Goal: Feedback & Contribution: Contribute content

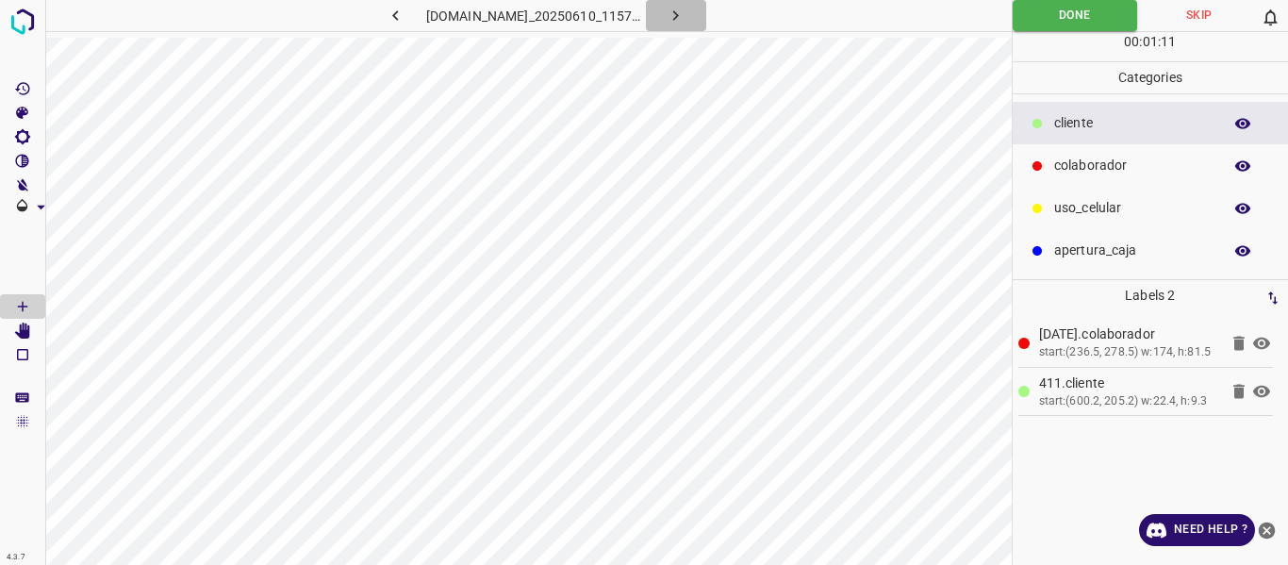
click at [685, 18] on icon "button" at bounding box center [676, 16] width 20 height 20
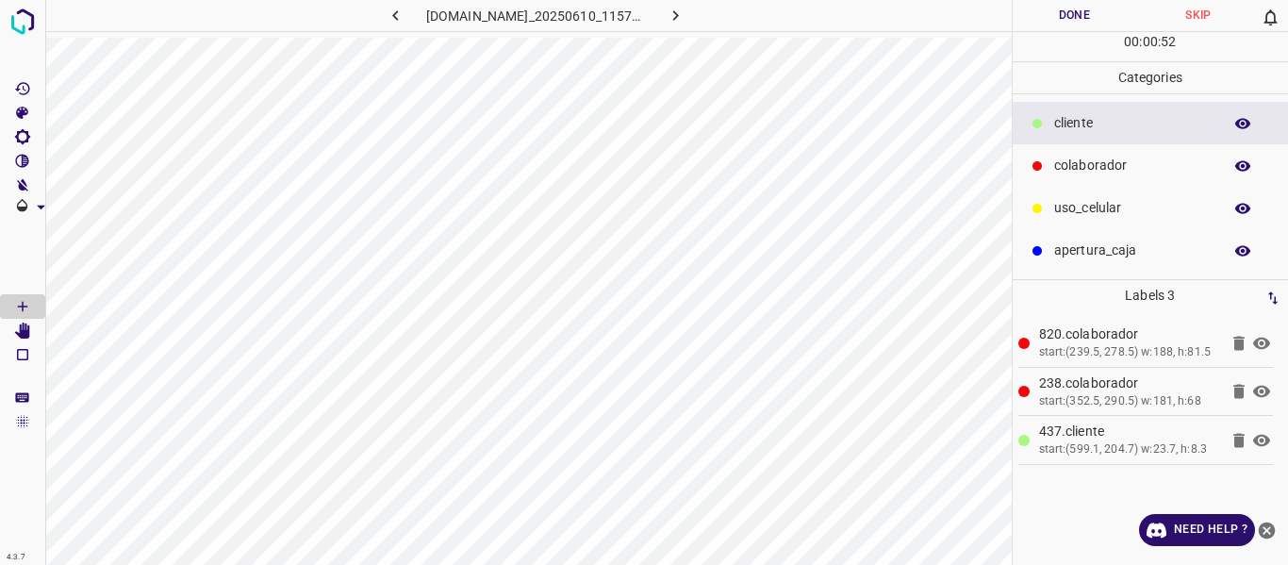
click at [1081, 16] on button "Done" at bounding box center [1075, 15] width 124 height 31
click at [1263, 342] on icon at bounding box center [1261, 343] width 17 height 12
click at [1263, 391] on icon at bounding box center [1261, 392] width 17 height 12
click at [1263, 391] on icon at bounding box center [1261, 391] width 23 height 23
click at [1259, 343] on icon at bounding box center [1261, 343] width 23 height 23
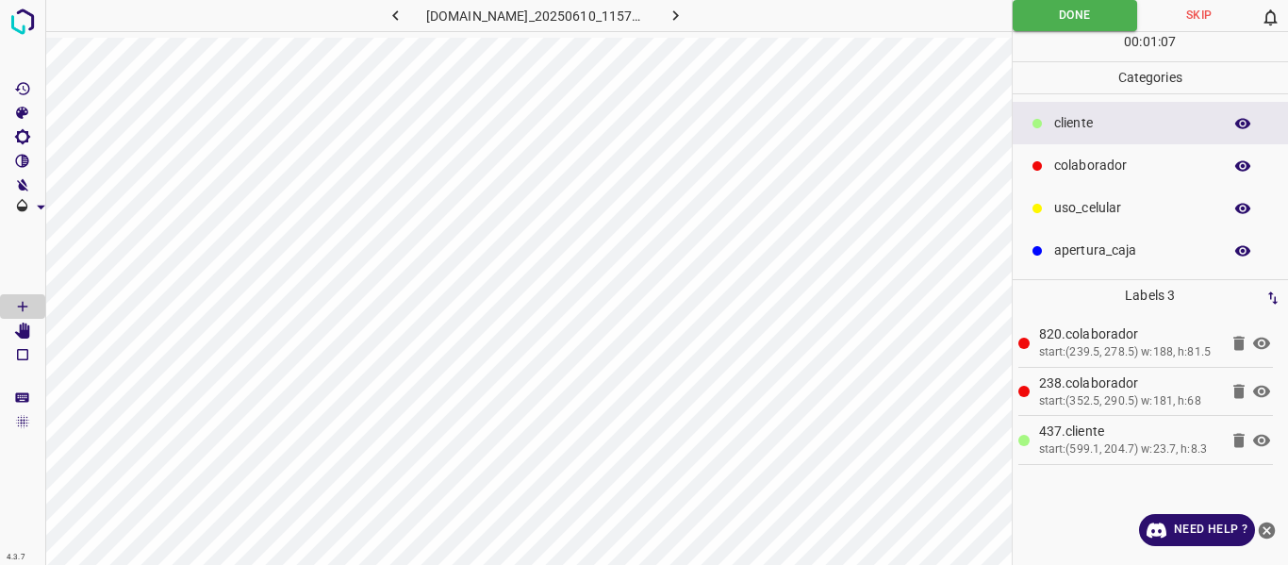
click at [706, 15] on button "button" at bounding box center [676, 15] width 60 height 31
click at [1261, 390] on icon at bounding box center [1261, 392] width 17 height 12
click at [1261, 345] on icon at bounding box center [1261, 343] width 23 height 23
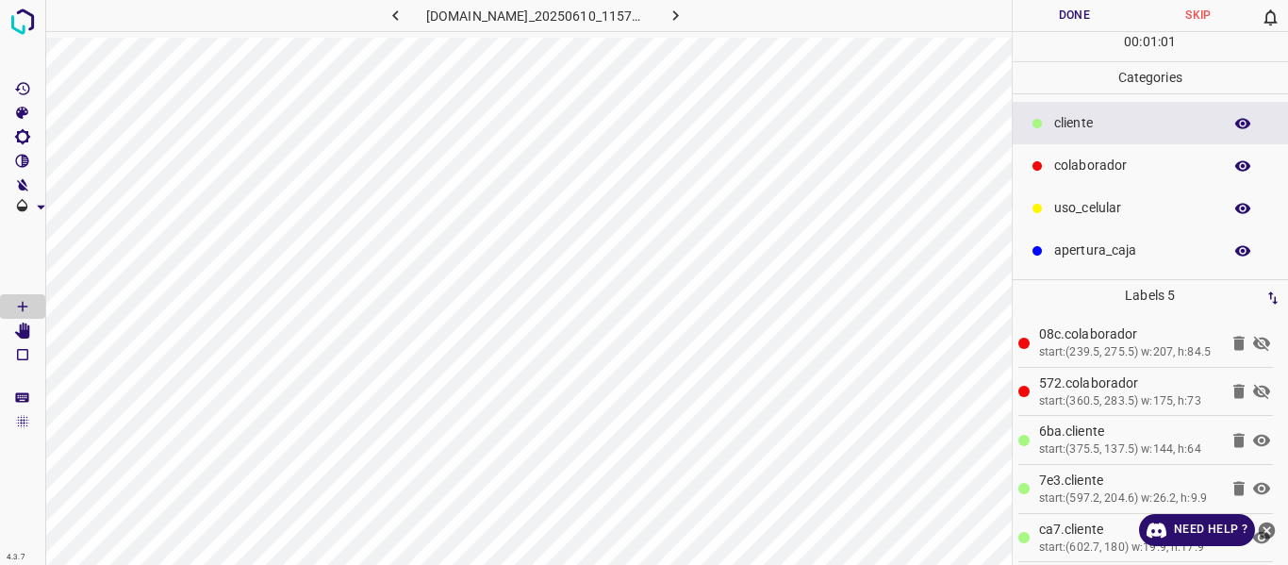
click at [1068, 14] on button "Done" at bounding box center [1075, 15] width 124 height 31
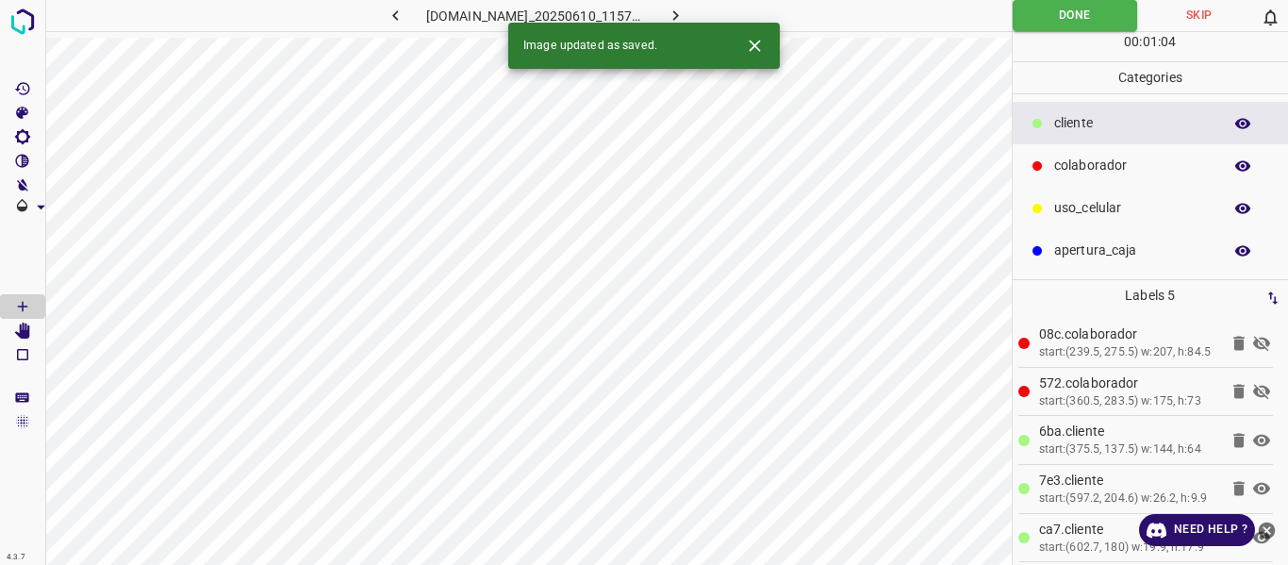
click at [1250, 342] on icon at bounding box center [1261, 343] width 23 height 23
click at [1244, 416] on li "572.colaborador start:(360.5, 283.5) w:175, h:73" at bounding box center [1146, 392] width 256 height 48
click at [1253, 400] on icon at bounding box center [1261, 392] width 17 height 15
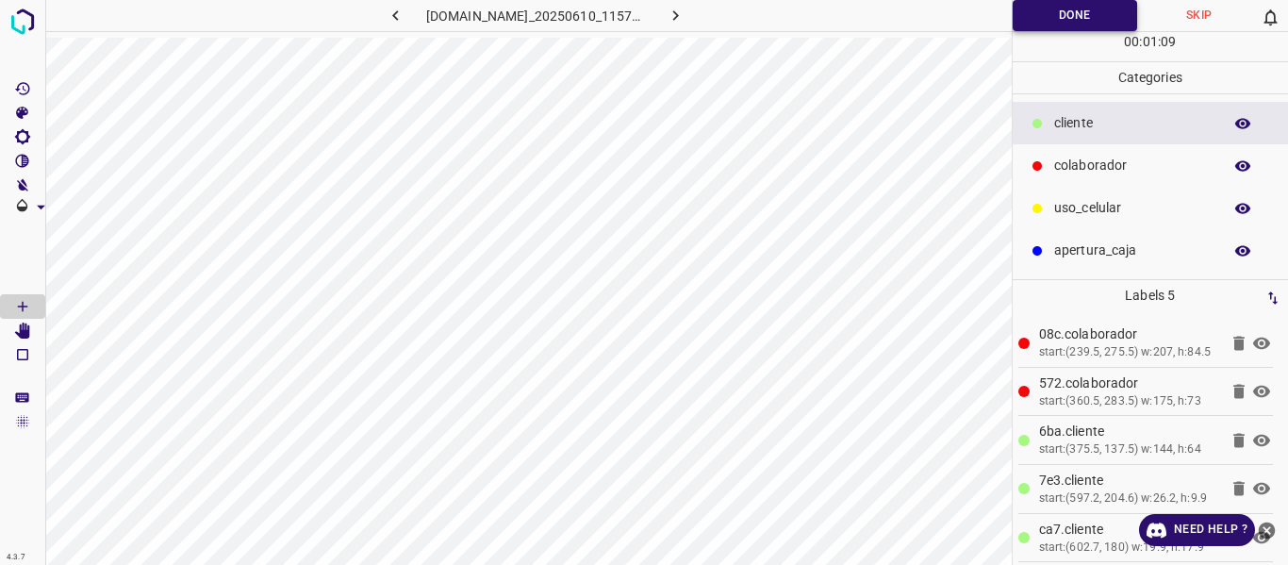
click at [1034, 12] on button "Done" at bounding box center [1075, 15] width 125 height 31
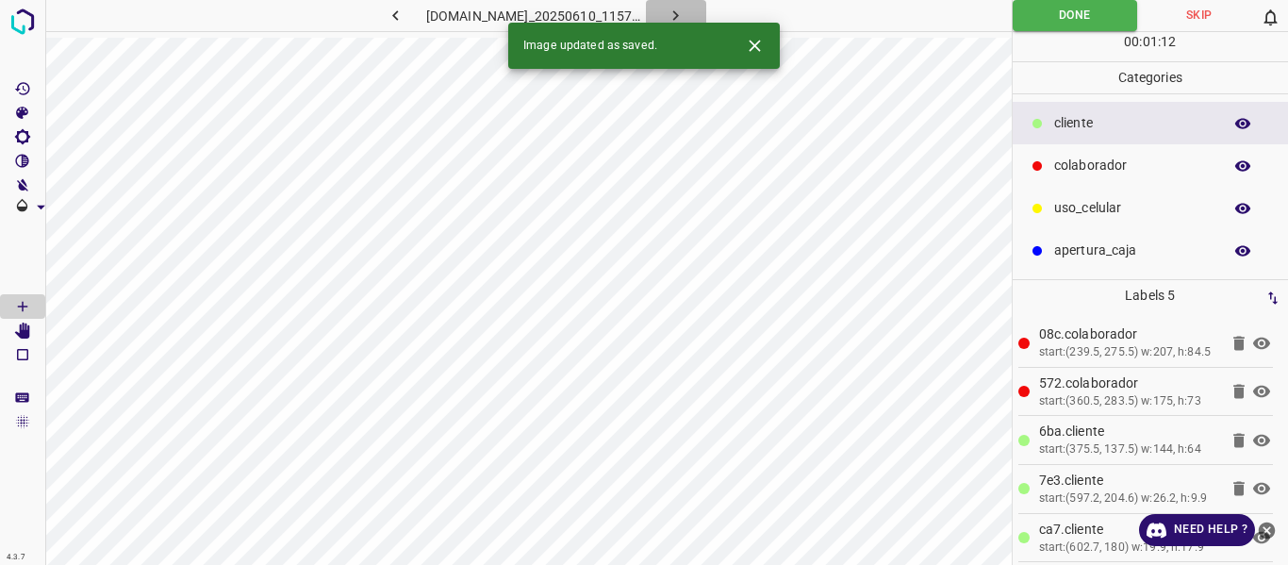
click at [685, 11] on icon "button" at bounding box center [676, 16] width 20 height 20
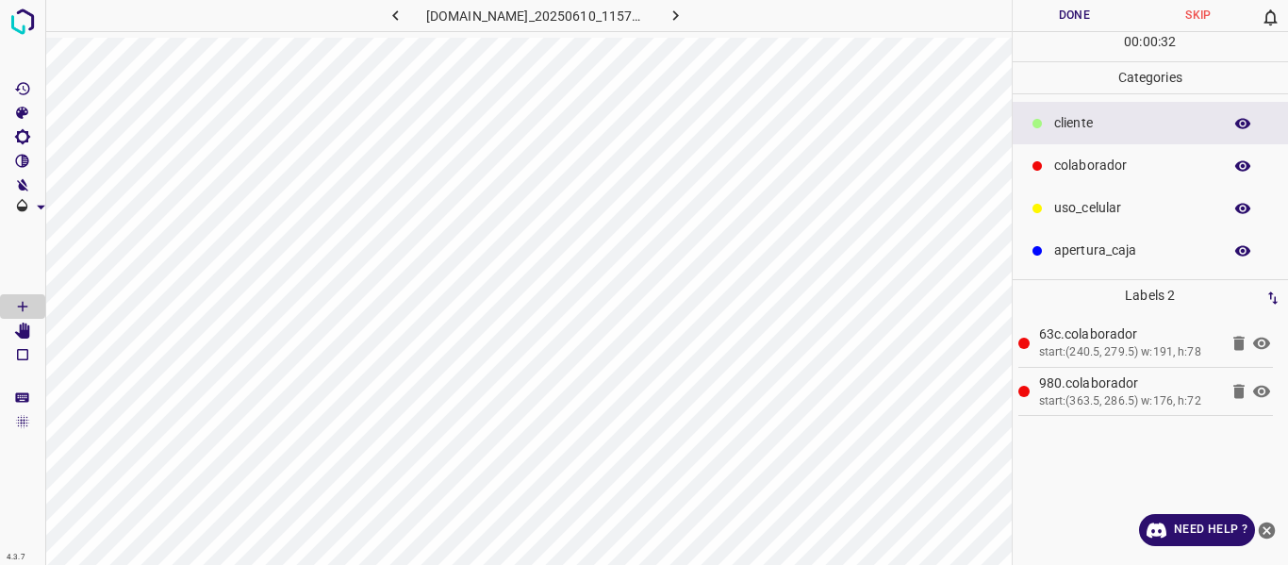
drag, startPoint x: 1264, startPoint y: 347, endPoint x: 1255, endPoint y: 398, distance: 51.8
click at [1263, 347] on icon at bounding box center [1261, 343] width 17 height 12
click at [1263, 390] on icon at bounding box center [1261, 392] width 17 height 12
click at [1264, 405] on li "980.colaborador start:(363.5, 286.5) w:176, h:72" at bounding box center [1146, 392] width 256 height 48
click at [1260, 344] on icon at bounding box center [1261, 343] width 17 height 15
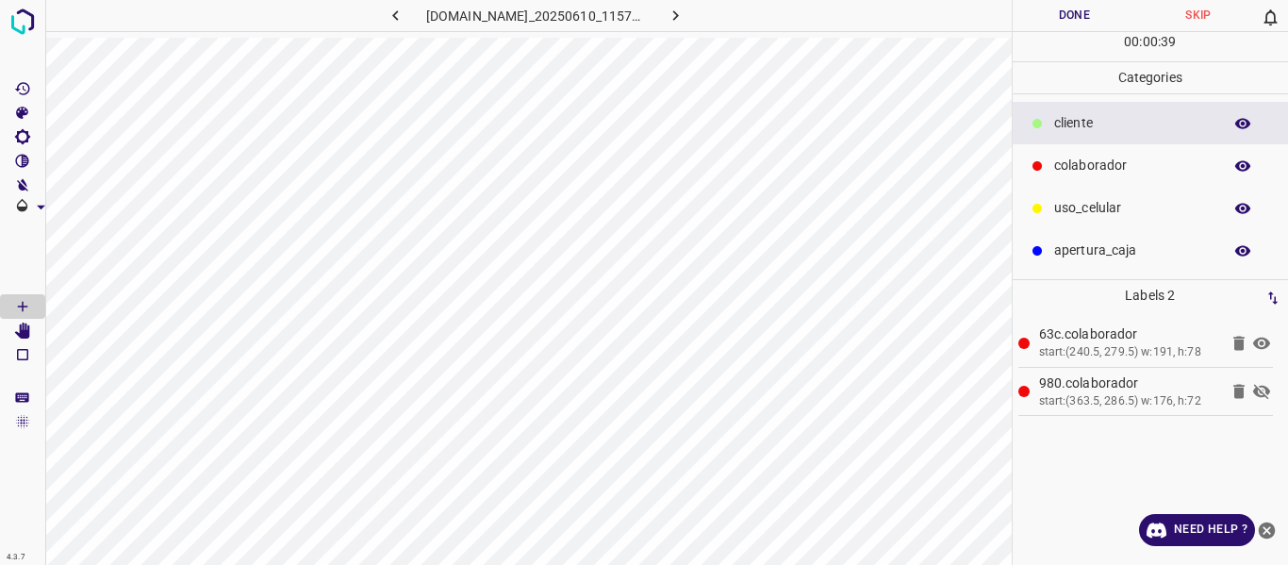
click at [1267, 399] on icon at bounding box center [1261, 392] width 17 height 15
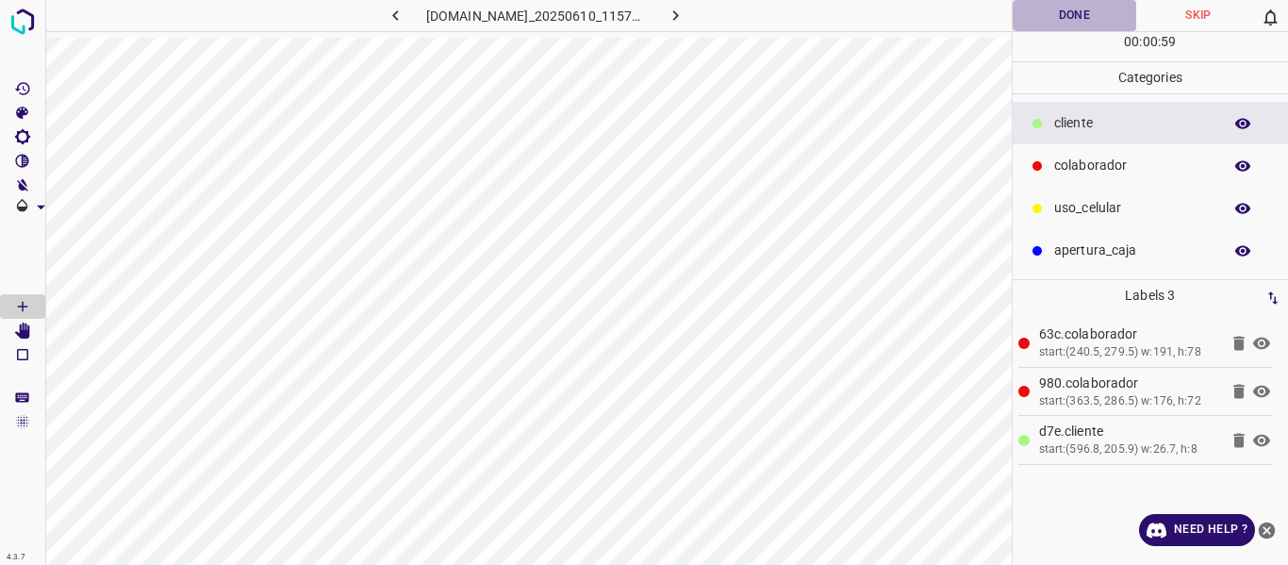
click at [1064, 18] on button "Done" at bounding box center [1075, 15] width 124 height 31
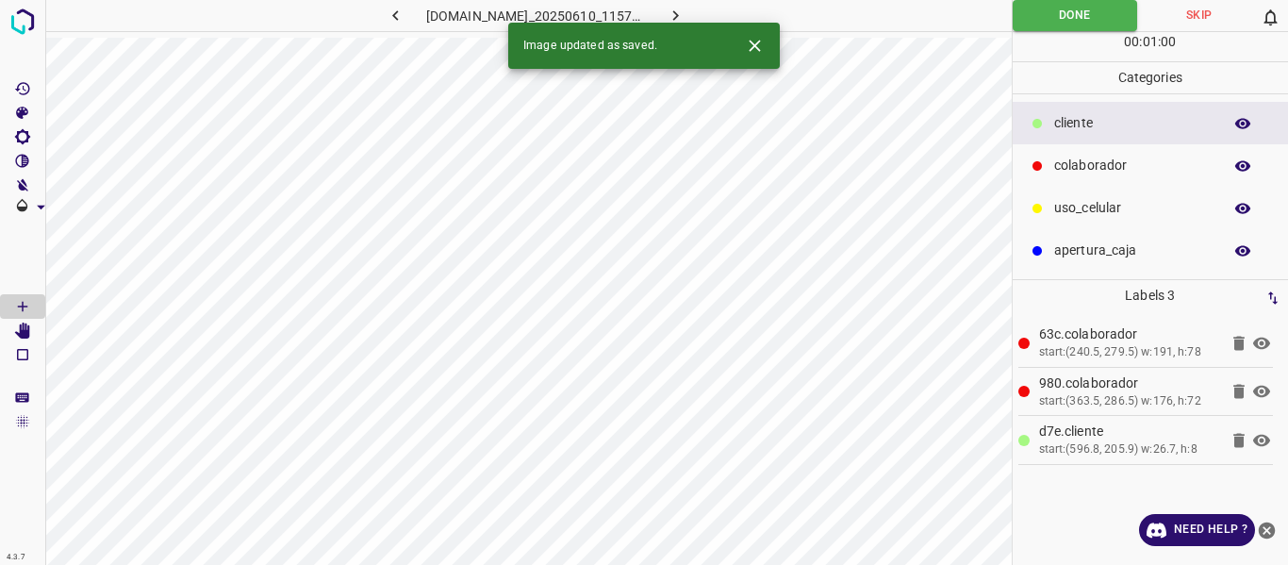
click at [685, 12] on icon "button" at bounding box center [676, 16] width 20 height 20
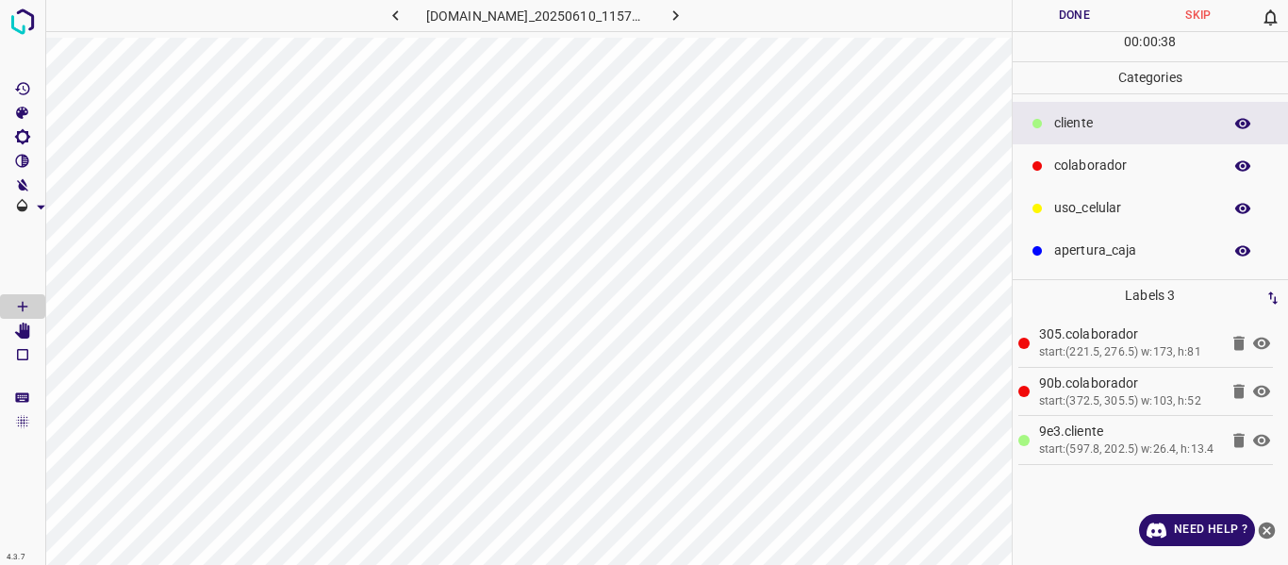
click at [1061, 11] on button "Done" at bounding box center [1075, 15] width 124 height 31
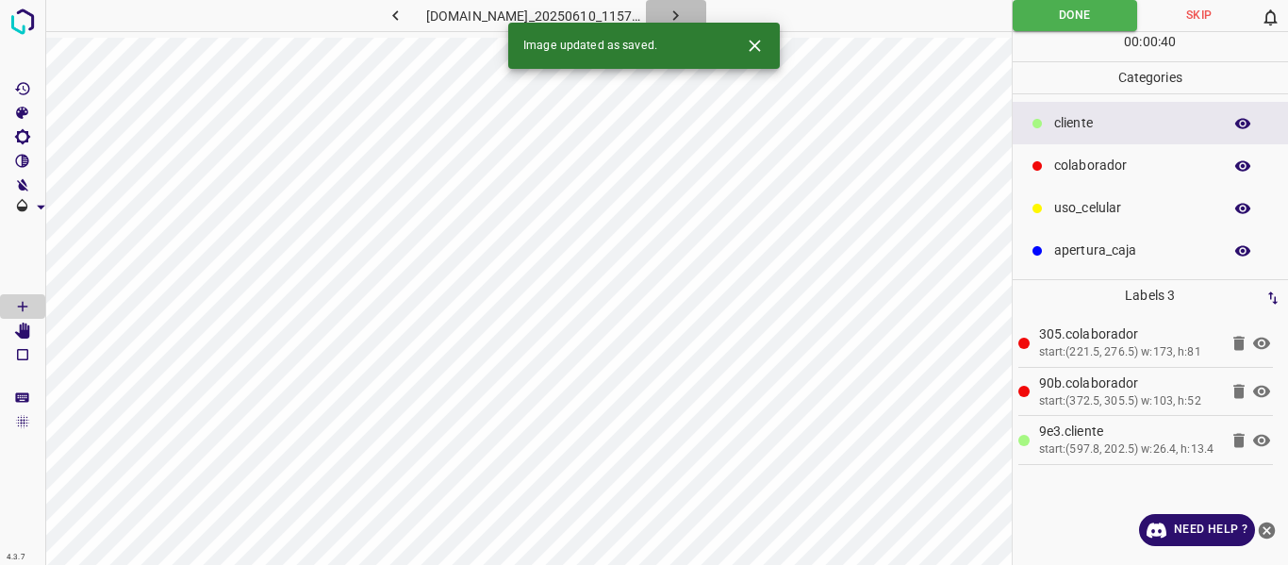
click at [685, 13] on icon "button" at bounding box center [676, 16] width 20 height 20
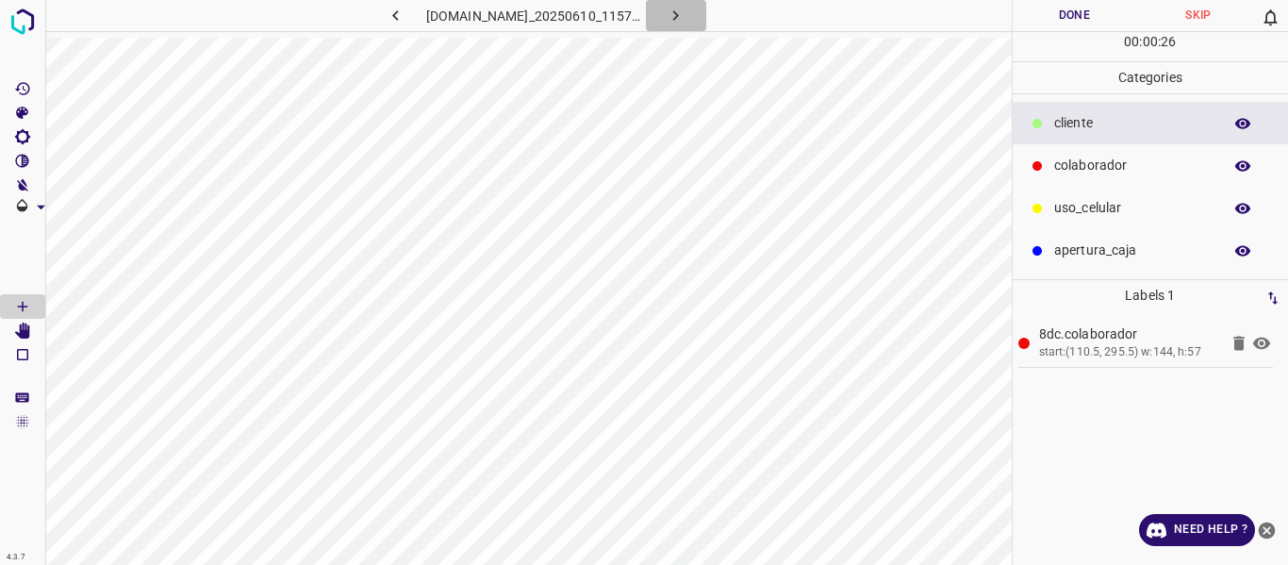
click at [679, 13] on icon "button" at bounding box center [676, 15] width 6 height 10
click at [1062, 9] on button "Done" at bounding box center [1075, 15] width 124 height 31
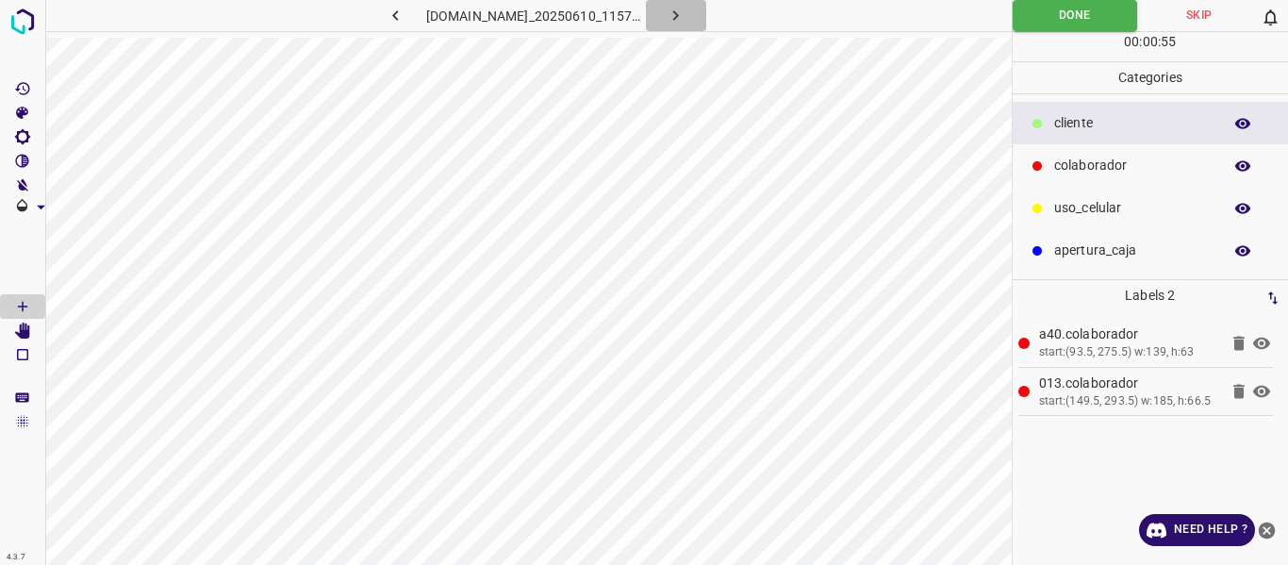
click at [685, 16] on icon "button" at bounding box center [676, 16] width 20 height 20
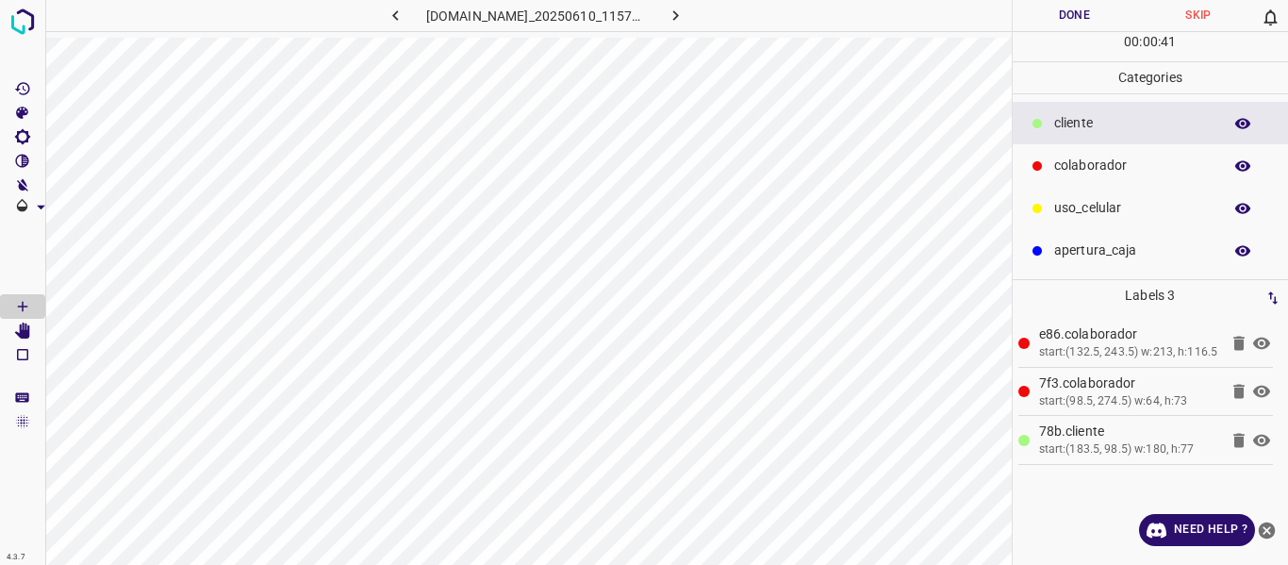
click at [1263, 339] on icon at bounding box center [1261, 343] width 23 height 23
click at [1261, 349] on icon at bounding box center [1261, 343] width 23 height 23
click at [1052, 8] on button "Done" at bounding box center [1075, 15] width 124 height 31
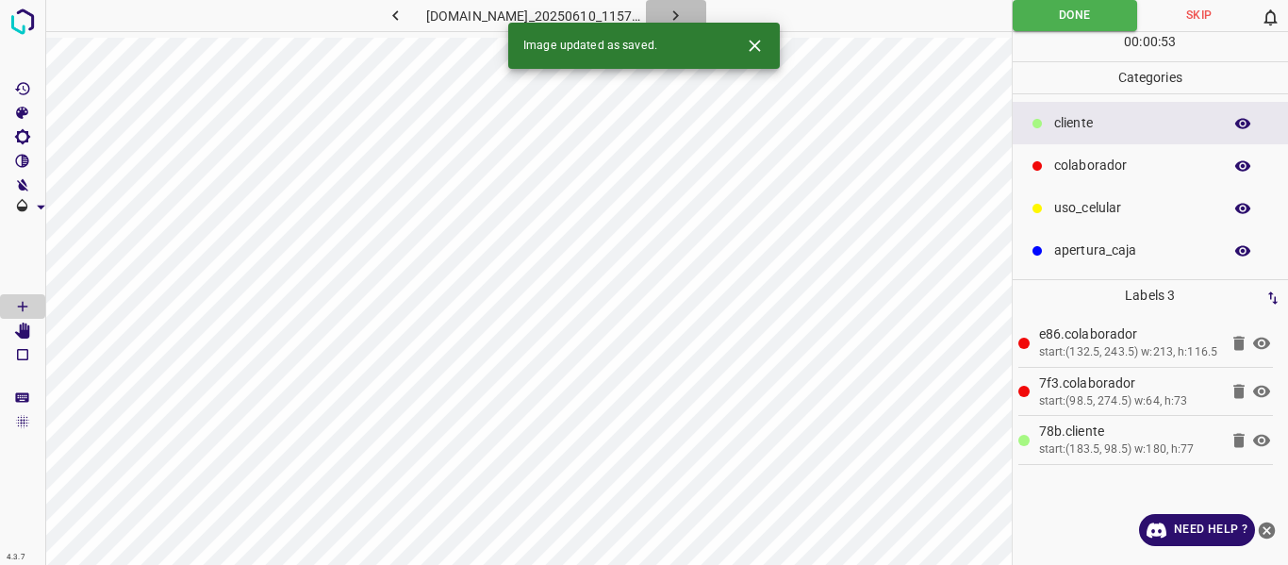
click at [685, 16] on icon "button" at bounding box center [676, 16] width 20 height 20
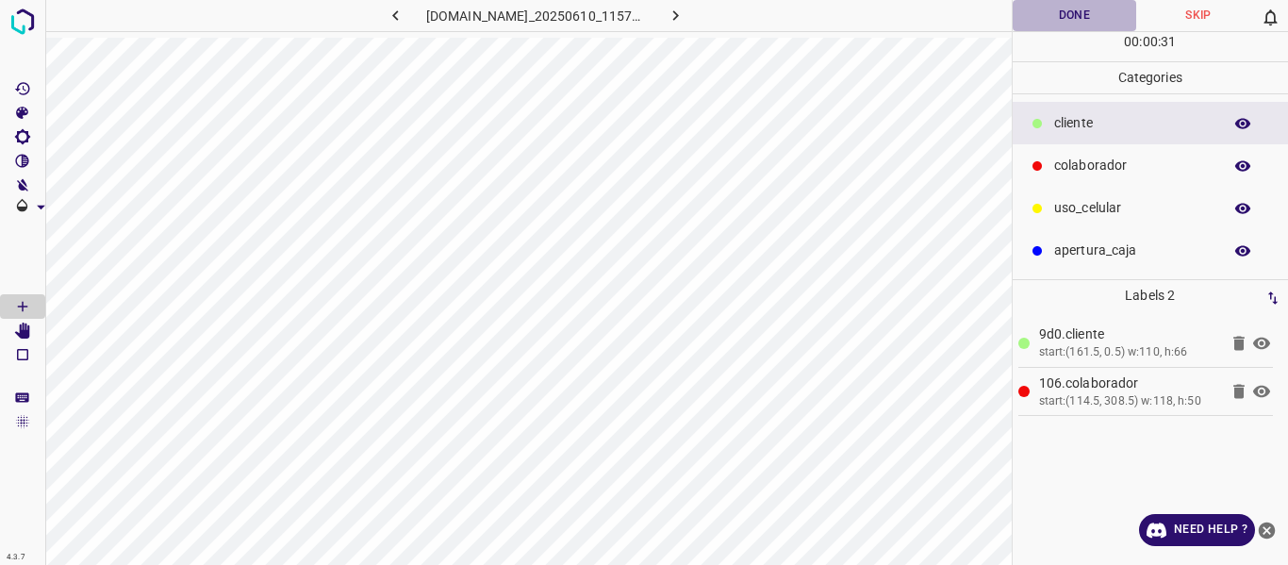
click at [1053, 21] on button "Done" at bounding box center [1075, 15] width 124 height 31
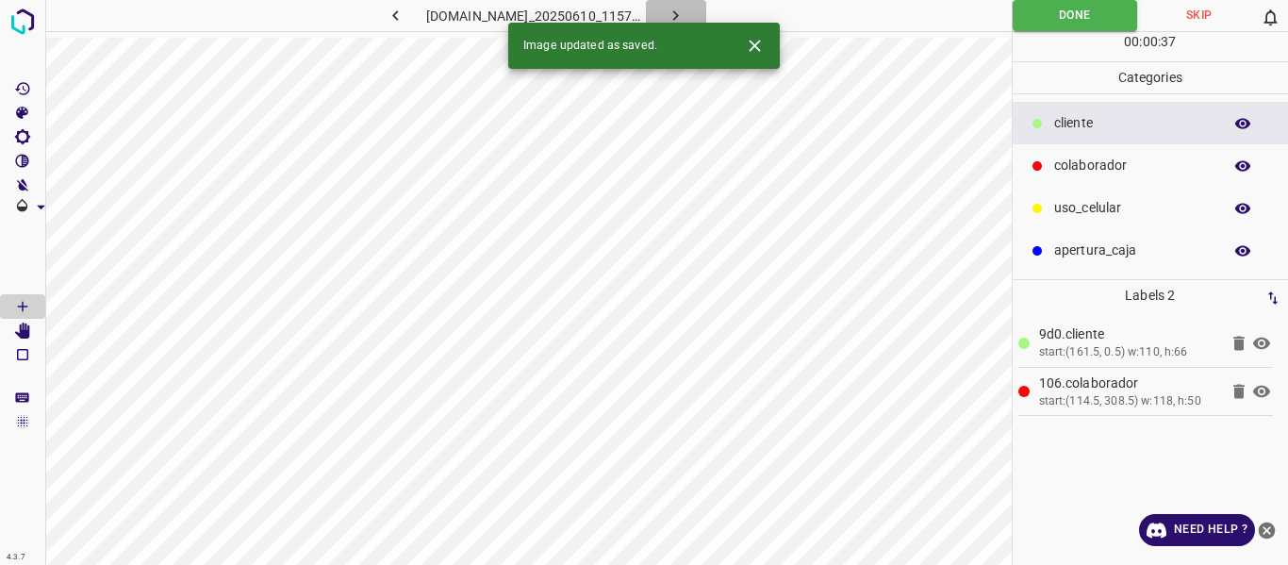
click at [685, 7] on icon "button" at bounding box center [676, 16] width 20 height 20
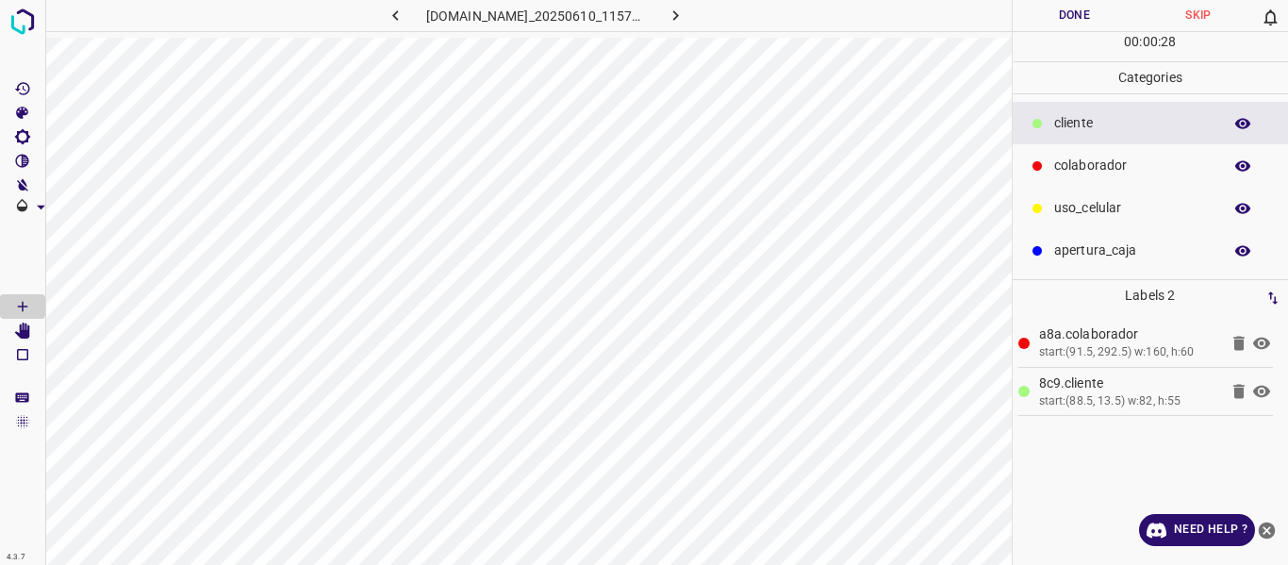
click at [1261, 339] on icon at bounding box center [1261, 343] width 23 height 23
click at [1263, 338] on icon at bounding box center [1261, 343] width 17 height 15
click at [1263, 338] on icon at bounding box center [1261, 343] width 17 height 12
click at [1268, 348] on icon at bounding box center [1261, 343] width 23 height 23
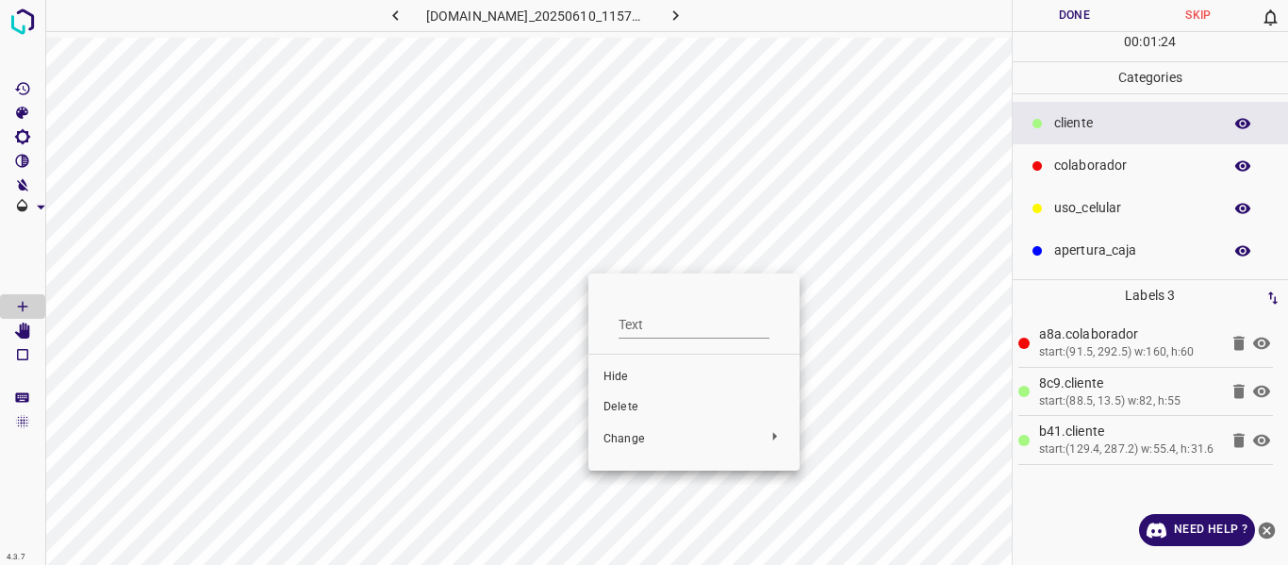
click at [869, 454] on div at bounding box center [644, 282] width 1288 height 565
click at [1259, 344] on icon at bounding box center [1261, 343] width 23 height 23
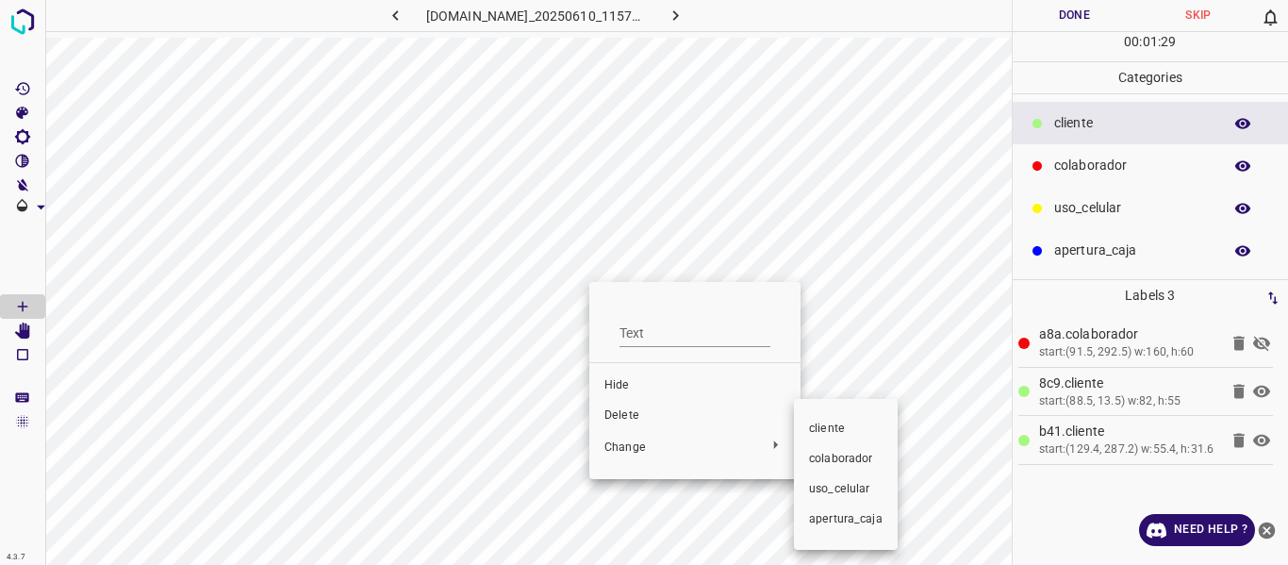
click at [828, 494] on span "uso_celular" at bounding box center [846, 489] width 74 height 17
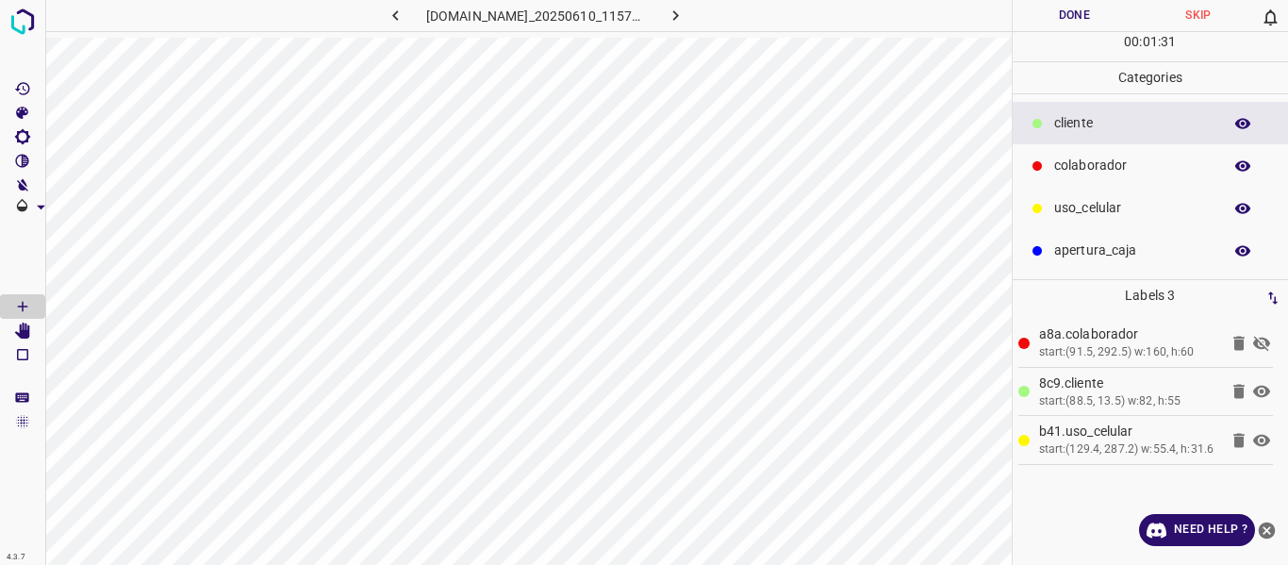
click at [1269, 340] on icon at bounding box center [1261, 343] width 23 height 23
click at [1074, 20] on button "Done" at bounding box center [1075, 15] width 124 height 31
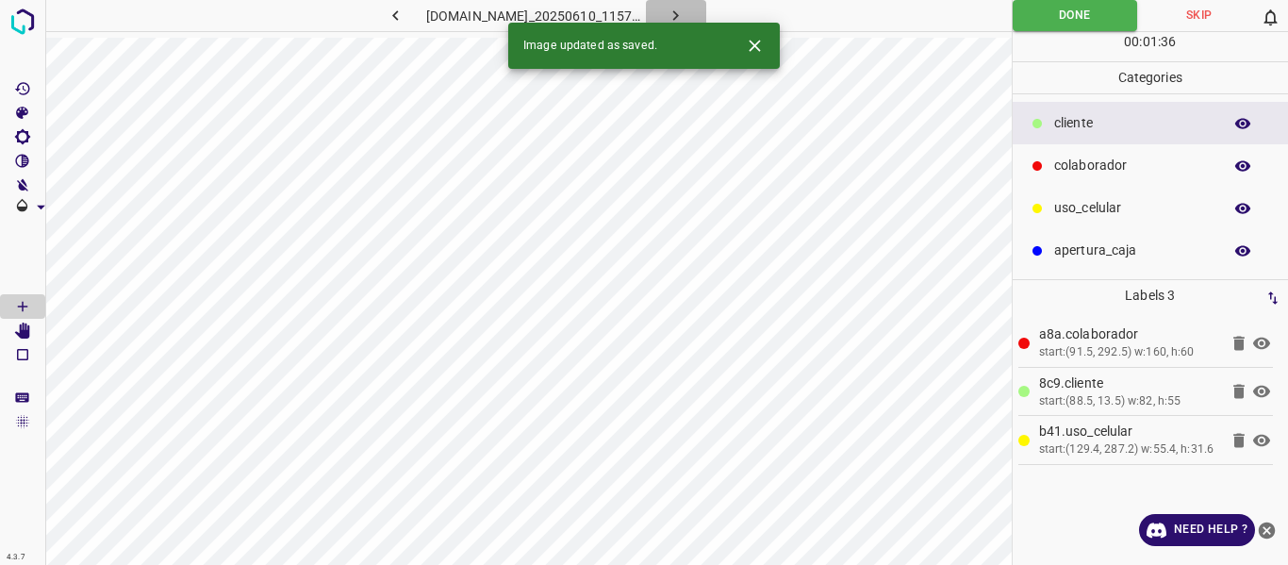
click at [685, 12] on icon "button" at bounding box center [676, 16] width 20 height 20
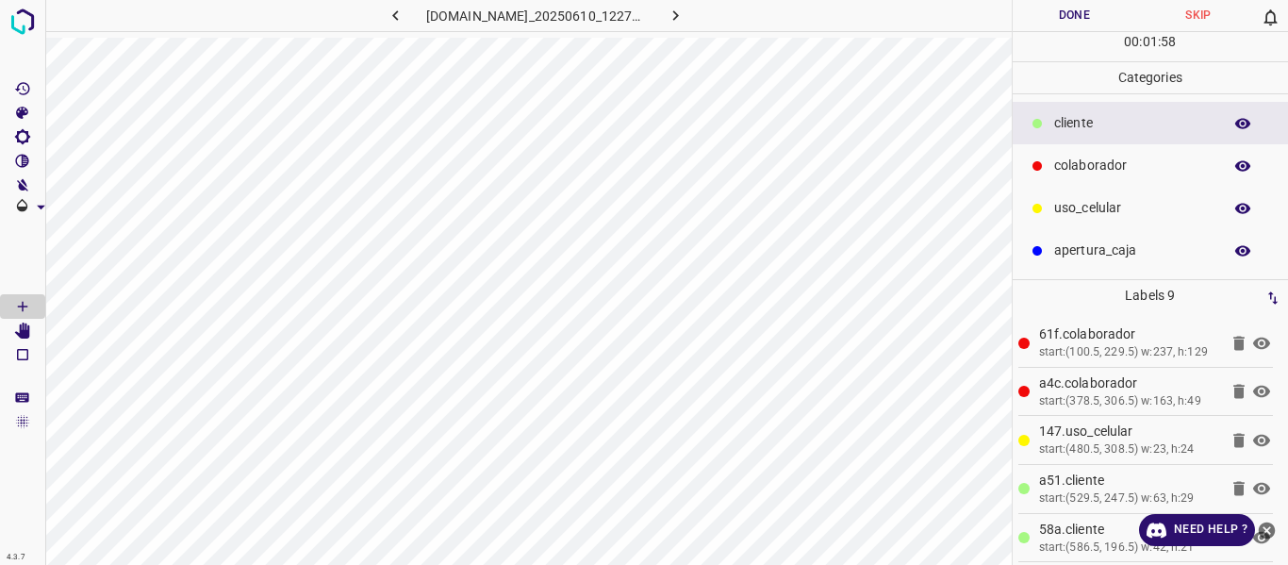
click at [1250, 355] on icon at bounding box center [1261, 343] width 23 height 23
click at [26, 323] on icon "[Space] Edit" at bounding box center [22, 330] width 15 height 17
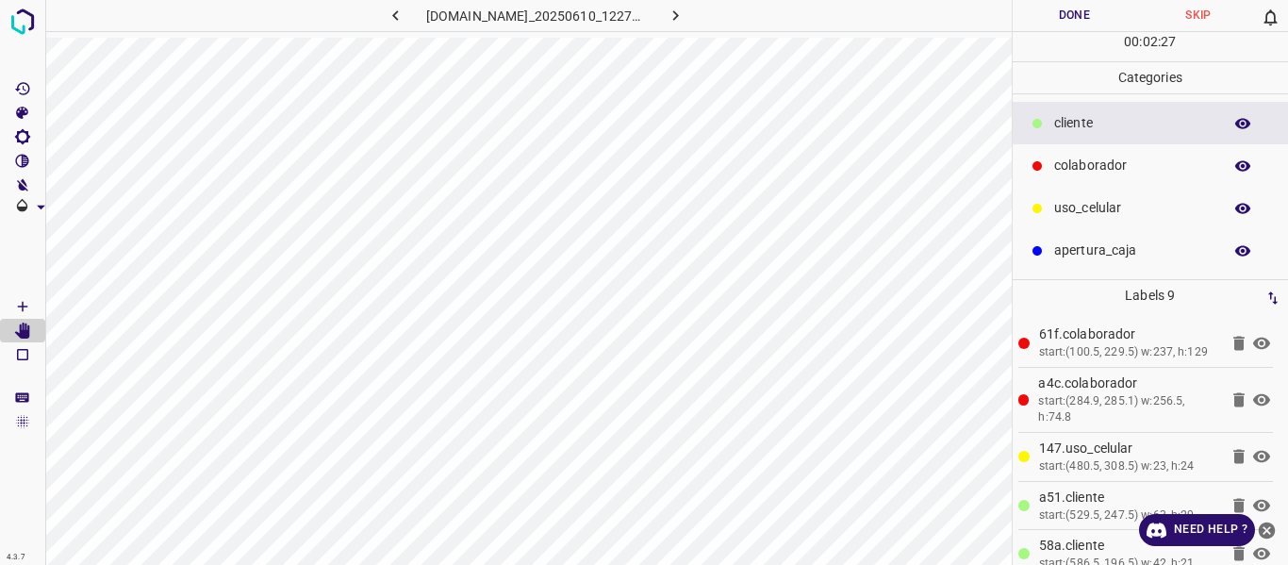
click at [1072, 21] on button "Done" at bounding box center [1075, 15] width 124 height 31
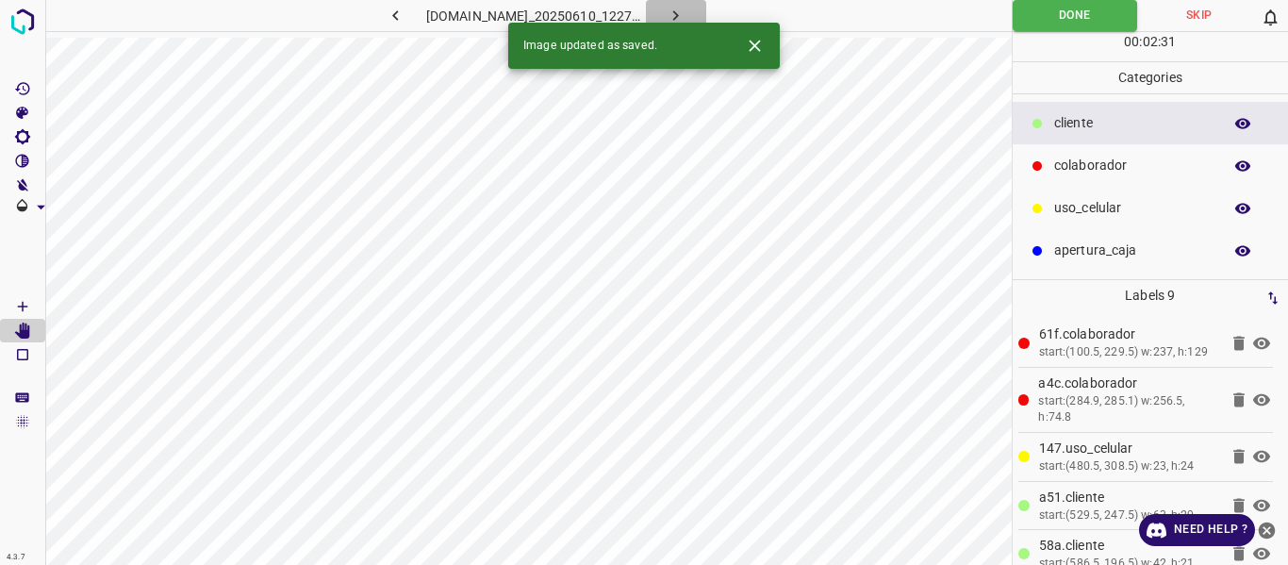
click at [679, 14] on icon "button" at bounding box center [676, 15] width 6 height 10
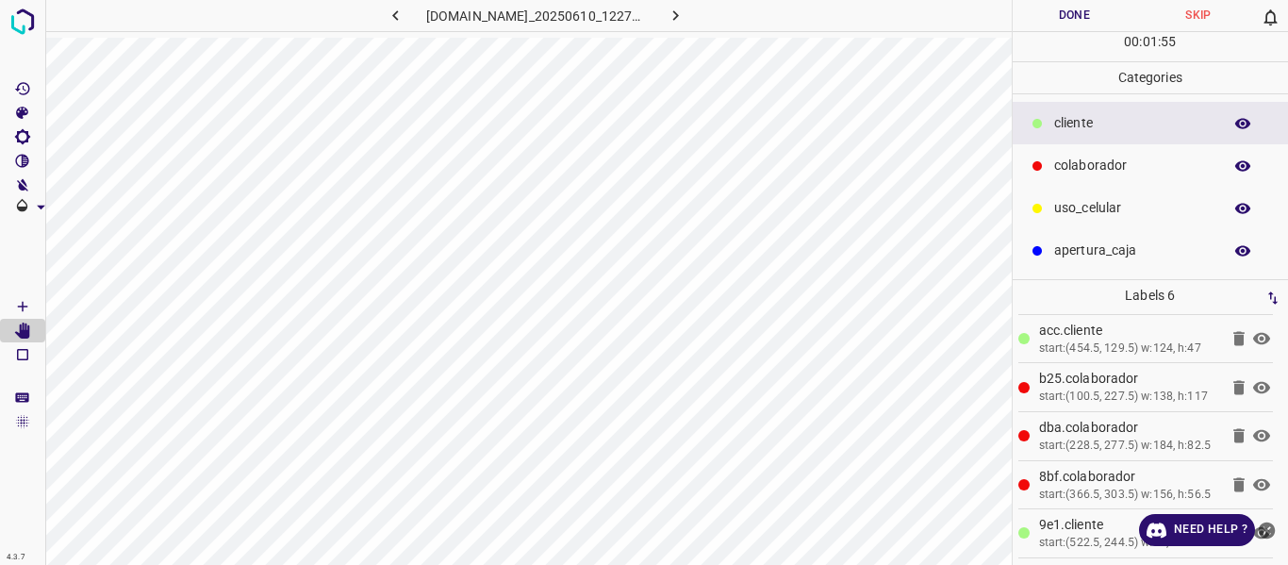
scroll to position [103, 0]
click at [1253, 480] on icon at bounding box center [1261, 485] width 17 height 12
click at [1253, 480] on icon at bounding box center [1261, 484] width 17 height 15
click at [21, 304] on icon "[Space] Draw" at bounding box center [22, 306] width 17 height 17
click at [1075, 24] on button "Done" at bounding box center [1075, 15] width 124 height 31
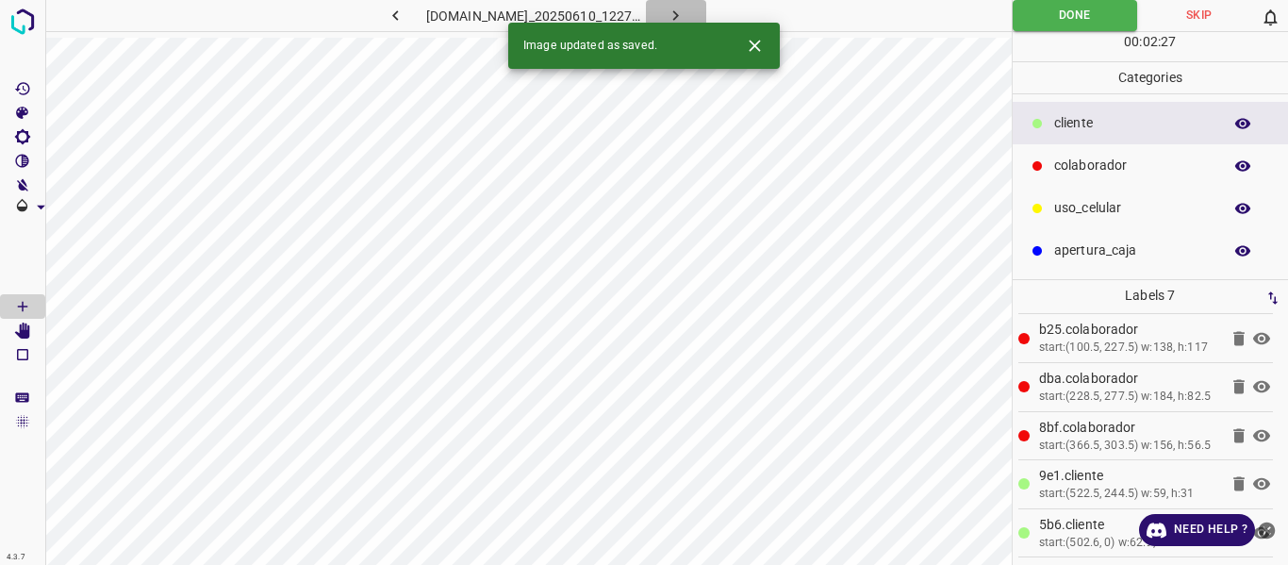
click at [685, 13] on icon "button" at bounding box center [676, 16] width 20 height 20
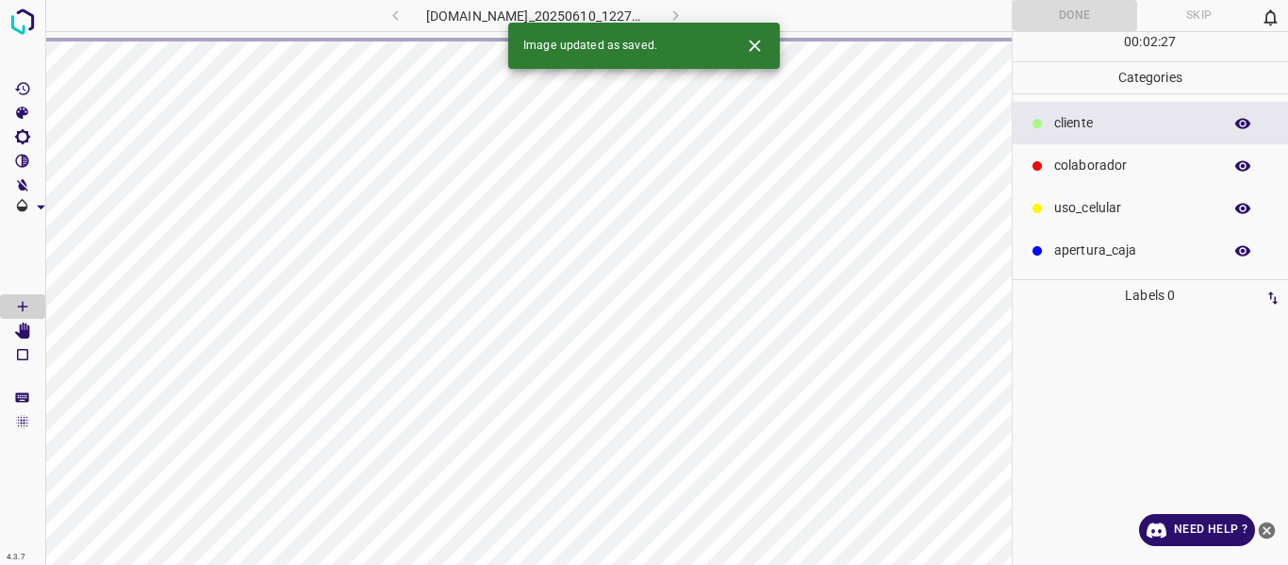
scroll to position [0, 0]
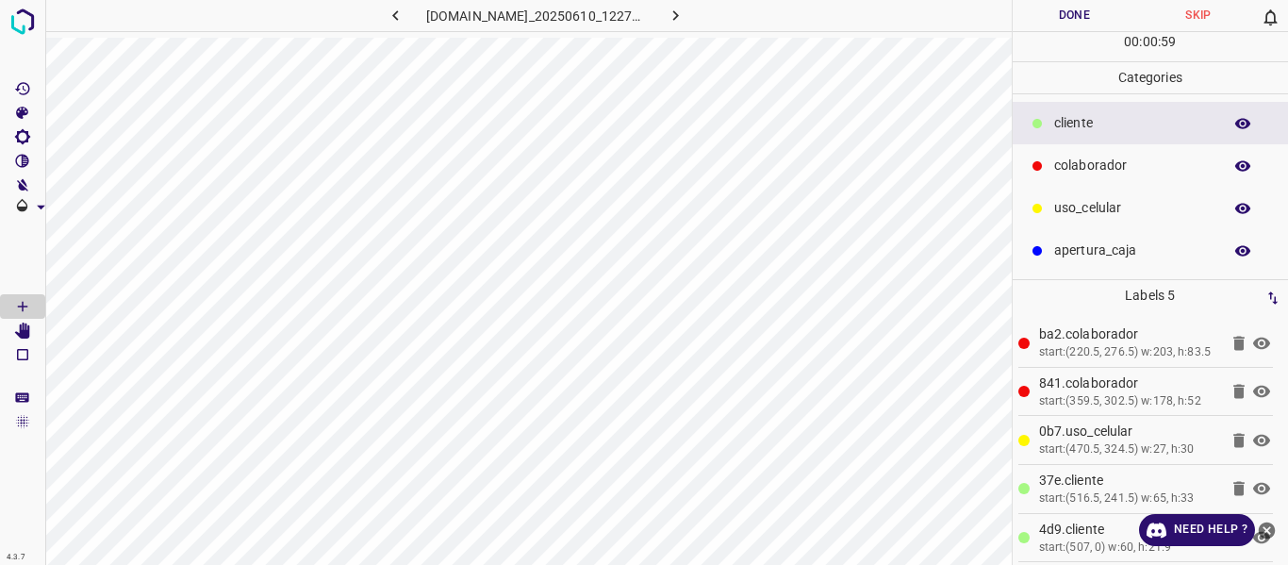
click at [1053, 14] on button "Done" at bounding box center [1075, 15] width 124 height 31
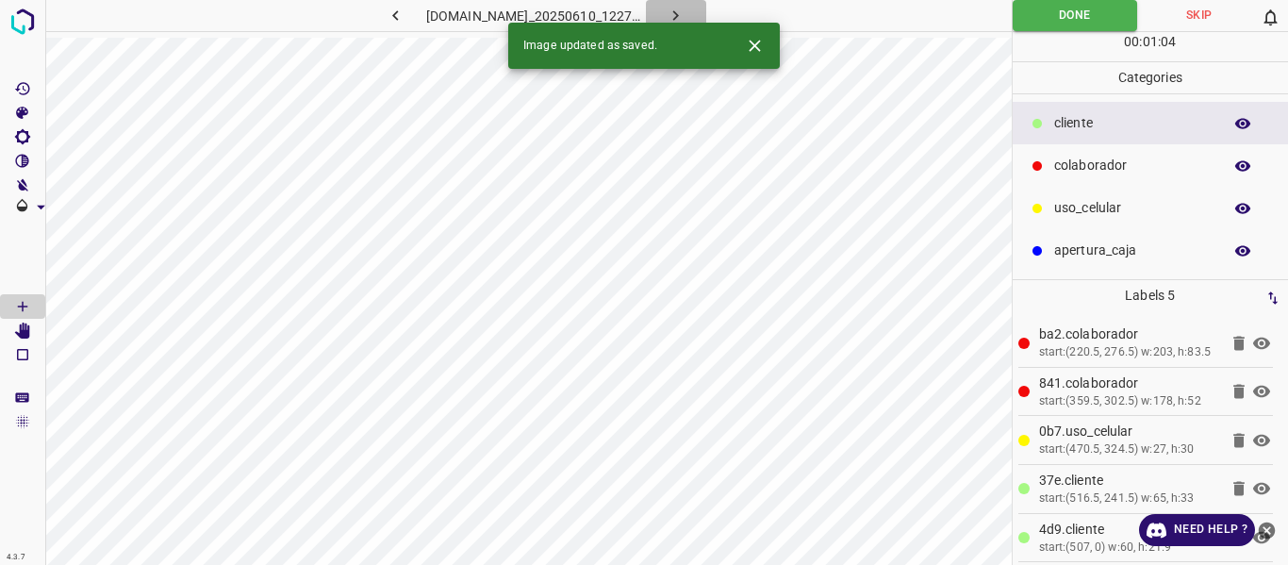
click at [685, 9] on icon "button" at bounding box center [676, 16] width 20 height 20
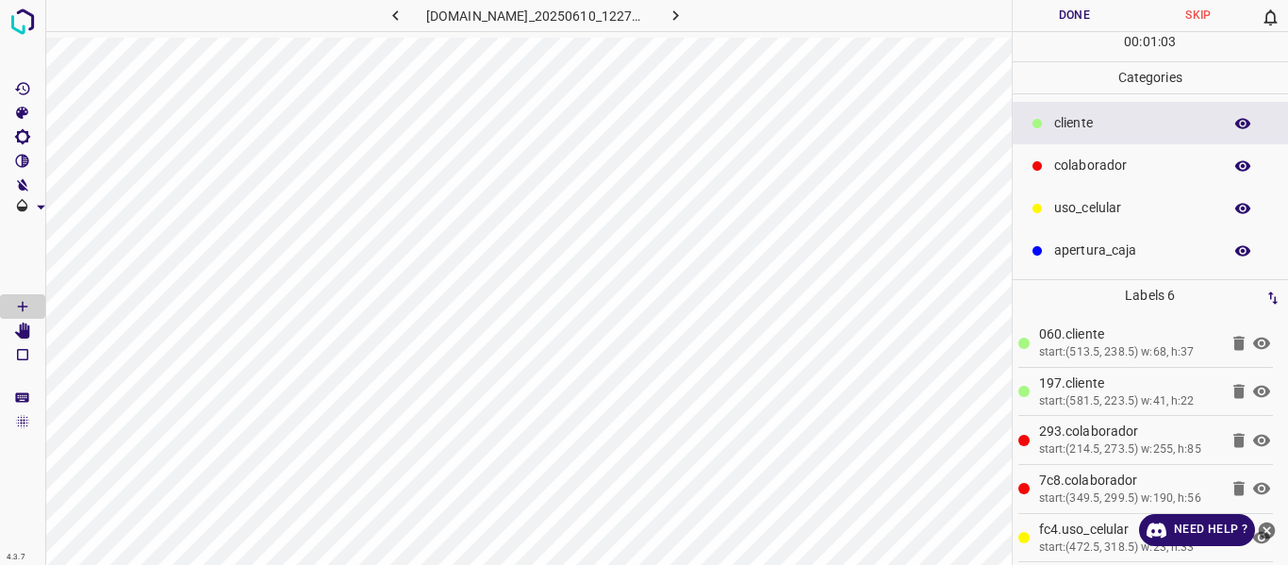
click at [1253, 485] on icon at bounding box center [1261, 489] width 17 height 12
click at [1253, 485] on icon at bounding box center [1261, 489] width 17 height 15
click at [1044, 9] on button "Done" at bounding box center [1075, 15] width 124 height 31
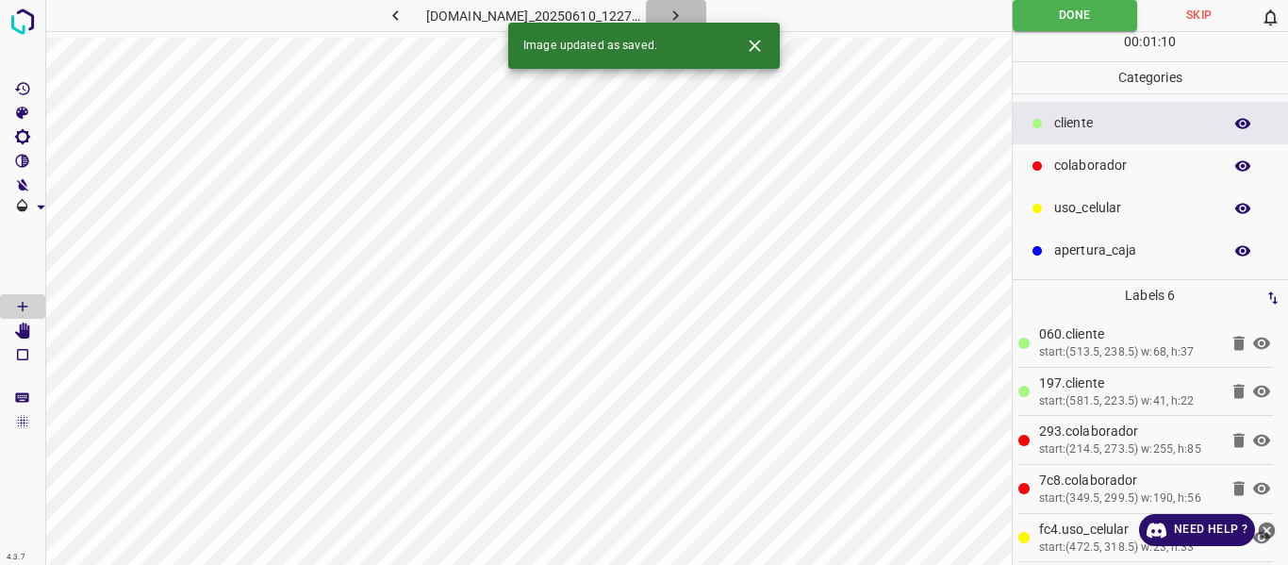
click at [685, 13] on icon "button" at bounding box center [676, 16] width 20 height 20
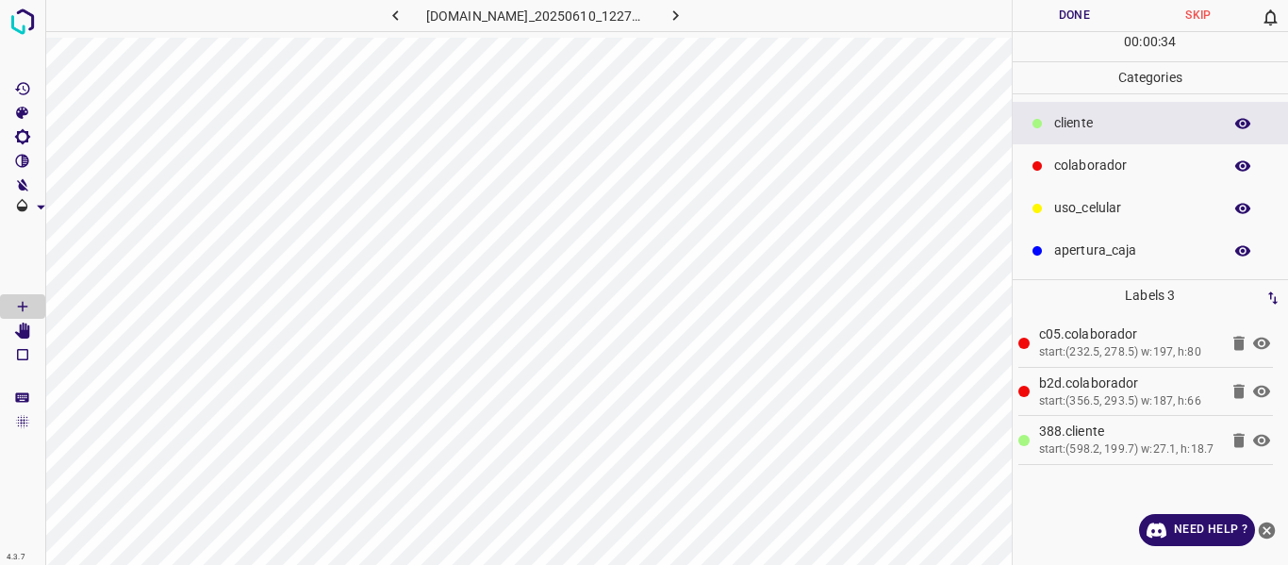
click at [1261, 340] on icon at bounding box center [1261, 343] width 23 height 23
click at [1048, 18] on button "Done" at bounding box center [1075, 15] width 124 height 31
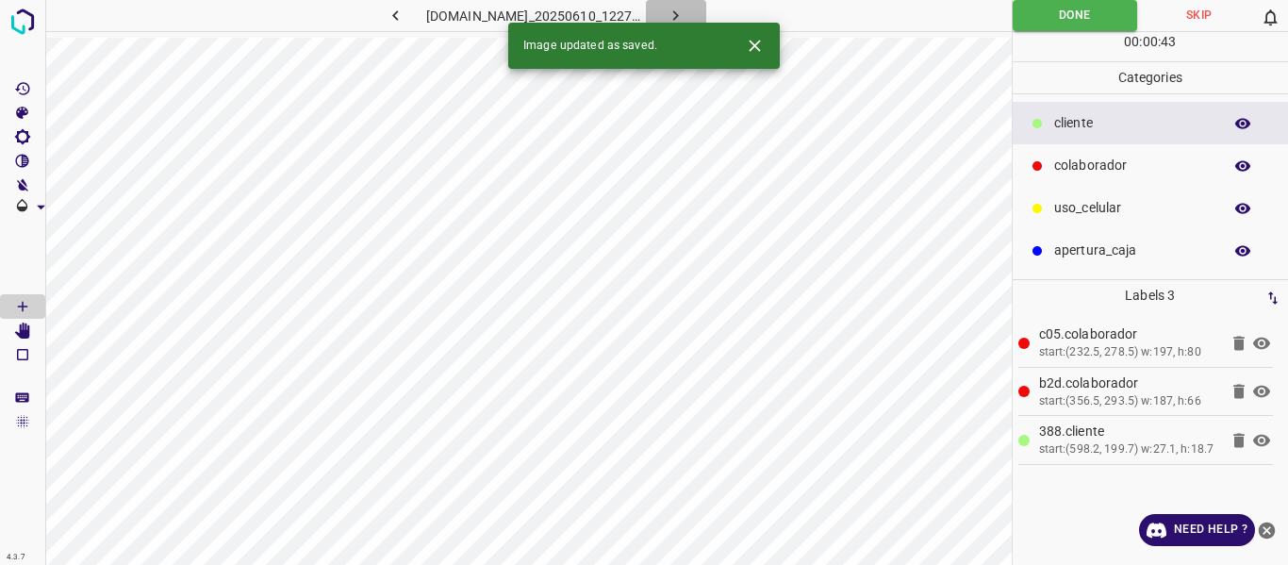
click at [685, 13] on icon "button" at bounding box center [676, 16] width 20 height 20
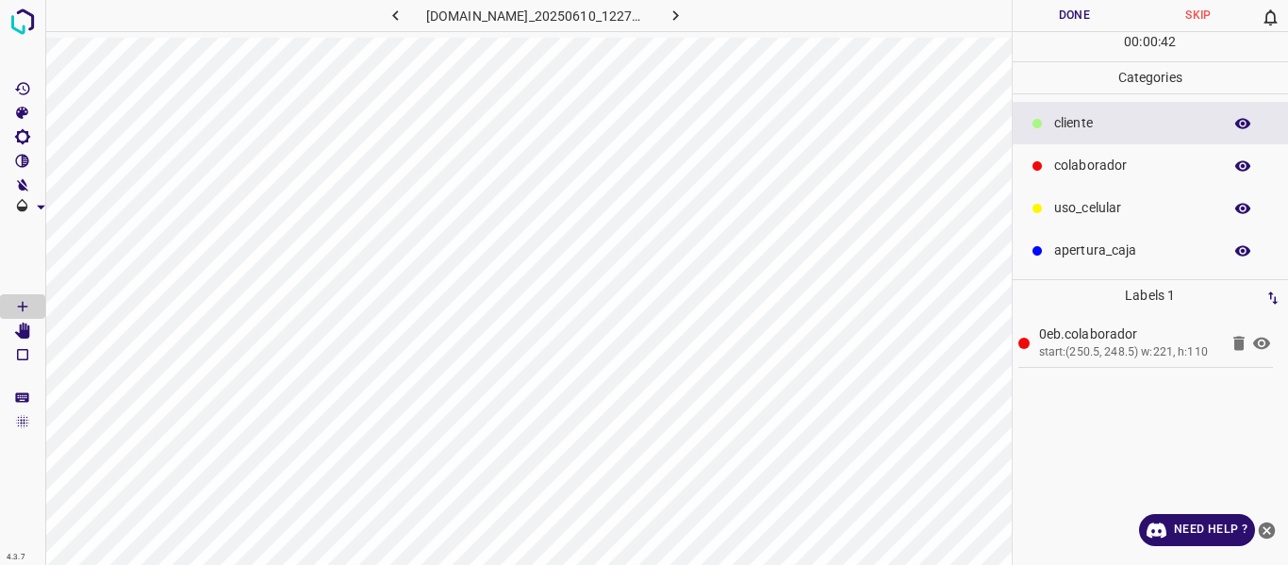
click at [1264, 339] on icon at bounding box center [1261, 343] width 17 height 12
click at [1264, 339] on icon at bounding box center [1261, 343] width 17 height 15
click at [1088, 11] on button "Done" at bounding box center [1075, 15] width 124 height 31
click at [685, 8] on icon "button" at bounding box center [676, 16] width 20 height 20
click at [1259, 343] on icon at bounding box center [1261, 343] width 23 height 23
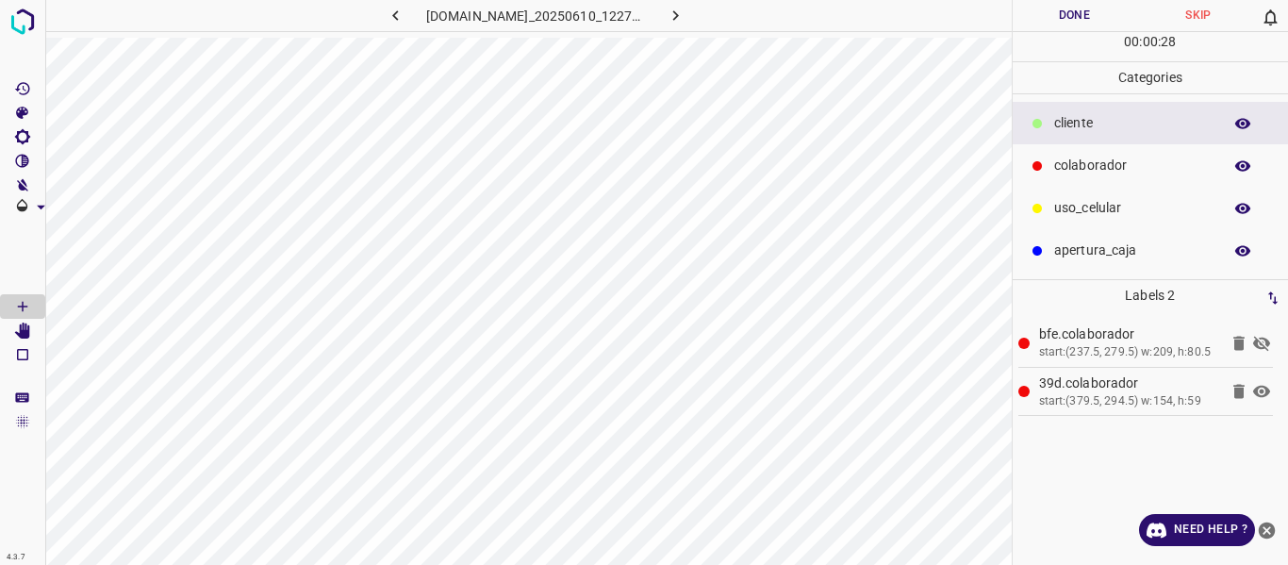
click at [1266, 394] on icon at bounding box center [1261, 392] width 17 height 12
click at [1266, 394] on icon at bounding box center [1261, 391] width 23 height 23
click at [1261, 344] on icon at bounding box center [1261, 343] width 23 height 23
click at [1074, 26] on button "Done" at bounding box center [1075, 15] width 124 height 31
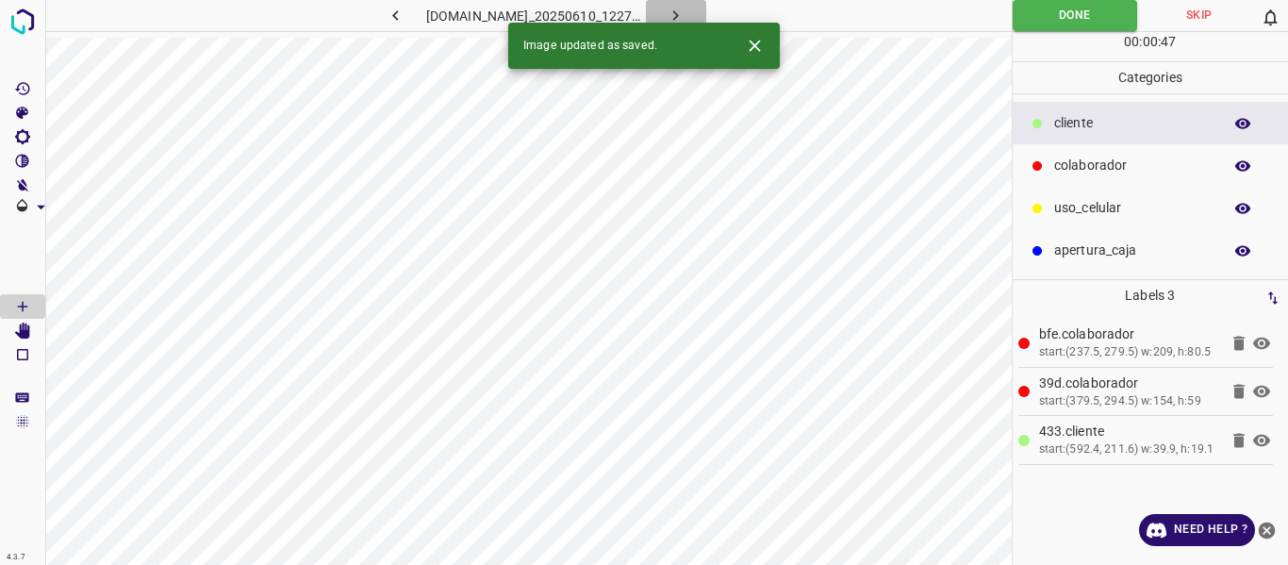
click at [685, 12] on icon "button" at bounding box center [676, 16] width 20 height 20
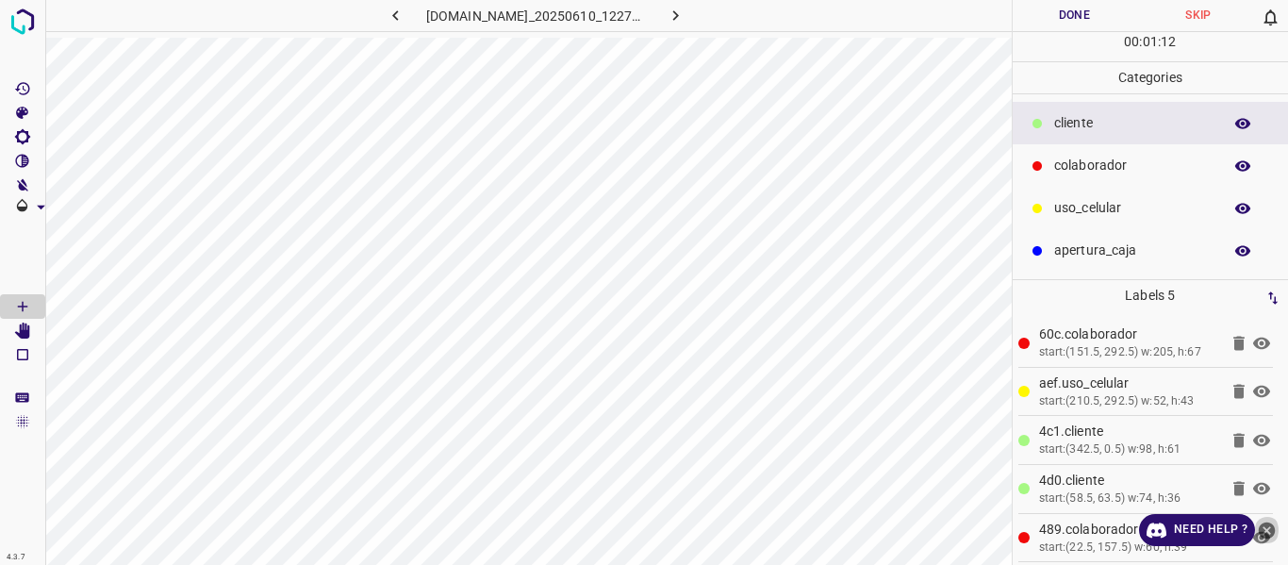
click at [1266, 531] on icon "close-help" at bounding box center [1267, 530] width 20 height 20
click at [1250, 537] on icon at bounding box center [1261, 537] width 23 height 23
click at [1253, 541] on icon at bounding box center [1261, 537] width 17 height 15
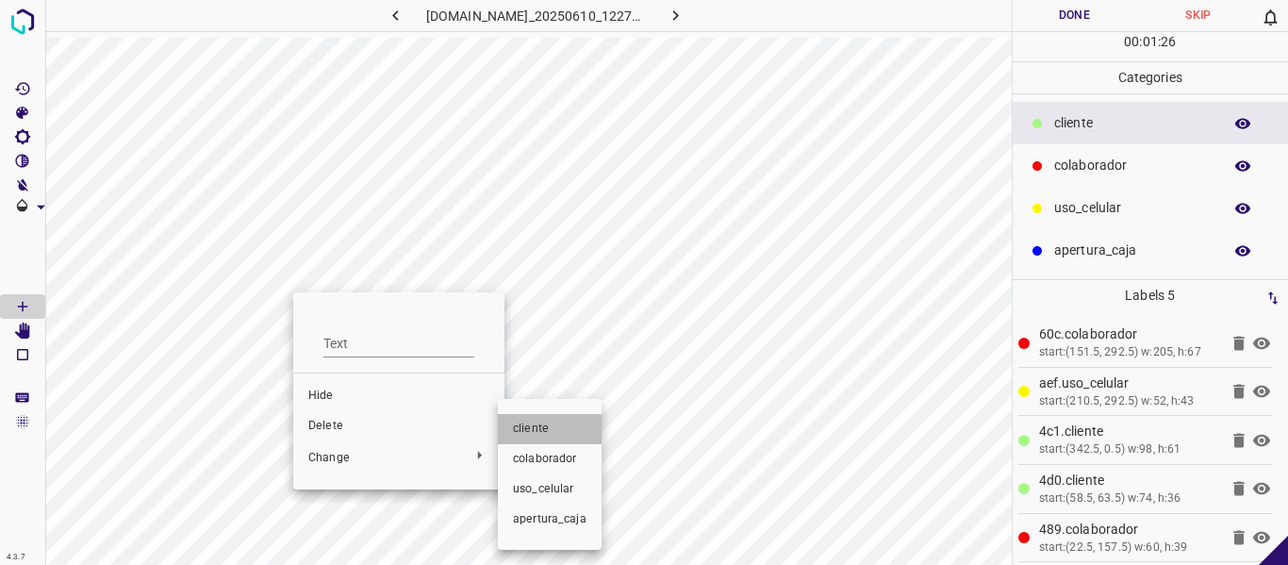
click at [540, 431] on span "​​cliente" at bounding box center [550, 429] width 74 height 17
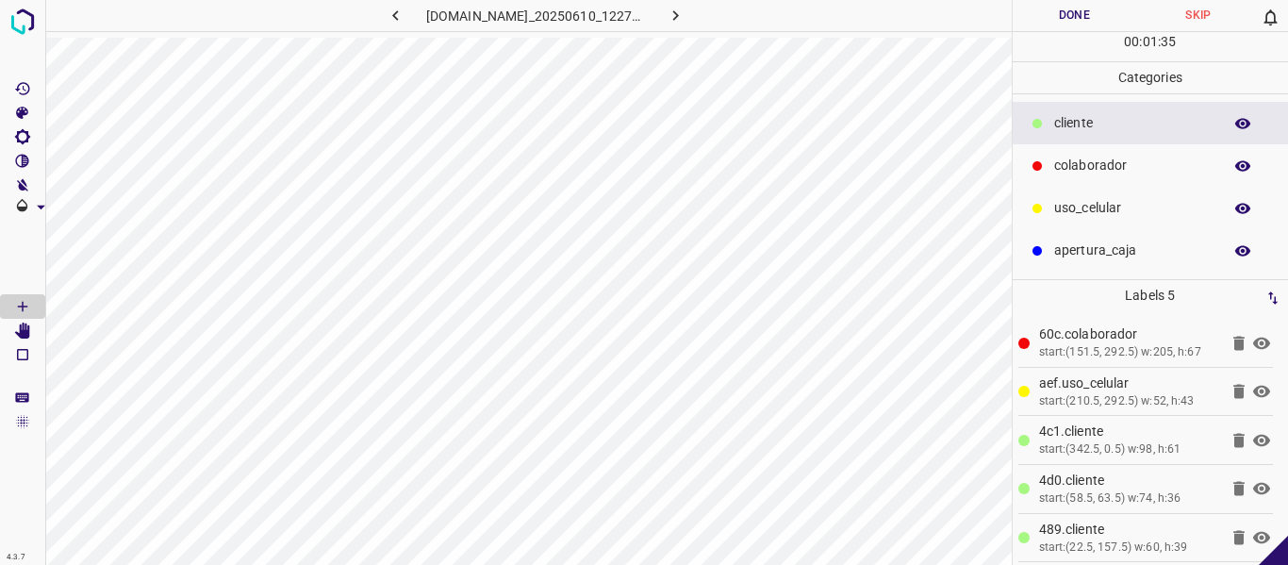
scroll to position [5, 0]
drag, startPoint x: 1114, startPoint y: 166, endPoint x: 1072, endPoint y: 187, distance: 47.2
click at [1113, 167] on p "colaborador" at bounding box center [1133, 166] width 158 height 20
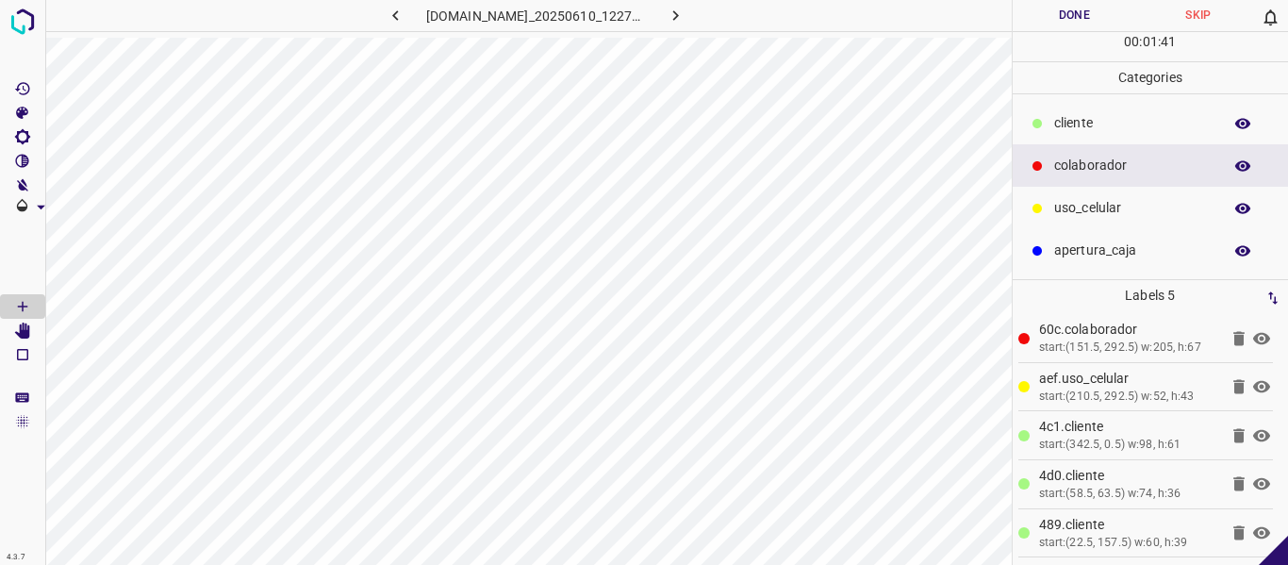
click at [1253, 340] on icon at bounding box center [1261, 338] width 17 height 12
click at [1253, 340] on icon at bounding box center [1261, 338] width 17 height 15
click at [1057, 19] on button "Done" at bounding box center [1075, 15] width 124 height 31
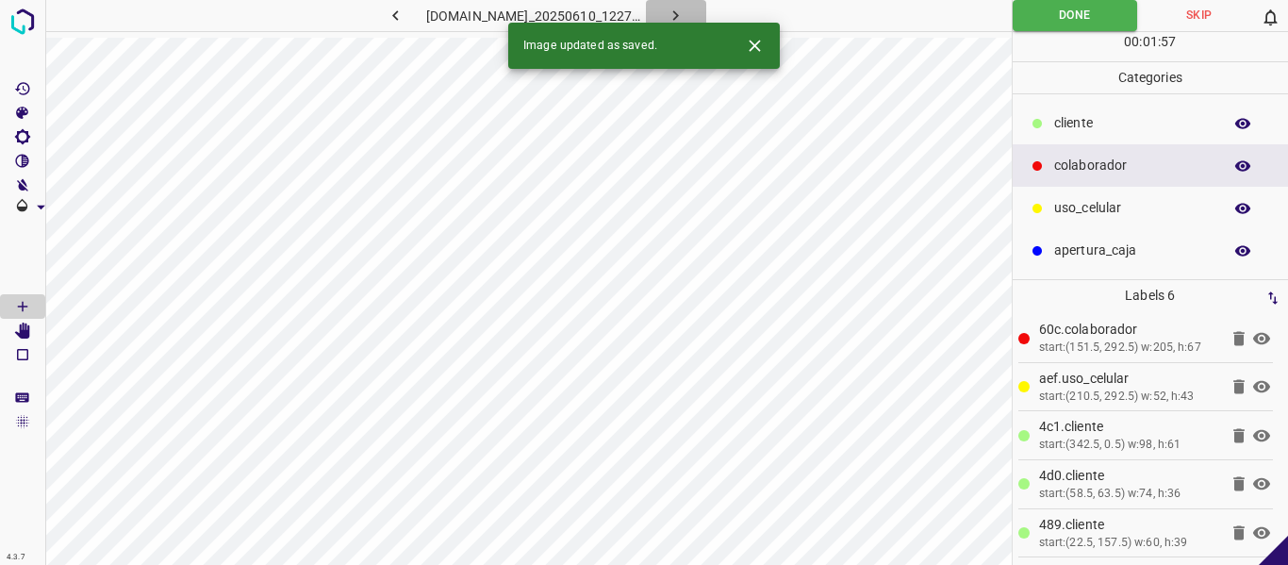
click at [685, 16] on icon "button" at bounding box center [676, 16] width 20 height 20
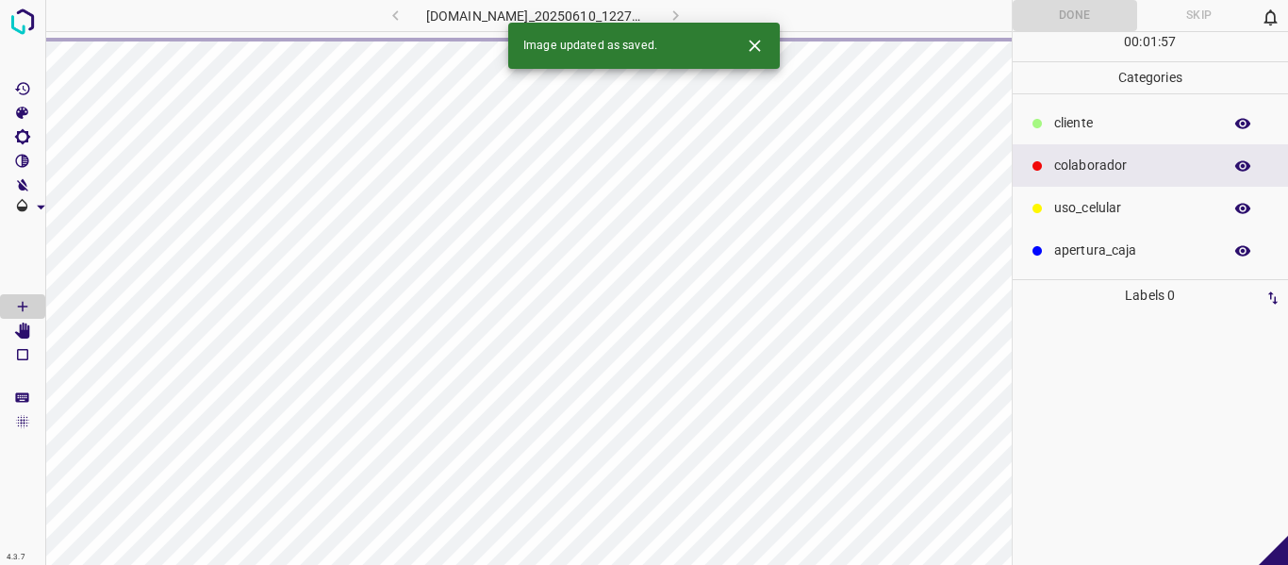
scroll to position [0, 0]
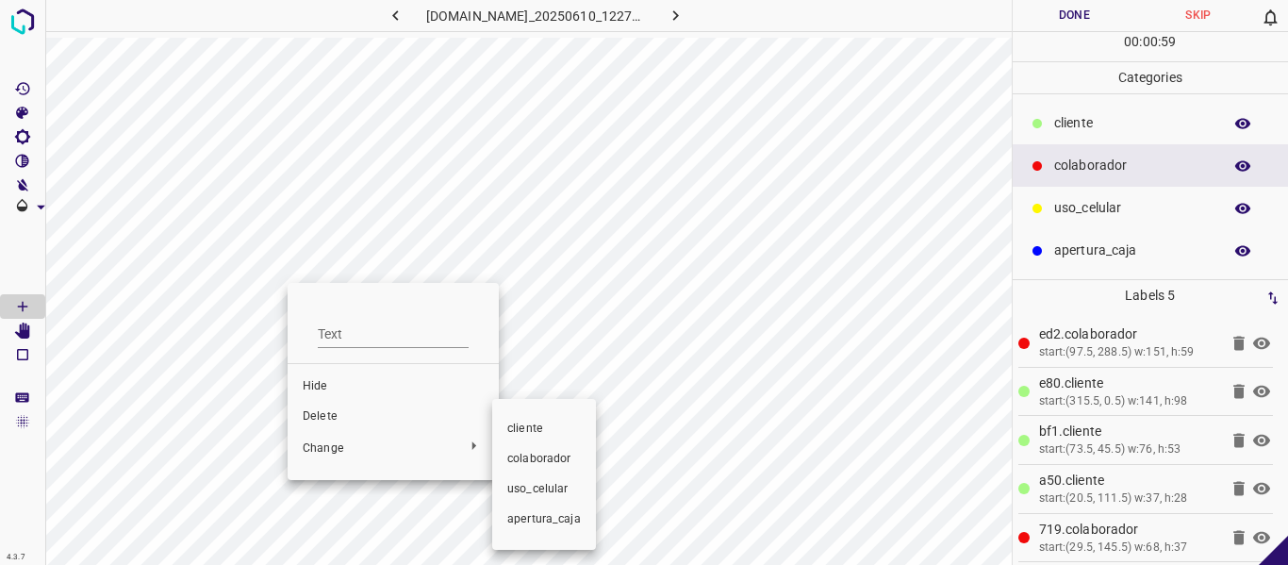
click at [521, 431] on span "​​cliente" at bounding box center [544, 429] width 74 height 17
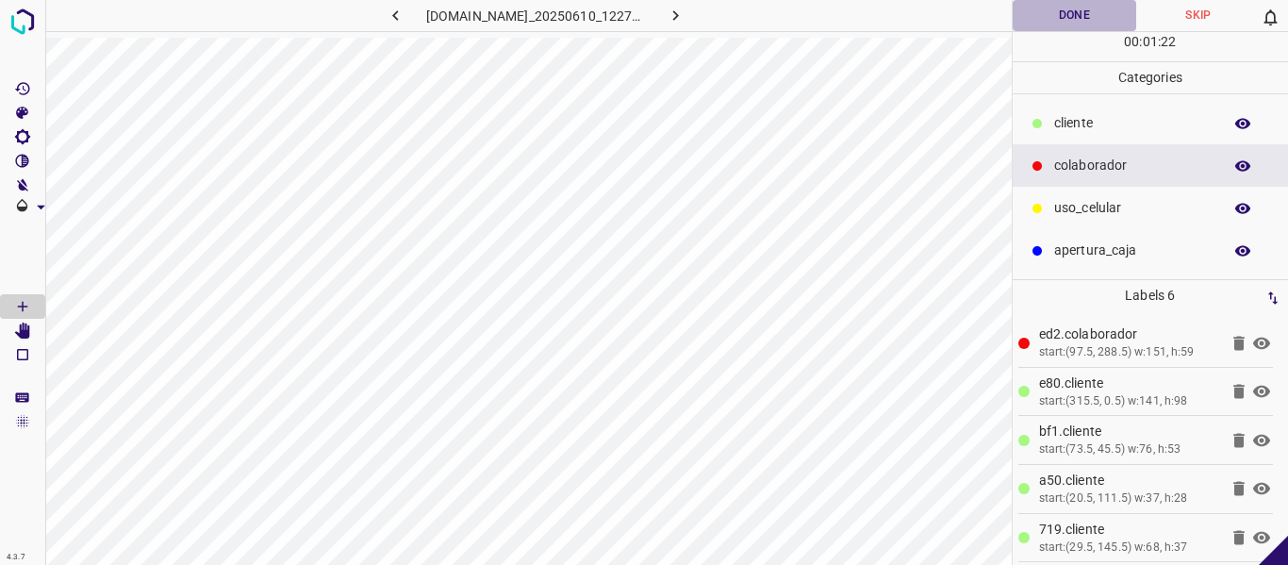
click at [1056, 21] on button "Done" at bounding box center [1075, 15] width 124 height 31
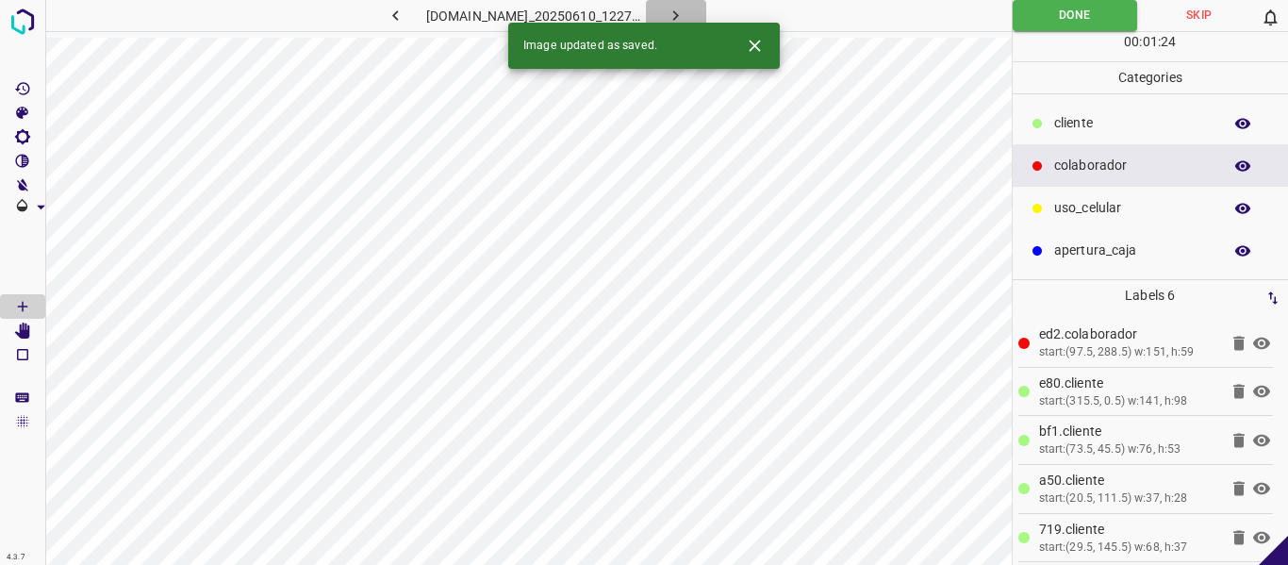
click at [685, 9] on icon "button" at bounding box center [676, 16] width 20 height 20
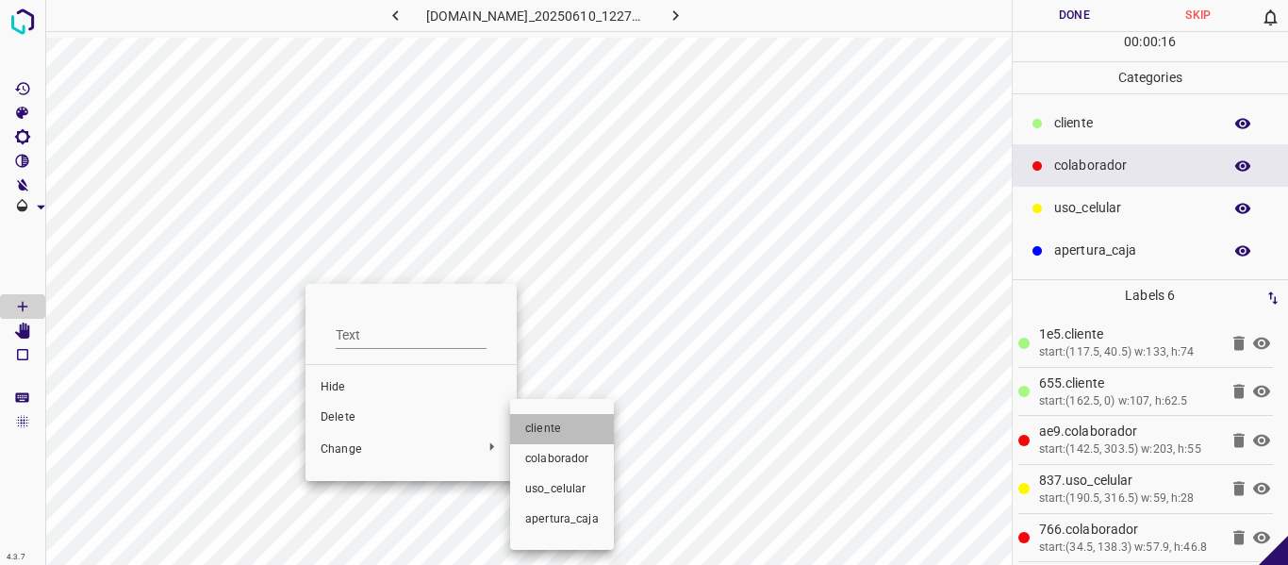
click at [550, 421] on span "​​cliente" at bounding box center [562, 429] width 74 height 17
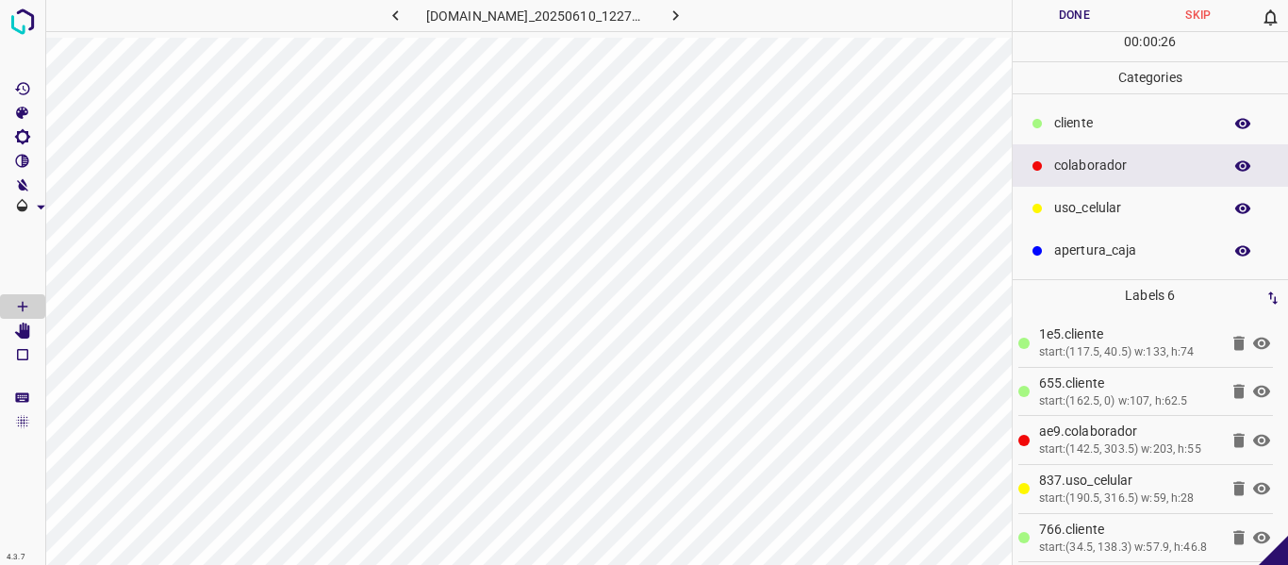
click at [1253, 442] on icon at bounding box center [1261, 440] width 17 height 12
click at [1253, 441] on icon at bounding box center [1261, 440] width 17 height 15
drag, startPoint x: 1075, startPoint y: 16, endPoint x: 1079, endPoint y: 25, distance: 10.2
click at [1077, 17] on button "Done" at bounding box center [1075, 15] width 124 height 31
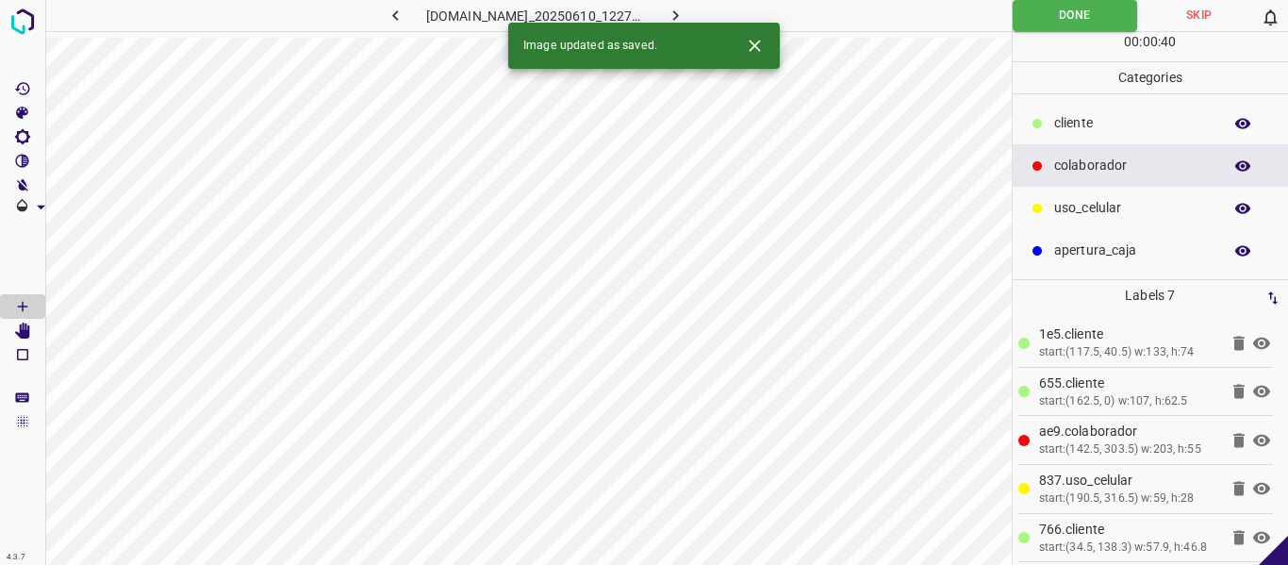
click at [685, 17] on icon "button" at bounding box center [676, 16] width 20 height 20
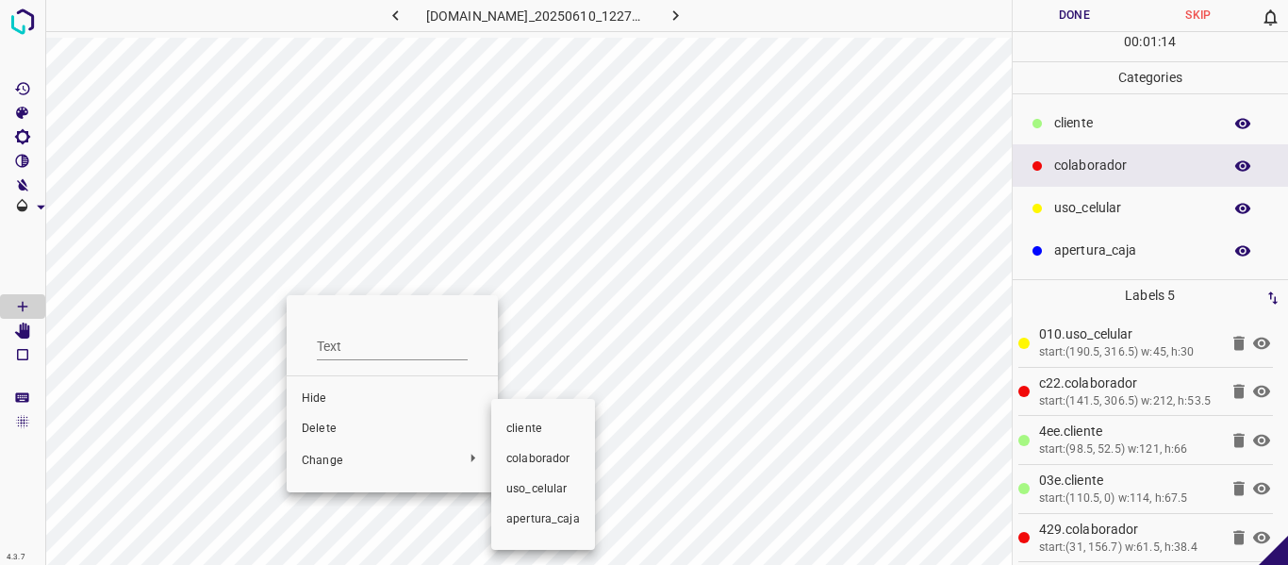
click at [538, 429] on span "​​cliente" at bounding box center [543, 429] width 74 height 17
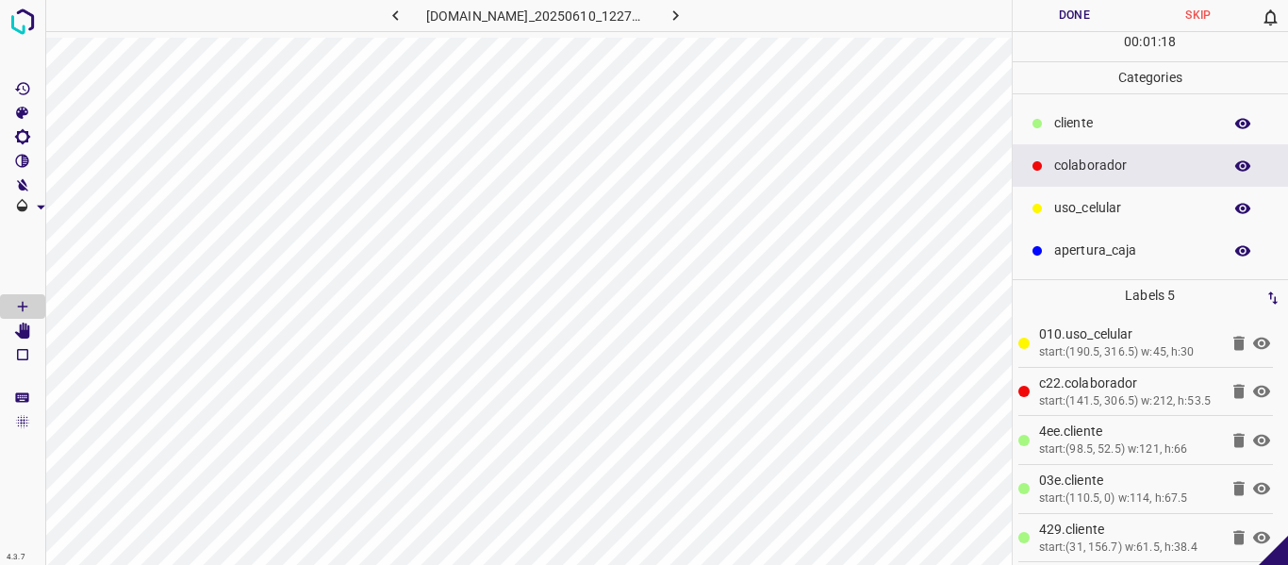
click at [1250, 403] on icon at bounding box center [1261, 391] width 23 height 23
drag, startPoint x: 1251, startPoint y: 400, endPoint x: 1253, endPoint y: 355, distance: 44.4
click at [1252, 399] on icon at bounding box center [1261, 391] width 23 height 23
click at [1078, 15] on button "Done" at bounding box center [1075, 15] width 124 height 31
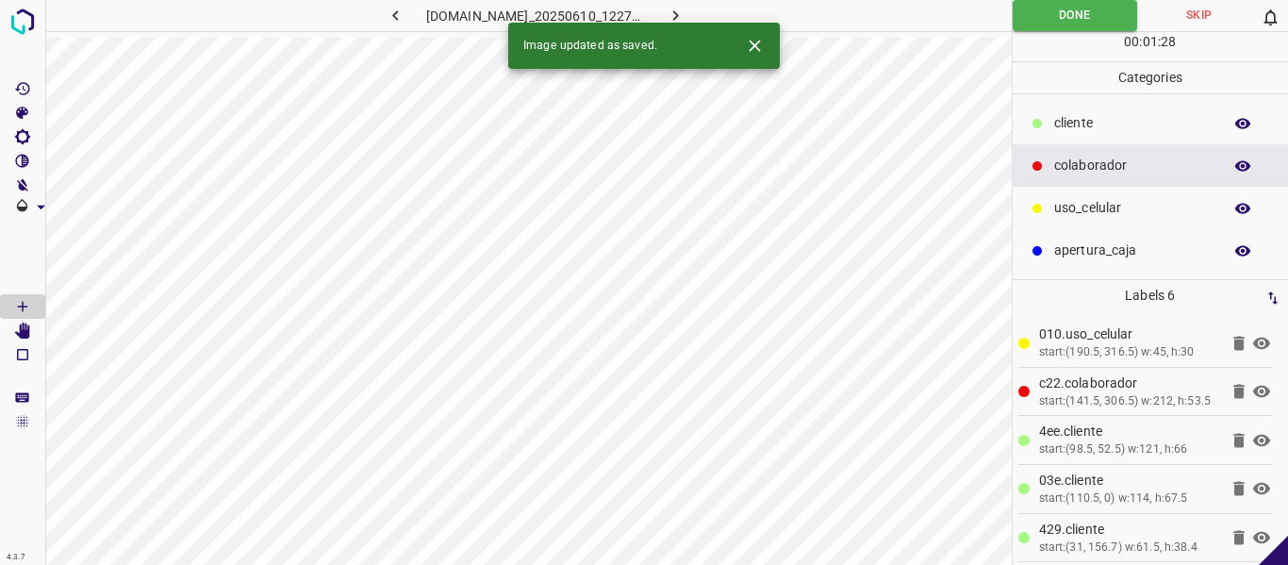
click at [685, 15] on icon "button" at bounding box center [676, 16] width 20 height 20
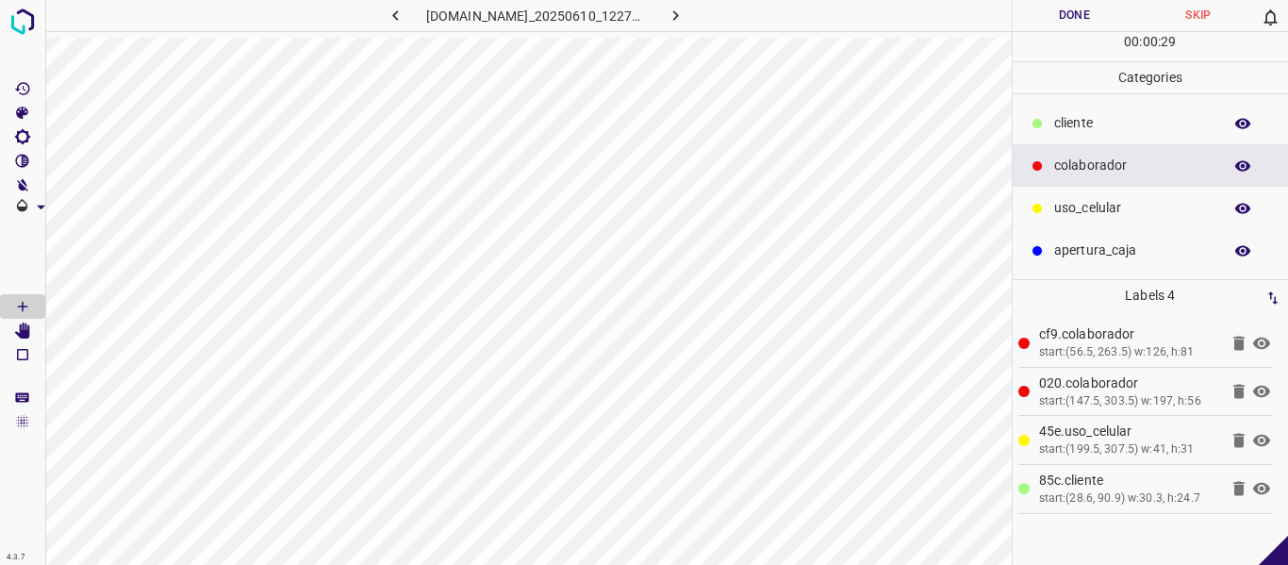
click at [1093, 12] on button "Done" at bounding box center [1075, 15] width 124 height 31
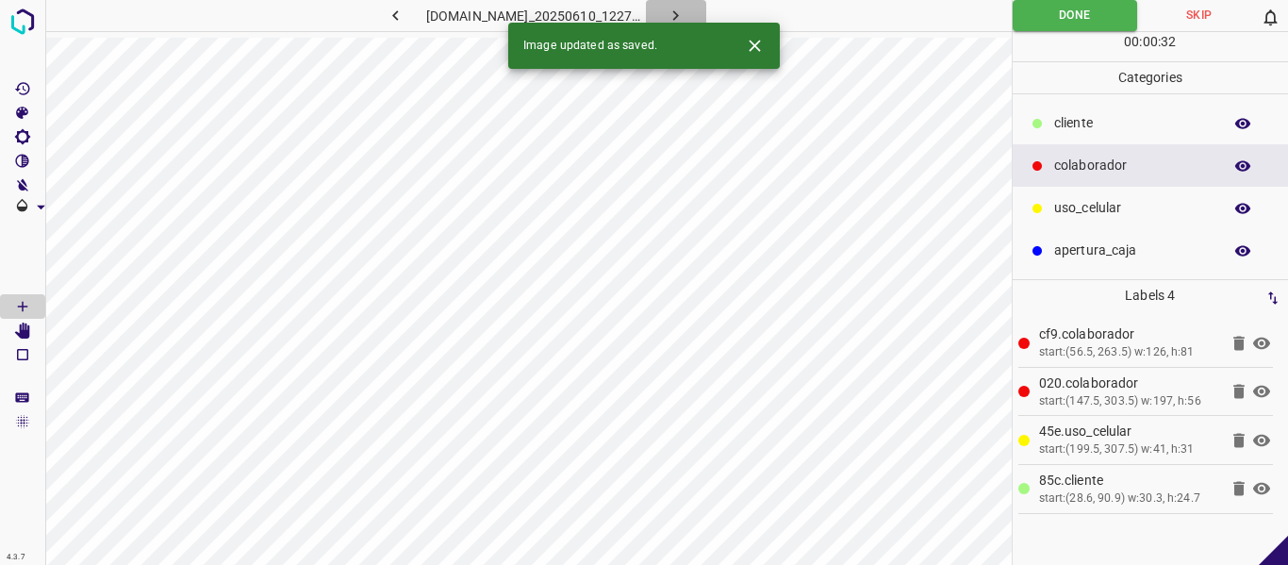
click at [685, 14] on icon "button" at bounding box center [676, 16] width 20 height 20
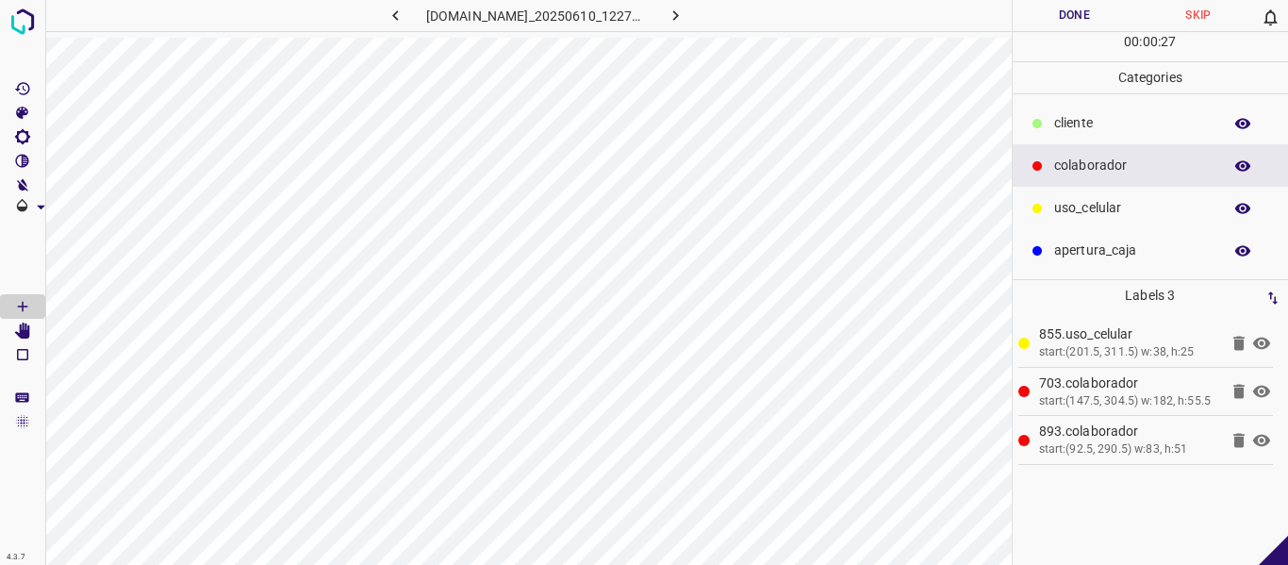
click at [1084, 16] on button "Done" at bounding box center [1075, 15] width 124 height 31
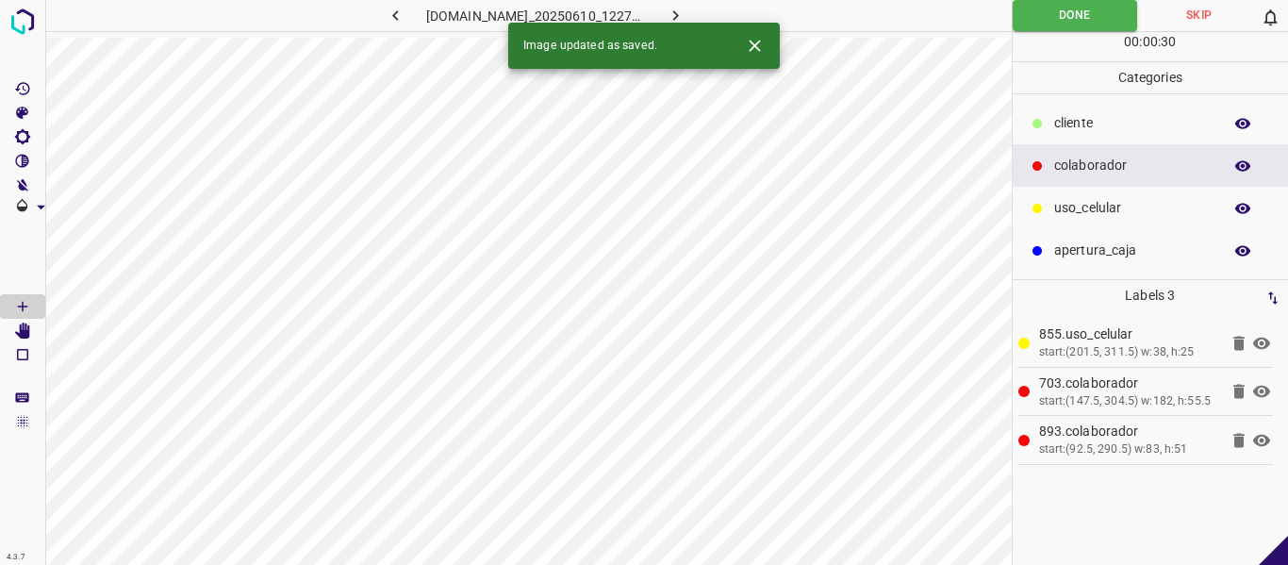
click at [685, 13] on icon "button" at bounding box center [676, 16] width 20 height 20
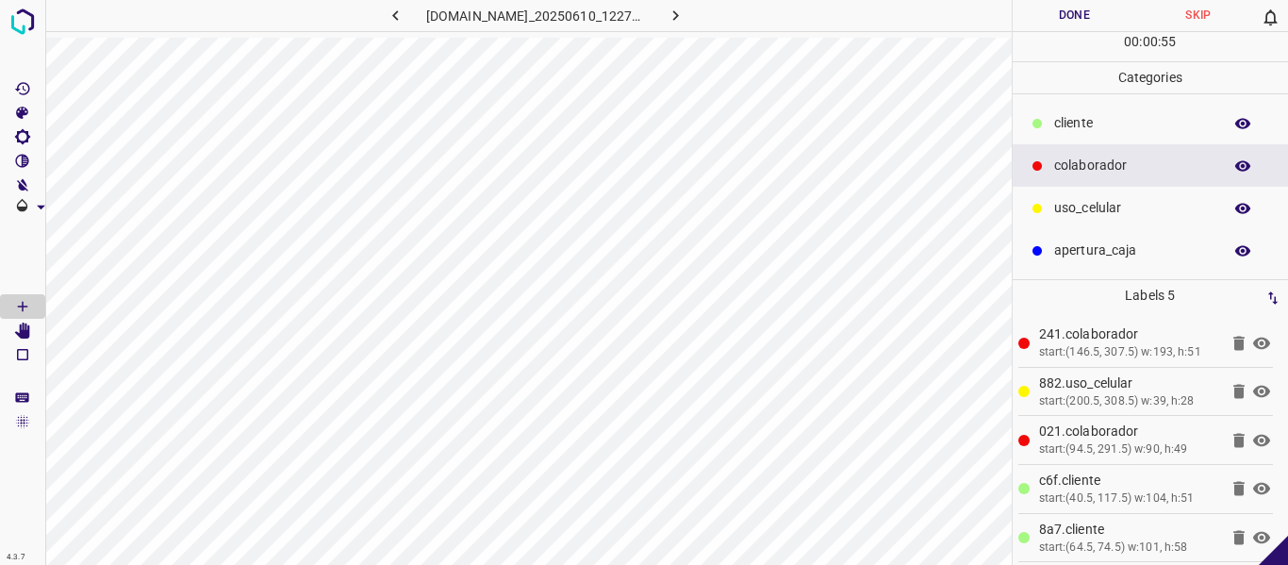
click at [1069, 3] on button "Done" at bounding box center [1075, 15] width 124 height 31
click at [685, 12] on icon "button" at bounding box center [676, 16] width 20 height 20
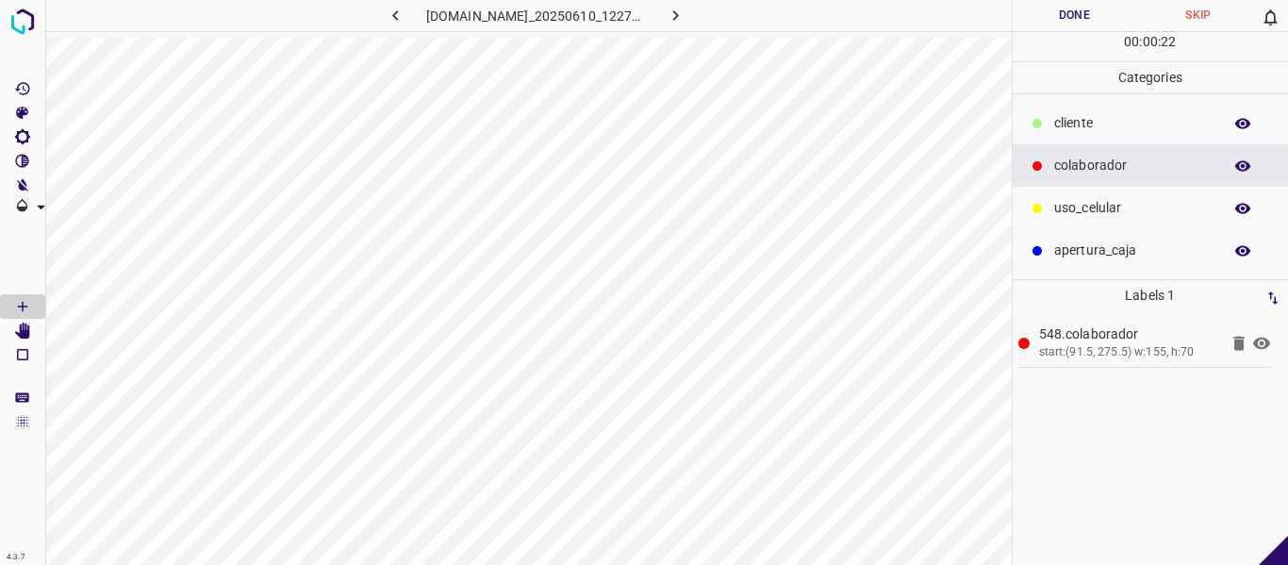
click at [1070, 18] on button "Done" at bounding box center [1075, 15] width 124 height 31
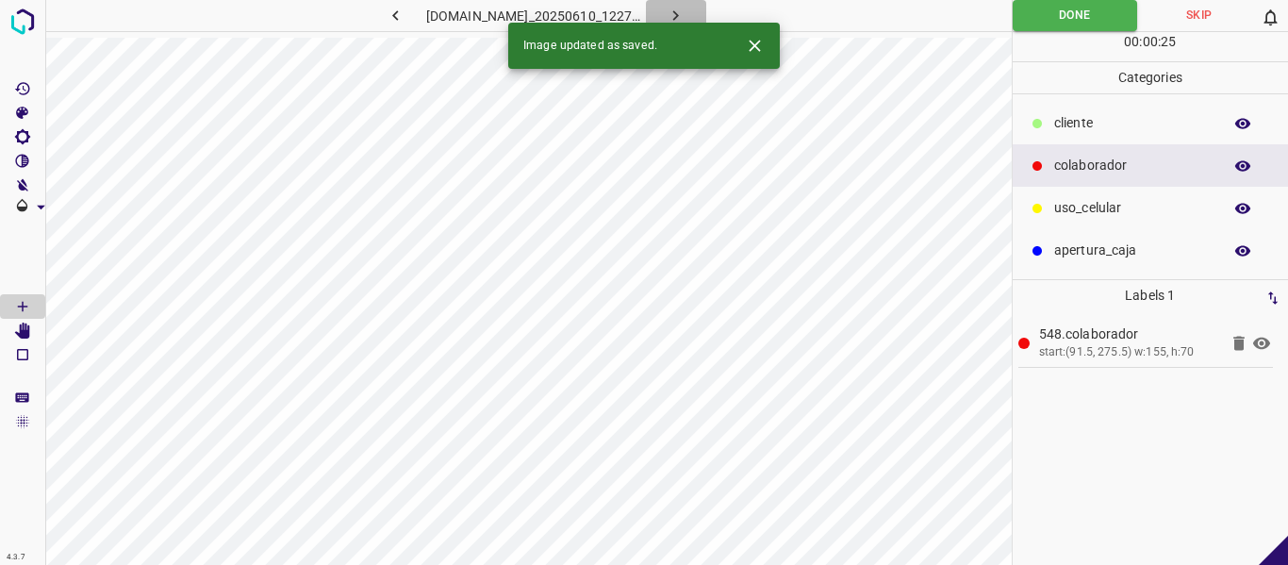
click at [679, 14] on icon "button" at bounding box center [676, 15] width 6 height 10
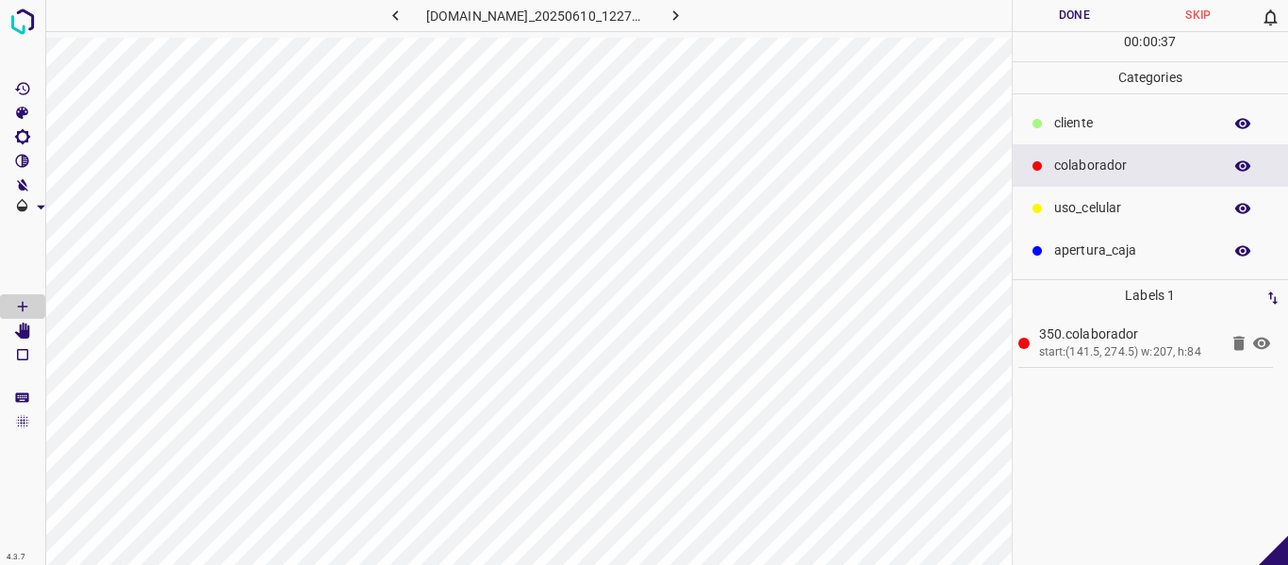
click at [1258, 341] on icon at bounding box center [1261, 343] width 17 height 12
click at [1256, 347] on icon at bounding box center [1261, 343] width 23 height 23
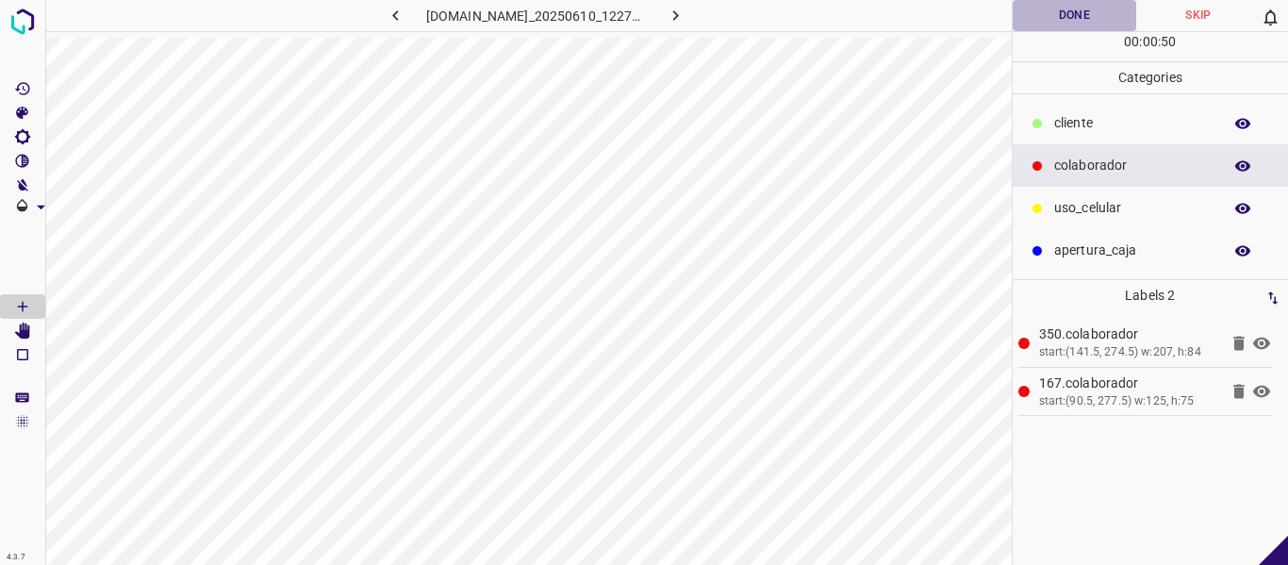
click at [1058, 21] on button "Done" at bounding box center [1075, 15] width 124 height 31
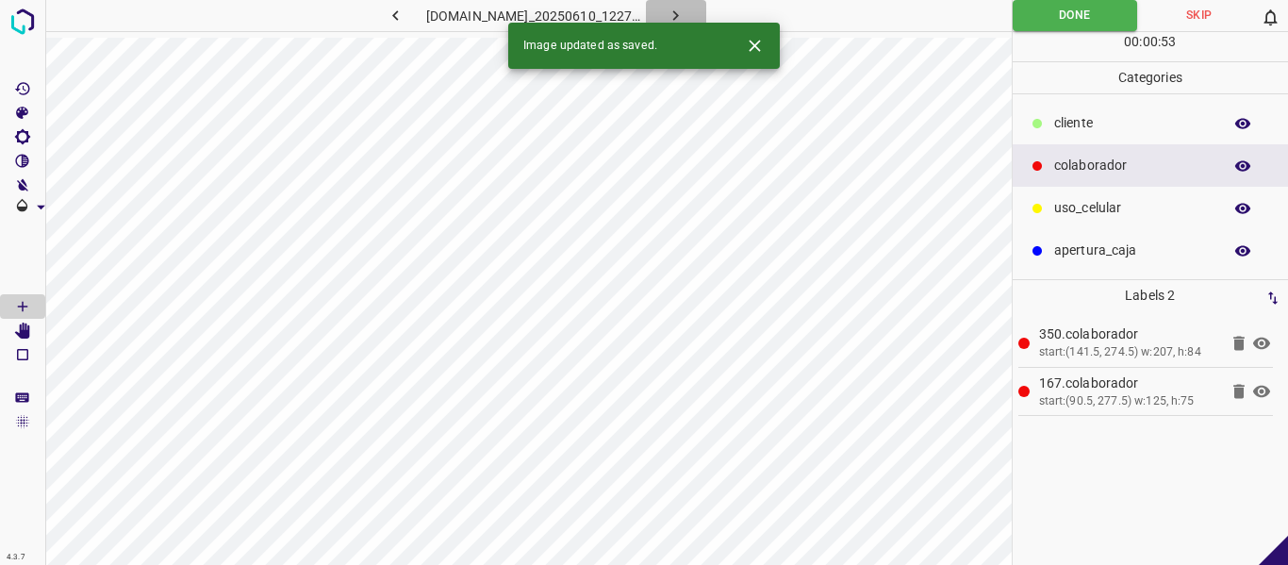
click at [685, 14] on icon "button" at bounding box center [676, 16] width 20 height 20
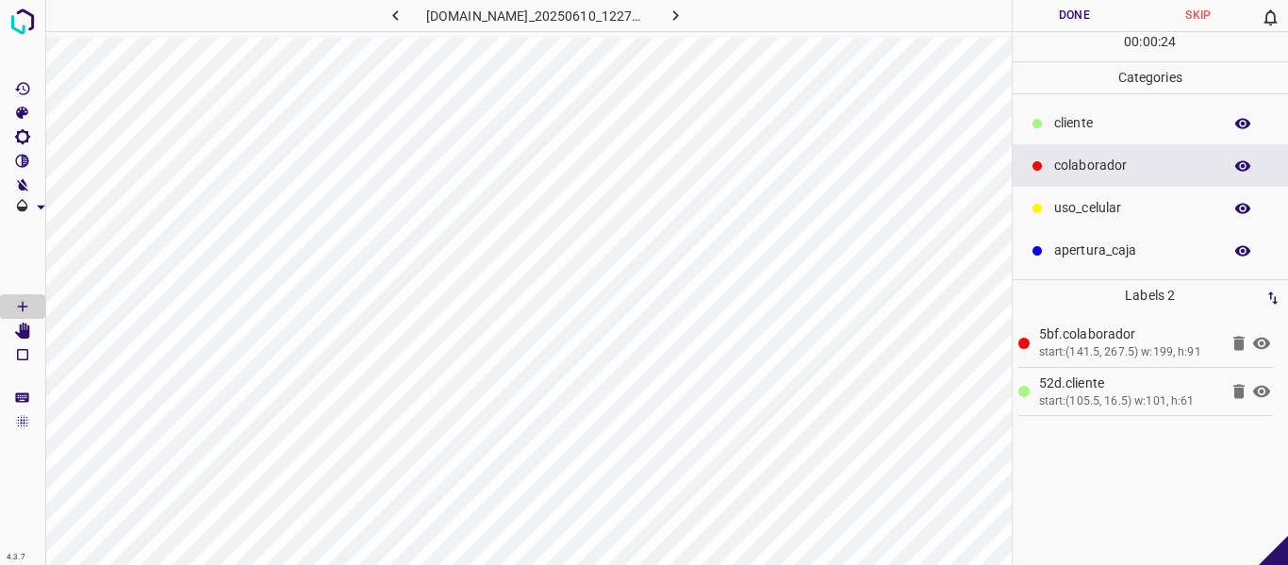
click at [1264, 343] on icon at bounding box center [1261, 343] width 23 height 23
click at [1270, 348] on icon at bounding box center [1261, 343] width 23 height 23
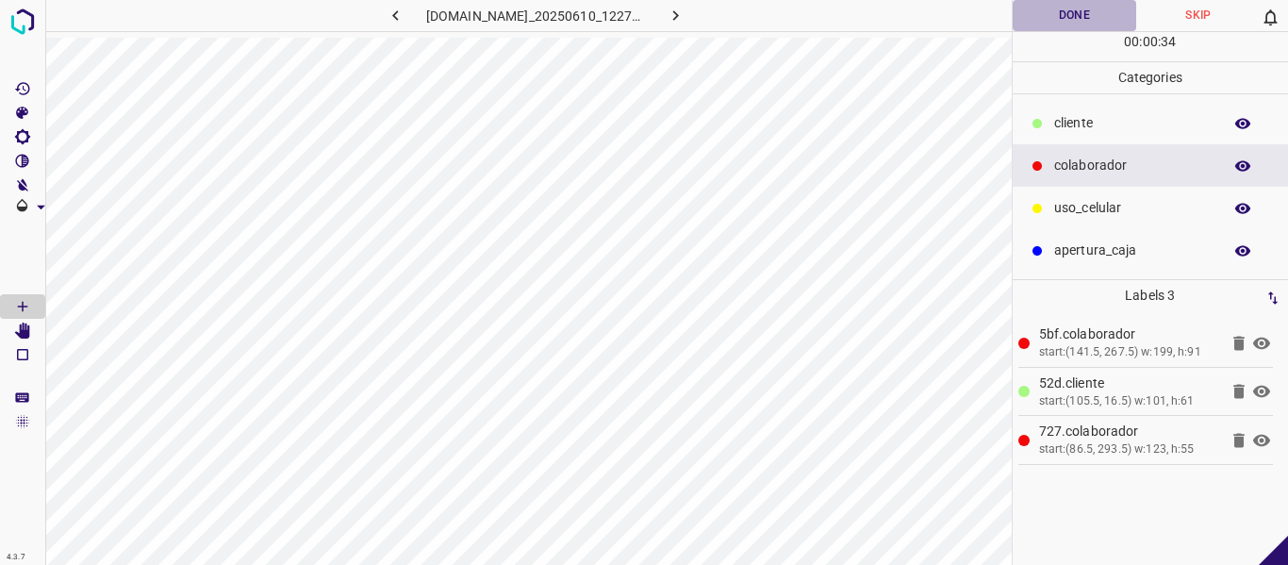
click at [1056, 17] on button "Done" at bounding box center [1075, 15] width 124 height 31
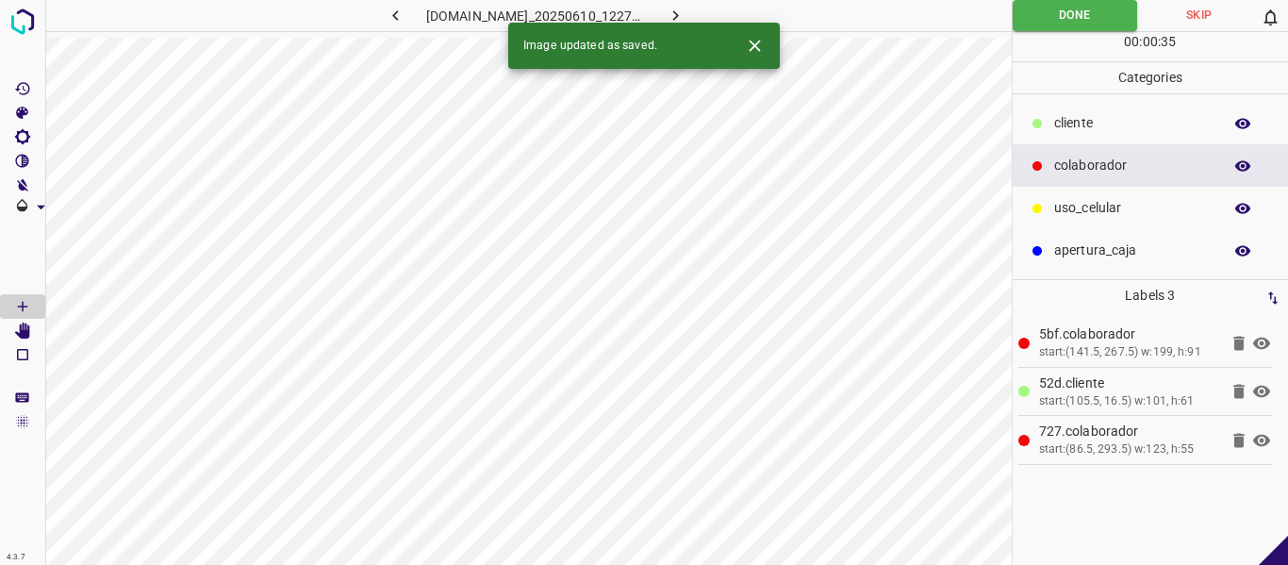
click at [685, 13] on icon "button" at bounding box center [676, 16] width 20 height 20
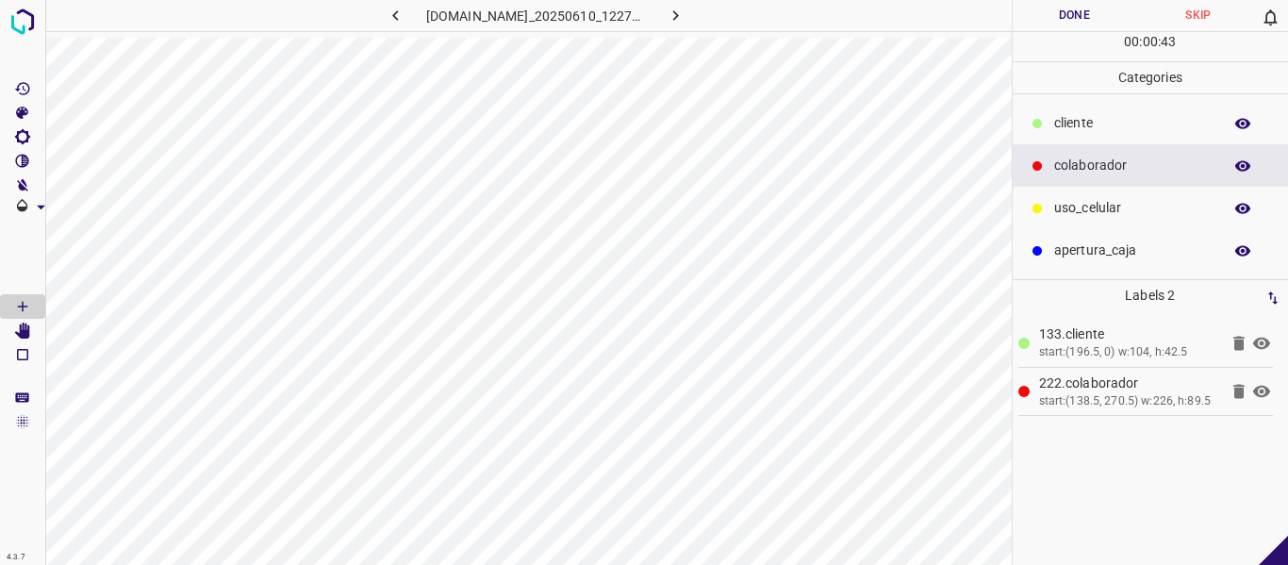
click at [1263, 392] on icon at bounding box center [1261, 392] width 17 height 12
click at [1269, 389] on icon at bounding box center [1261, 391] width 23 height 23
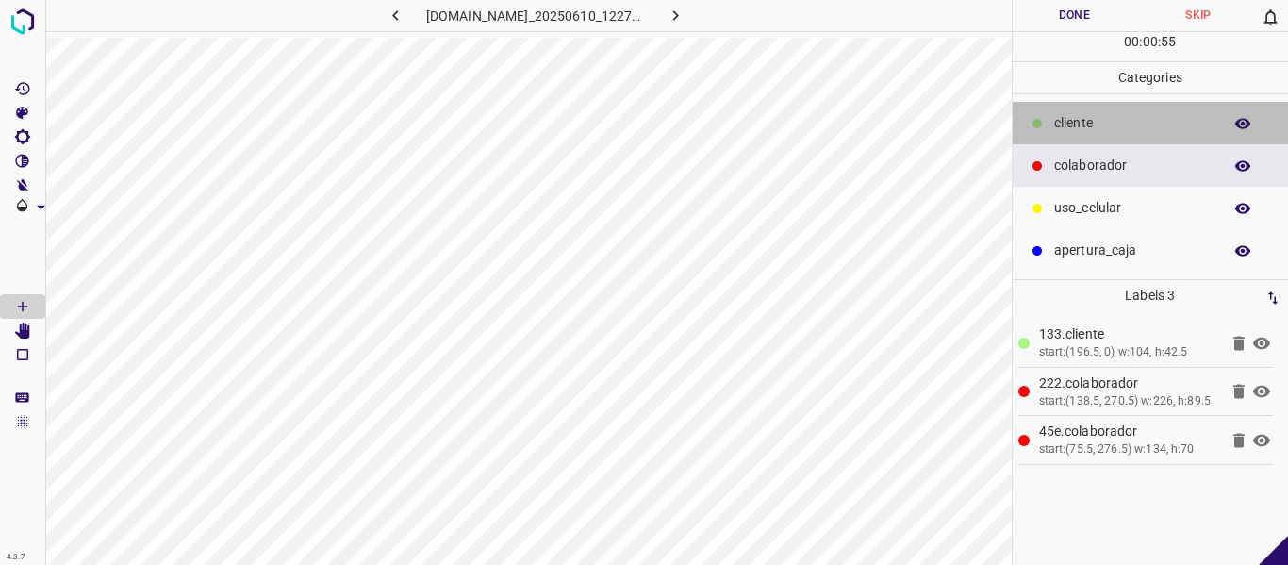
drag, startPoint x: 1112, startPoint y: 124, endPoint x: 1064, endPoint y: 126, distance: 48.1
click at [1103, 126] on p "​​cliente" at bounding box center [1133, 123] width 158 height 20
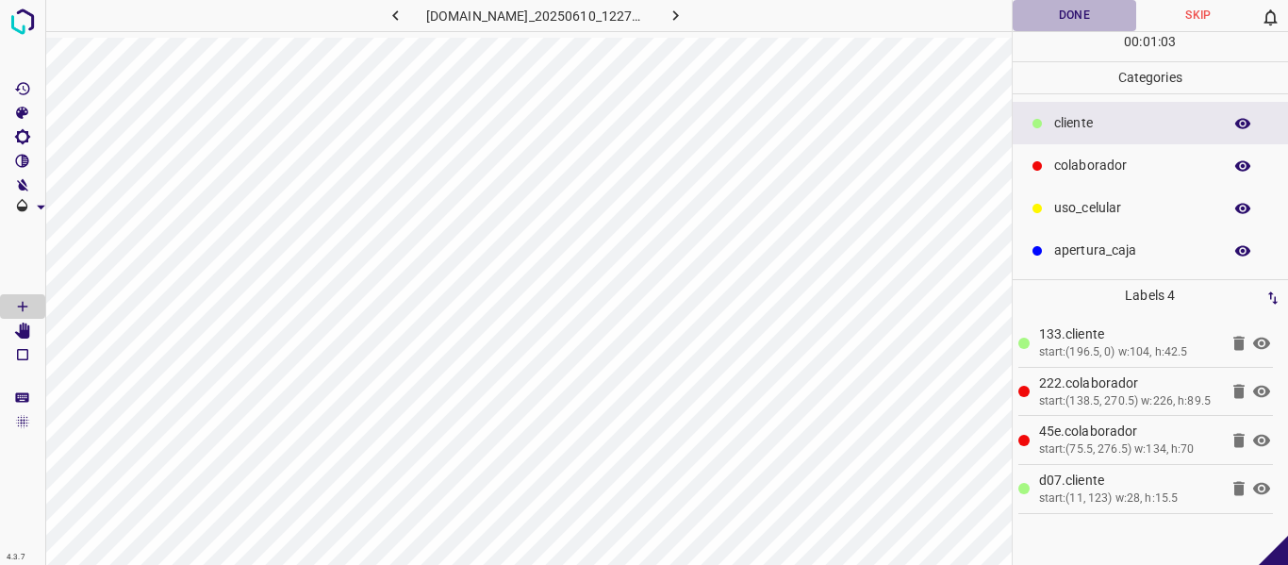
click at [1073, 20] on button "Done" at bounding box center [1075, 15] width 124 height 31
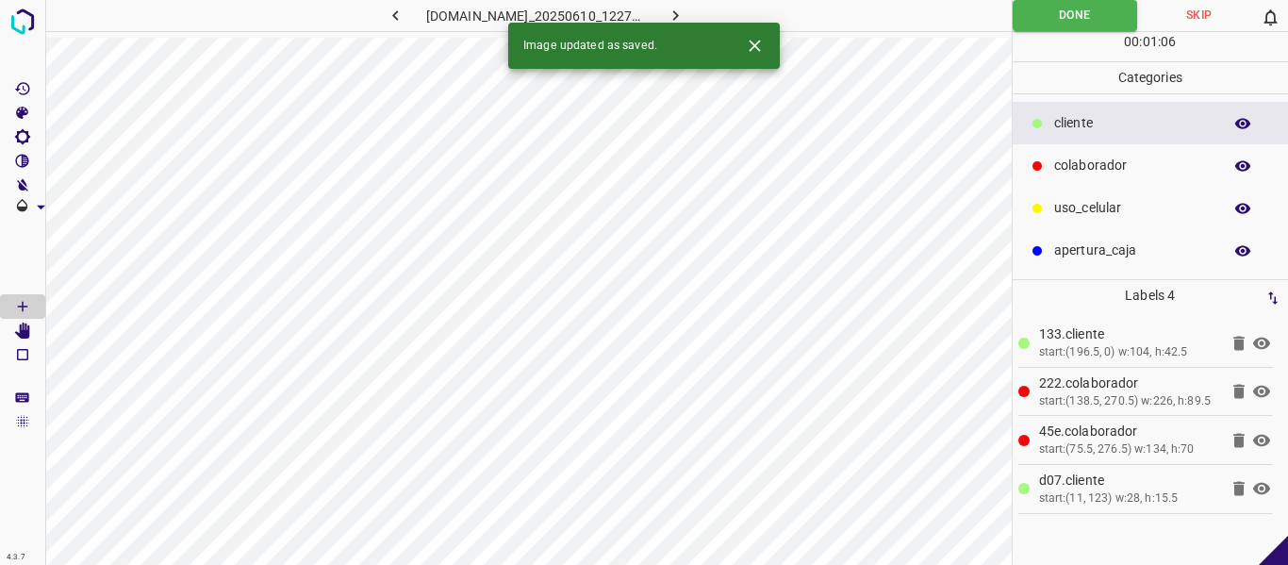
click at [685, 9] on icon "button" at bounding box center [676, 16] width 20 height 20
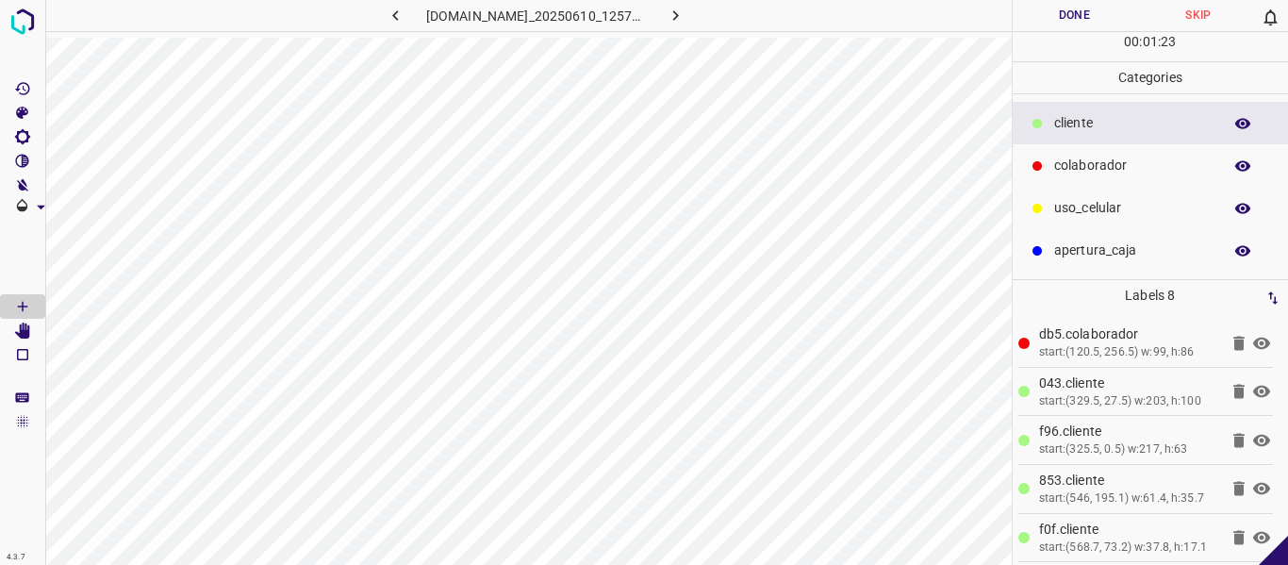
click at [1065, 17] on button "Done" at bounding box center [1075, 15] width 124 height 31
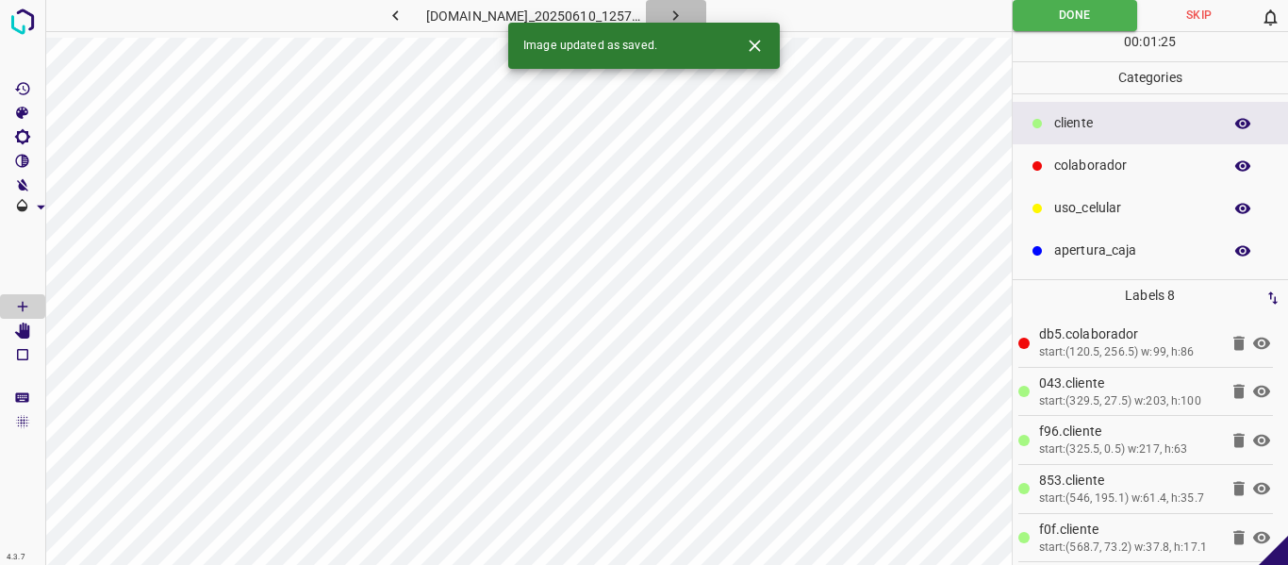
click at [685, 13] on icon "button" at bounding box center [676, 16] width 20 height 20
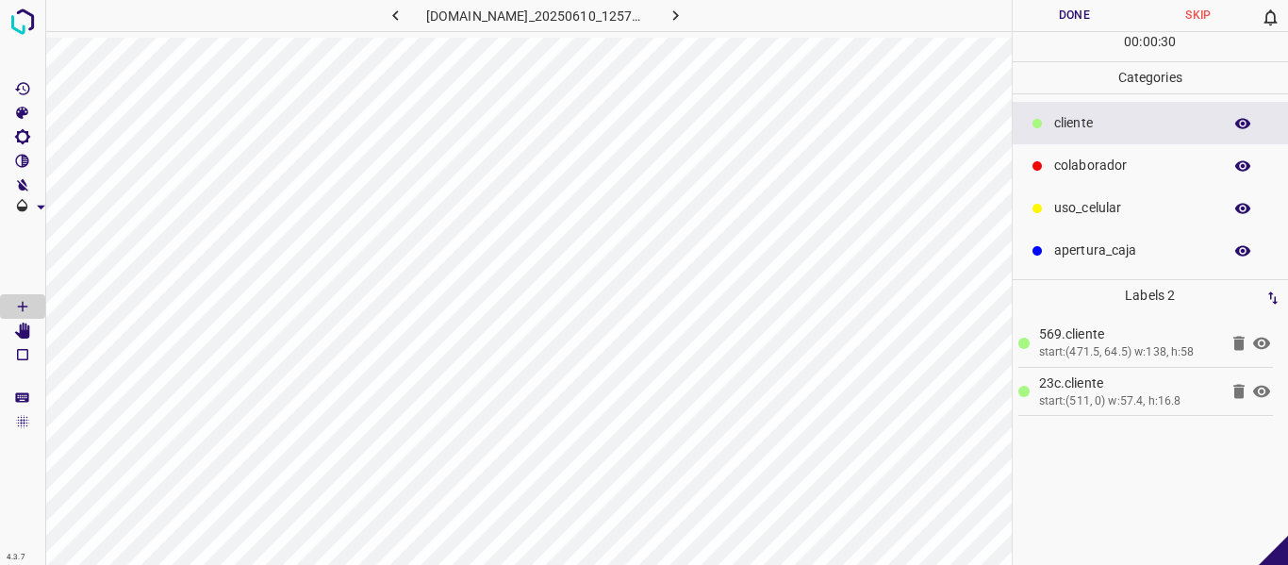
click at [1049, 26] on button "Done" at bounding box center [1075, 15] width 124 height 31
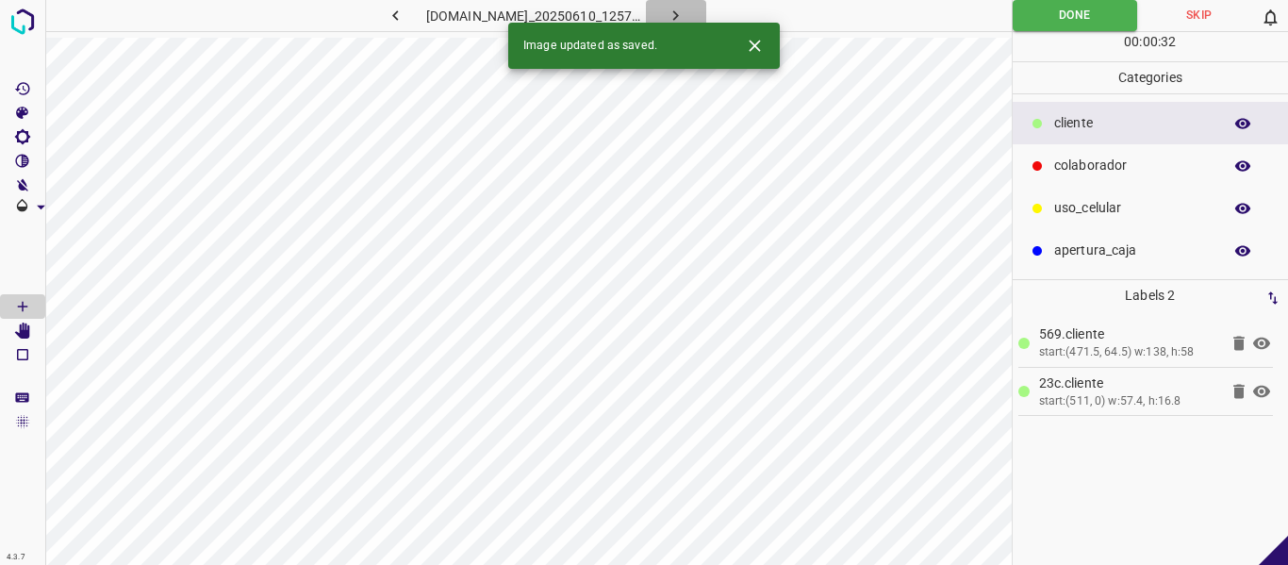
click at [685, 9] on icon "button" at bounding box center [676, 16] width 20 height 20
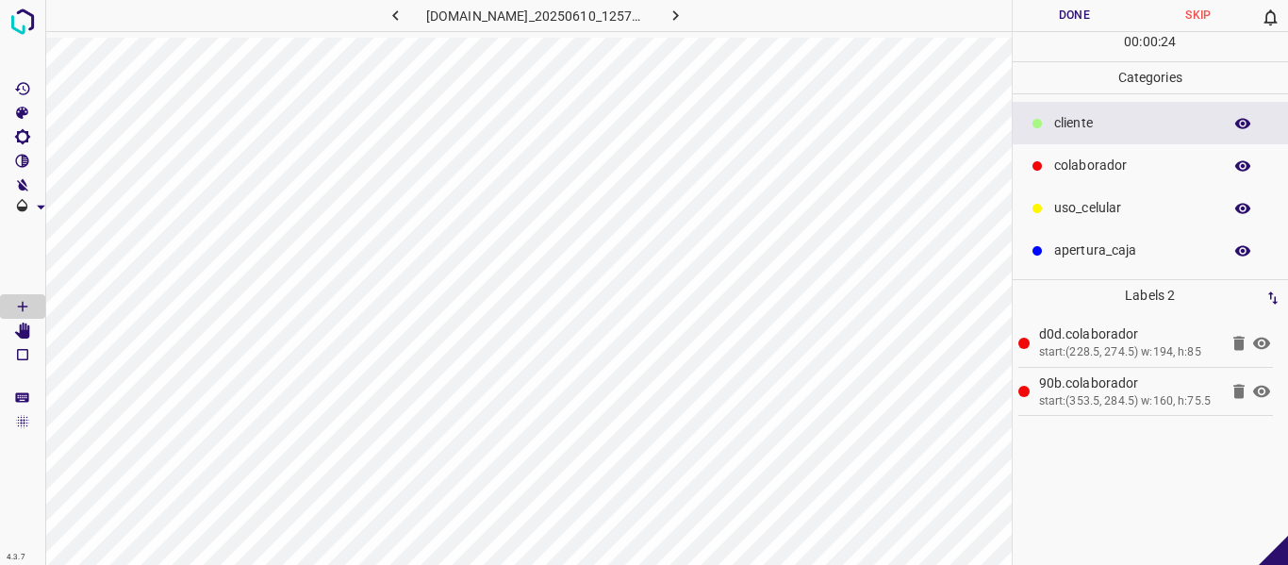
click at [1270, 346] on icon at bounding box center [1261, 343] width 23 height 23
click at [1263, 394] on icon at bounding box center [1261, 391] width 23 height 23
click at [1263, 394] on icon at bounding box center [1261, 392] width 17 height 15
click at [1259, 350] on icon at bounding box center [1261, 343] width 23 height 23
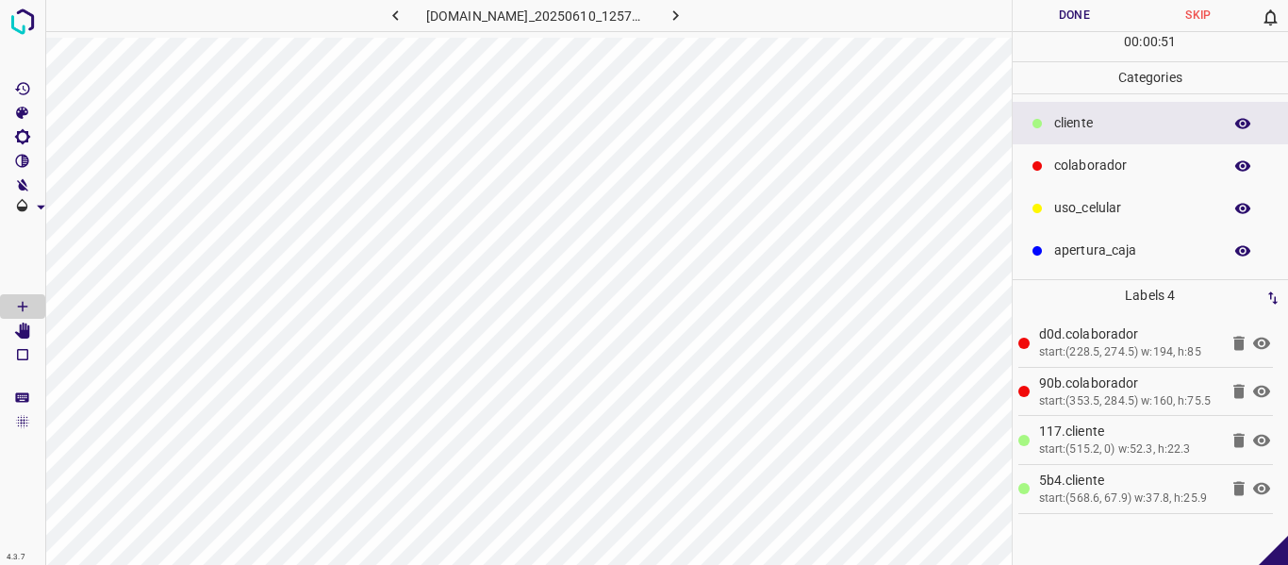
click at [1073, 19] on button "Done" at bounding box center [1075, 15] width 124 height 31
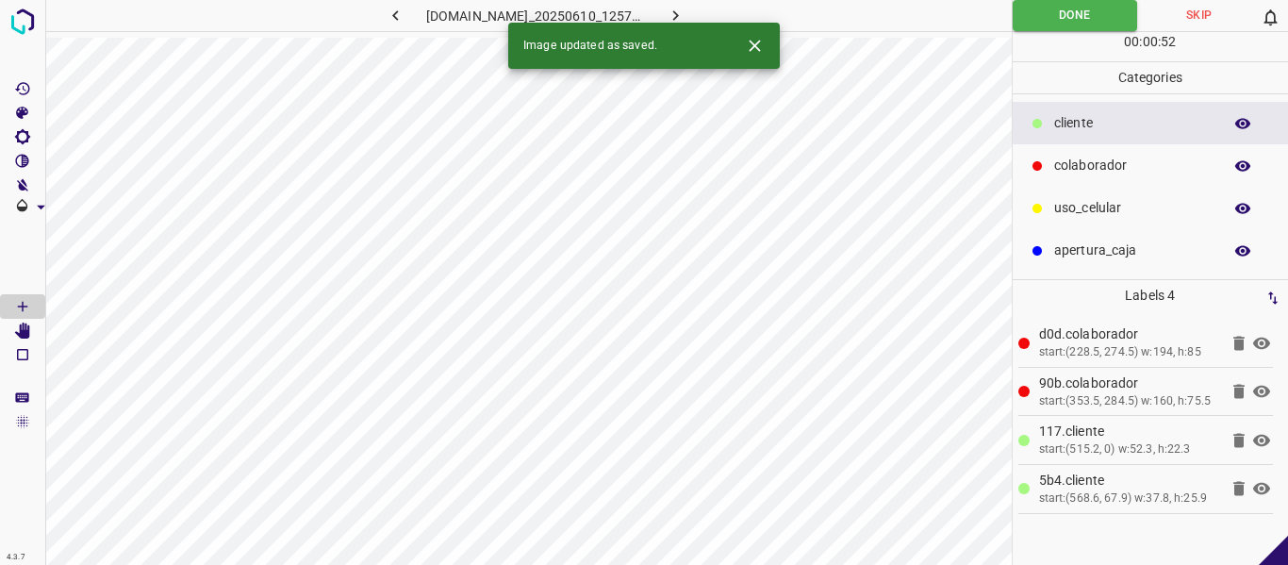
drag, startPoint x: 702, startPoint y: 7, endPoint x: 718, endPoint y: 7, distance: 16.0
click at [685, 6] on icon "button" at bounding box center [676, 16] width 20 height 20
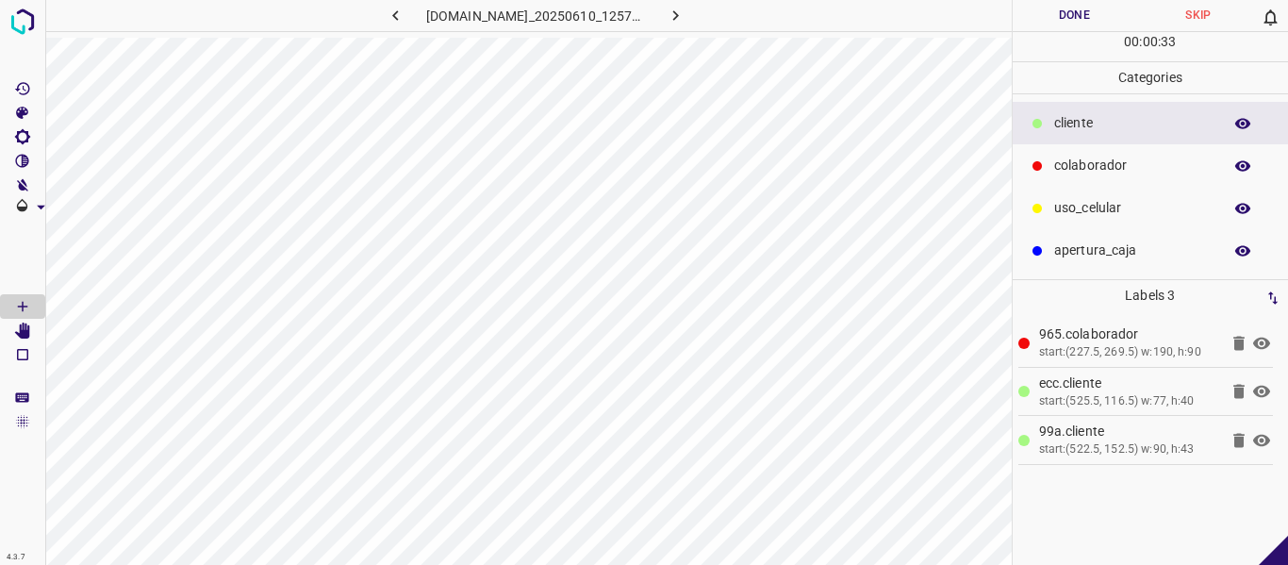
click at [1266, 342] on icon at bounding box center [1261, 343] width 17 height 12
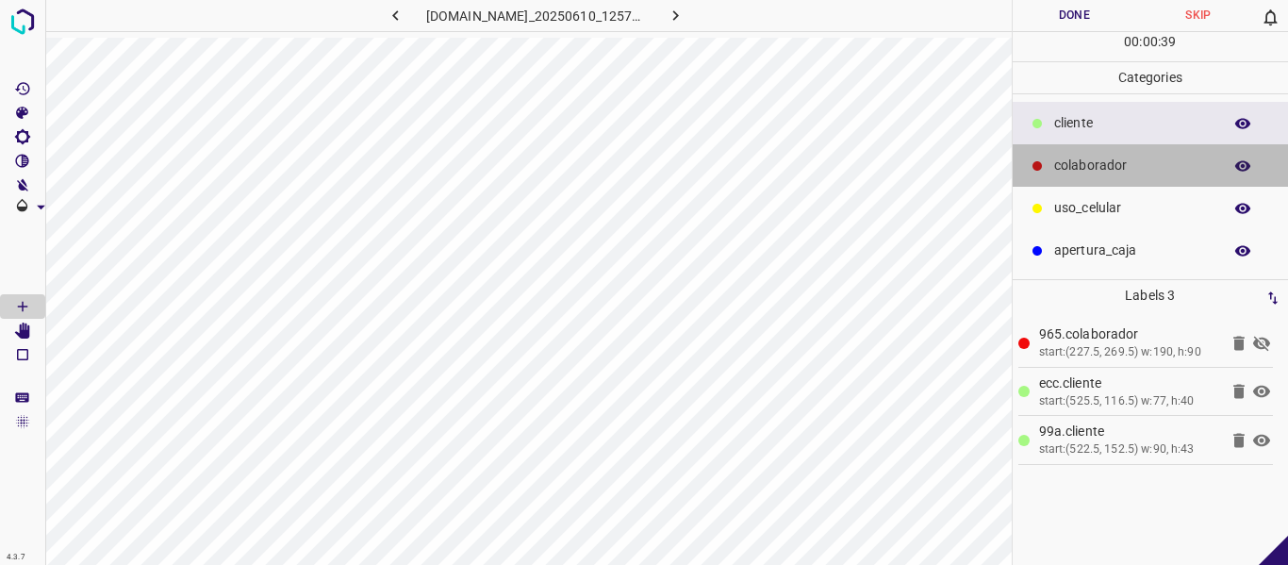
click at [1101, 165] on p "colaborador" at bounding box center [1133, 166] width 158 height 20
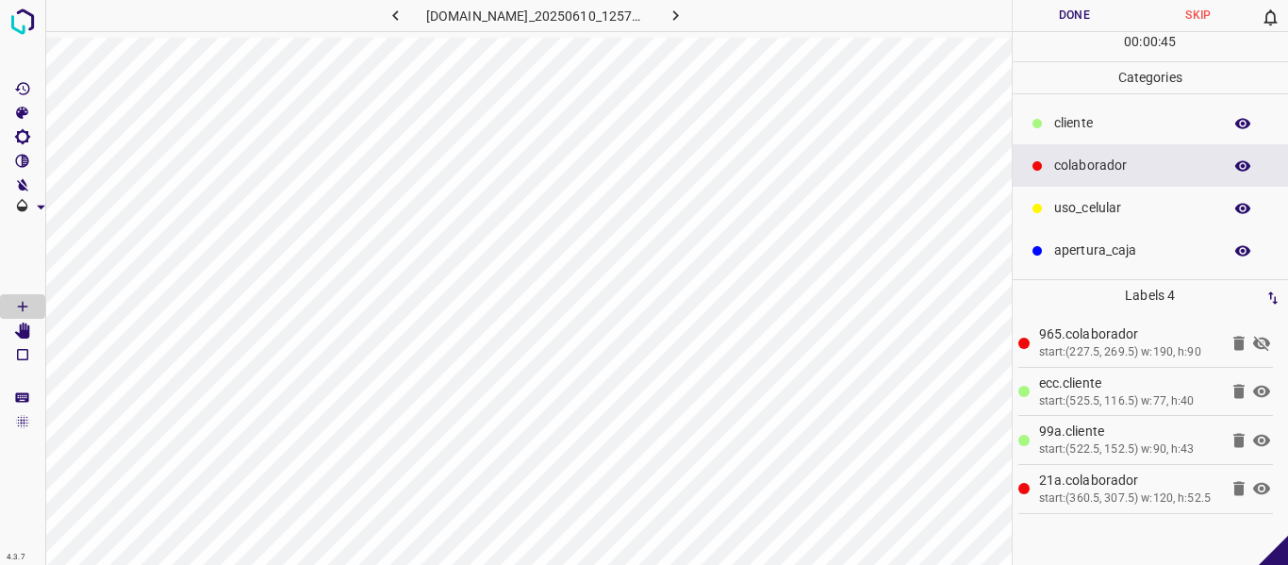
click at [1263, 345] on icon at bounding box center [1261, 343] width 17 height 15
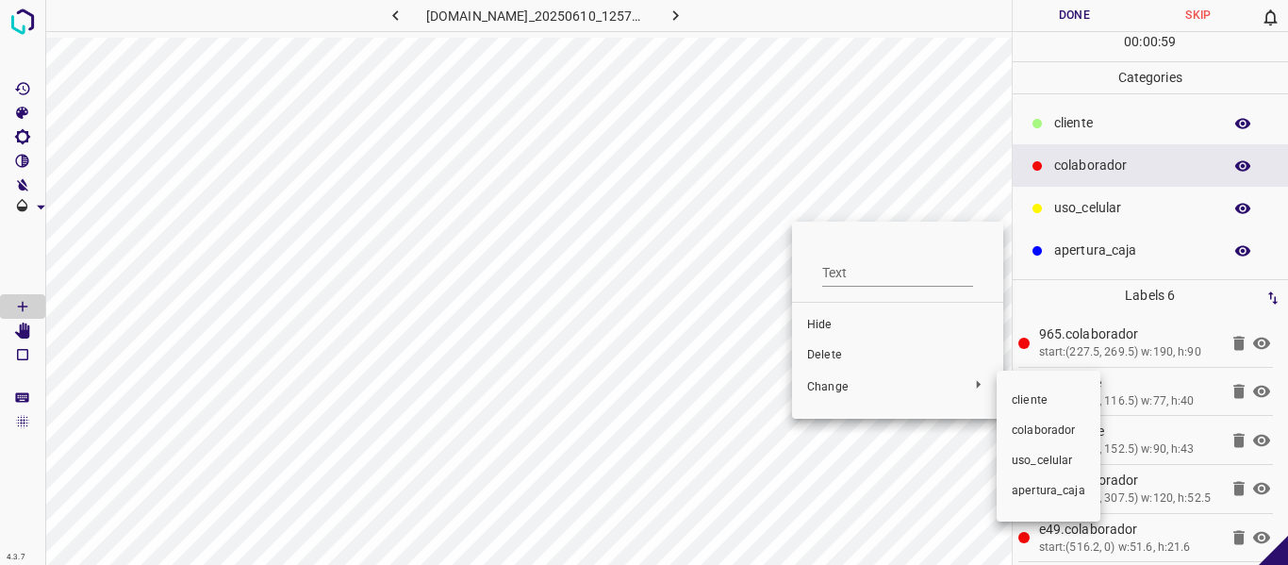
click at [1043, 405] on span "​​cliente" at bounding box center [1049, 400] width 74 height 17
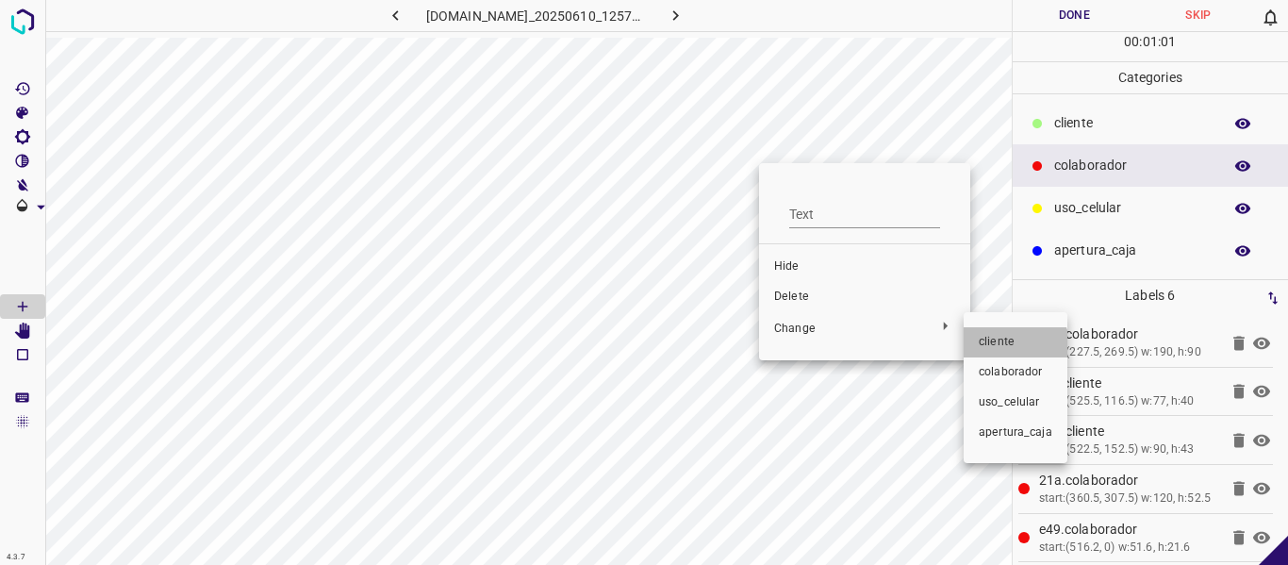
drag, startPoint x: 1007, startPoint y: 349, endPoint x: 964, endPoint y: 316, distance: 54.5
click at [1002, 352] on li "​​cliente" at bounding box center [1016, 342] width 104 height 30
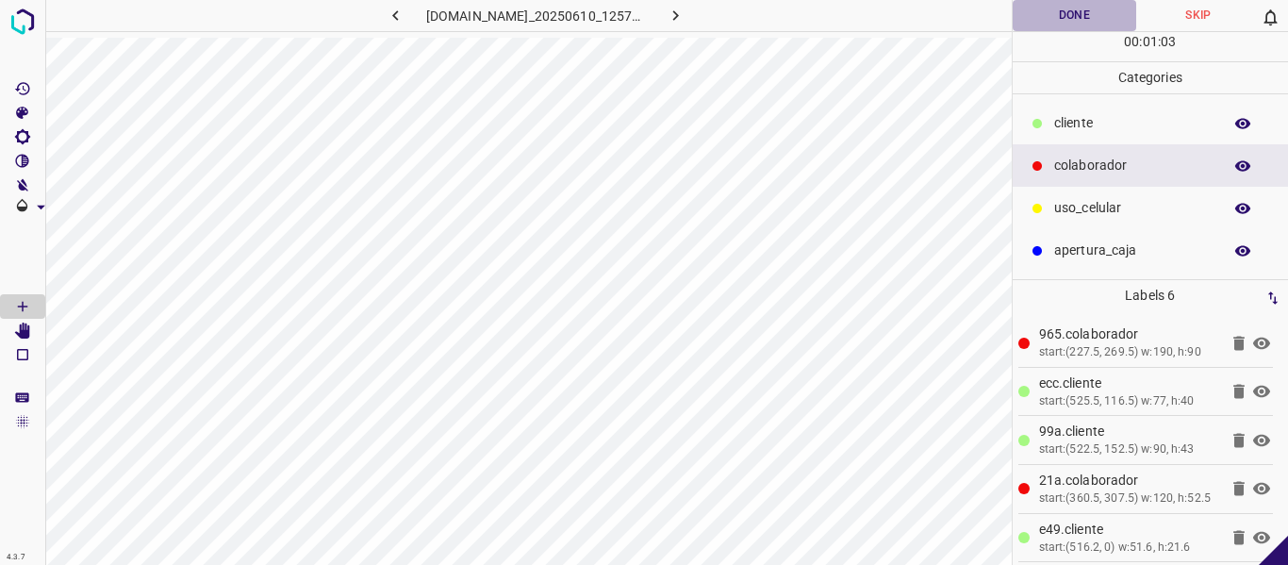
click at [1043, 11] on button "Done" at bounding box center [1075, 15] width 124 height 31
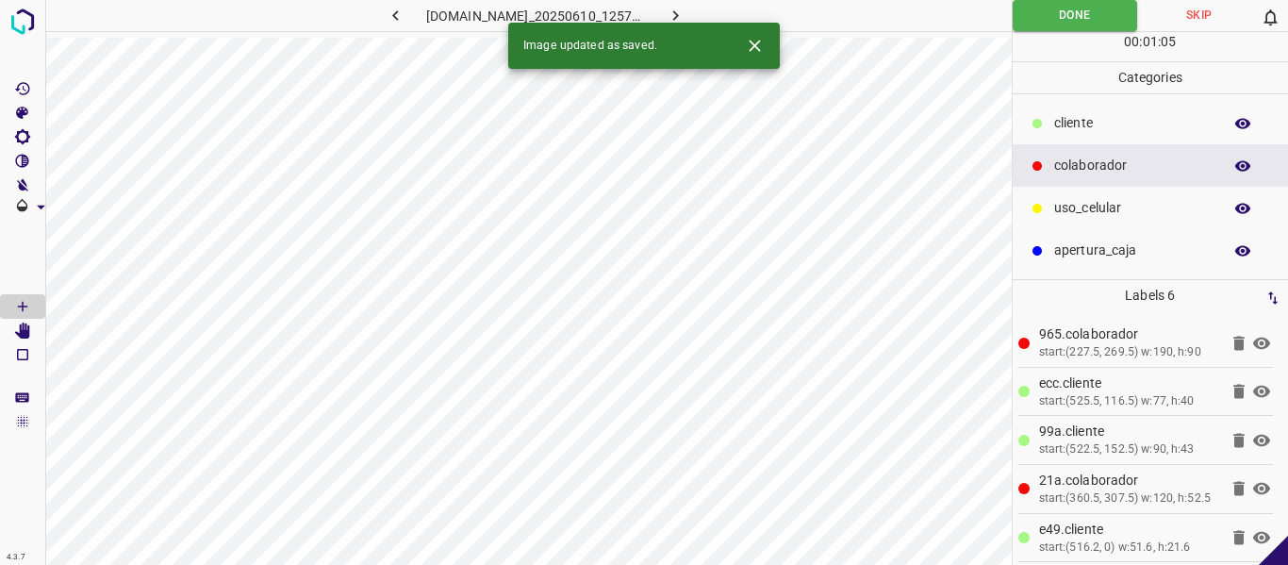
click at [685, 9] on icon "button" at bounding box center [676, 16] width 20 height 20
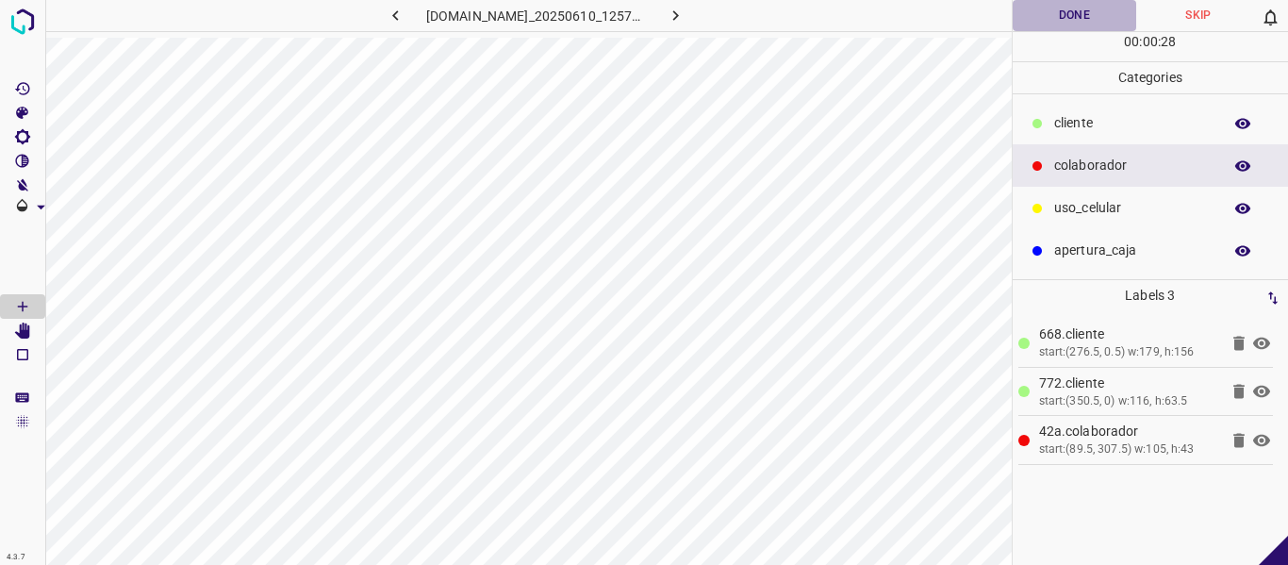
click at [1051, 22] on button "Done" at bounding box center [1075, 15] width 124 height 31
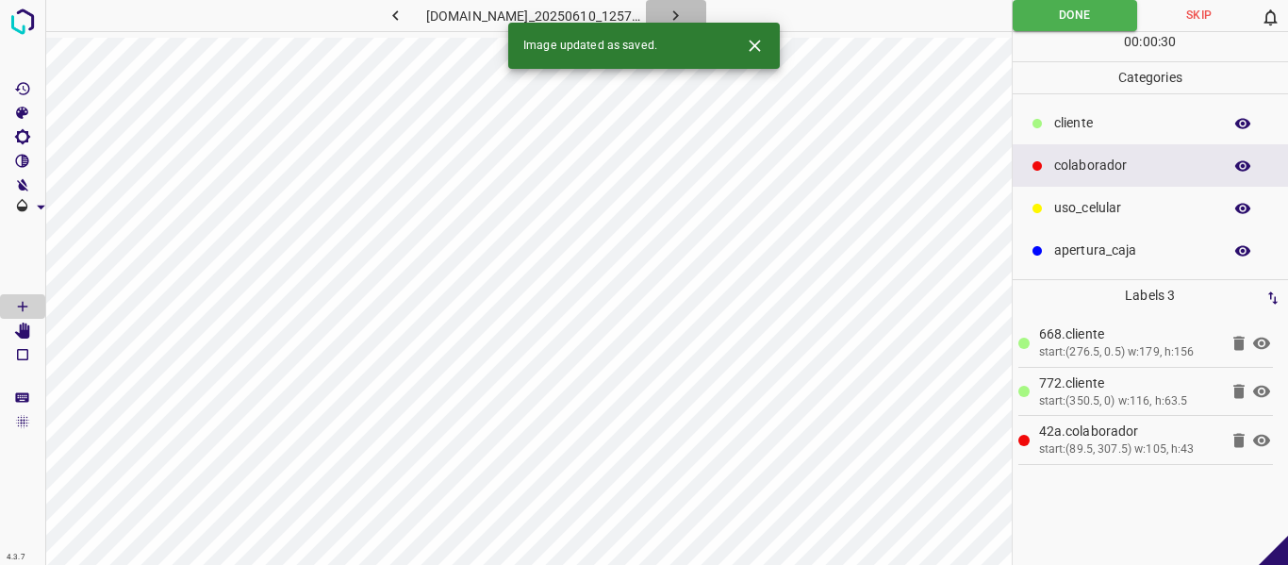
click at [685, 12] on icon "button" at bounding box center [676, 16] width 20 height 20
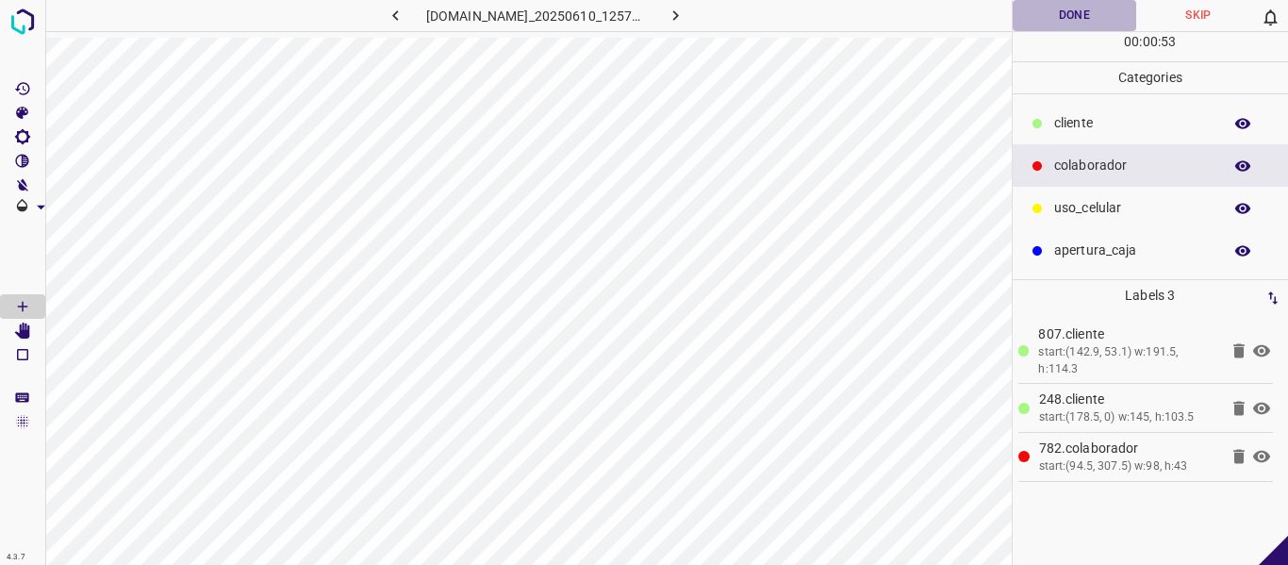
click at [1040, 19] on button "Done" at bounding box center [1075, 15] width 124 height 31
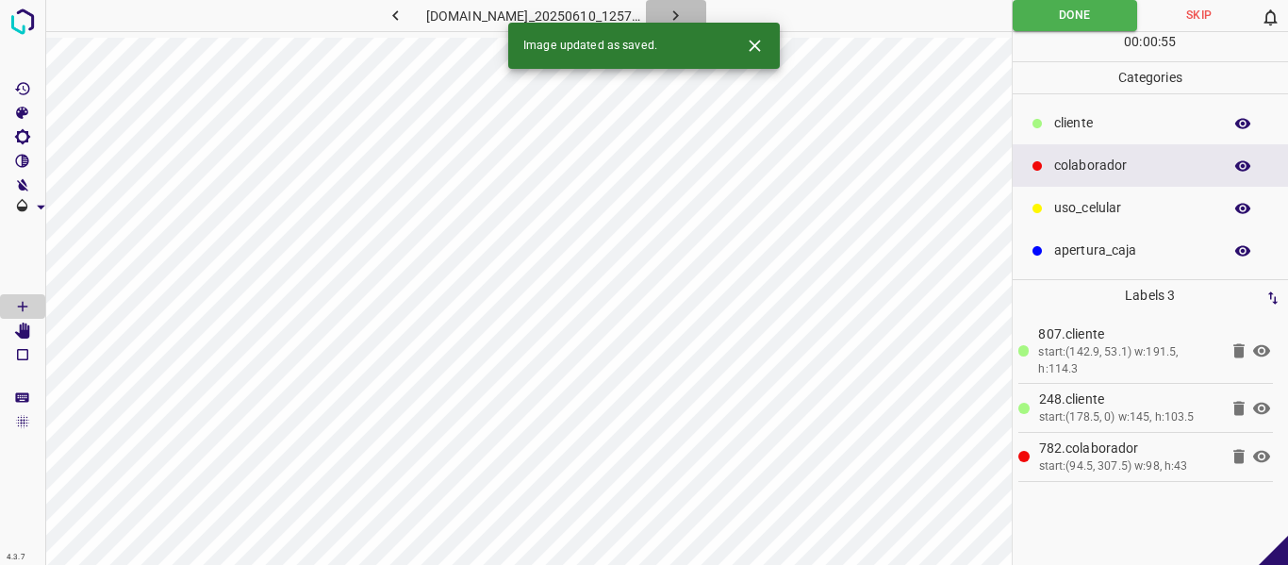
click at [685, 14] on icon "button" at bounding box center [676, 16] width 20 height 20
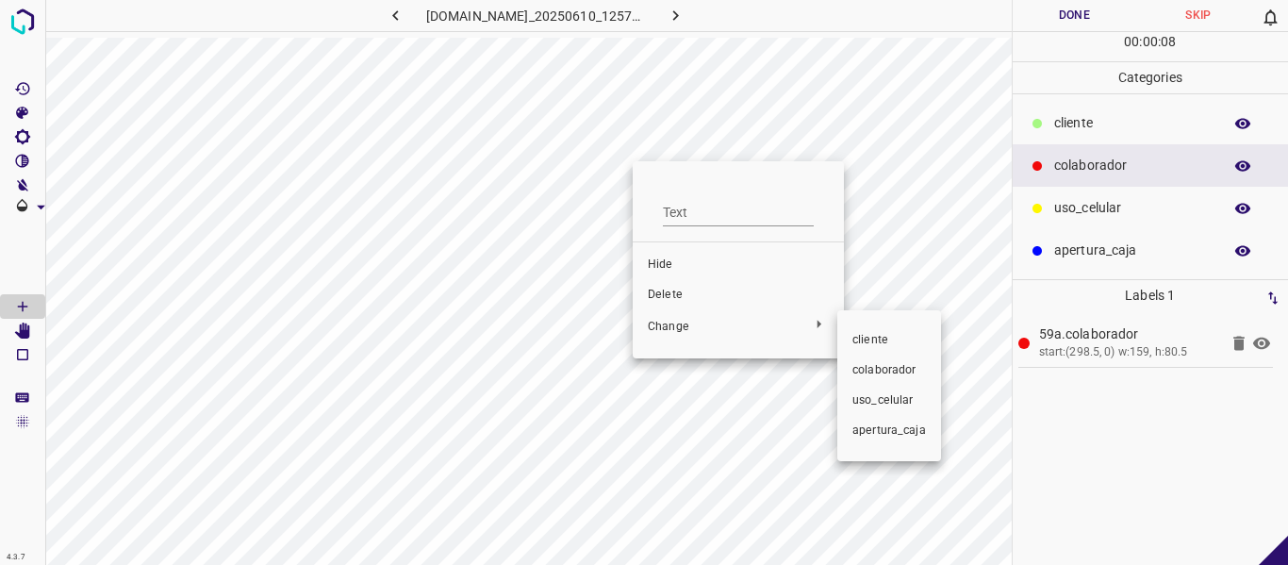
click at [867, 344] on span "​​cliente" at bounding box center [889, 340] width 74 height 17
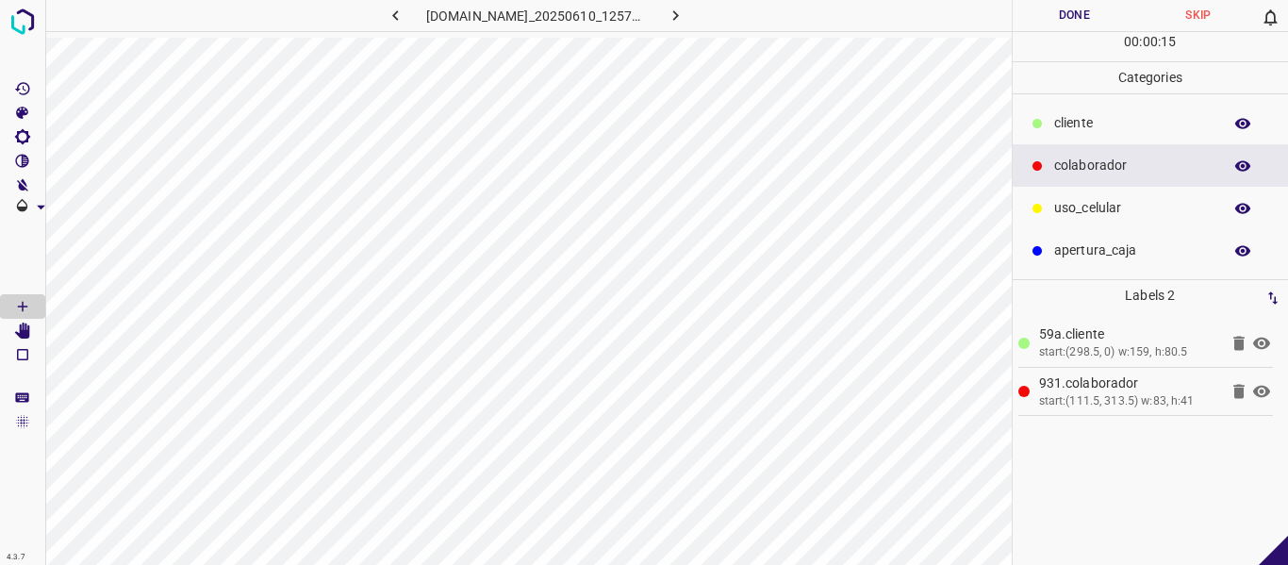
click at [1086, 12] on button "Done" at bounding box center [1075, 15] width 124 height 31
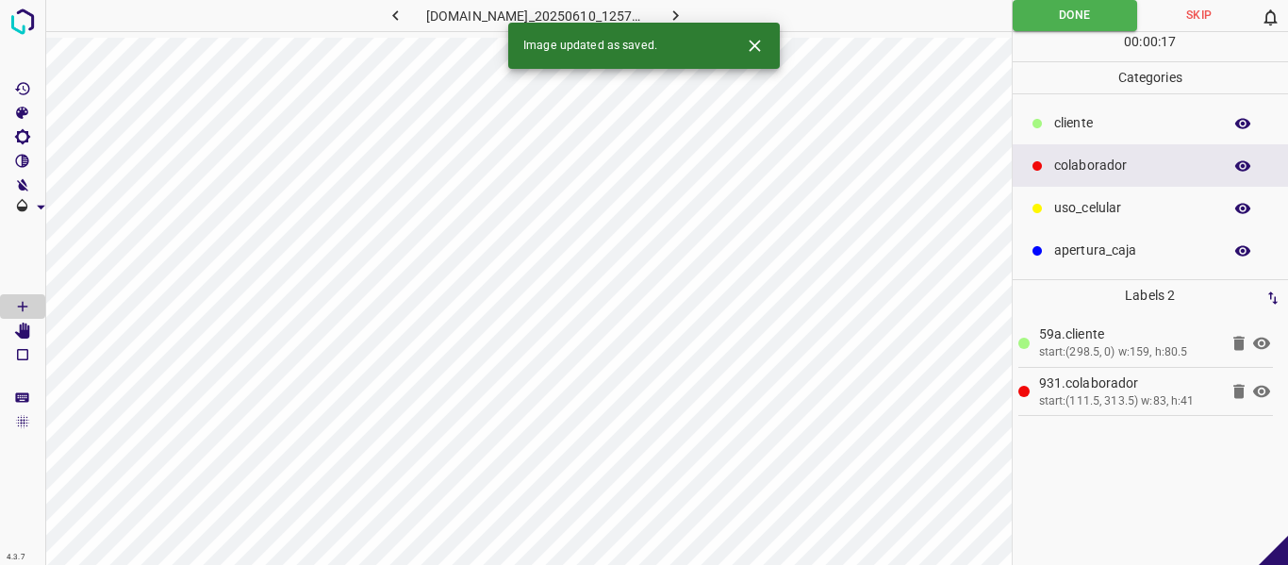
click at [706, 9] on button "button" at bounding box center [676, 15] width 60 height 31
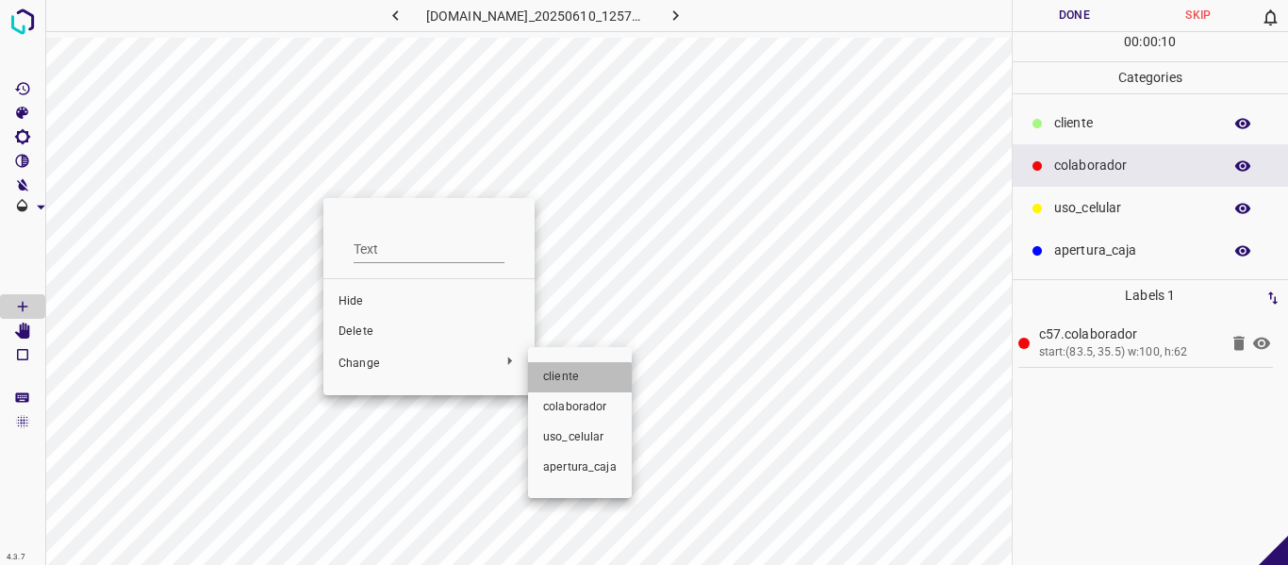
click at [572, 379] on span "​​cliente" at bounding box center [580, 377] width 74 height 17
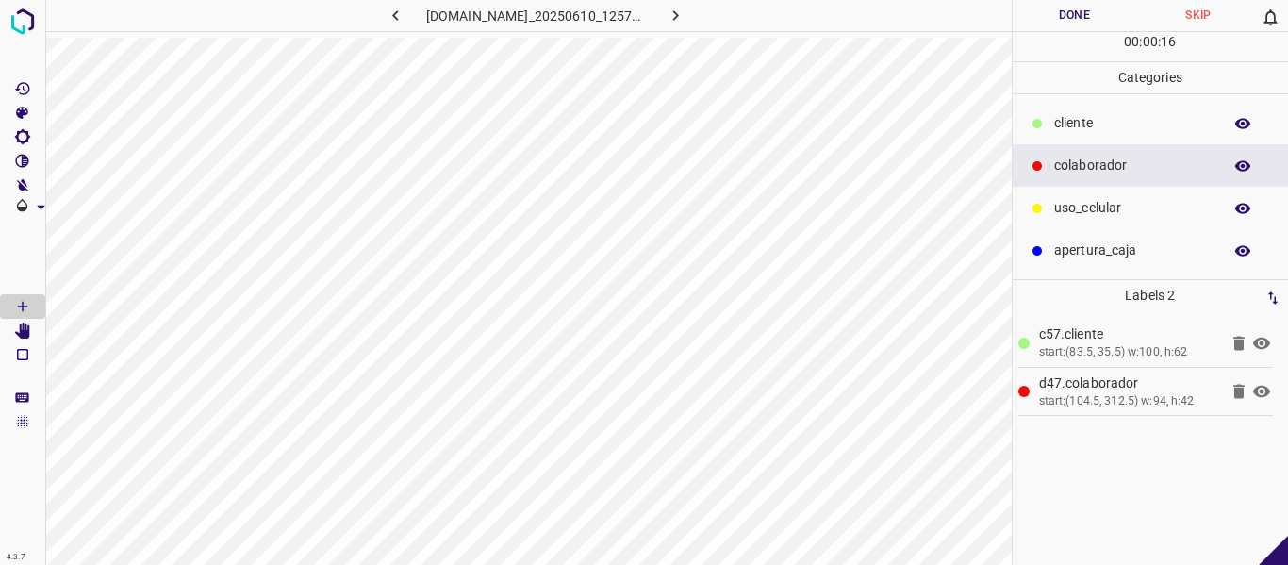
click at [1078, 19] on button "Done" at bounding box center [1075, 15] width 124 height 31
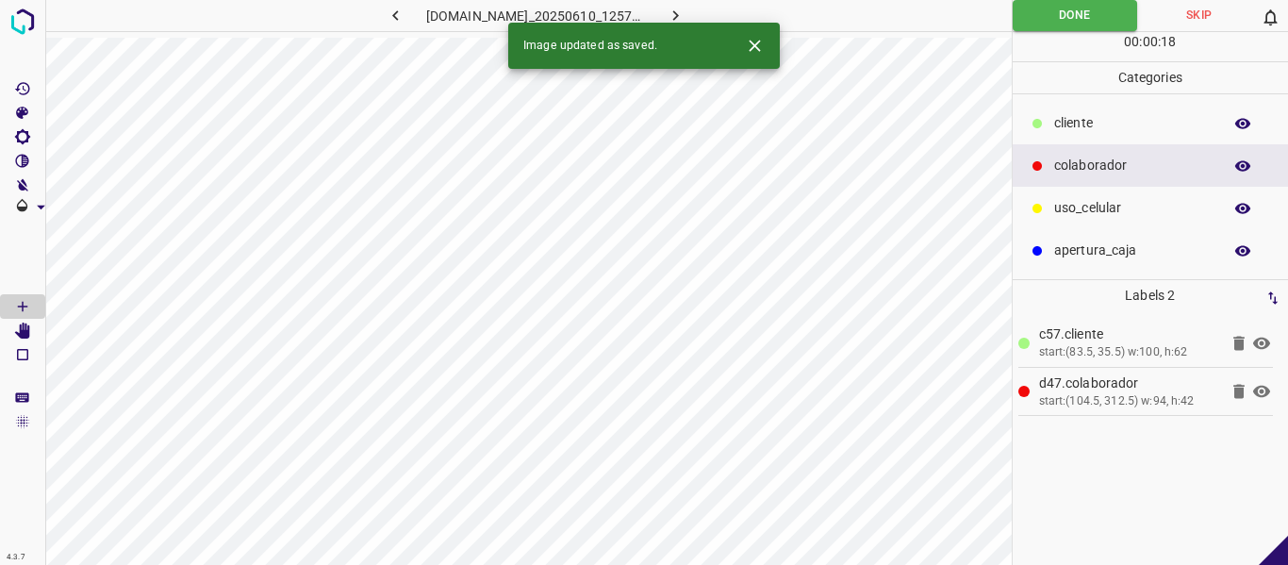
click at [685, 10] on icon "button" at bounding box center [676, 16] width 20 height 20
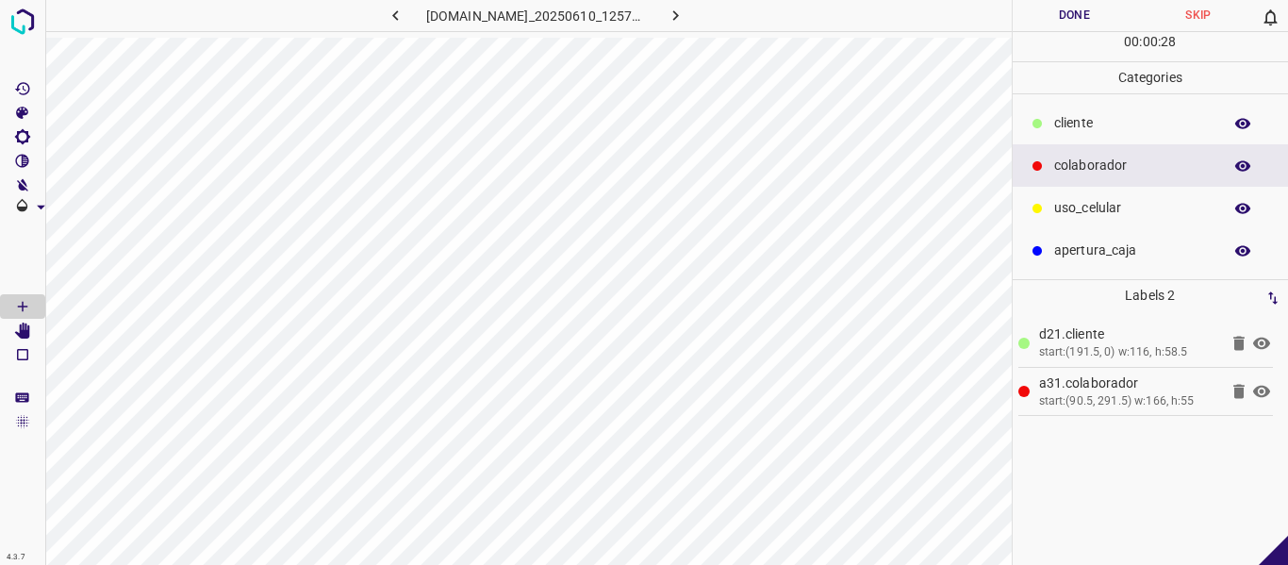
click at [1270, 393] on icon at bounding box center [1261, 391] width 23 height 23
drag, startPoint x: 1082, startPoint y: 210, endPoint x: 1074, endPoint y: 217, distance: 10.8
click at [1083, 210] on p "uso_celular" at bounding box center [1133, 208] width 158 height 20
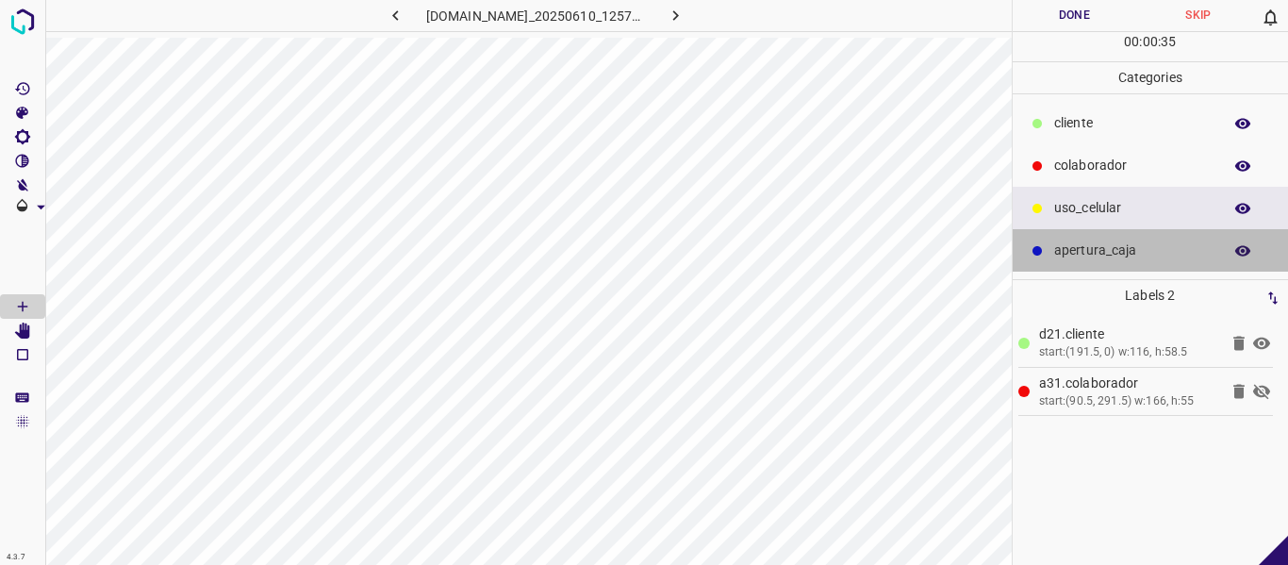
click at [1116, 257] on p "apertura_caja" at bounding box center [1133, 250] width 158 height 20
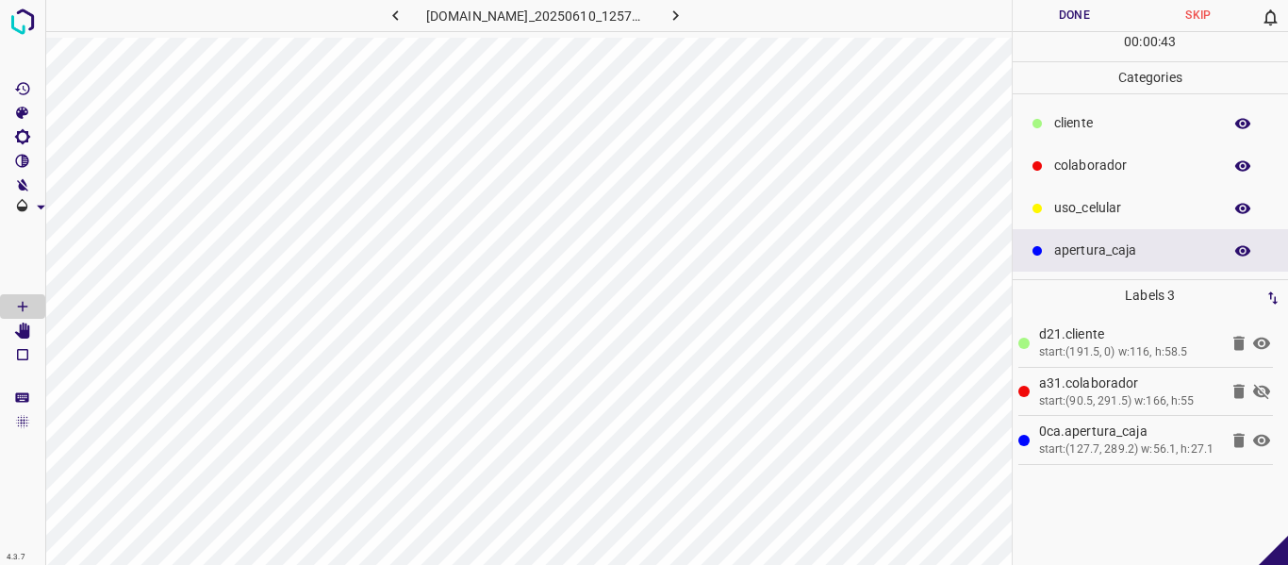
click at [1256, 391] on icon at bounding box center [1261, 392] width 17 height 15
click at [1081, 8] on button "Done" at bounding box center [1075, 15] width 124 height 31
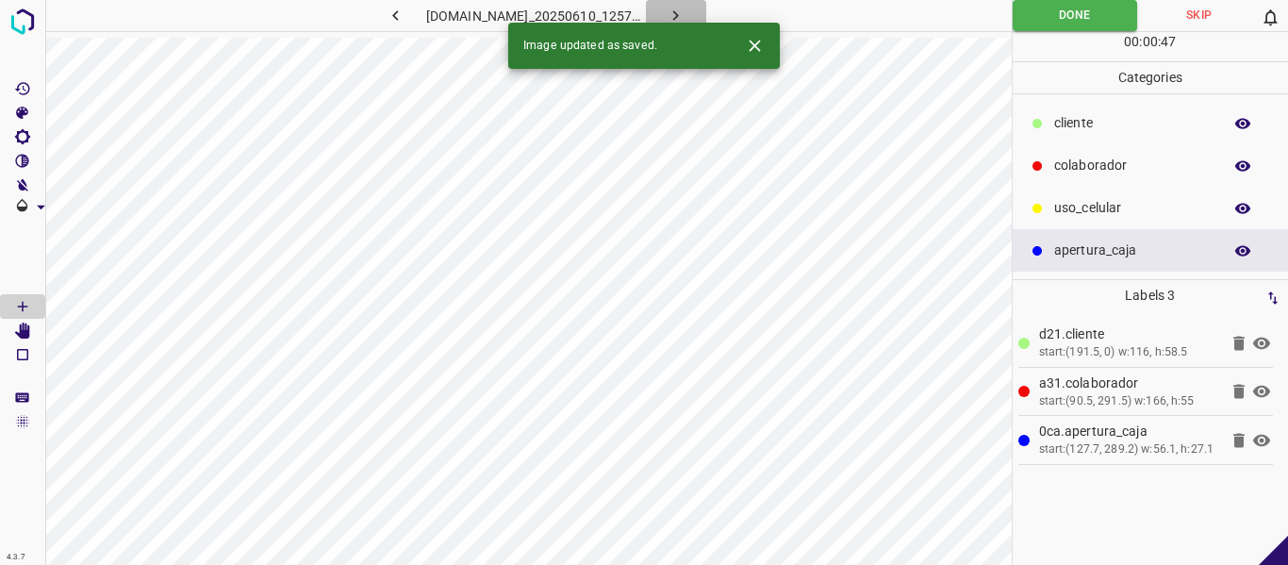
click at [685, 9] on icon "button" at bounding box center [676, 16] width 20 height 20
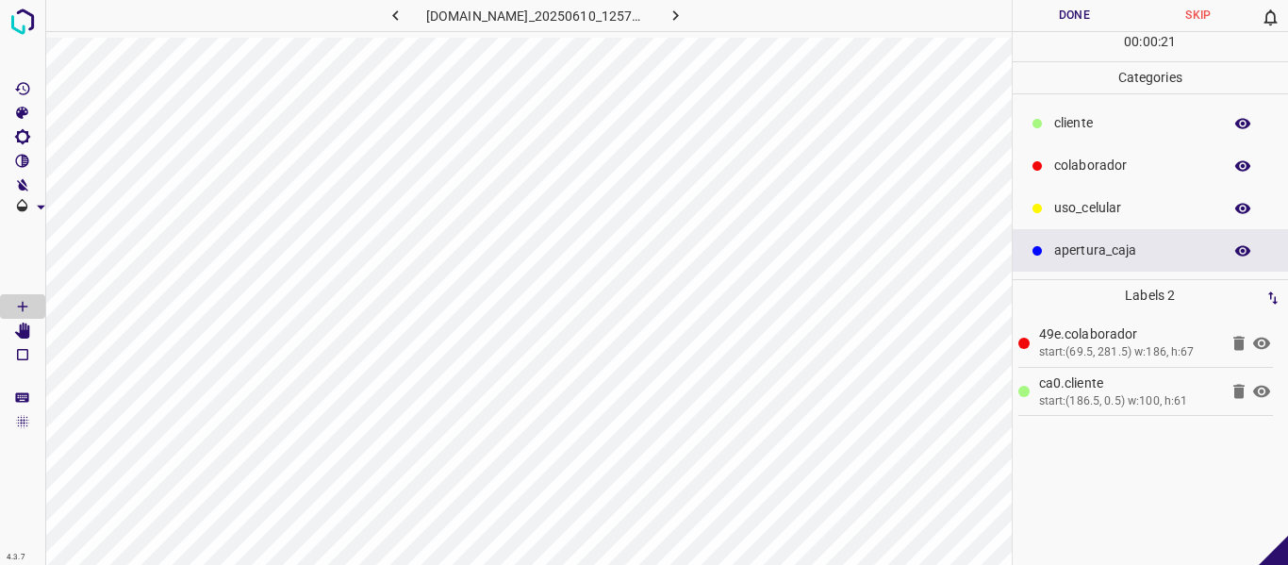
click at [1264, 340] on icon at bounding box center [1261, 343] width 23 height 23
click at [1265, 347] on icon at bounding box center [1261, 343] width 17 height 15
click at [392, 19] on icon "button" at bounding box center [395, 15] width 6 height 10
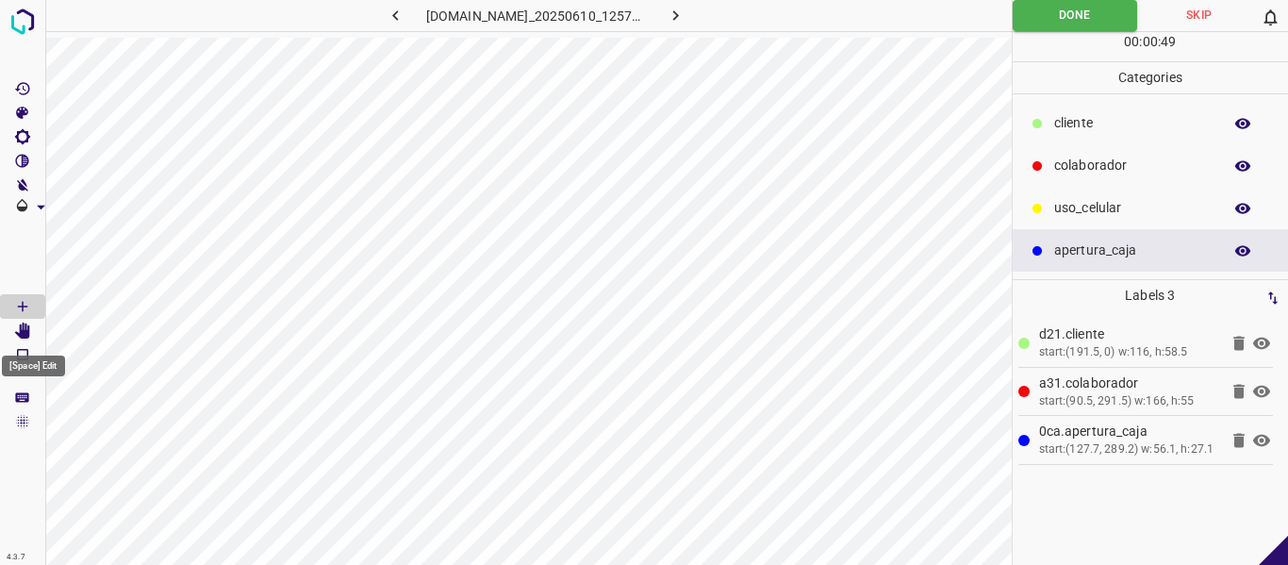
click at [28, 330] on icon "[Space] Edit" at bounding box center [22, 330] width 15 height 17
click at [1274, 389] on div "d21.​​cliente start:(191.5, 0) w:116, h:58.5 a31.colaborador start:(90.5, 291.5…" at bounding box center [1150, 438] width 265 height 254
click at [1260, 391] on icon at bounding box center [1261, 391] width 23 height 23
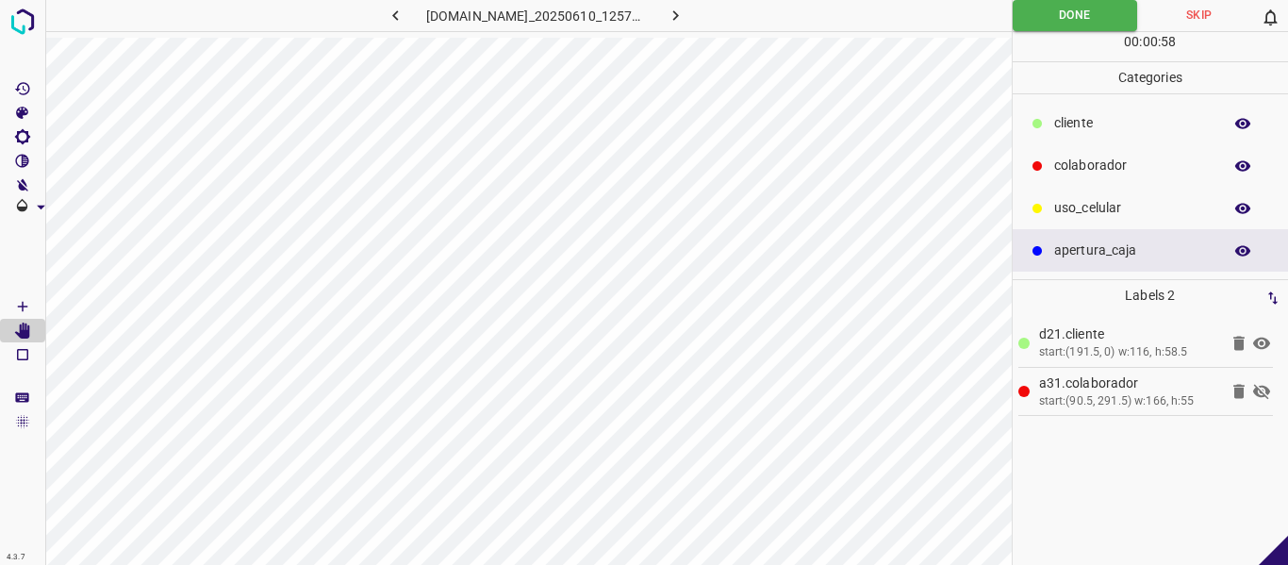
click at [1262, 394] on icon at bounding box center [1261, 391] width 23 height 23
click at [1056, 13] on button "Done" at bounding box center [1075, 15] width 125 height 31
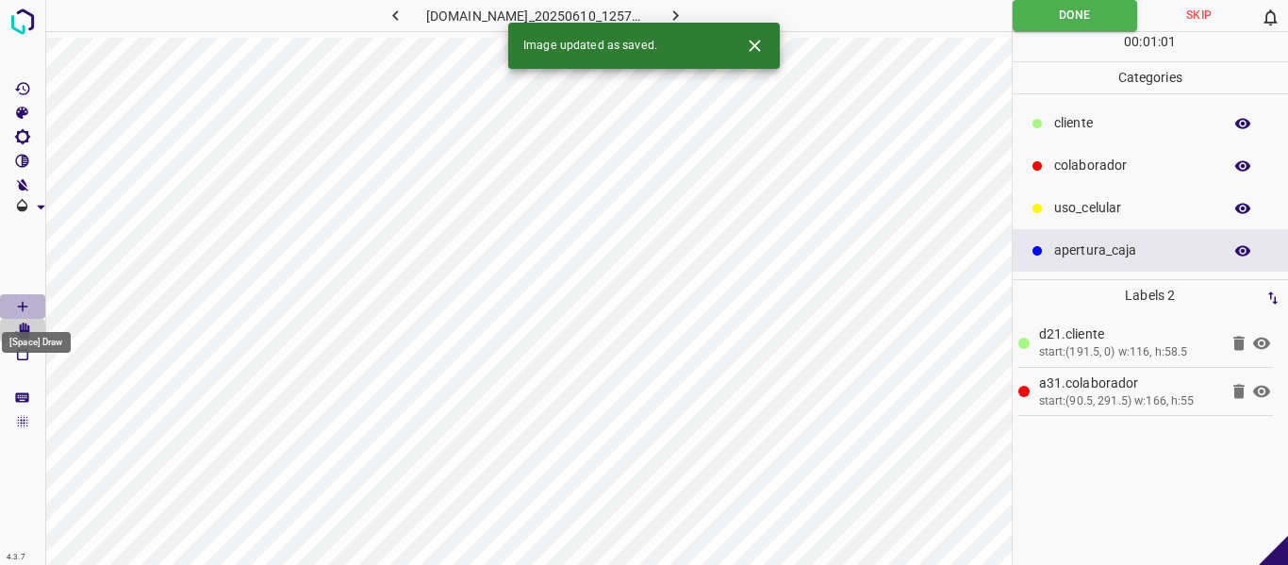
click at [17, 303] on icon "[Space] Draw" at bounding box center [22, 306] width 17 height 17
click at [685, 13] on icon "button" at bounding box center [676, 16] width 20 height 20
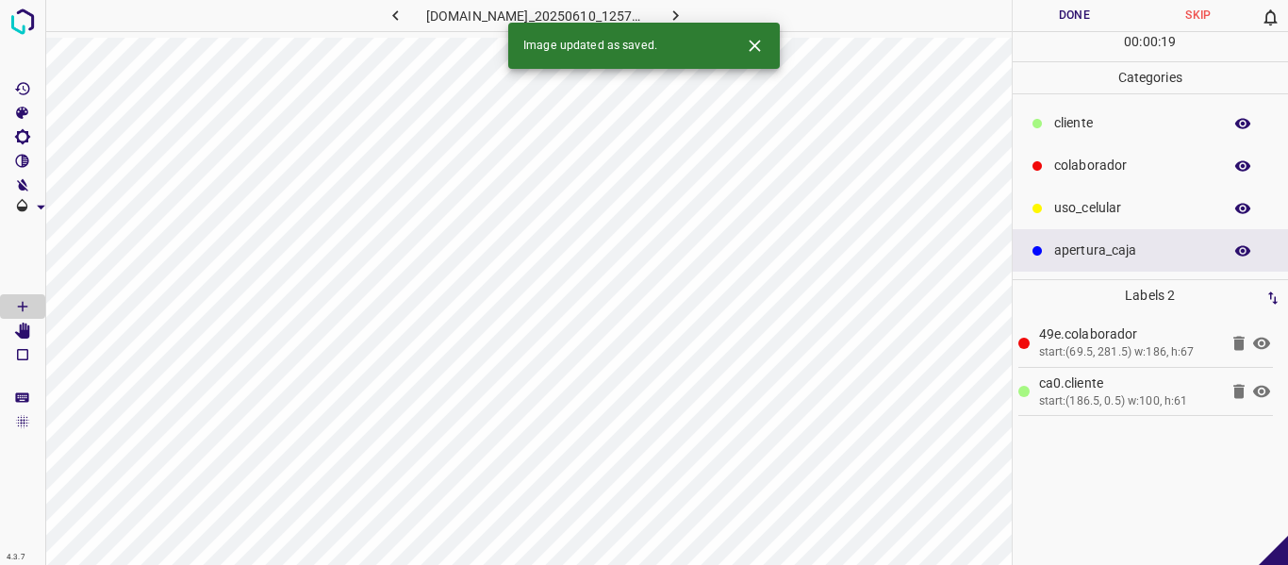
click at [1077, 22] on button "Done" at bounding box center [1075, 15] width 124 height 31
click at [685, 10] on icon "button" at bounding box center [676, 16] width 20 height 20
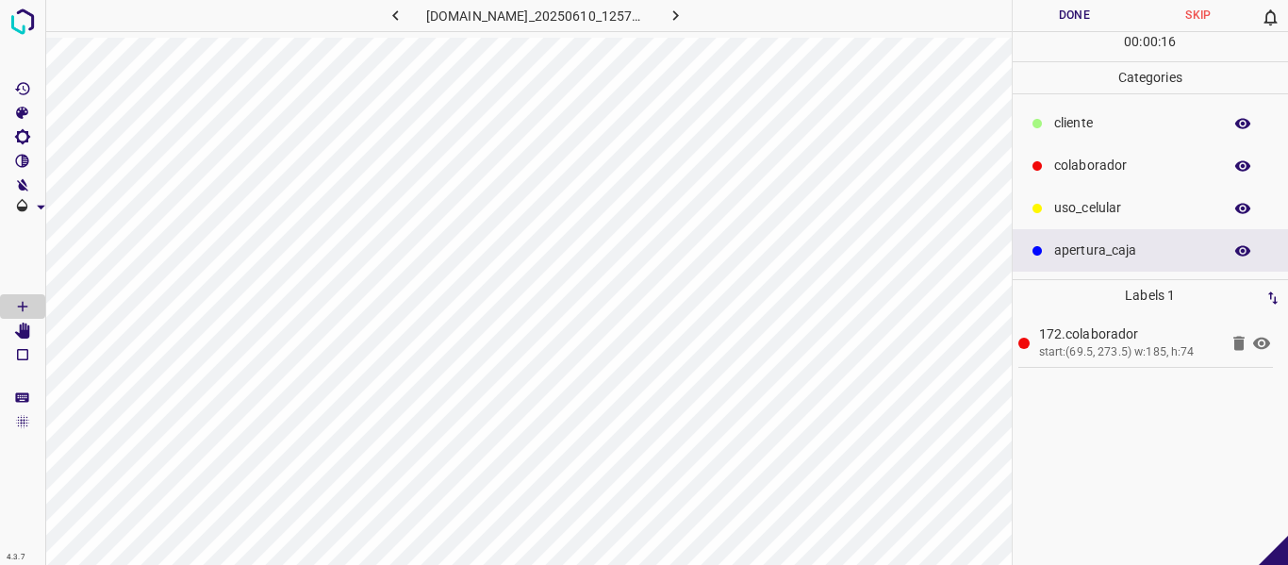
click at [1263, 341] on icon at bounding box center [1261, 343] width 17 height 12
click at [1263, 341] on icon at bounding box center [1261, 343] width 17 height 15
click at [1069, 15] on button "Done" at bounding box center [1075, 15] width 124 height 31
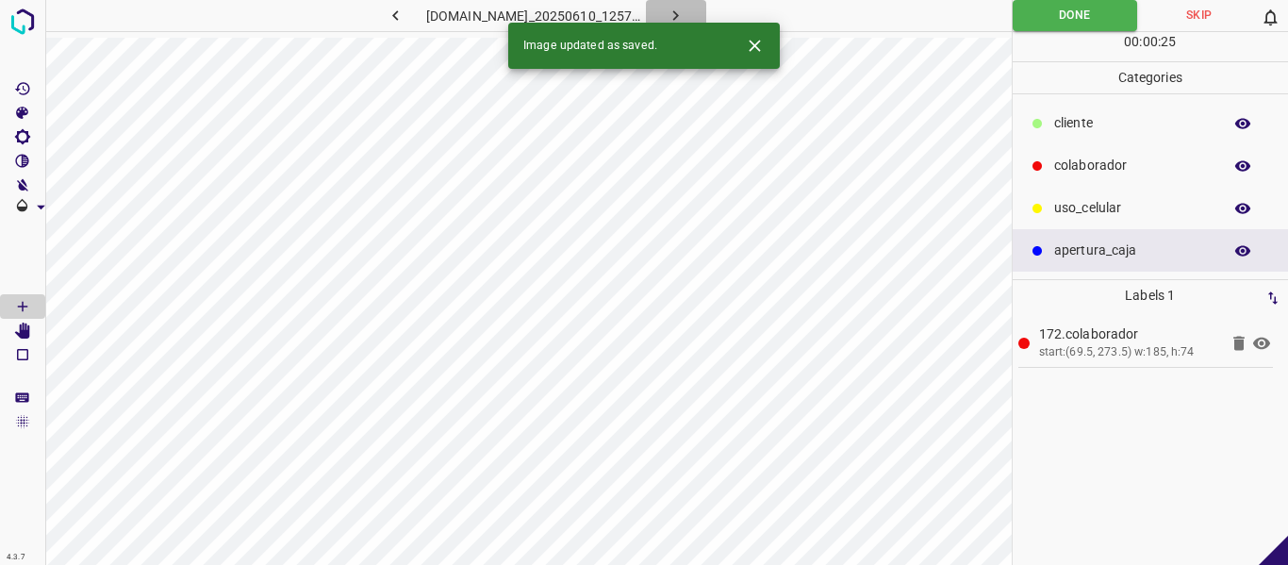
click at [685, 20] on icon "button" at bounding box center [676, 16] width 20 height 20
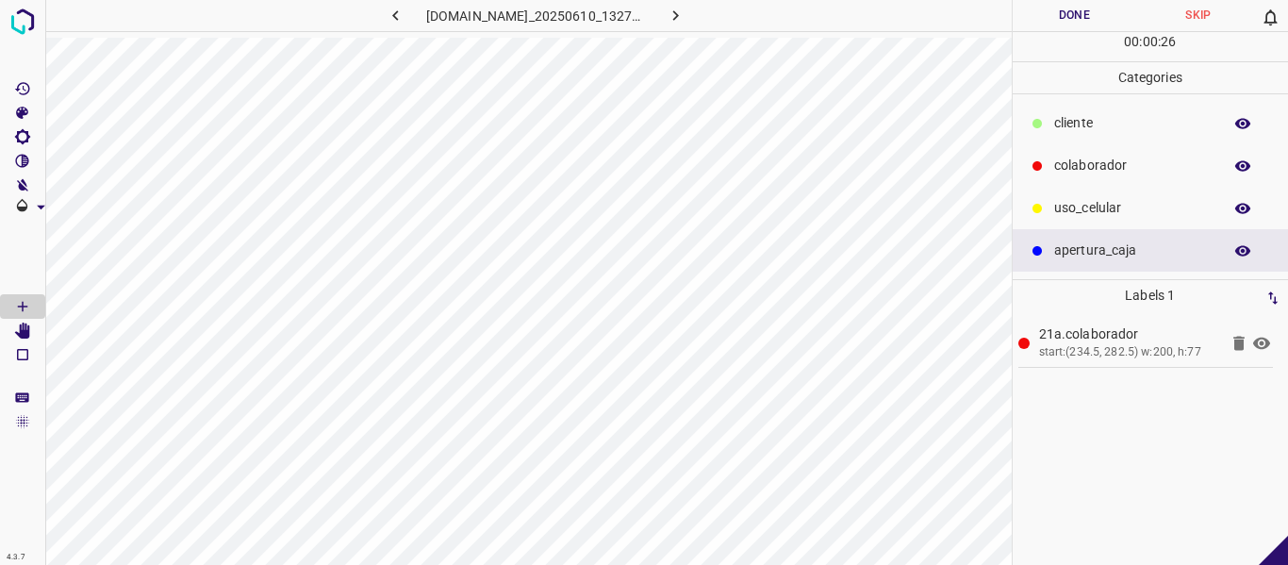
click at [1265, 345] on icon at bounding box center [1261, 343] width 17 height 12
click at [1265, 345] on icon at bounding box center [1261, 343] width 23 height 23
click at [1090, 129] on p "​​cliente" at bounding box center [1133, 123] width 158 height 20
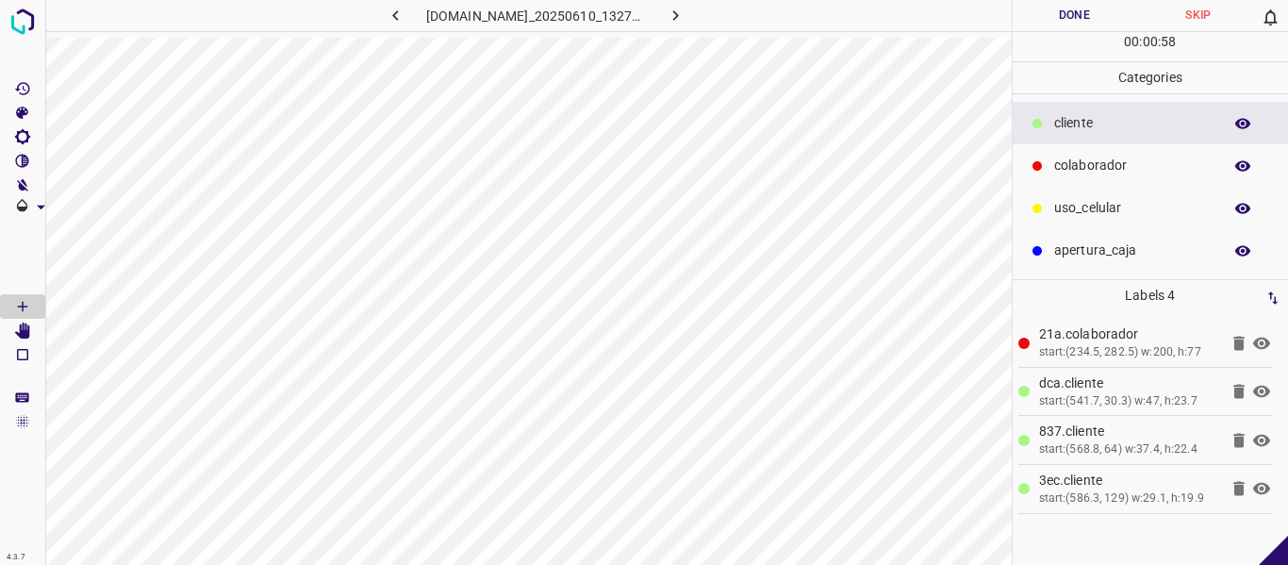
click at [1062, 20] on button "Done" at bounding box center [1075, 15] width 124 height 31
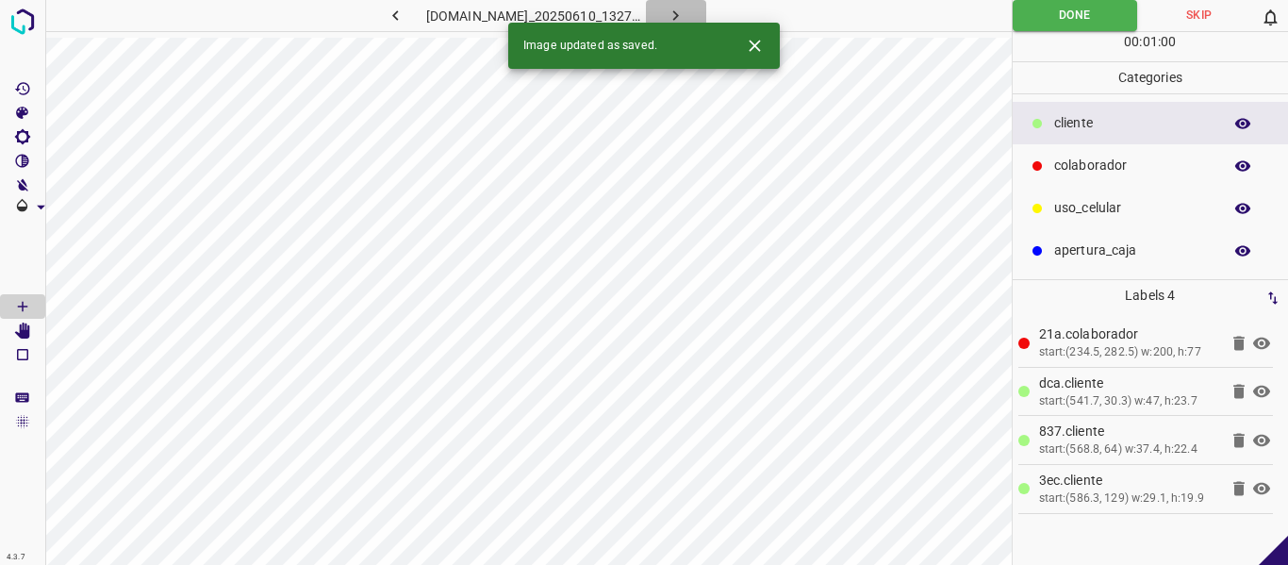
click at [689, 14] on button "button" at bounding box center [676, 15] width 60 height 31
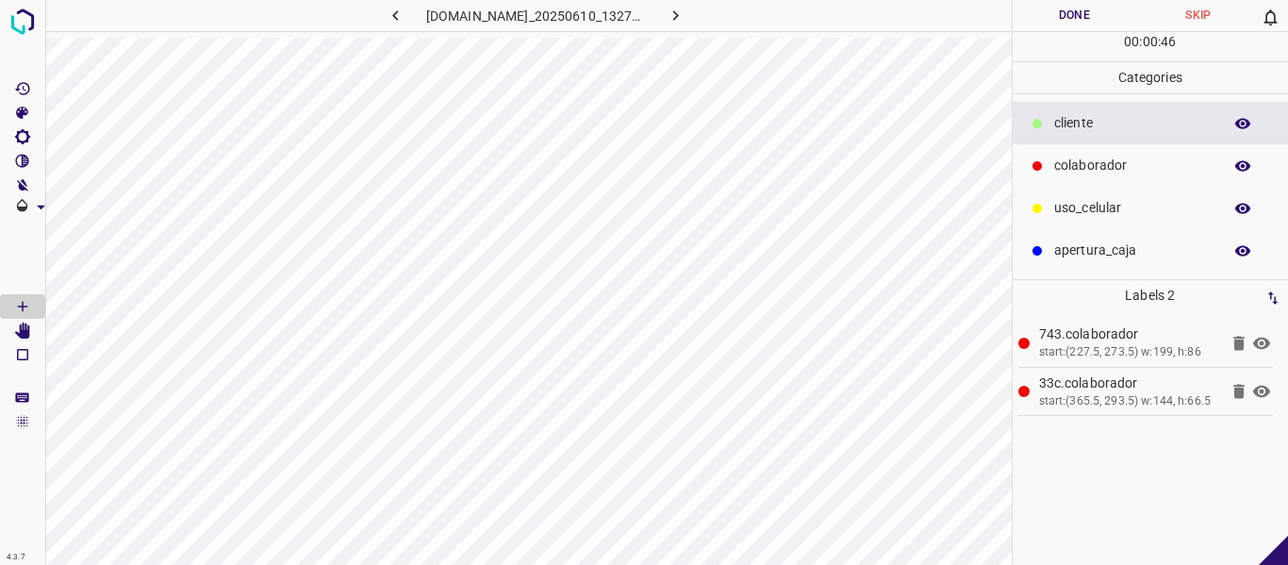
click at [1265, 349] on icon at bounding box center [1261, 343] width 23 height 23
click at [1261, 341] on icon at bounding box center [1261, 343] width 23 height 23
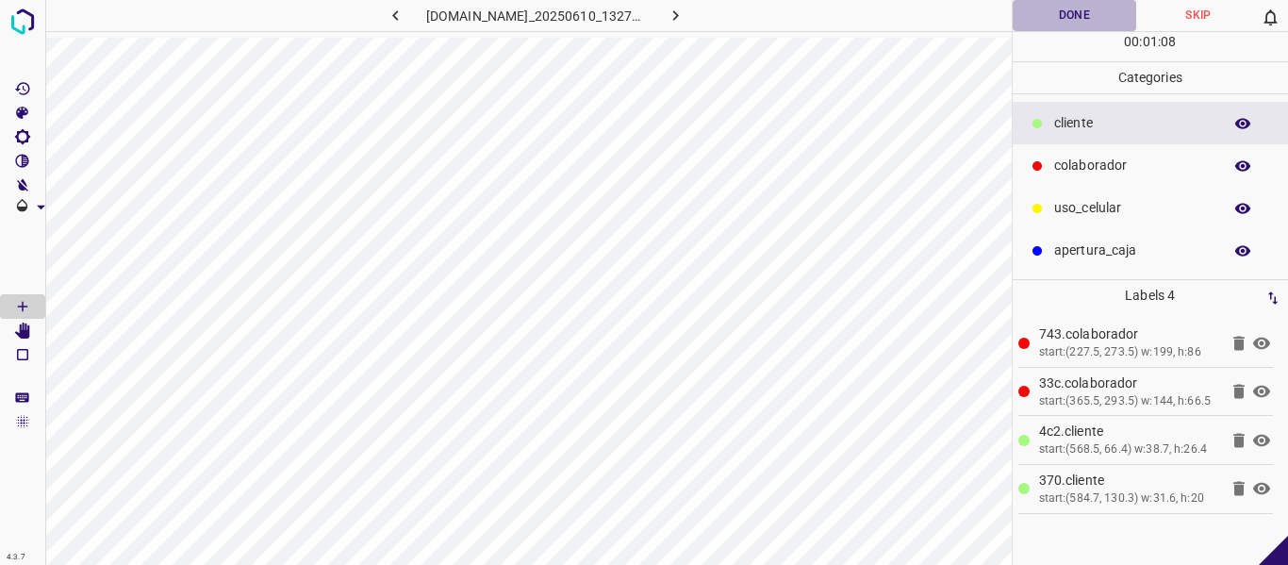
click at [1094, 14] on button "Done" at bounding box center [1075, 15] width 124 height 31
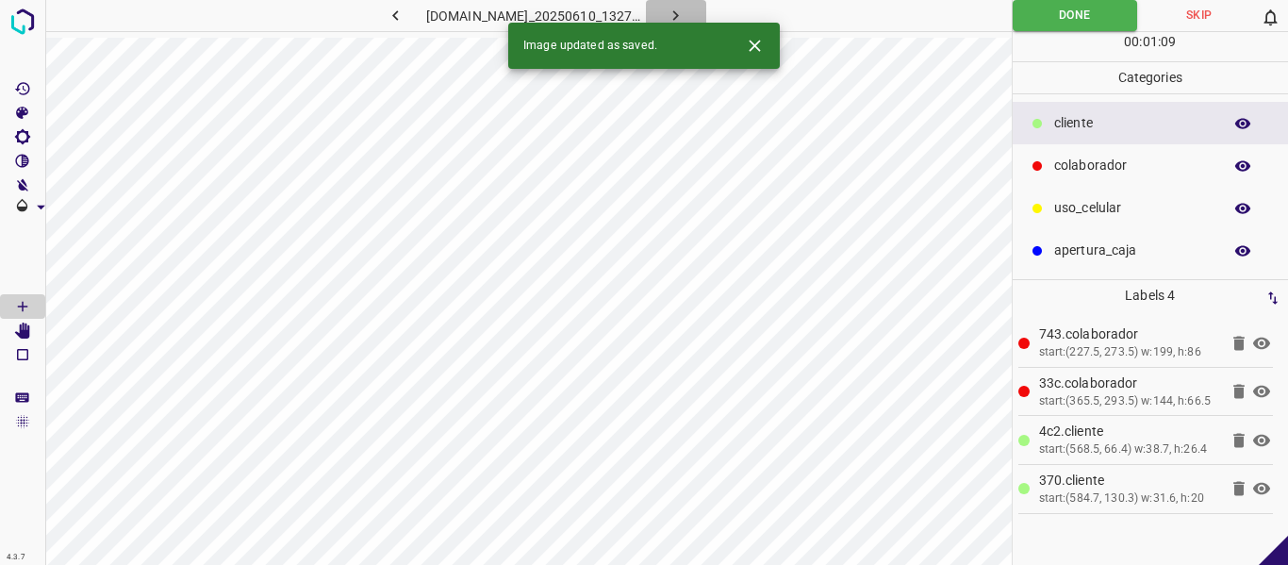
drag, startPoint x: 700, startPoint y: 19, endPoint x: 715, endPoint y: 18, distance: 15.1
click at [685, 18] on icon "button" at bounding box center [676, 16] width 20 height 20
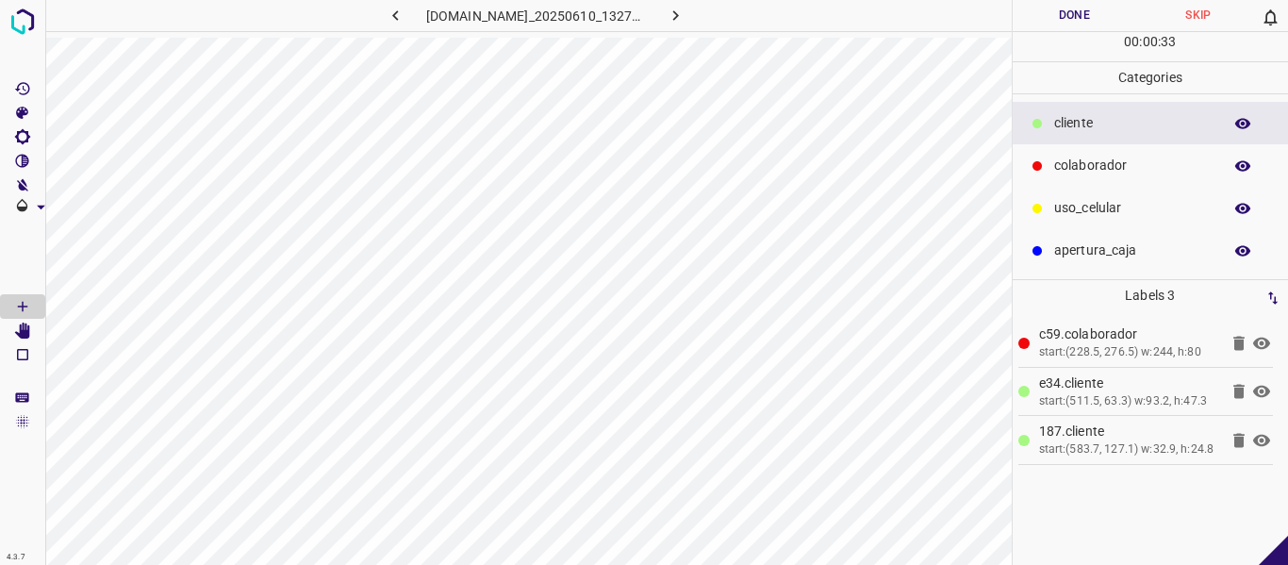
click at [1263, 341] on icon at bounding box center [1261, 343] width 23 height 23
click at [1263, 338] on icon at bounding box center [1261, 343] width 17 height 15
click at [1035, 14] on button "Done" at bounding box center [1075, 15] width 124 height 31
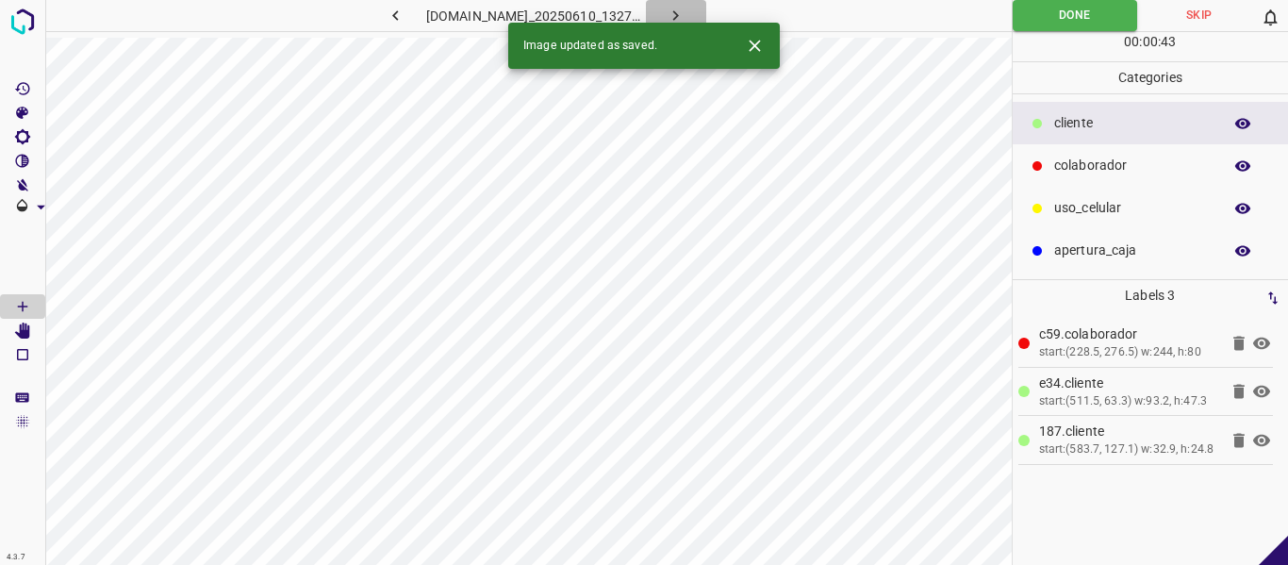
click at [679, 19] on icon "button" at bounding box center [676, 15] width 6 height 10
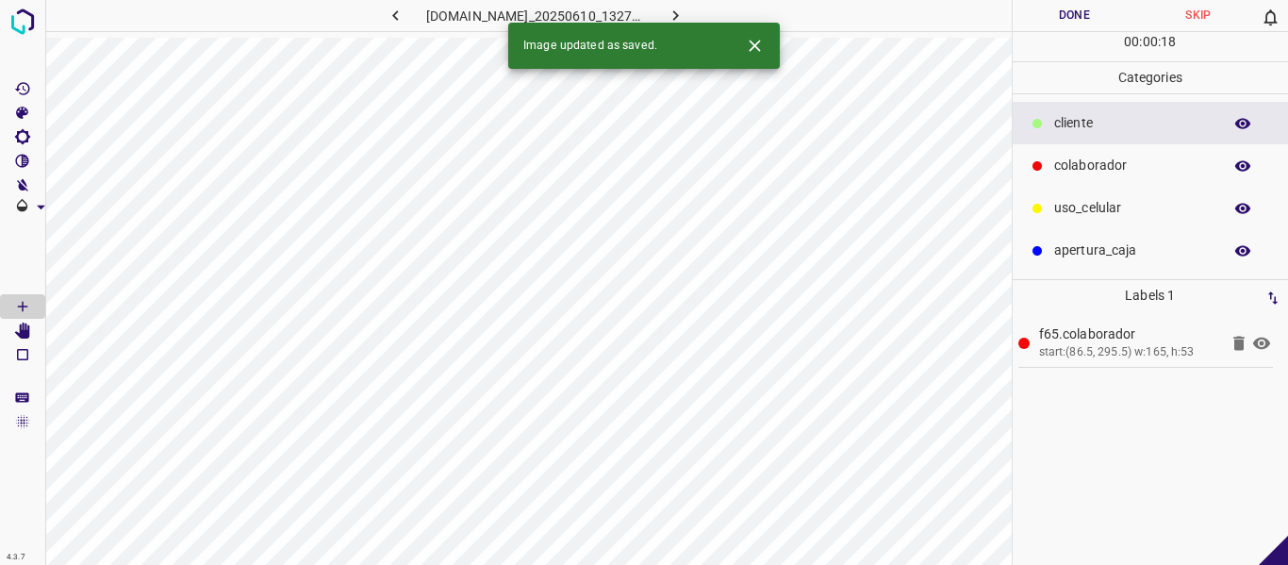
click at [1059, 15] on button "Done" at bounding box center [1075, 15] width 124 height 31
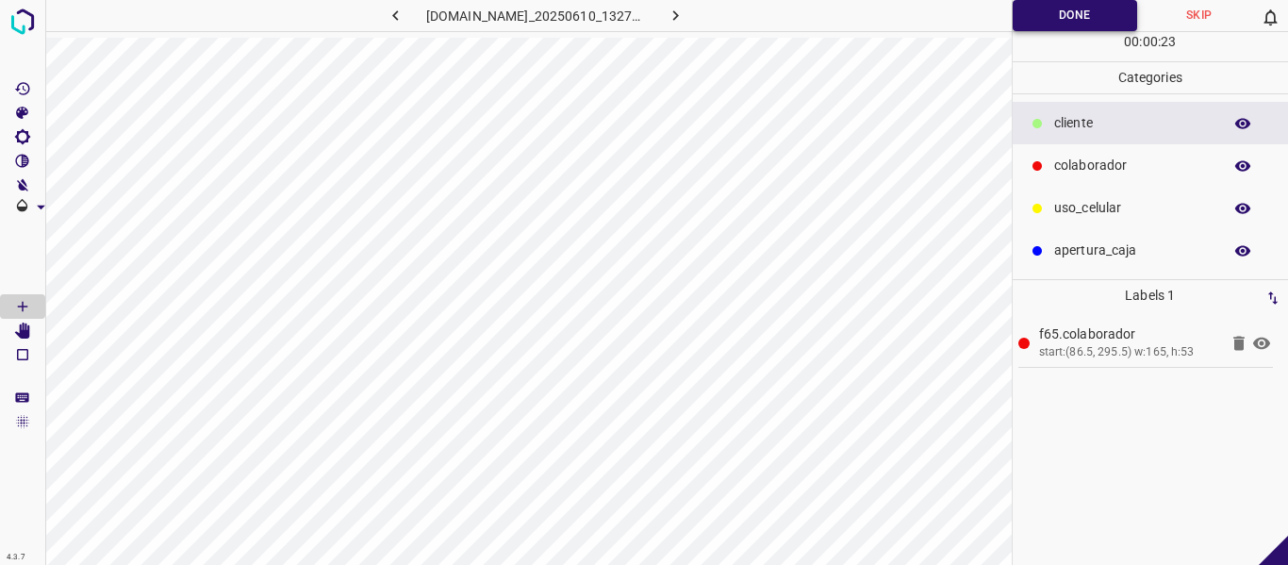
click at [1046, 15] on button "Done" at bounding box center [1075, 15] width 125 height 31
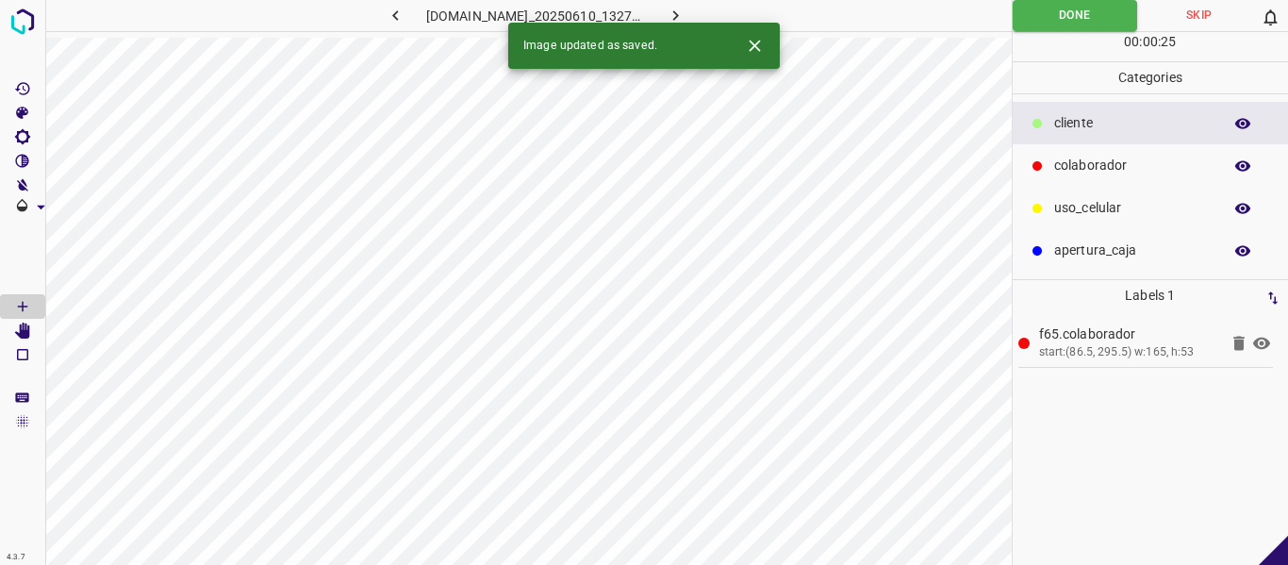
click at [685, 19] on icon "button" at bounding box center [676, 16] width 20 height 20
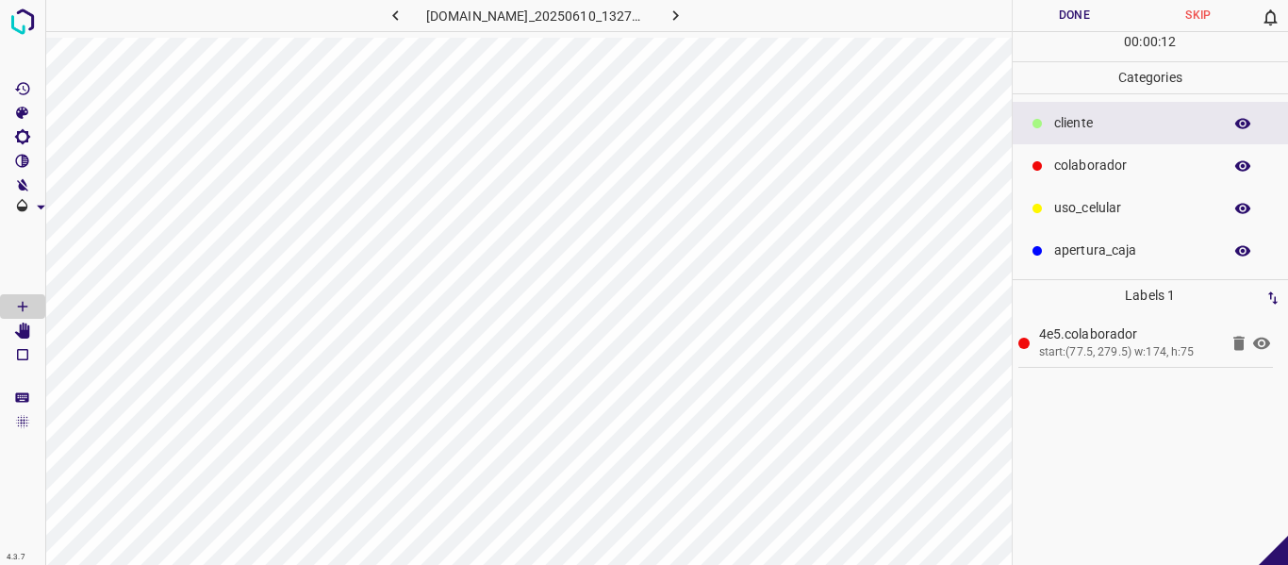
click at [1091, 14] on button "Done" at bounding box center [1075, 15] width 124 height 31
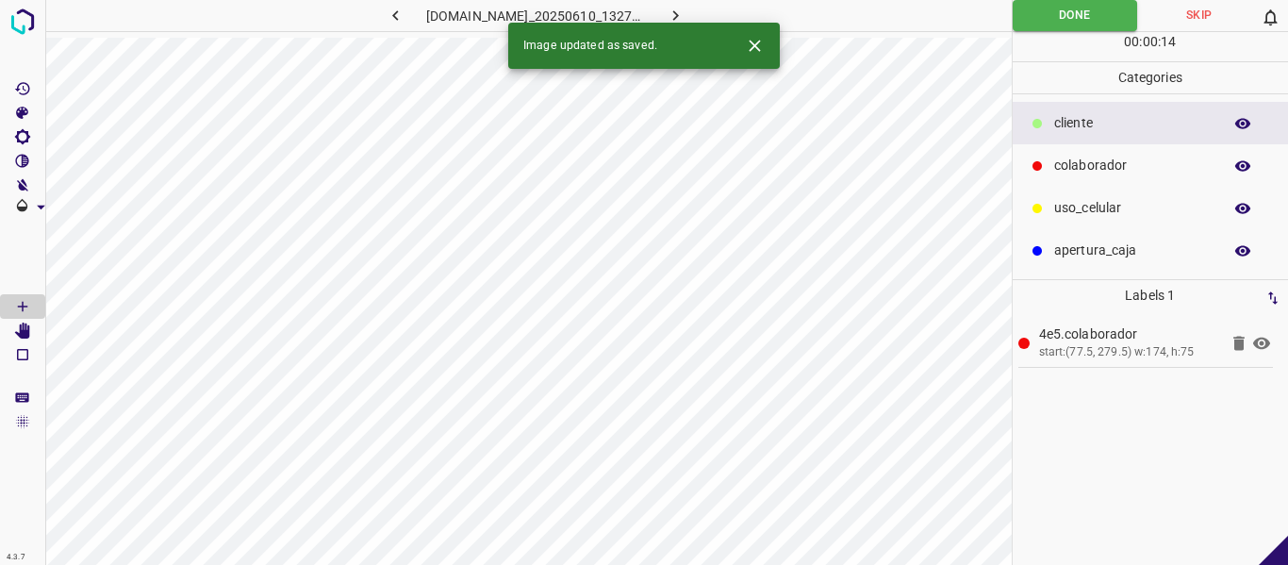
click at [685, 11] on icon "button" at bounding box center [676, 16] width 20 height 20
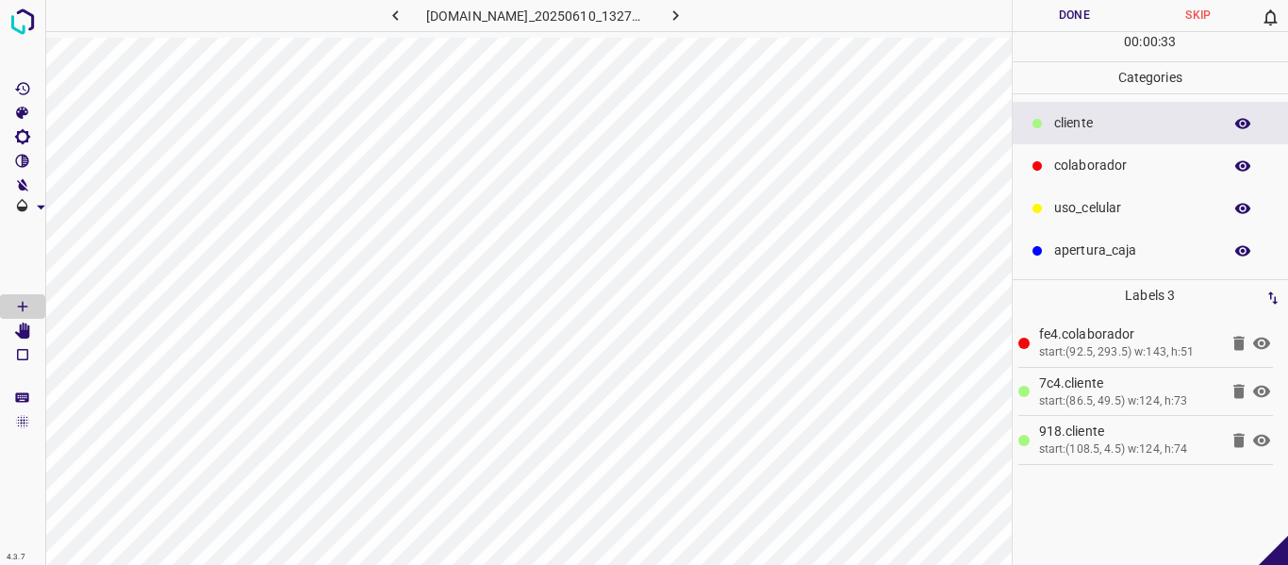
click at [1268, 346] on icon at bounding box center [1261, 343] width 17 height 12
click at [1268, 345] on icon at bounding box center [1261, 343] width 17 height 15
click at [1085, 18] on button "Done" at bounding box center [1075, 15] width 124 height 31
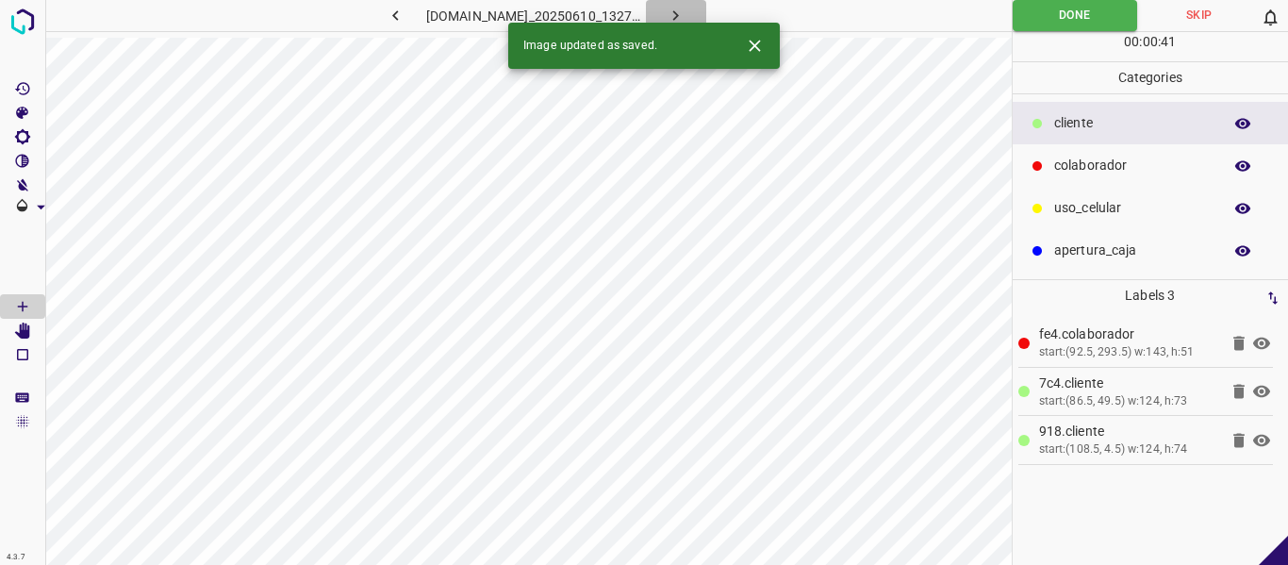
click at [685, 12] on icon "button" at bounding box center [676, 16] width 20 height 20
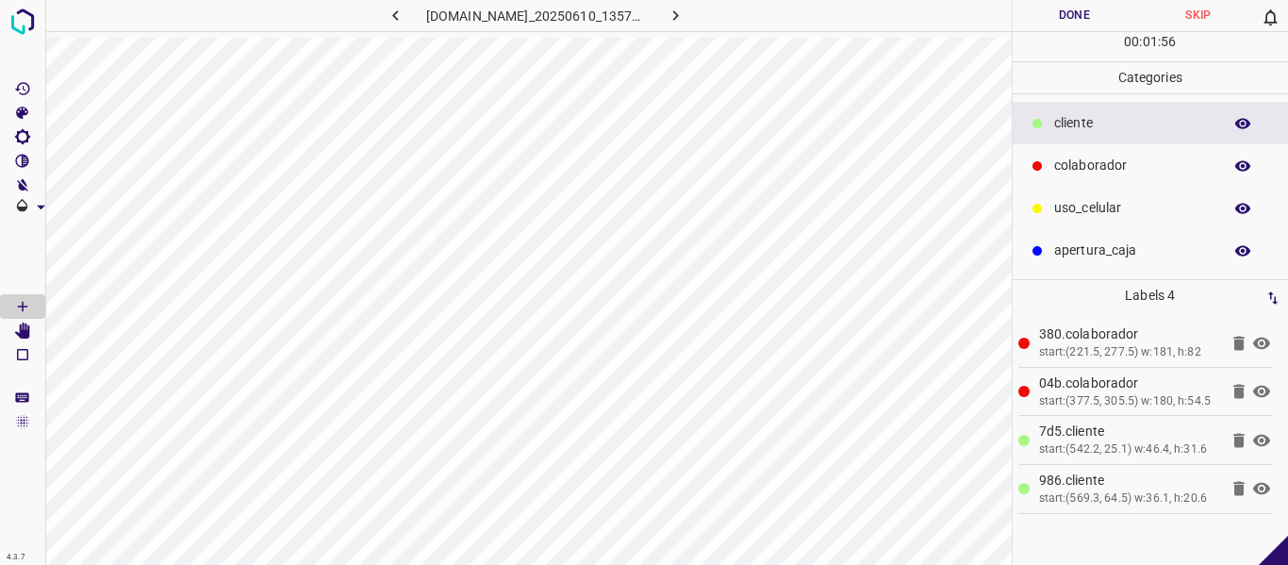
click at [1250, 345] on icon at bounding box center [1261, 343] width 23 height 23
click at [1253, 398] on icon at bounding box center [1261, 392] width 17 height 12
click at [1253, 400] on icon at bounding box center [1261, 392] width 17 height 15
click at [1250, 342] on icon at bounding box center [1261, 343] width 23 height 23
click at [1054, 10] on button "Done" at bounding box center [1075, 15] width 124 height 31
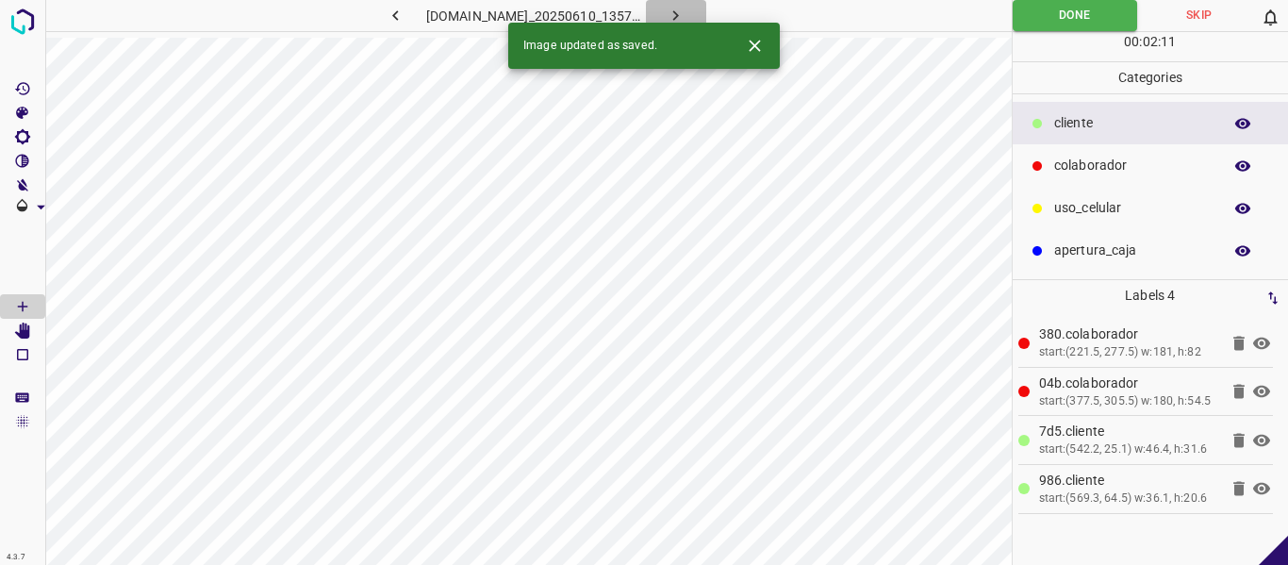
click at [685, 15] on icon "button" at bounding box center [676, 16] width 20 height 20
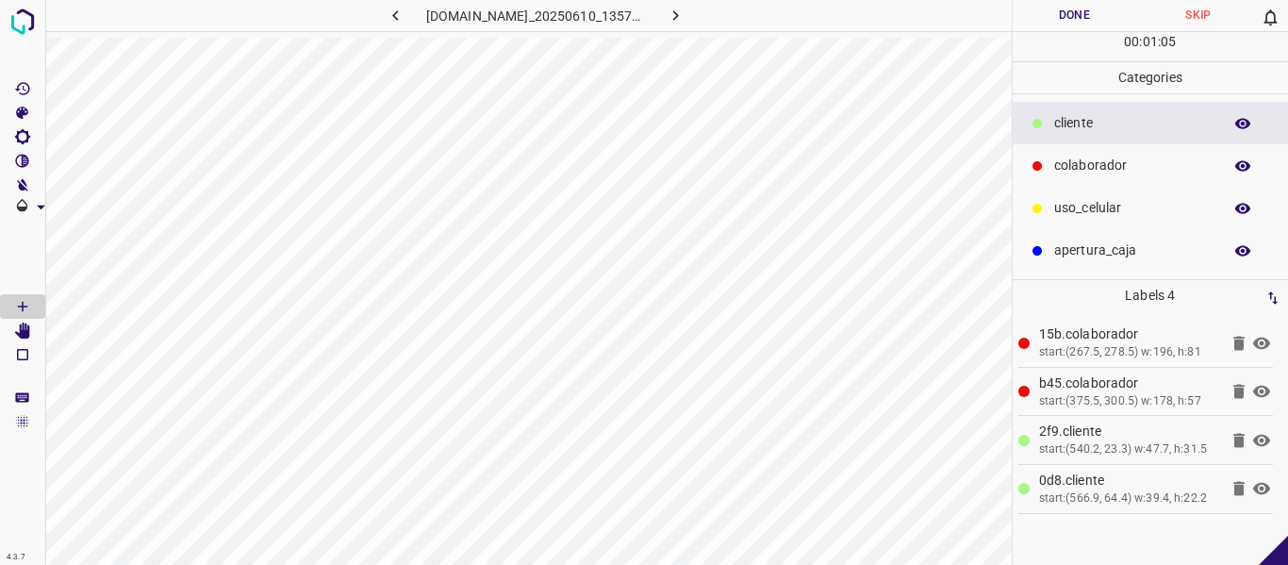
click at [1268, 343] on icon at bounding box center [1261, 343] width 17 height 12
click at [1263, 343] on icon at bounding box center [1261, 343] width 23 height 23
click at [1263, 343] on icon at bounding box center [1261, 343] width 17 height 12
click at [1260, 343] on icon at bounding box center [1261, 343] width 17 height 15
click at [1023, 17] on button "Done" at bounding box center [1075, 15] width 124 height 31
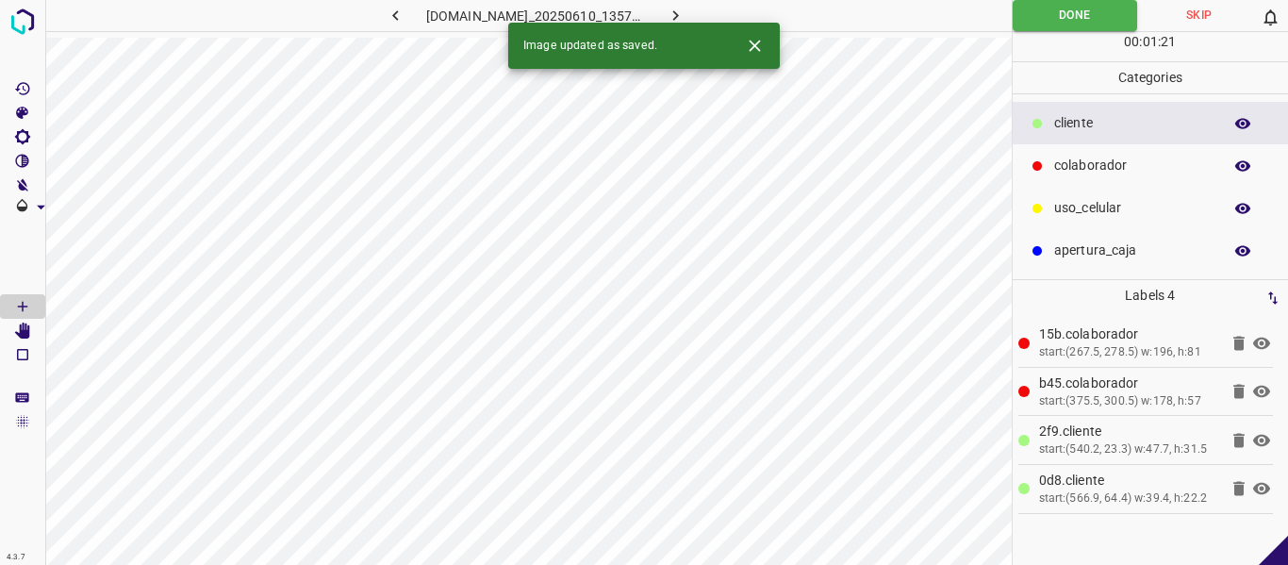
click at [685, 12] on icon "button" at bounding box center [676, 16] width 20 height 20
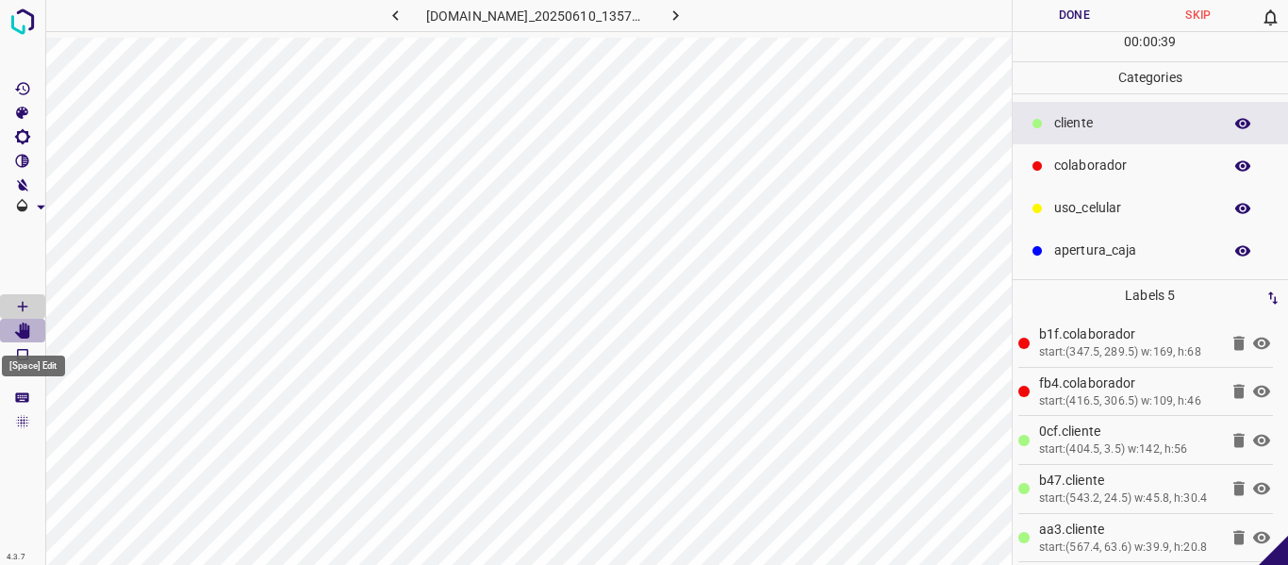
click at [20, 323] on icon "[Space] Edit" at bounding box center [22, 330] width 17 height 17
click at [19, 301] on icon "[Space] Draw" at bounding box center [22, 306] width 17 height 17
click at [19, 329] on icon "[Space] Edit" at bounding box center [22, 330] width 17 height 17
click at [12, 305] on Draw"] "[Space] Draw" at bounding box center [22, 306] width 45 height 25
click at [1059, 15] on button "Done" at bounding box center [1075, 15] width 124 height 31
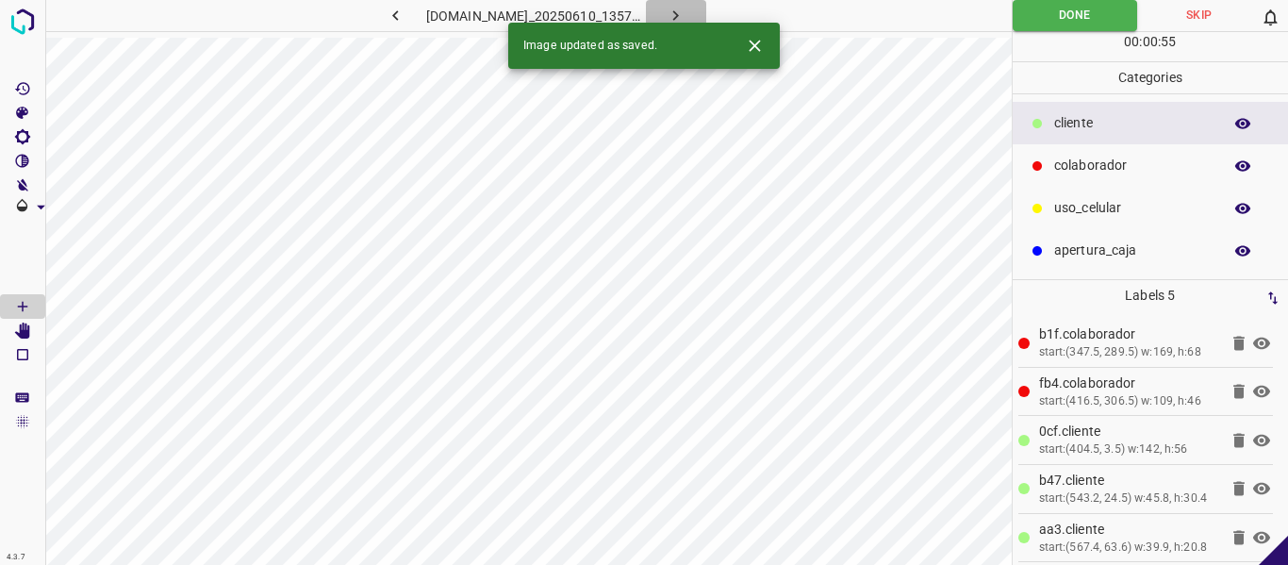
click at [685, 12] on icon "button" at bounding box center [676, 16] width 20 height 20
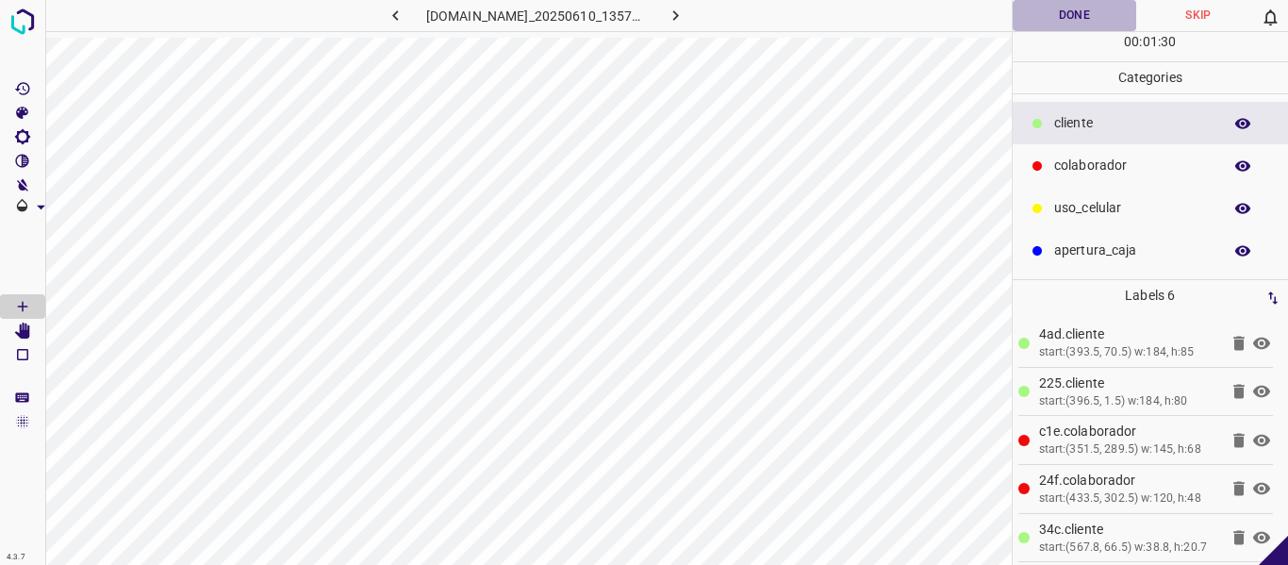
click at [1062, 14] on button "Done" at bounding box center [1075, 15] width 124 height 31
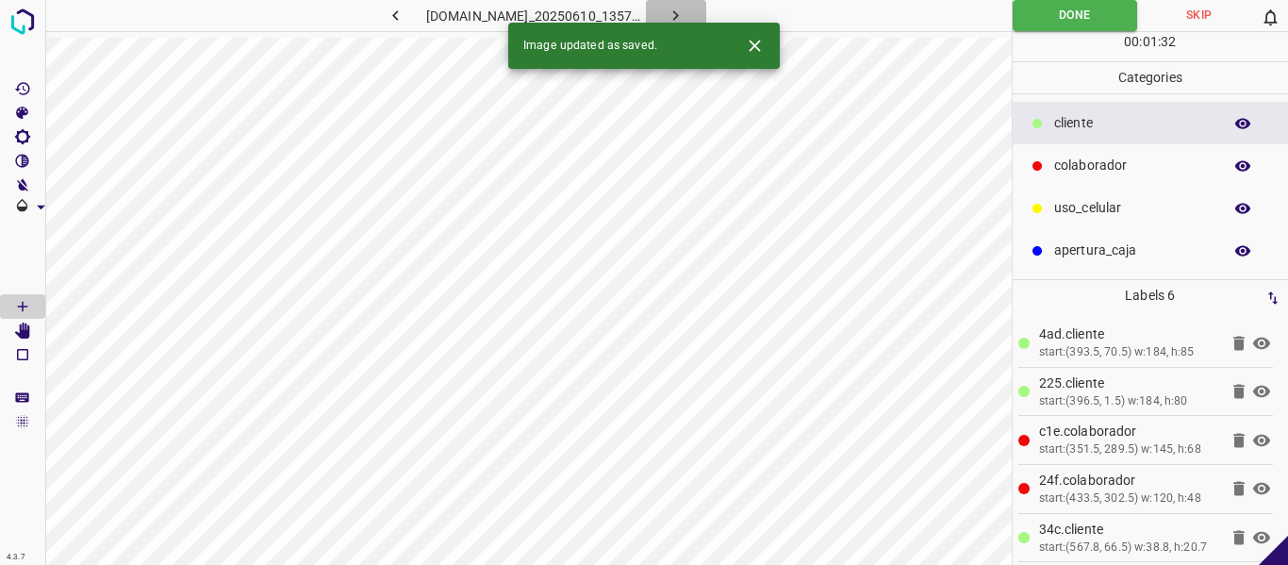
click at [685, 13] on icon "button" at bounding box center [676, 16] width 20 height 20
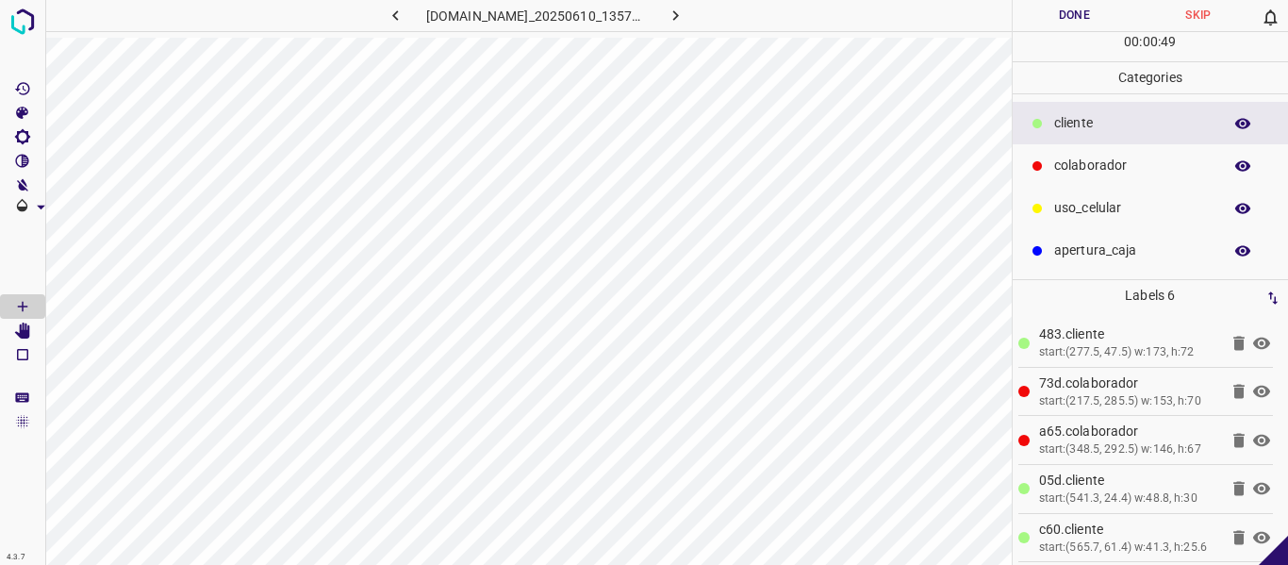
click at [1067, 6] on button "Done" at bounding box center [1075, 15] width 124 height 31
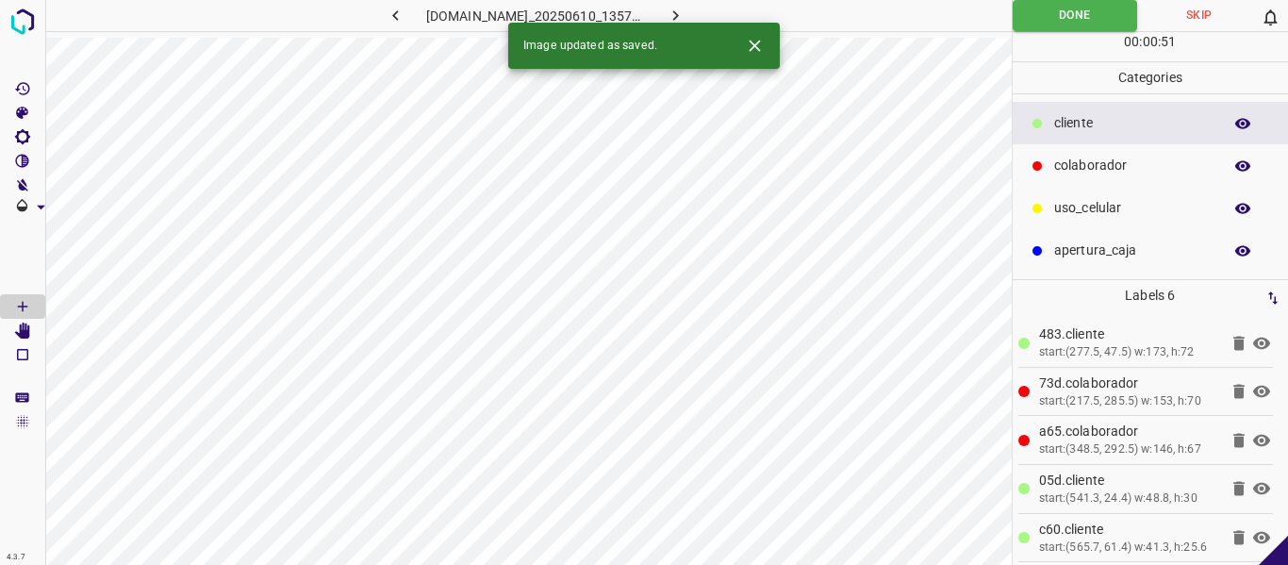
click at [679, 14] on icon "button" at bounding box center [676, 15] width 6 height 10
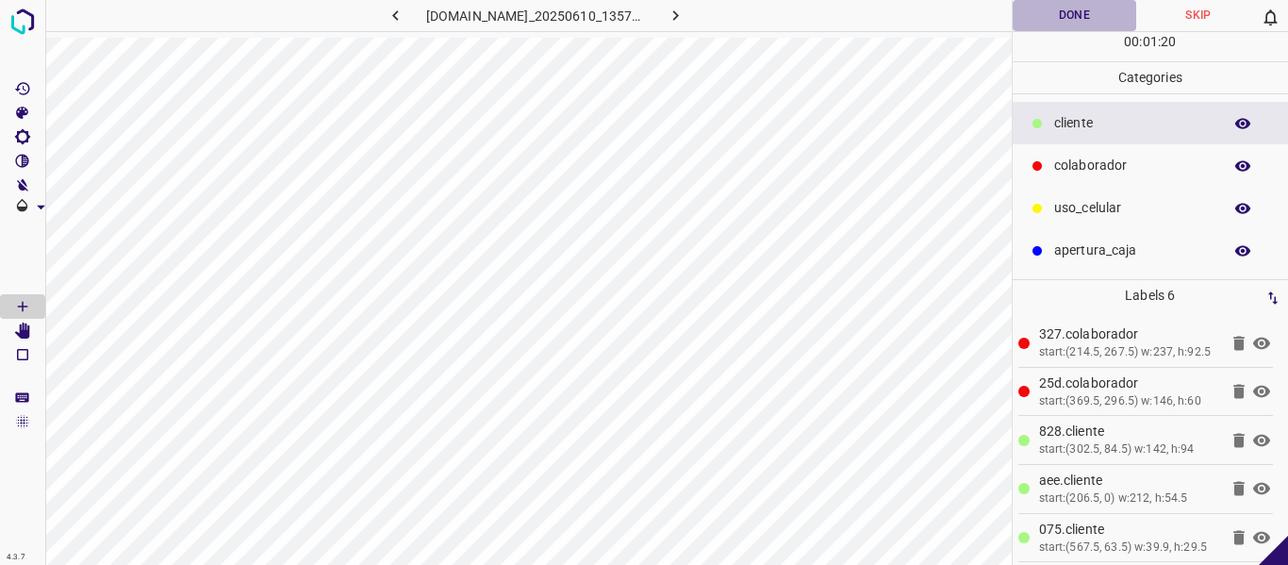
click at [1066, 23] on button "Done" at bounding box center [1075, 15] width 124 height 31
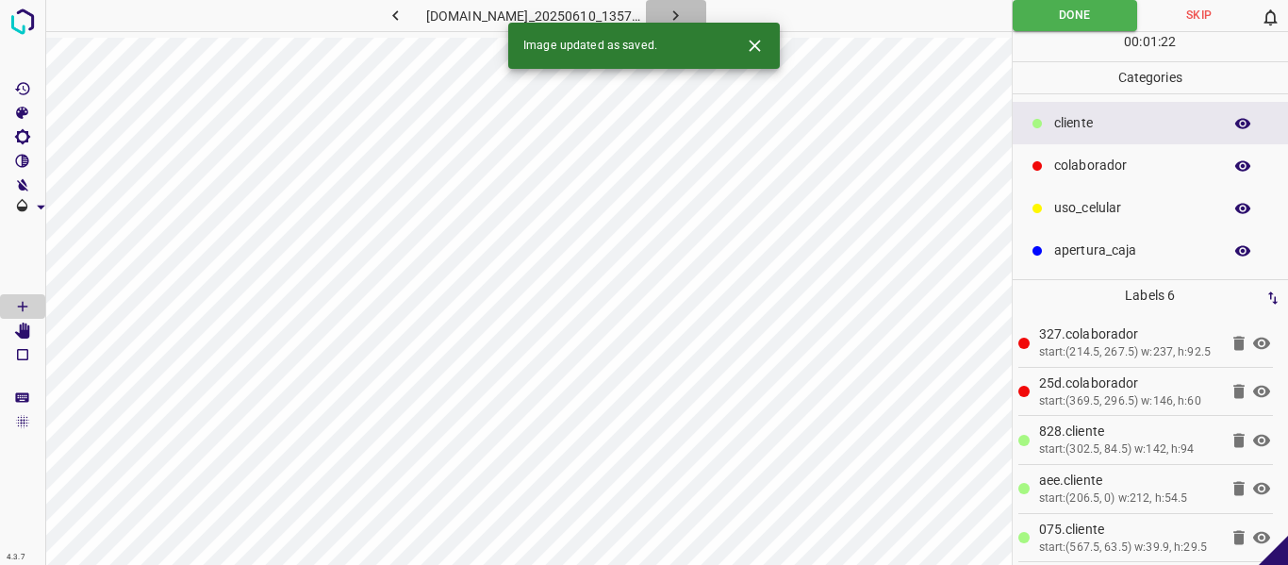
click at [685, 17] on icon "button" at bounding box center [676, 16] width 20 height 20
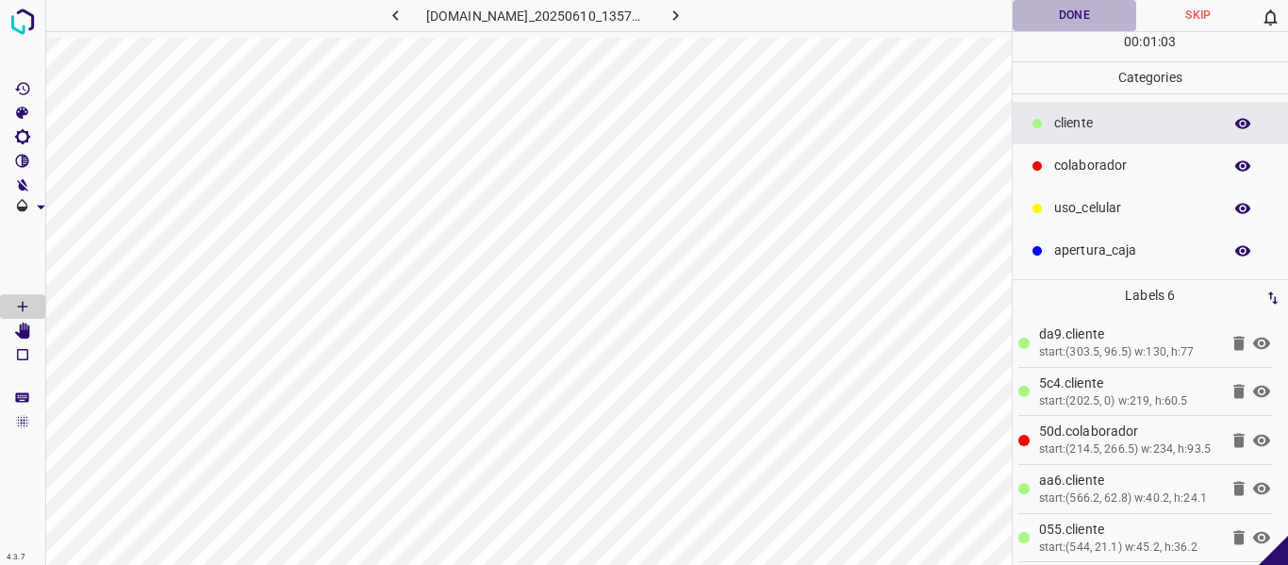
click at [1069, 24] on button "Done" at bounding box center [1075, 15] width 124 height 31
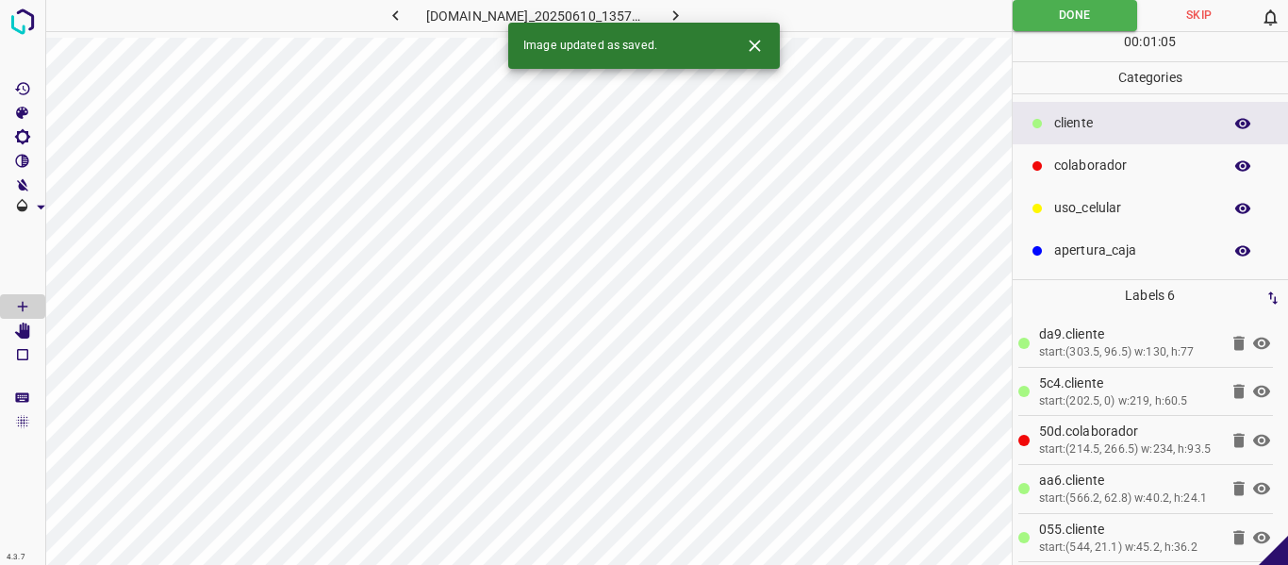
click at [706, 8] on button "button" at bounding box center [676, 15] width 60 height 31
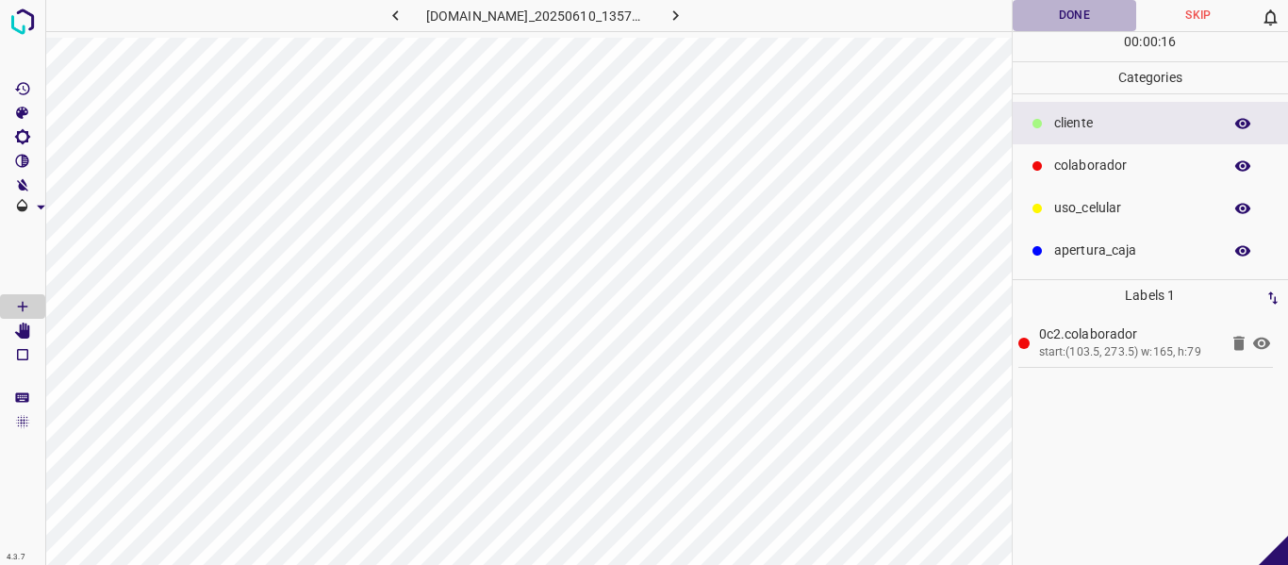
click at [1060, 16] on button "Done" at bounding box center [1075, 15] width 124 height 31
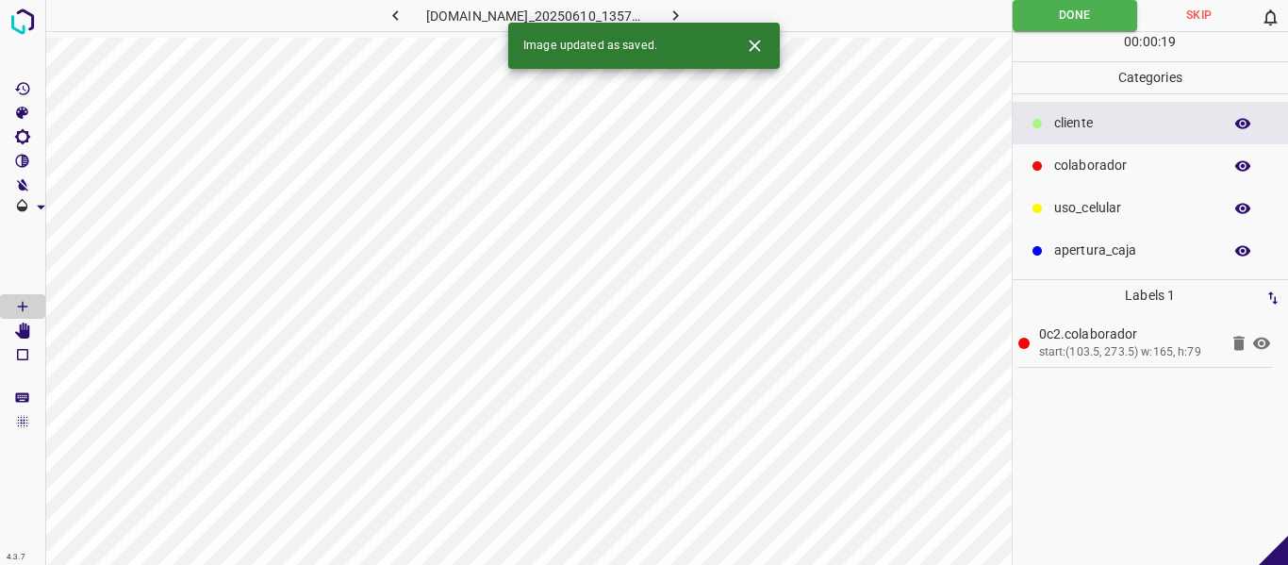
click at [685, 11] on icon "button" at bounding box center [676, 16] width 20 height 20
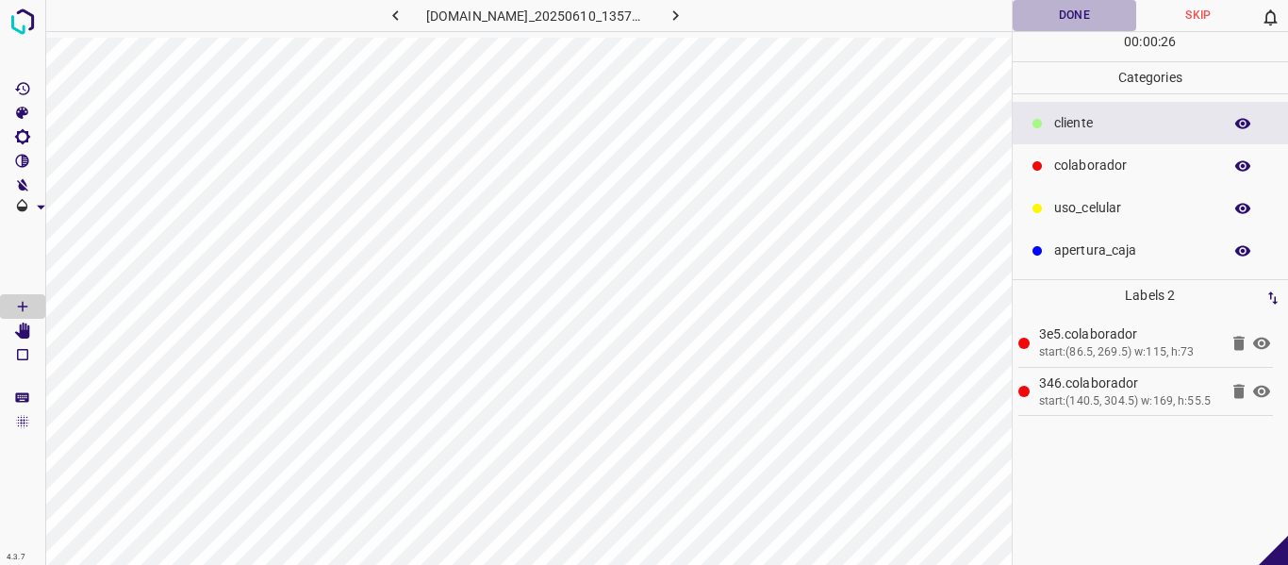
click at [1063, 13] on button "Done" at bounding box center [1075, 15] width 124 height 31
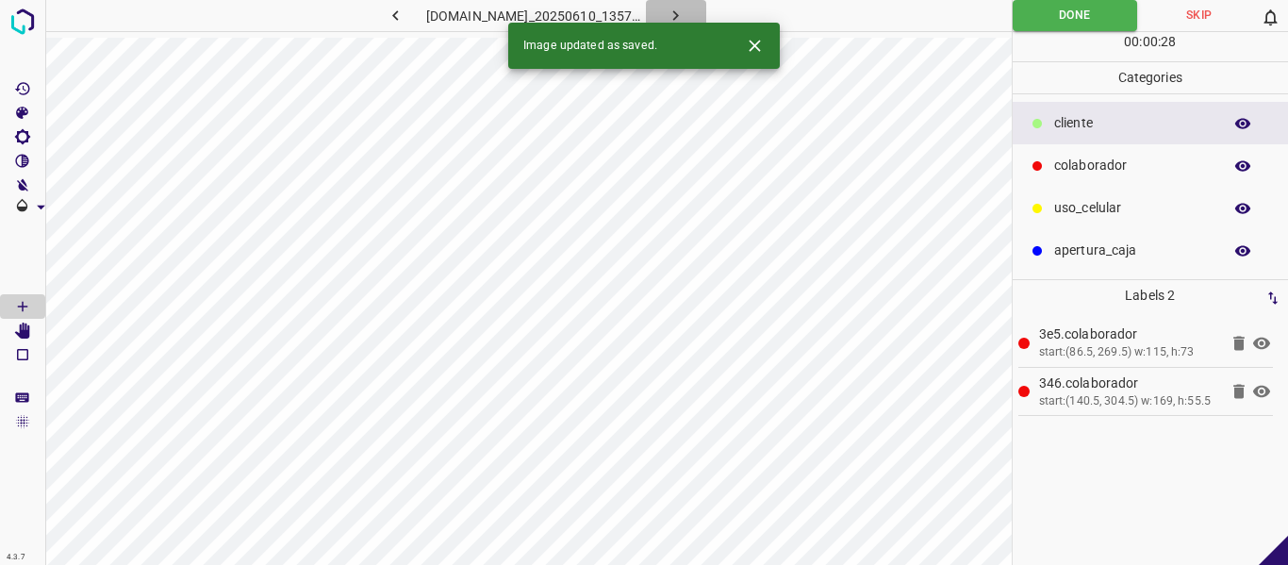
click at [685, 15] on icon "button" at bounding box center [676, 16] width 20 height 20
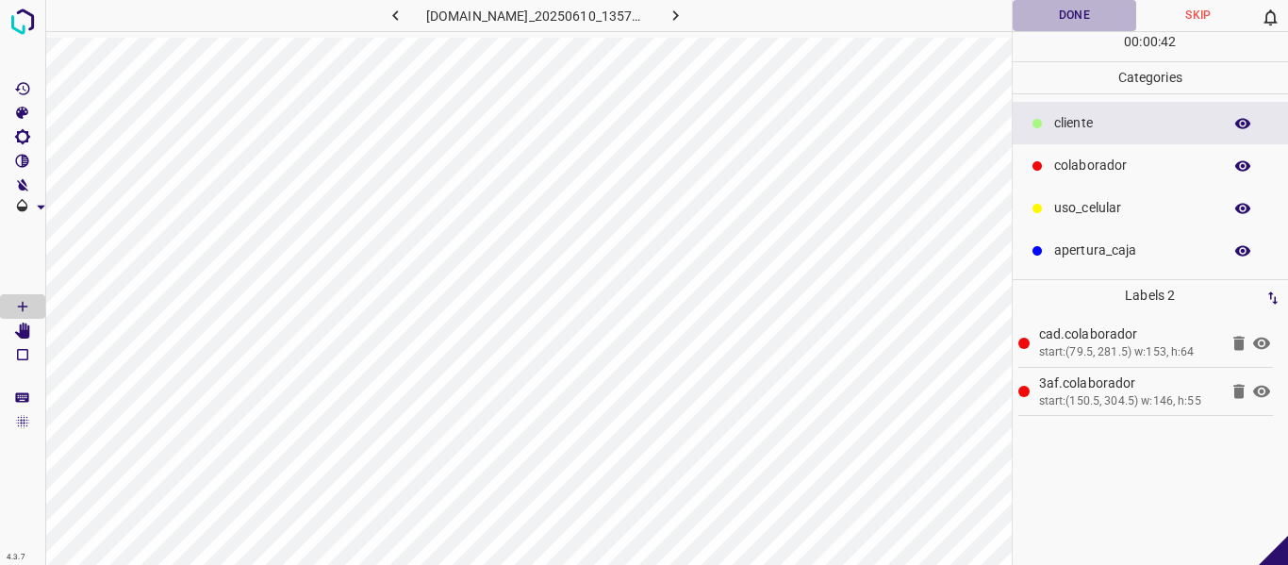
click at [1050, 24] on button "Done" at bounding box center [1075, 15] width 124 height 31
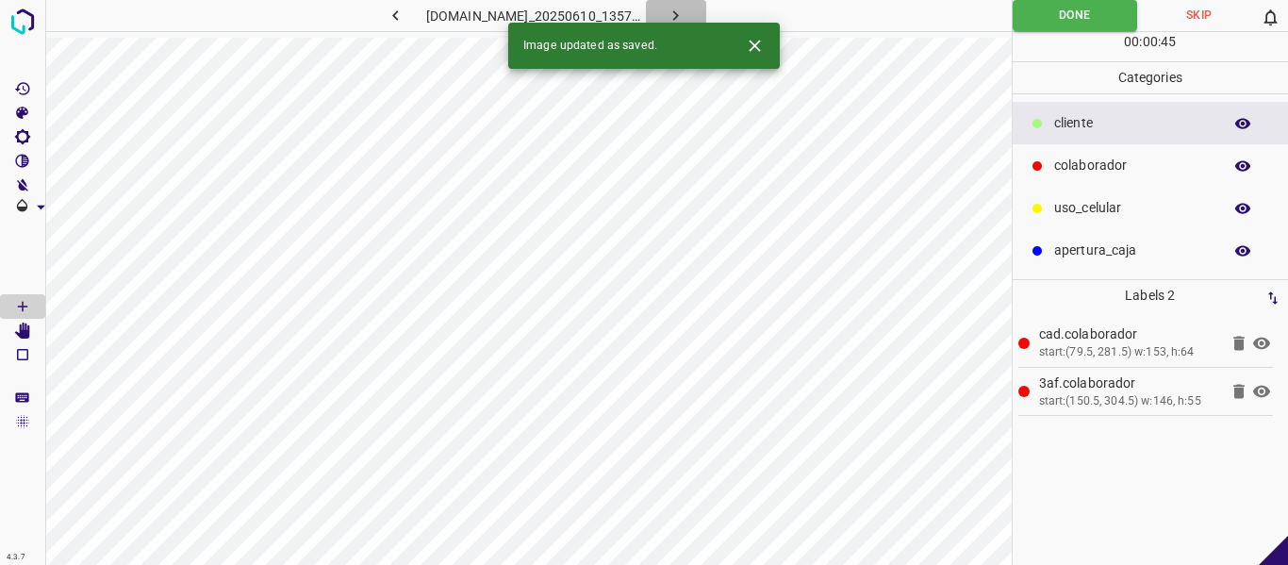
click at [685, 12] on icon "button" at bounding box center [676, 16] width 20 height 20
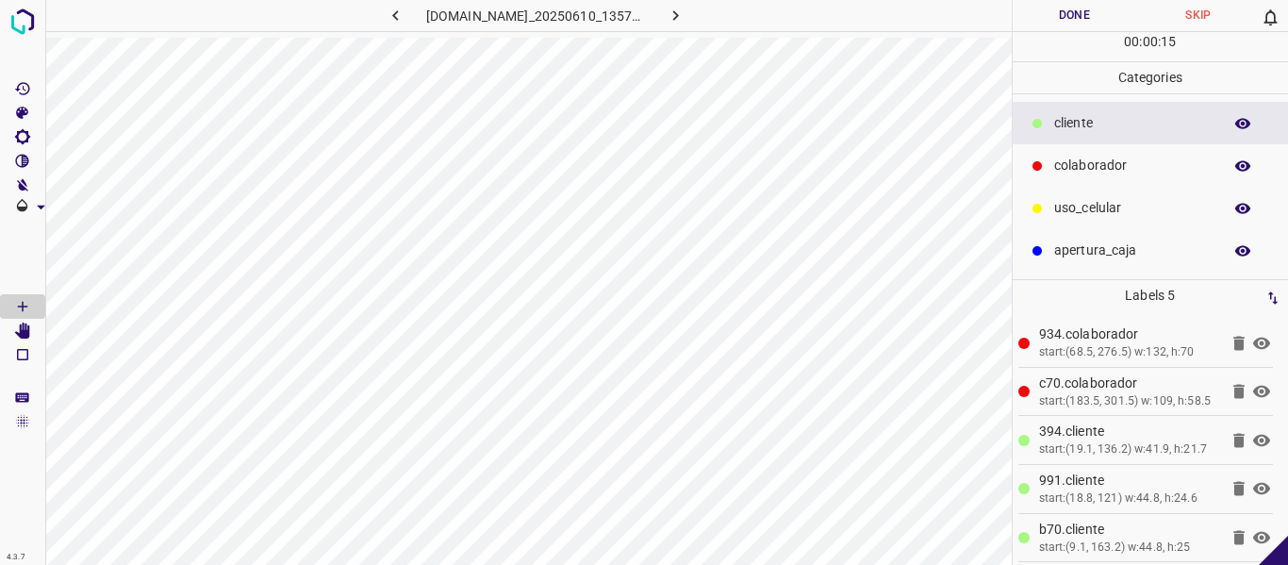
click at [1076, 18] on button "Done" at bounding box center [1075, 15] width 124 height 31
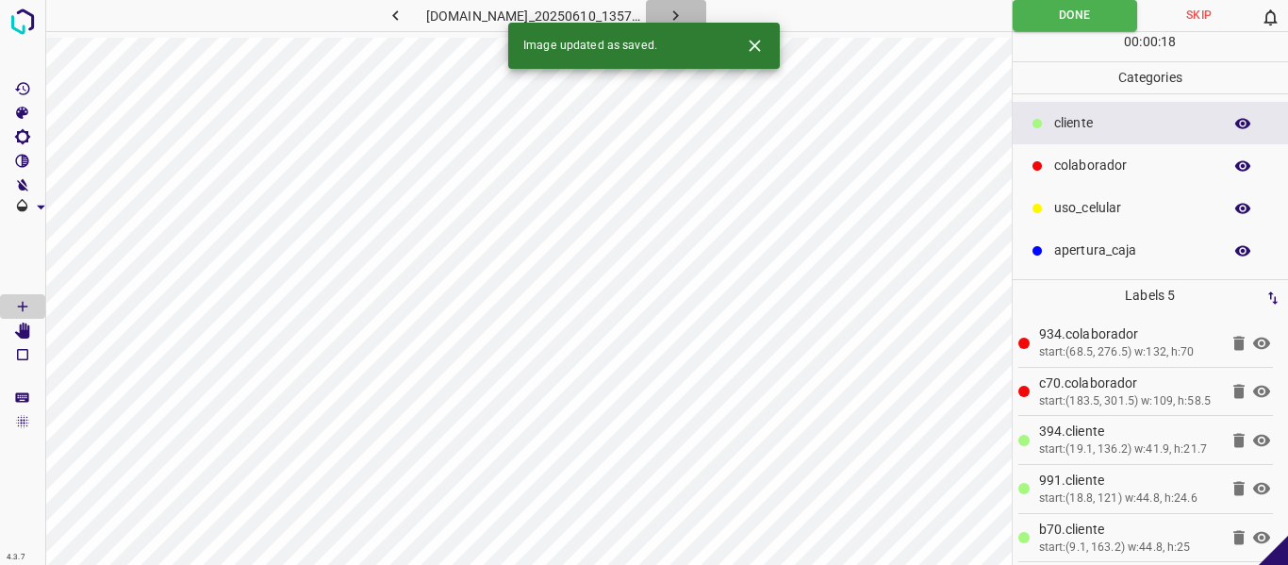
click at [679, 14] on icon "button" at bounding box center [676, 15] width 6 height 10
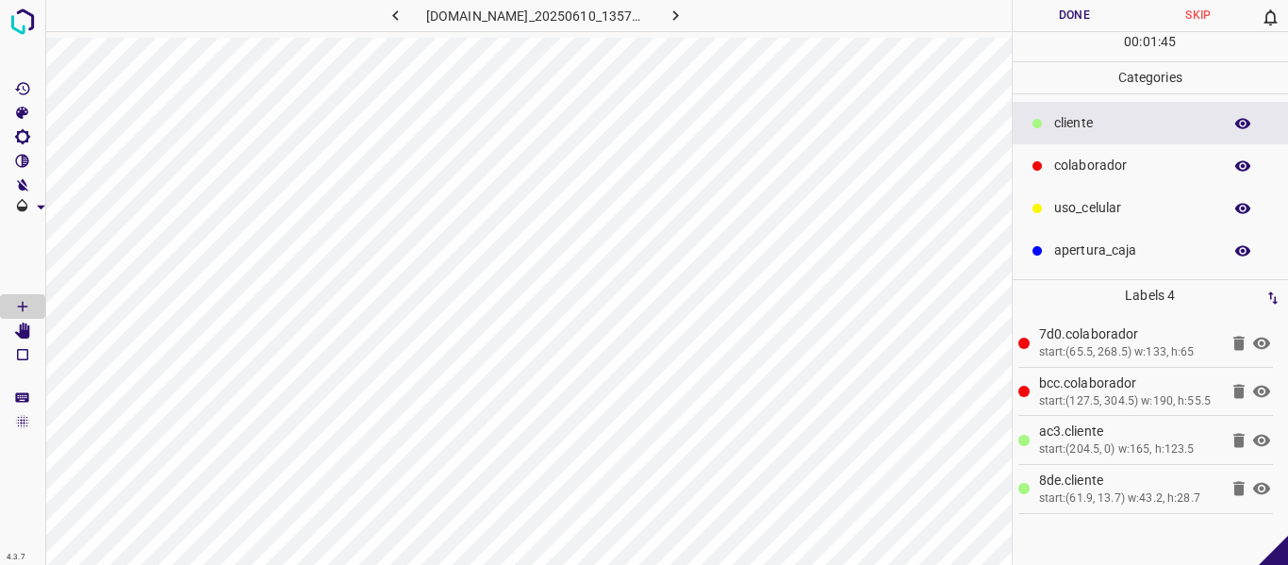
click at [1067, 8] on button "Done" at bounding box center [1075, 15] width 124 height 31
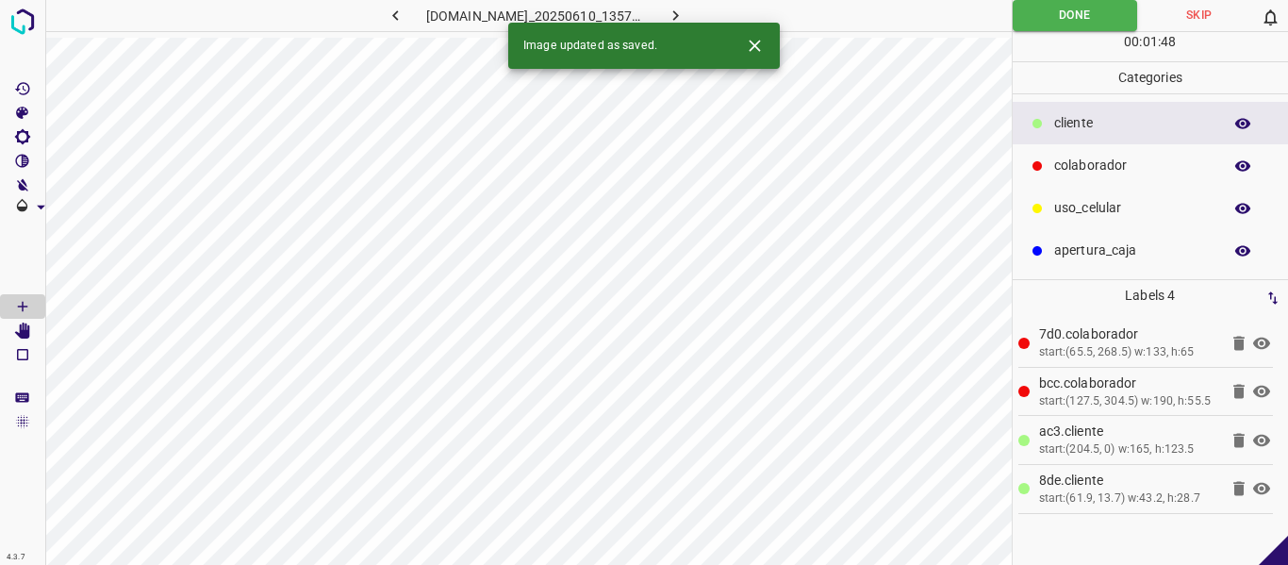
click at [685, 16] on icon "button" at bounding box center [676, 16] width 20 height 20
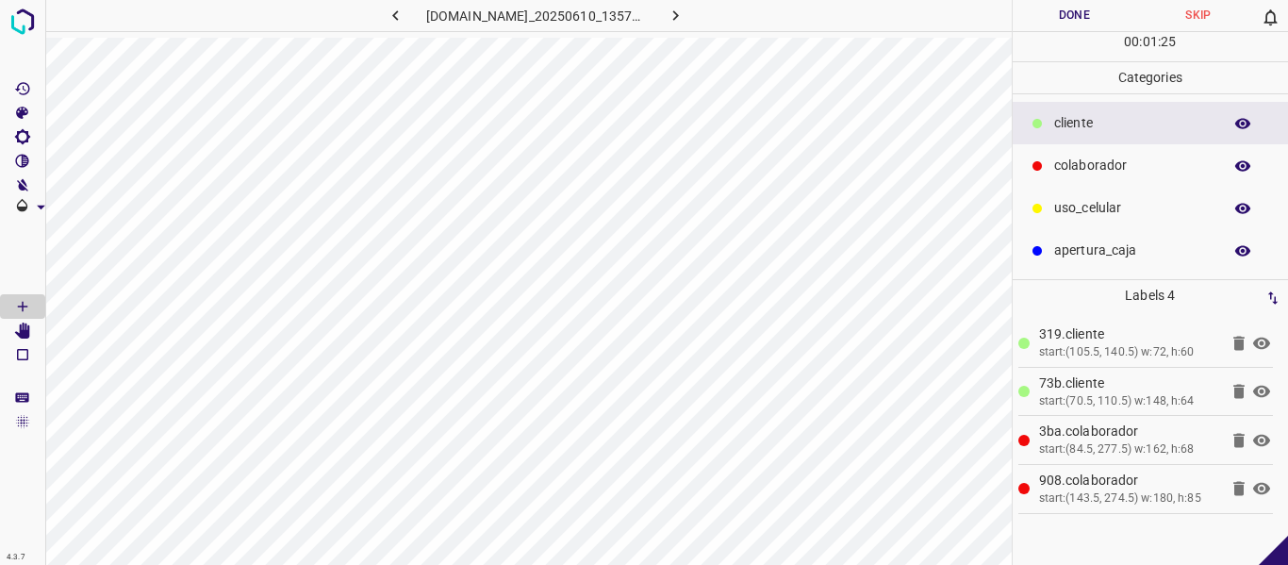
click at [1045, 18] on button "Done" at bounding box center [1075, 15] width 124 height 31
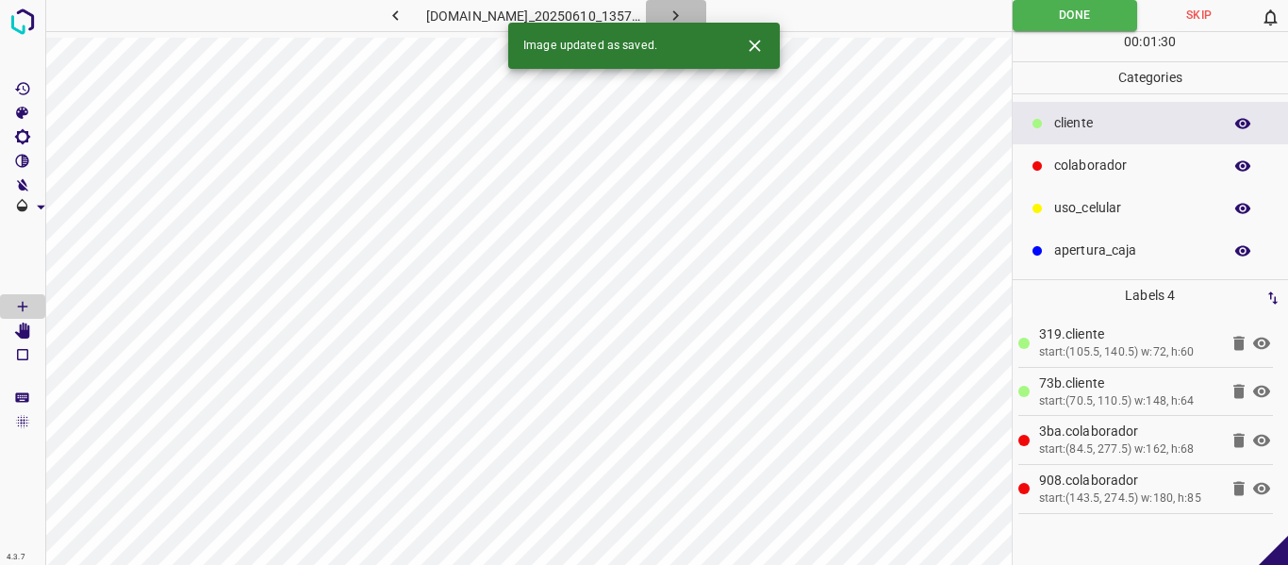
click at [685, 16] on icon "button" at bounding box center [676, 16] width 20 height 20
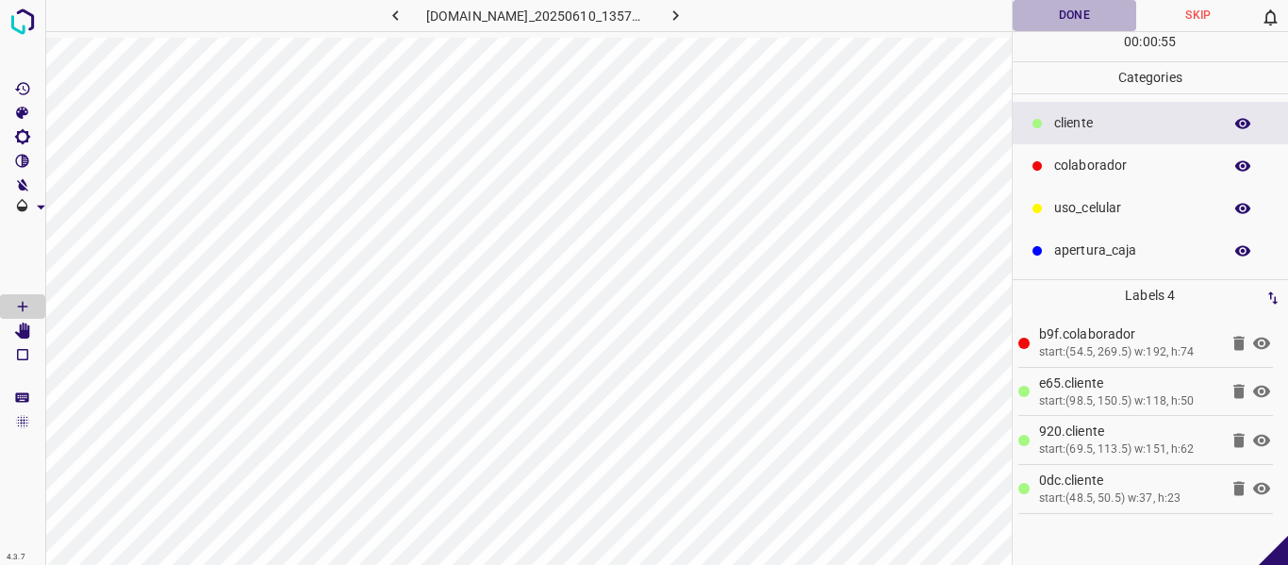
click at [1065, 19] on button "Done" at bounding box center [1075, 15] width 124 height 31
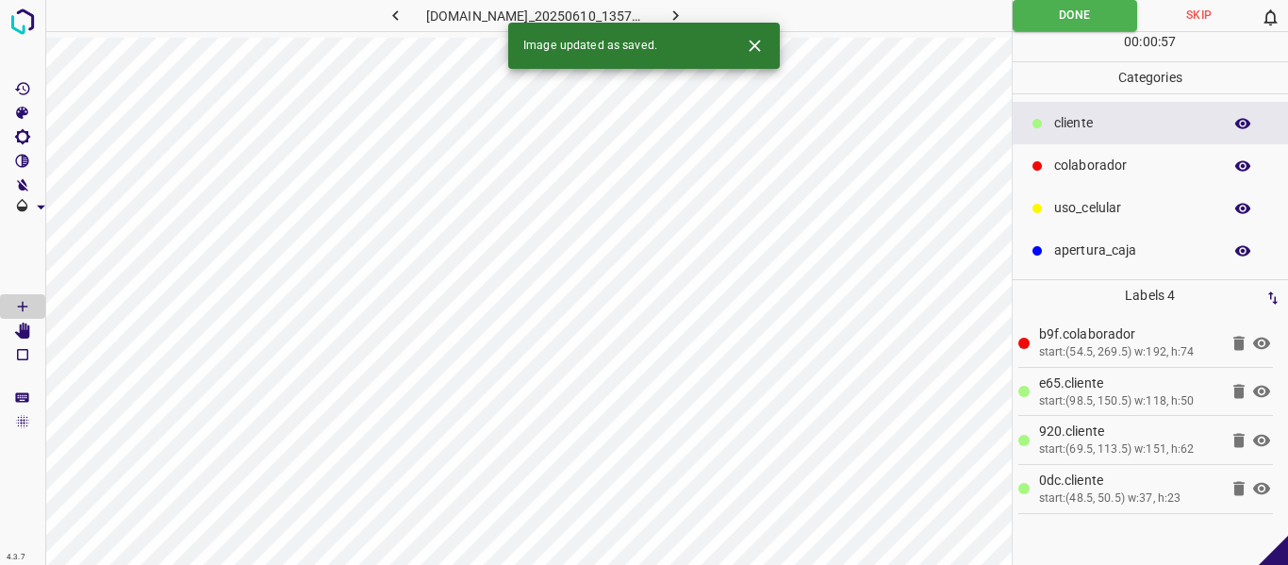
click at [685, 16] on icon "button" at bounding box center [676, 16] width 20 height 20
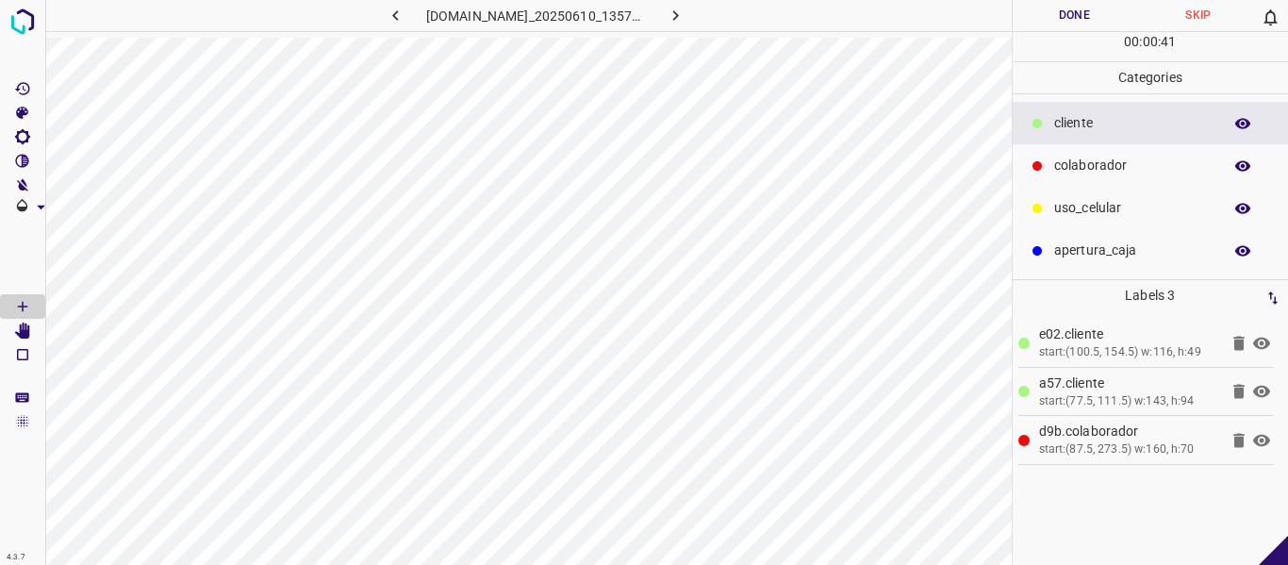
click at [1258, 346] on icon at bounding box center [1261, 343] width 17 height 12
click at [1262, 347] on icon at bounding box center [1261, 343] width 17 height 15
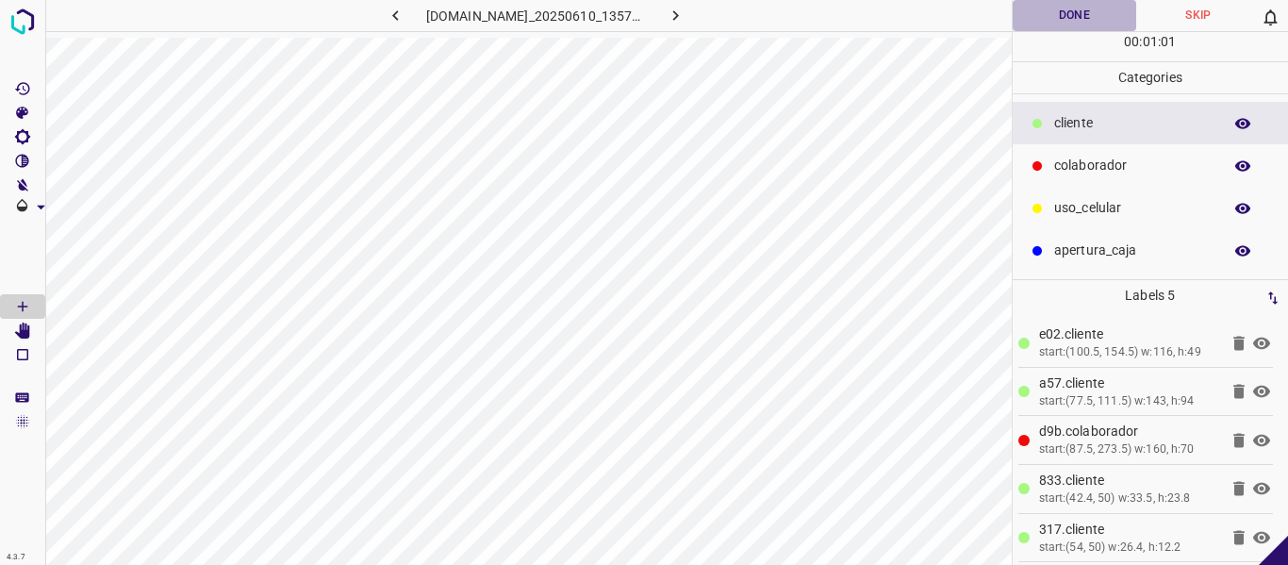
click at [1084, 14] on button "Done" at bounding box center [1075, 15] width 124 height 31
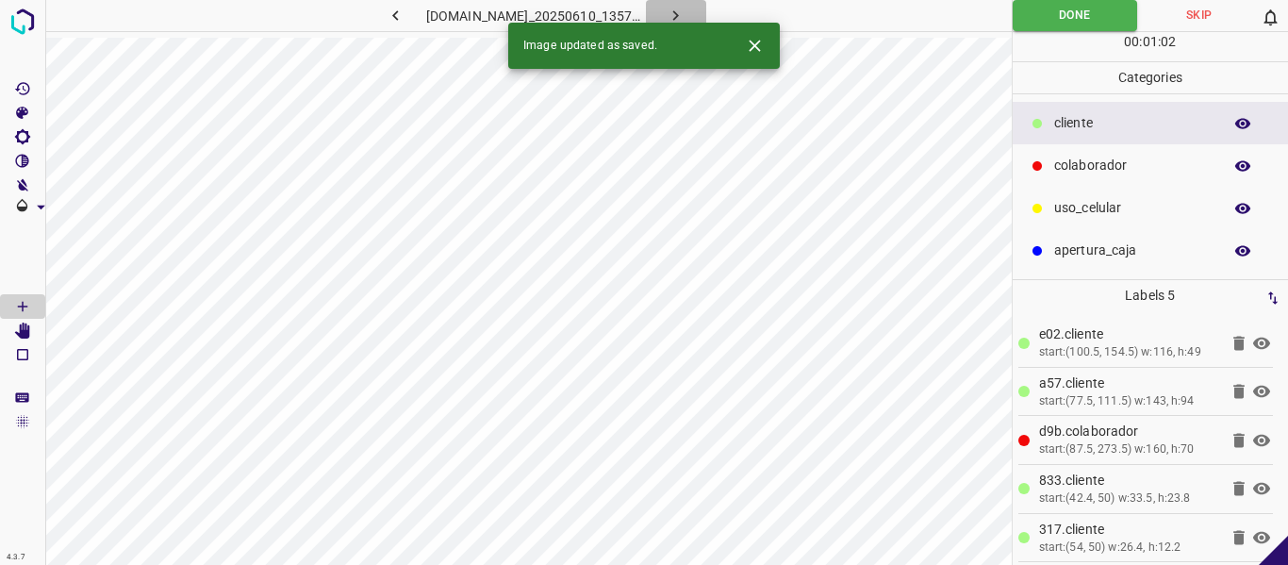
click at [685, 10] on icon "button" at bounding box center [676, 16] width 20 height 20
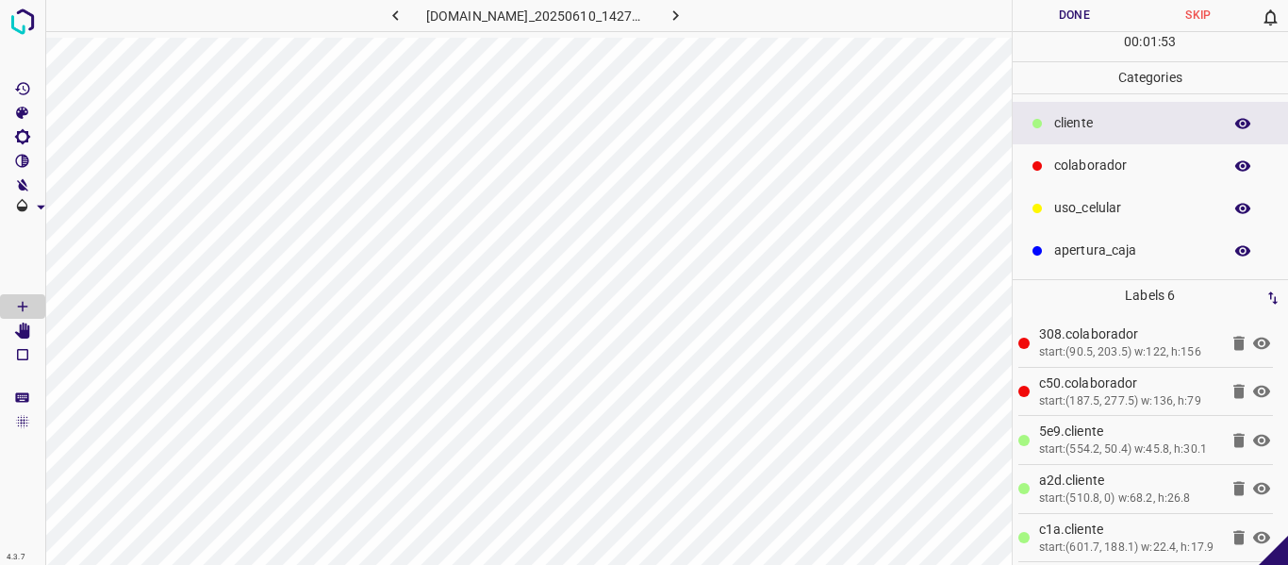
click at [1090, 15] on button "Done" at bounding box center [1075, 15] width 124 height 31
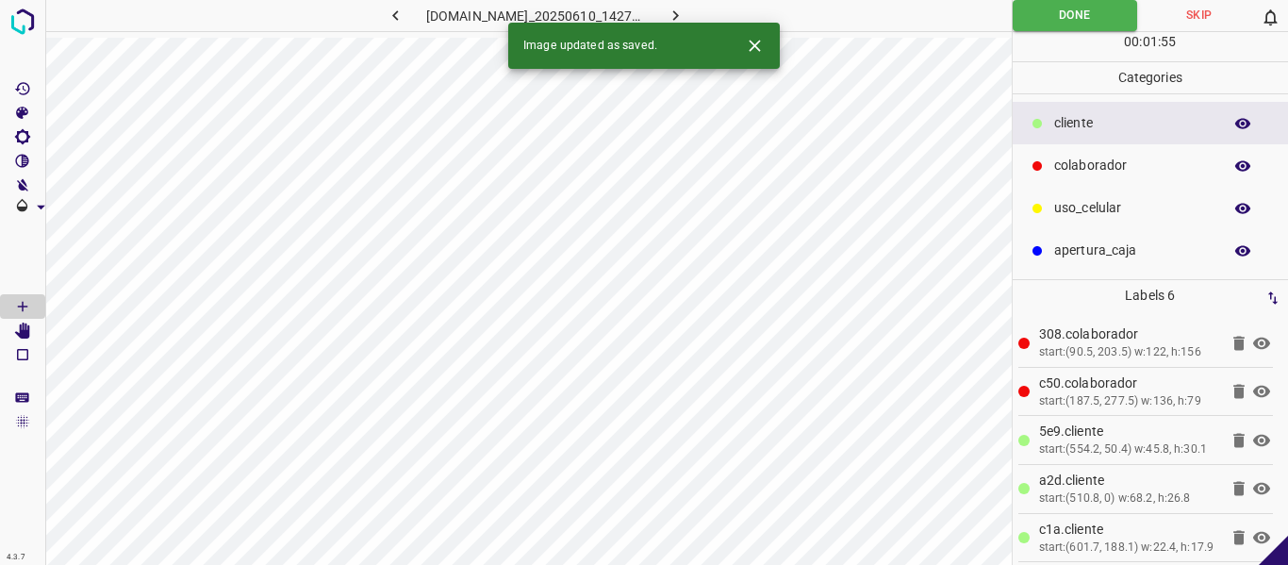
click at [685, 13] on icon "button" at bounding box center [676, 16] width 20 height 20
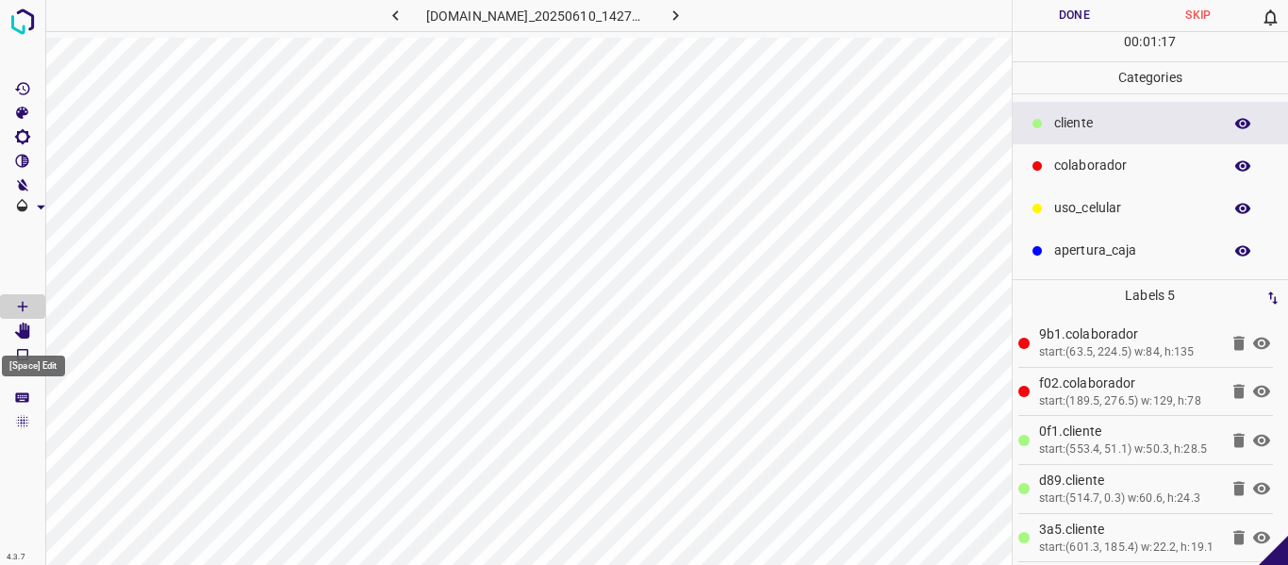
click at [24, 334] on icon "[Space] Edit" at bounding box center [22, 330] width 15 height 17
click at [19, 306] on icon "[Space] Draw" at bounding box center [22, 306] width 9 height 9
click at [1054, 33] on div "00 : 01 : 34" at bounding box center [1151, 46] width 276 height 29
click at [1057, 25] on button "Done" at bounding box center [1075, 15] width 124 height 31
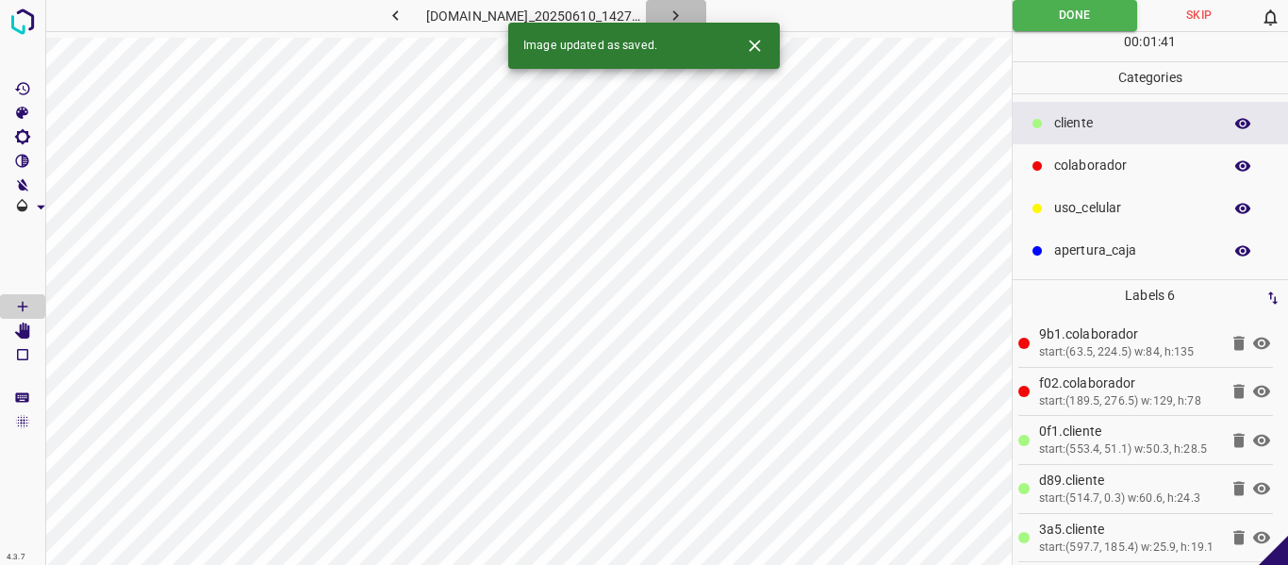
click at [685, 15] on icon "button" at bounding box center [676, 16] width 20 height 20
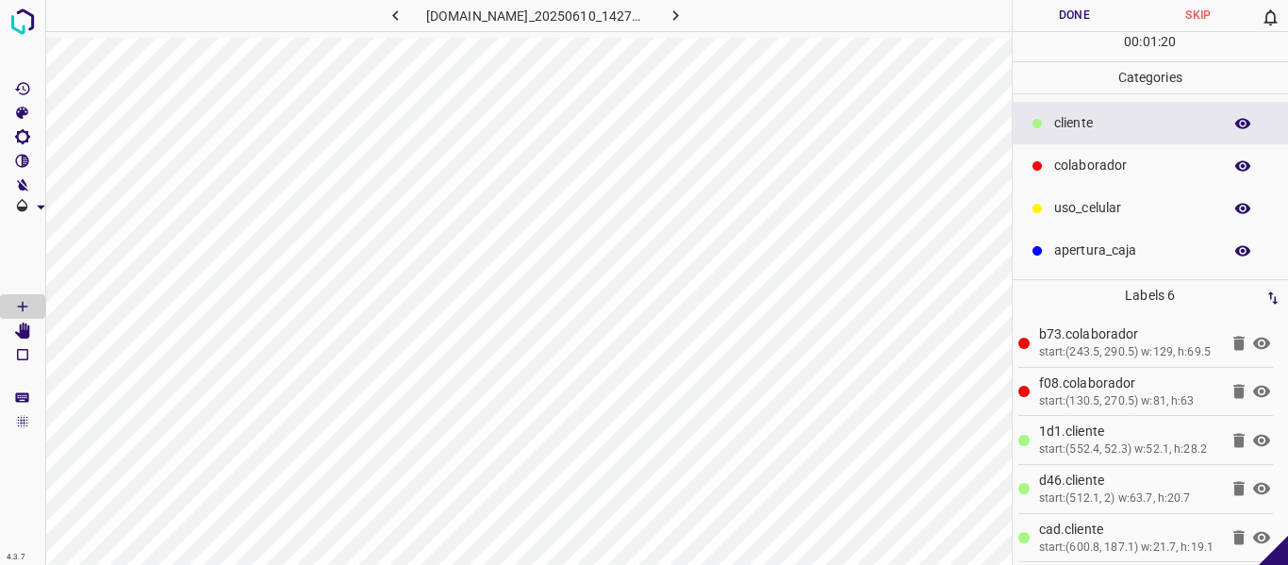
click at [1081, 17] on button "Done" at bounding box center [1075, 15] width 124 height 31
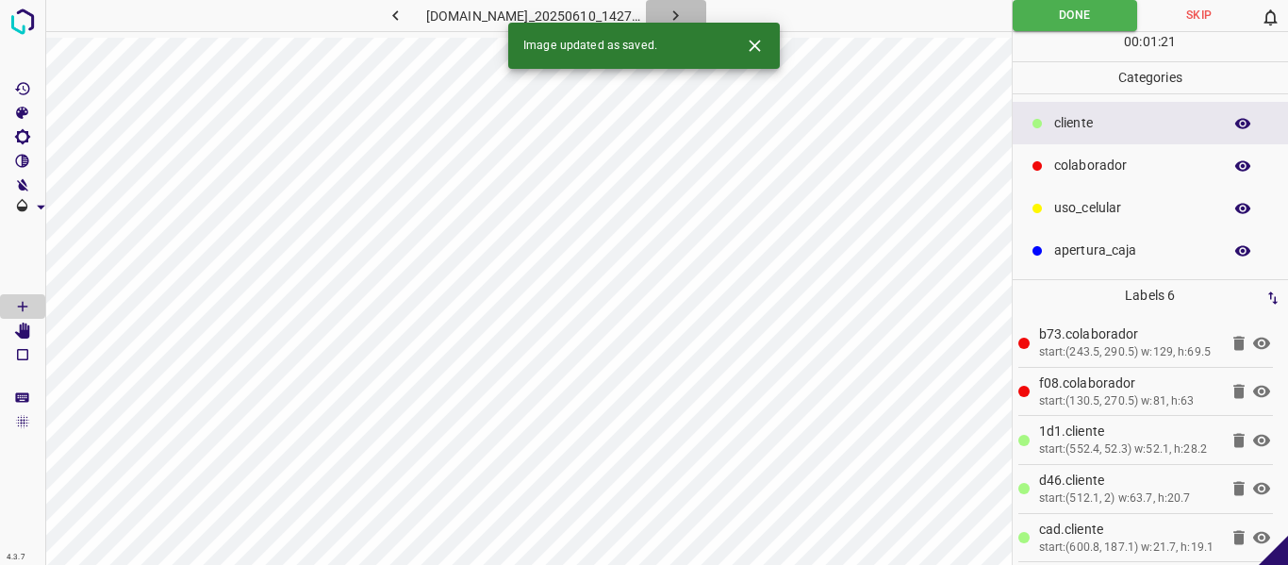
click at [685, 8] on icon "button" at bounding box center [676, 16] width 20 height 20
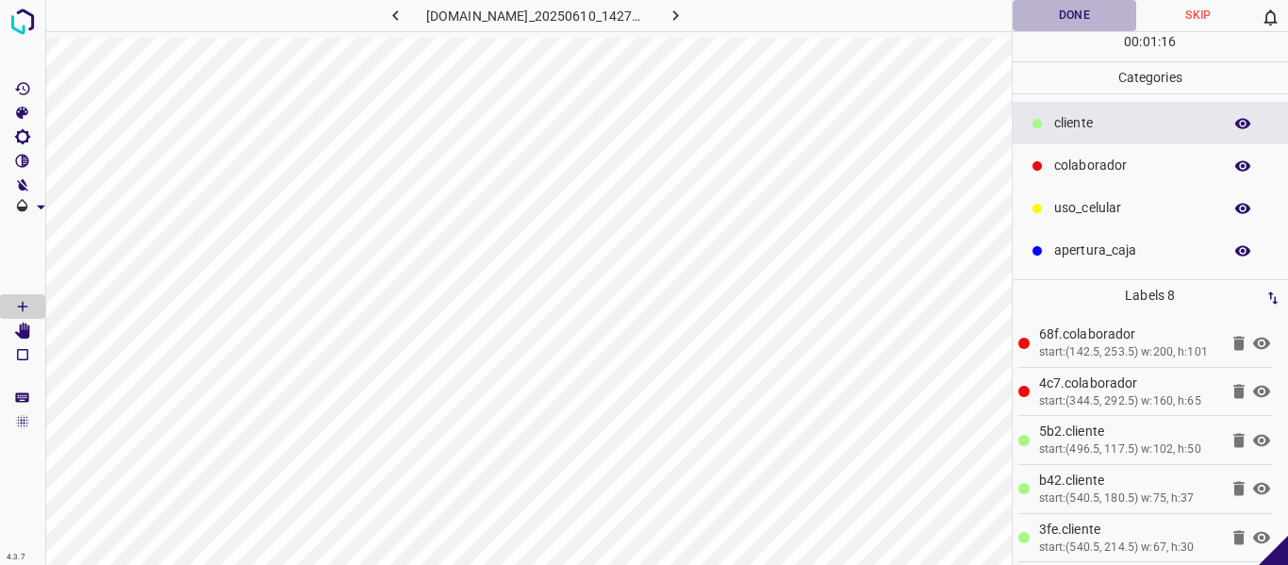
click at [1052, 25] on button "Done" at bounding box center [1075, 15] width 124 height 31
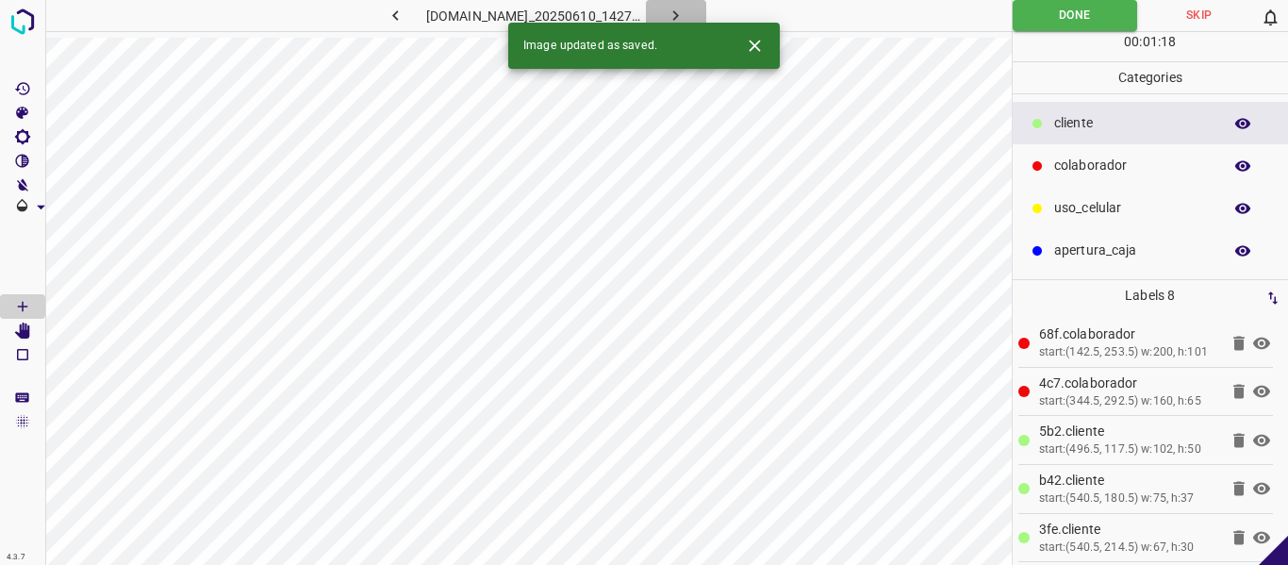
click at [685, 12] on icon "button" at bounding box center [676, 16] width 20 height 20
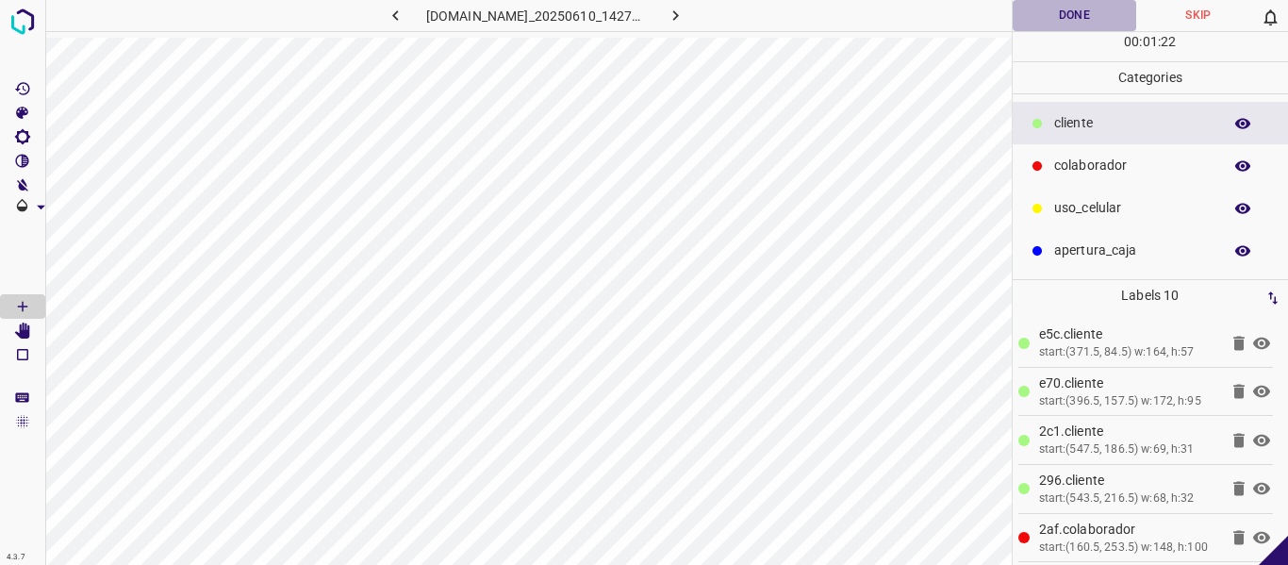
click at [1083, 5] on button "Done" at bounding box center [1075, 15] width 124 height 31
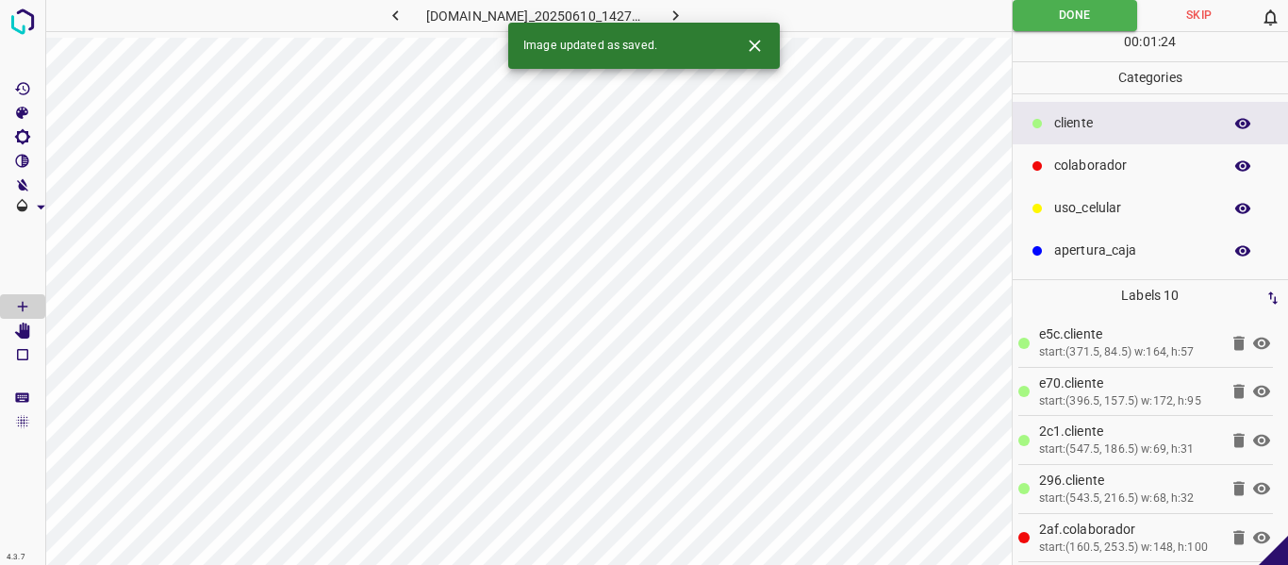
click at [685, 11] on icon "button" at bounding box center [676, 16] width 20 height 20
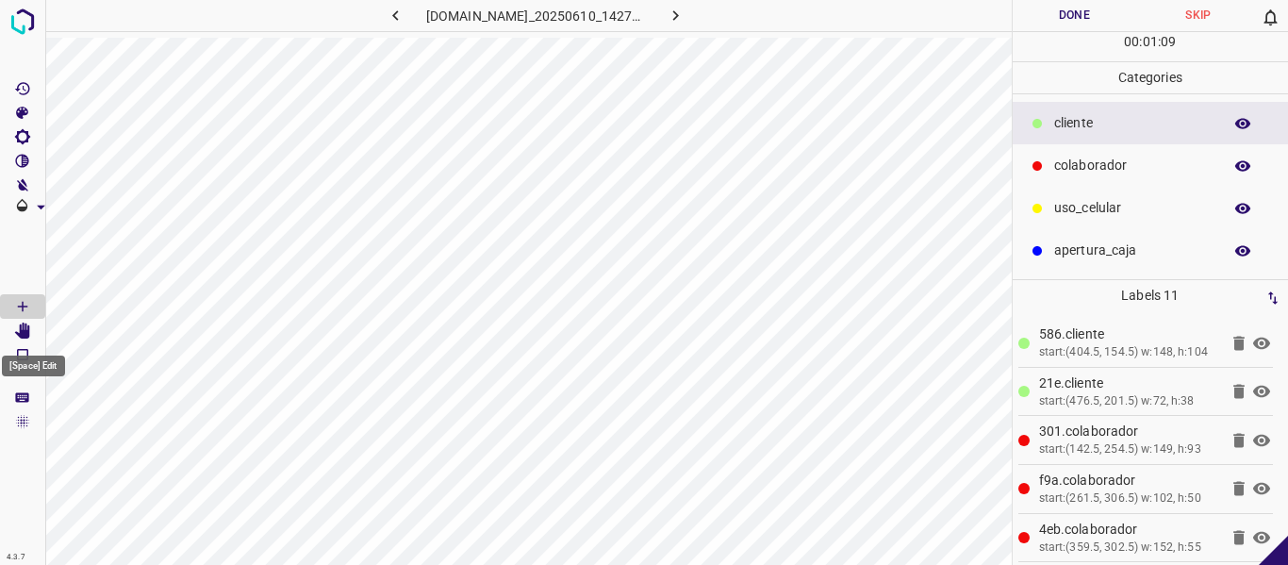
click at [24, 333] on icon "[Space] Edit" at bounding box center [22, 330] width 15 height 17
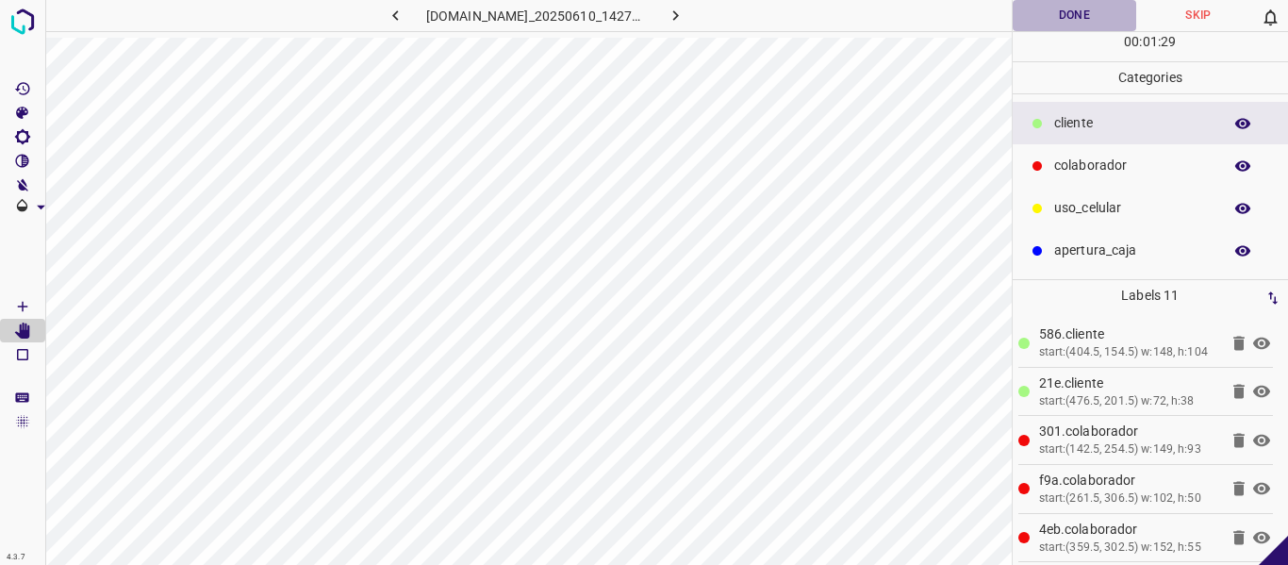
click at [1079, 25] on button "Done" at bounding box center [1075, 15] width 124 height 31
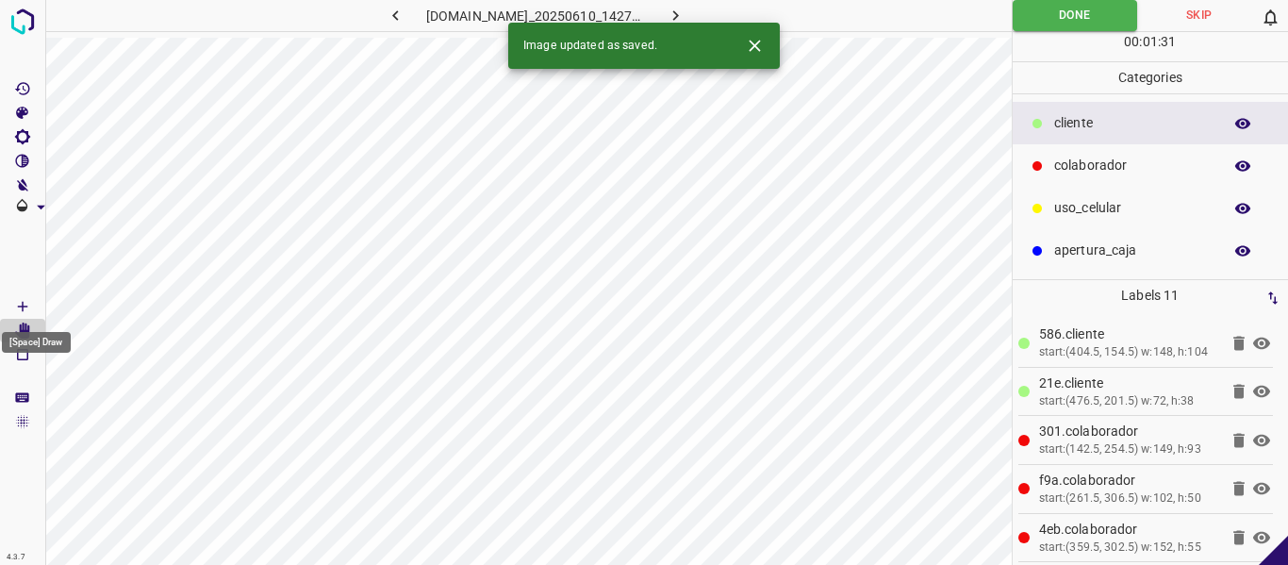
click at [21, 305] on icon "[Space] Draw" at bounding box center [22, 306] width 17 height 17
click at [706, 9] on button "button" at bounding box center [676, 15] width 60 height 31
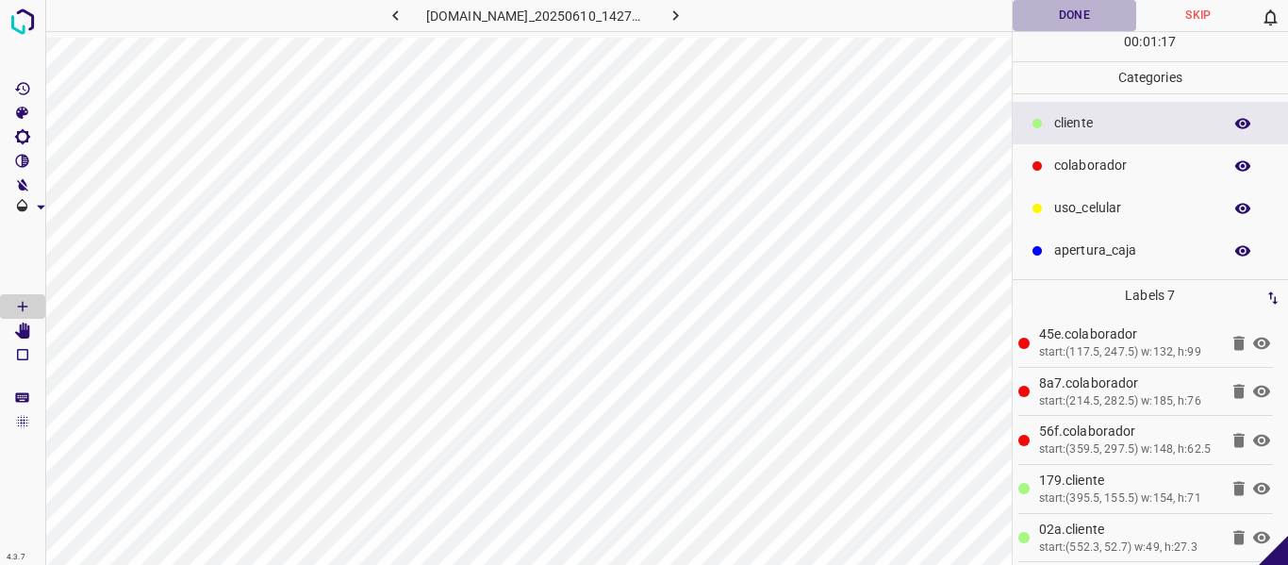
click at [1081, 14] on button "Done" at bounding box center [1075, 15] width 124 height 31
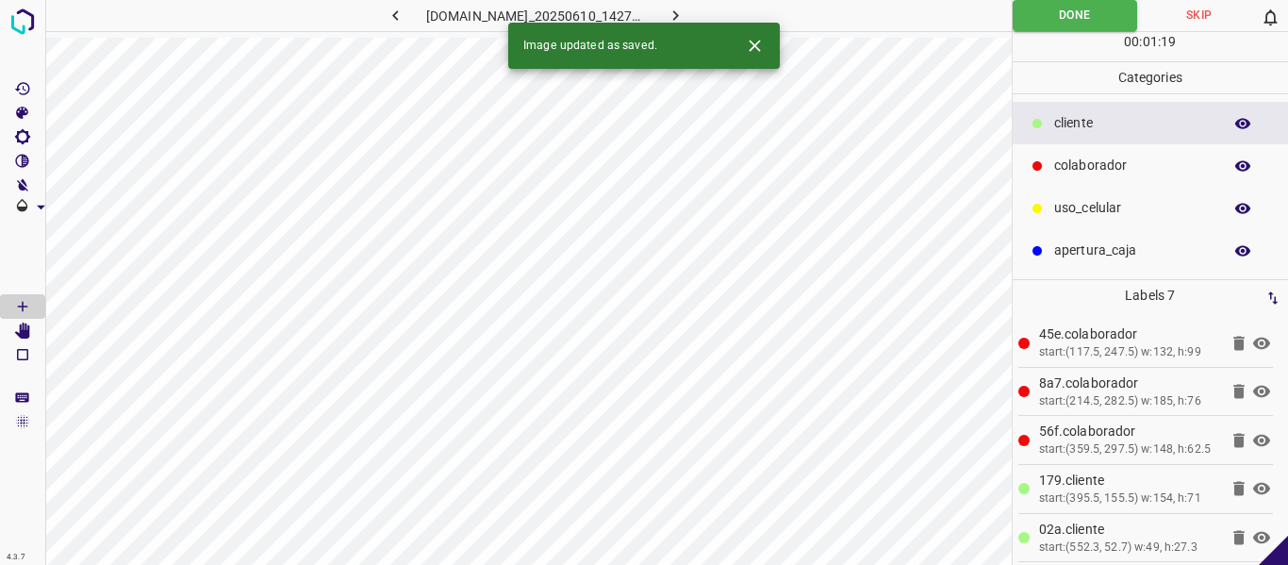
click at [691, 5] on button "button" at bounding box center [676, 15] width 60 height 31
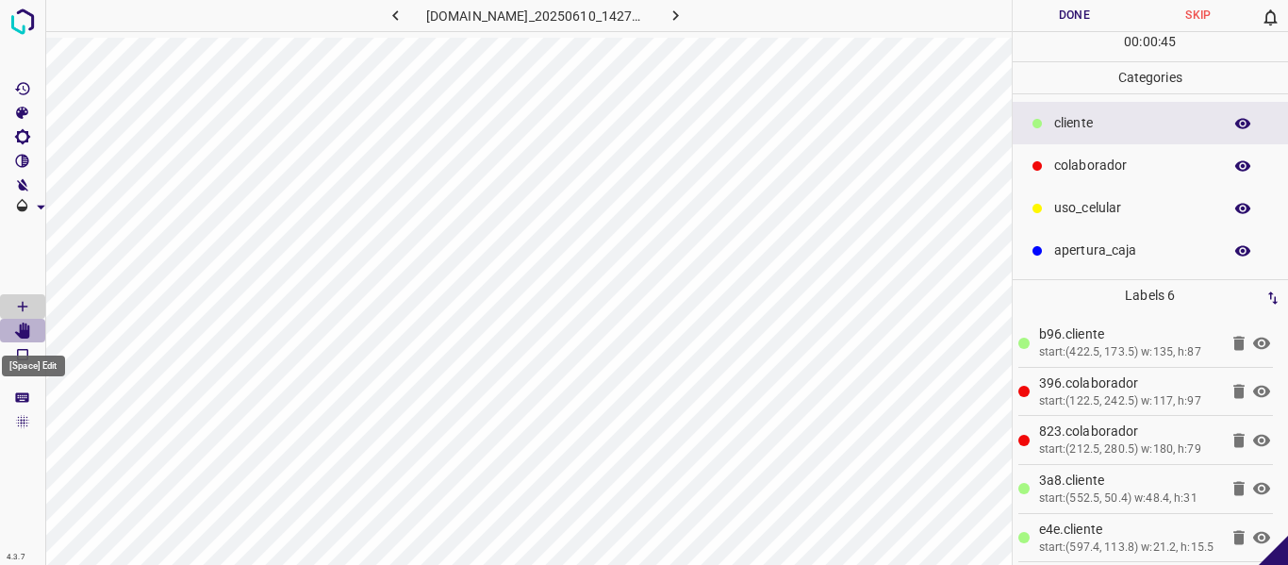
click at [25, 329] on icon "[Space] Edit" at bounding box center [22, 330] width 15 height 17
click at [13, 303] on Draw"] "[Space] Draw" at bounding box center [22, 306] width 45 height 25
click at [1077, 6] on button "Done" at bounding box center [1075, 15] width 124 height 31
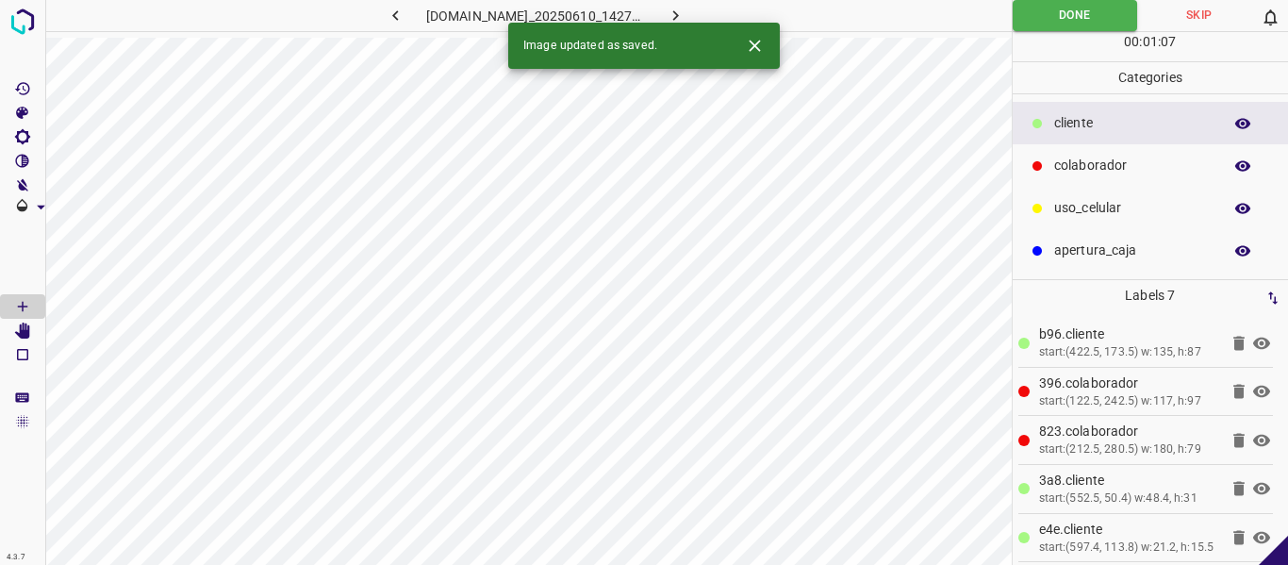
click at [679, 16] on icon "button" at bounding box center [676, 15] width 6 height 10
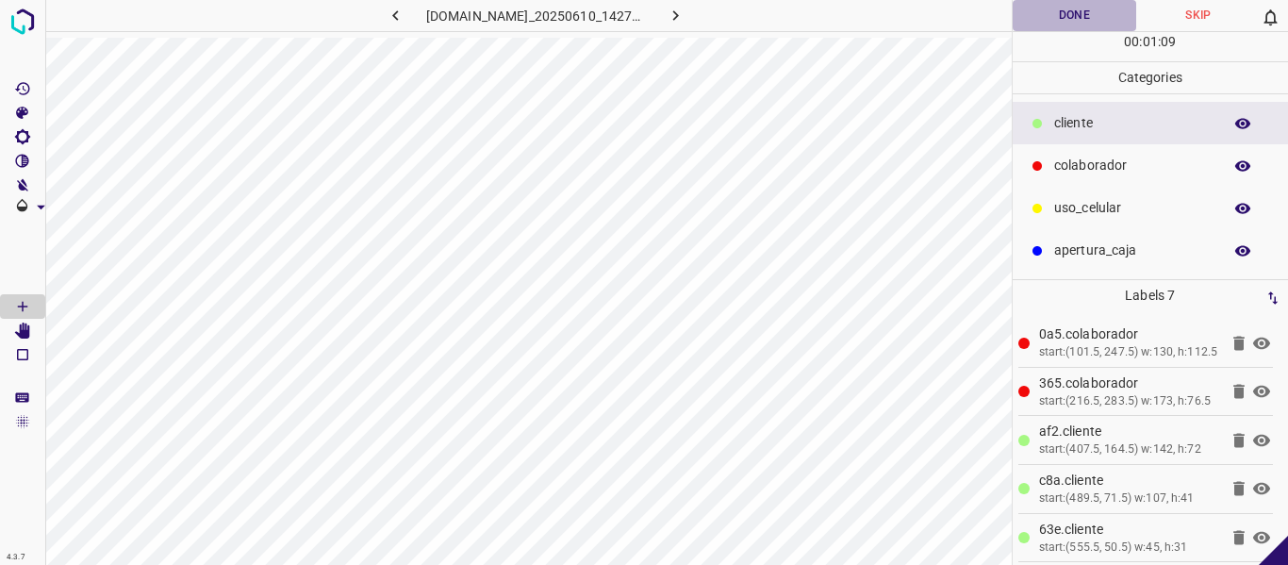
click at [1055, 21] on button "Done" at bounding box center [1075, 15] width 124 height 31
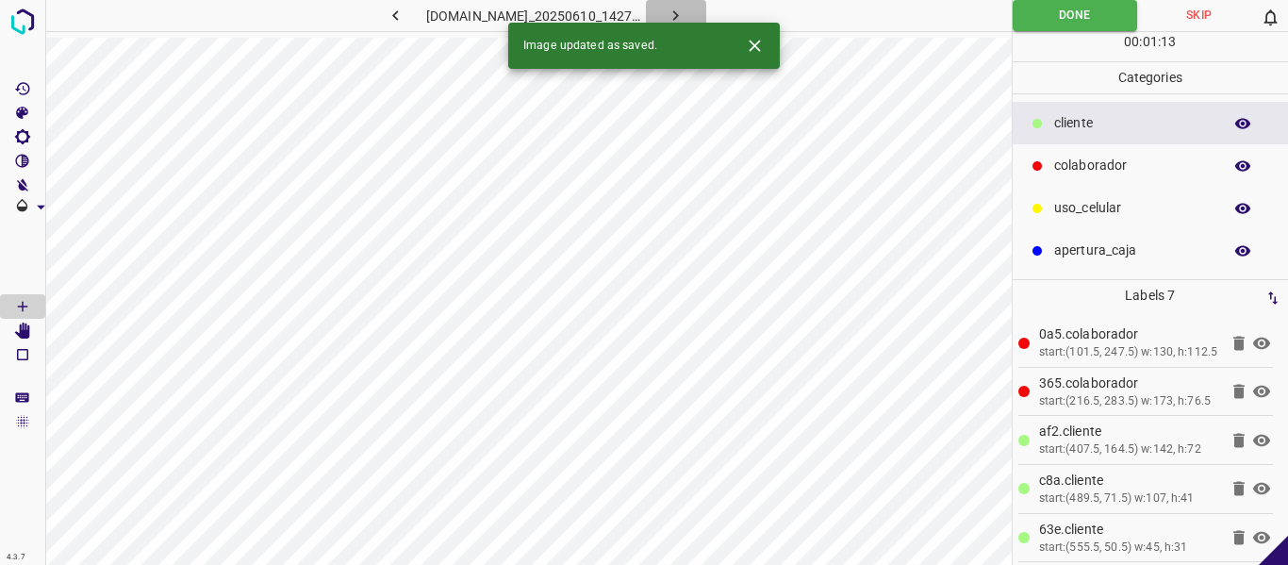
click at [685, 15] on icon "button" at bounding box center [676, 16] width 20 height 20
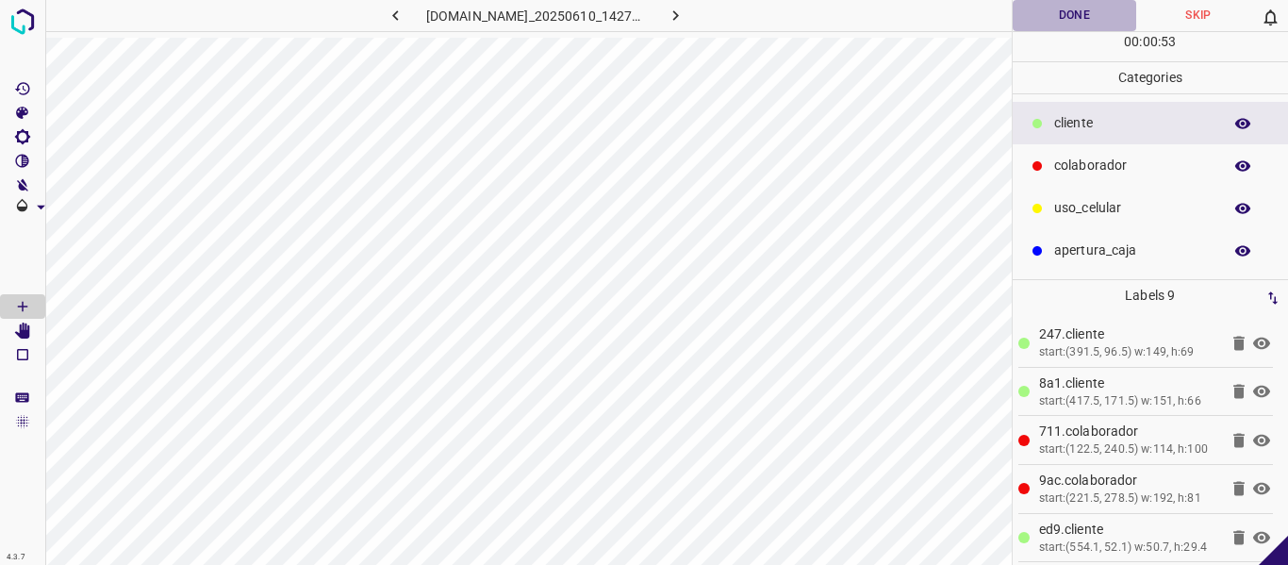
click at [1044, 21] on button "Done" at bounding box center [1075, 15] width 124 height 31
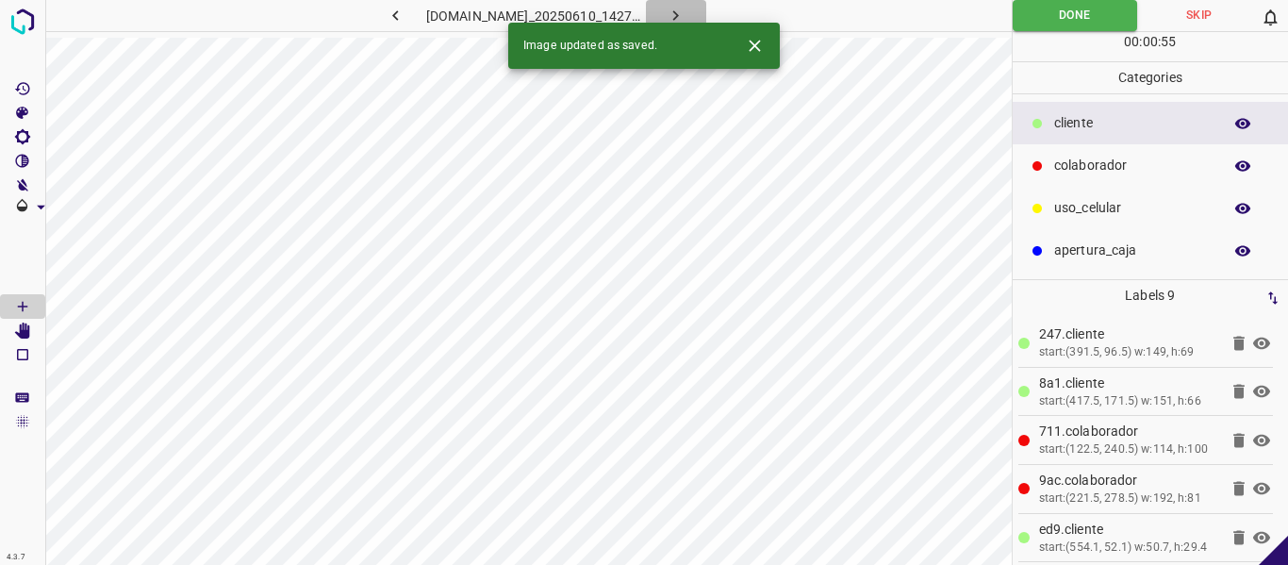
click at [685, 14] on icon "button" at bounding box center [676, 16] width 20 height 20
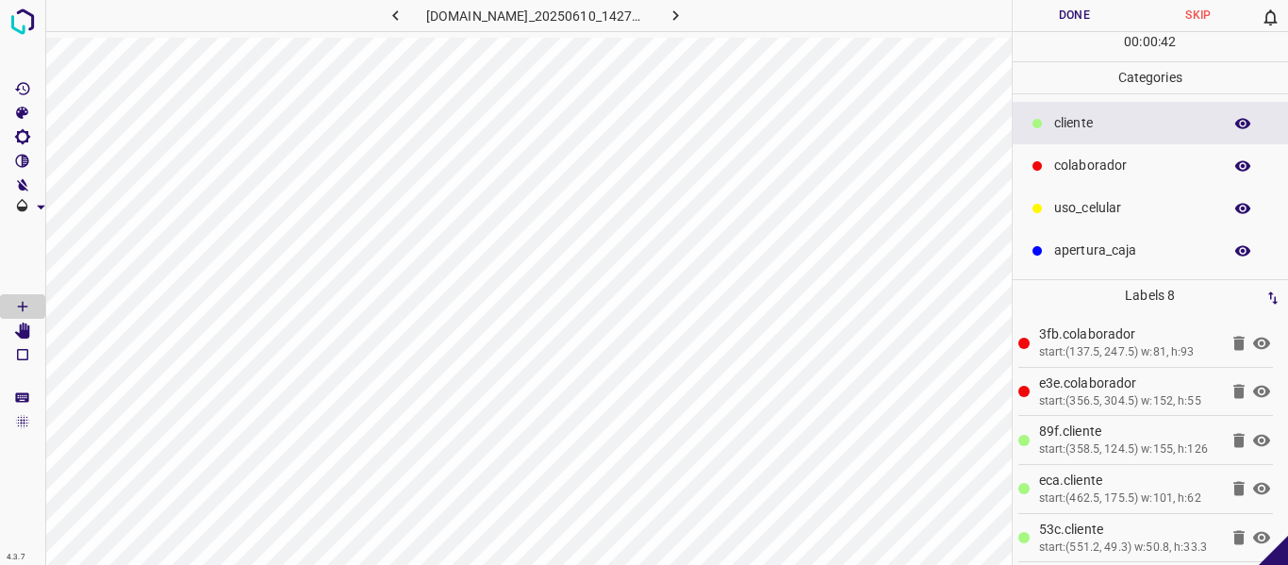
click at [1074, 11] on button "Done" at bounding box center [1075, 15] width 124 height 31
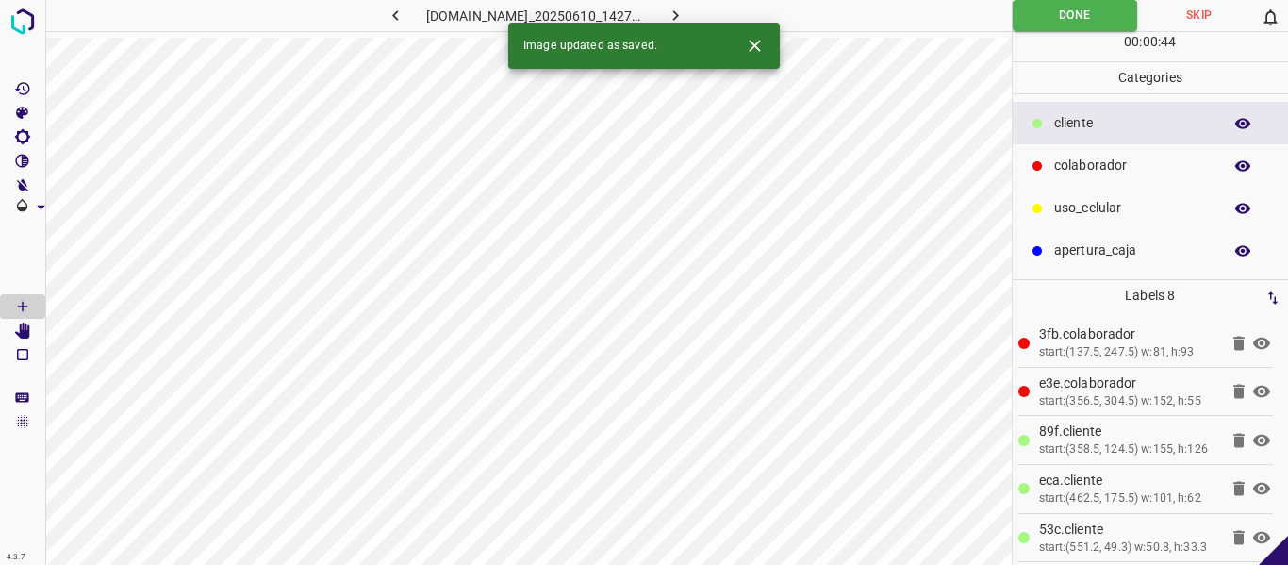
click at [685, 14] on icon "button" at bounding box center [676, 16] width 20 height 20
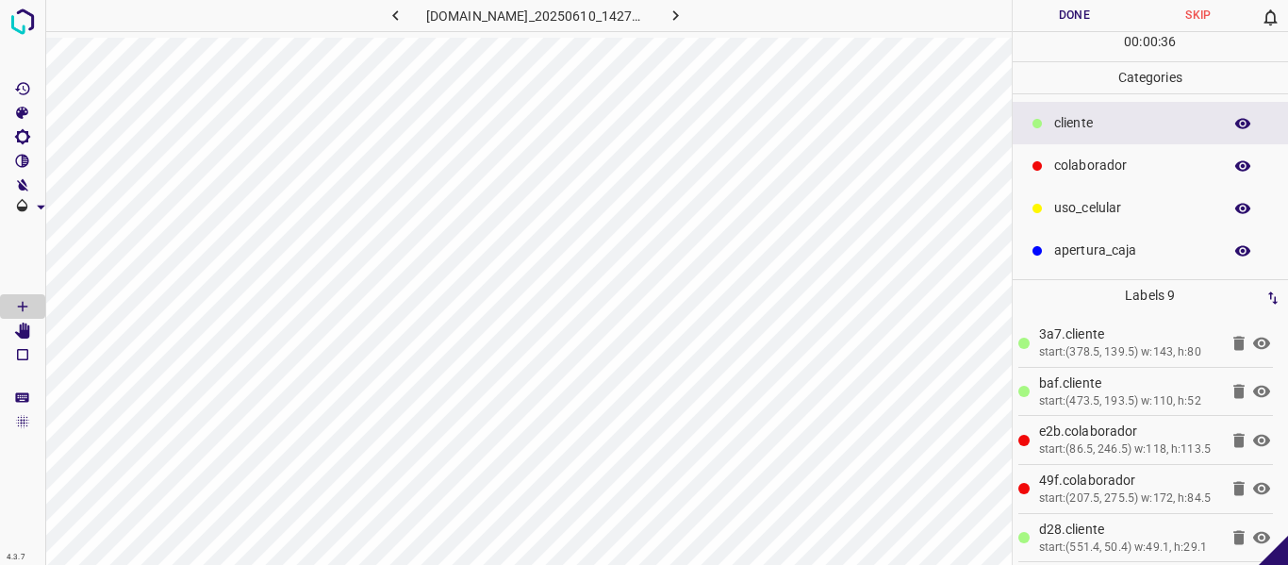
click at [1059, 9] on button "Done" at bounding box center [1075, 15] width 124 height 31
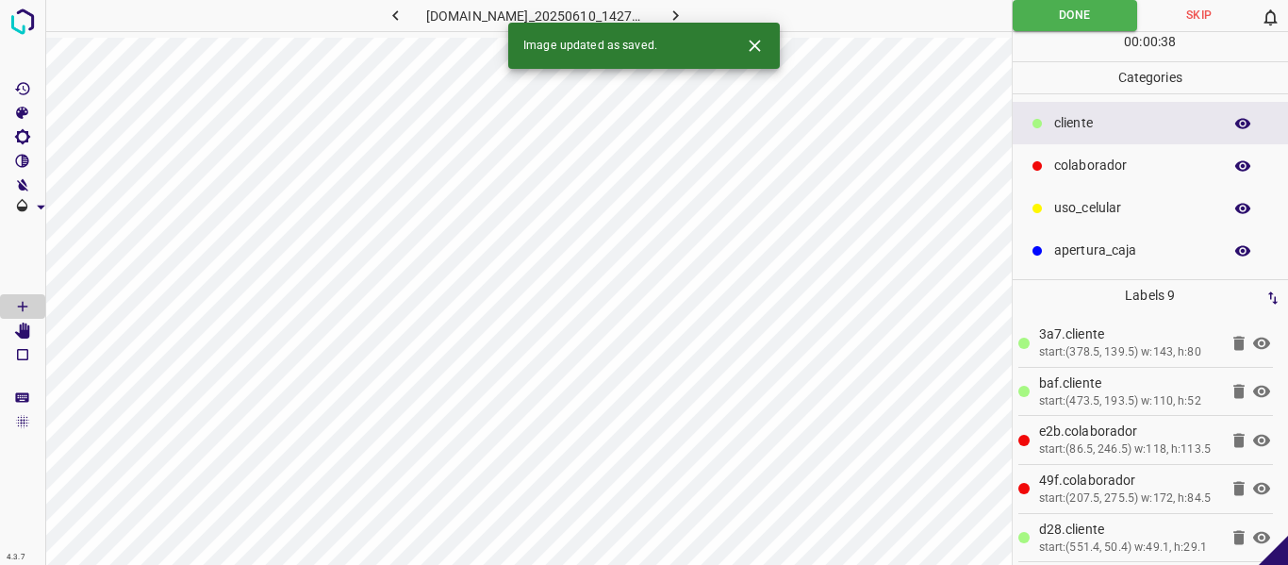
click at [685, 14] on icon "button" at bounding box center [676, 16] width 20 height 20
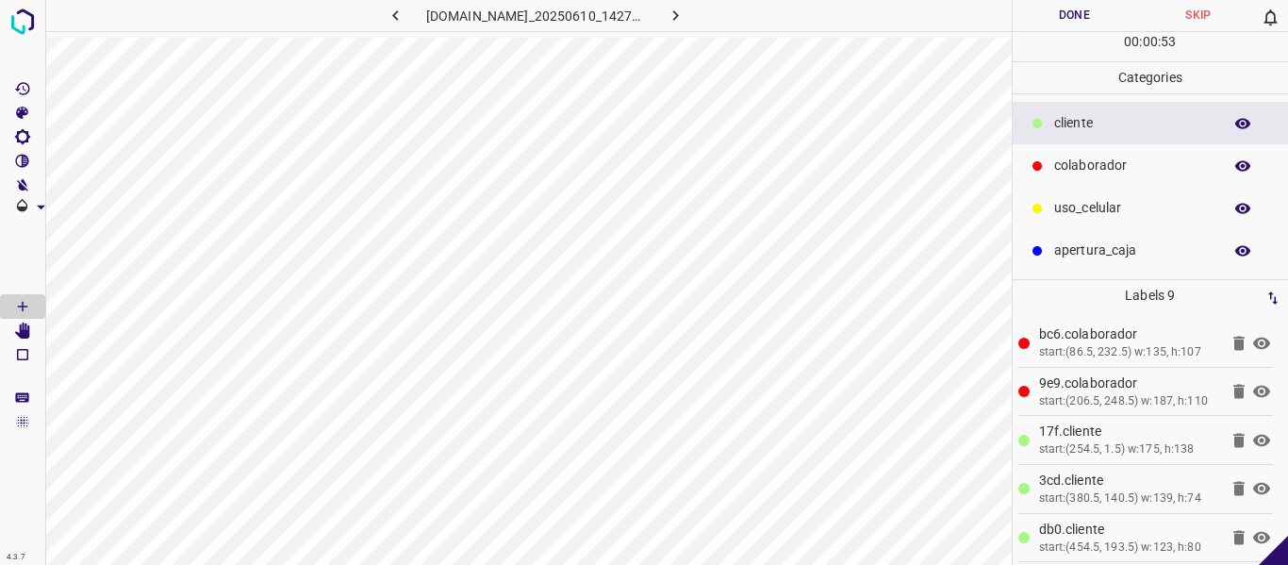
click at [1057, 17] on button "Done" at bounding box center [1075, 15] width 124 height 31
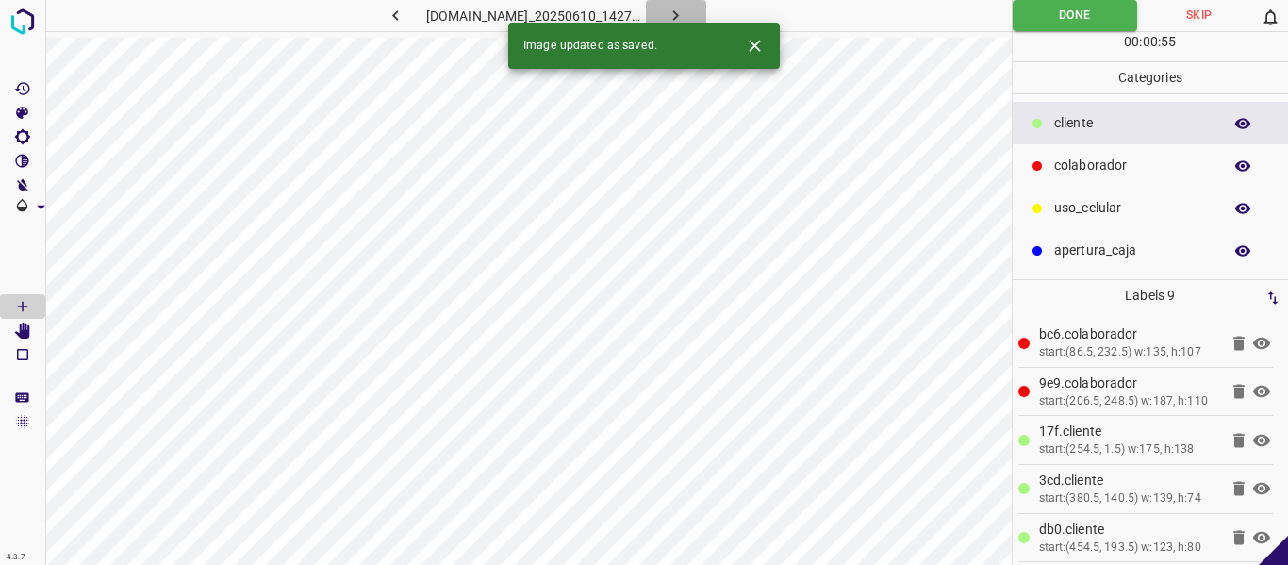
click at [685, 9] on icon "button" at bounding box center [676, 16] width 20 height 20
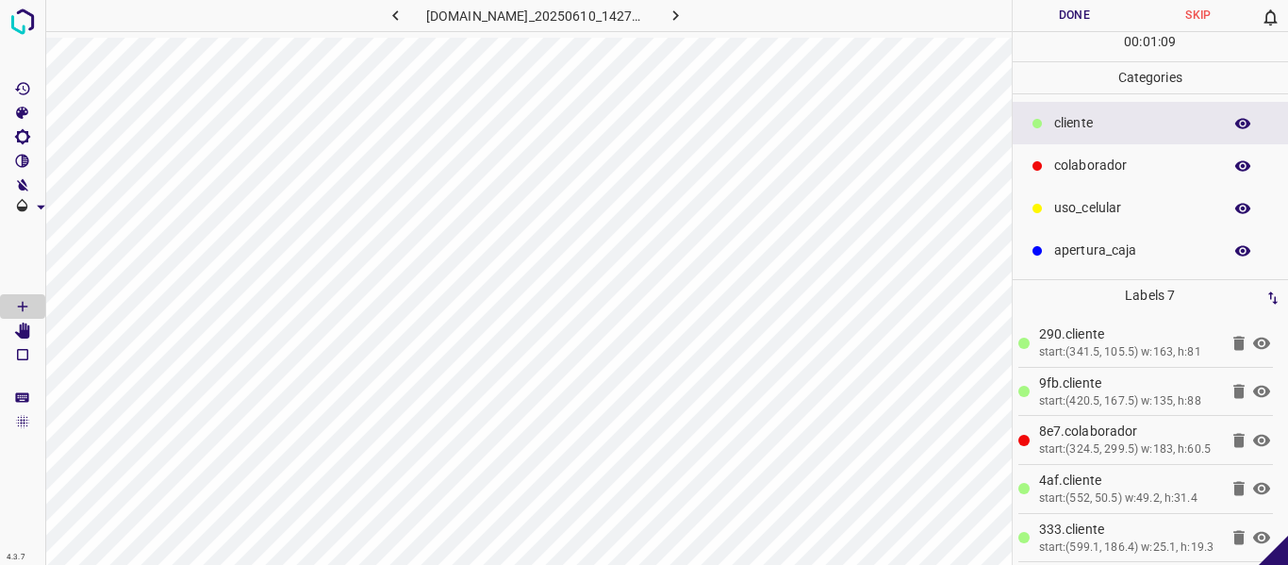
click at [1053, 14] on button "Done" at bounding box center [1075, 15] width 124 height 31
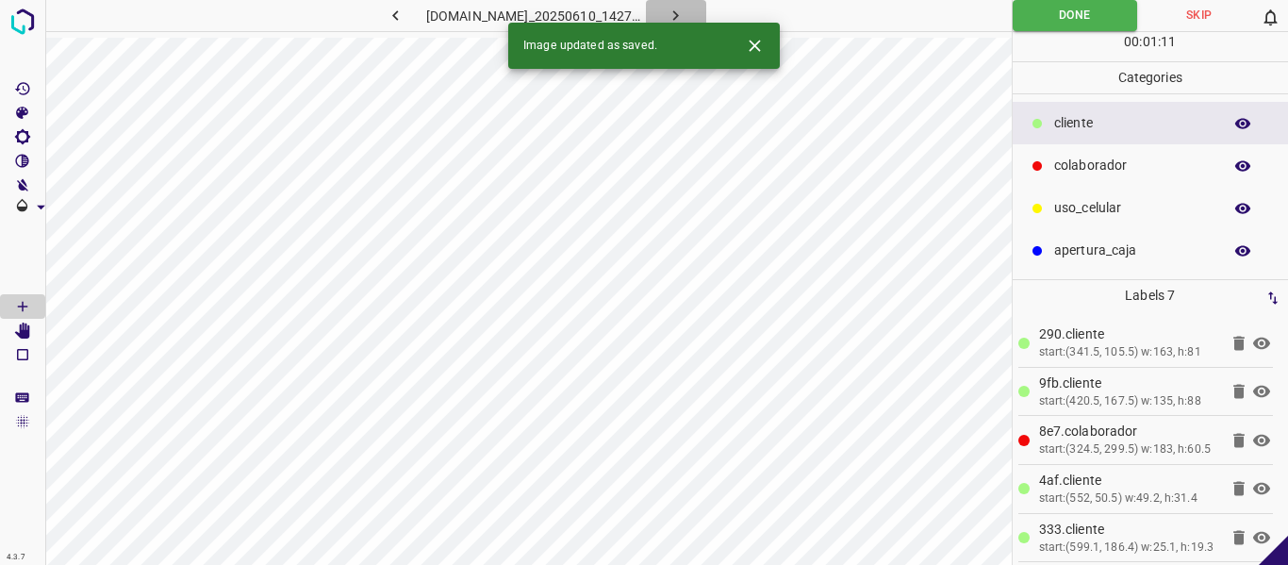
click at [685, 11] on icon "button" at bounding box center [676, 16] width 20 height 20
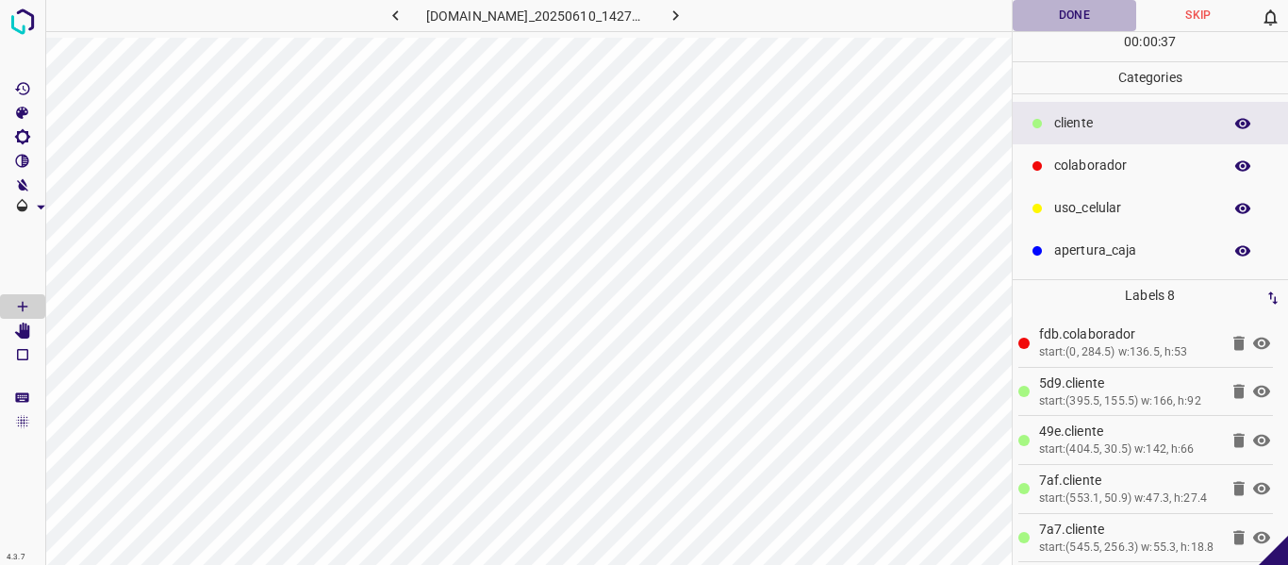
click at [1023, 7] on button "Done" at bounding box center [1075, 15] width 124 height 31
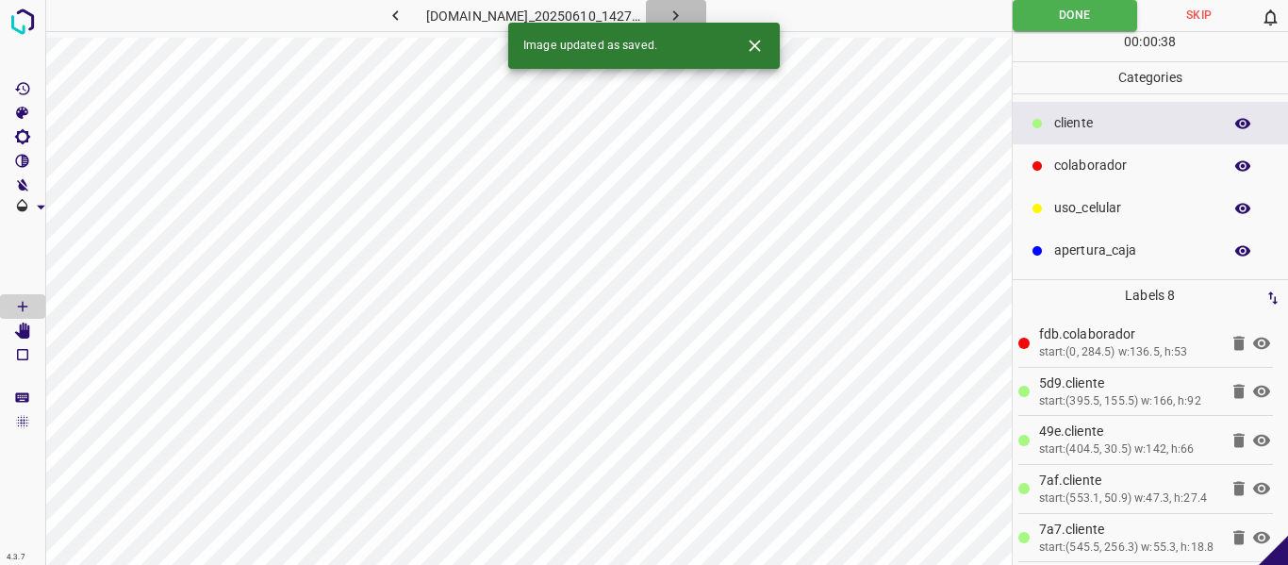
click at [685, 8] on icon "button" at bounding box center [676, 16] width 20 height 20
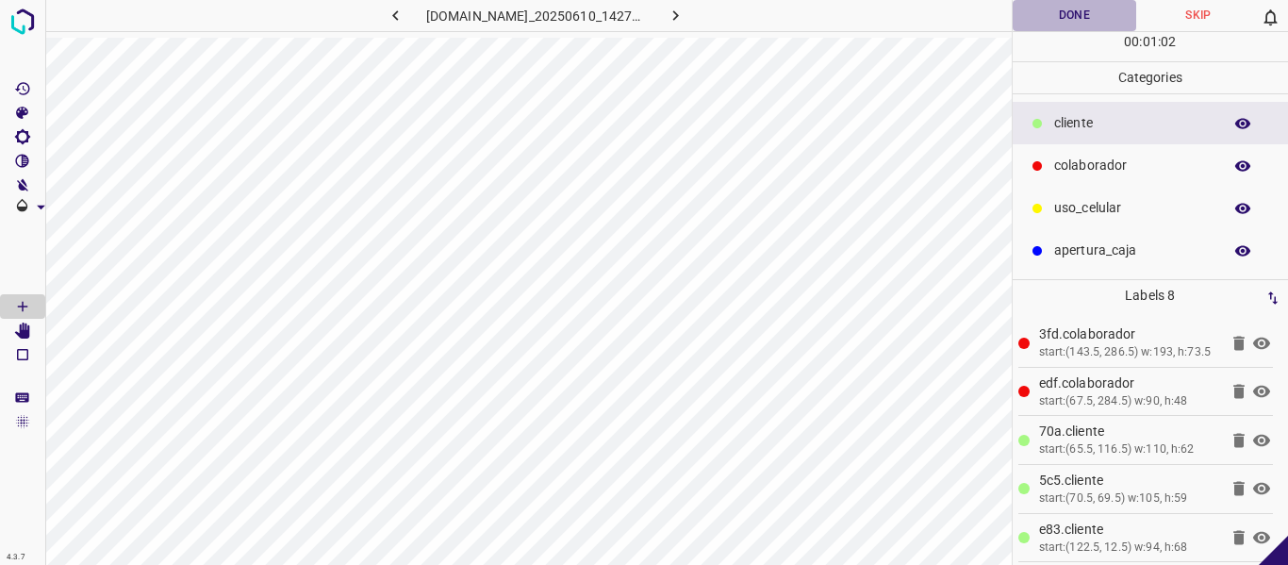
click at [1065, 14] on button "Done" at bounding box center [1075, 15] width 124 height 31
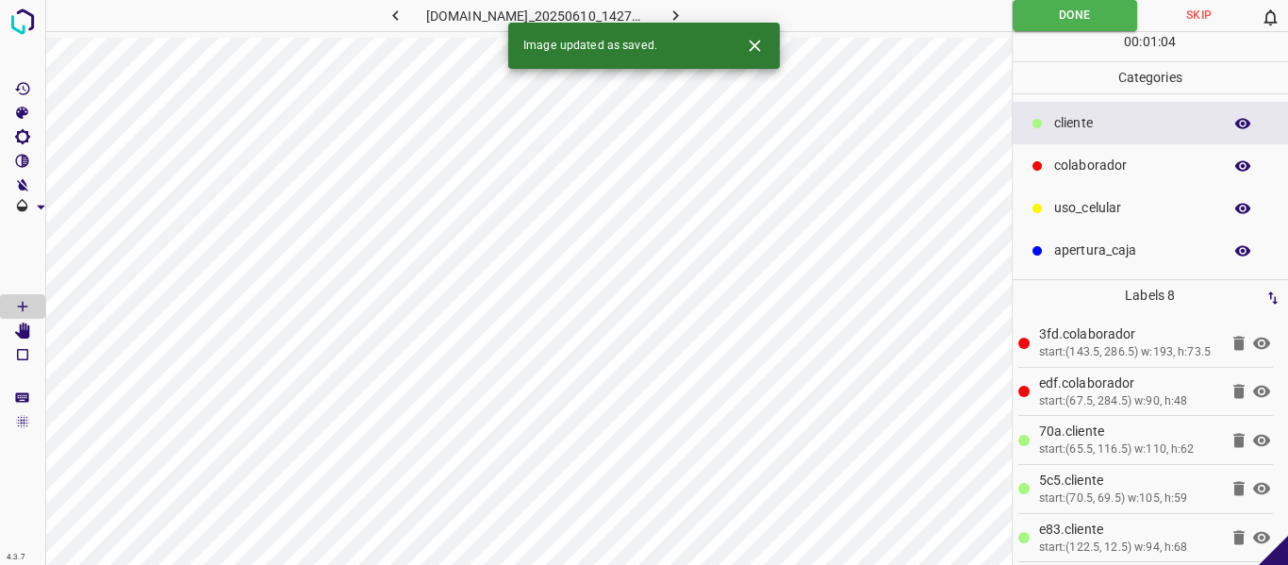
click at [695, 4] on button "button" at bounding box center [676, 15] width 60 height 31
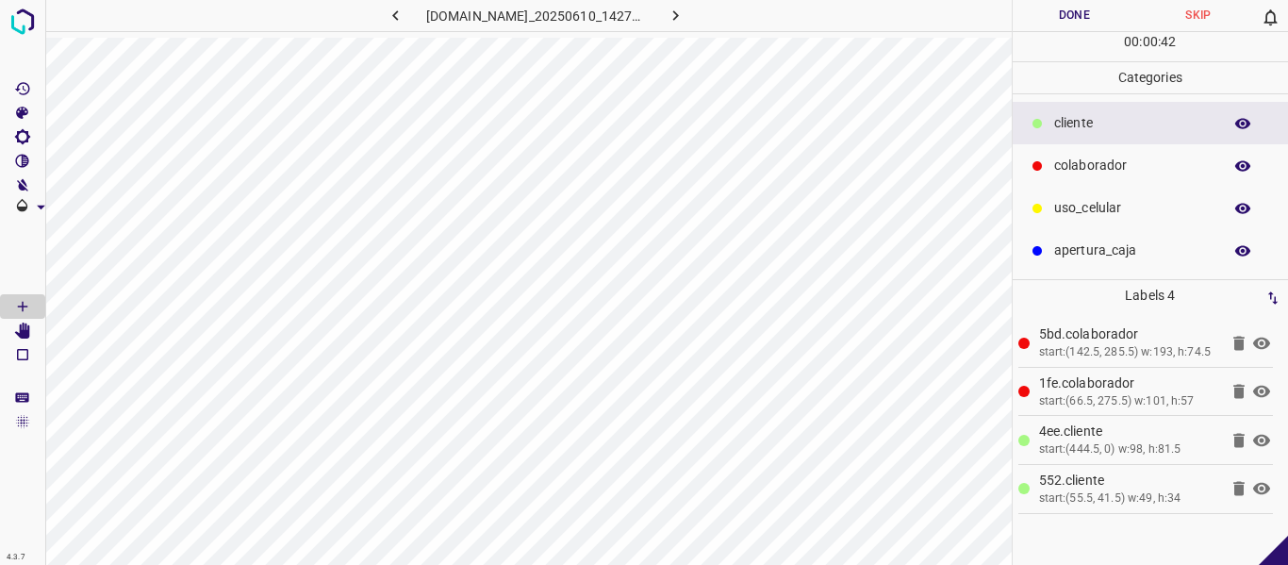
click at [1050, 16] on button "Done" at bounding box center [1075, 15] width 124 height 31
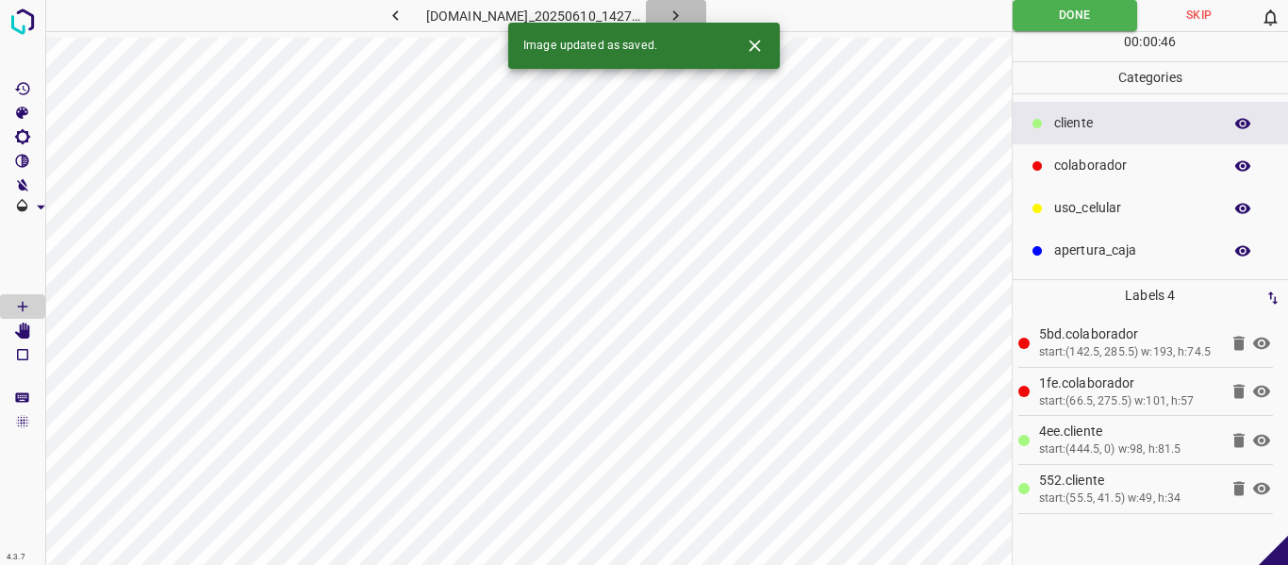
click at [685, 10] on icon "button" at bounding box center [676, 16] width 20 height 20
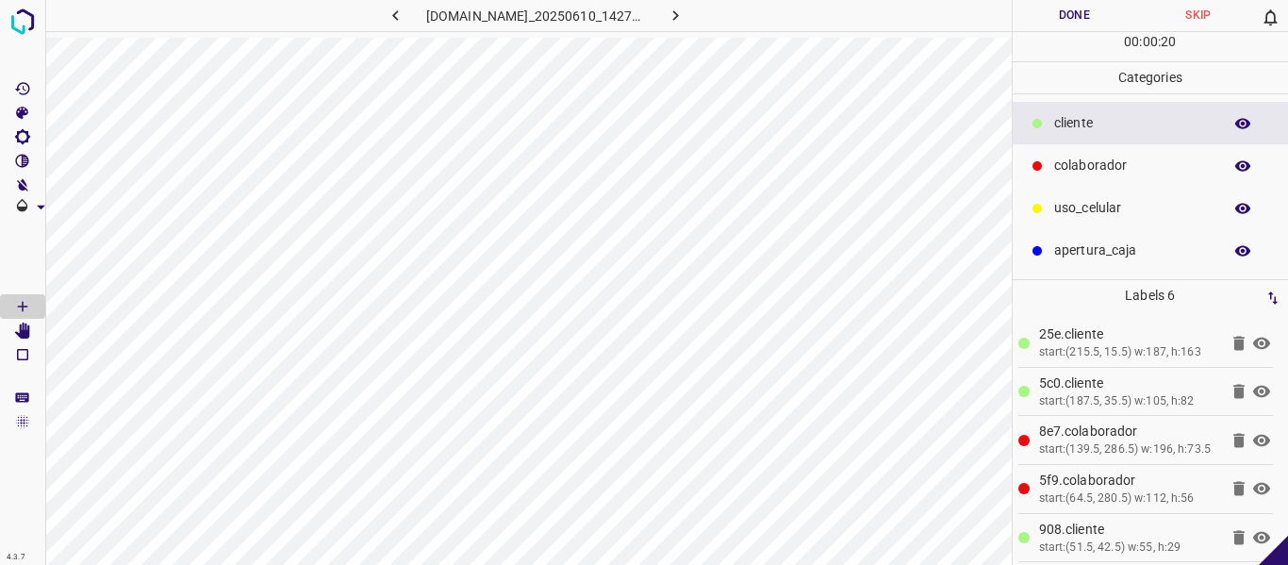
click at [1065, 18] on button "Done" at bounding box center [1075, 15] width 124 height 31
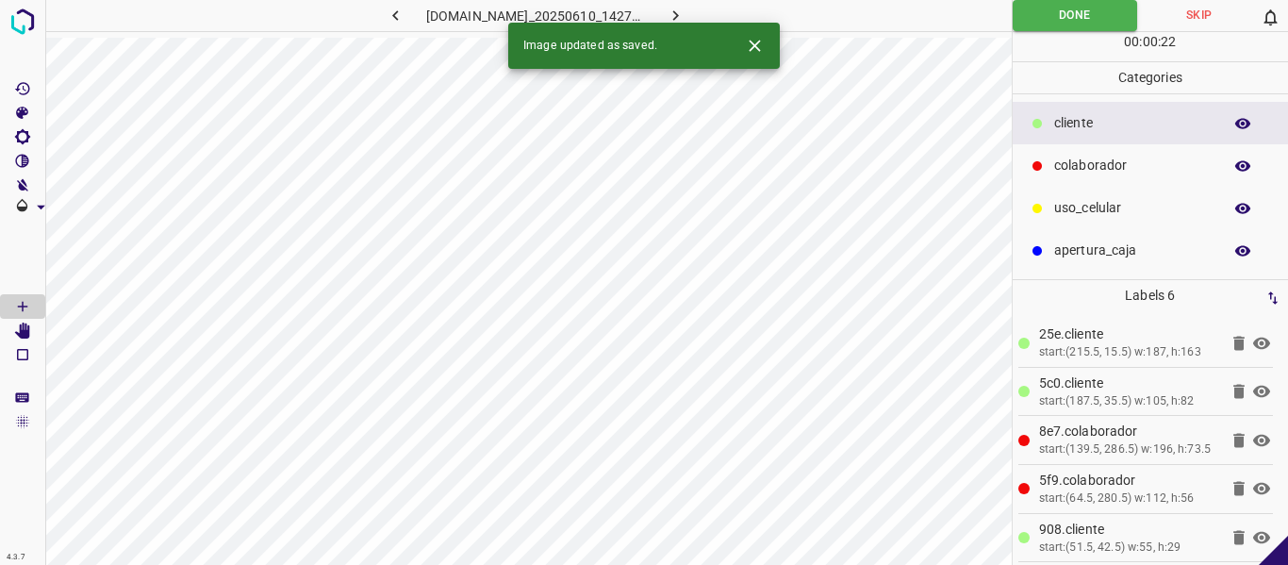
click at [685, 15] on icon "button" at bounding box center [676, 16] width 20 height 20
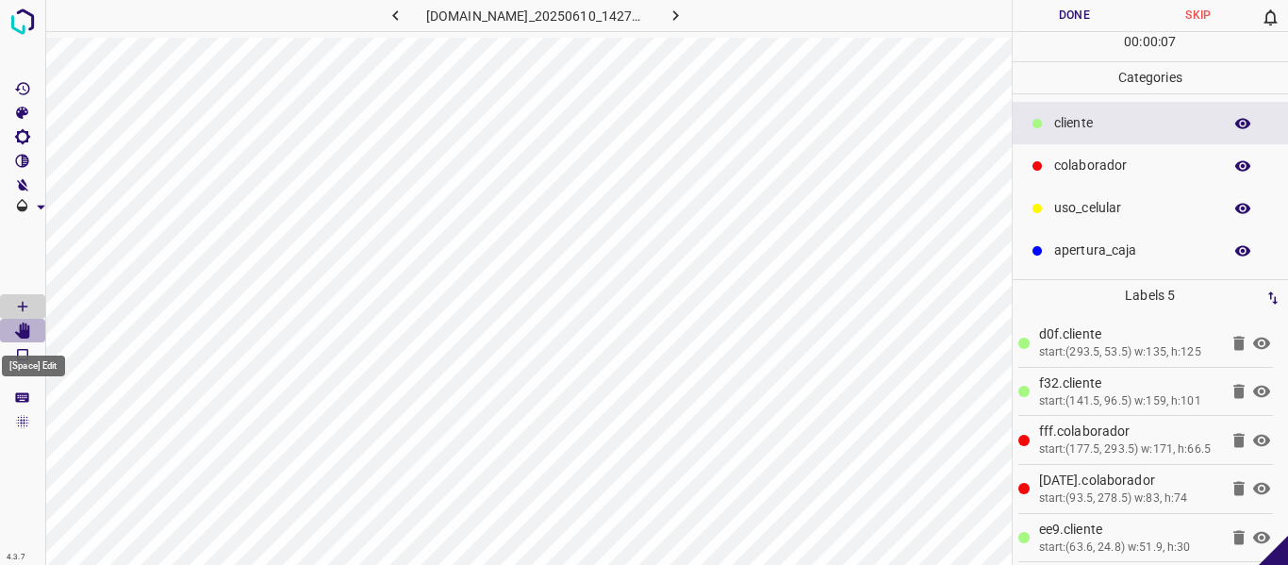
click at [27, 333] on icon "[Space] Edit" at bounding box center [22, 330] width 15 height 17
click at [25, 305] on icon "[Space] Draw" at bounding box center [22, 306] width 17 height 17
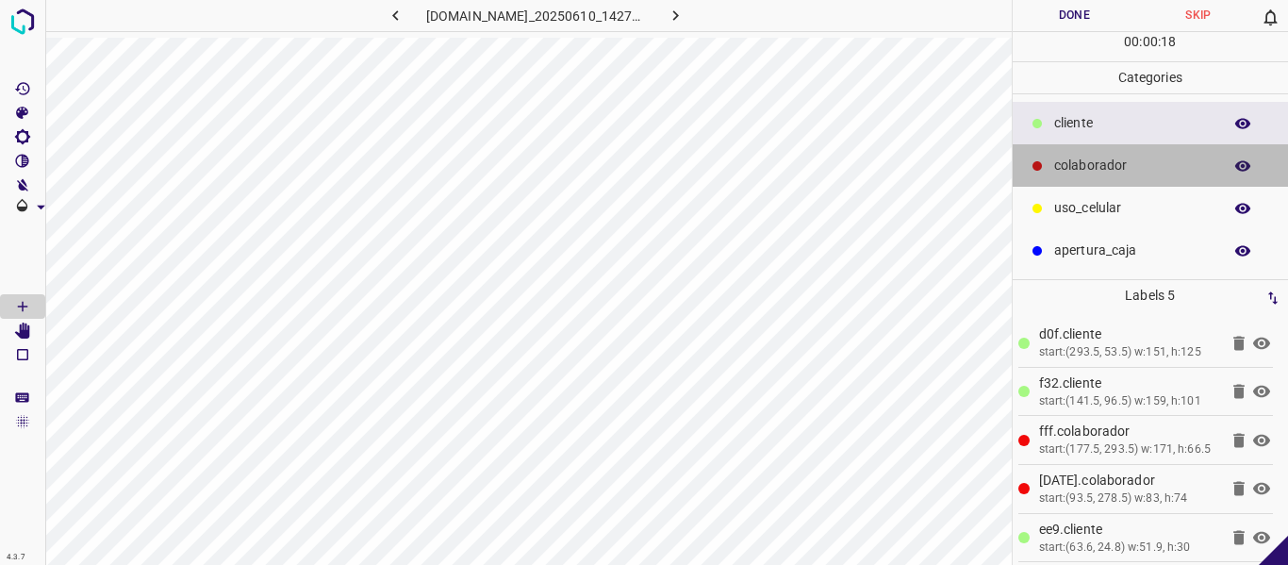
click at [1082, 168] on p "colaborador" at bounding box center [1133, 166] width 158 height 20
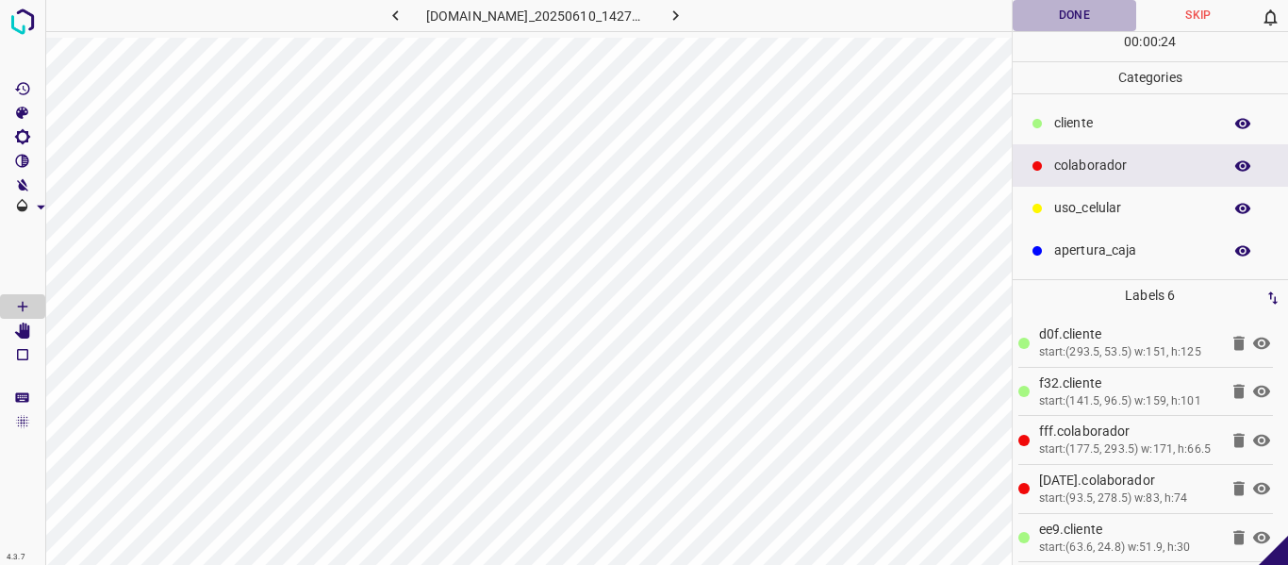
click at [1065, 18] on button "Done" at bounding box center [1075, 15] width 124 height 31
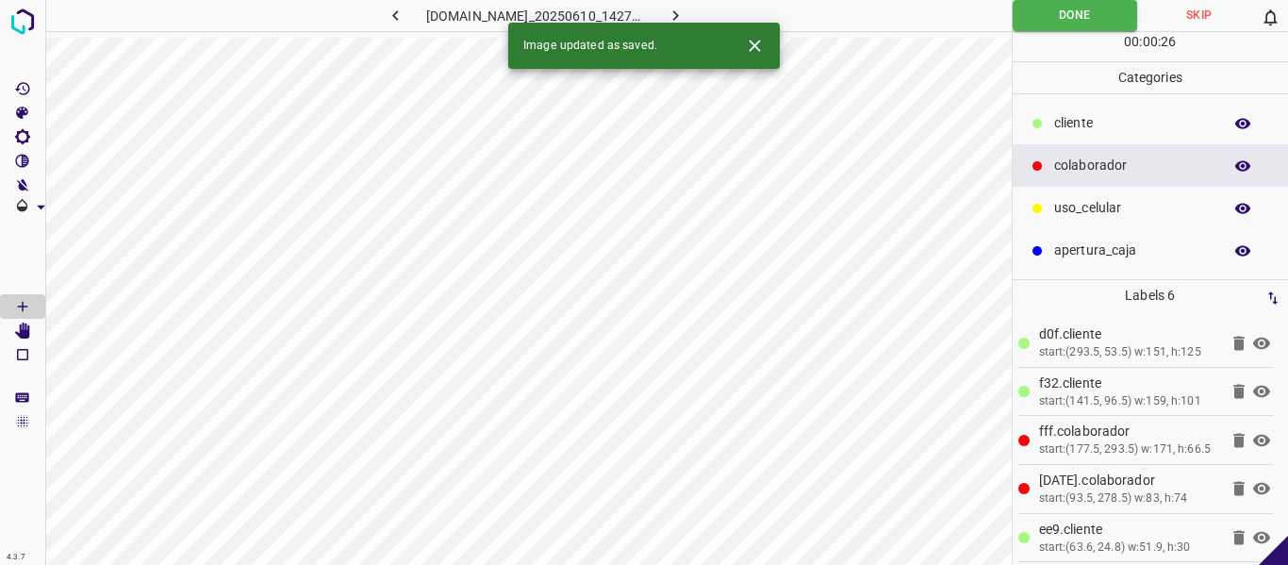
click at [706, 14] on button "button" at bounding box center [676, 15] width 60 height 31
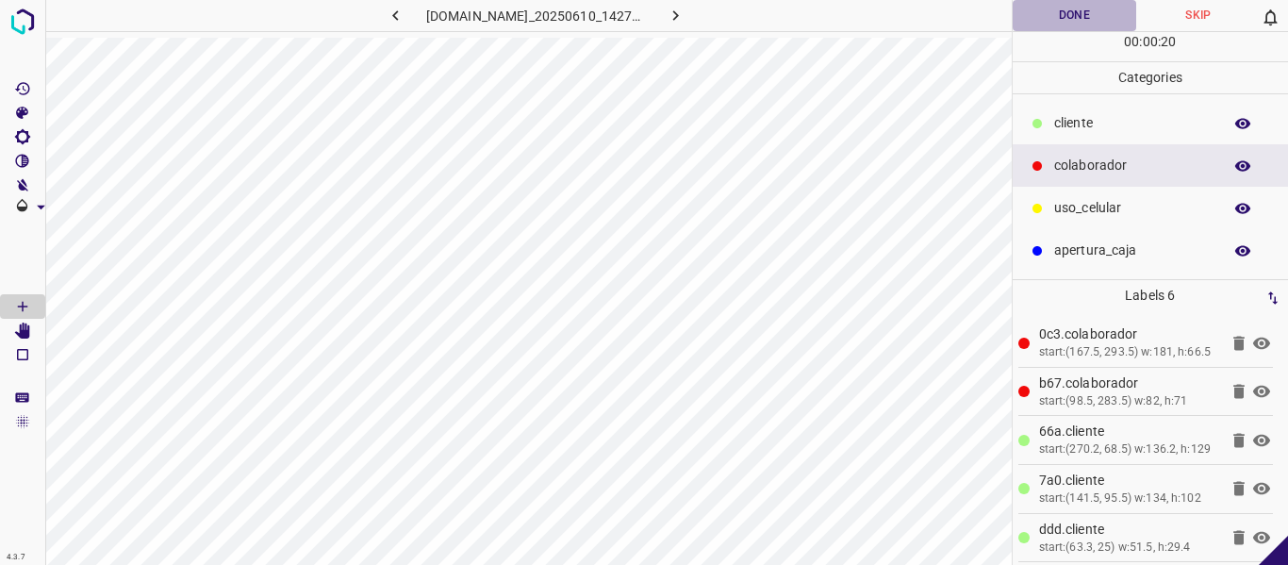
click at [1081, 10] on button "Done" at bounding box center [1075, 15] width 124 height 31
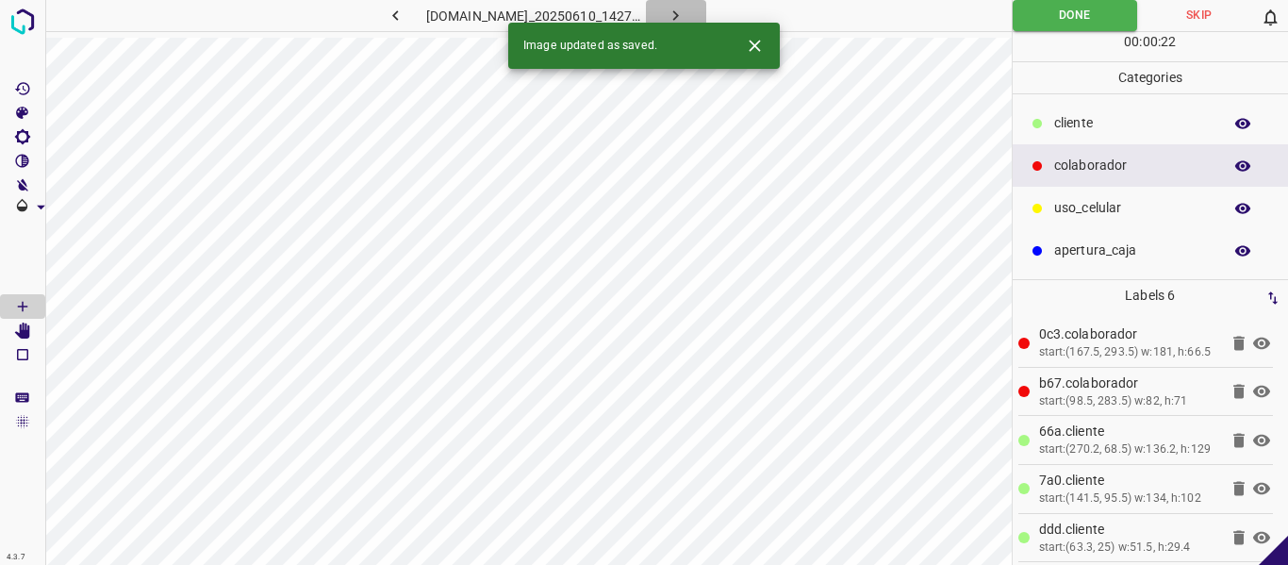
click at [685, 8] on icon "button" at bounding box center [676, 16] width 20 height 20
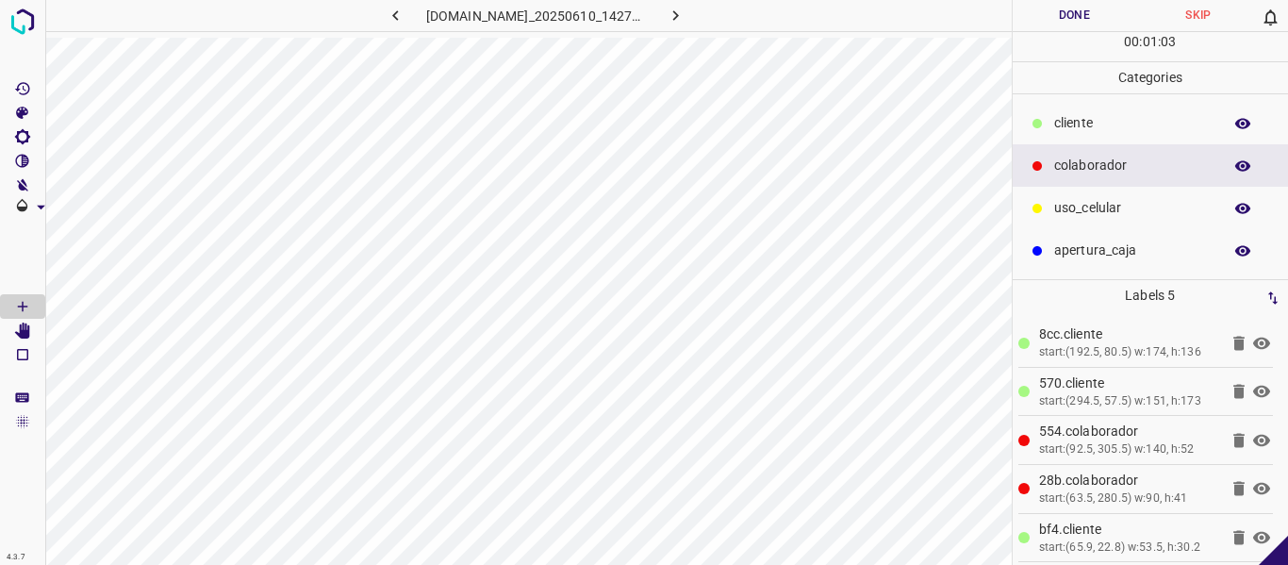
click at [1029, 19] on button "Done" at bounding box center [1075, 15] width 124 height 31
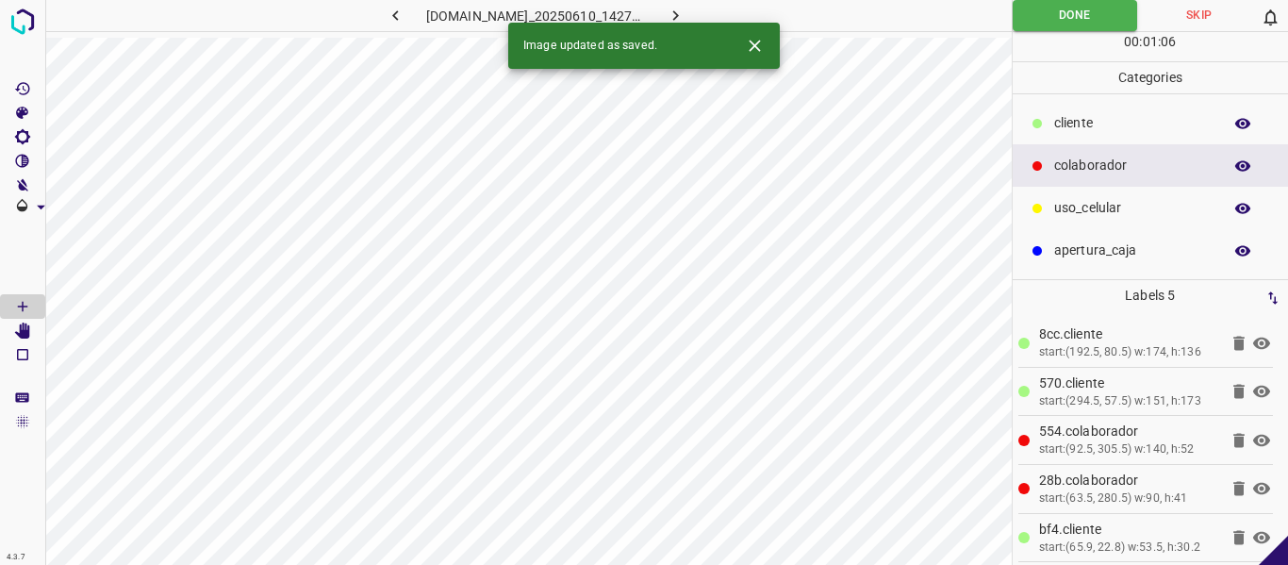
click at [690, 6] on button "button" at bounding box center [676, 15] width 60 height 31
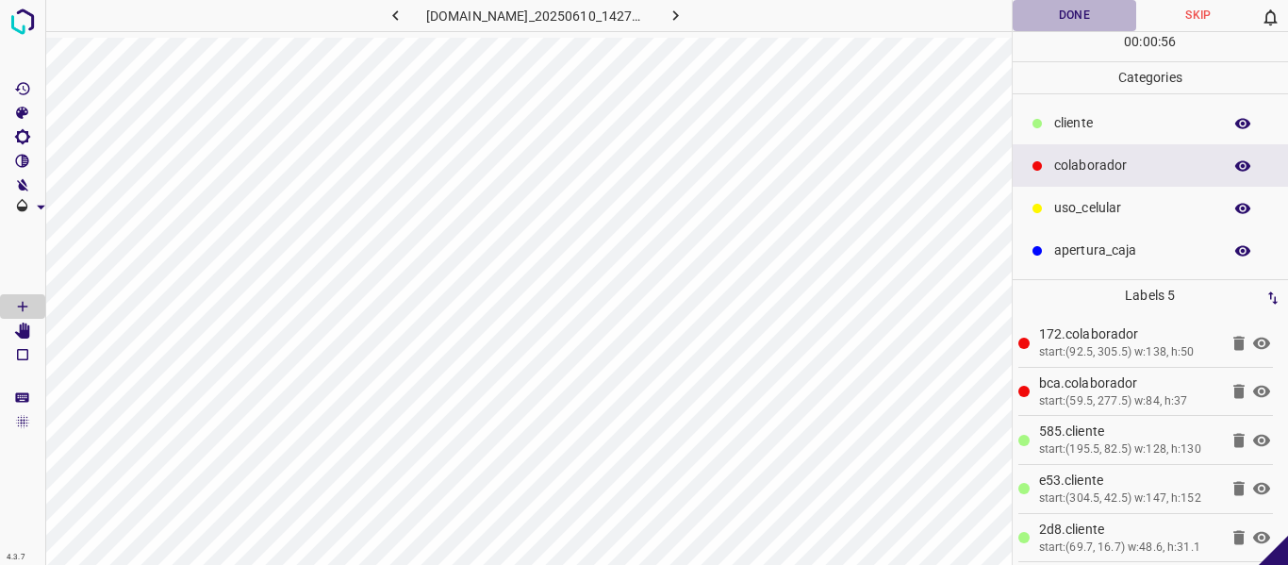
click at [1056, 24] on button "Done" at bounding box center [1075, 15] width 124 height 31
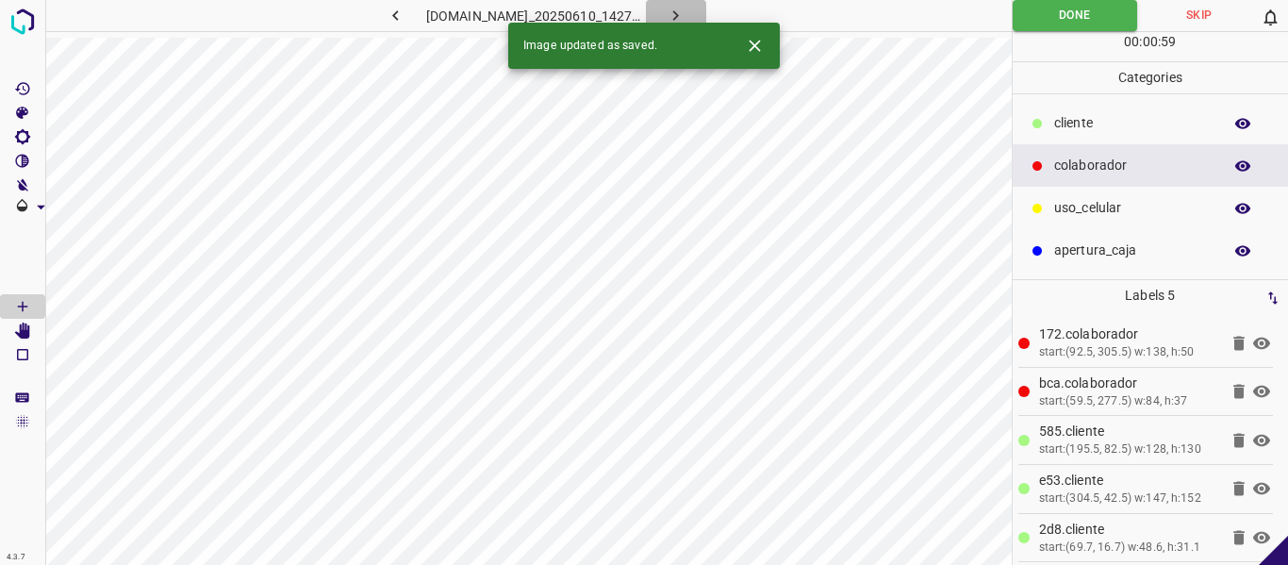
click at [685, 14] on icon "button" at bounding box center [676, 16] width 20 height 20
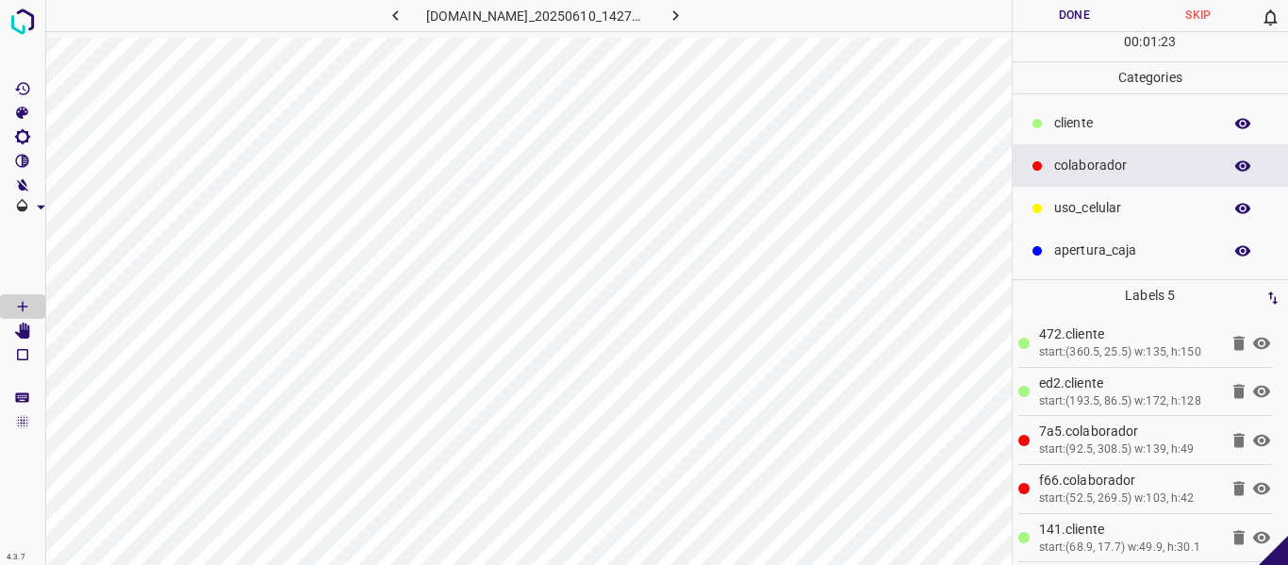
click at [1059, 21] on button "Done" at bounding box center [1075, 15] width 124 height 31
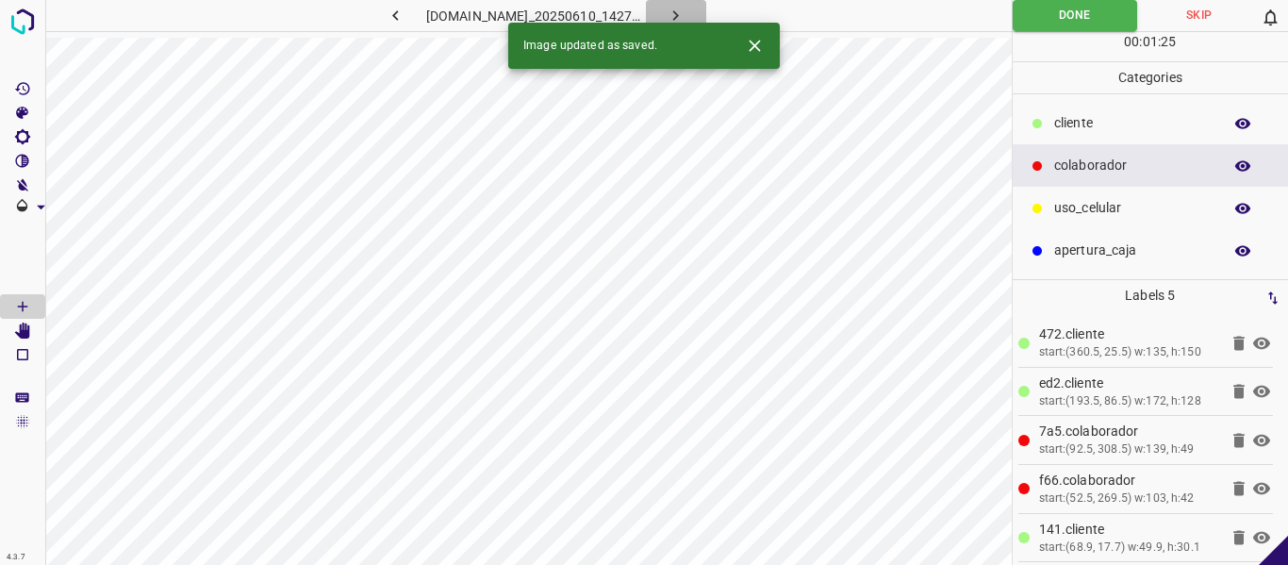
click at [685, 9] on icon "button" at bounding box center [676, 16] width 20 height 20
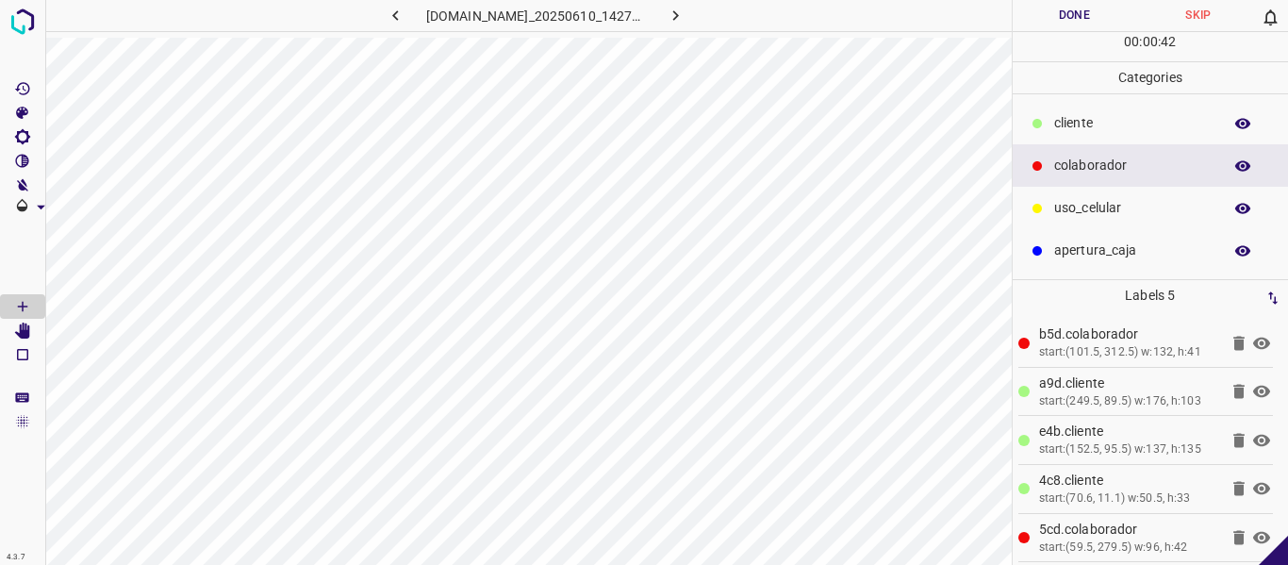
click at [1087, 12] on button "Done" at bounding box center [1075, 15] width 124 height 31
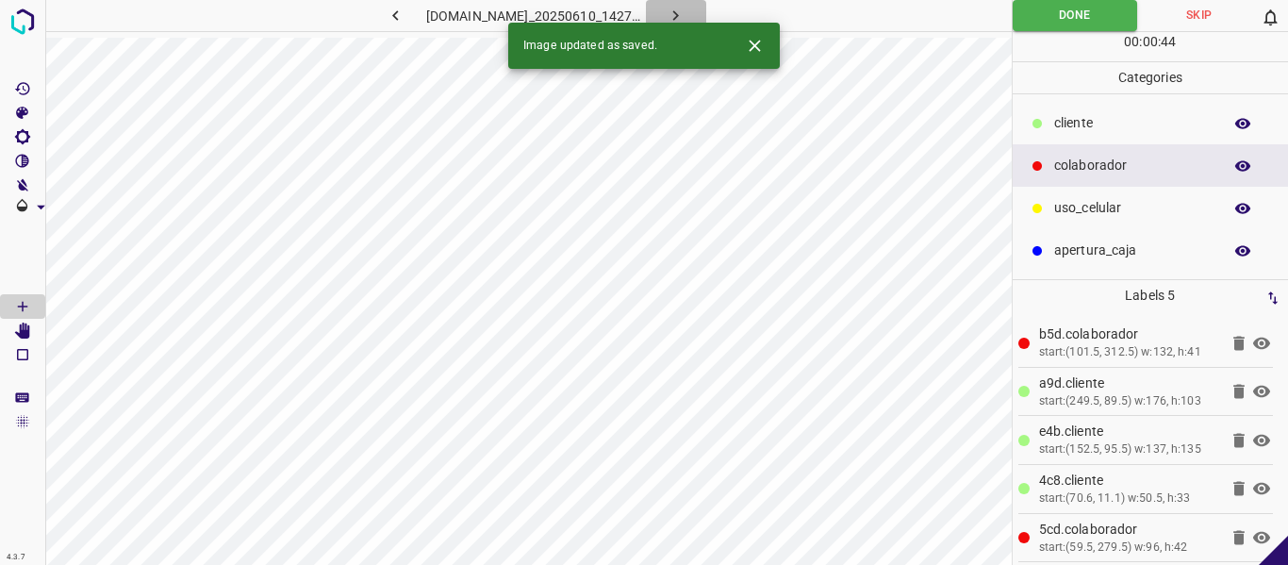
click at [685, 10] on icon "button" at bounding box center [676, 16] width 20 height 20
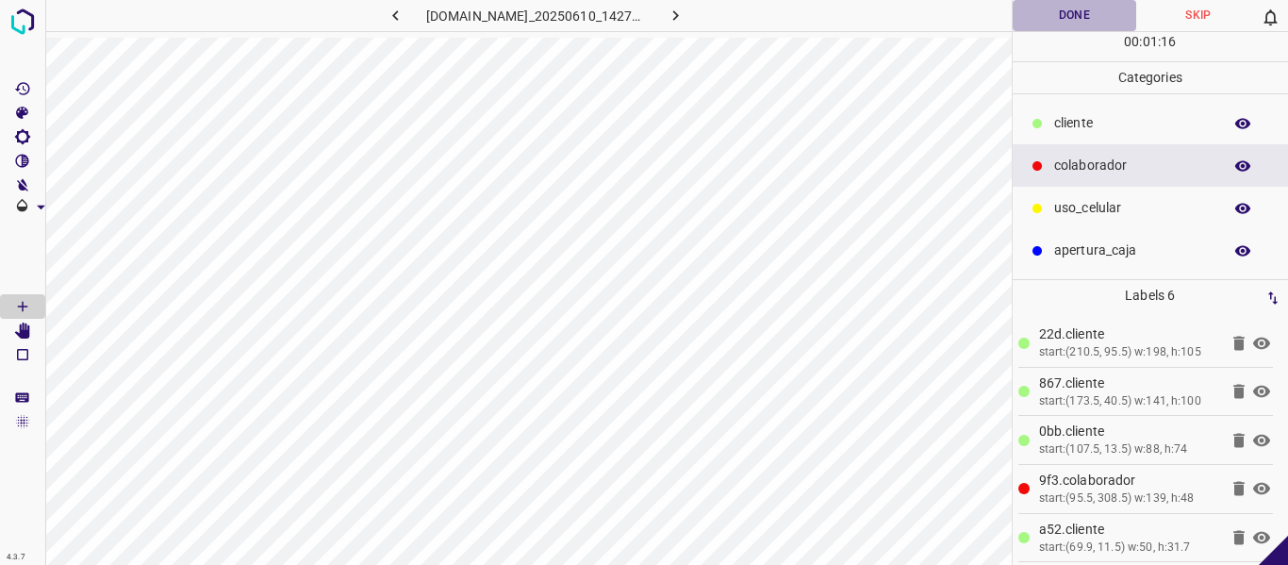
click at [1058, 16] on button "Done" at bounding box center [1075, 15] width 124 height 31
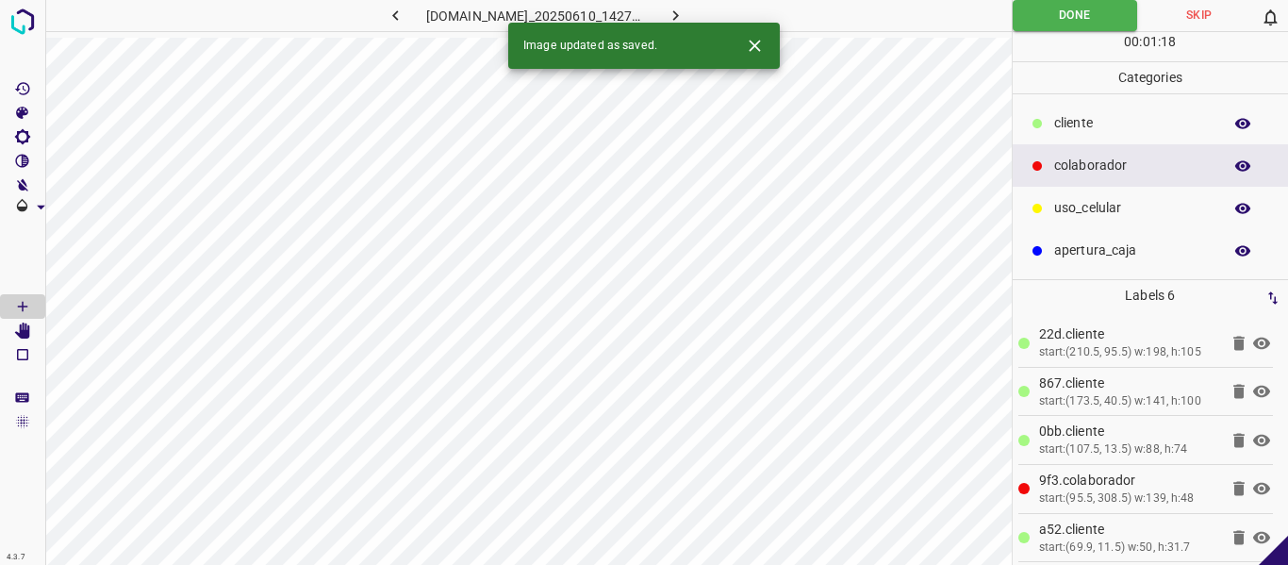
click at [685, 12] on icon "button" at bounding box center [676, 16] width 20 height 20
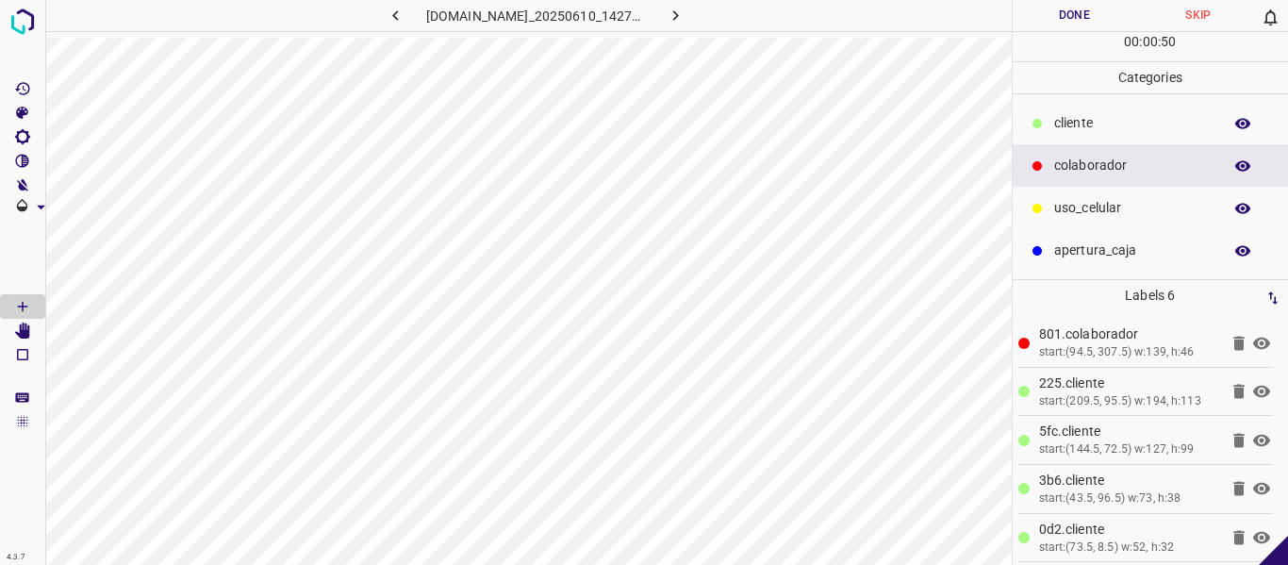
click at [1081, 14] on button "Done" at bounding box center [1075, 15] width 124 height 31
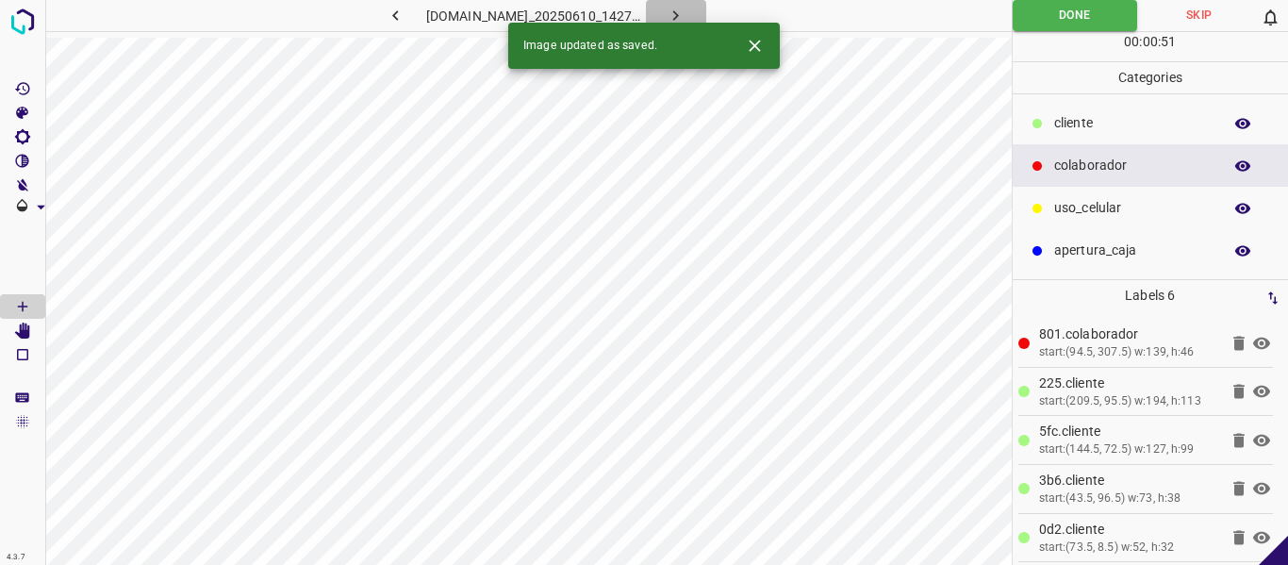
click at [685, 9] on icon "button" at bounding box center [676, 16] width 20 height 20
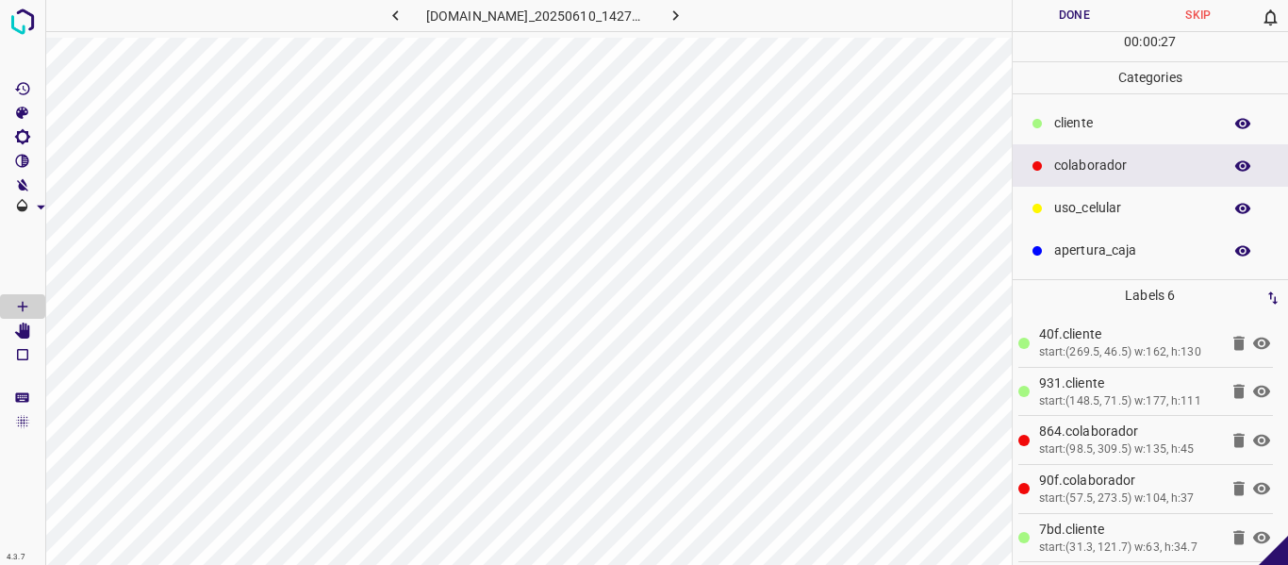
click at [1096, 17] on button "Done" at bounding box center [1075, 15] width 124 height 31
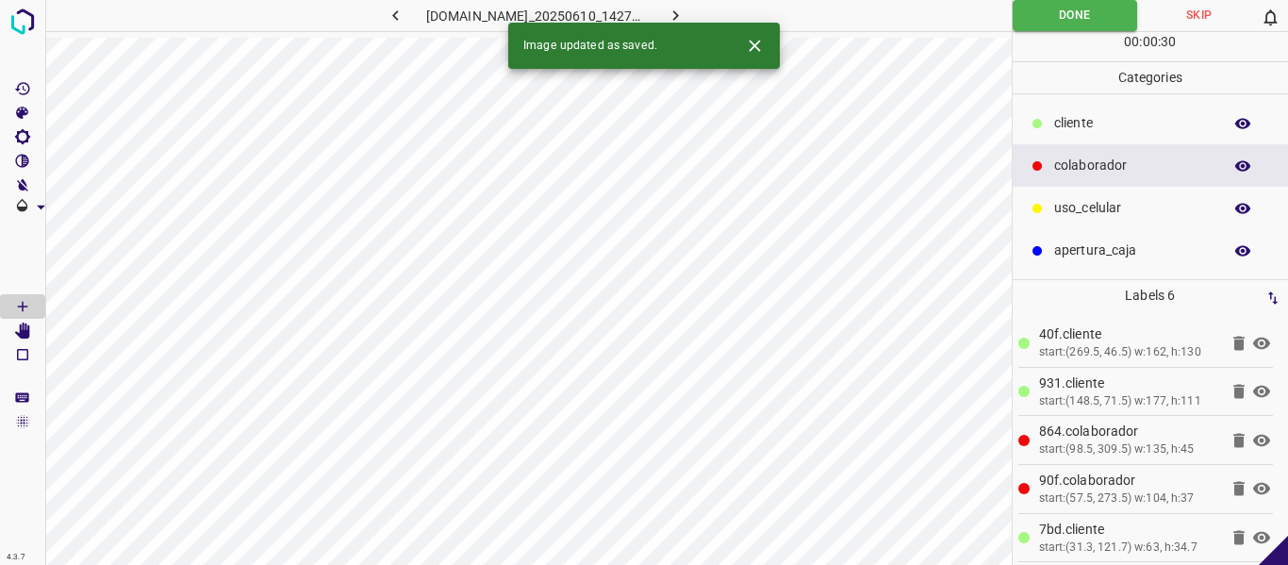
click at [685, 14] on icon "button" at bounding box center [676, 16] width 20 height 20
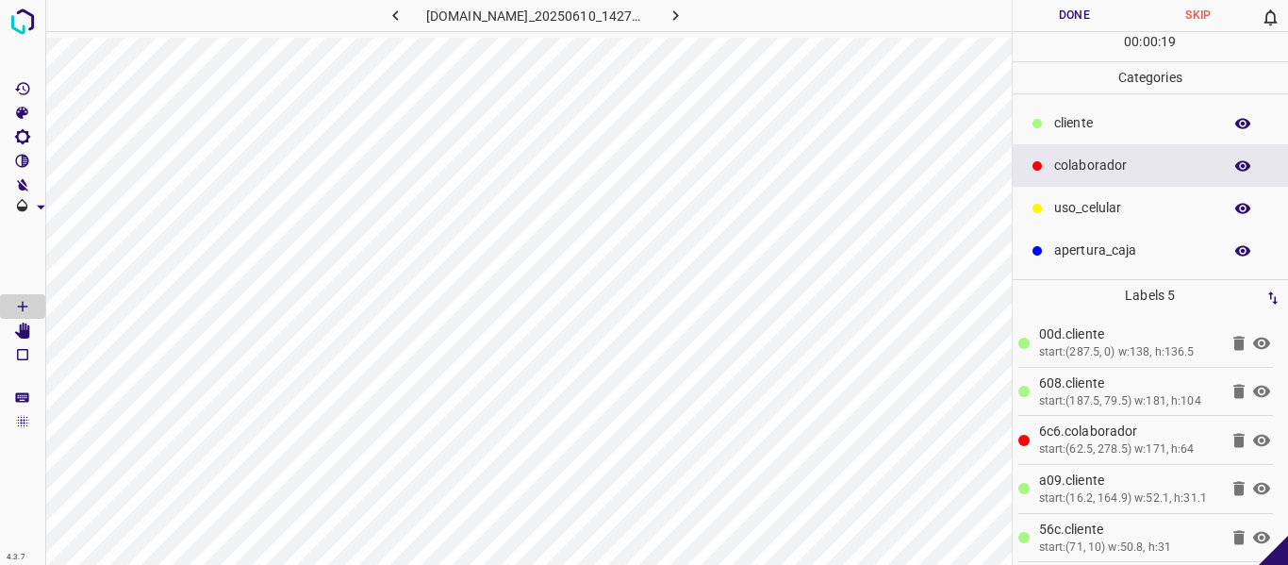
click at [1094, 22] on button "Done" at bounding box center [1075, 15] width 124 height 31
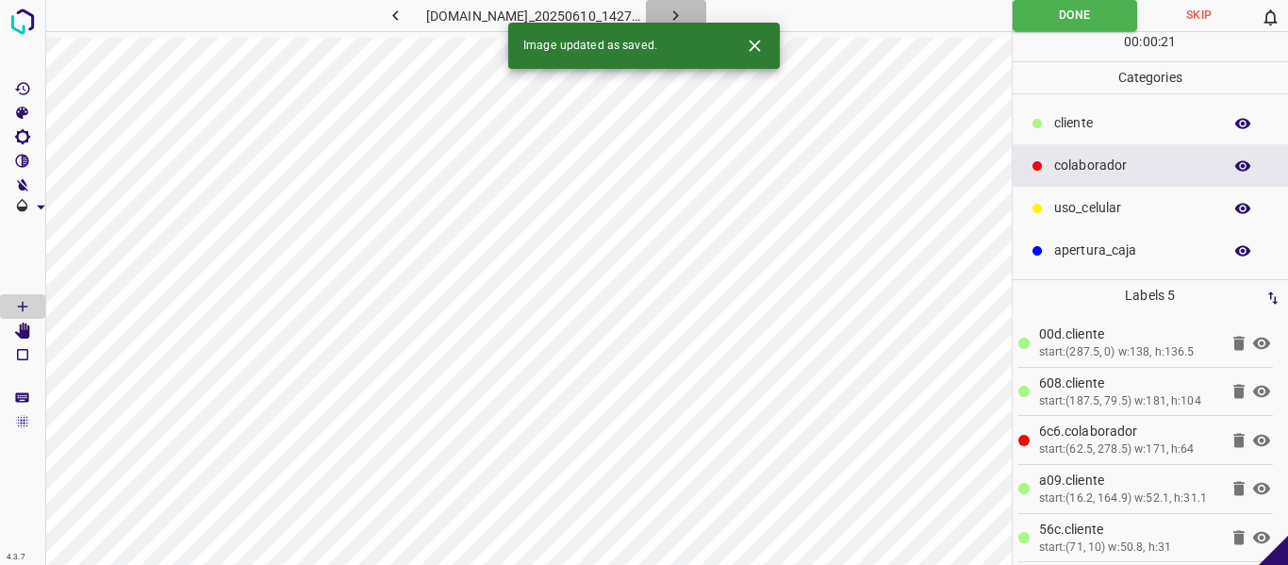
click at [679, 11] on icon "button" at bounding box center [676, 15] width 6 height 10
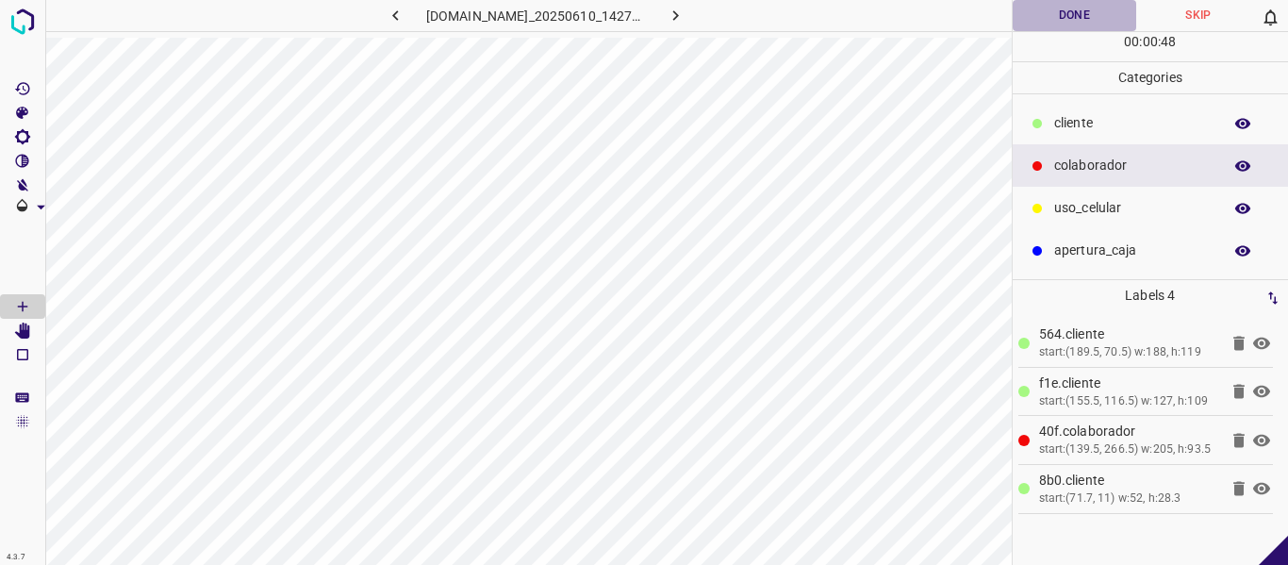
click at [1086, 6] on button "Done" at bounding box center [1075, 15] width 124 height 31
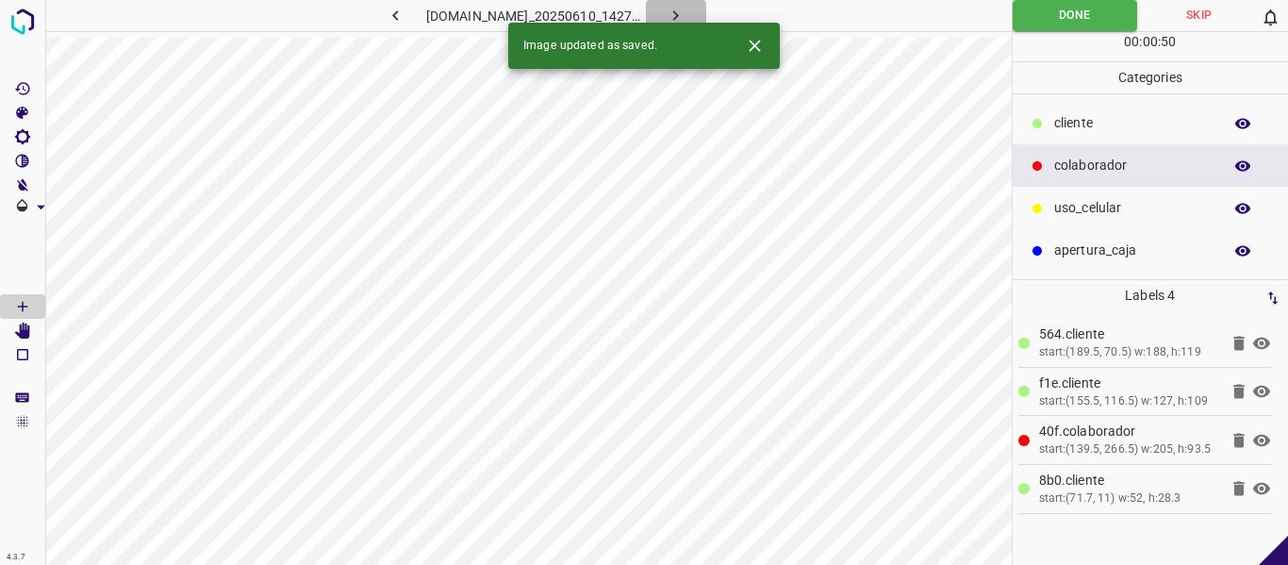
click at [706, 16] on button "button" at bounding box center [676, 15] width 60 height 31
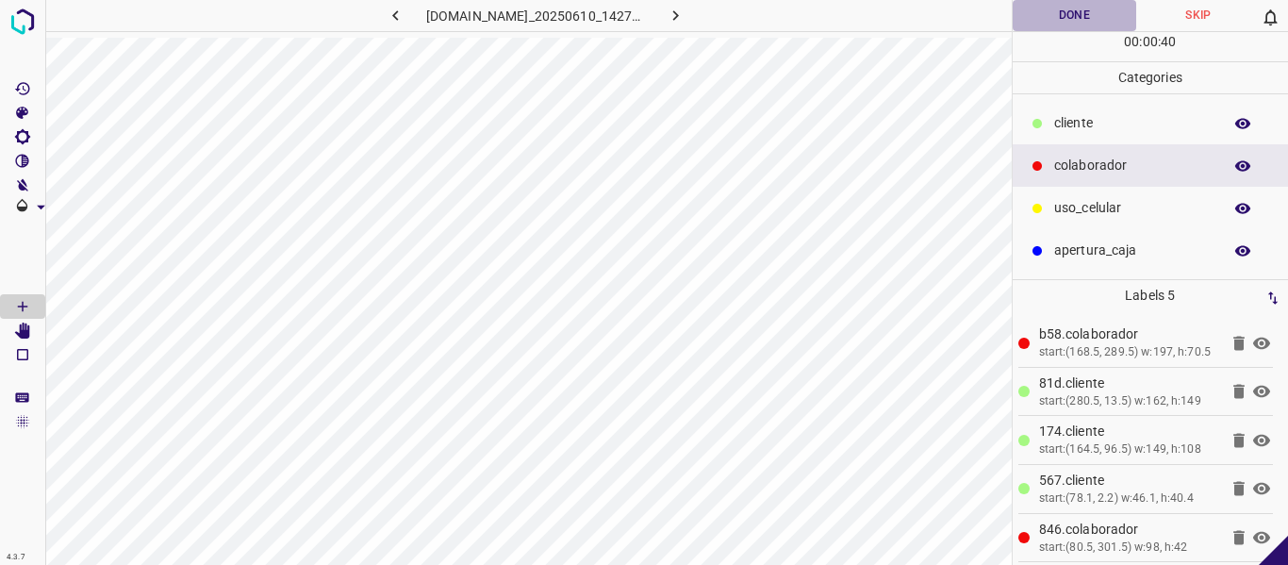
click at [1072, 17] on button "Done" at bounding box center [1075, 15] width 124 height 31
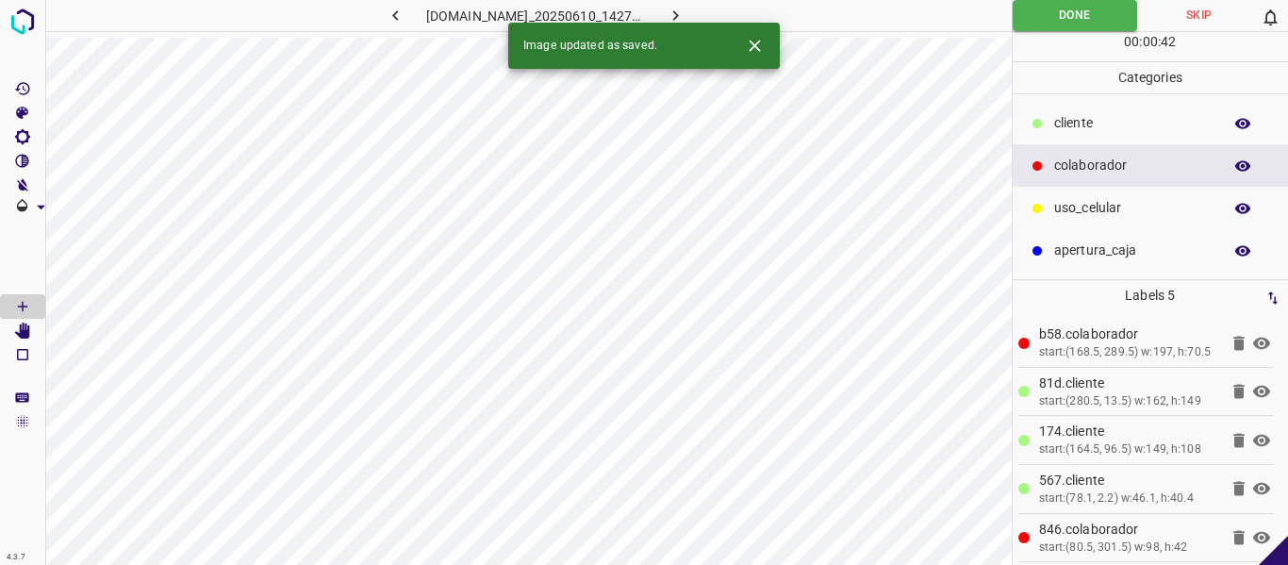
click at [706, 12] on button "button" at bounding box center [676, 15] width 60 height 31
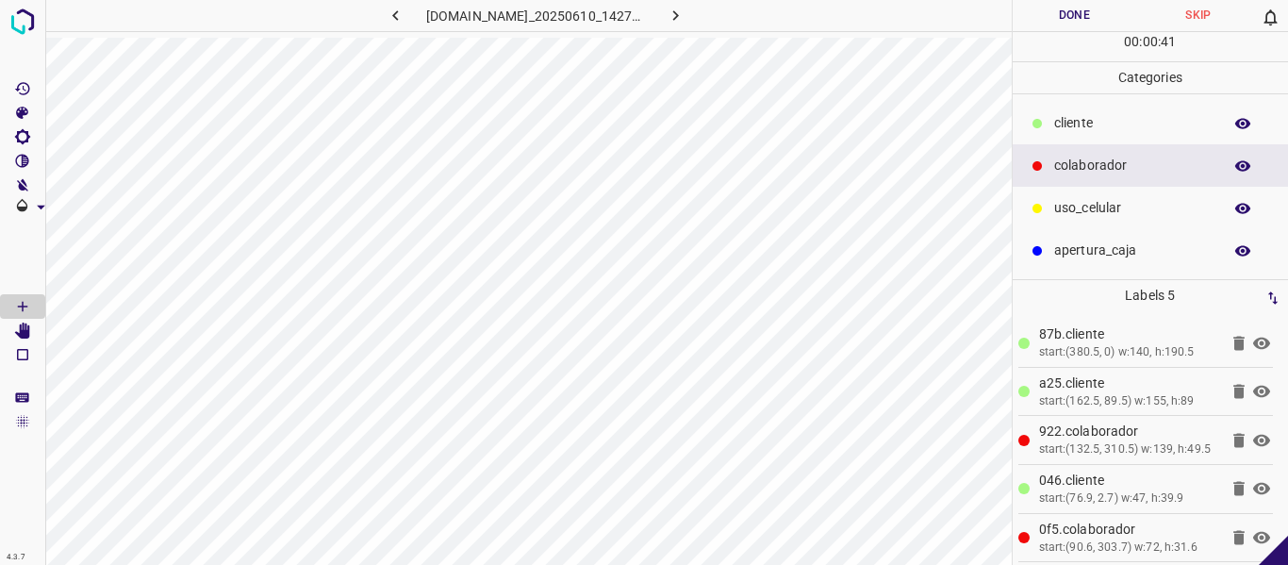
click at [1073, 9] on button "Done" at bounding box center [1075, 15] width 124 height 31
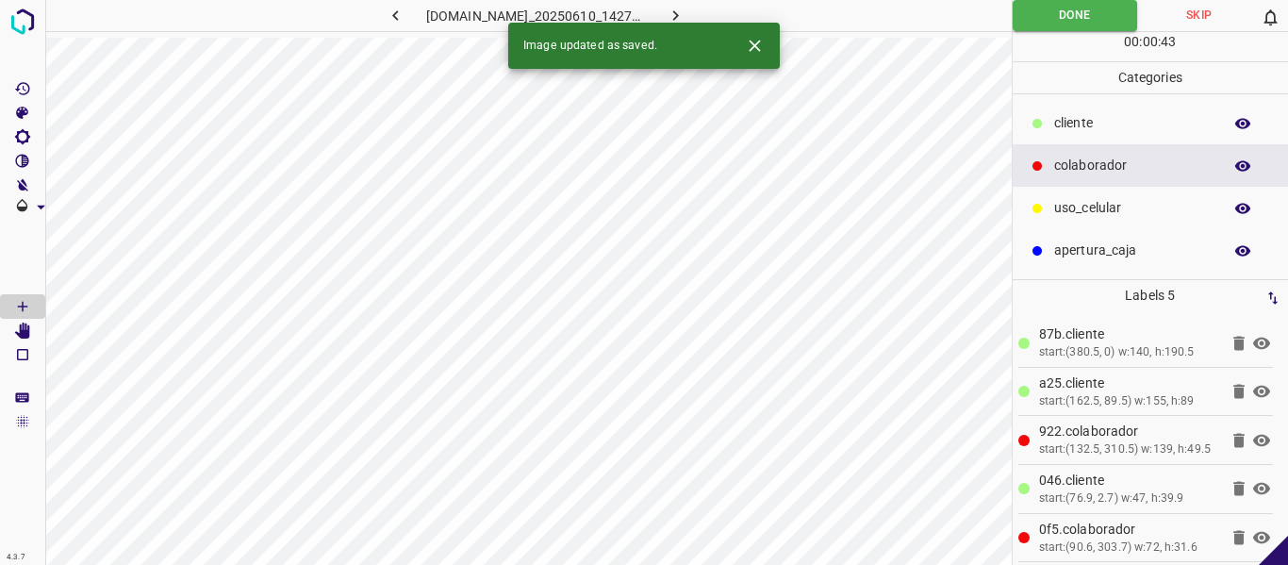
click at [685, 14] on icon "button" at bounding box center [676, 16] width 20 height 20
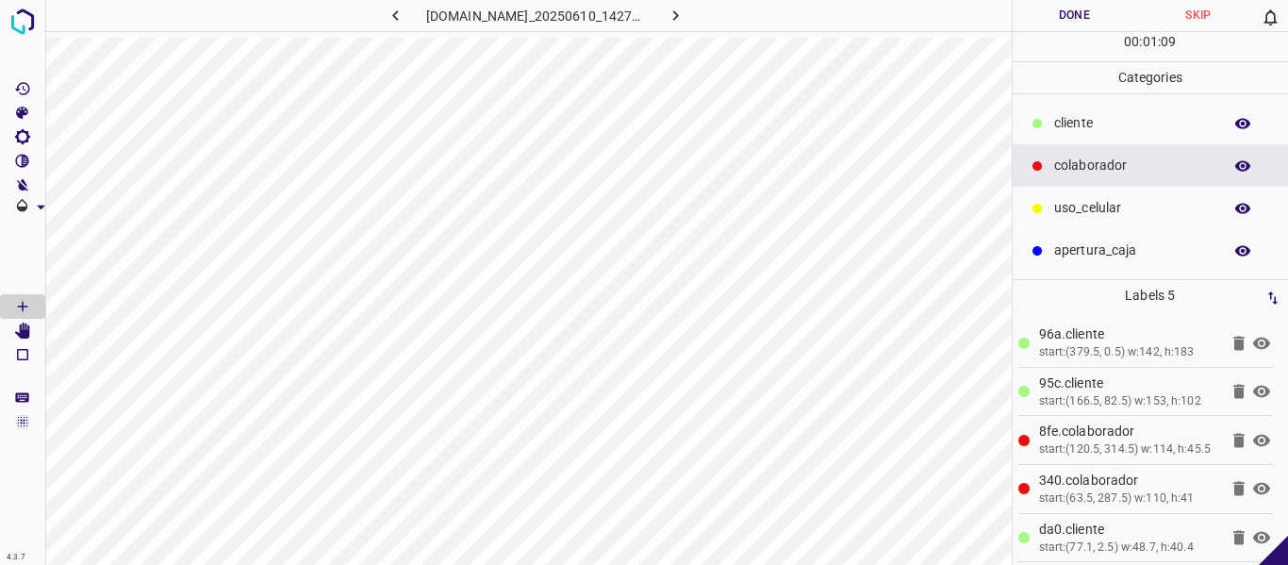
click at [1057, 10] on button "Done" at bounding box center [1075, 15] width 124 height 31
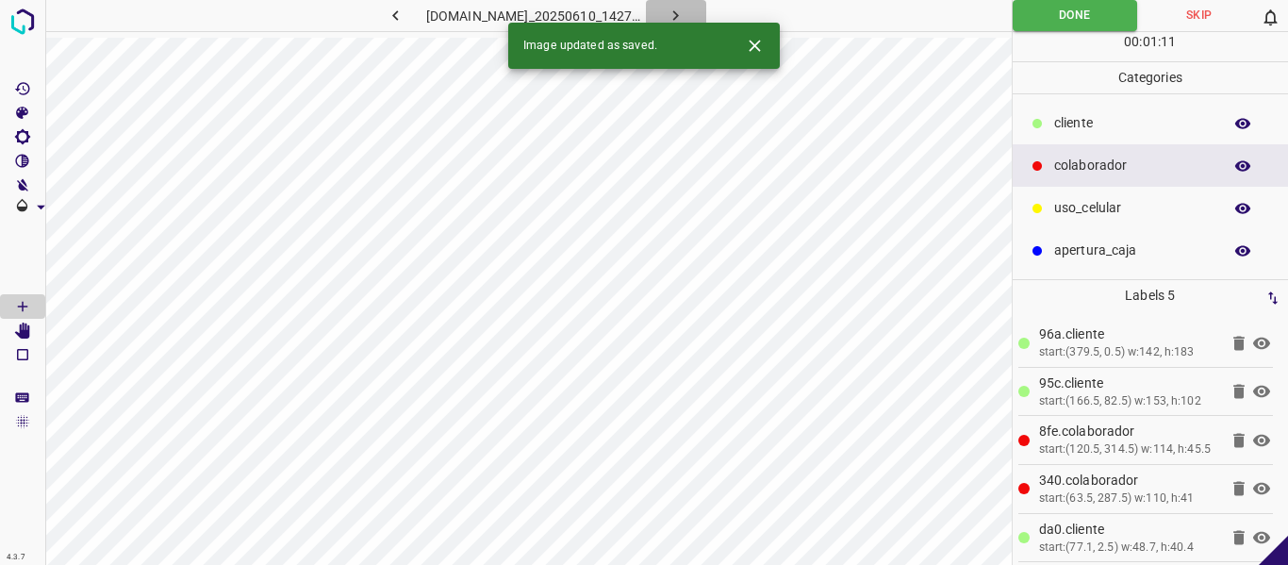
click at [685, 10] on icon "button" at bounding box center [676, 16] width 20 height 20
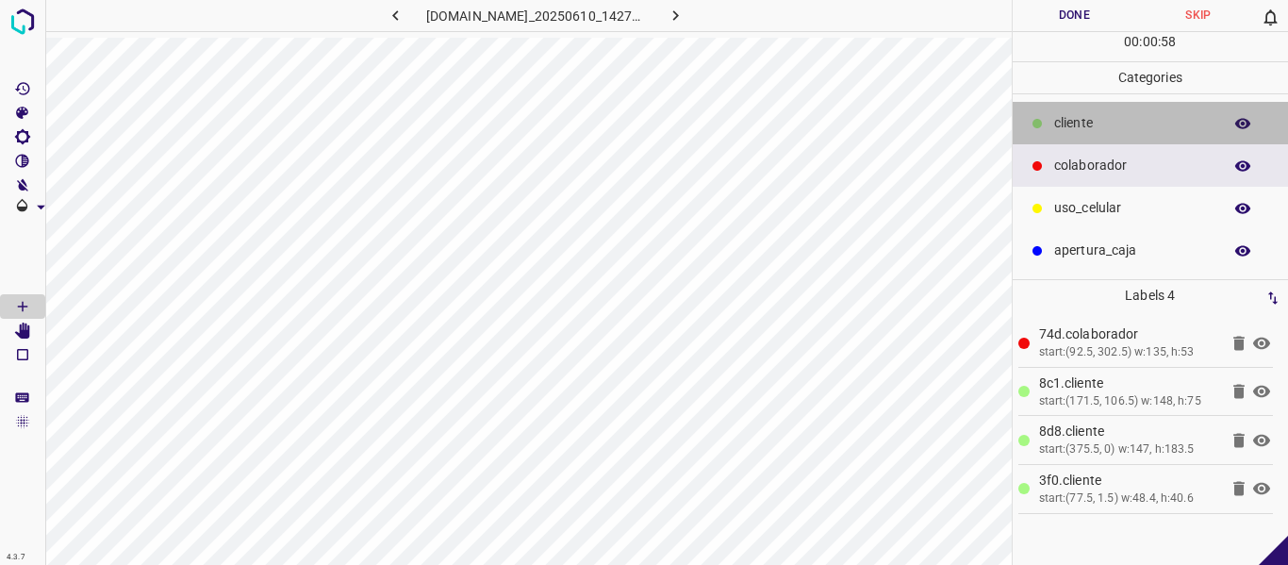
click at [1070, 103] on div "​​cliente" at bounding box center [1151, 123] width 276 height 42
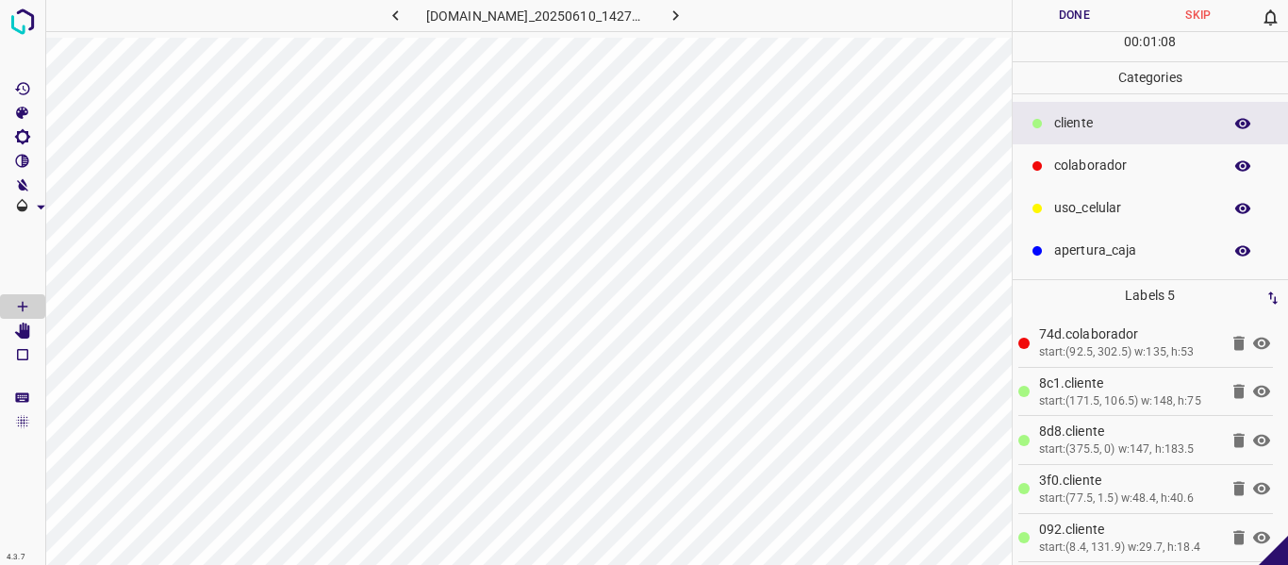
click at [1094, 167] on p "colaborador" at bounding box center [1133, 166] width 158 height 20
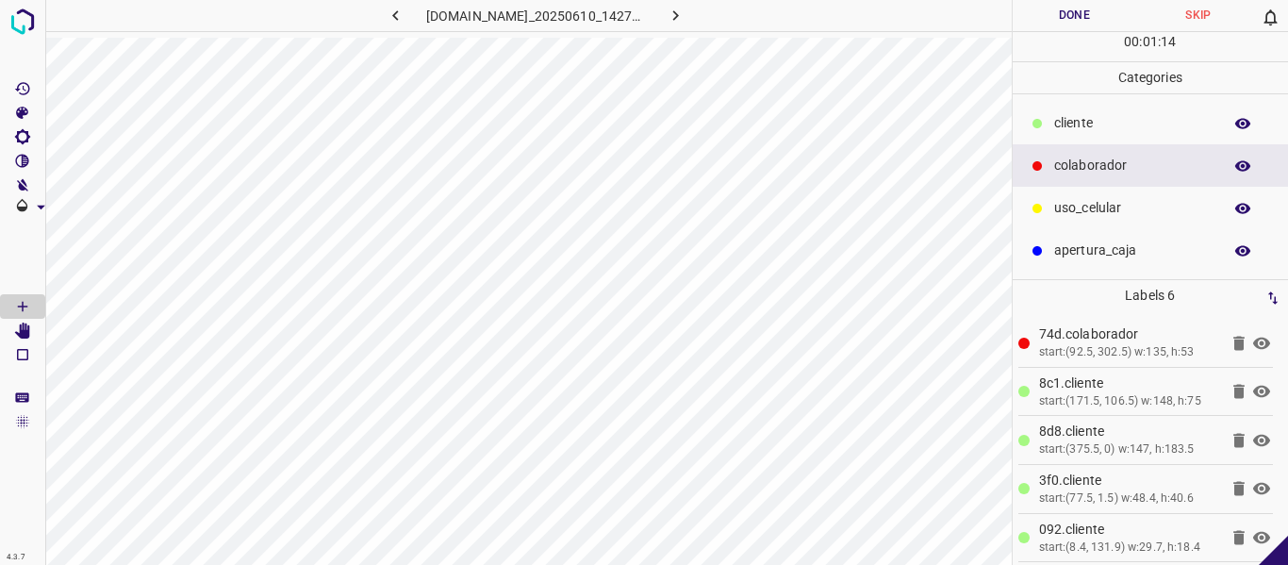
click at [1048, 22] on button "Done" at bounding box center [1075, 15] width 124 height 31
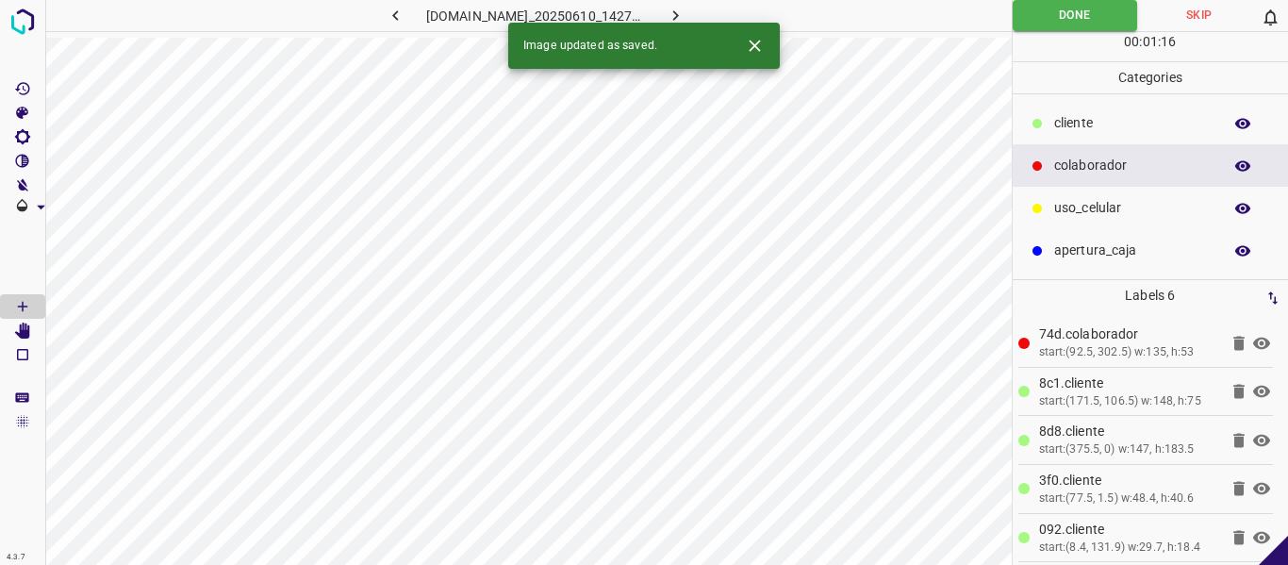
click at [690, 13] on button "button" at bounding box center [676, 15] width 60 height 31
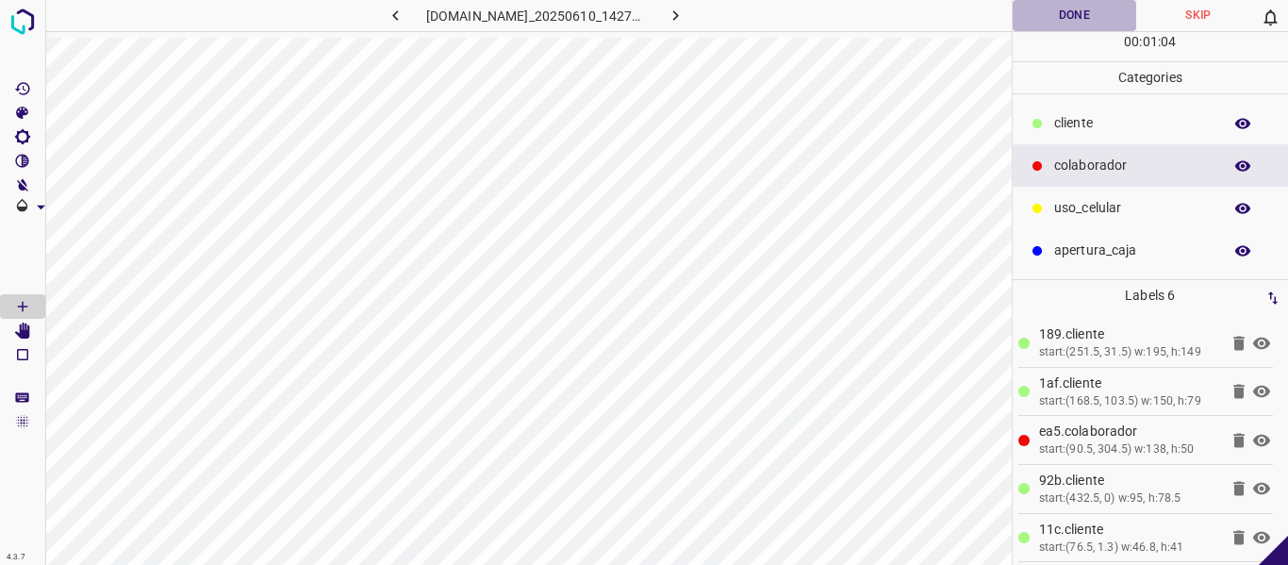
click at [1078, 8] on button "Done" at bounding box center [1075, 15] width 124 height 31
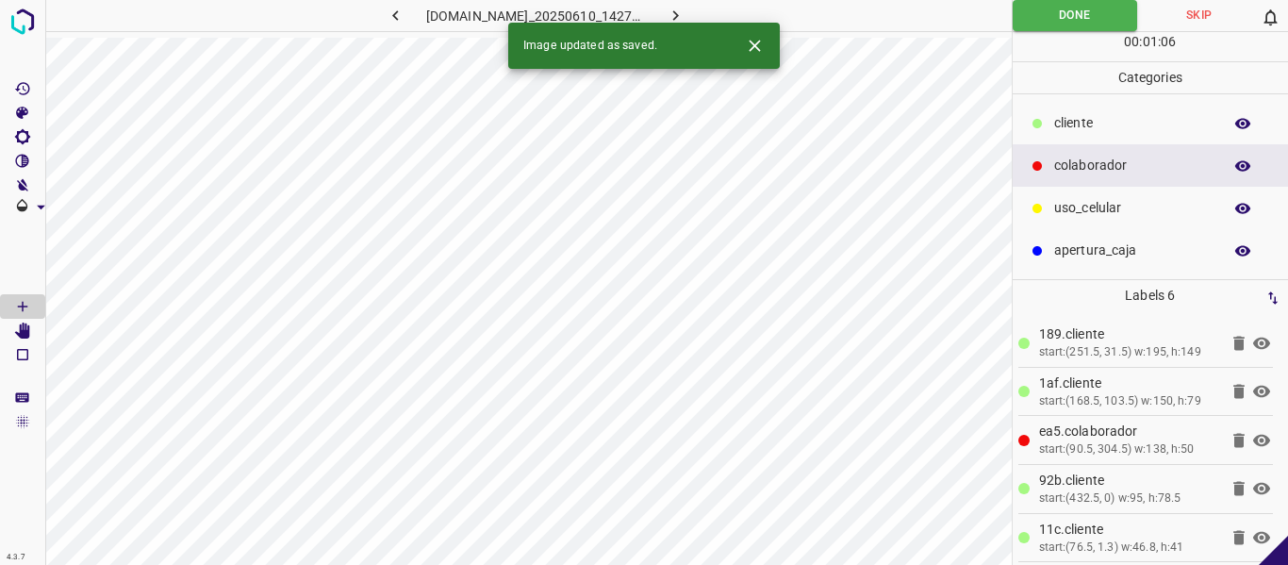
click at [685, 8] on icon "button" at bounding box center [676, 16] width 20 height 20
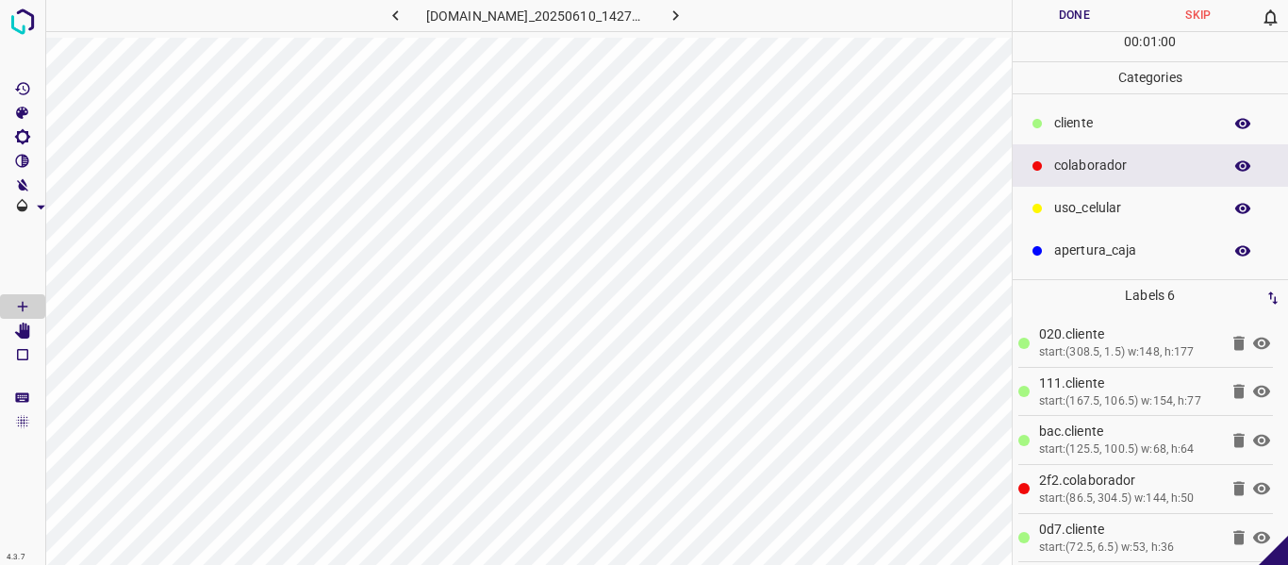
click at [1063, 19] on button "Done" at bounding box center [1075, 15] width 124 height 31
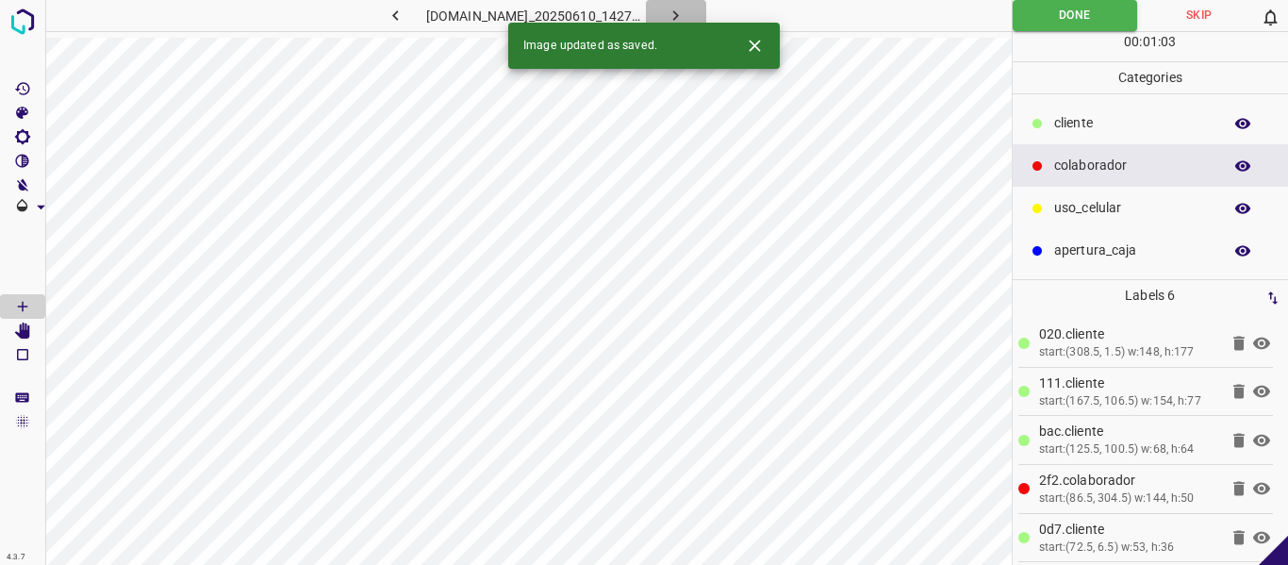
click at [685, 7] on icon "button" at bounding box center [676, 16] width 20 height 20
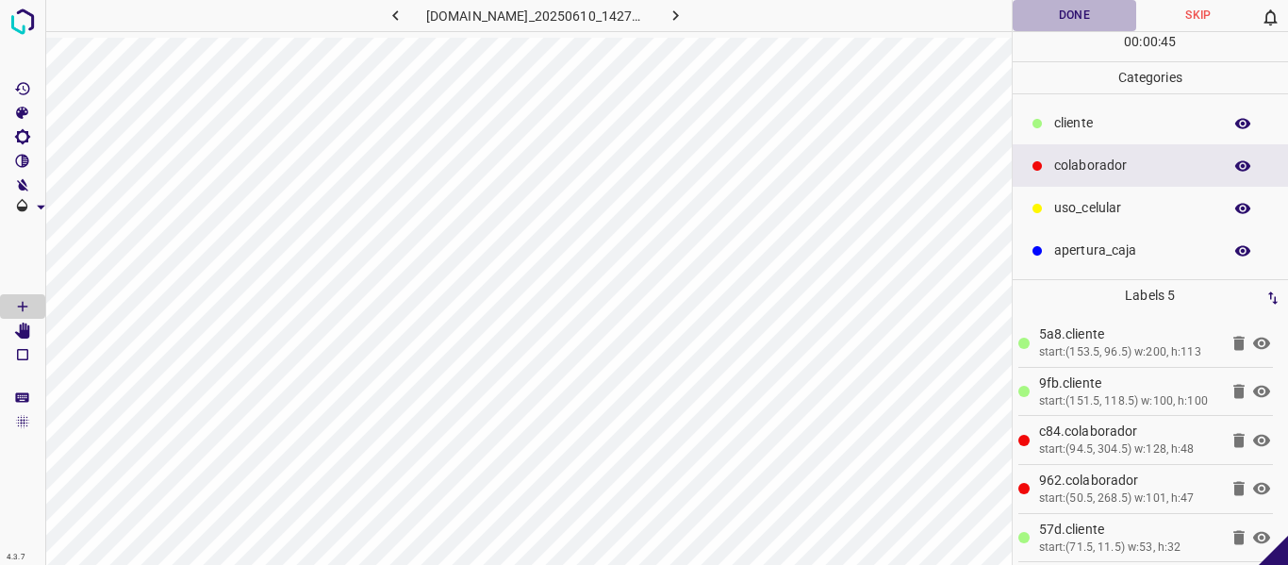
click at [1073, 22] on button "Done" at bounding box center [1075, 15] width 124 height 31
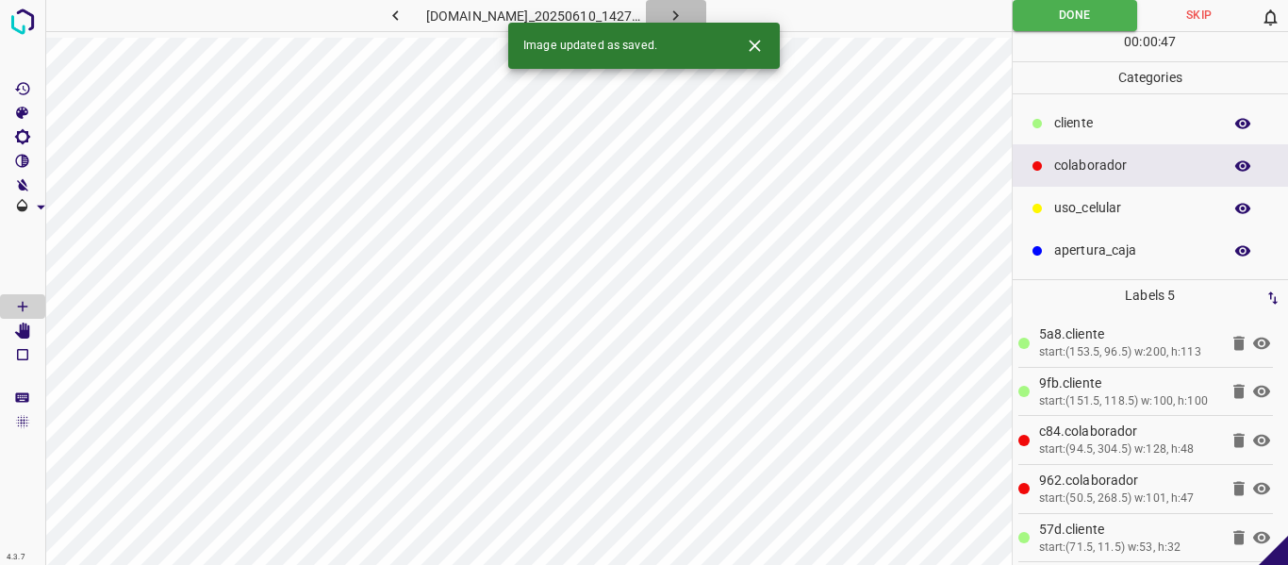
click at [691, 12] on button "button" at bounding box center [676, 15] width 60 height 31
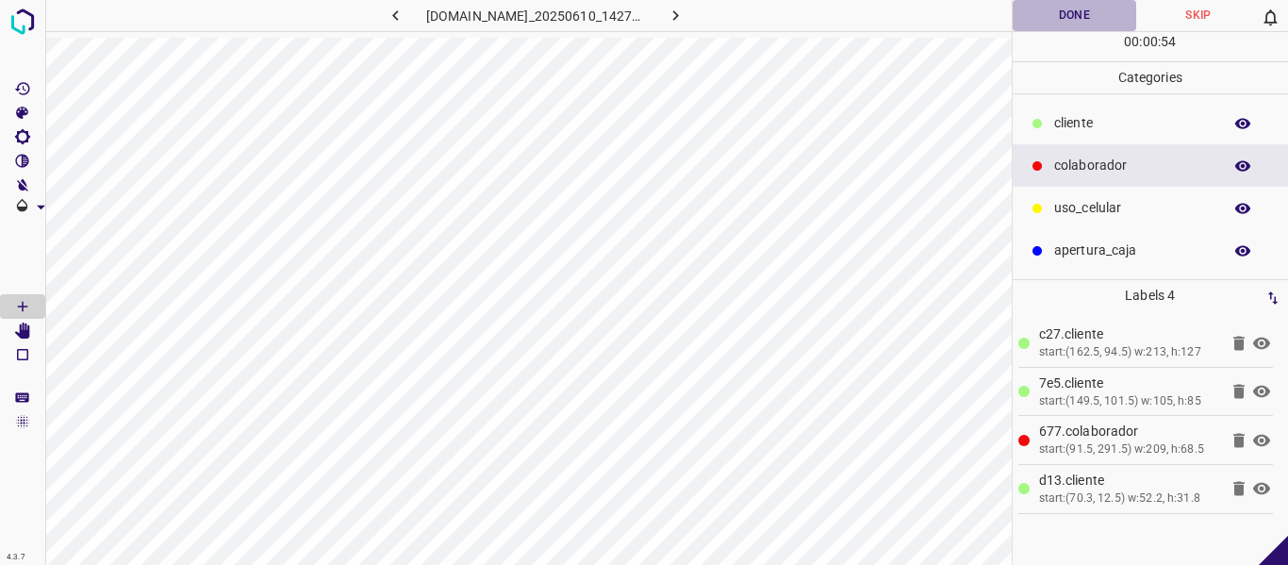
click at [1074, 9] on button "Done" at bounding box center [1075, 15] width 124 height 31
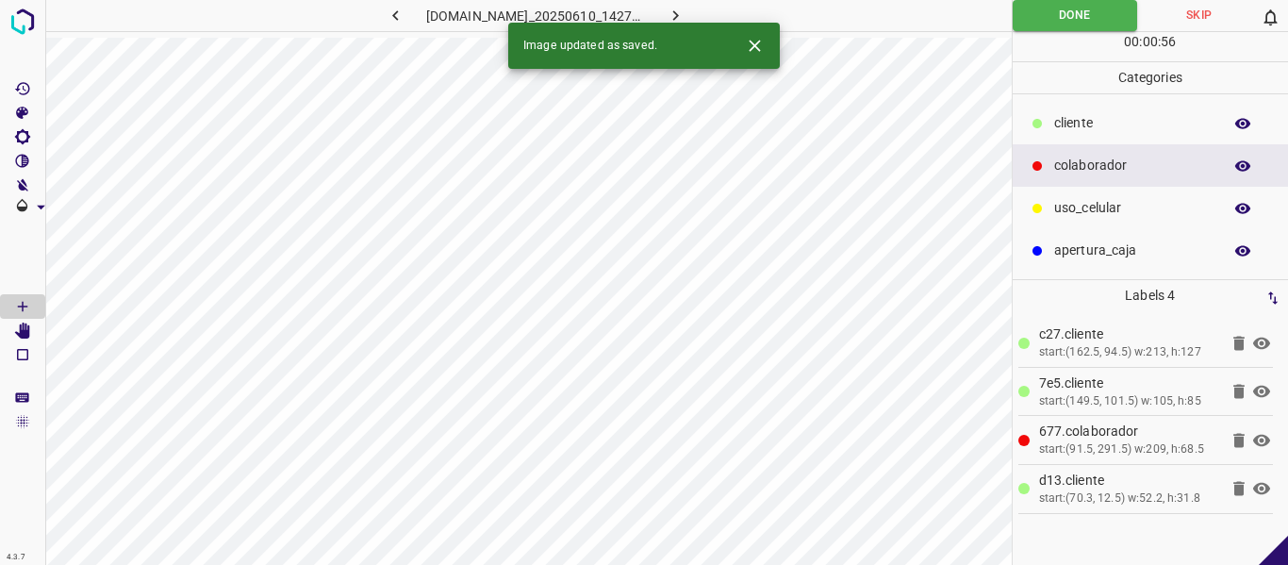
click at [685, 10] on icon "button" at bounding box center [676, 16] width 20 height 20
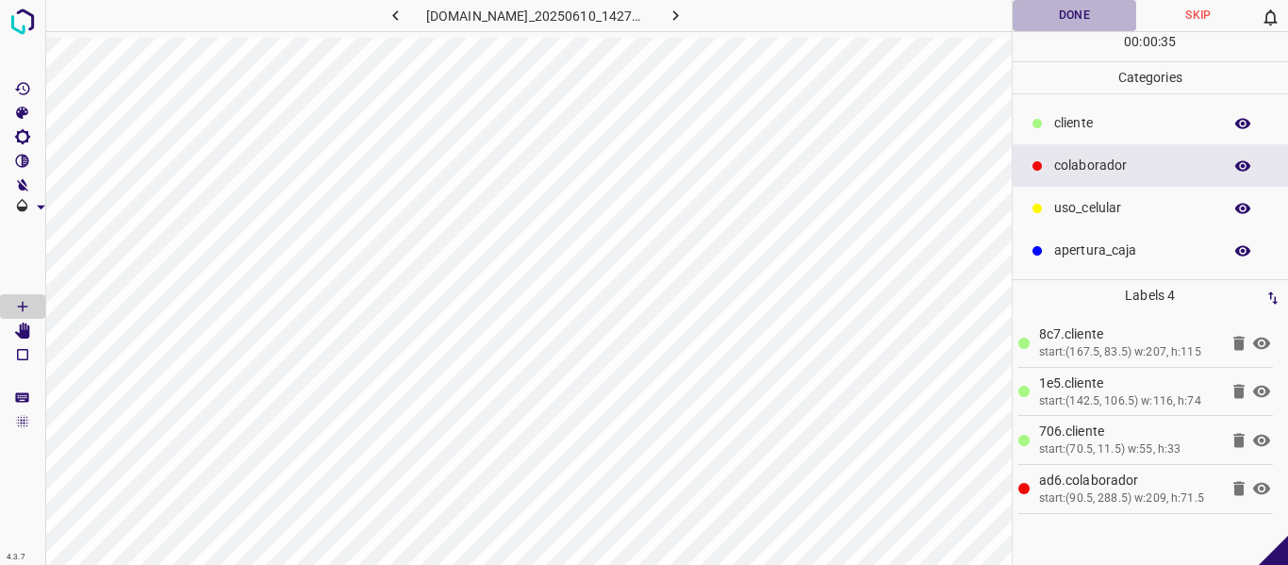
click at [1069, 17] on button "Done" at bounding box center [1075, 15] width 124 height 31
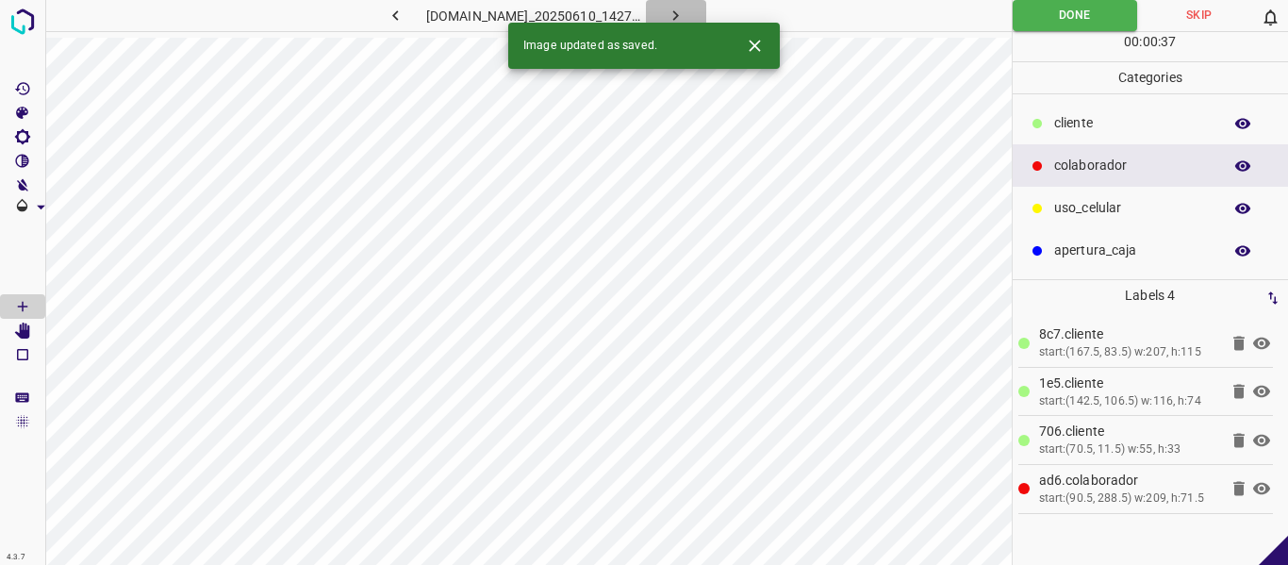
click at [679, 12] on icon "button" at bounding box center [676, 15] width 6 height 10
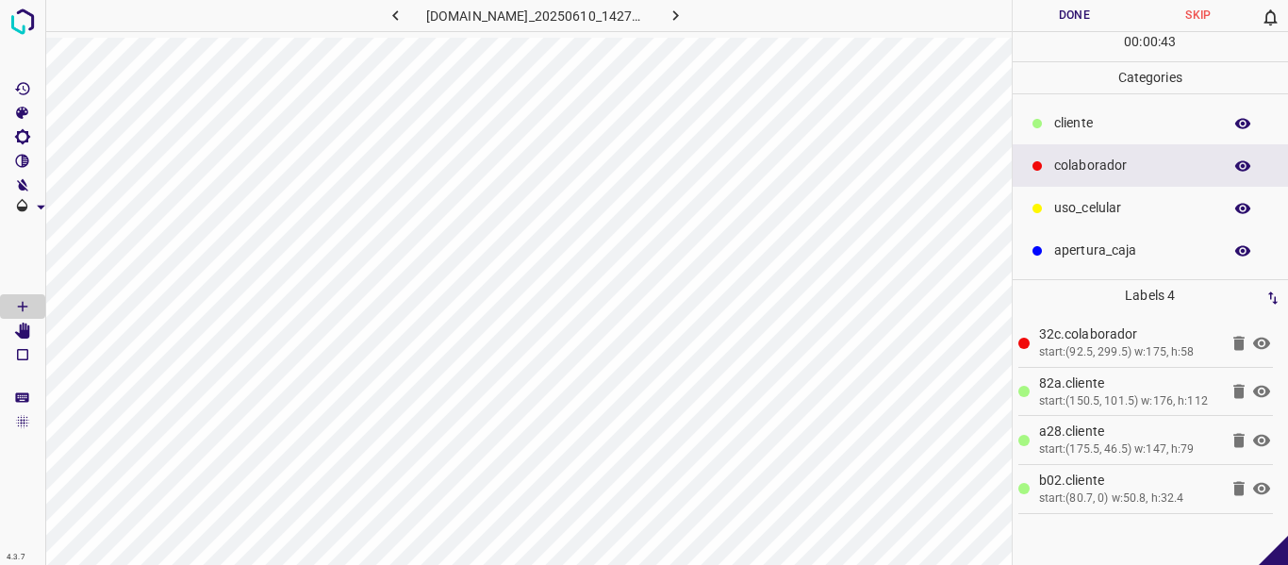
click at [1088, 16] on button "Done" at bounding box center [1075, 15] width 124 height 31
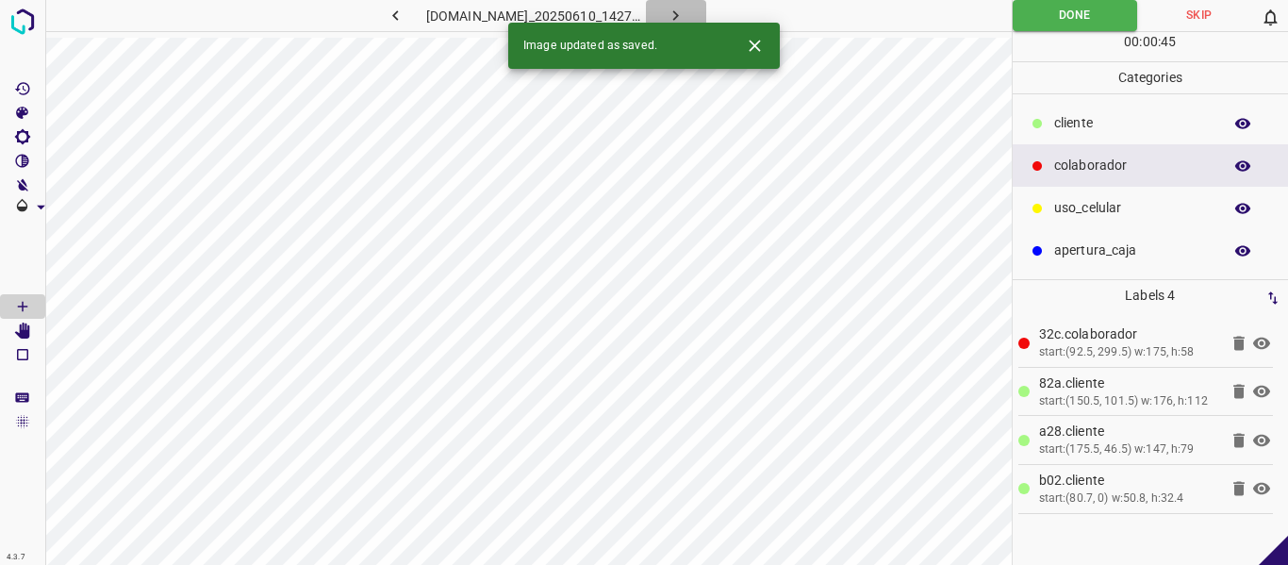
click at [685, 11] on icon "button" at bounding box center [676, 16] width 20 height 20
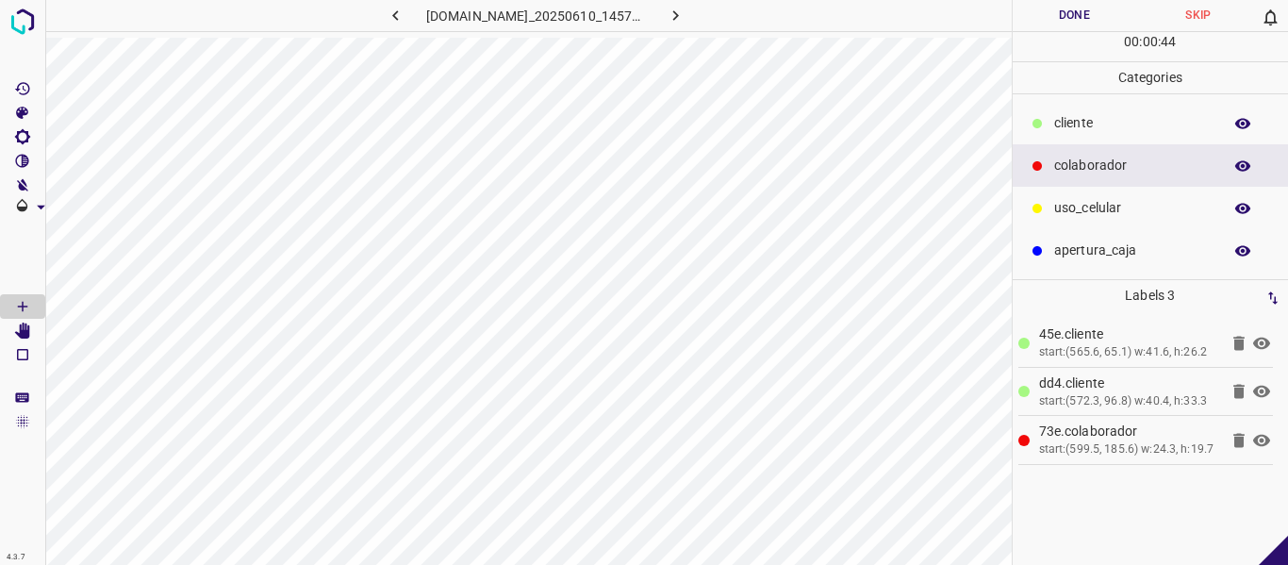
click at [1063, 13] on button "Done" at bounding box center [1075, 15] width 124 height 31
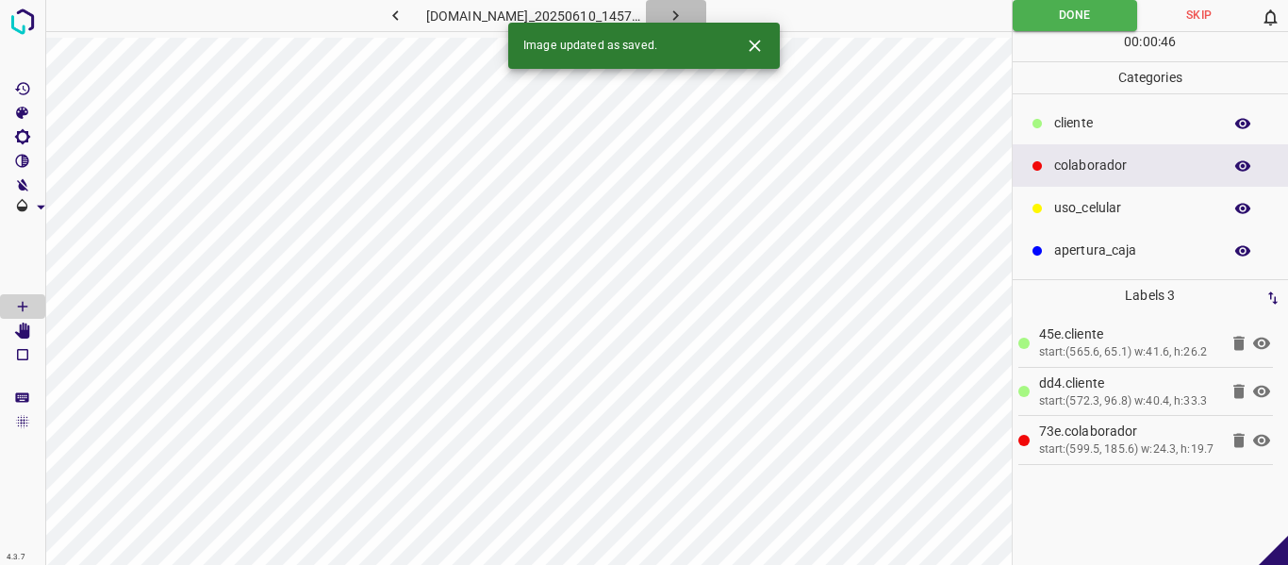
click at [685, 13] on icon "button" at bounding box center [676, 16] width 20 height 20
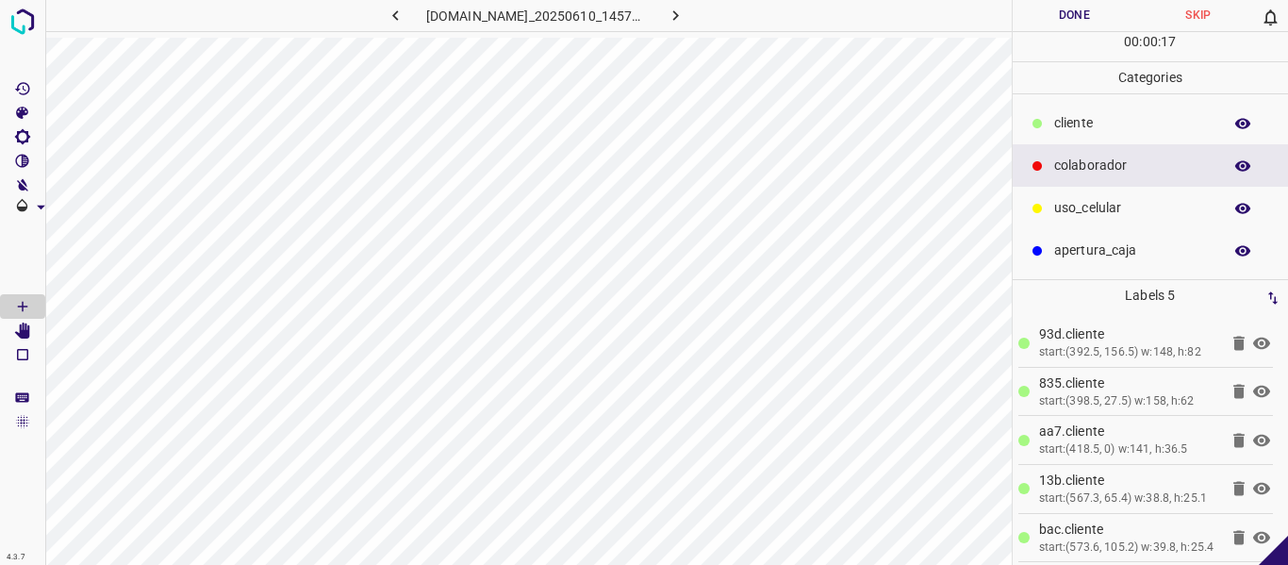
click at [1073, 119] on p "​​cliente" at bounding box center [1133, 123] width 158 height 20
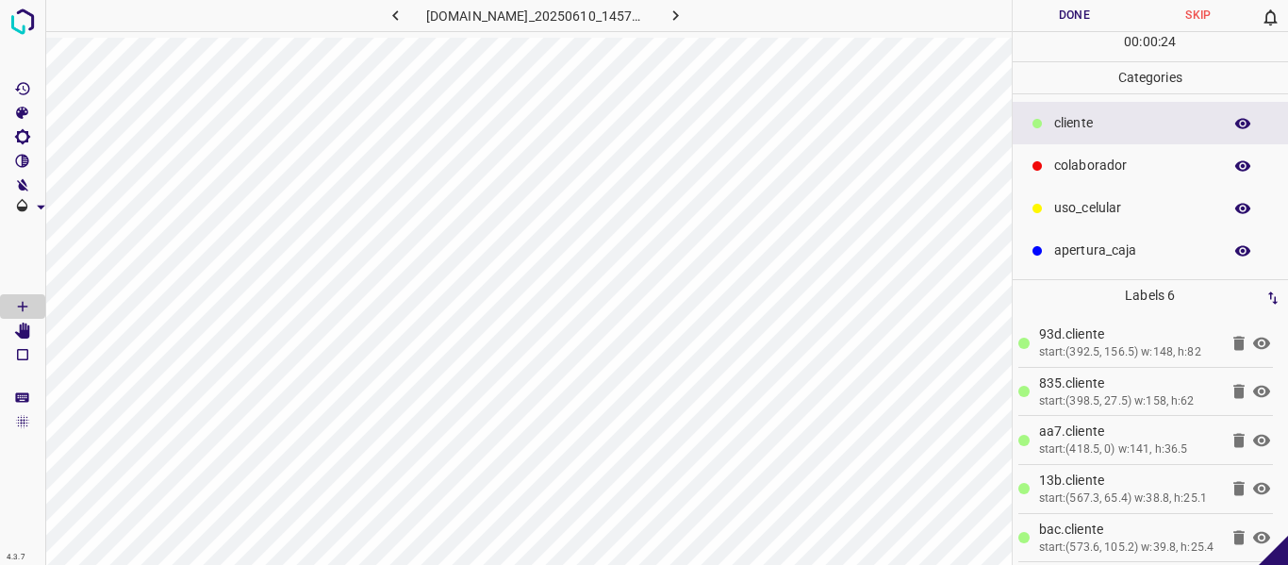
click at [386, 15] on icon "button" at bounding box center [396, 16] width 20 height 20
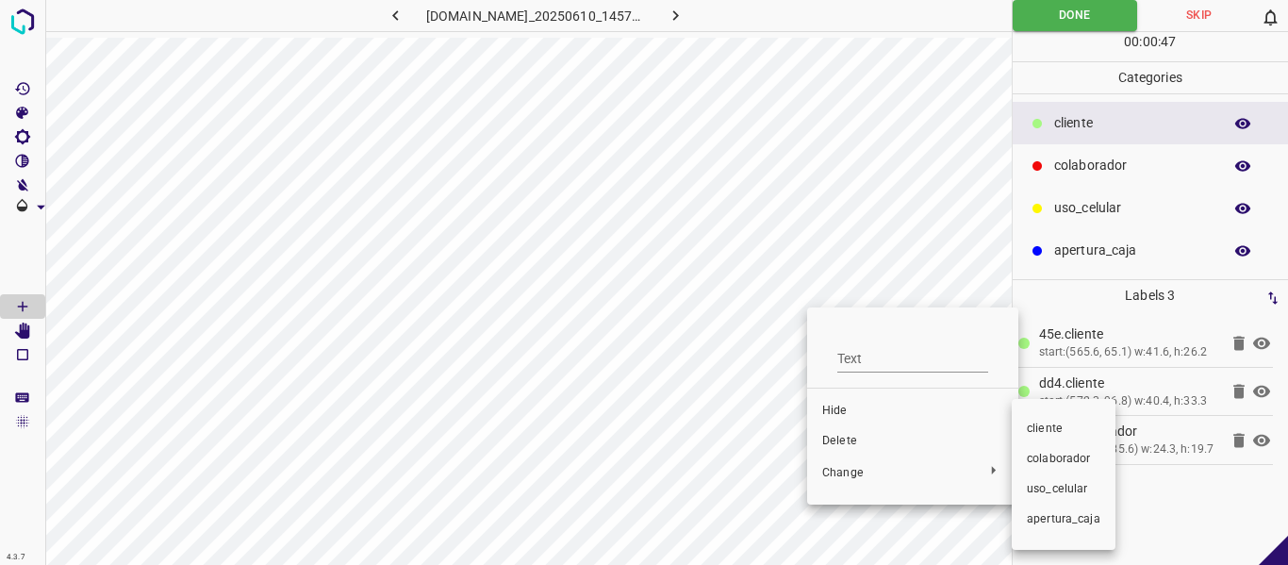
click at [1040, 433] on span "​​cliente" at bounding box center [1064, 429] width 74 height 17
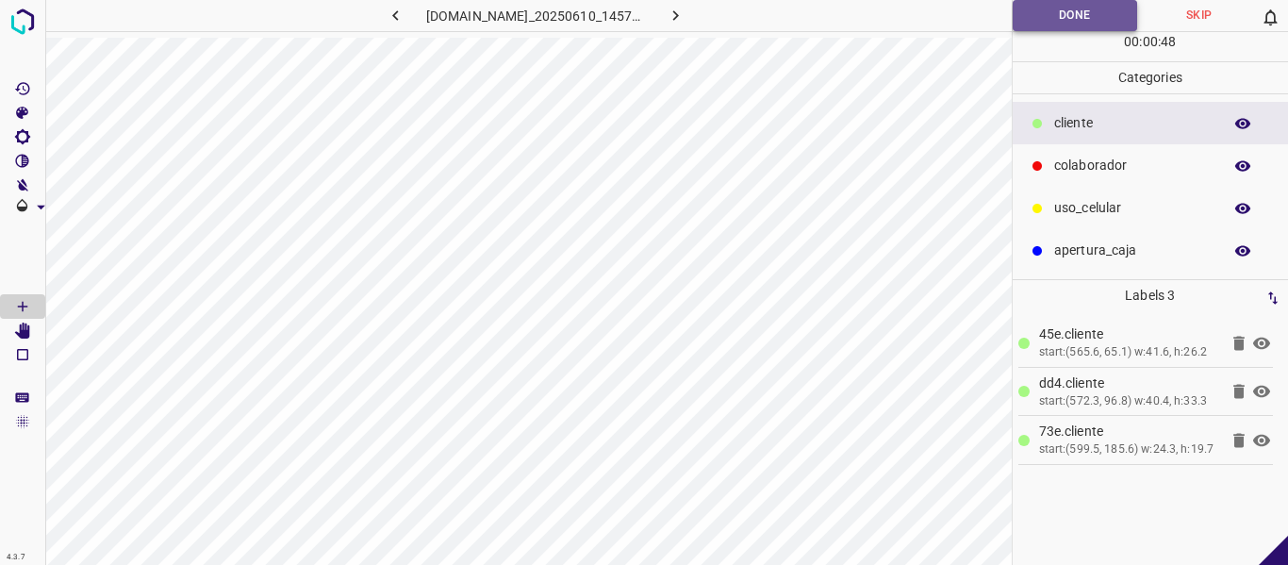
click at [1027, 14] on button "Done" at bounding box center [1075, 15] width 125 height 31
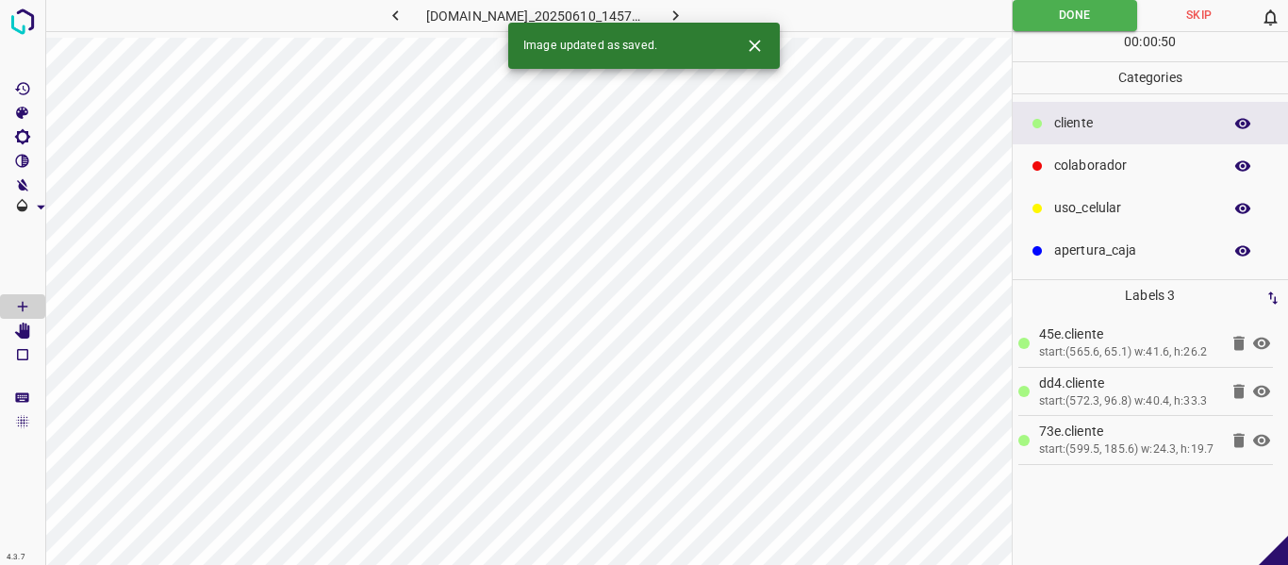
click at [685, 10] on icon "button" at bounding box center [676, 16] width 20 height 20
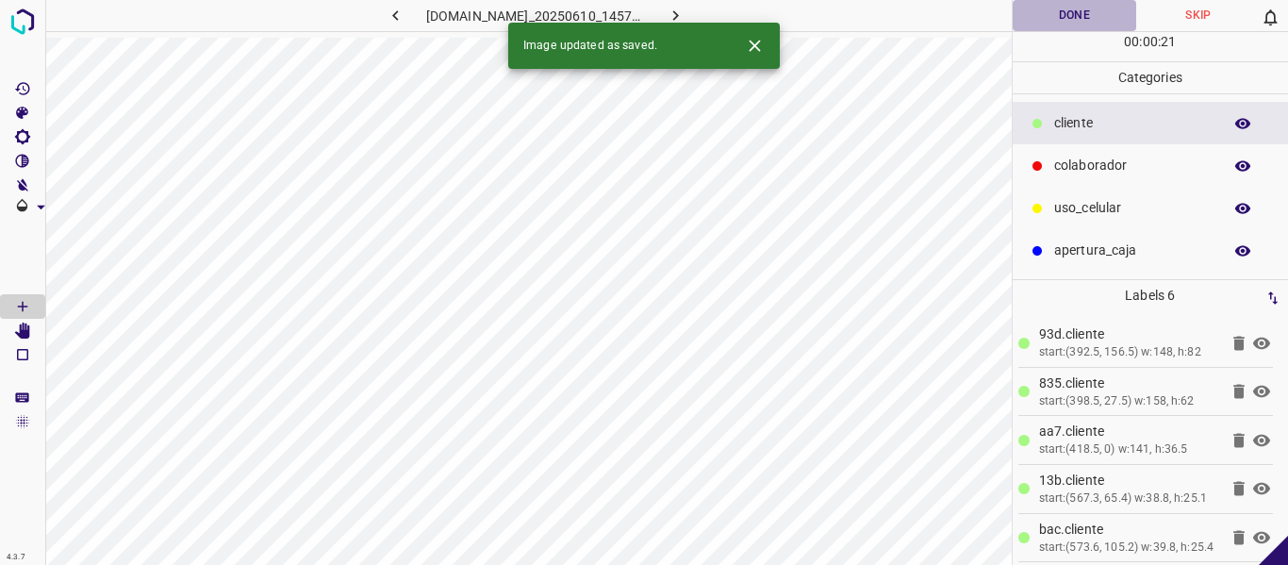
click at [1064, 10] on button "Done" at bounding box center [1075, 15] width 124 height 31
click at [685, 17] on icon "button" at bounding box center [676, 16] width 20 height 20
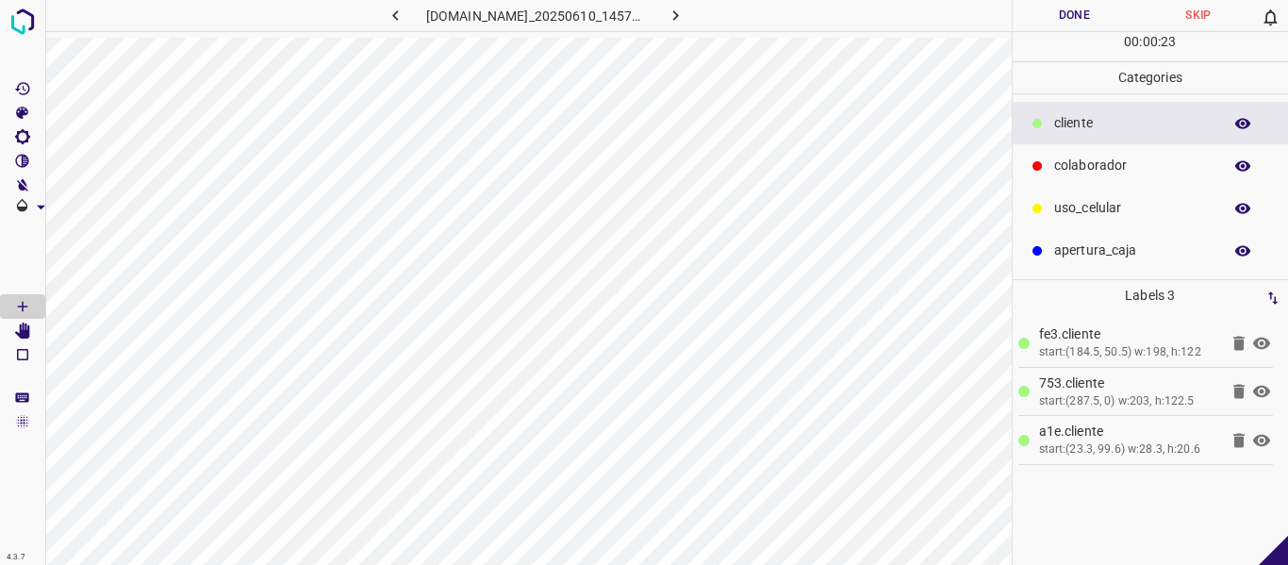
click at [1070, 21] on button "Done" at bounding box center [1075, 15] width 124 height 31
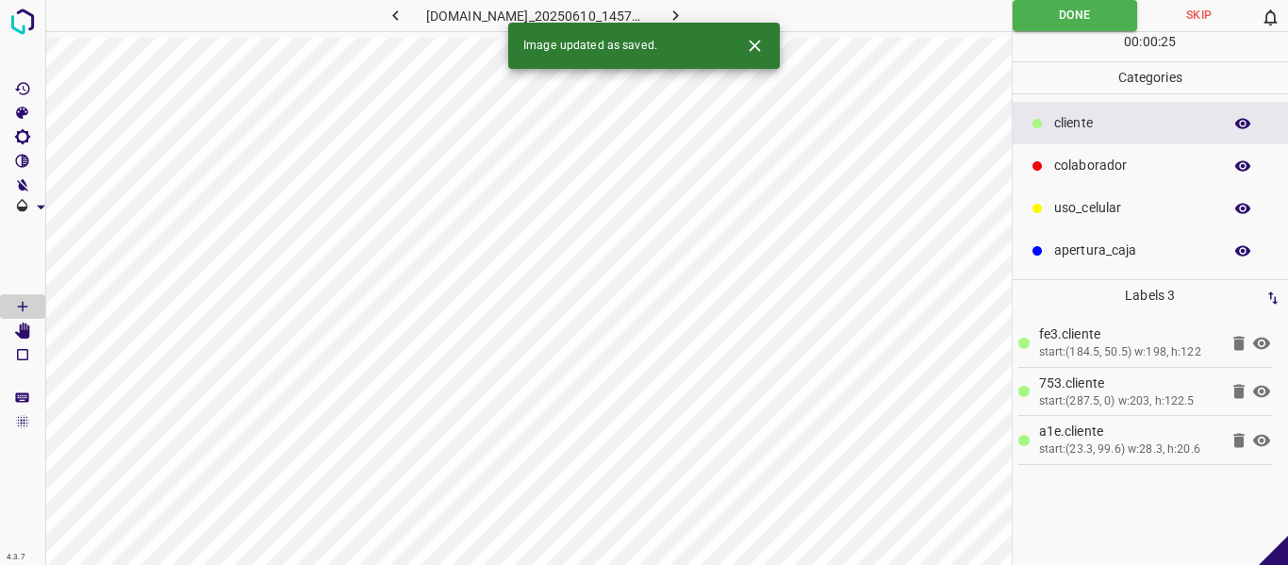
click at [679, 12] on icon "button" at bounding box center [676, 15] width 6 height 10
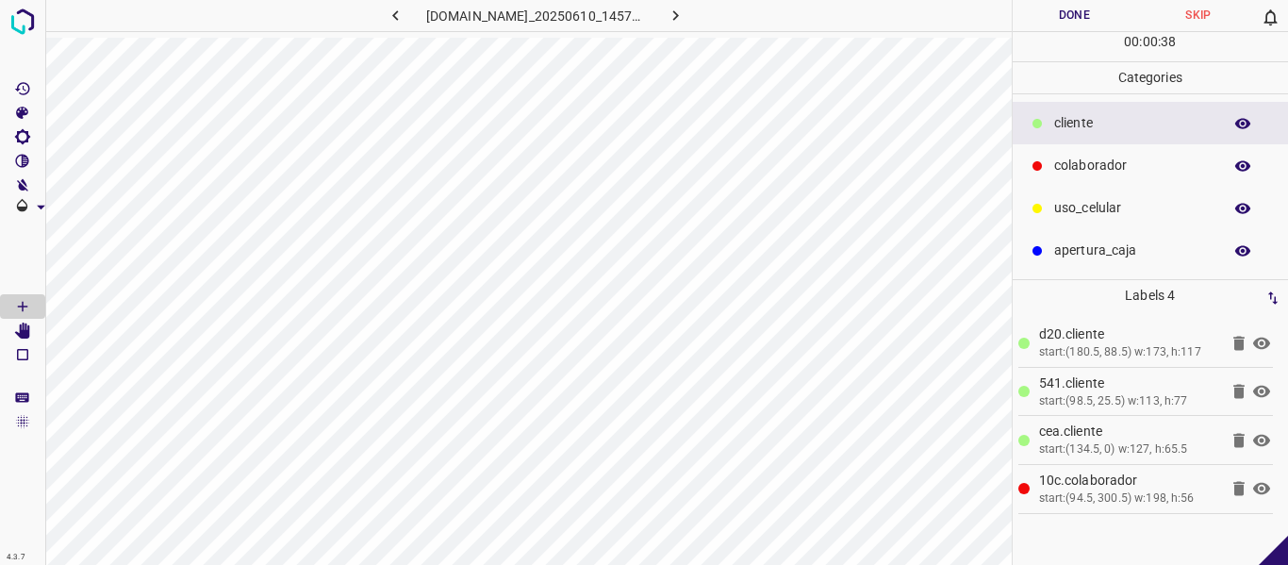
click at [1048, 11] on button "Done" at bounding box center [1075, 15] width 124 height 31
drag, startPoint x: 1260, startPoint y: 343, endPoint x: 1122, endPoint y: 338, distance: 137.7
click at [1260, 342] on icon at bounding box center [1261, 343] width 17 height 12
click at [1260, 340] on icon at bounding box center [1261, 343] width 23 height 23
click at [685, 19] on icon "button" at bounding box center [676, 16] width 20 height 20
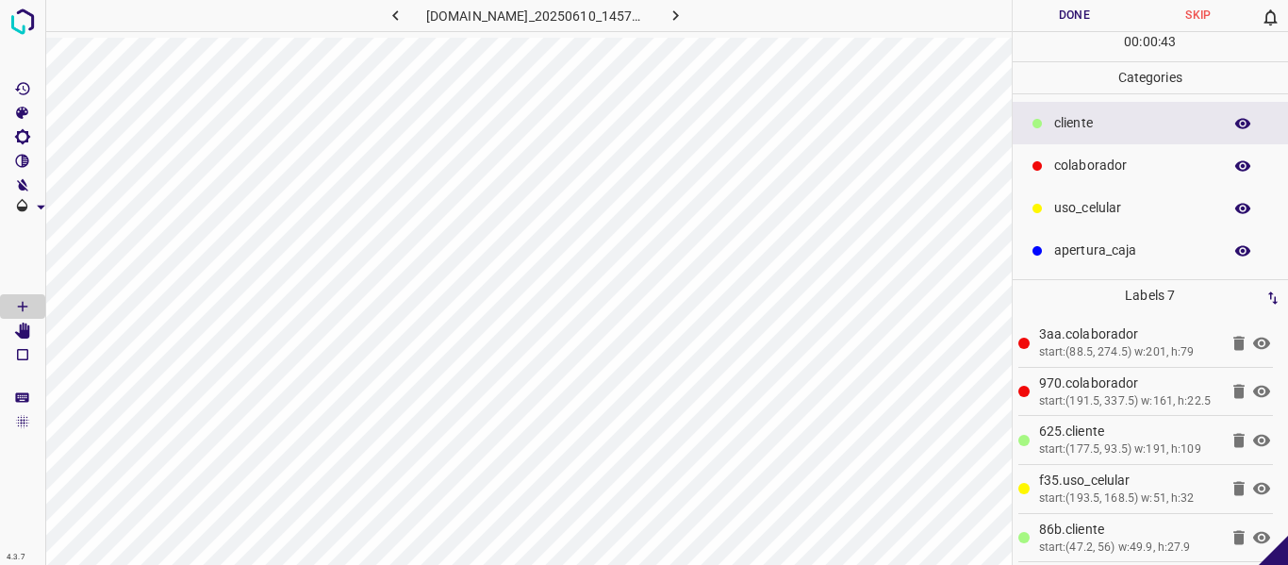
click at [1077, 10] on button "Done" at bounding box center [1075, 15] width 124 height 31
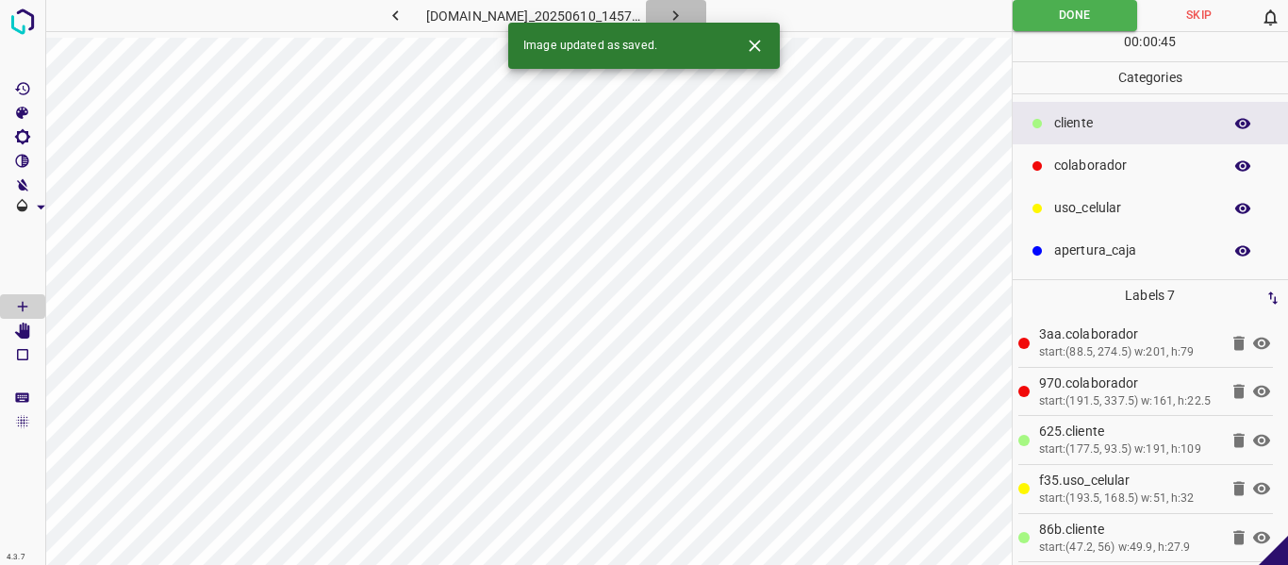
click at [689, 8] on button "button" at bounding box center [676, 15] width 60 height 31
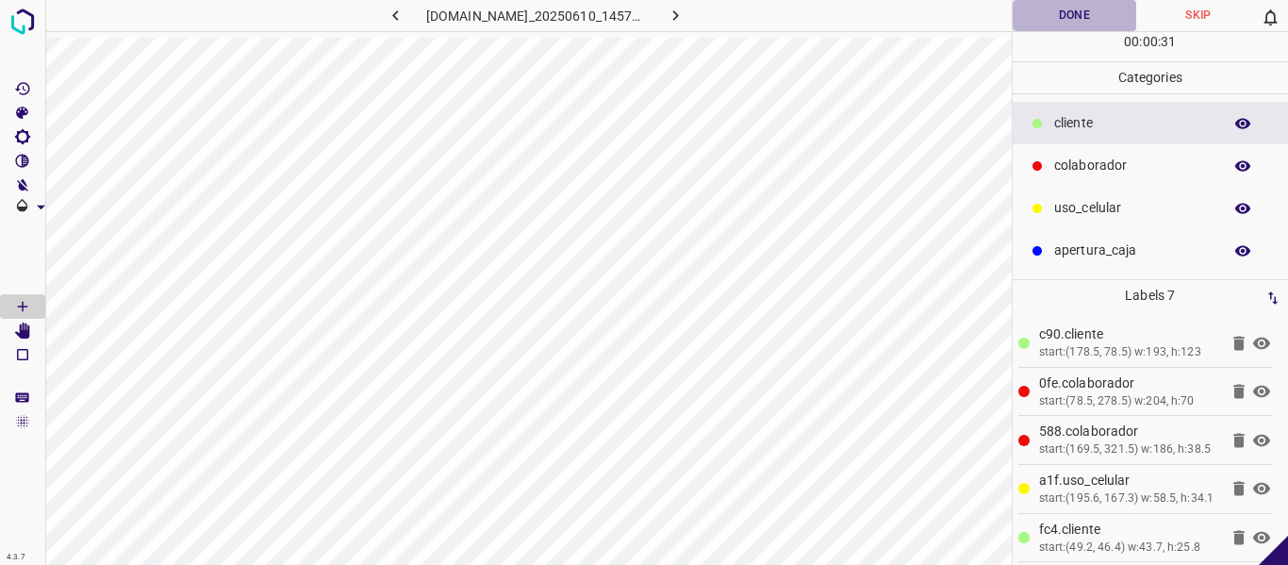
click at [1066, 14] on button "Done" at bounding box center [1075, 15] width 124 height 31
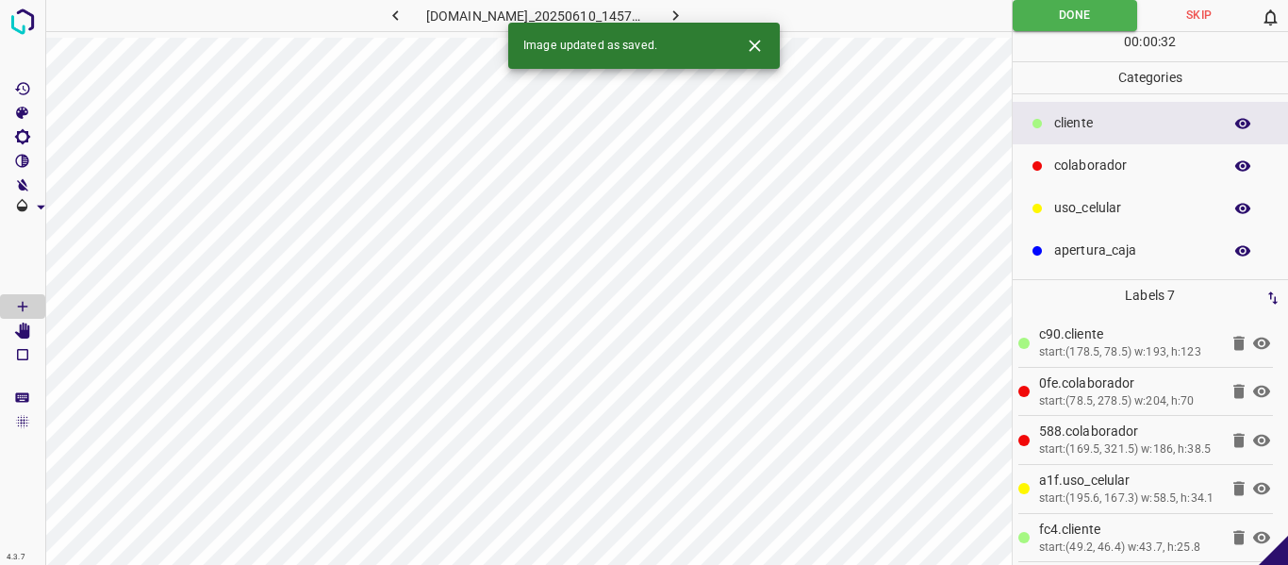
click at [685, 10] on icon "button" at bounding box center [676, 16] width 20 height 20
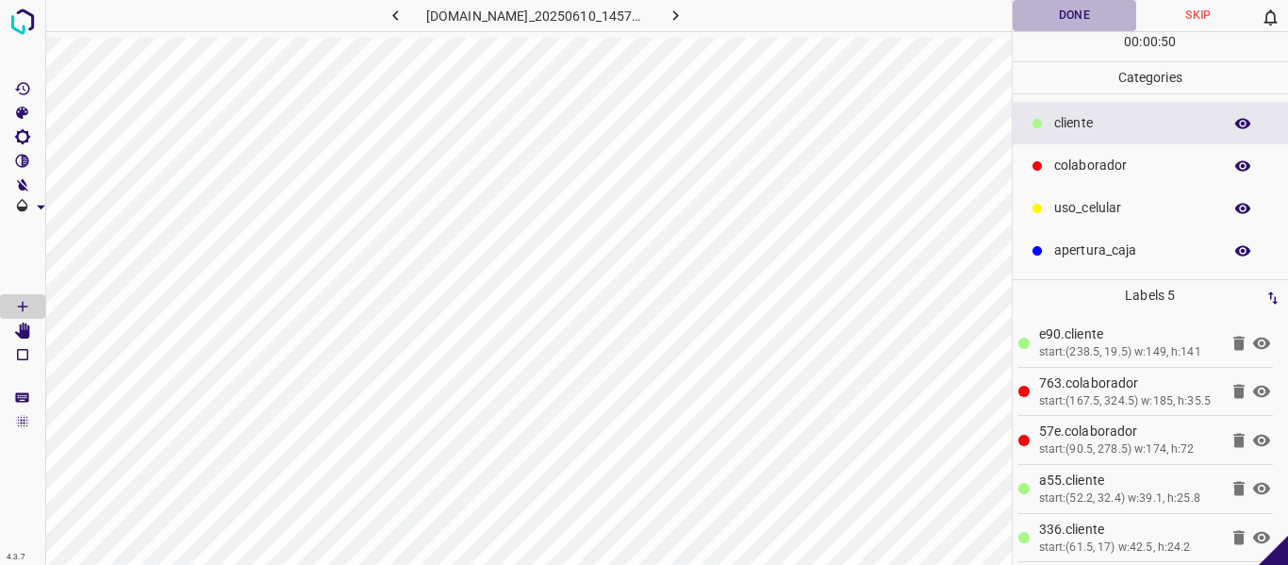
click at [1060, 18] on button "Done" at bounding box center [1075, 15] width 124 height 31
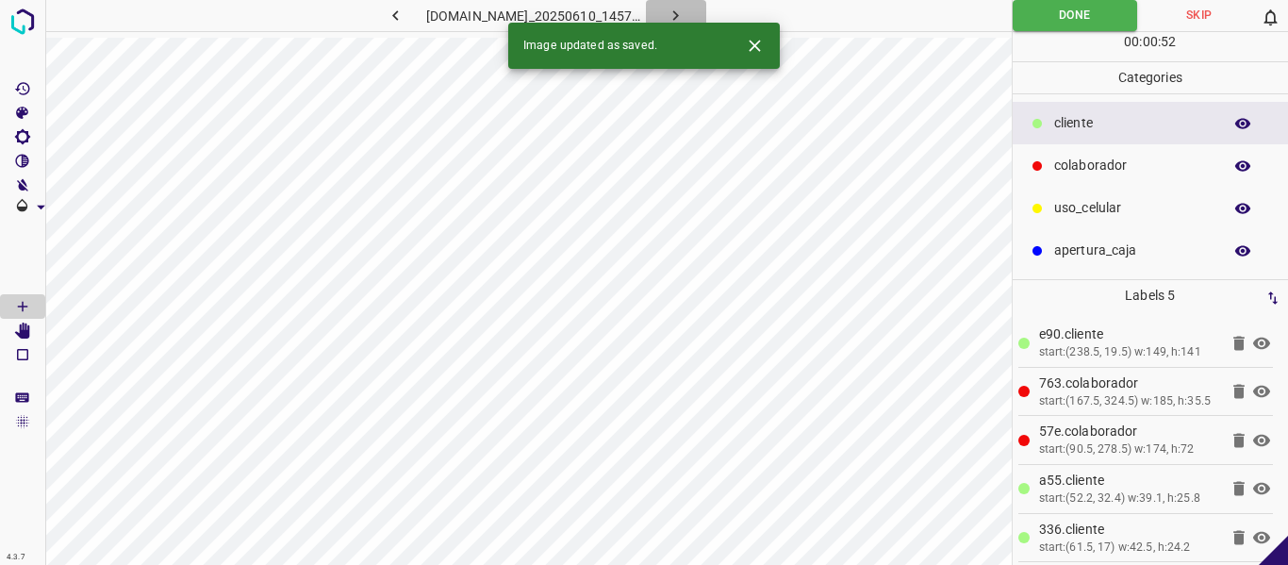
click at [685, 10] on icon "button" at bounding box center [676, 16] width 20 height 20
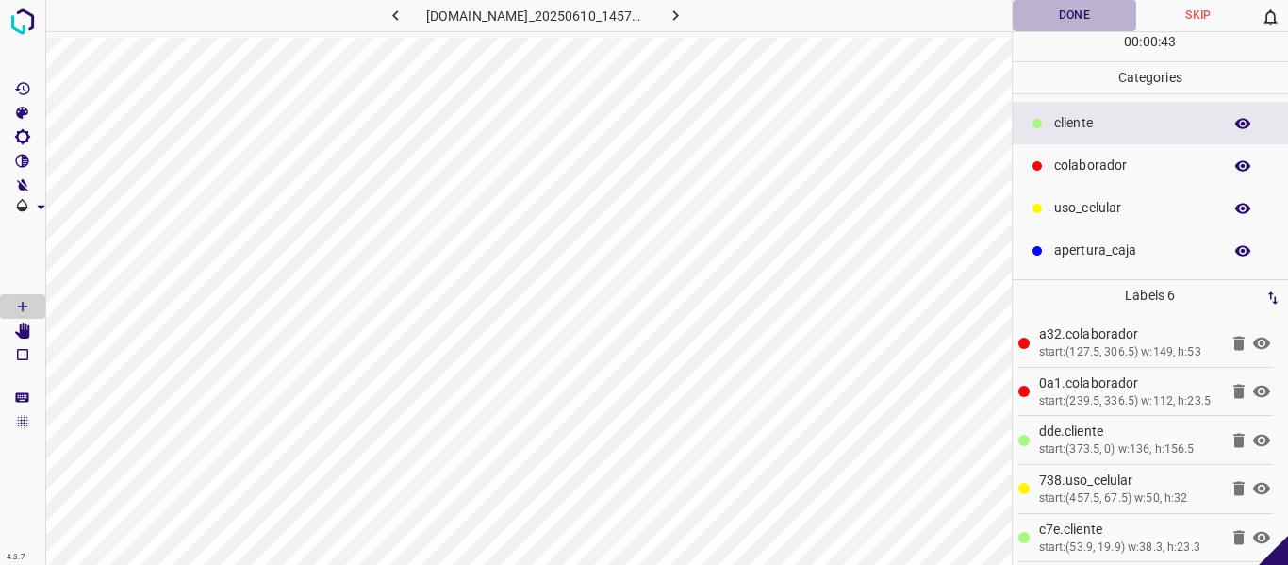
click at [1065, 25] on button "Done" at bounding box center [1075, 15] width 124 height 31
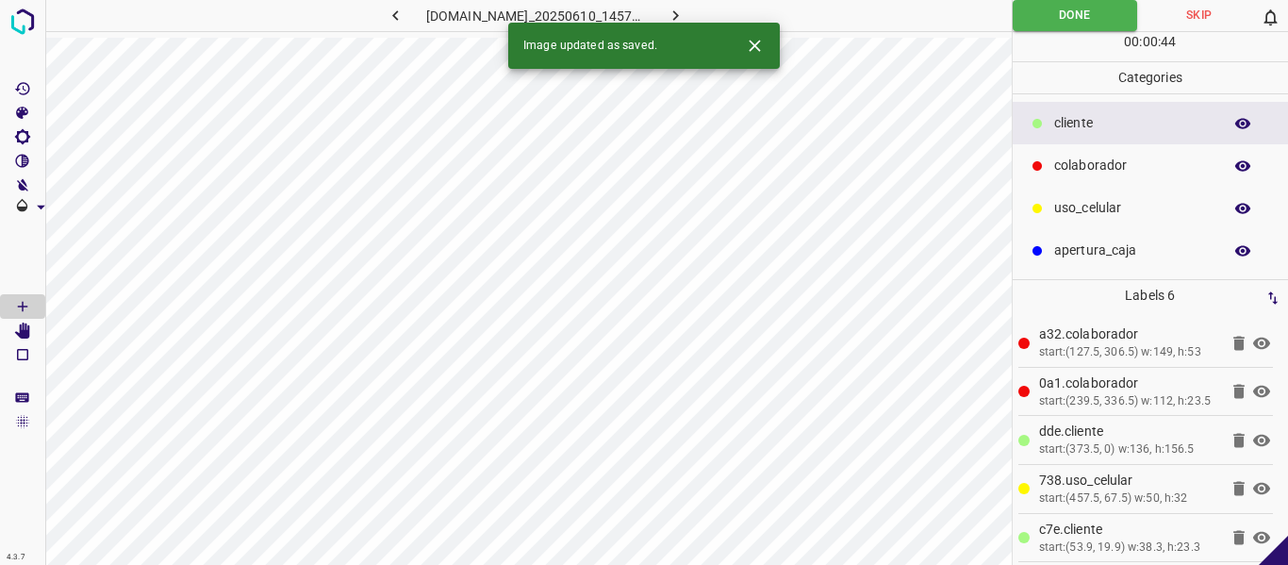
click at [685, 16] on icon "button" at bounding box center [676, 16] width 20 height 20
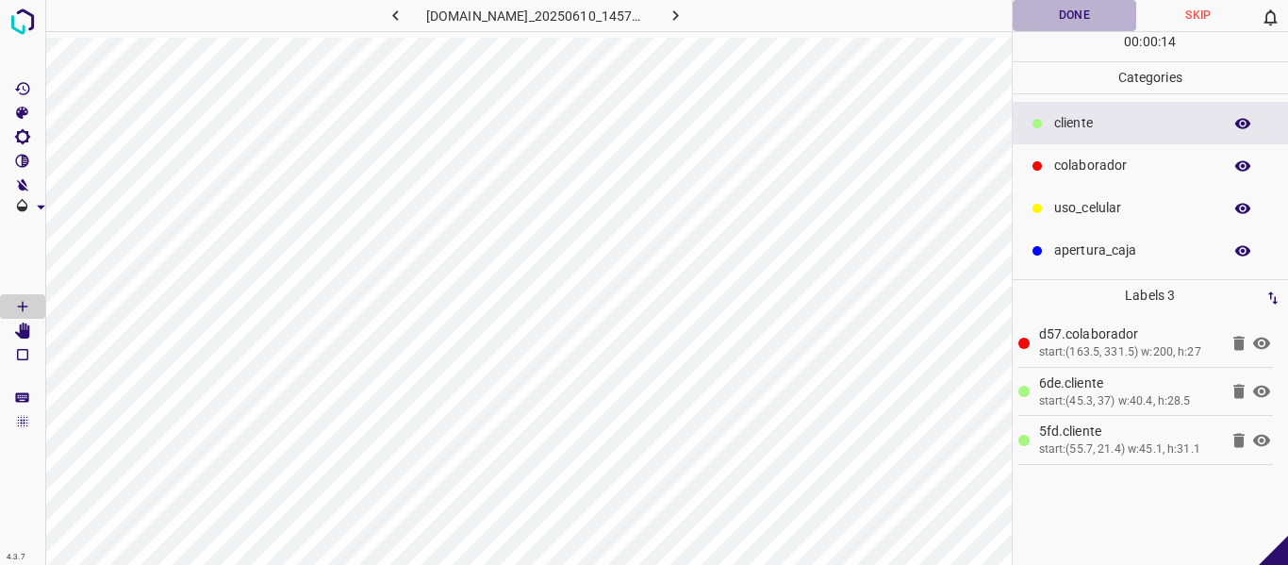
click at [1054, 21] on button "Done" at bounding box center [1075, 15] width 124 height 31
click at [1262, 441] on icon at bounding box center [1261, 440] width 17 height 12
click at [1263, 442] on icon at bounding box center [1261, 440] width 17 height 15
click at [706, 18] on button "button" at bounding box center [676, 15] width 60 height 31
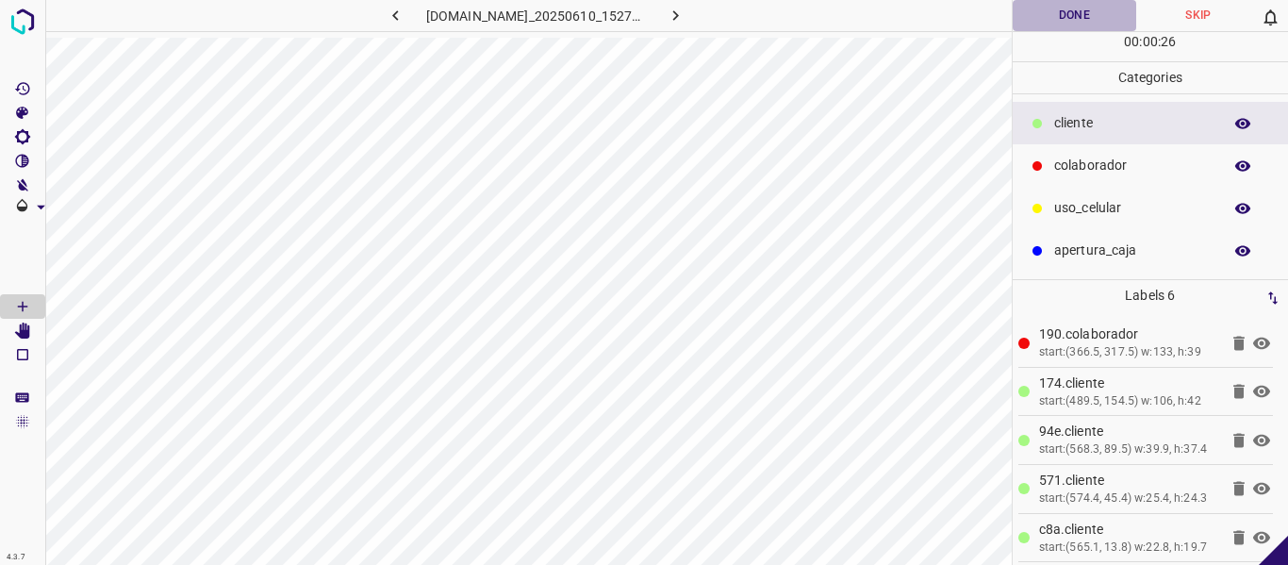
click at [1100, 19] on button "Done" at bounding box center [1075, 15] width 124 height 31
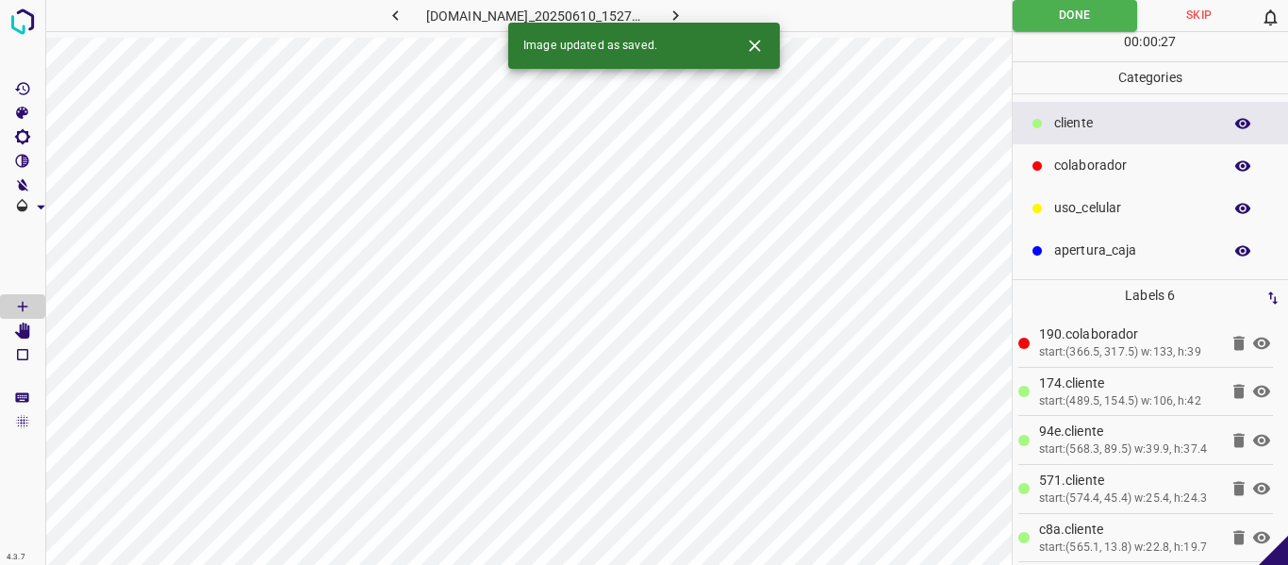
click at [685, 14] on icon "button" at bounding box center [676, 16] width 20 height 20
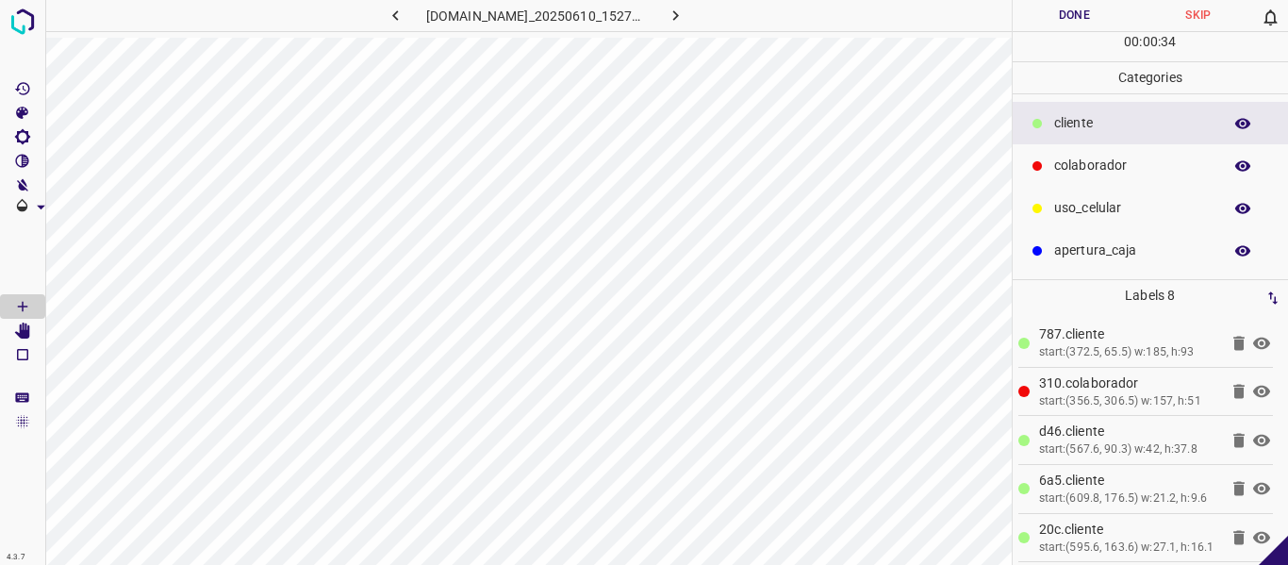
click at [1049, 21] on button "Done" at bounding box center [1075, 15] width 124 height 31
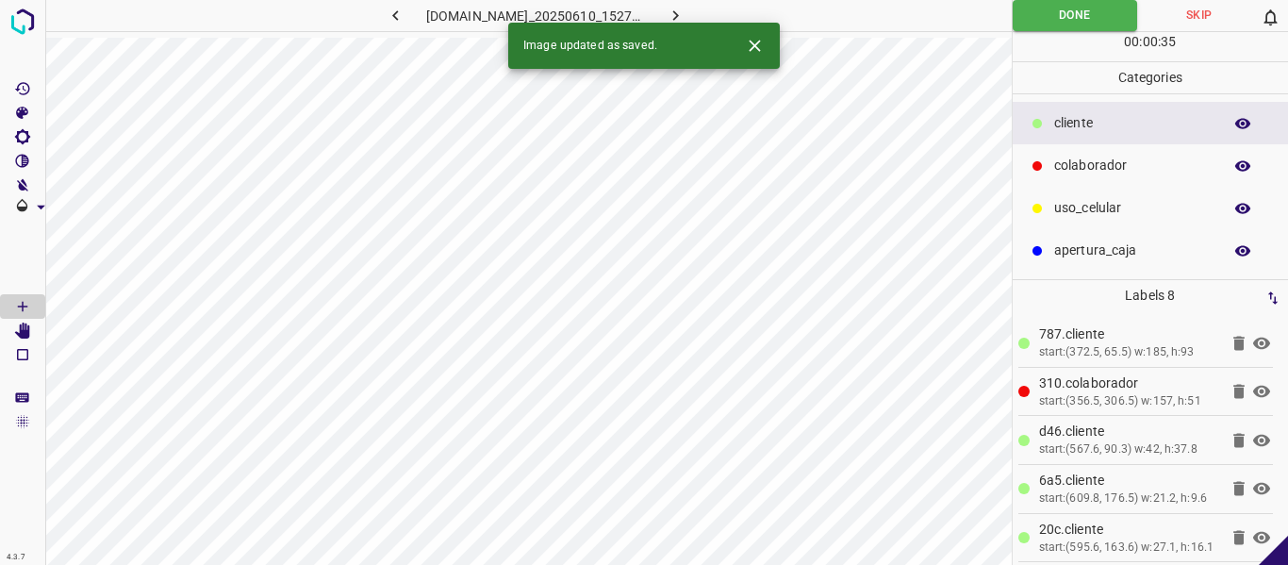
click at [685, 12] on icon "button" at bounding box center [676, 16] width 20 height 20
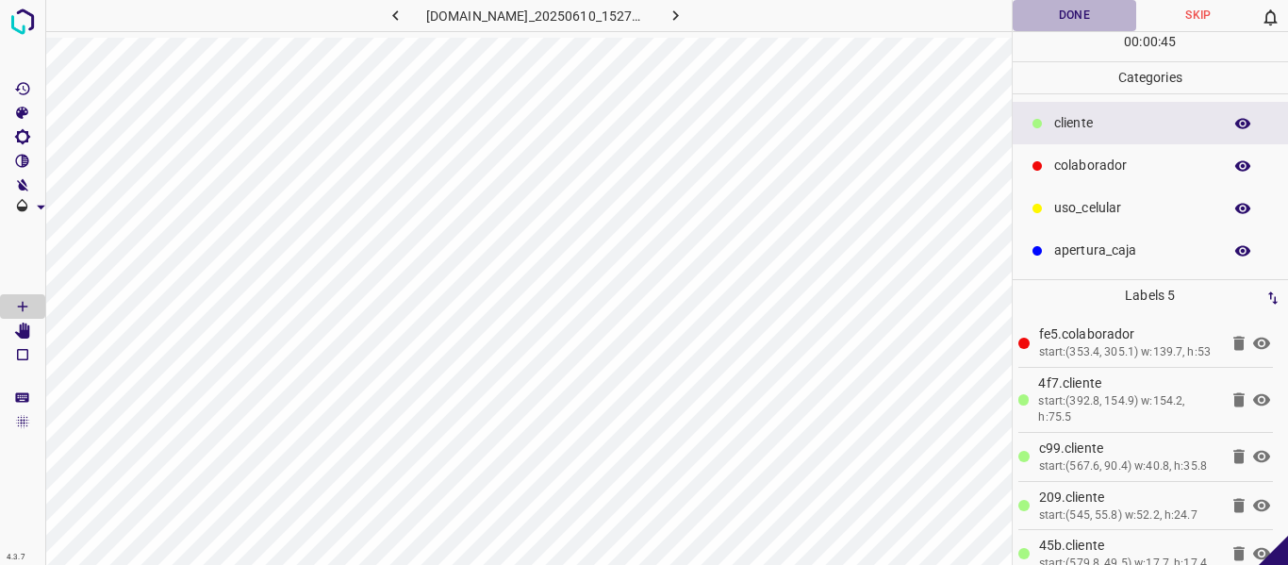
click at [1049, 20] on button "Done" at bounding box center [1075, 15] width 124 height 31
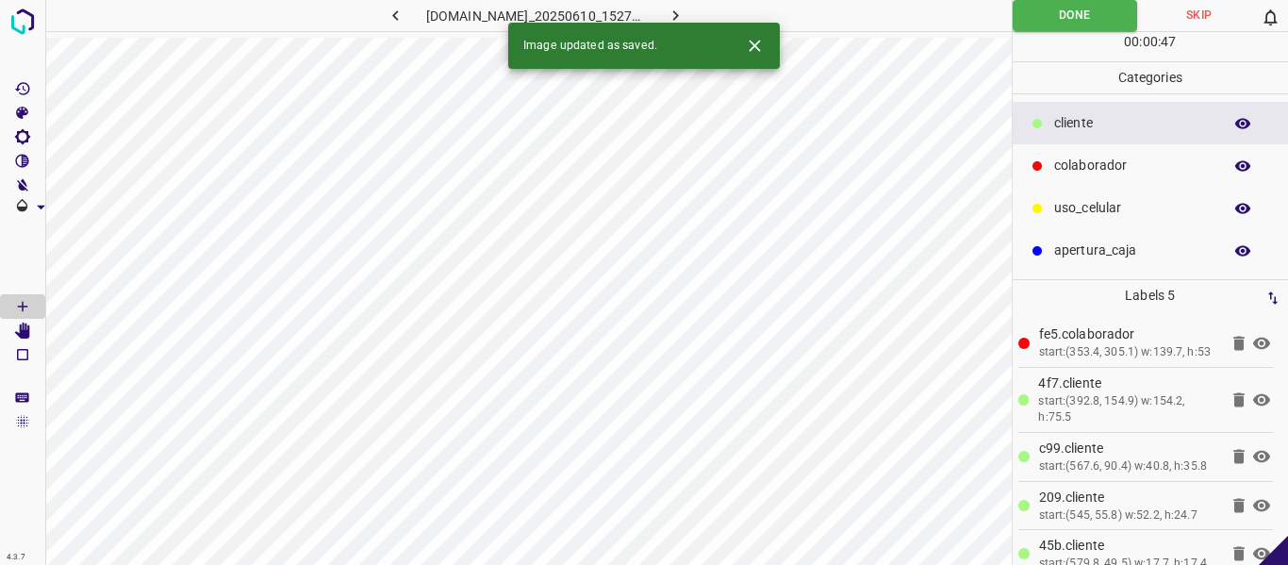
click at [685, 14] on icon "button" at bounding box center [676, 16] width 20 height 20
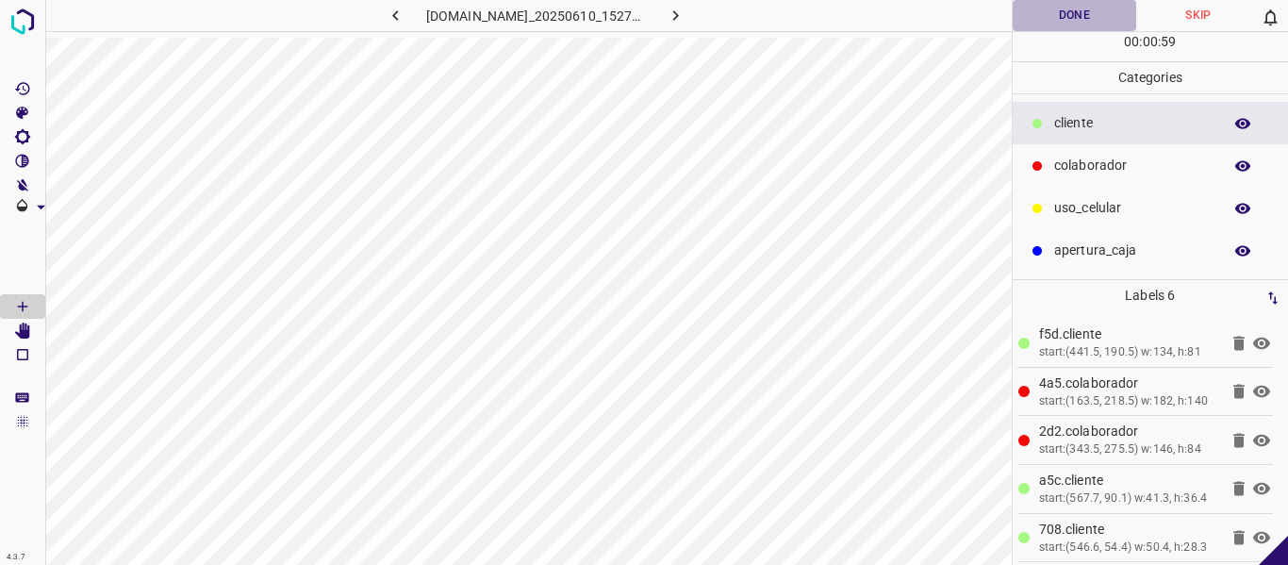
drag, startPoint x: 1064, startPoint y: 2, endPoint x: 1060, endPoint y: 33, distance: 31.3
click at [1064, 4] on button "Done" at bounding box center [1075, 15] width 124 height 31
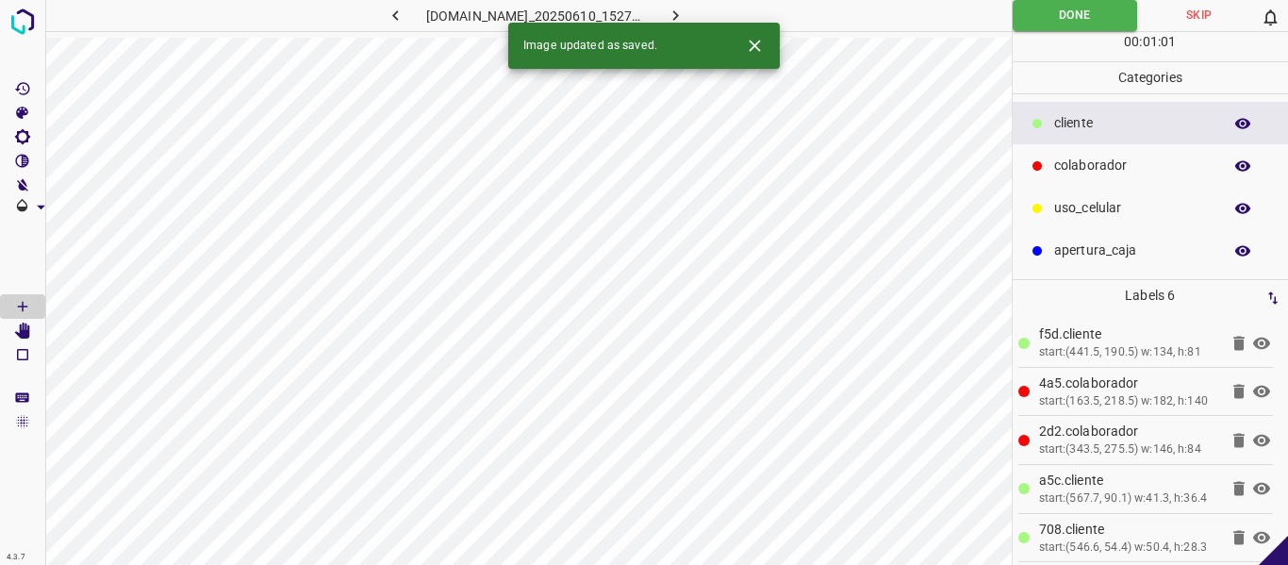
click at [706, 14] on button "button" at bounding box center [676, 15] width 60 height 31
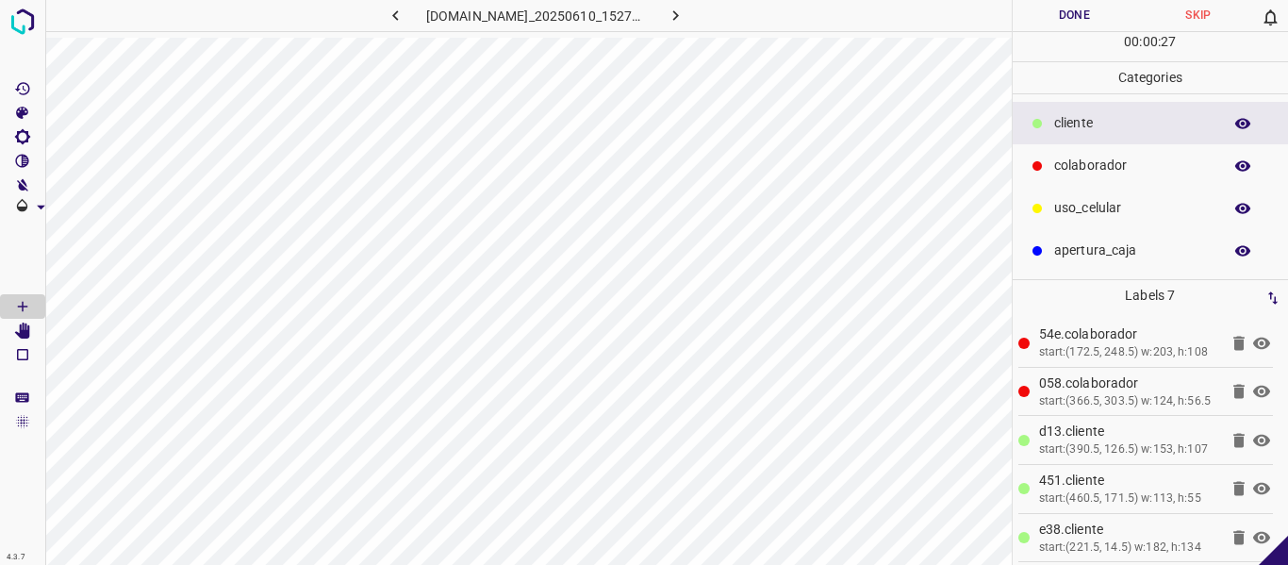
click at [1253, 349] on icon at bounding box center [1261, 343] width 17 height 12
click at [1253, 398] on icon at bounding box center [1261, 392] width 17 height 12
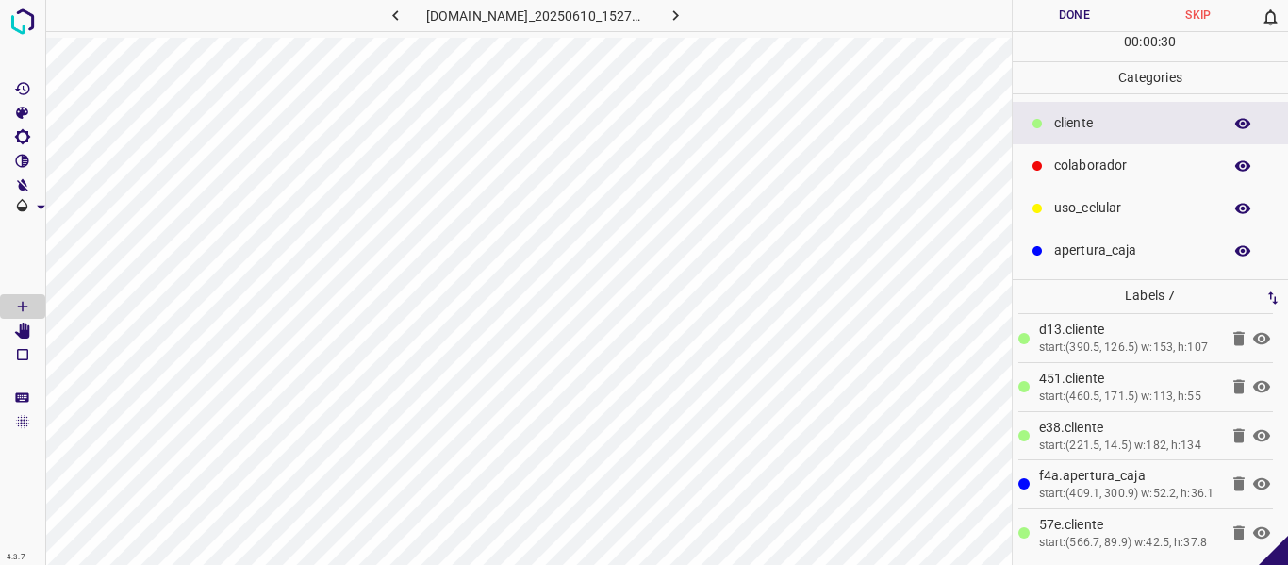
scroll to position [184, 0]
click at [1253, 478] on icon at bounding box center [1261, 484] width 17 height 12
click at [1251, 472] on icon at bounding box center [1261, 483] width 23 height 23
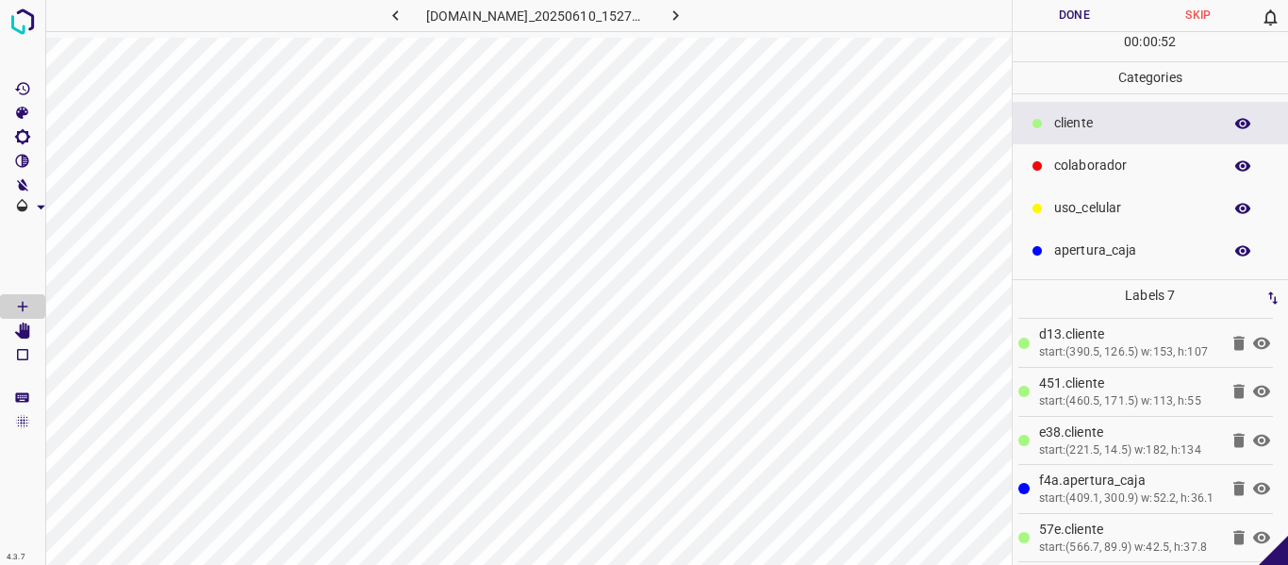
scroll to position [0, 0]
click at [1250, 351] on icon at bounding box center [1261, 343] width 23 height 23
click at [1253, 400] on icon at bounding box center [1261, 392] width 17 height 15
click at [1066, 210] on p "uso_celular" at bounding box center [1133, 208] width 158 height 20
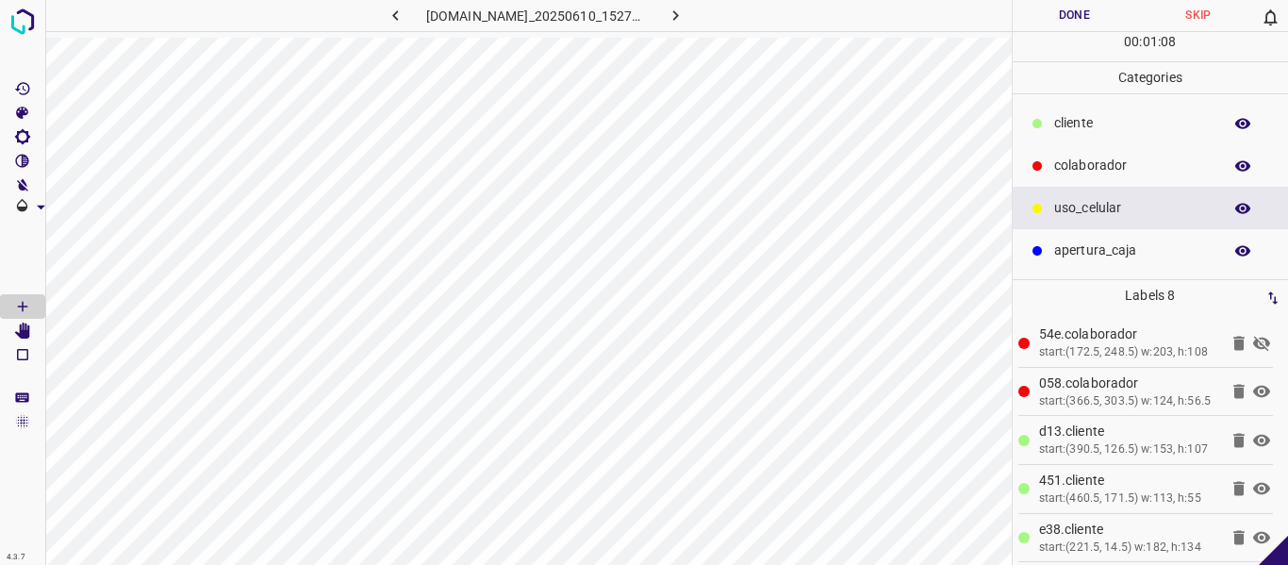
click at [1253, 351] on icon at bounding box center [1261, 343] width 17 height 15
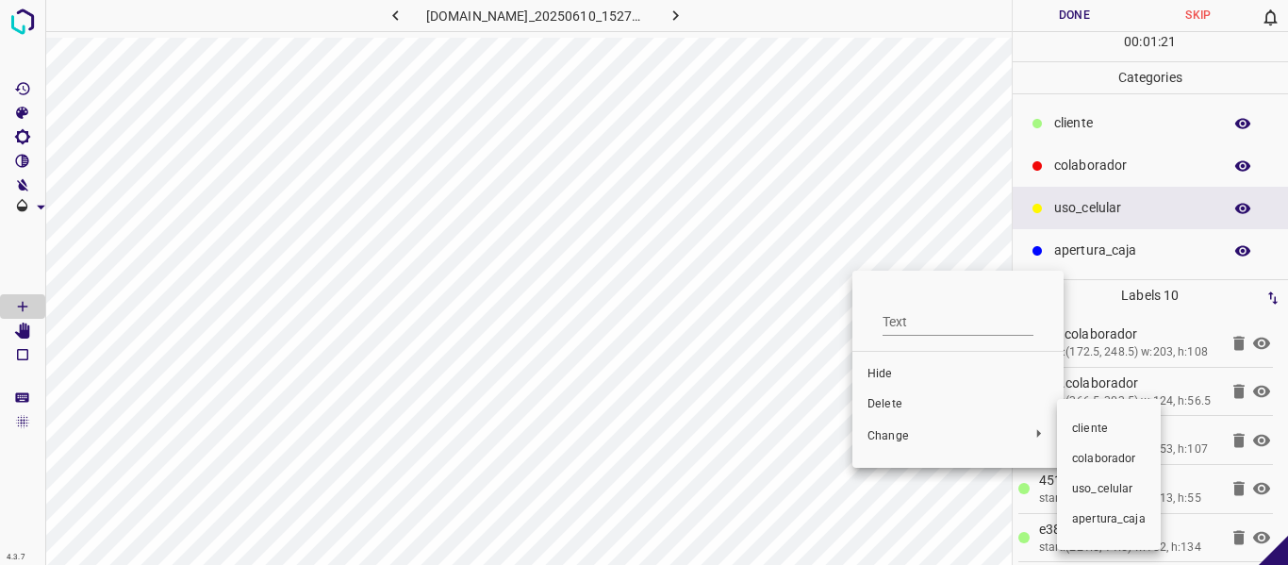
click at [1087, 429] on span "​​cliente" at bounding box center [1109, 429] width 74 height 17
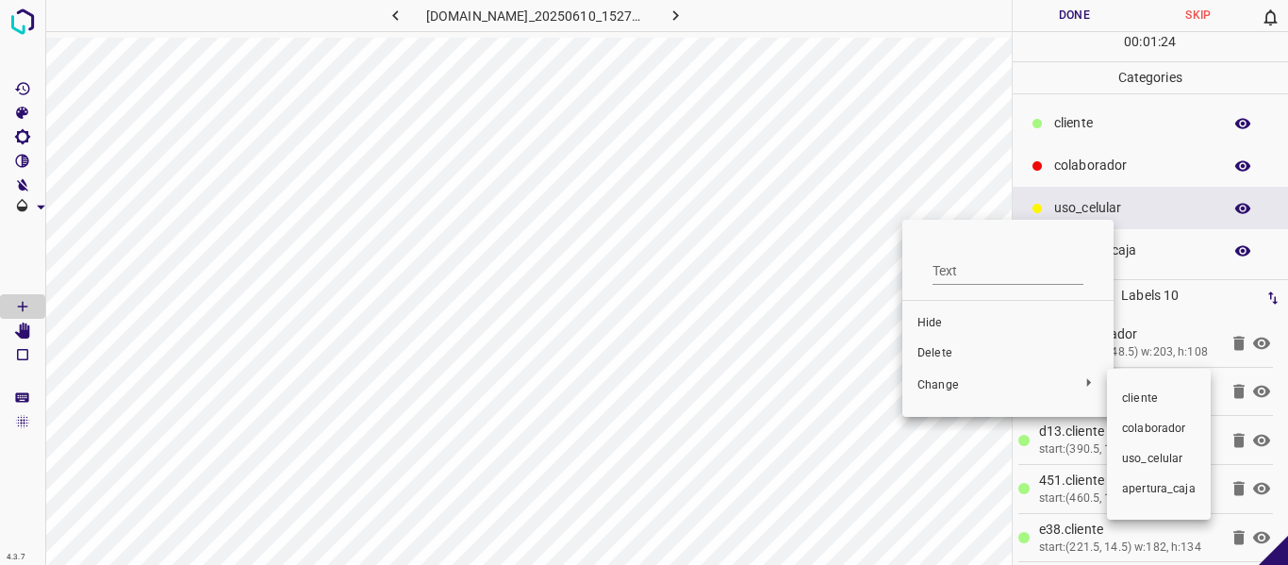
click at [1136, 396] on span "​​cliente" at bounding box center [1159, 398] width 74 height 17
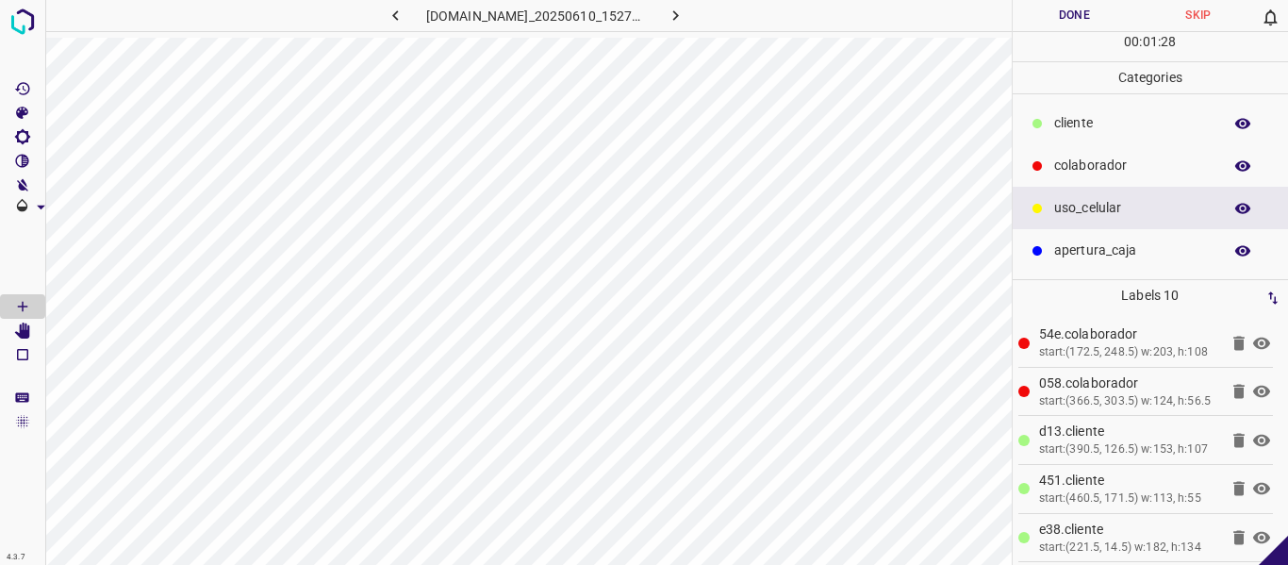
click at [1055, 3] on button "Done" at bounding box center [1075, 15] width 124 height 31
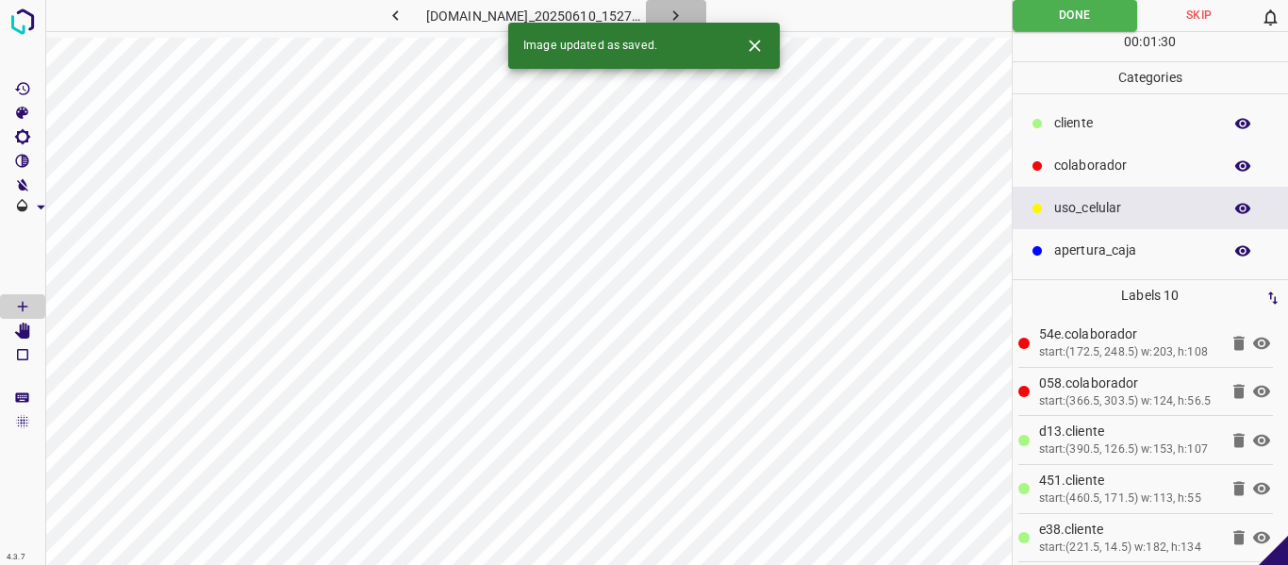
click at [685, 15] on icon "button" at bounding box center [676, 16] width 20 height 20
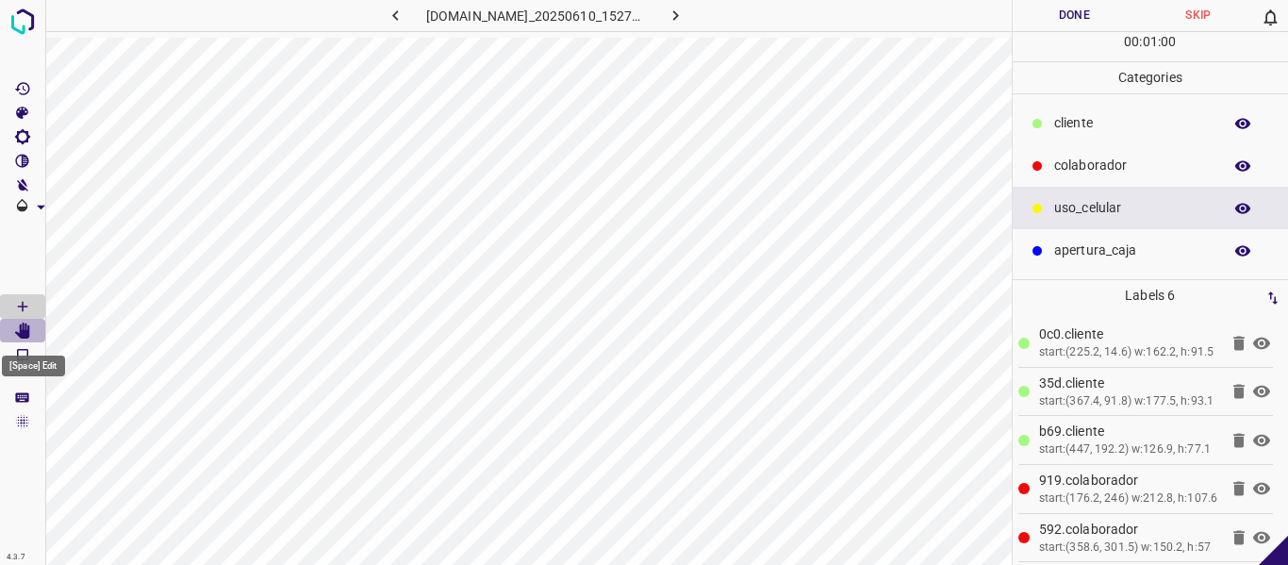
drag, startPoint x: 20, startPoint y: 331, endPoint x: 44, endPoint y: 340, distance: 26.3
click at [23, 331] on icon "[Space] Edit" at bounding box center [22, 330] width 17 height 17
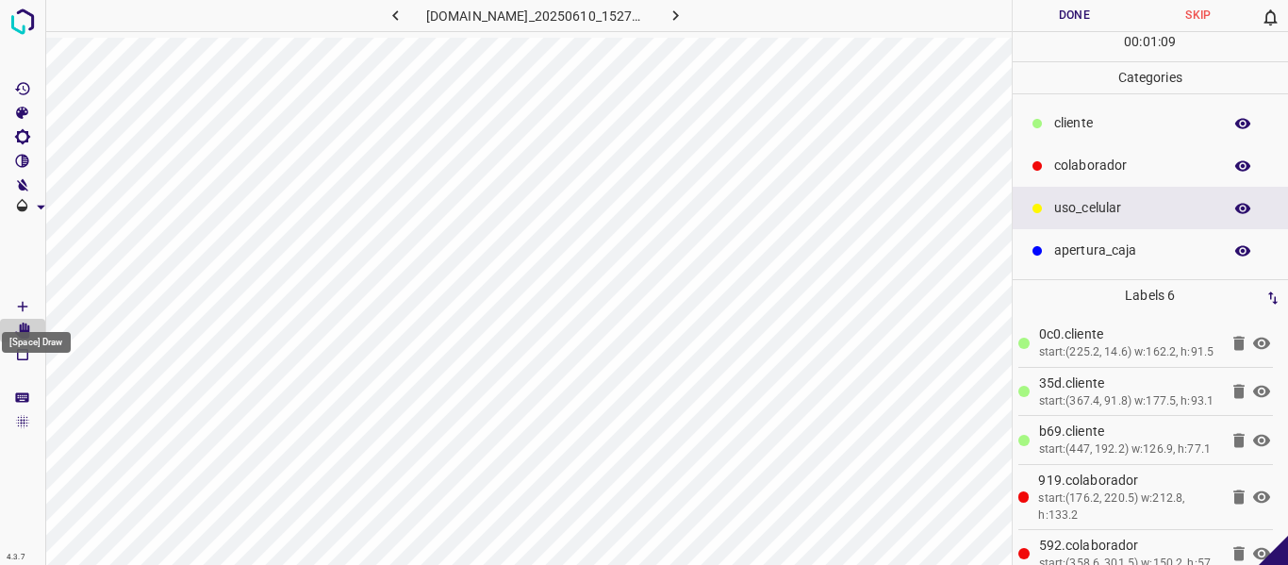
click at [25, 305] on icon "[Space] Draw" at bounding box center [22, 306] width 17 height 17
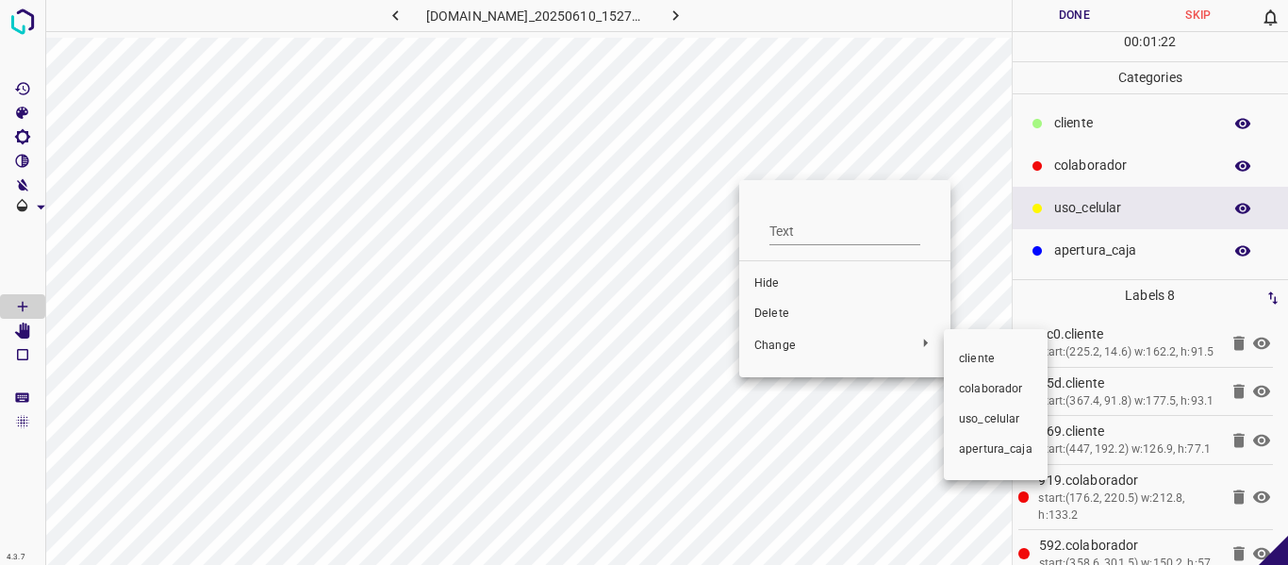
drag, startPoint x: 975, startPoint y: 351, endPoint x: 969, endPoint y: 321, distance: 30.7
click at [975, 350] on li "​​cliente" at bounding box center [996, 359] width 104 height 30
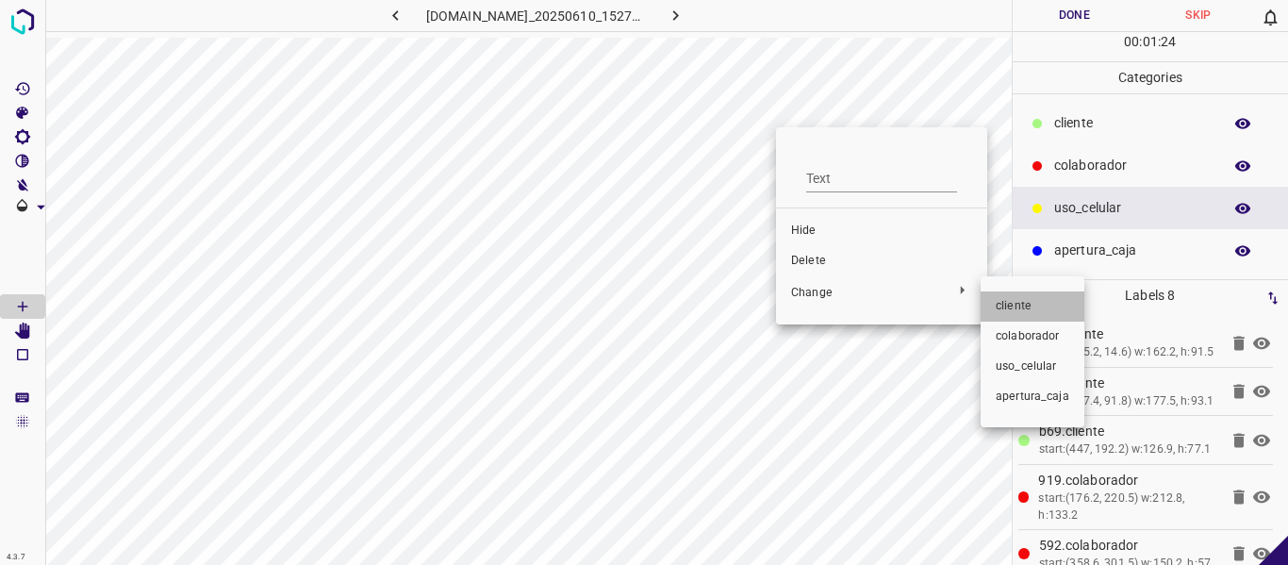
click at [1011, 304] on span "​​cliente" at bounding box center [1033, 306] width 74 height 17
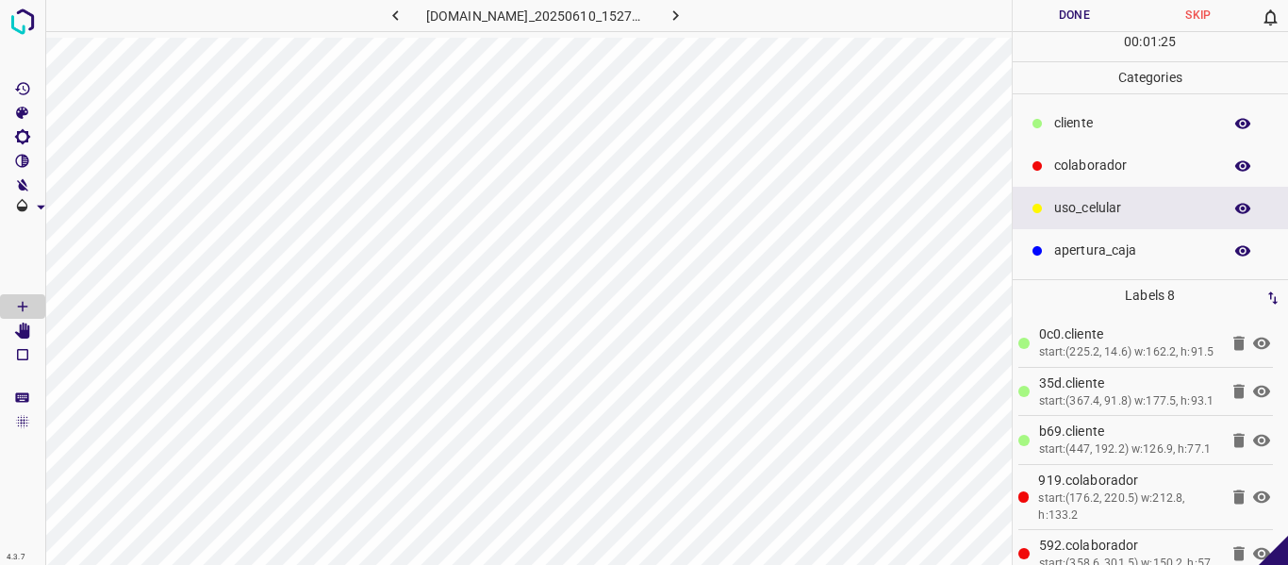
click at [1072, 119] on p "​​cliente" at bounding box center [1133, 123] width 158 height 20
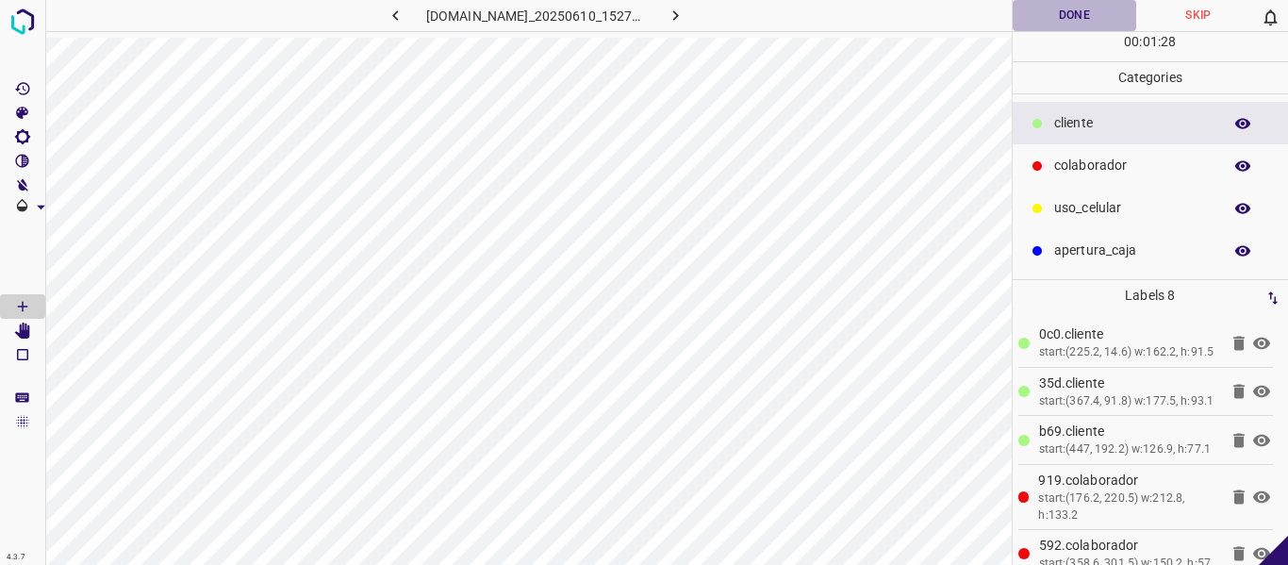
click at [1047, 20] on button "Done" at bounding box center [1075, 15] width 124 height 31
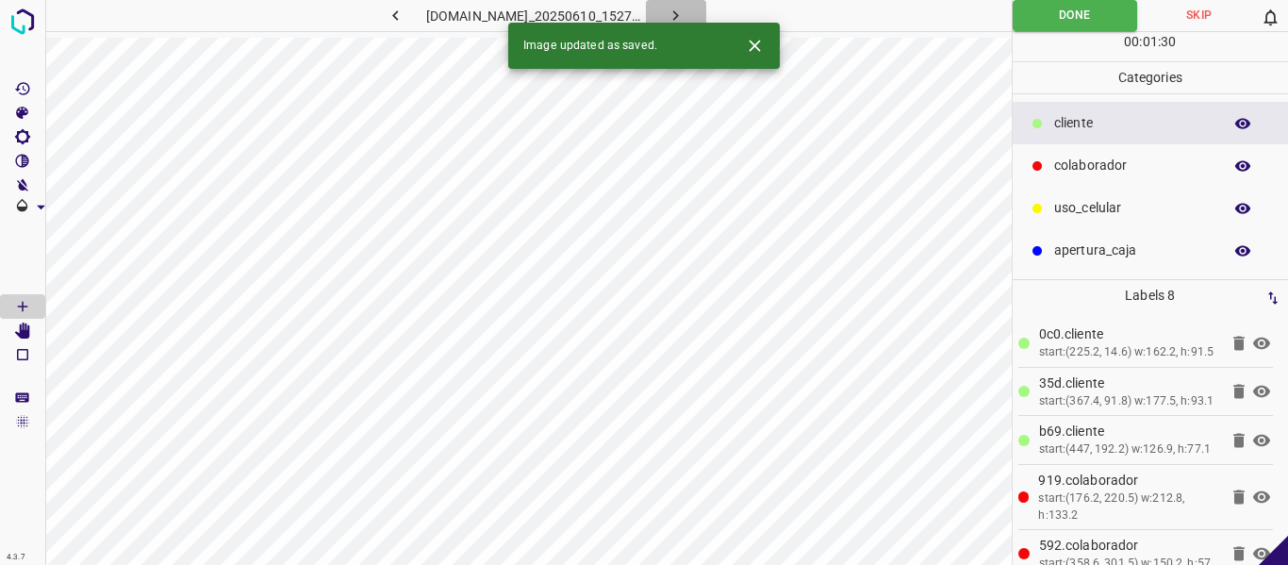
click at [685, 16] on icon "button" at bounding box center [676, 16] width 20 height 20
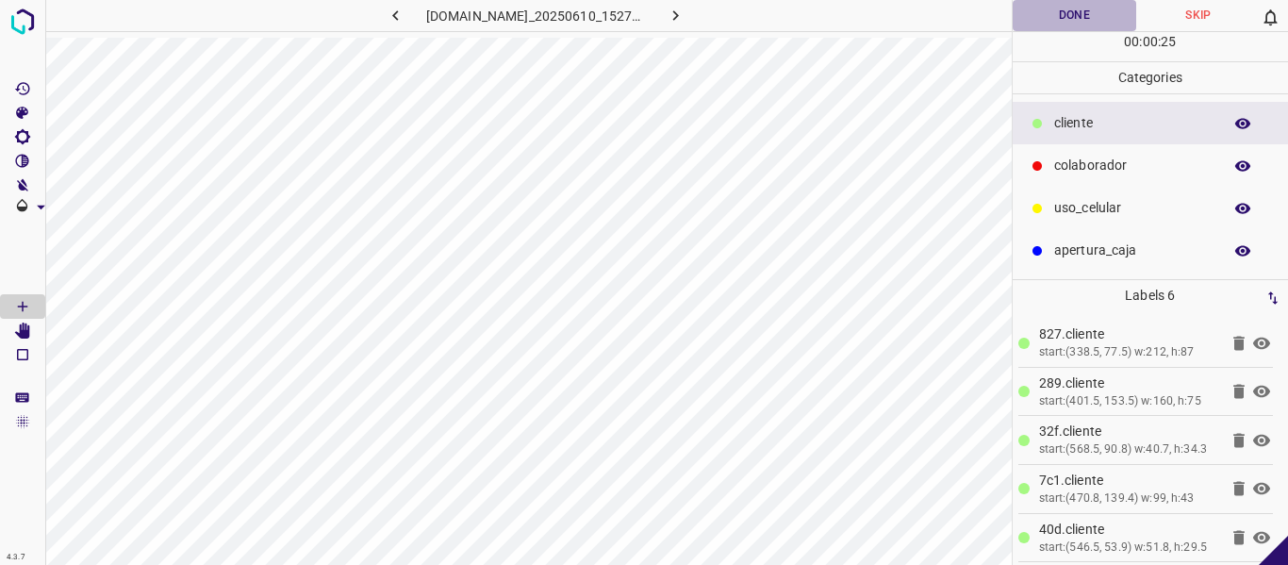
click at [1063, 20] on button "Done" at bounding box center [1075, 15] width 124 height 31
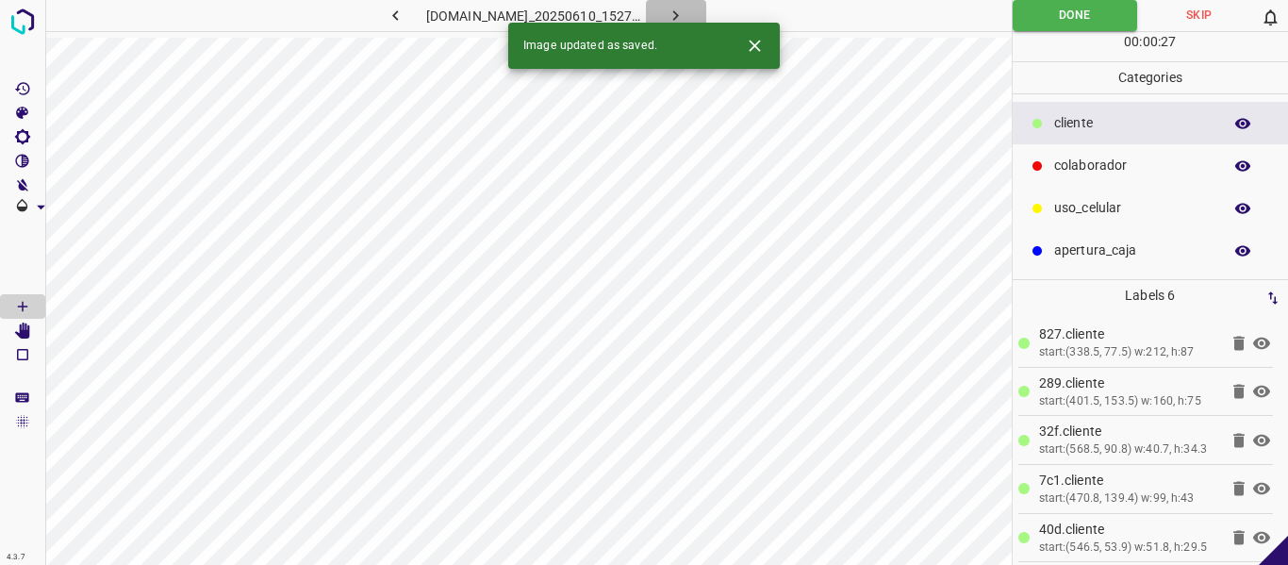
click at [685, 20] on icon "button" at bounding box center [676, 16] width 20 height 20
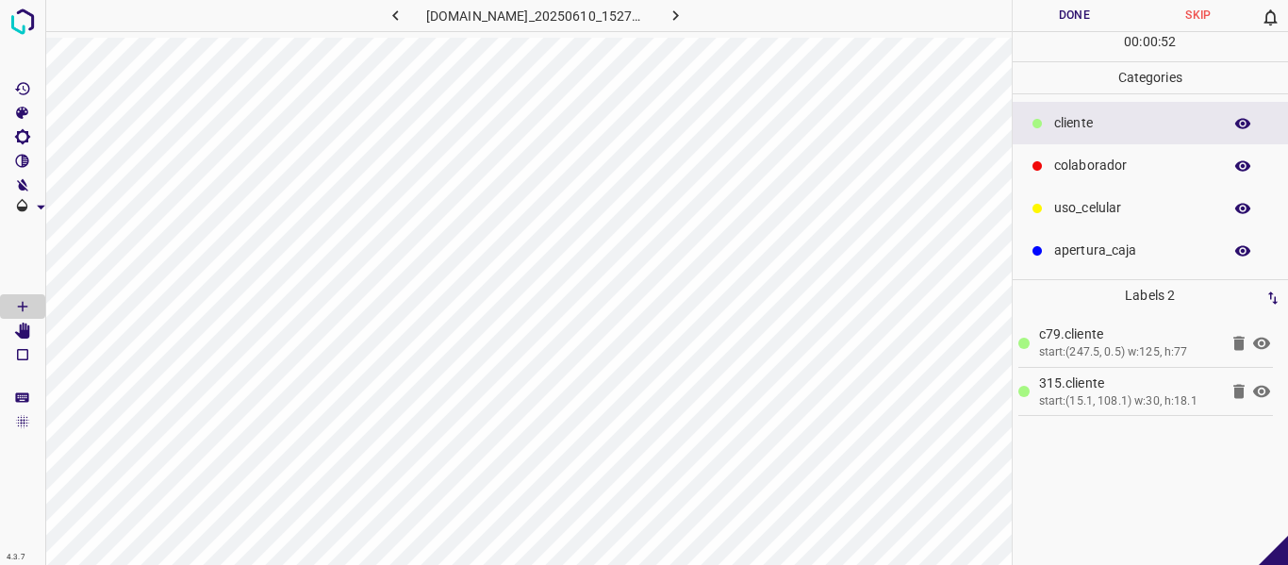
click at [1051, 19] on button "Done" at bounding box center [1075, 15] width 124 height 31
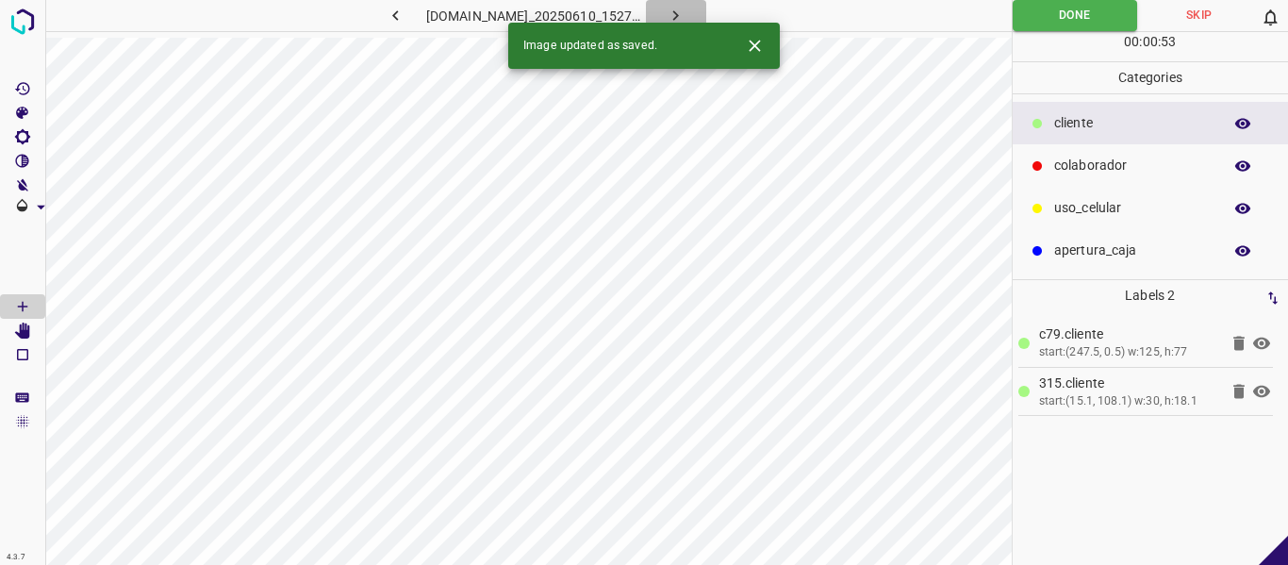
click at [685, 14] on icon "button" at bounding box center [676, 16] width 20 height 20
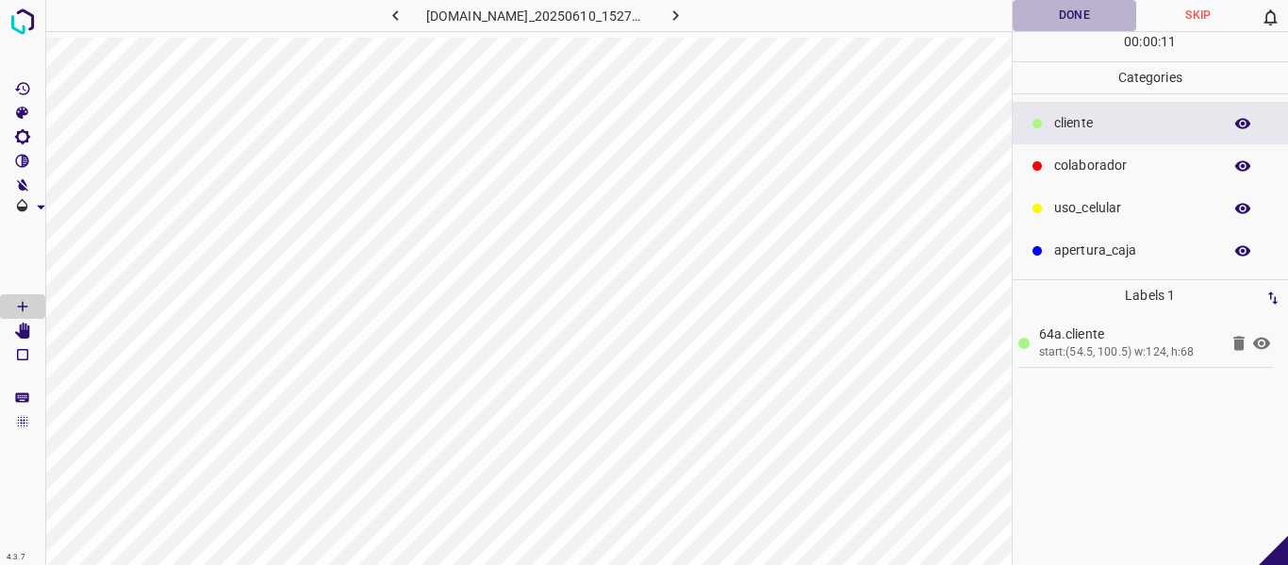
click at [1056, 18] on button "Done" at bounding box center [1075, 15] width 124 height 31
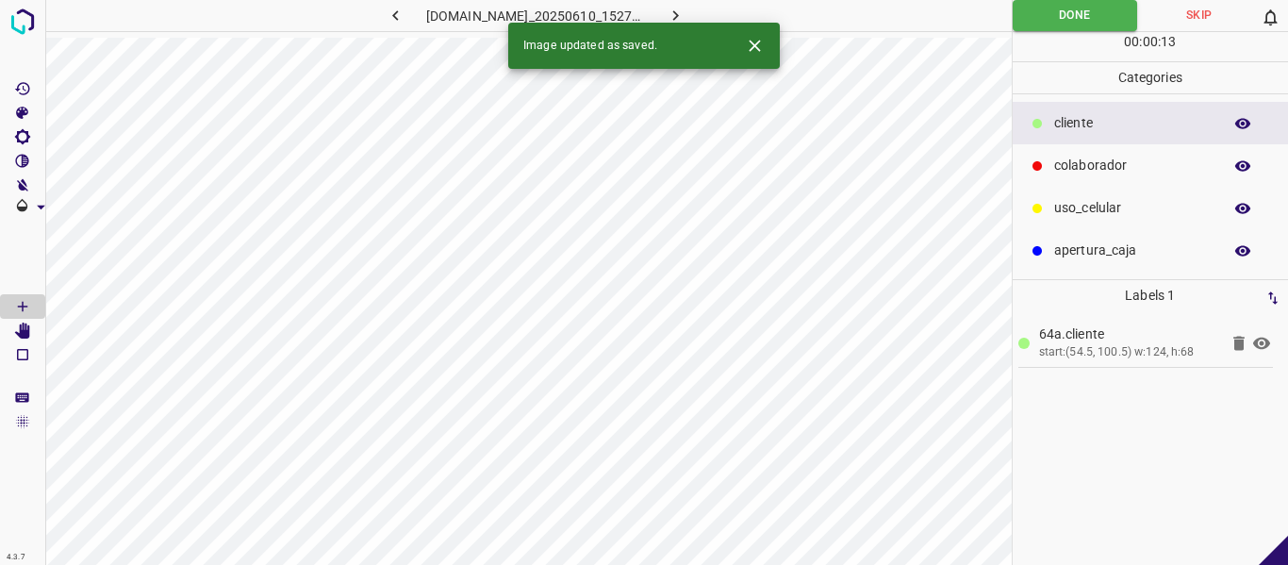
click at [685, 10] on icon "button" at bounding box center [676, 16] width 20 height 20
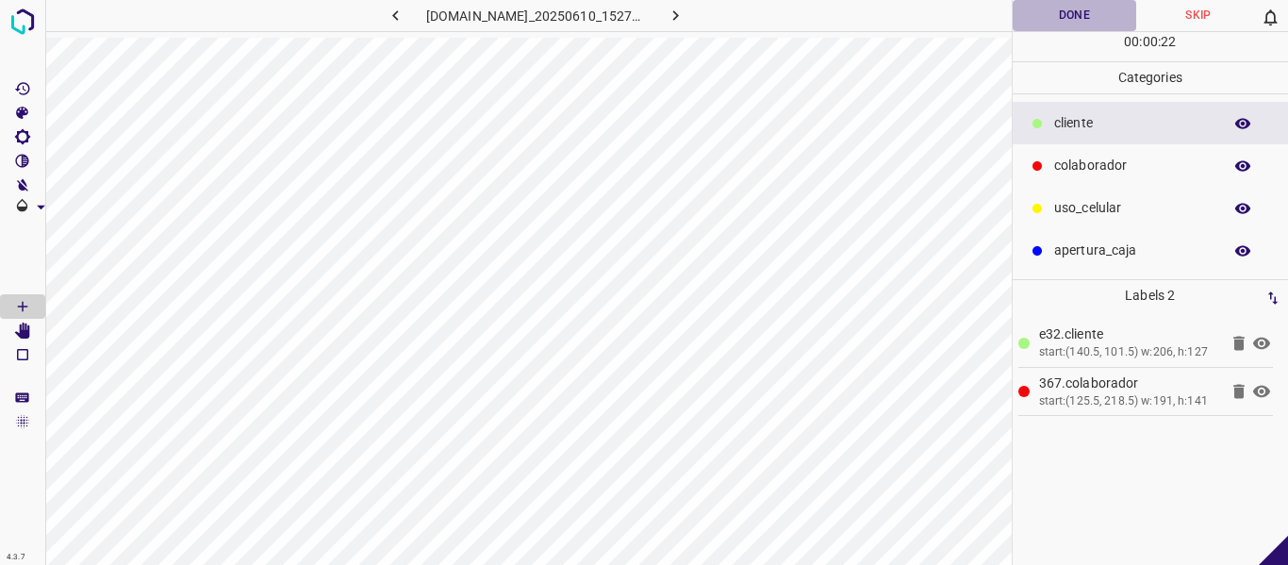
click at [1053, 21] on button "Done" at bounding box center [1075, 15] width 124 height 31
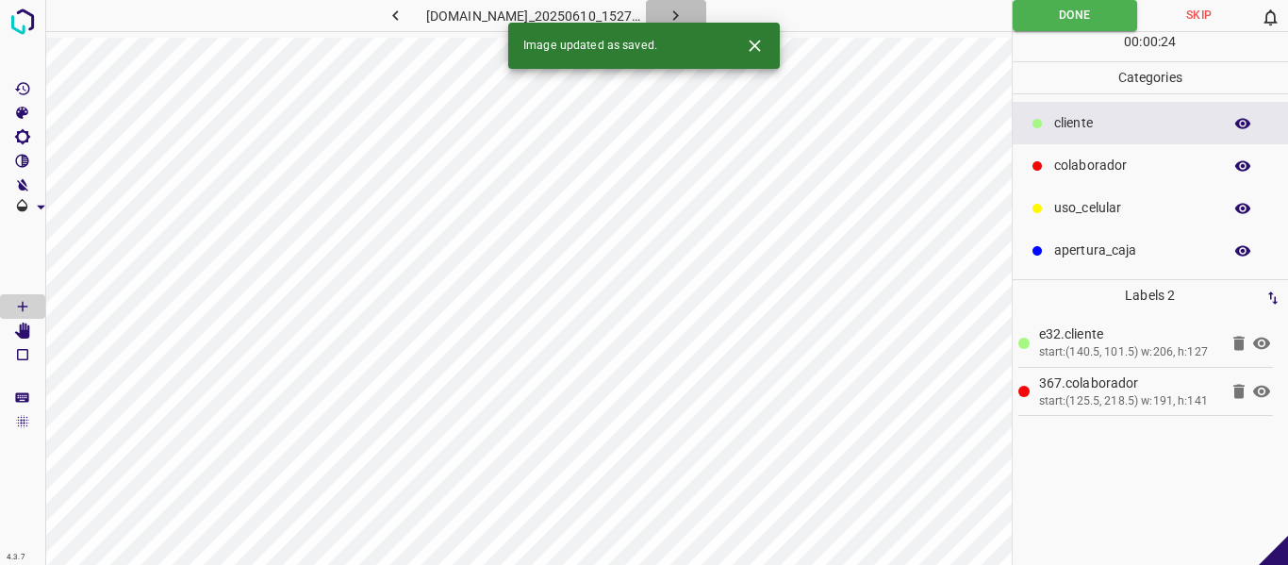
click at [685, 12] on icon "button" at bounding box center [676, 16] width 20 height 20
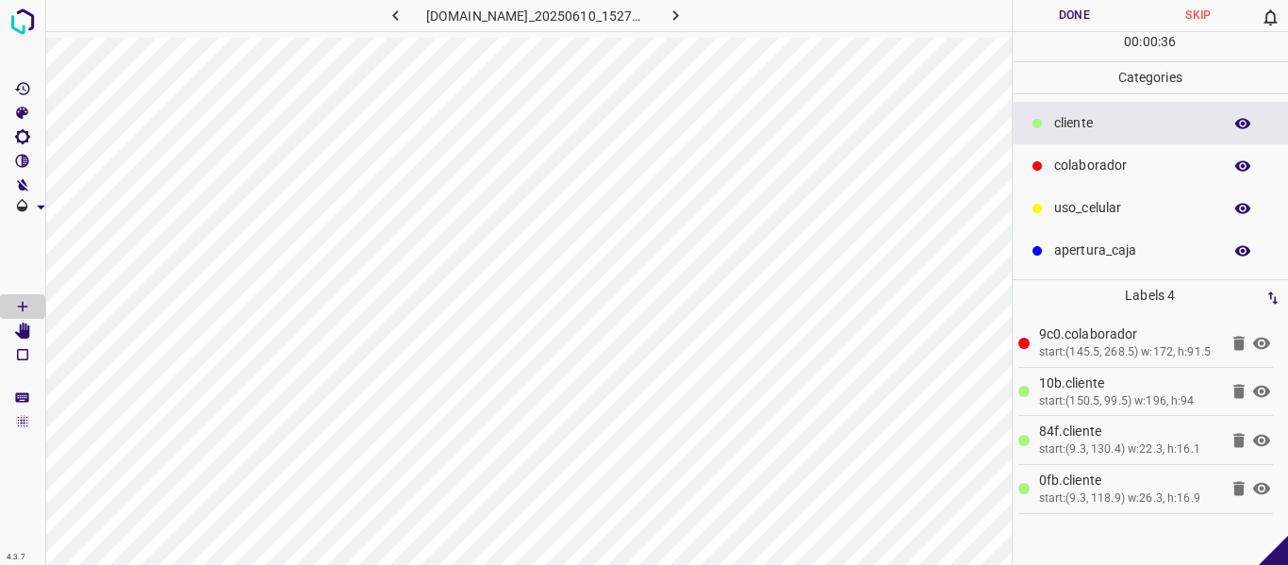
click at [1043, 23] on button "Done" at bounding box center [1075, 15] width 124 height 31
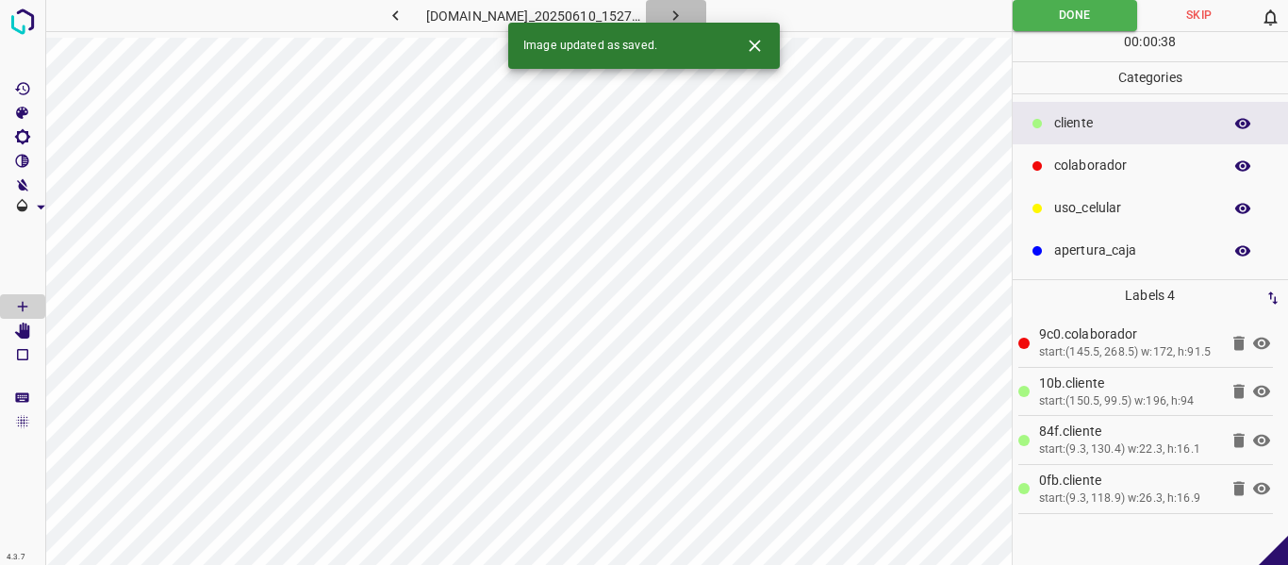
click at [706, 13] on button "button" at bounding box center [676, 15] width 60 height 31
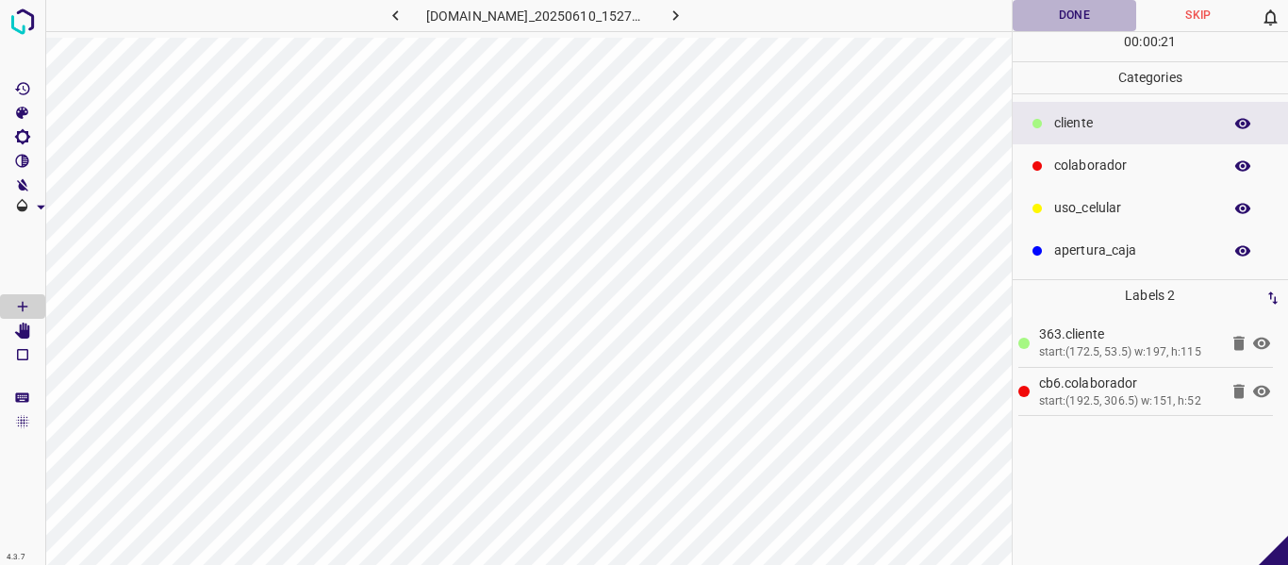
click at [1063, 16] on button "Done" at bounding box center [1075, 15] width 124 height 31
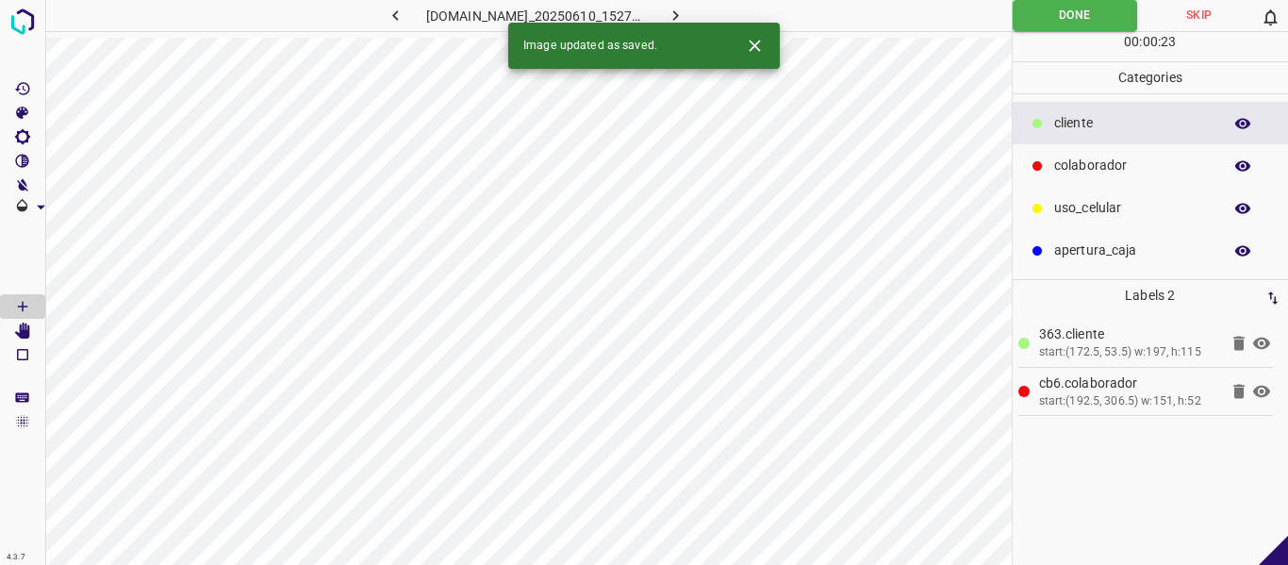
click at [679, 17] on icon "button" at bounding box center [676, 15] width 6 height 10
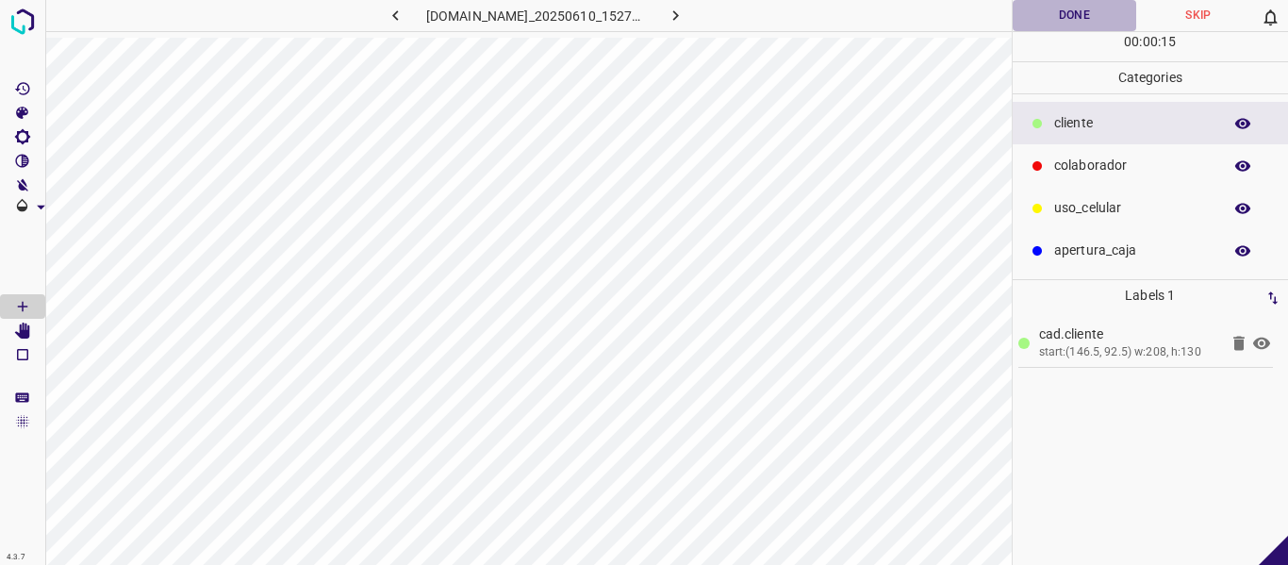
click at [1075, 6] on button "Done" at bounding box center [1075, 15] width 124 height 31
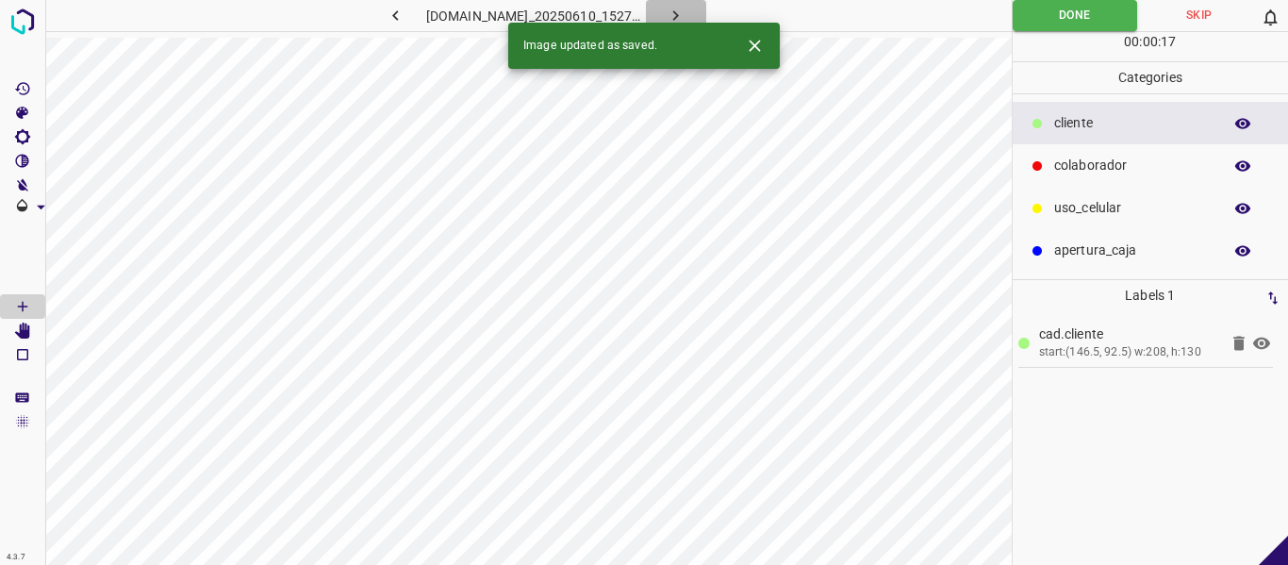
click at [685, 12] on icon "button" at bounding box center [676, 16] width 20 height 20
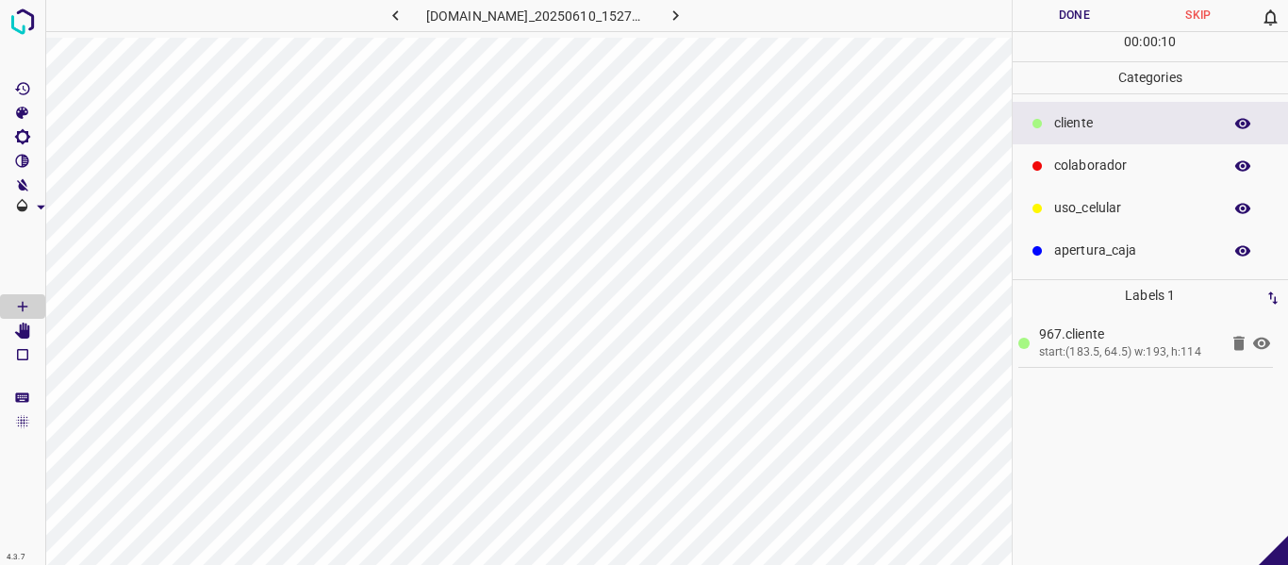
click at [1065, 14] on button "Done" at bounding box center [1075, 15] width 124 height 31
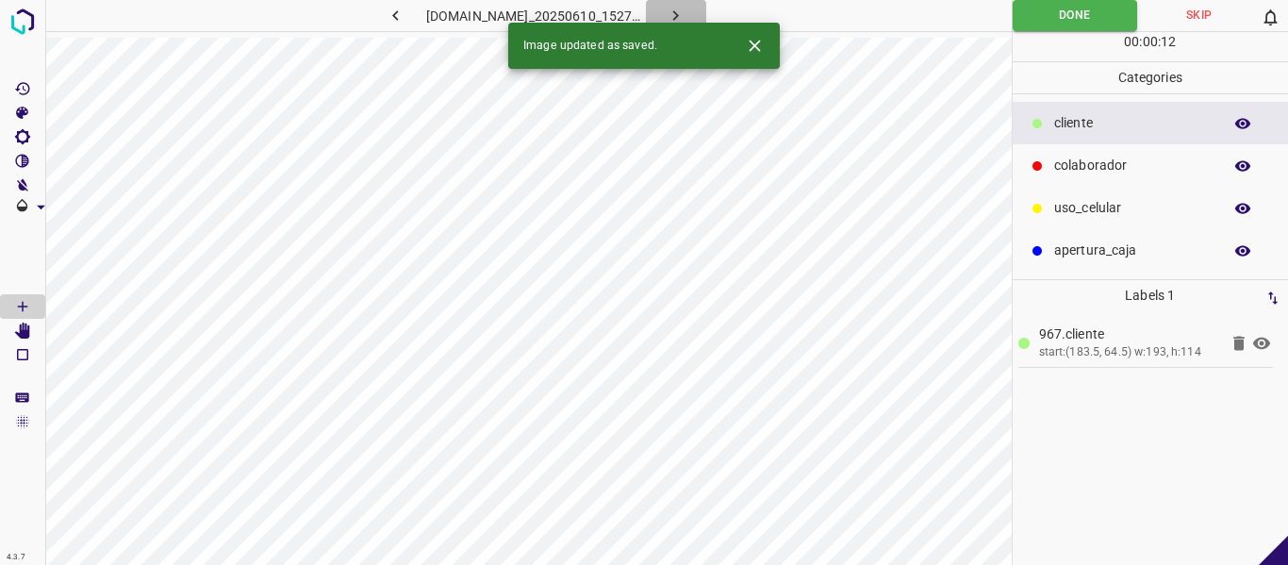
click at [679, 14] on icon "button" at bounding box center [676, 15] width 6 height 10
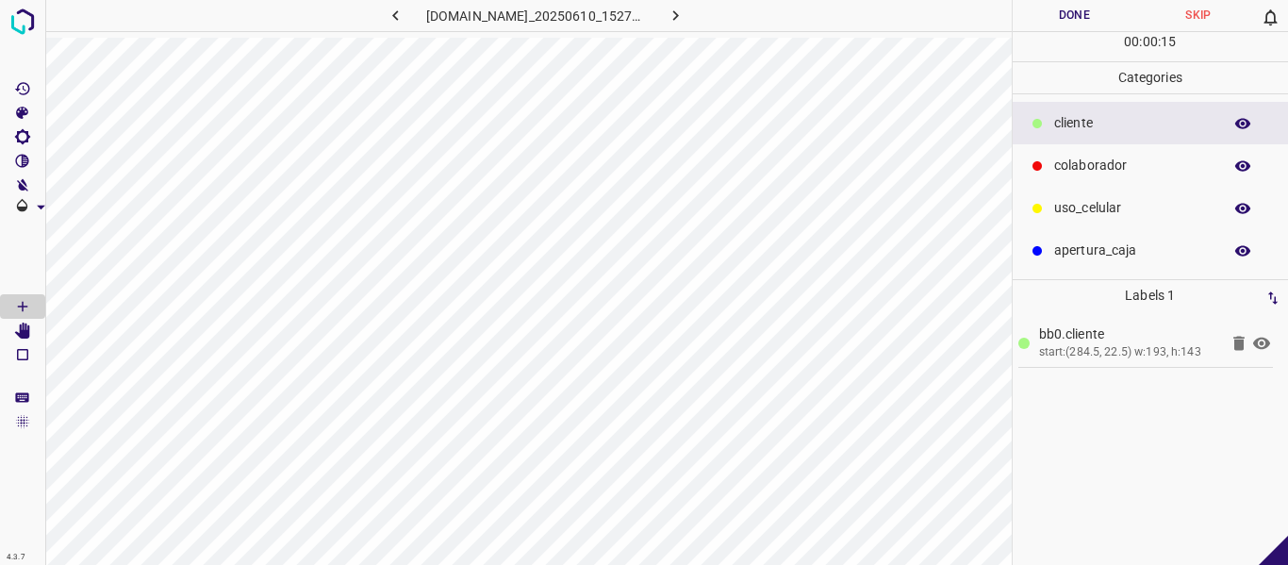
click at [1076, 11] on button "Done" at bounding box center [1075, 15] width 124 height 31
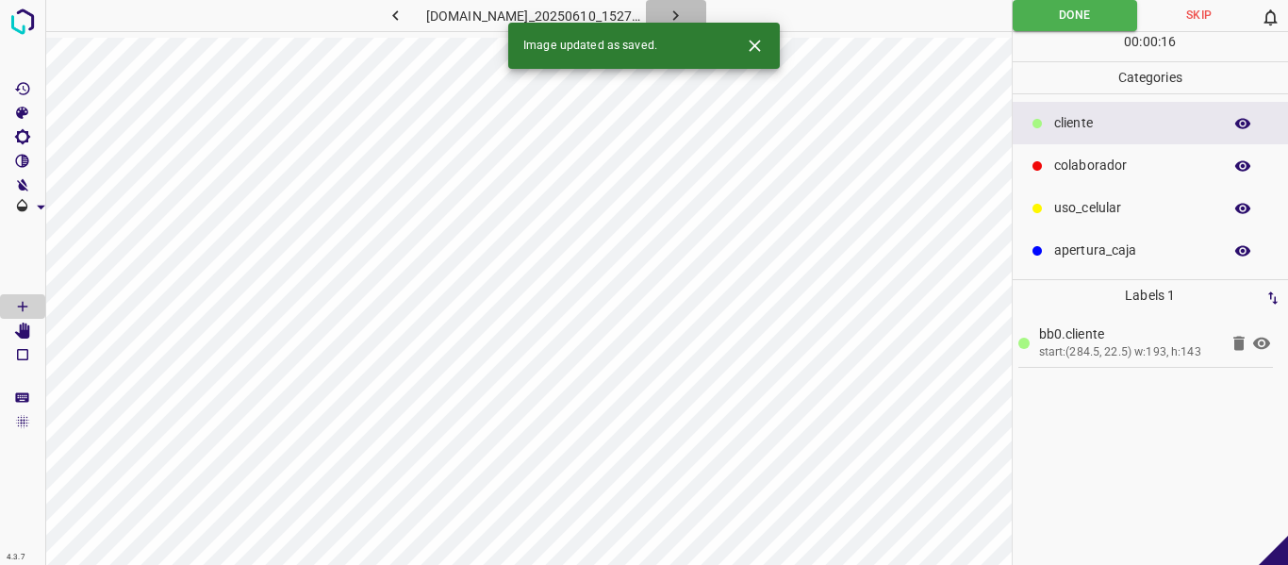
click at [685, 16] on icon "button" at bounding box center [676, 16] width 20 height 20
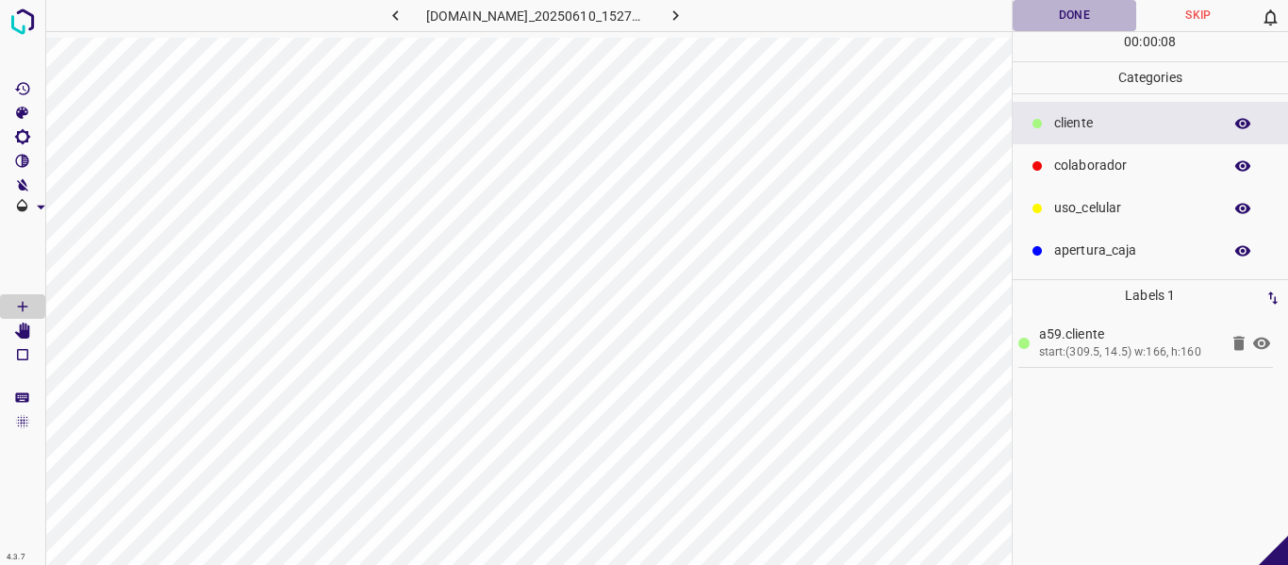
click at [1065, 14] on button "Done" at bounding box center [1075, 15] width 124 height 31
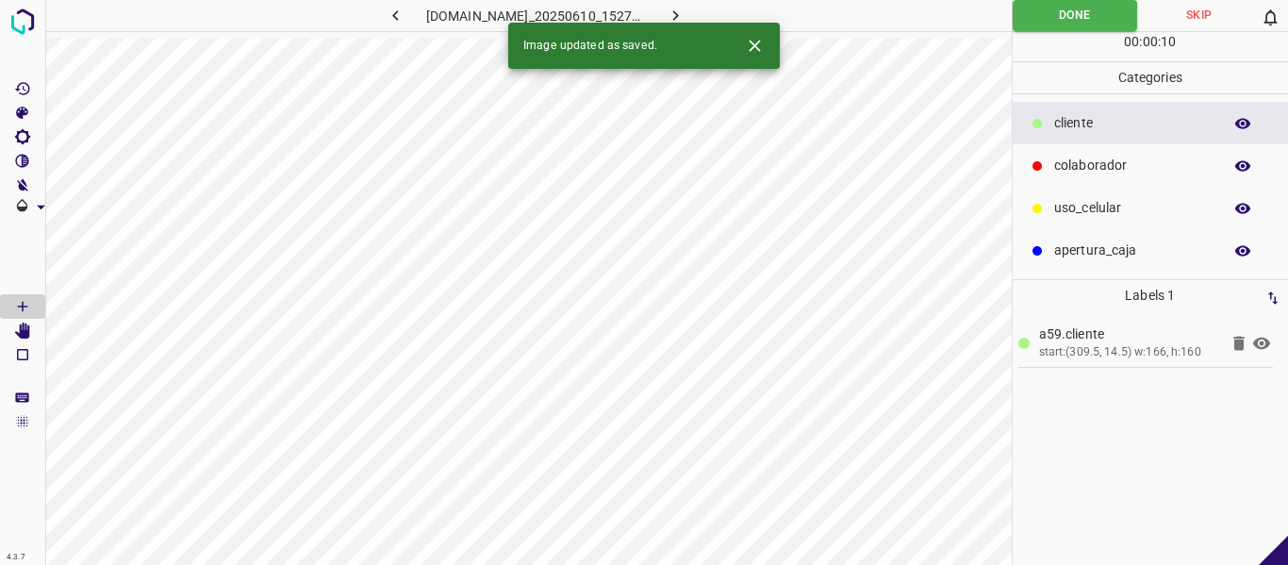
click at [685, 11] on icon "button" at bounding box center [676, 16] width 20 height 20
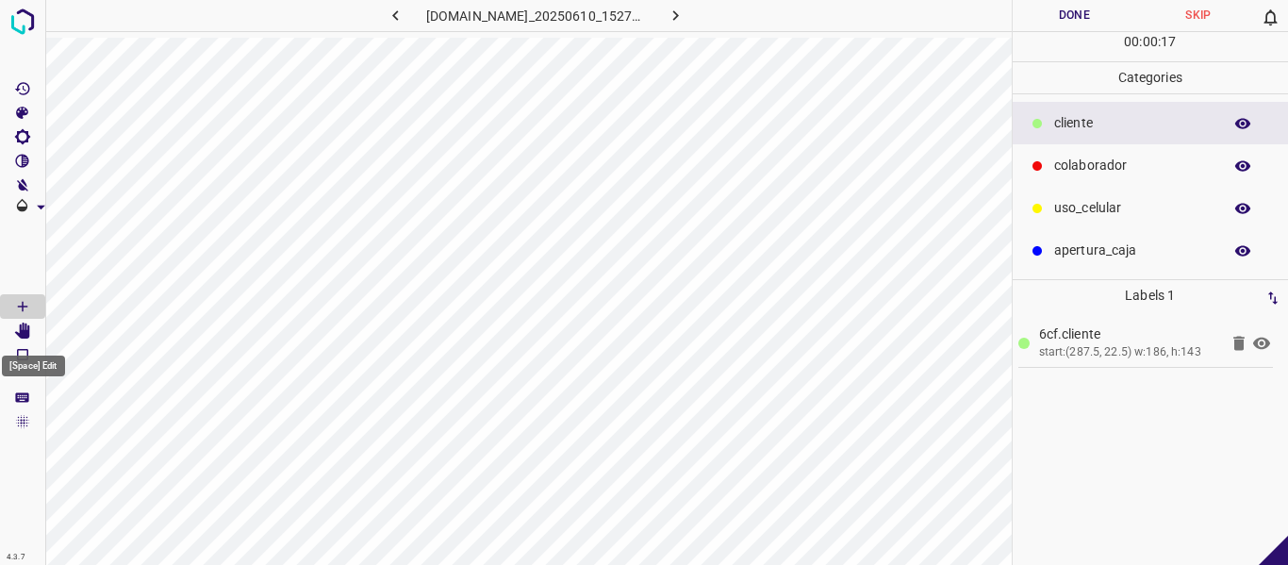
click at [25, 325] on icon "[Space] Edit" at bounding box center [22, 330] width 15 height 17
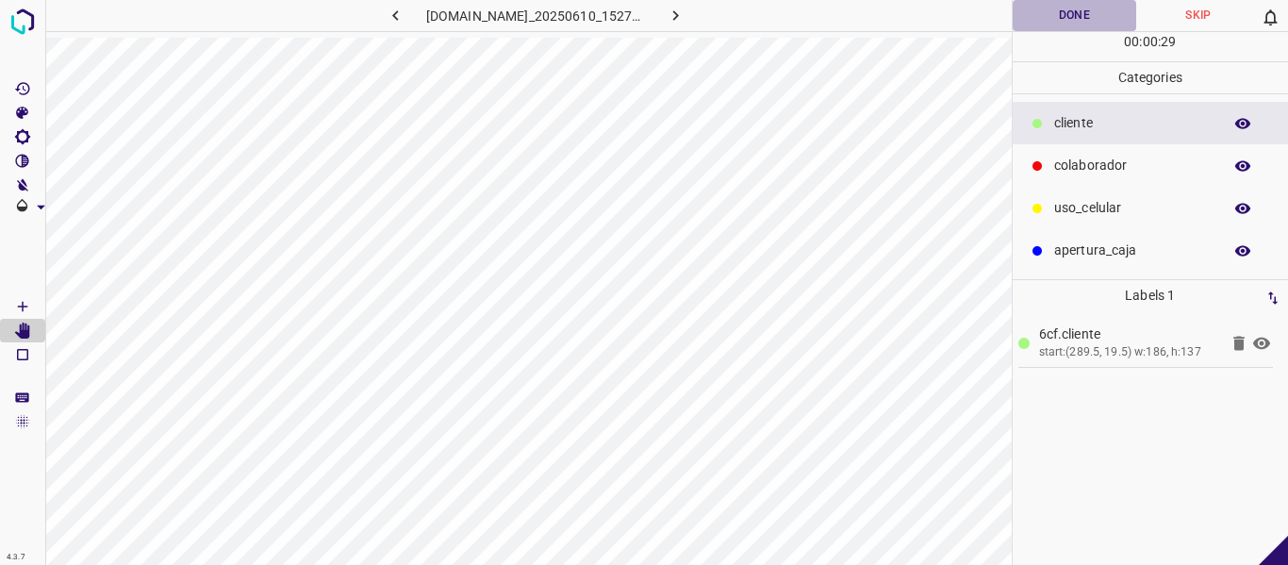
click at [1068, 19] on button "Done" at bounding box center [1075, 15] width 124 height 31
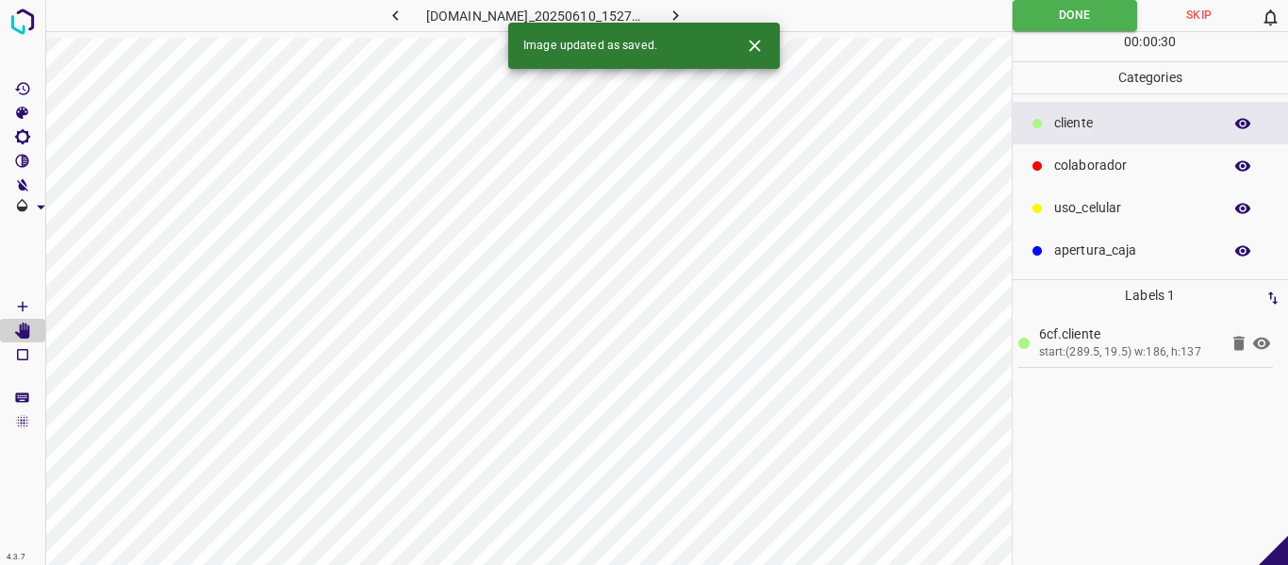
click at [679, 16] on icon "button" at bounding box center [676, 15] width 6 height 10
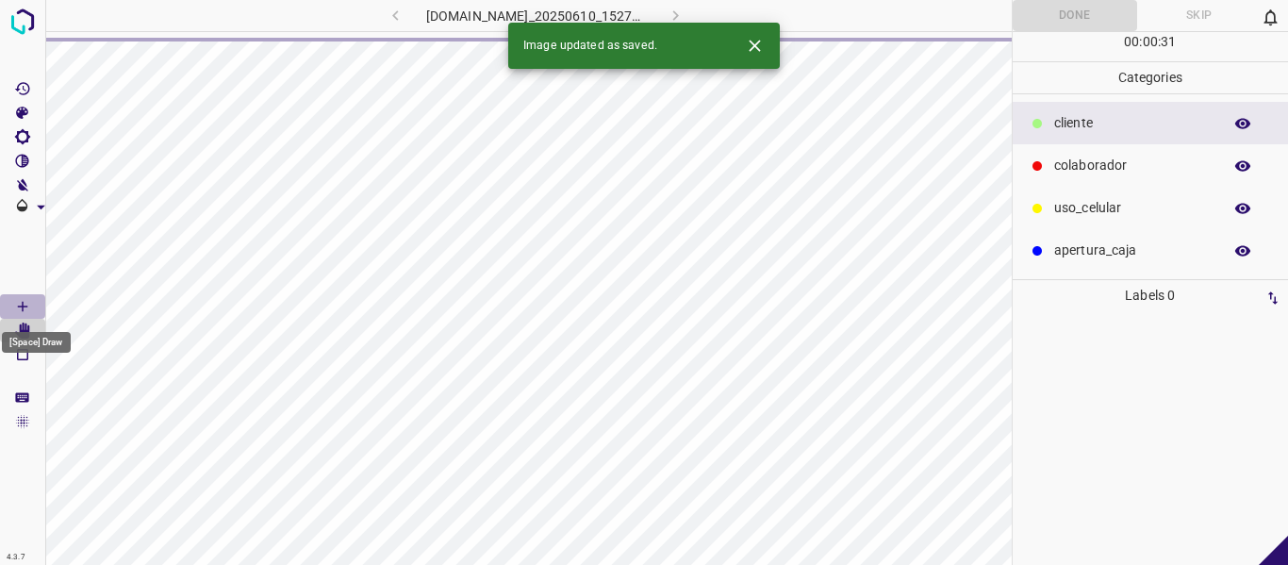
click at [27, 305] on icon "[Space] Draw" at bounding box center [22, 306] width 17 height 17
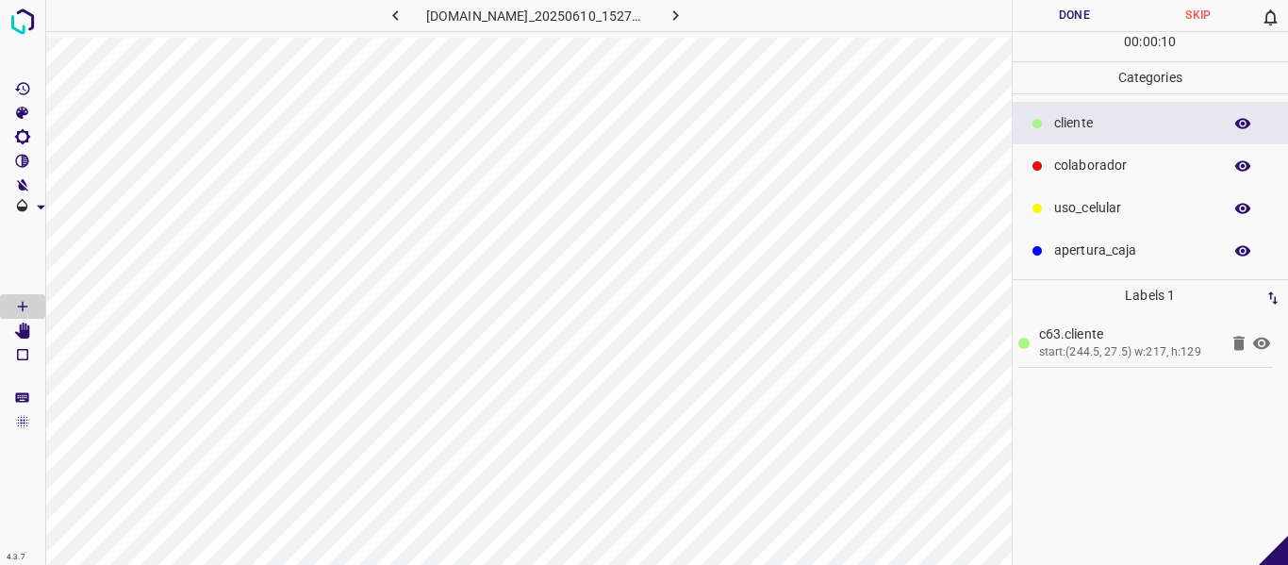
click at [1074, 16] on button "Done" at bounding box center [1075, 15] width 124 height 31
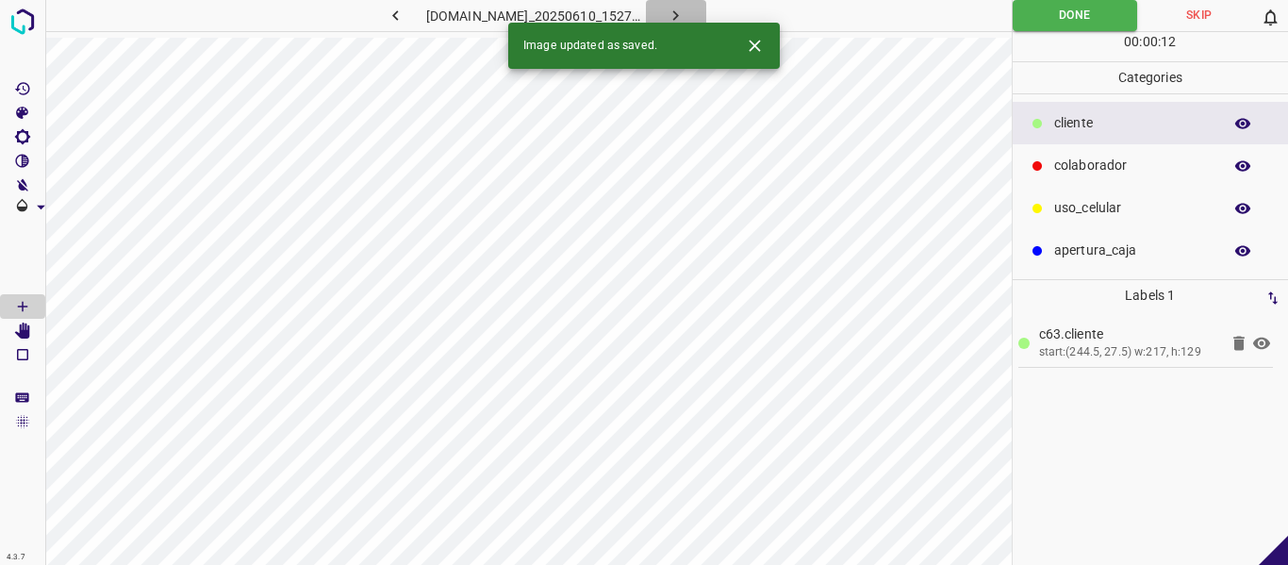
click at [706, 9] on button "button" at bounding box center [676, 15] width 60 height 31
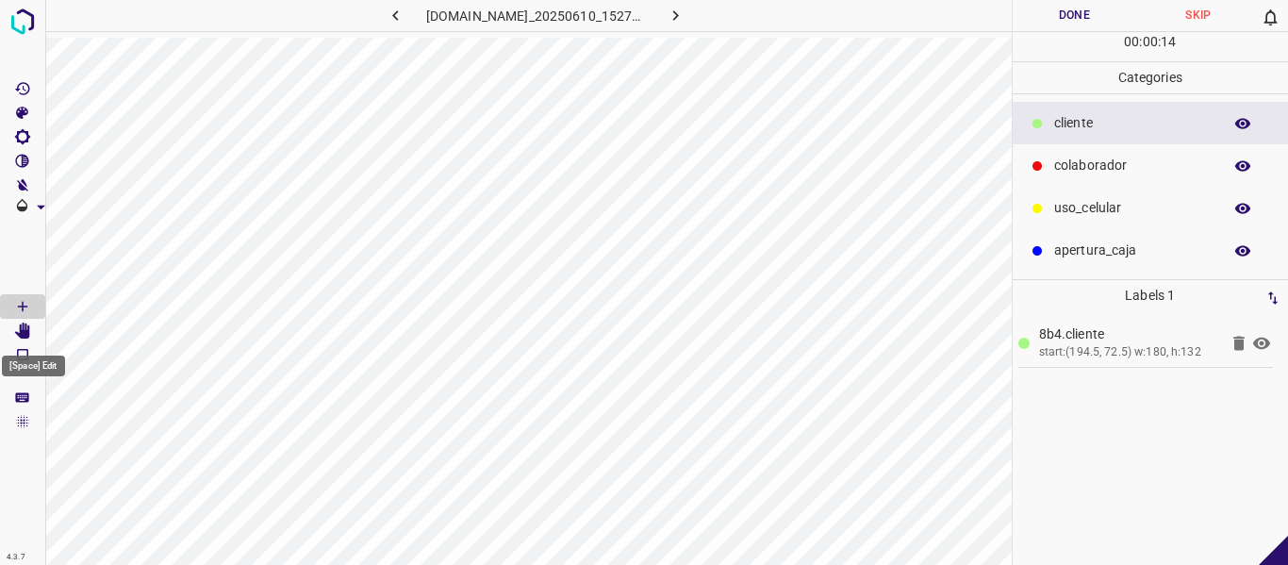
click at [18, 332] on icon "[Space] Edit" at bounding box center [22, 330] width 15 height 17
click at [19, 302] on icon "[Space] Draw" at bounding box center [22, 306] width 17 height 17
click at [1070, 14] on button "Done" at bounding box center [1075, 15] width 124 height 31
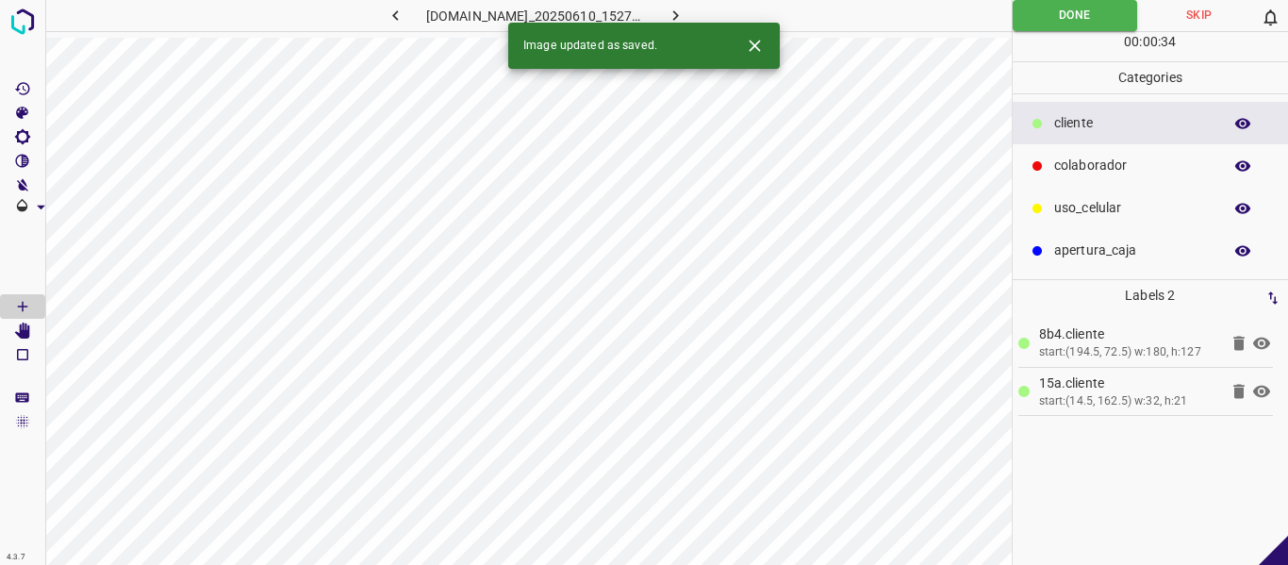
click at [685, 15] on icon "button" at bounding box center [676, 16] width 20 height 20
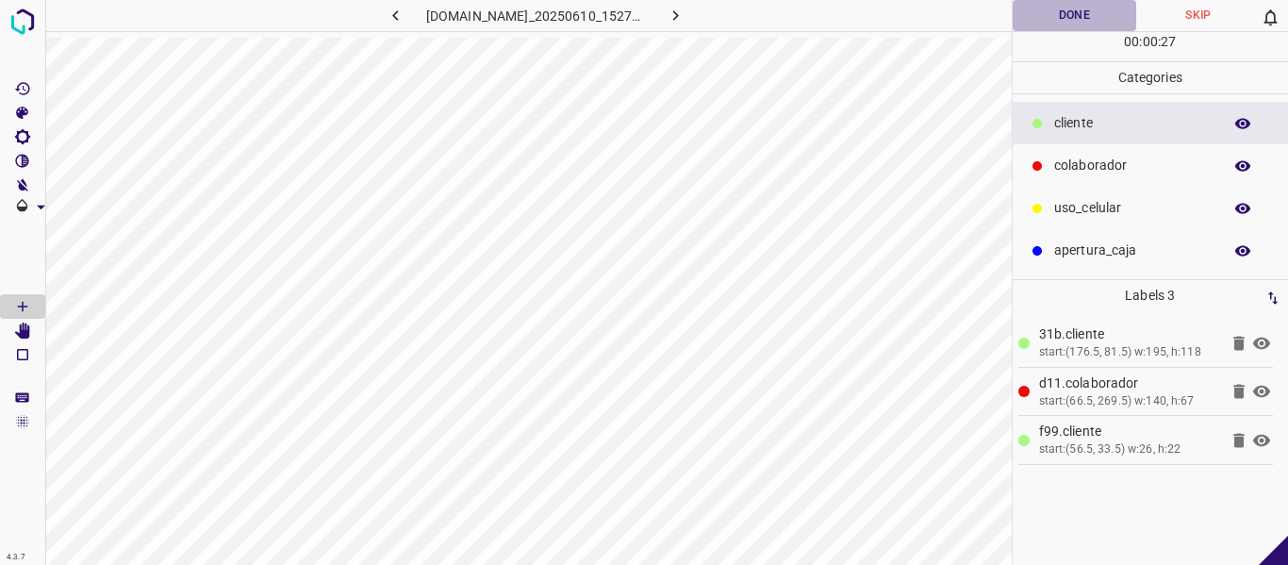
click at [1044, 17] on button "Done" at bounding box center [1075, 15] width 124 height 31
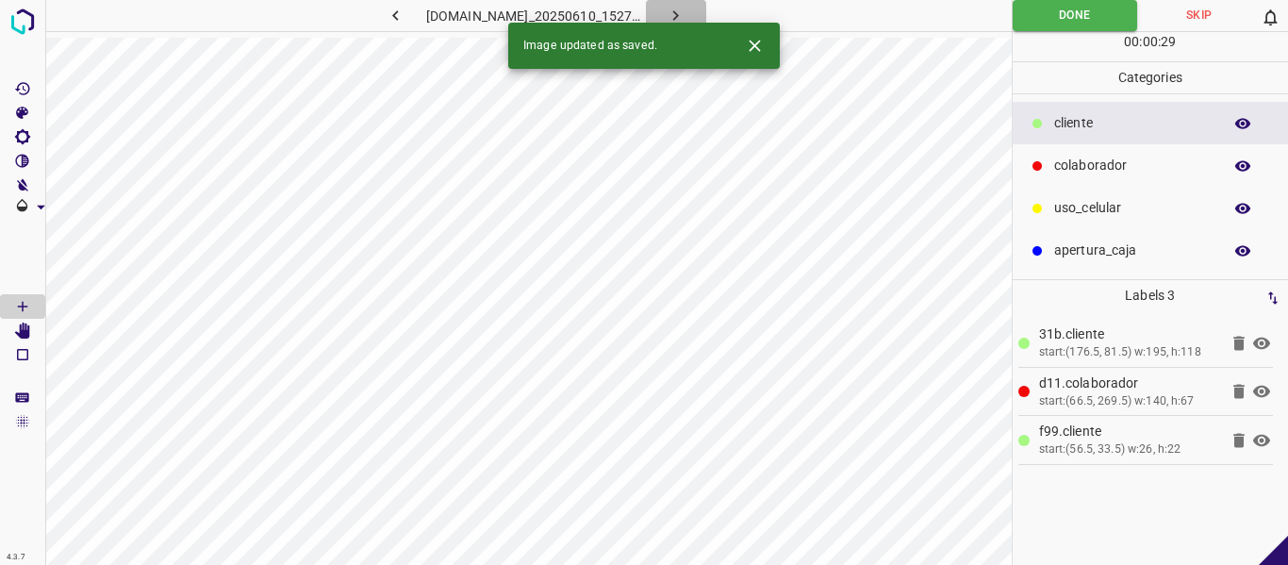
click at [685, 14] on icon "button" at bounding box center [676, 16] width 20 height 20
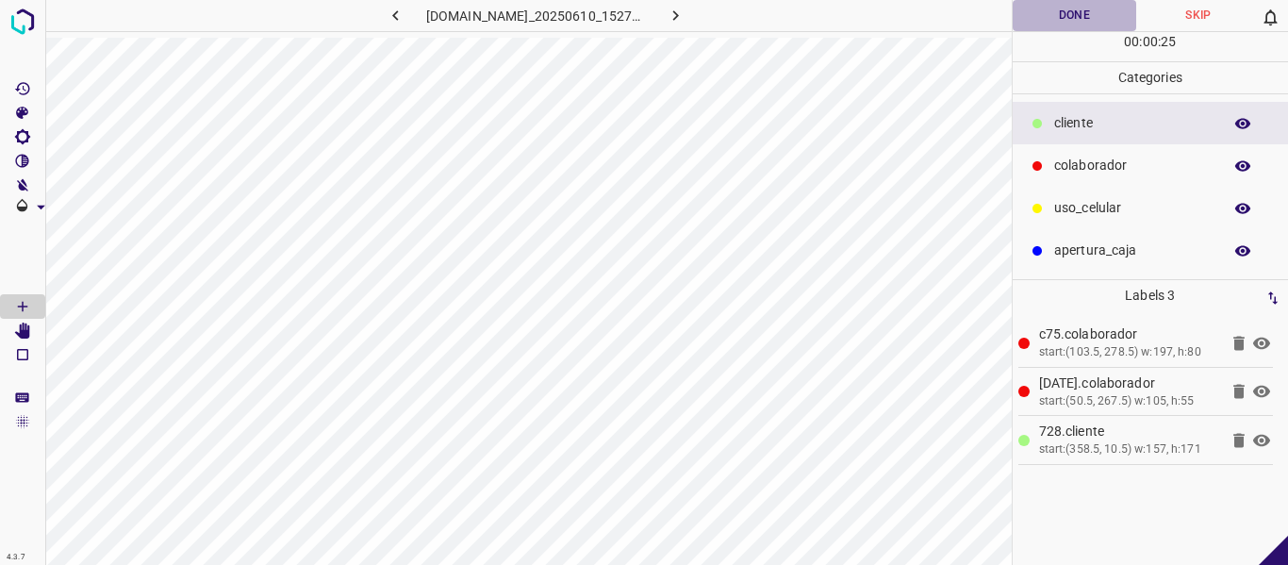
click at [1067, 20] on button "Done" at bounding box center [1075, 15] width 124 height 31
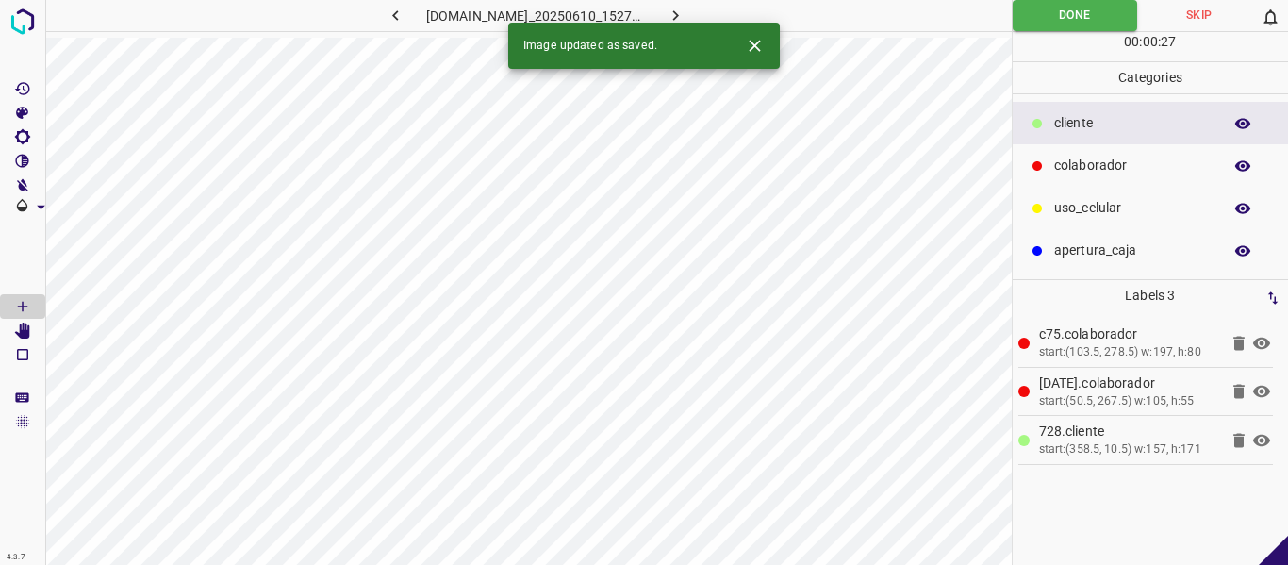
click at [685, 16] on icon "button" at bounding box center [676, 16] width 20 height 20
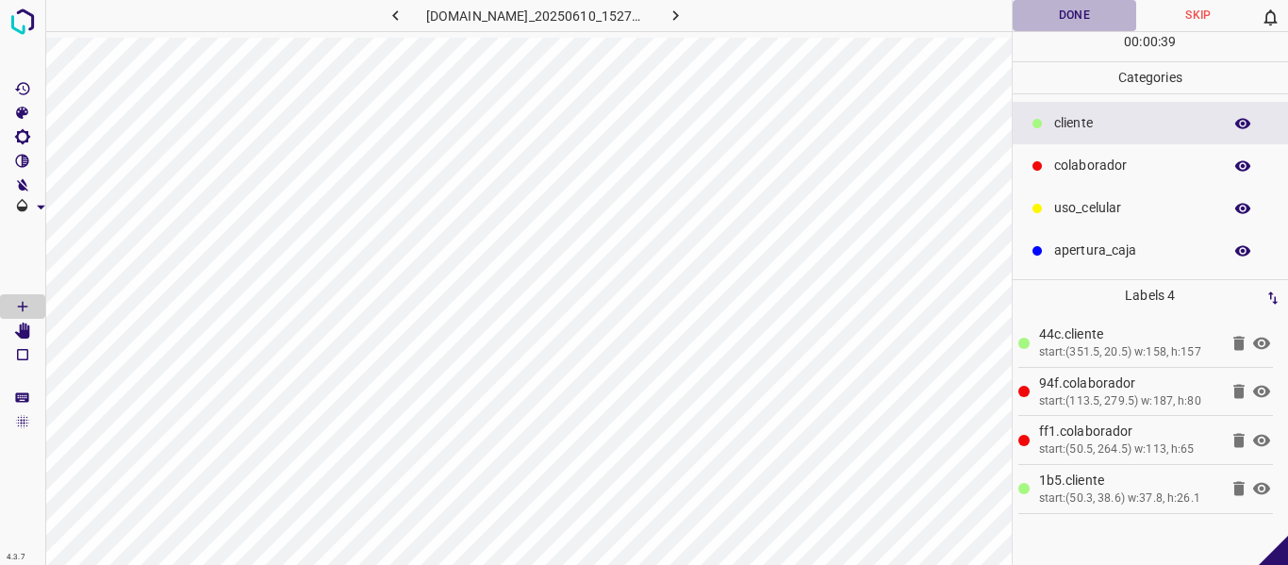
click at [1122, 10] on button "Done" at bounding box center [1075, 15] width 124 height 31
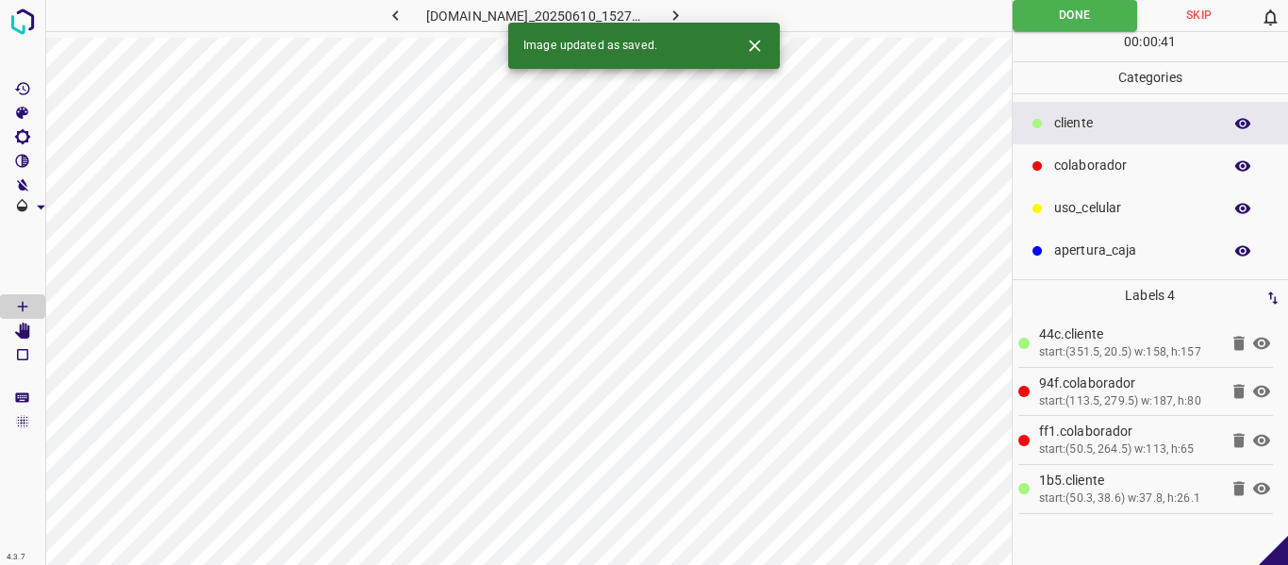
click at [685, 9] on icon "button" at bounding box center [676, 16] width 20 height 20
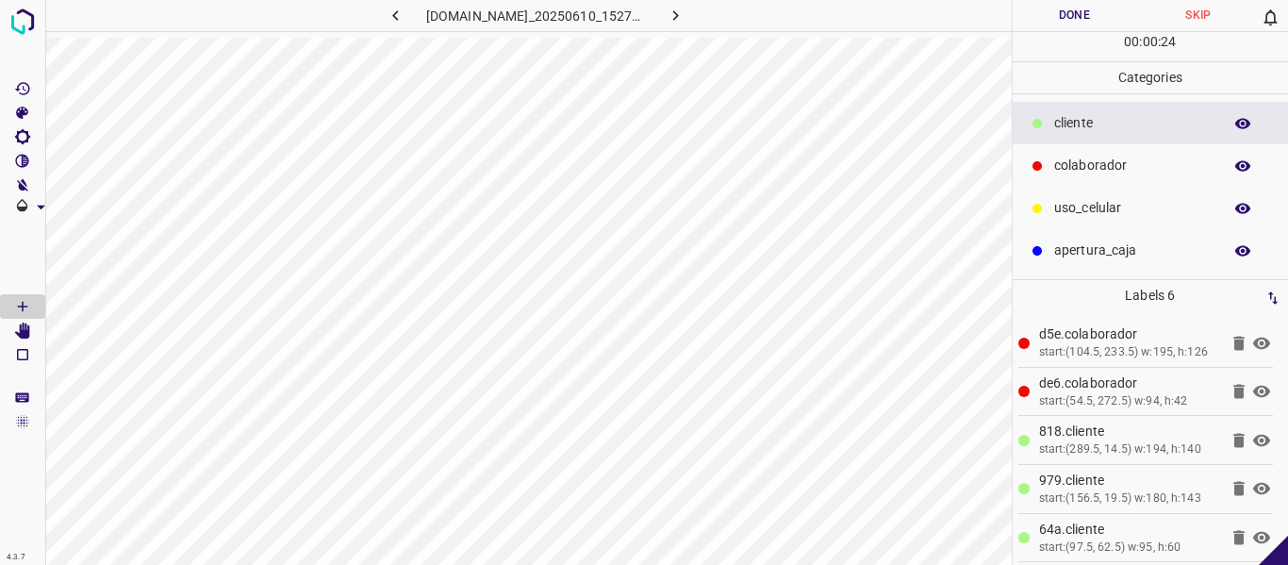
click at [1030, 15] on button "Done" at bounding box center [1075, 15] width 124 height 31
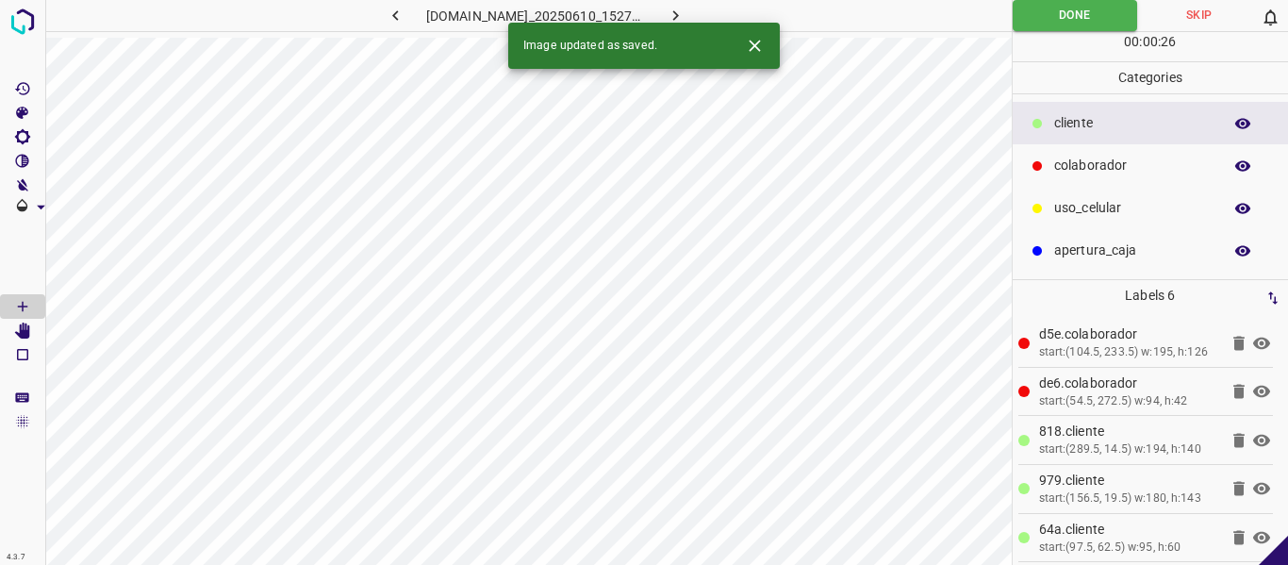
click at [685, 10] on icon "button" at bounding box center [676, 16] width 20 height 20
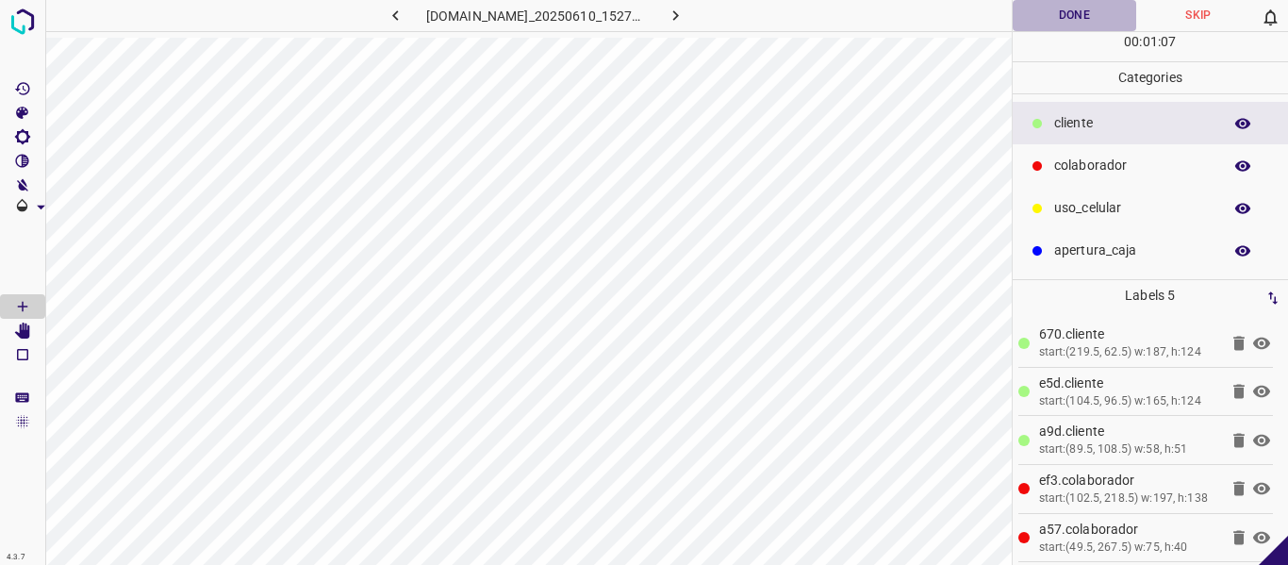
click at [1068, 17] on button "Done" at bounding box center [1075, 15] width 124 height 31
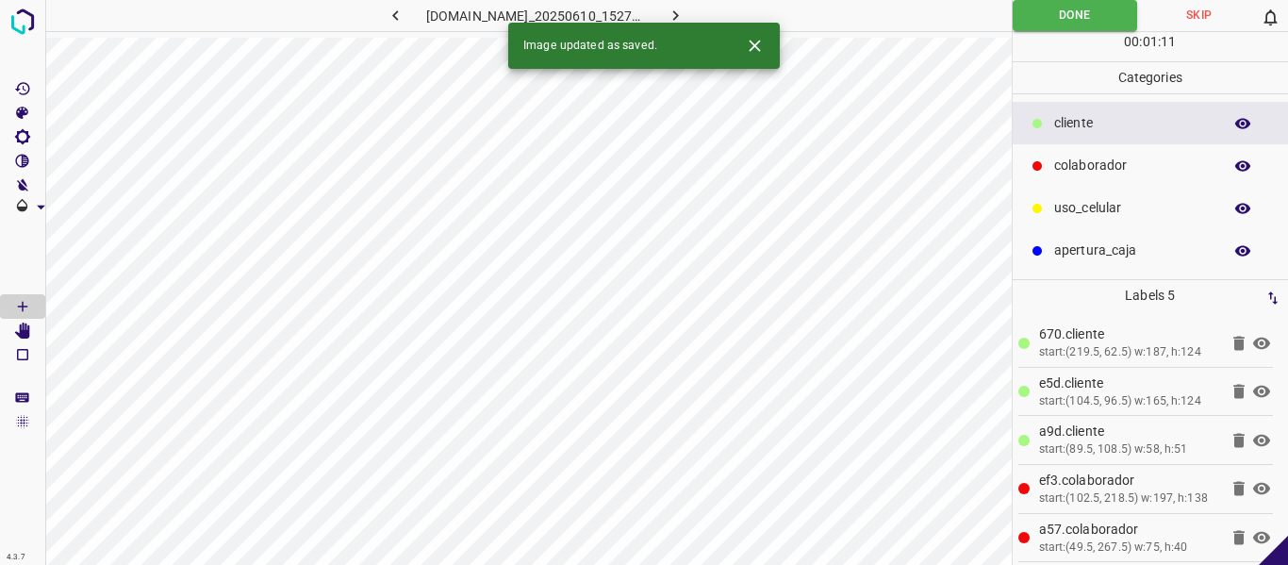
click at [706, 13] on button "button" at bounding box center [676, 15] width 60 height 31
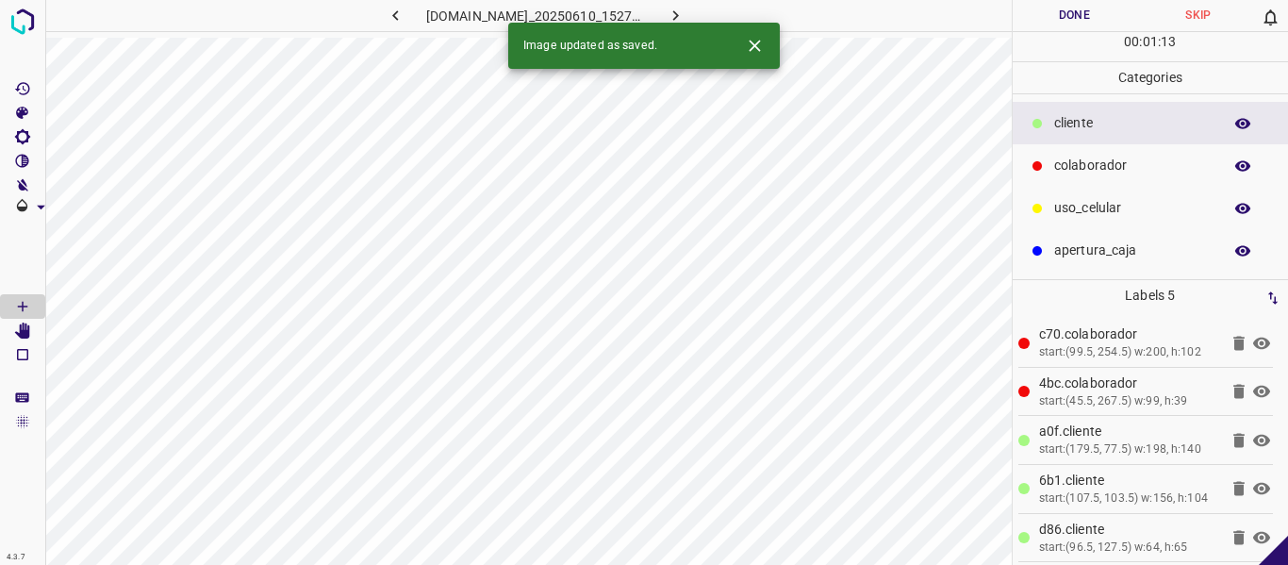
click at [1064, 19] on button "Done" at bounding box center [1075, 15] width 124 height 31
click at [685, 11] on icon "button" at bounding box center [676, 16] width 20 height 20
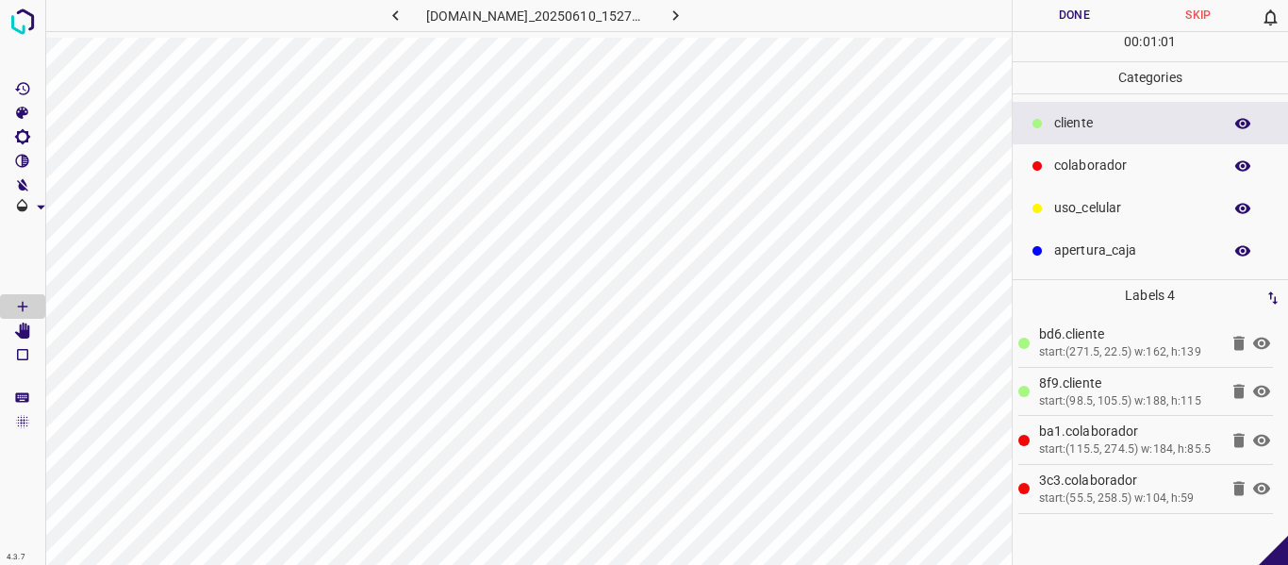
click at [1099, 14] on button "Done" at bounding box center [1075, 15] width 124 height 31
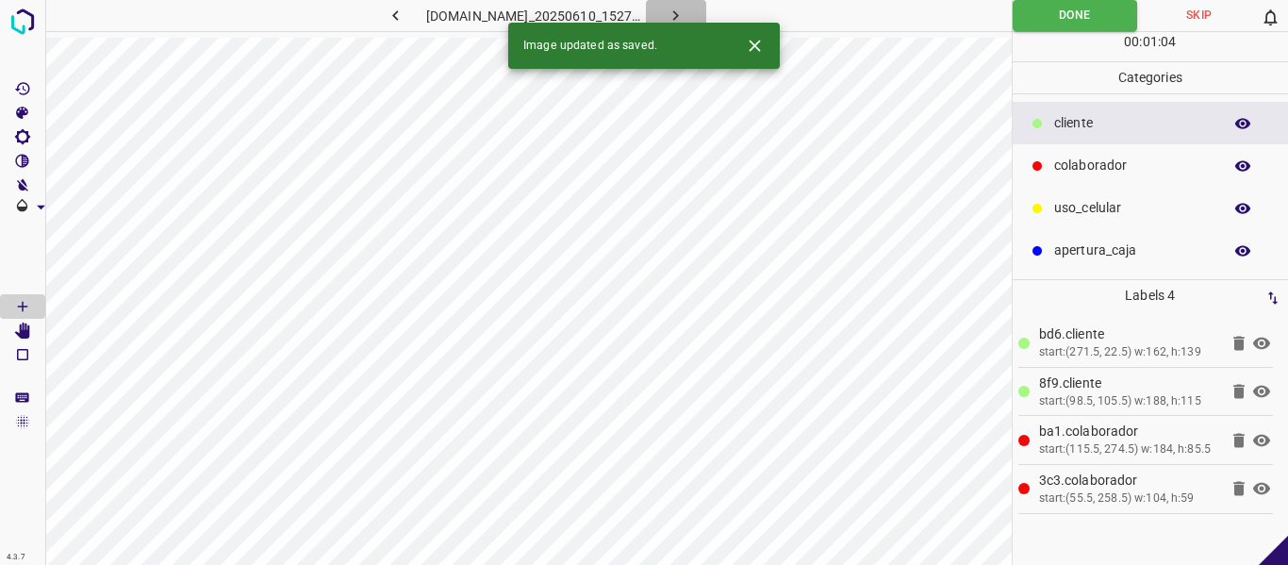
click at [706, 12] on button "button" at bounding box center [676, 15] width 60 height 31
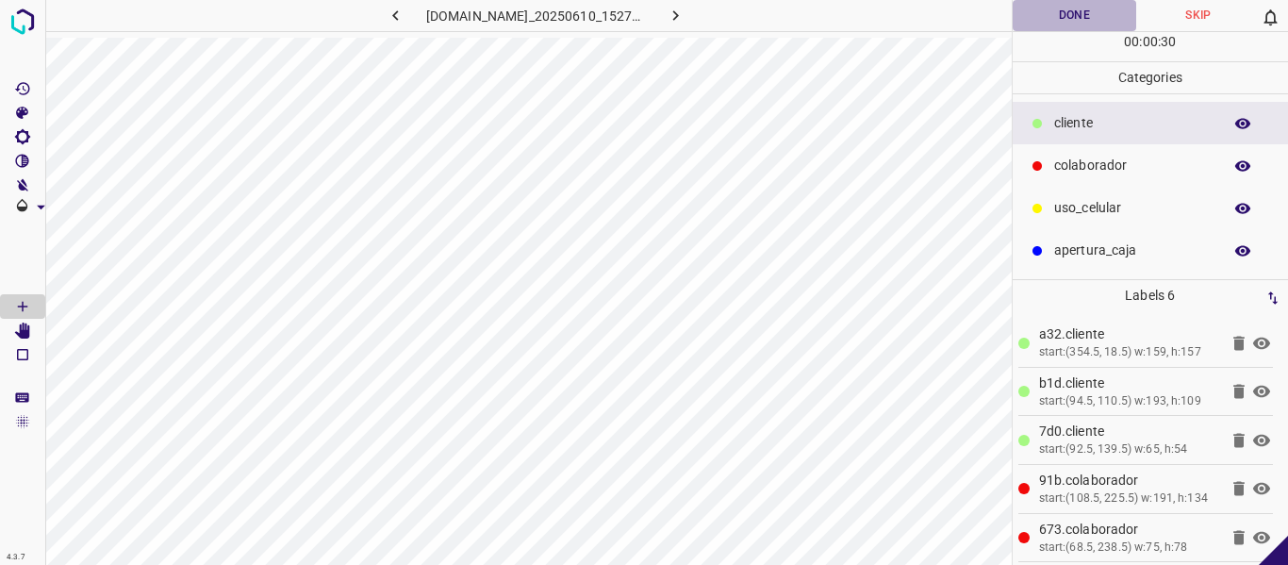
click at [1055, 18] on button "Done" at bounding box center [1075, 15] width 124 height 31
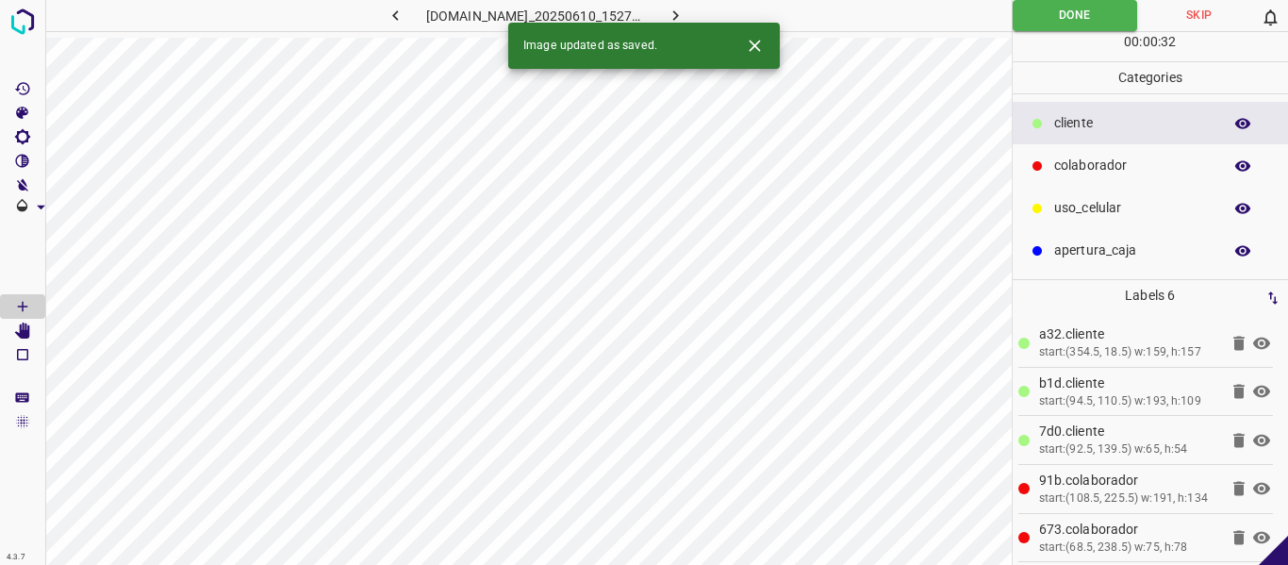
click at [685, 15] on icon "button" at bounding box center [676, 16] width 20 height 20
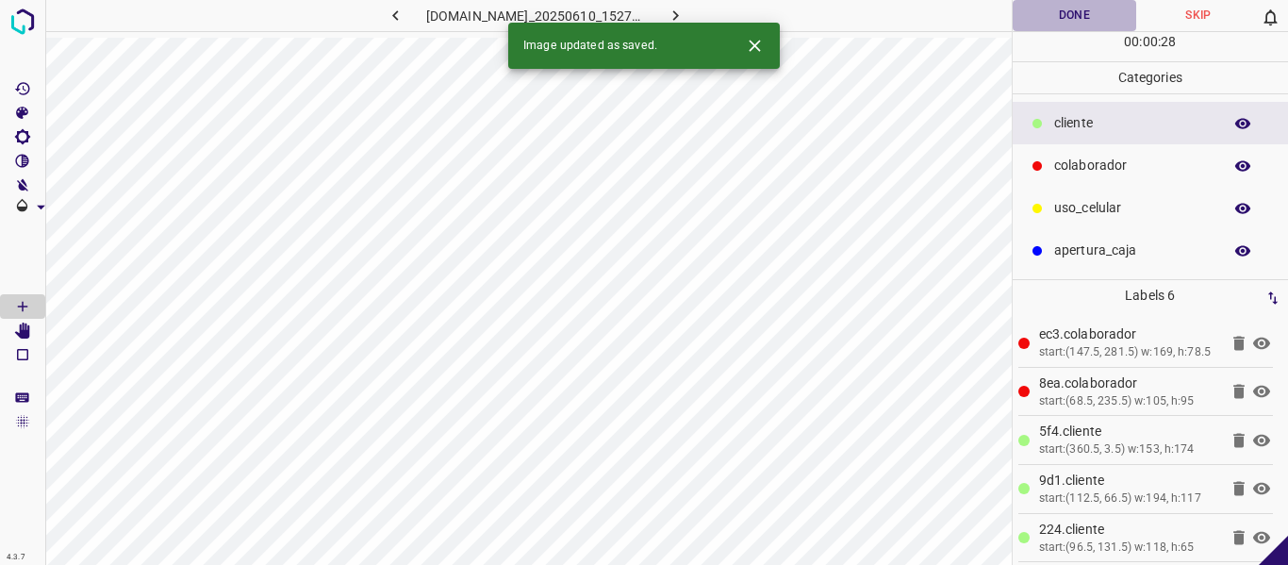
click at [1088, 16] on button "Done" at bounding box center [1075, 15] width 124 height 31
click at [679, 12] on icon "button" at bounding box center [676, 15] width 6 height 10
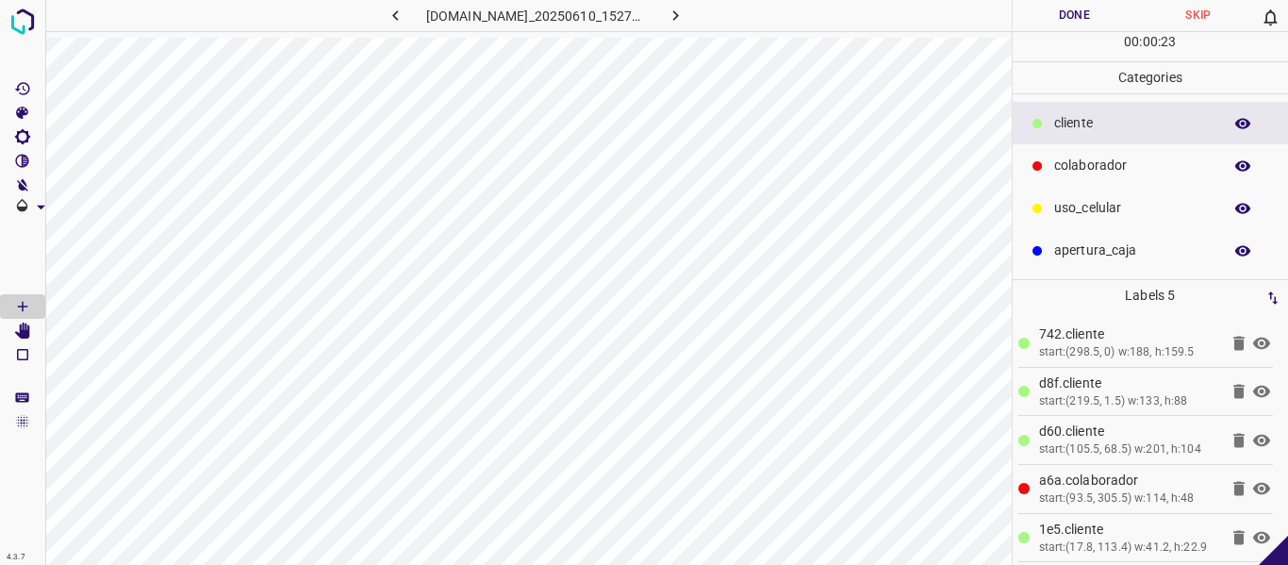
click at [1063, 13] on button "Done" at bounding box center [1075, 15] width 124 height 31
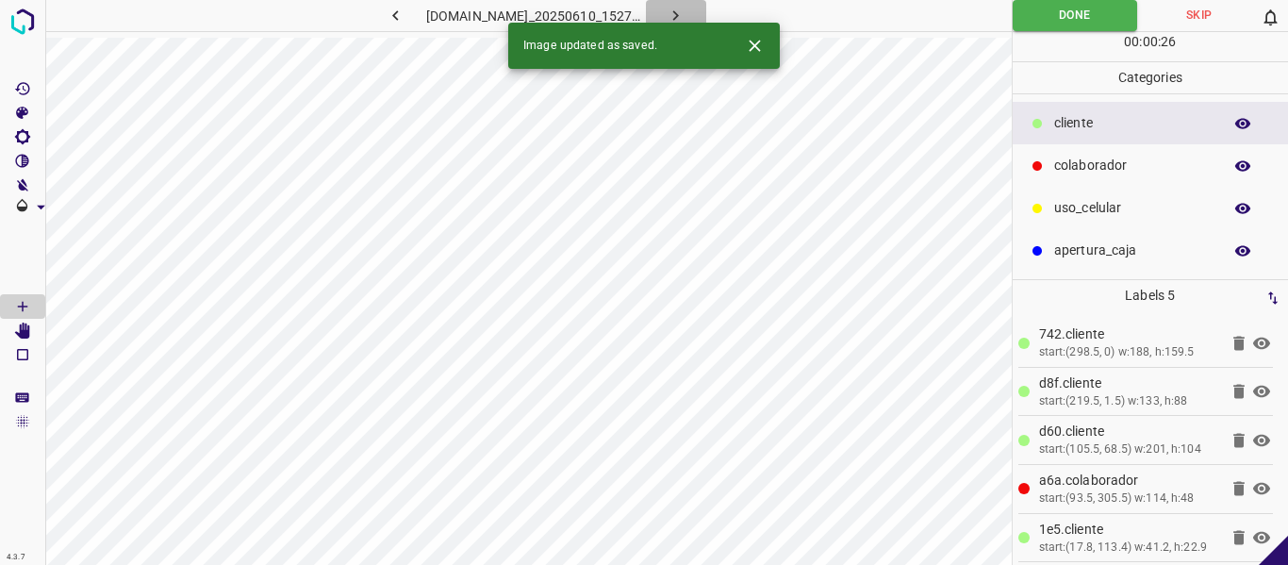
click at [685, 13] on icon "button" at bounding box center [676, 16] width 20 height 20
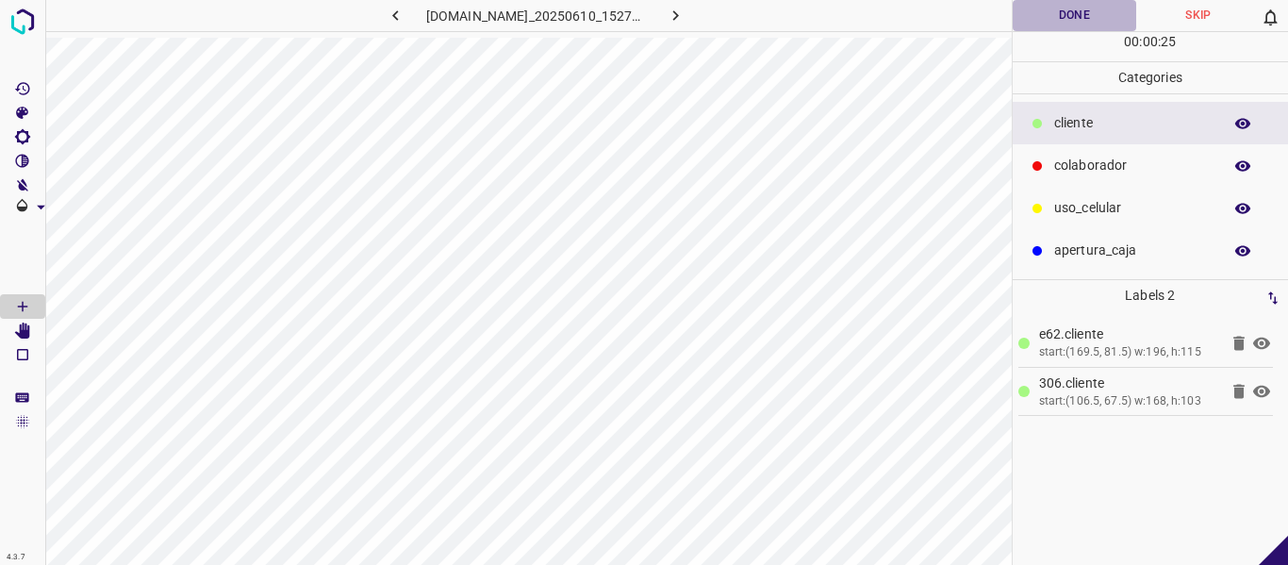
click at [1076, 8] on button "Done" at bounding box center [1075, 15] width 124 height 31
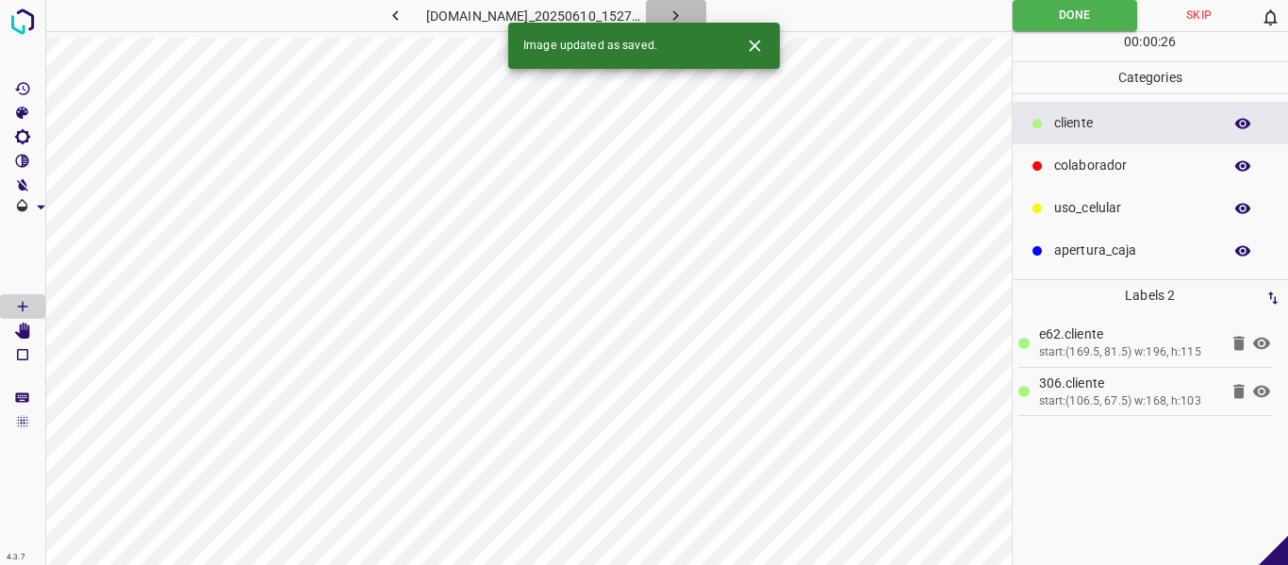
click at [685, 17] on icon "button" at bounding box center [676, 16] width 20 height 20
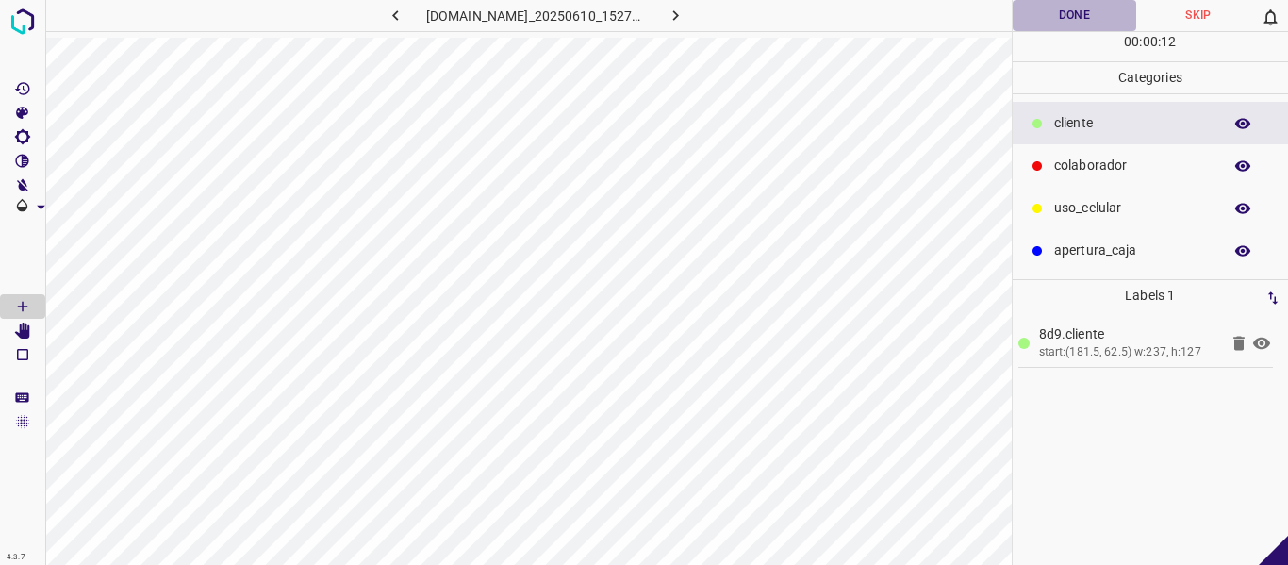
click at [1044, 17] on button "Done" at bounding box center [1075, 15] width 124 height 31
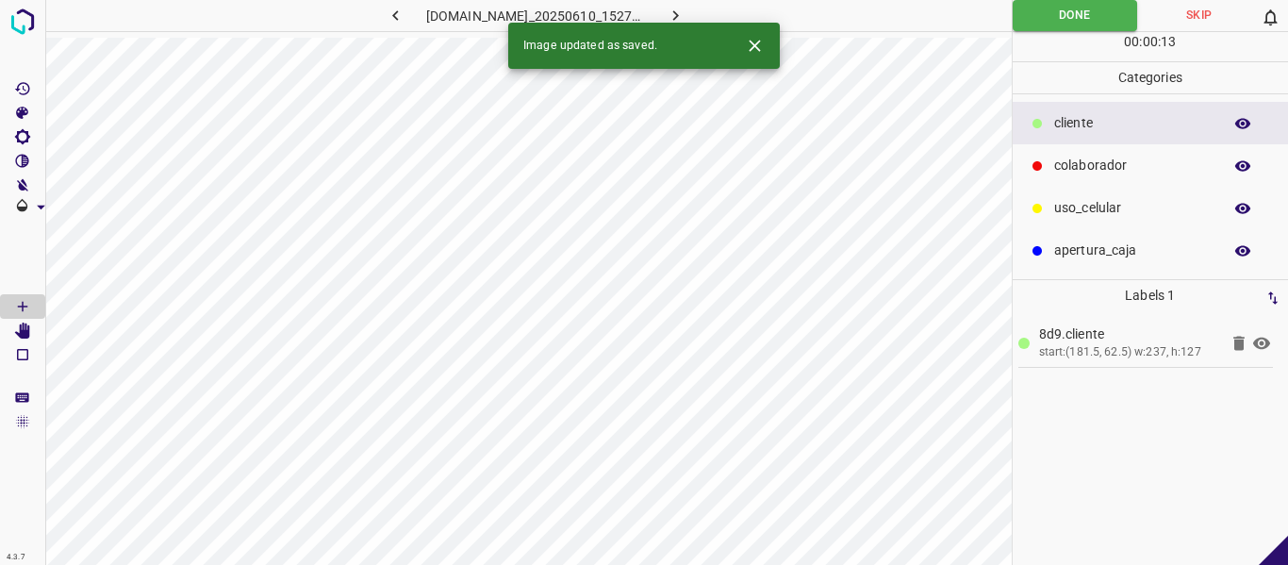
click at [689, 14] on button "button" at bounding box center [676, 15] width 60 height 31
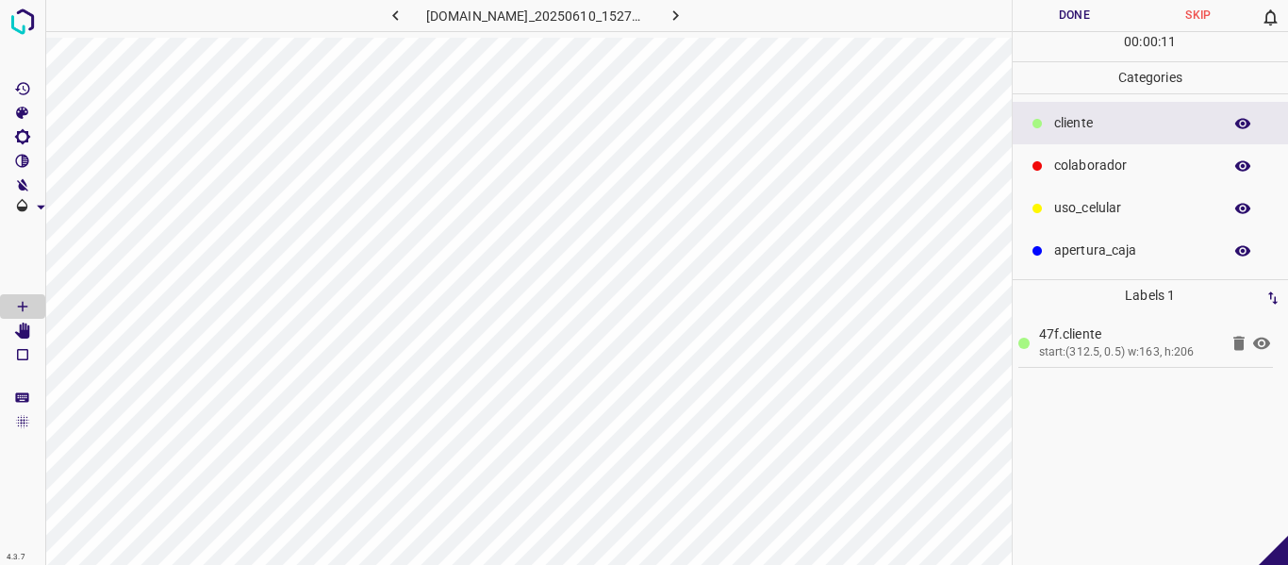
click at [1046, 14] on button "Done" at bounding box center [1075, 15] width 124 height 31
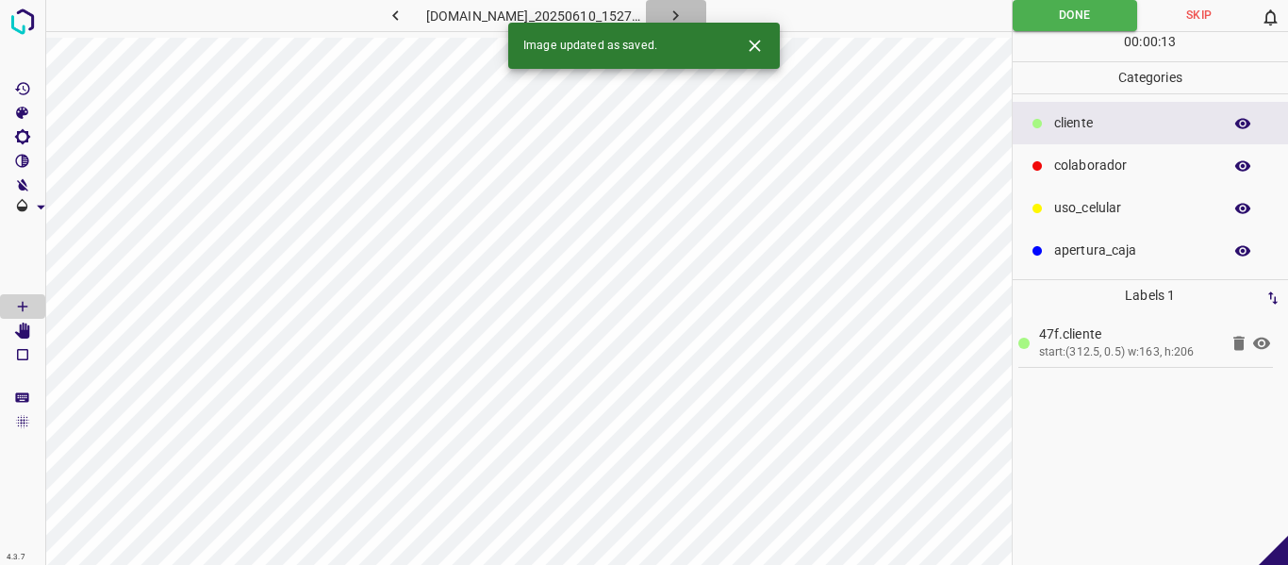
click at [685, 14] on icon "button" at bounding box center [676, 16] width 20 height 20
click at [1073, 11] on button "Done" at bounding box center [1075, 15] width 124 height 31
click at [685, 9] on icon "button" at bounding box center [676, 16] width 20 height 20
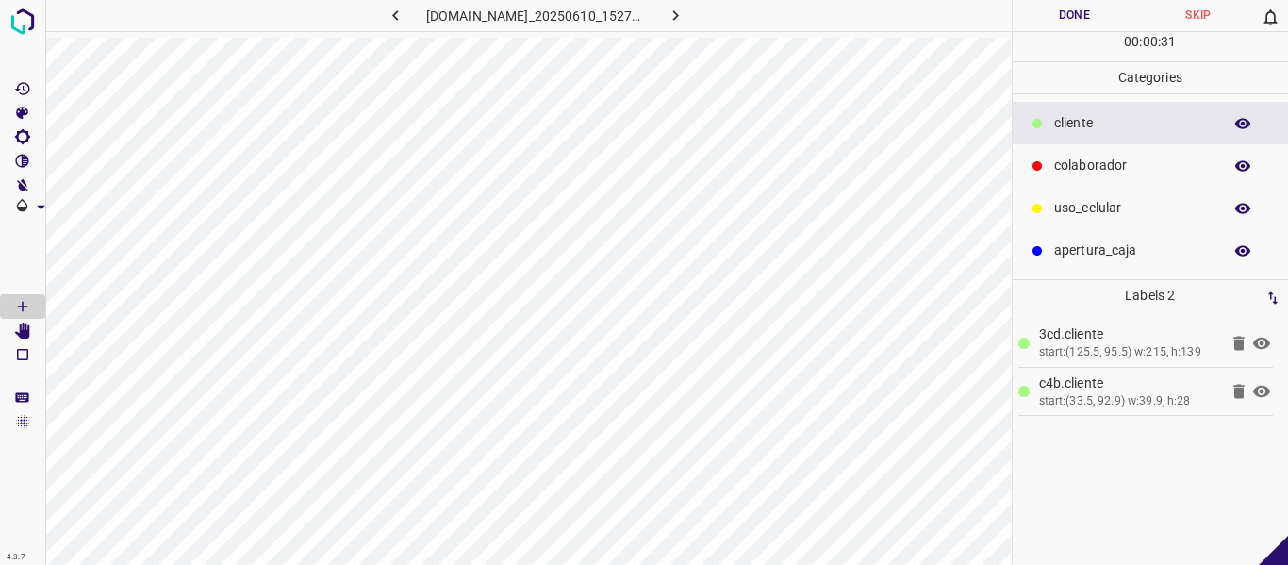
click at [1047, 15] on button "Done" at bounding box center [1075, 15] width 124 height 31
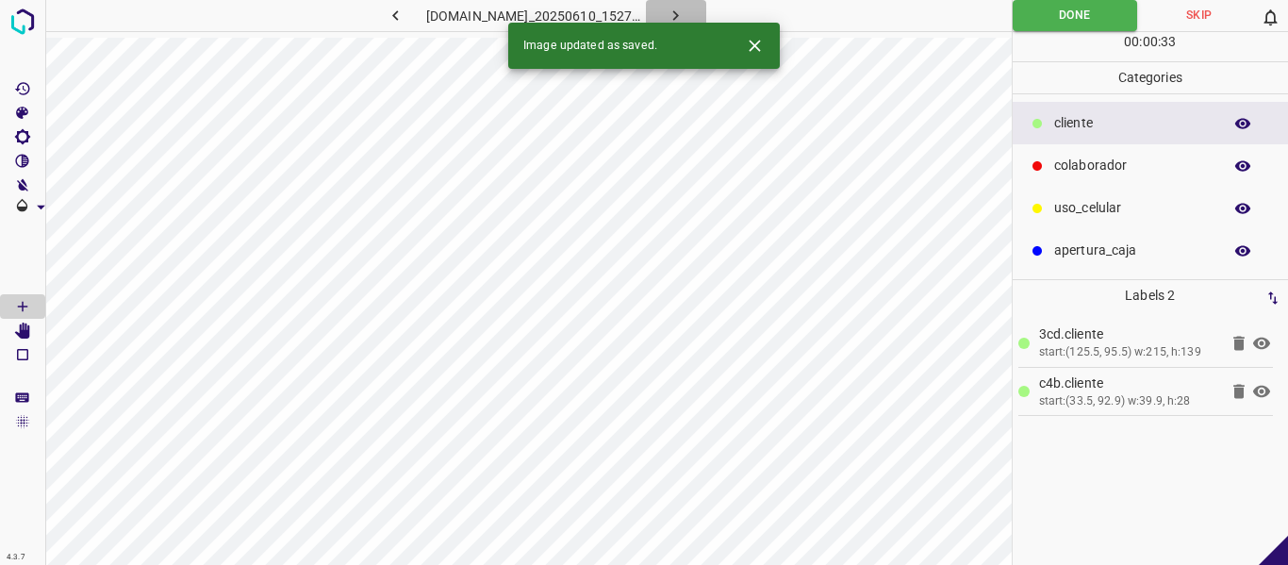
click at [706, 19] on button "button" at bounding box center [676, 15] width 60 height 31
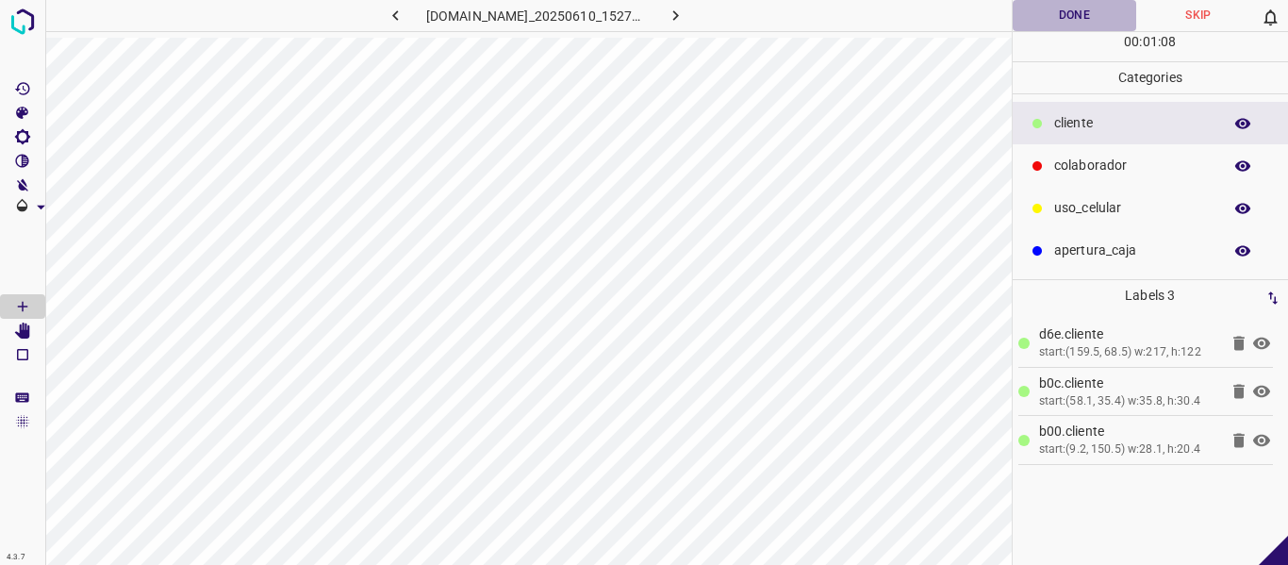
click at [1043, 17] on button "Done" at bounding box center [1075, 15] width 124 height 31
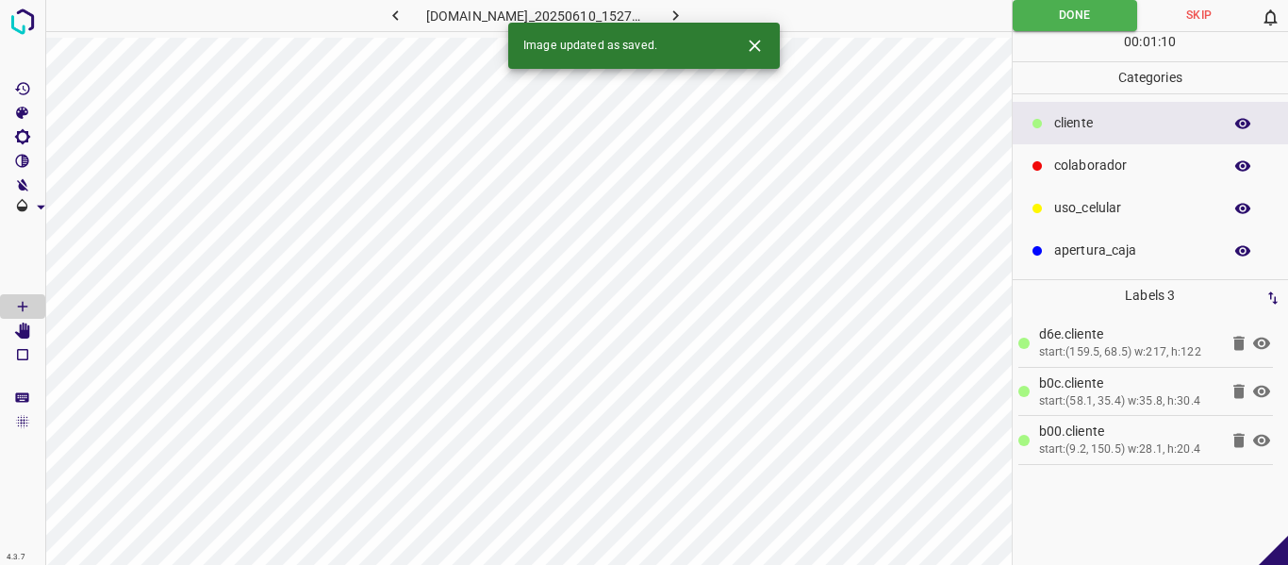
click at [685, 12] on icon "button" at bounding box center [676, 16] width 20 height 20
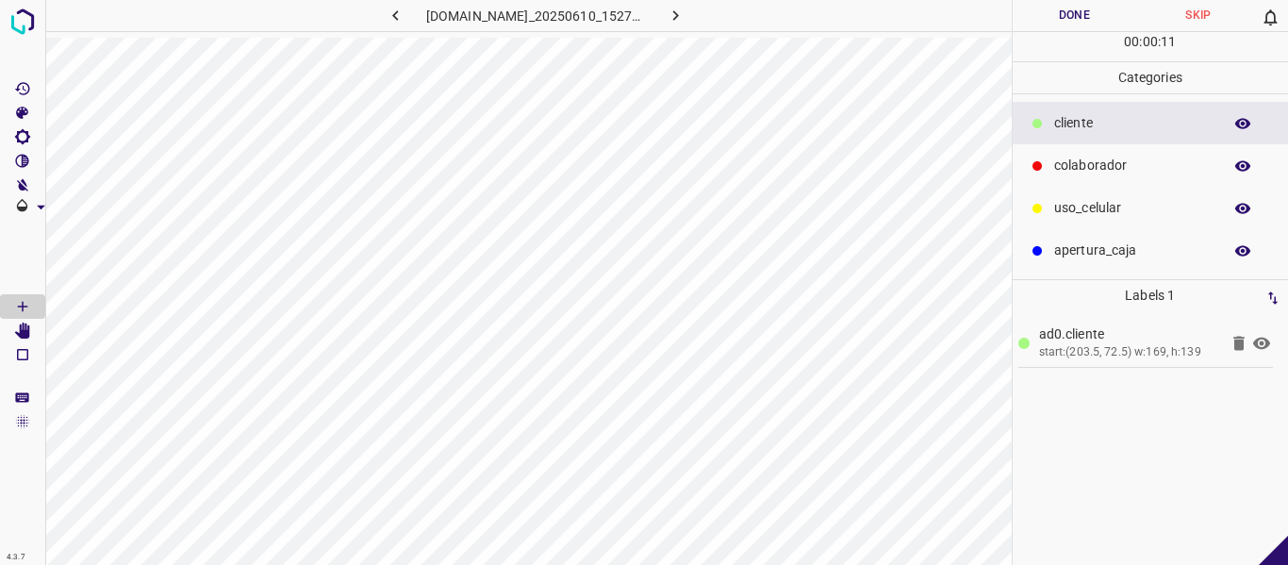
click at [1092, 165] on p "colaborador" at bounding box center [1133, 166] width 158 height 20
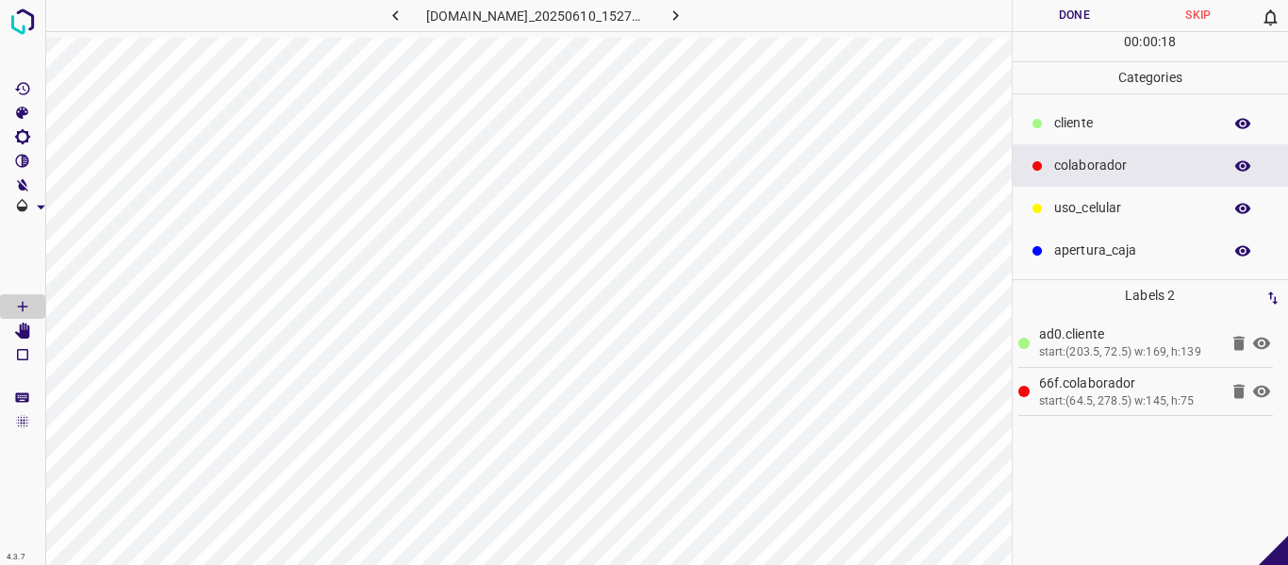
click at [1059, 20] on button "Done" at bounding box center [1075, 15] width 124 height 31
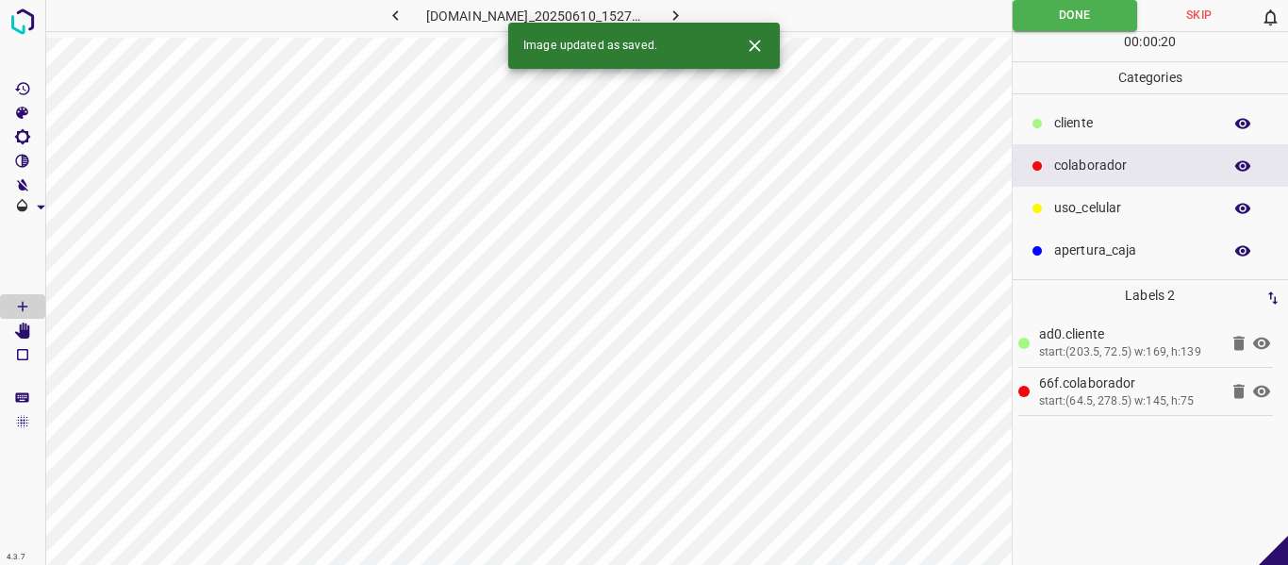
click at [679, 12] on icon "button" at bounding box center [676, 15] width 6 height 10
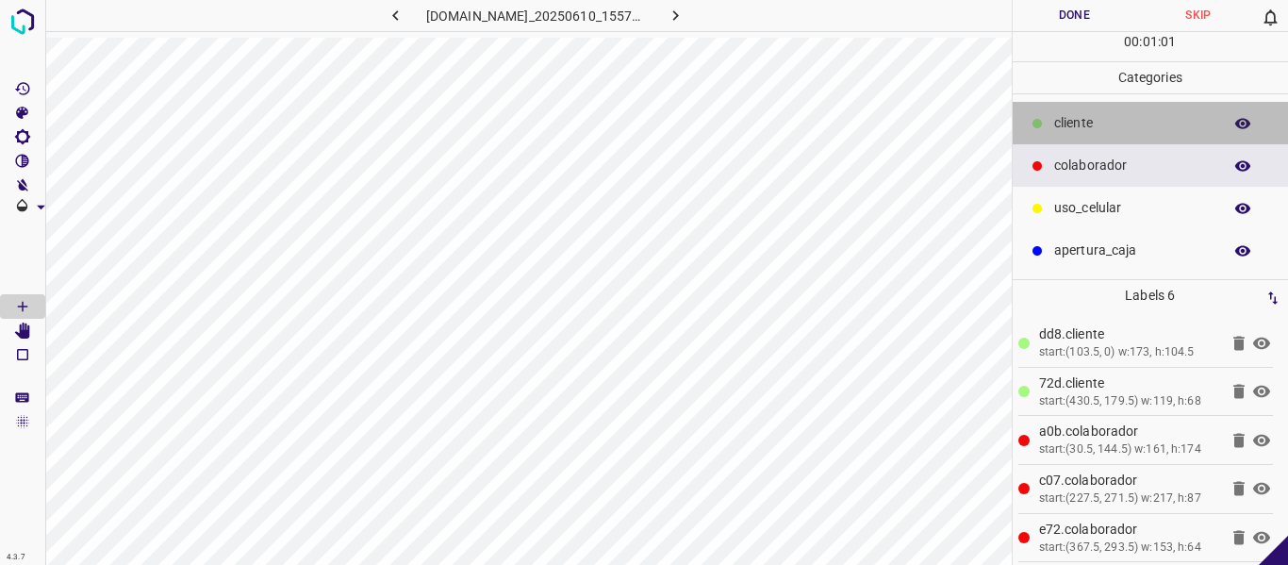
click at [1081, 115] on p "​​cliente" at bounding box center [1133, 123] width 158 height 20
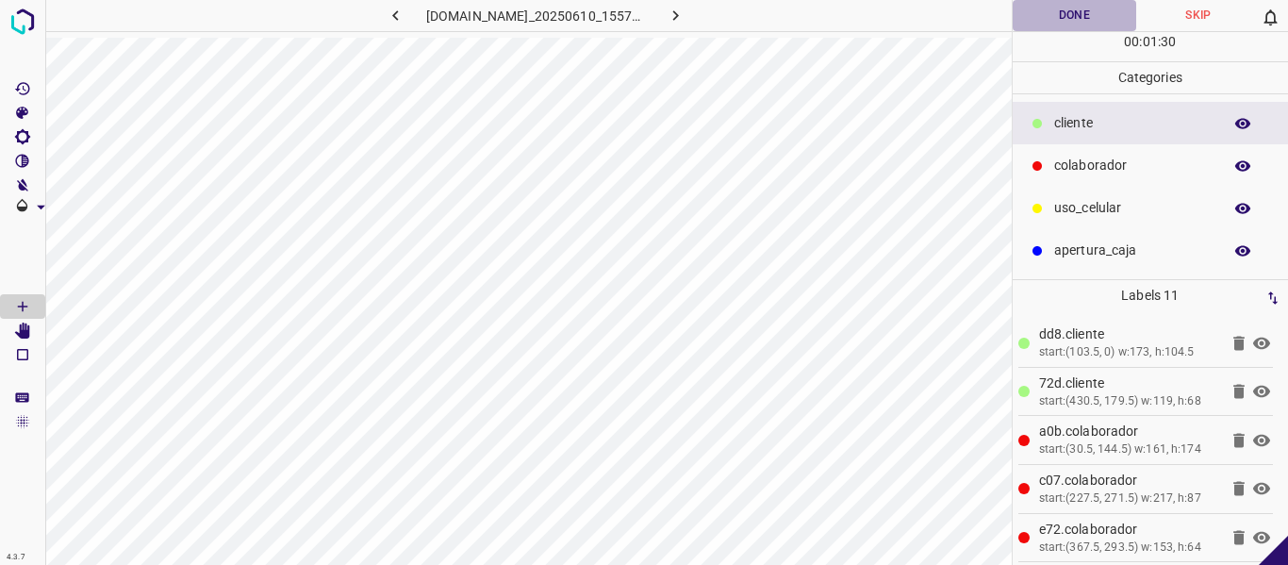
click at [1060, 17] on button "Done" at bounding box center [1075, 15] width 124 height 31
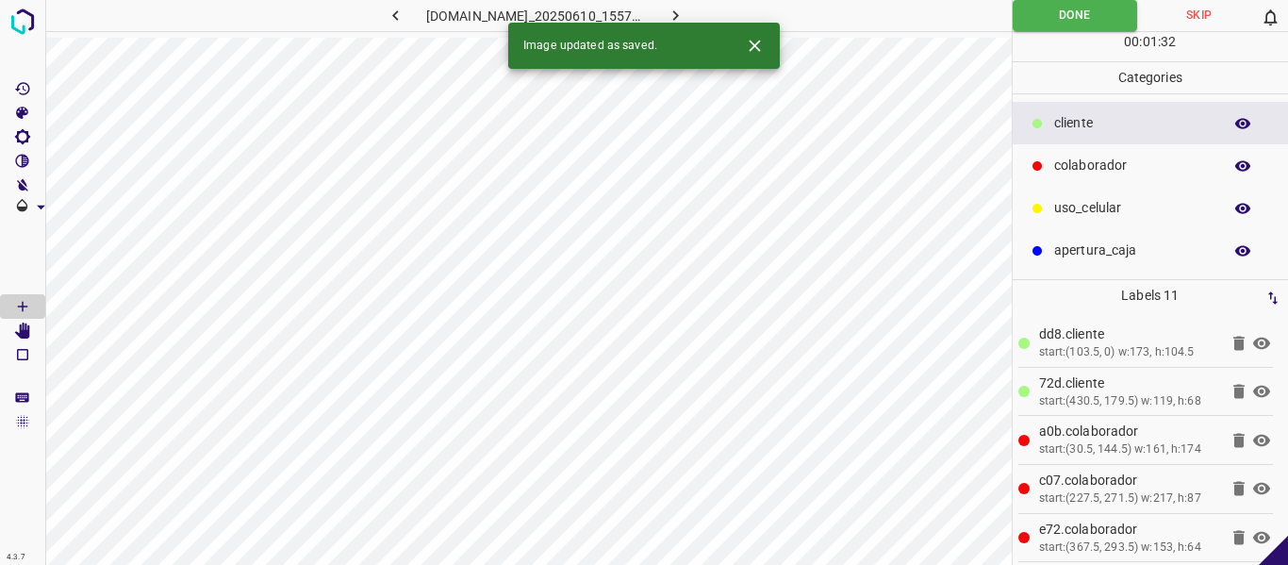
click at [691, 13] on button "button" at bounding box center [676, 15] width 60 height 31
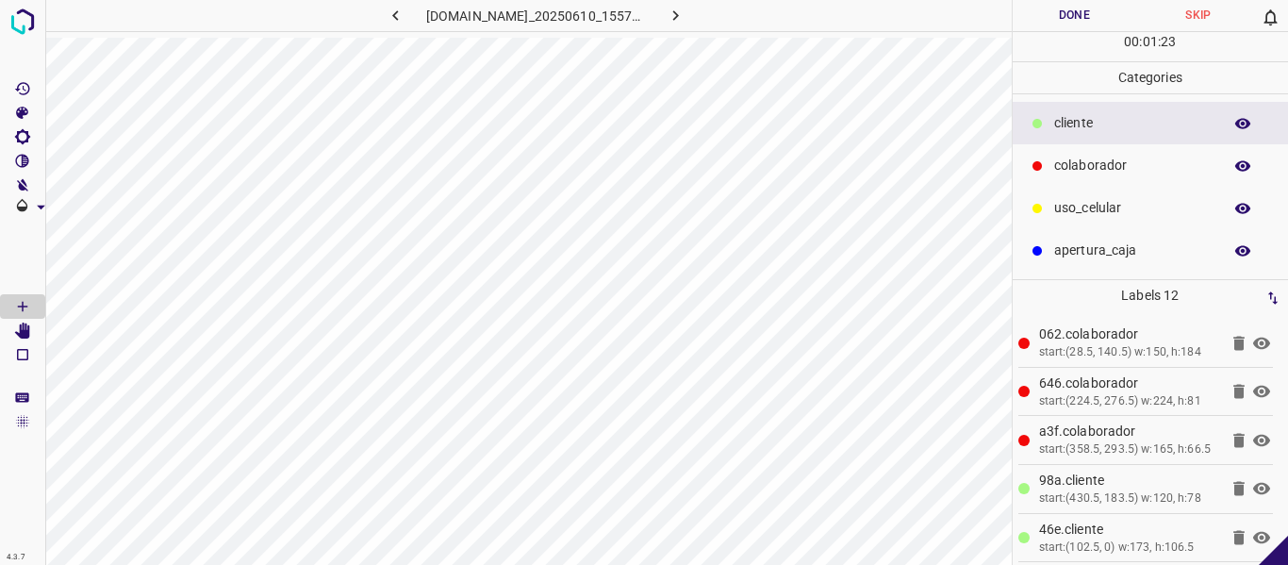
drag, startPoint x: 1065, startPoint y: 4, endPoint x: 1056, endPoint y: 11, distance: 11.4
click at [1063, 4] on button "Done" at bounding box center [1075, 15] width 124 height 31
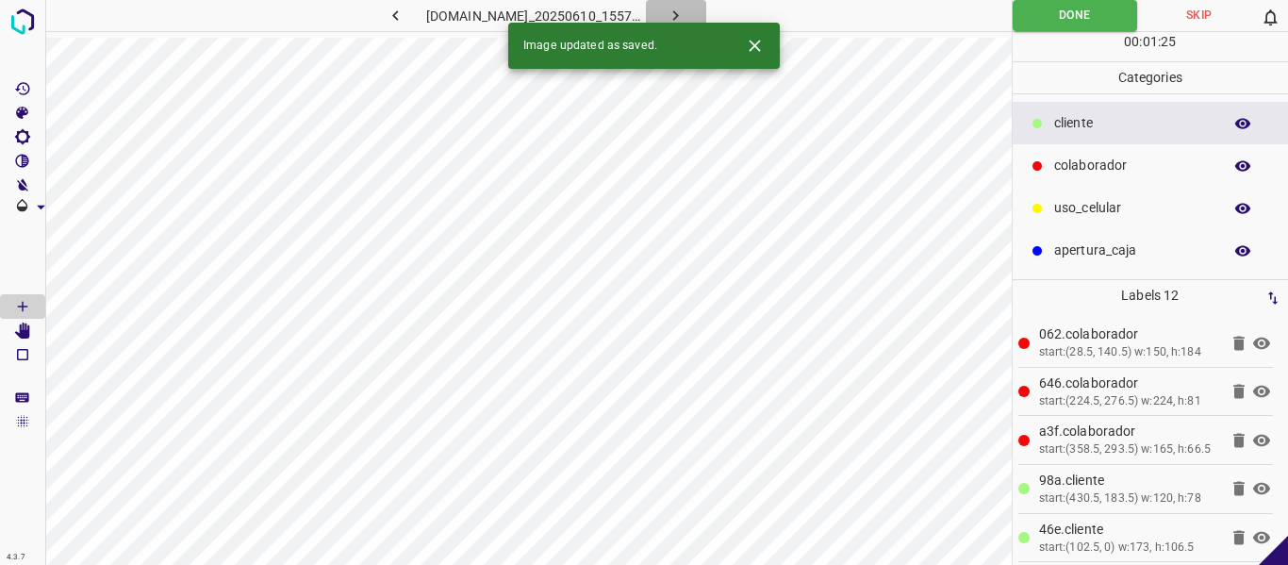
click at [685, 12] on icon "button" at bounding box center [676, 16] width 20 height 20
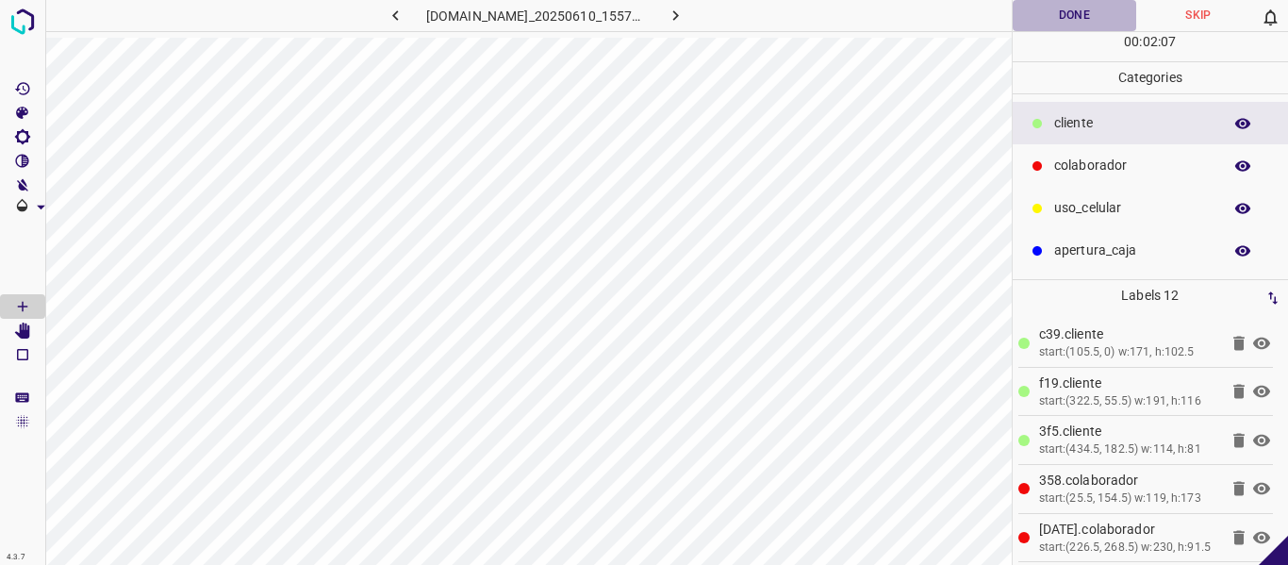
drag, startPoint x: 1069, startPoint y: 8, endPoint x: 1098, endPoint y: 59, distance: 58.2
click at [1068, 11] on button "Done" at bounding box center [1075, 15] width 124 height 31
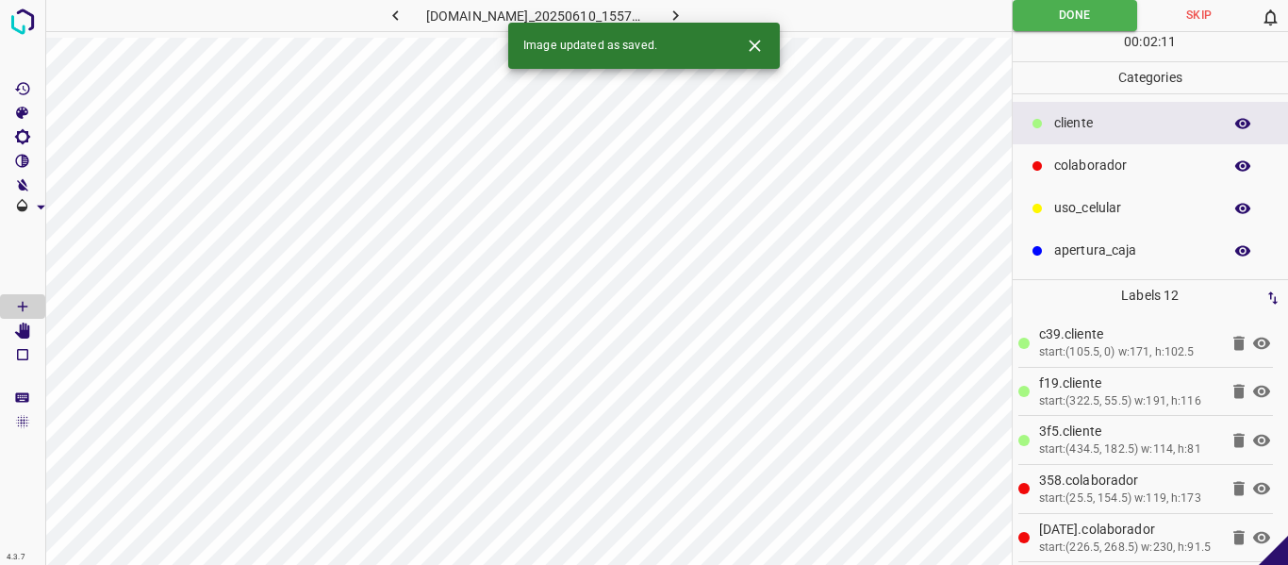
click at [685, 9] on icon "button" at bounding box center [676, 16] width 20 height 20
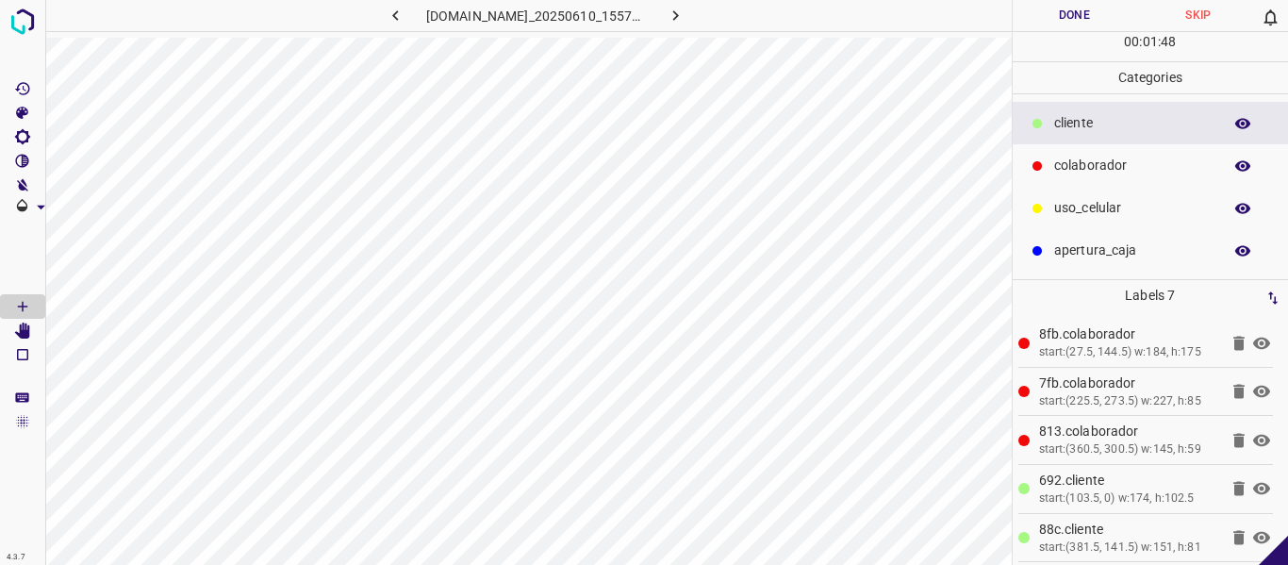
click at [1253, 436] on icon at bounding box center [1261, 440] width 17 height 12
click at [1253, 389] on icon at bounding box center [1261, 392] width 17 height 12
click at [1250, 388] on icon at bounding box center [1261, 391] width 23 height 23
click at [1253, 441] on icon at bounding box center [1261, 440] width 17 height 15
click at [1085, 1] on button "Done" at bounding box center [1075, 15] width 124 height 31
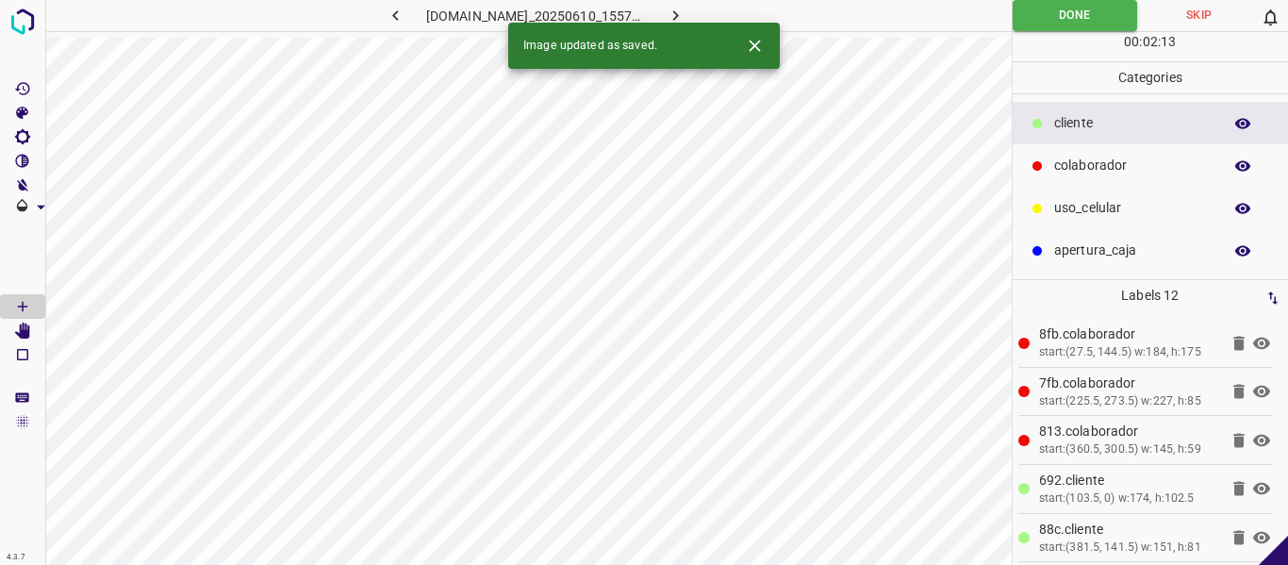
click at [685, 8] on icon "button" at bounding box center [676, 16] width 20 height 20
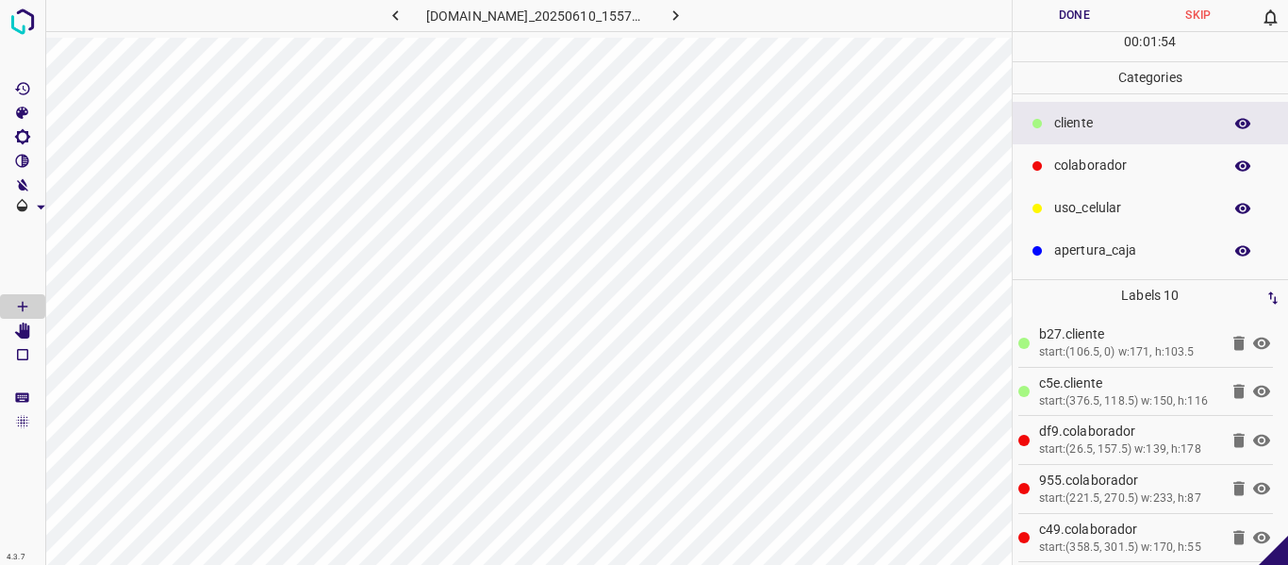
click at [732, 37] on div "[DOMAIN_NAME]_20250610_155711_000000480.jpg" at bounding box center [528, 282] width 966 height 565
click at [1086, 9] on button "Done" at bounding box center [1075, 15] width 124 height 31
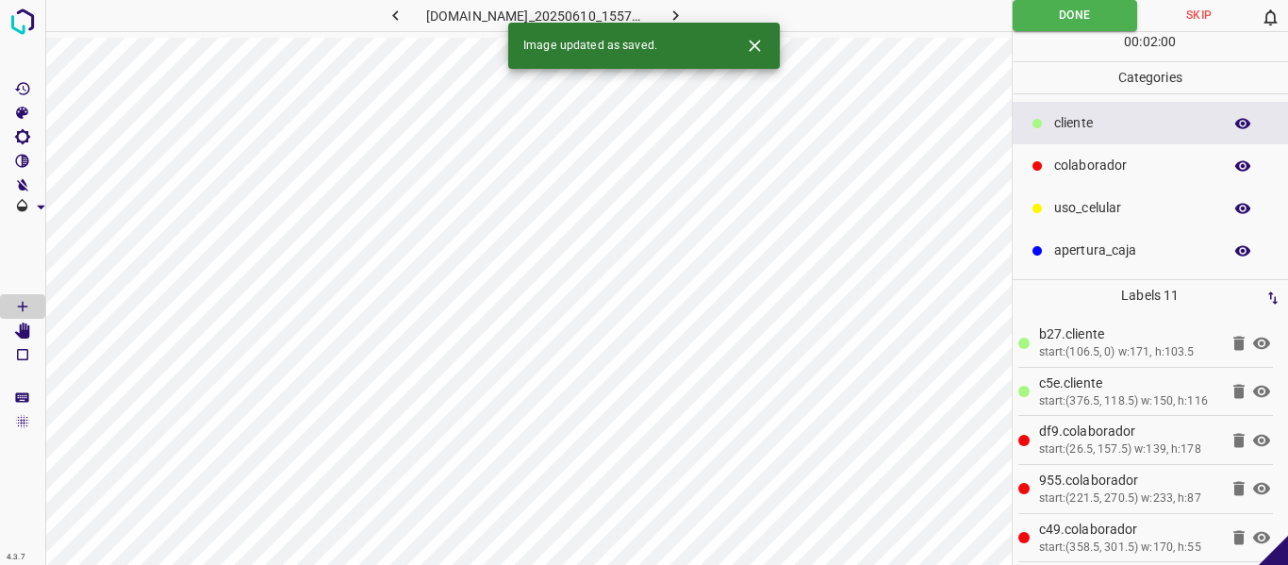
click at [703, 4] on button "button" at bounding box center [676, 15] width 60 height 31
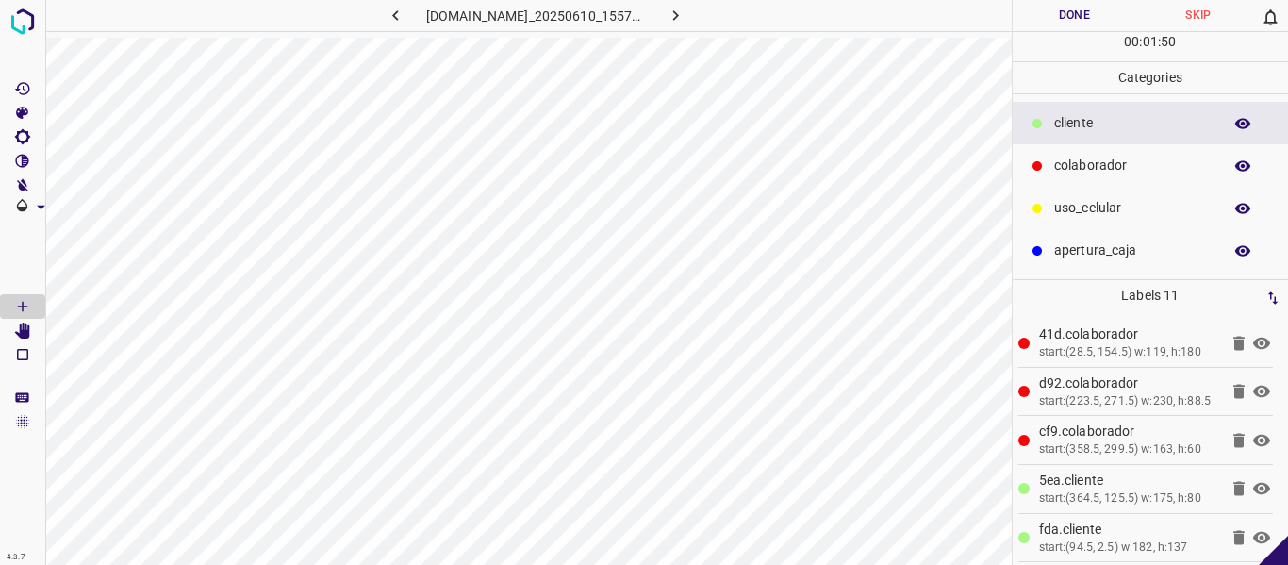
click at [1062, 16] on button "Done" at bounding box center [1075, 15] width 124 height 31
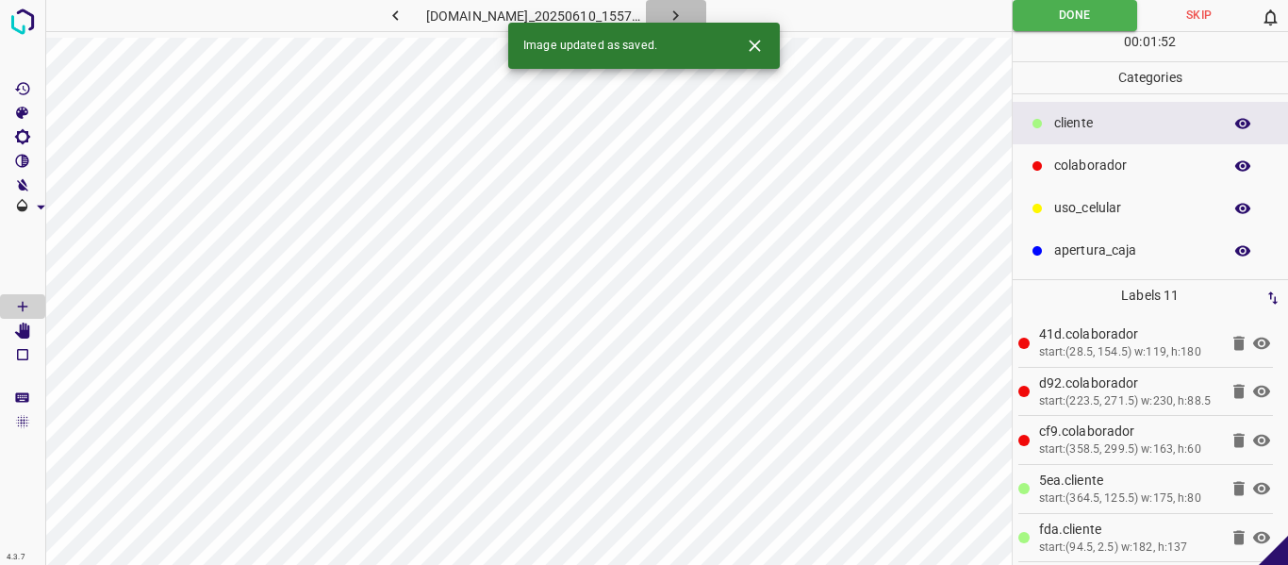
drag, startPoint x: 691, startPoint y: 10, endPoint x: 779, endPoint y: 60, distance: 100.9
click at [693, 11] on button "button" at bounding box center [676, 15] width 60 height 31
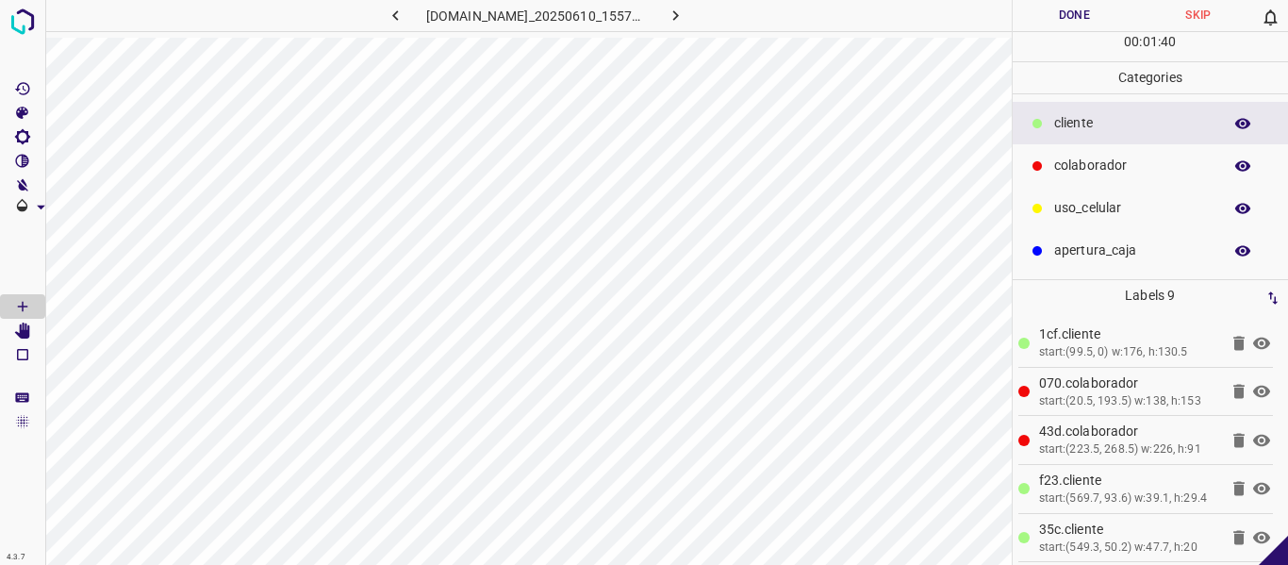
click at [1050, 18] on button "Done" at bounding box center [1075, 15] width 124 height 31
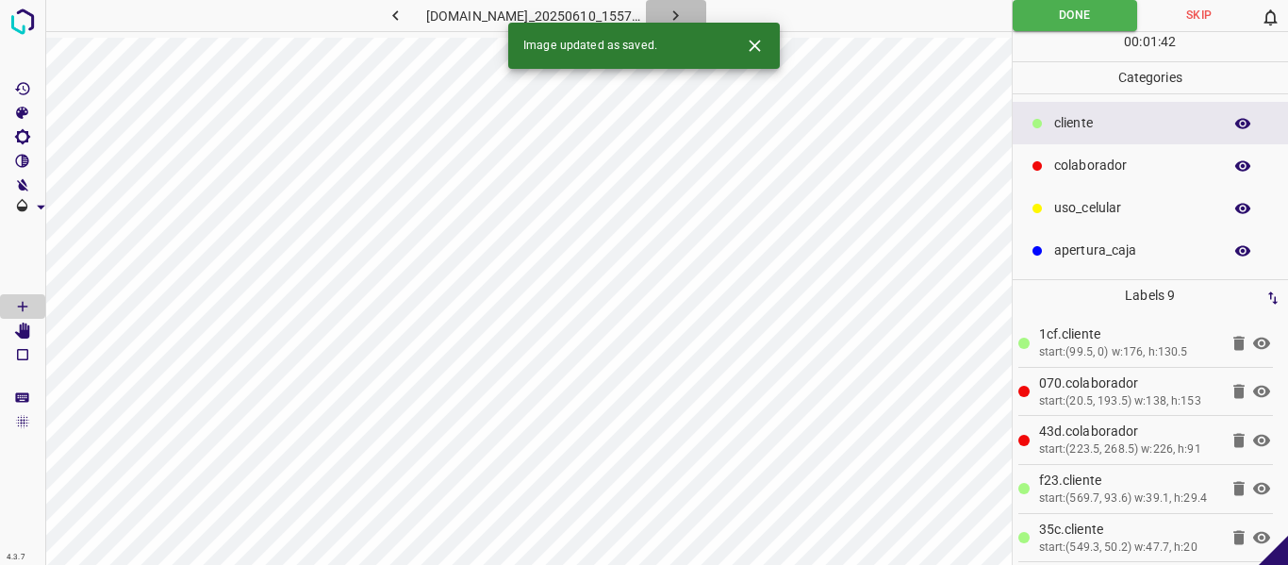
drag, startPoint x: 703, startPoint y: 10, endPoint x: 707, endPoint y: 25, distance: 15.6
click at [685, 10] on icon "button" at bounding box center [676, 16] width 20 height 20
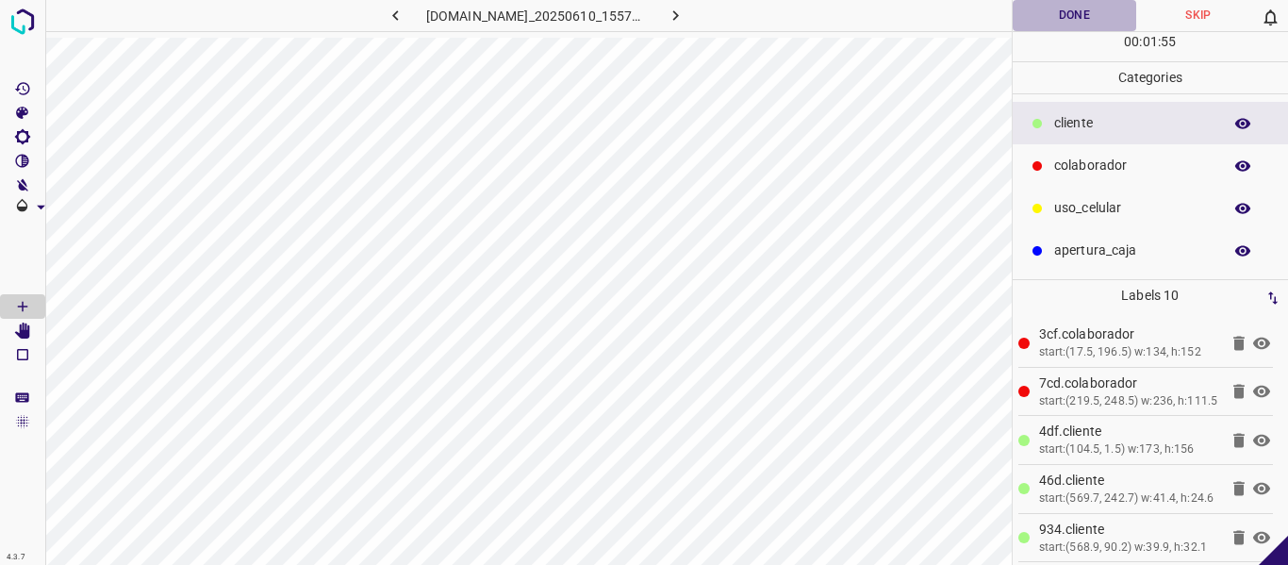
click at [1067, 17] on button "Done" at bounding box center [1075, 15] width 124 height 31
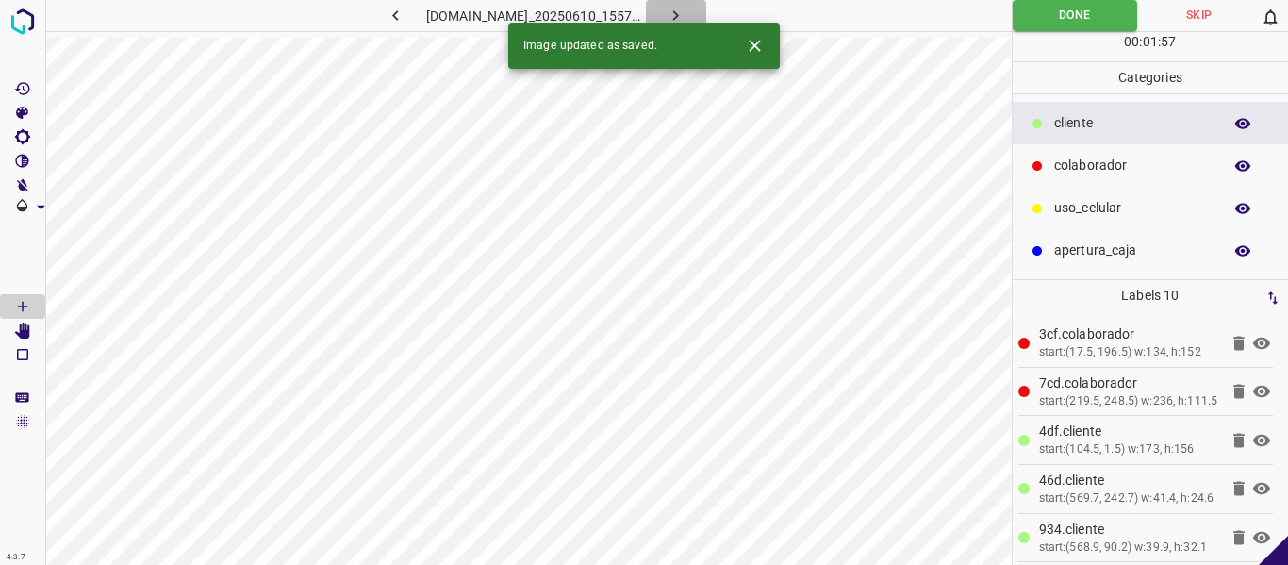
click at [685, 19] on icon "button" at bounding box center [676, 16] width 20 height 20
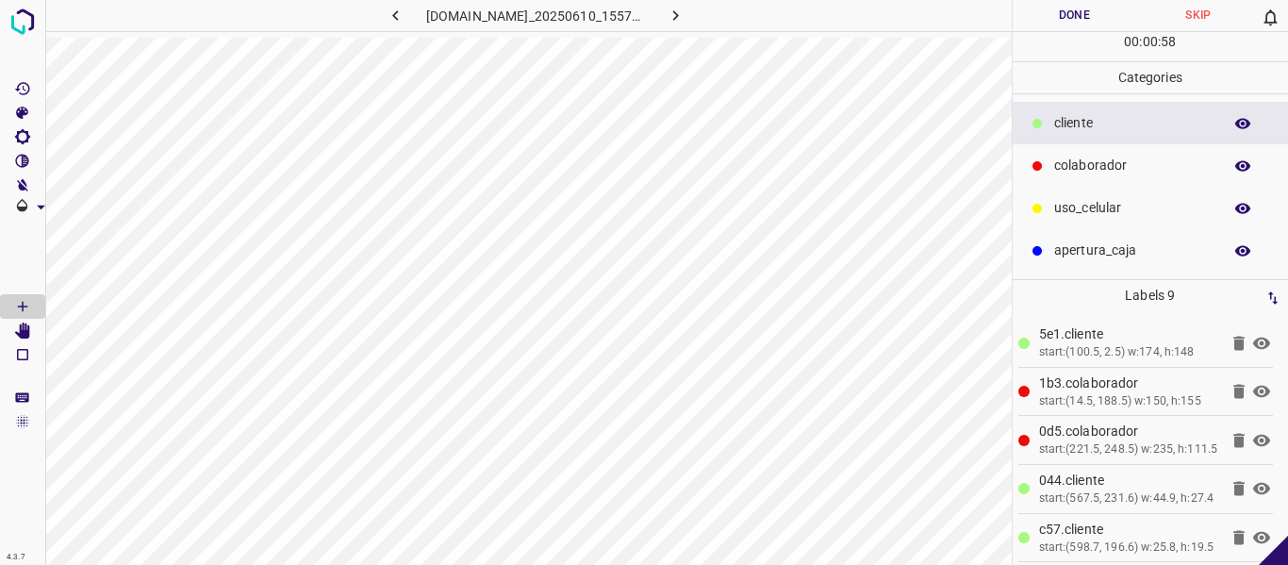
click at [1065, 22] on button "Done" at bounding box center [1075, 15] width 124 height 31
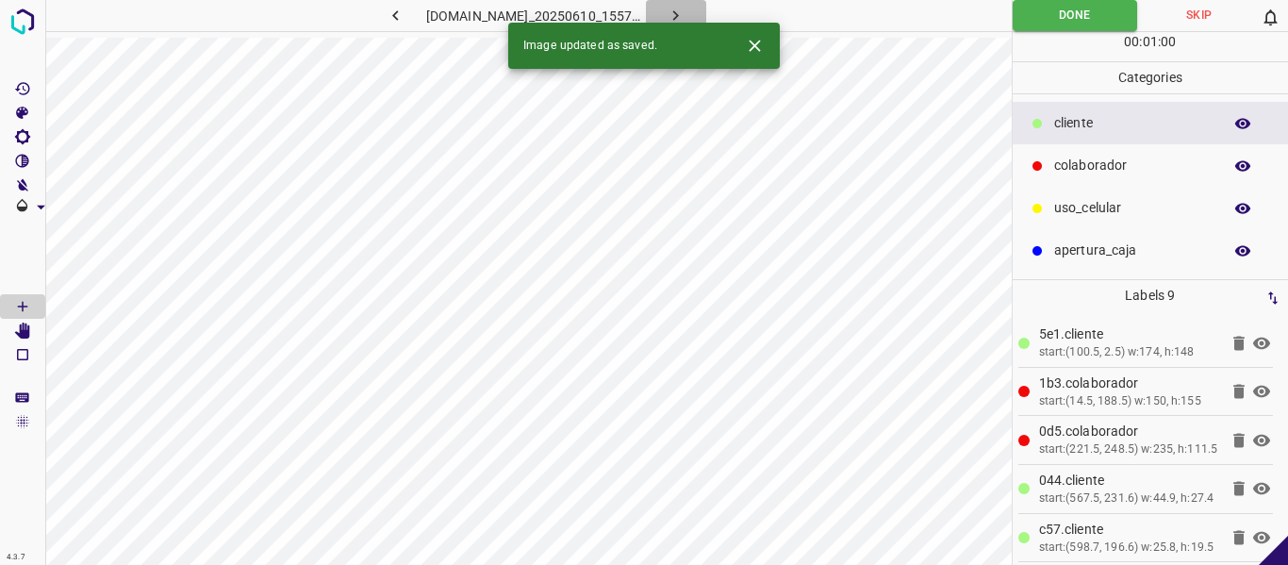
click at [706, 10] on button "button" at bounding box center [676, 15] width 60 height 31
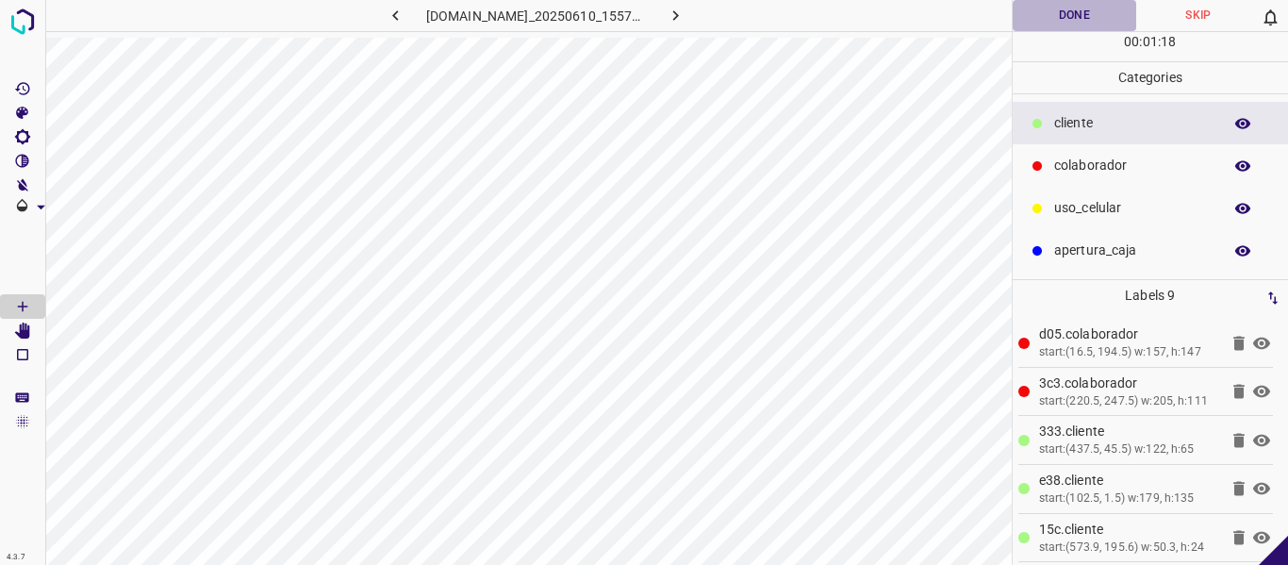
click at [1048, 17] on button "Done" at bounding box center [1075, 15] width 124 height 31
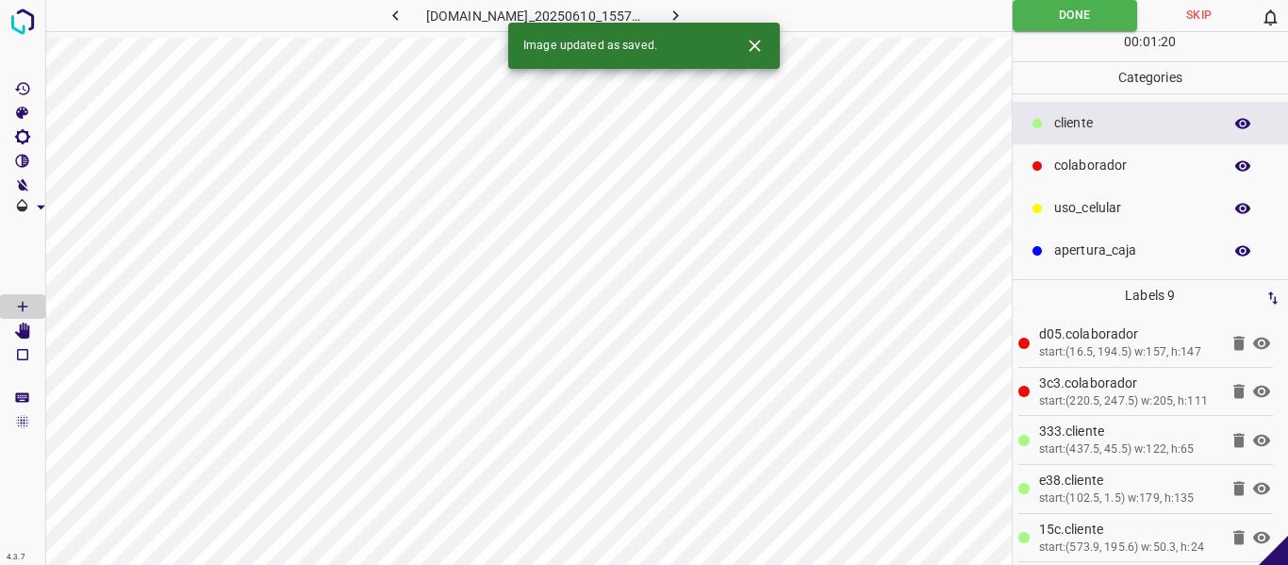
click at [685, 14] on icon "button" at bounding box center [676, 16] width 20 height 20
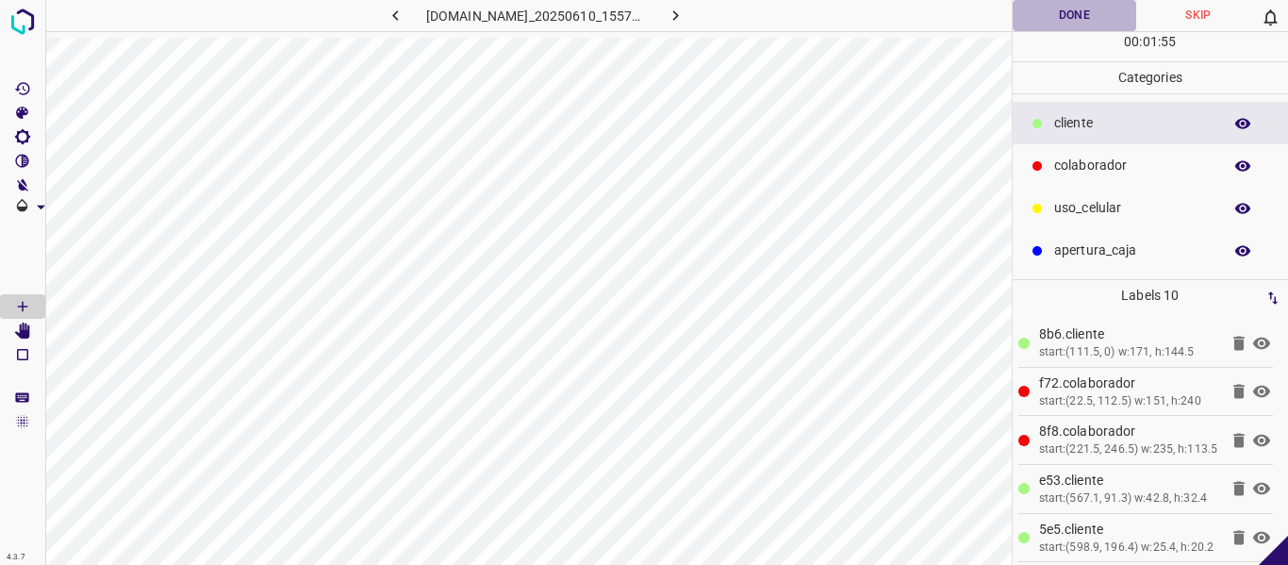
click at [1015, 11] on button "Done" at bounding box center [1075, 15] width 124 height 31
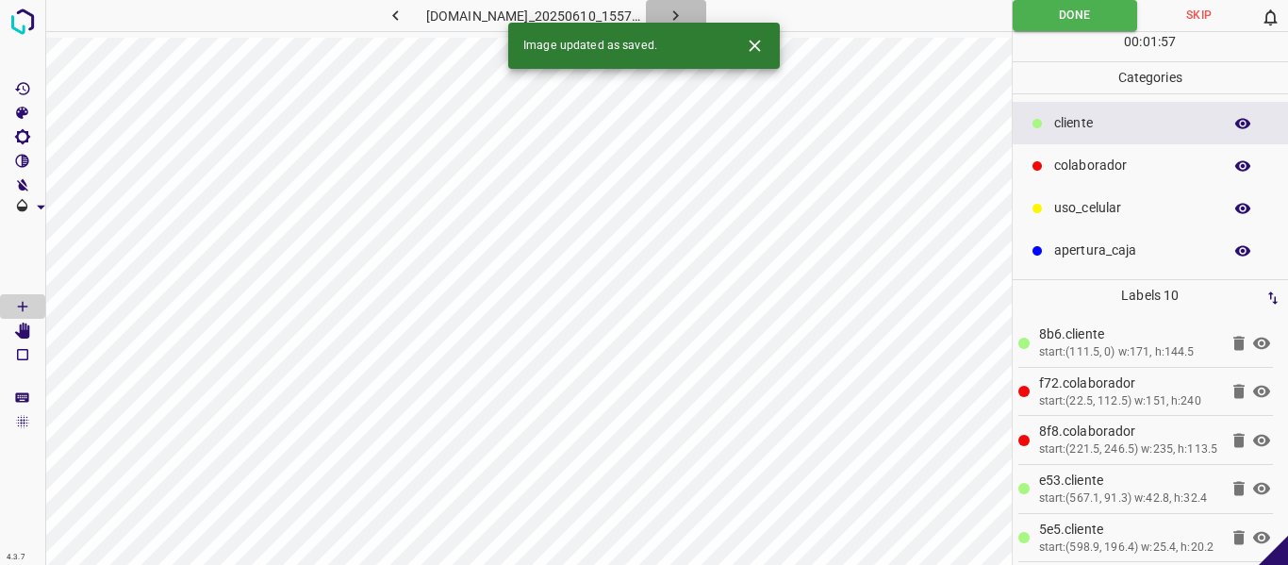
click at [685, 10] on icon "button" at bounding box center [676, 16] width 20 height 20
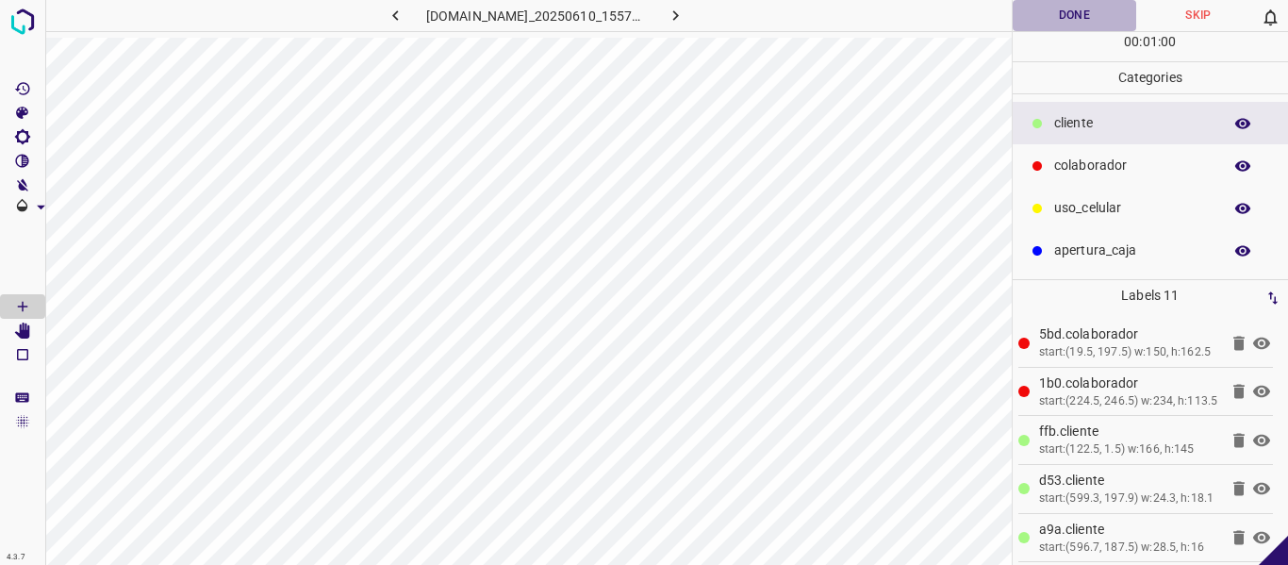
click at [1048, 20] on button "Done" at bounding box center [1075, 15] width 124 height 31
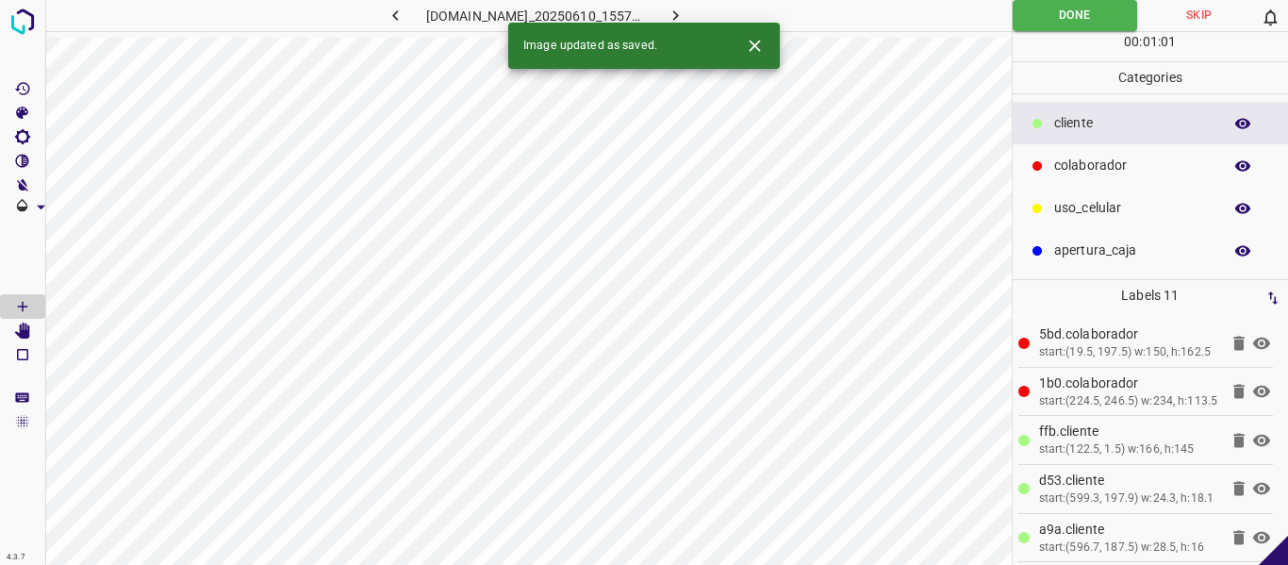
click at [685, 10] on icon "button" at bounding box center [676, 16] width 20 height 20
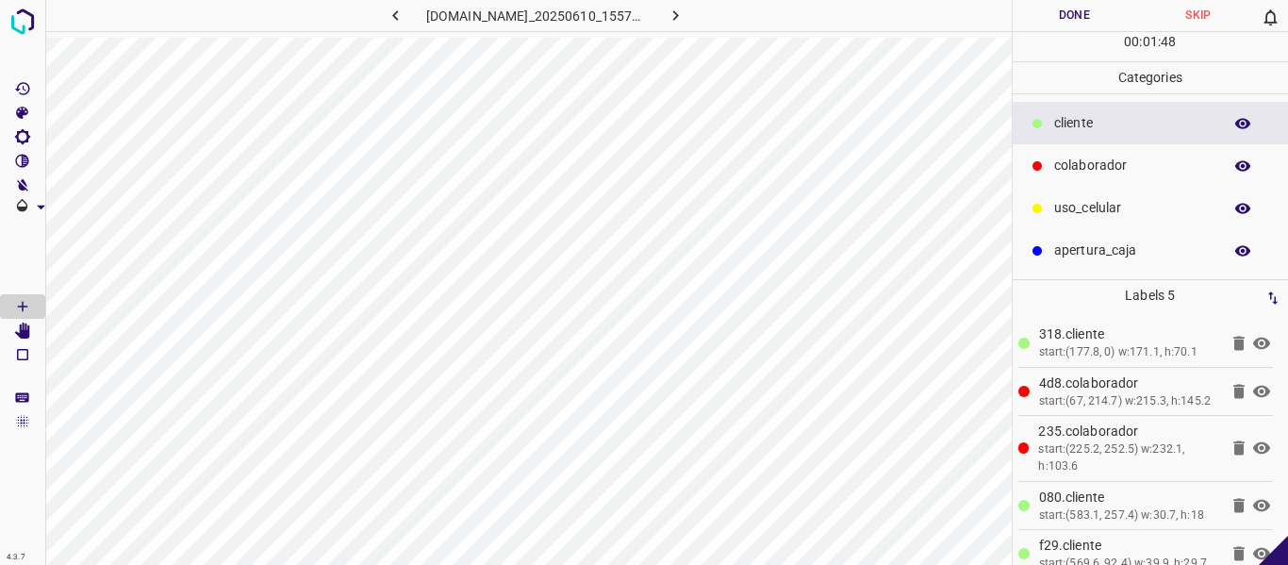
click at [1250, 341] on icon at bounding box center [1261, 343] width 23 height 23
click at [1042, 18] on button "Done" at bounding box center [1075, 15] width 124 height 31
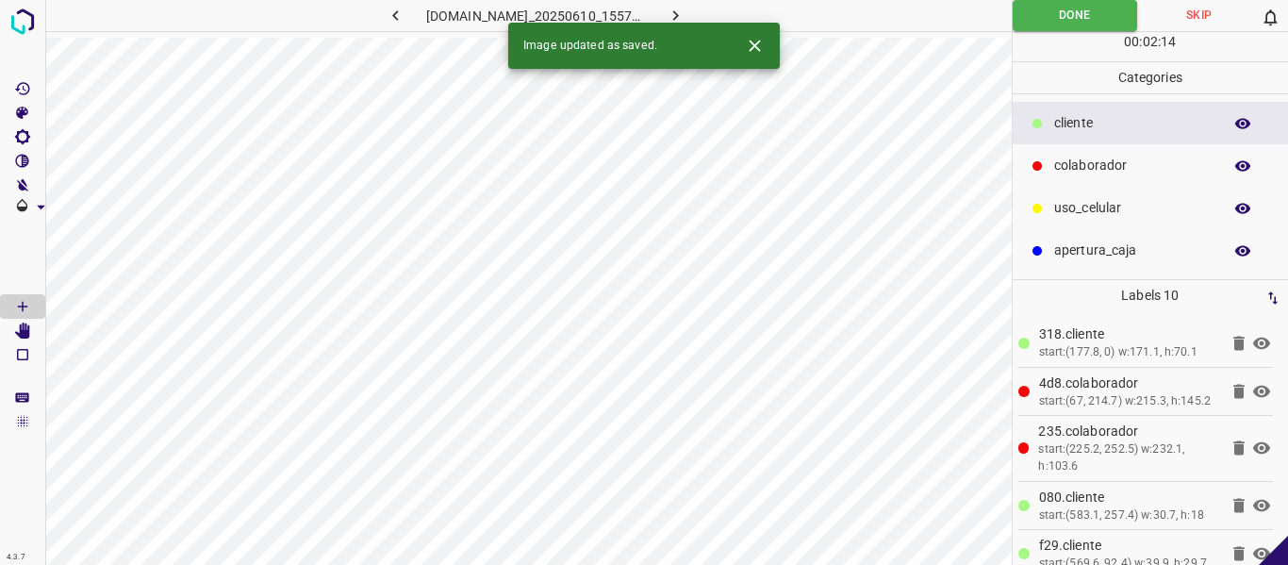
click at [706, 10] on button "button" at bounding box center [676, 15] width 60 height 31
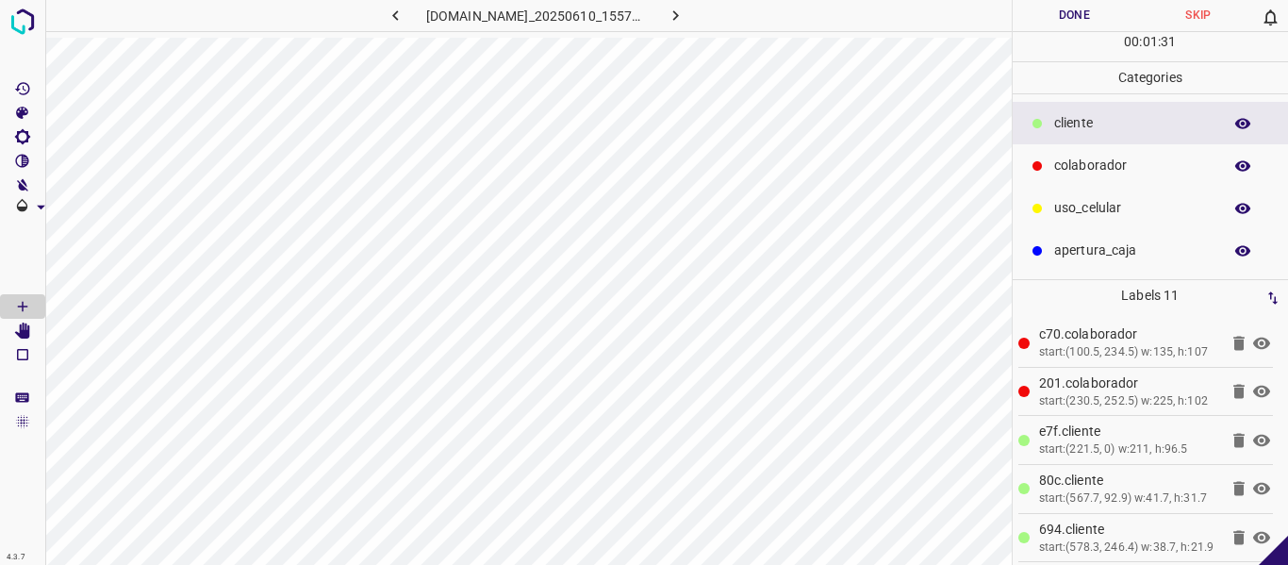
click at [1044, 18] on button "Done" at bounding box center [1075, 15] width 124 height 31
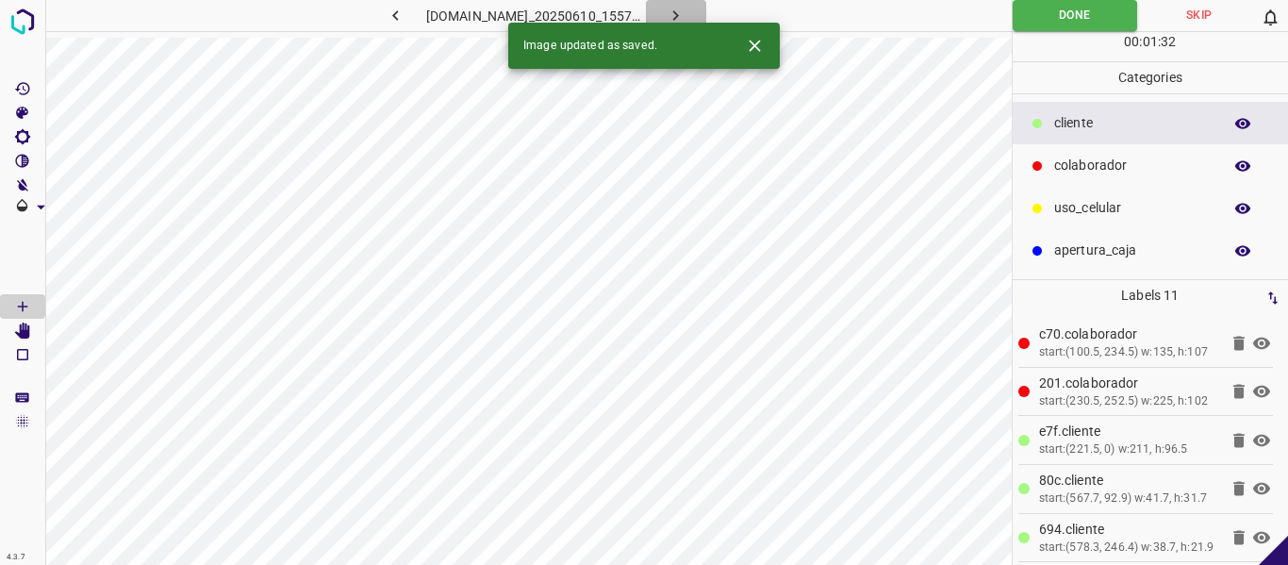
drag, startPoint x: 703, startPoint y: 5, endPoint x: 832, endPoint y: 34, distance: 131.5
click at [703, 7] on button "button" at bounding box center [676, 15] width 60 height 31
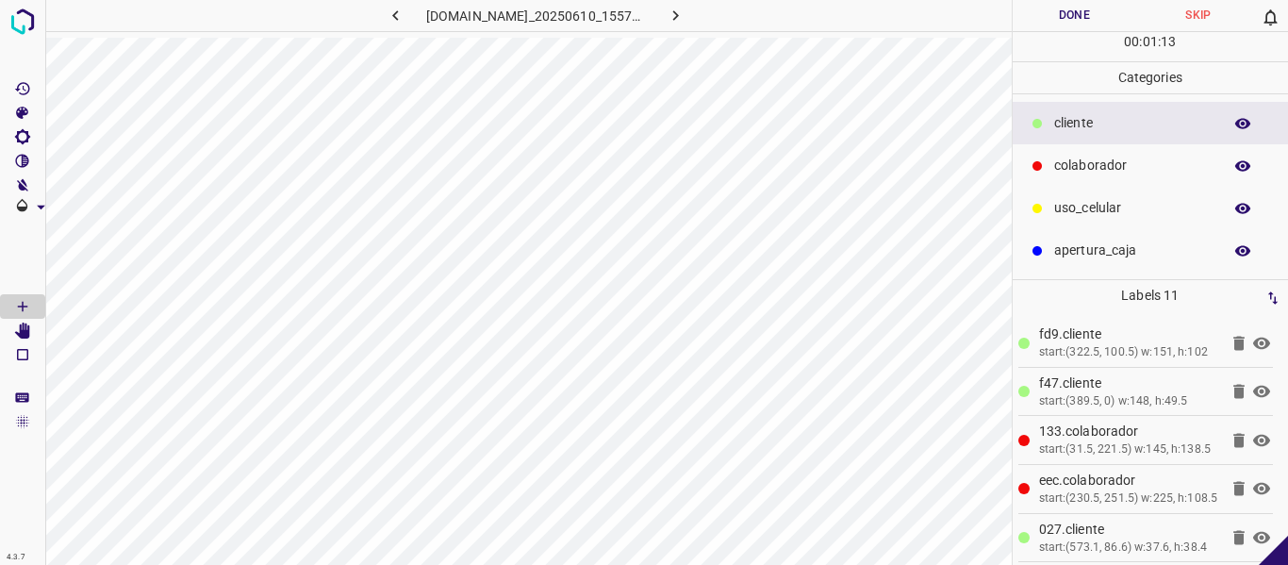
click at [1114, 8] on button "Done" at bounding box center [1075, 15] width 124 height 31
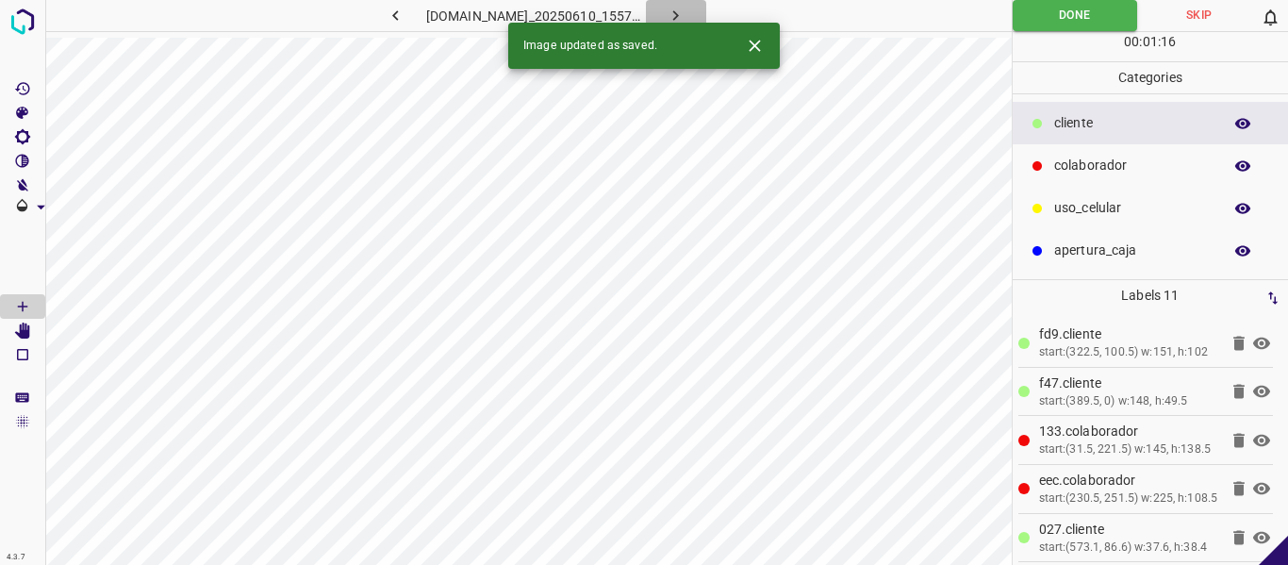
click at [706, 15] on button "button" at bounding box center [676, 15] width 60 height 31
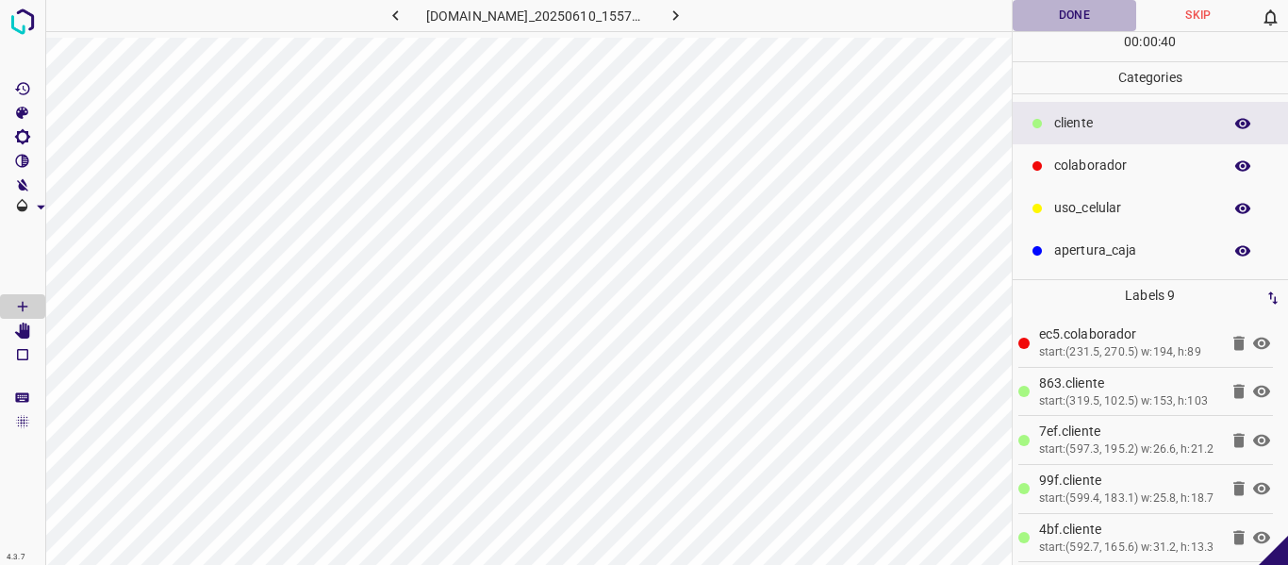
click at [1062, 24] on button "Done" at bounding box center [1075, 15] width 124 height 31
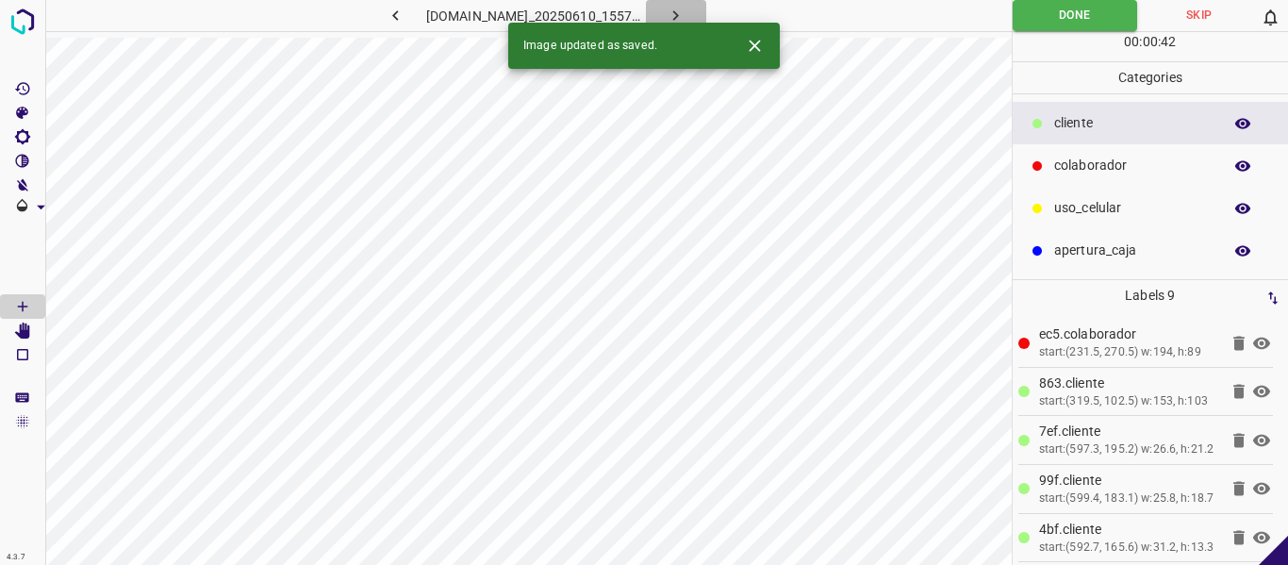
click at [706, 19] on button "button" at bounding box center [676, 15] width 60 height 31
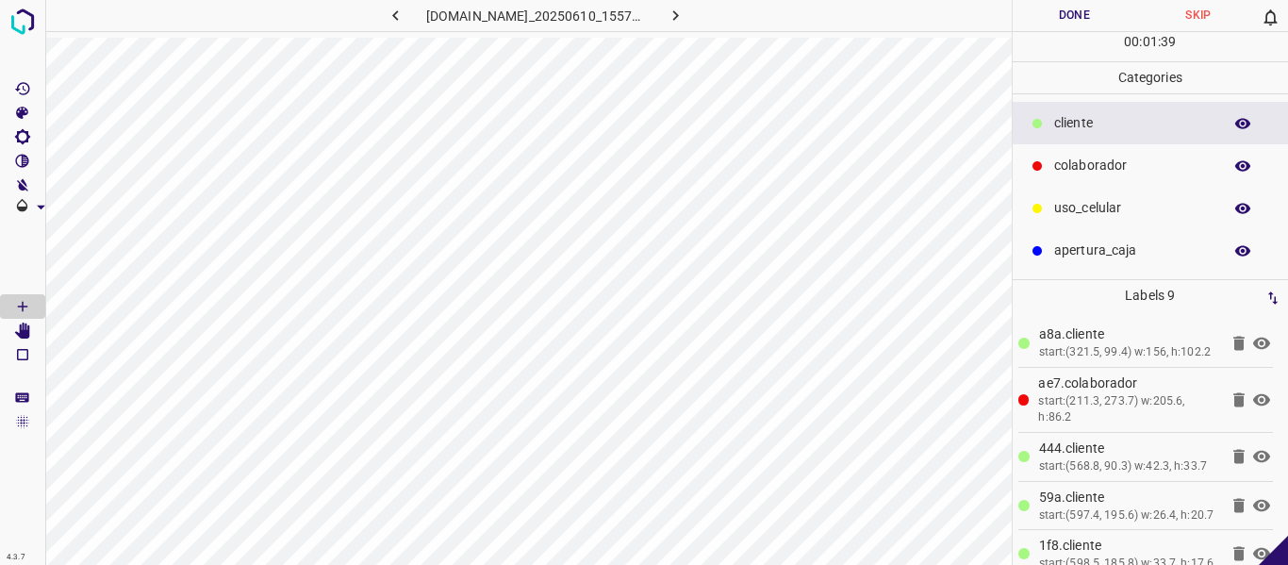
click at [1043, 21] on button "Done" at bounding box center [1075, 15] width 124 height 31
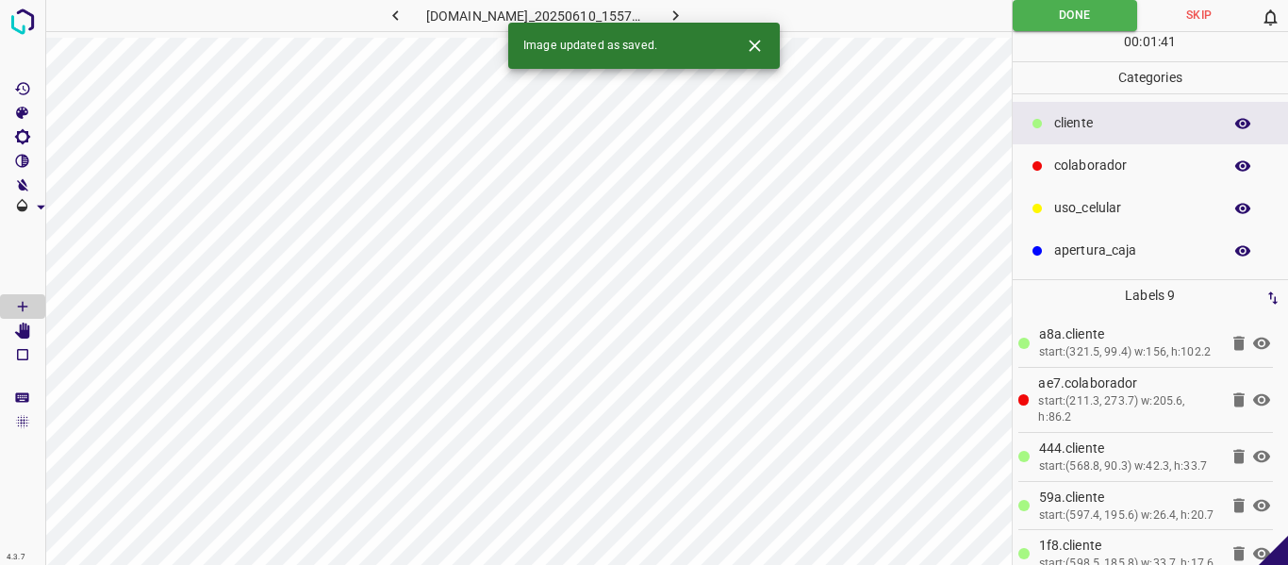
click at [685, 8] on icon "button" at bounding box center [676, 16] width 20 height 20
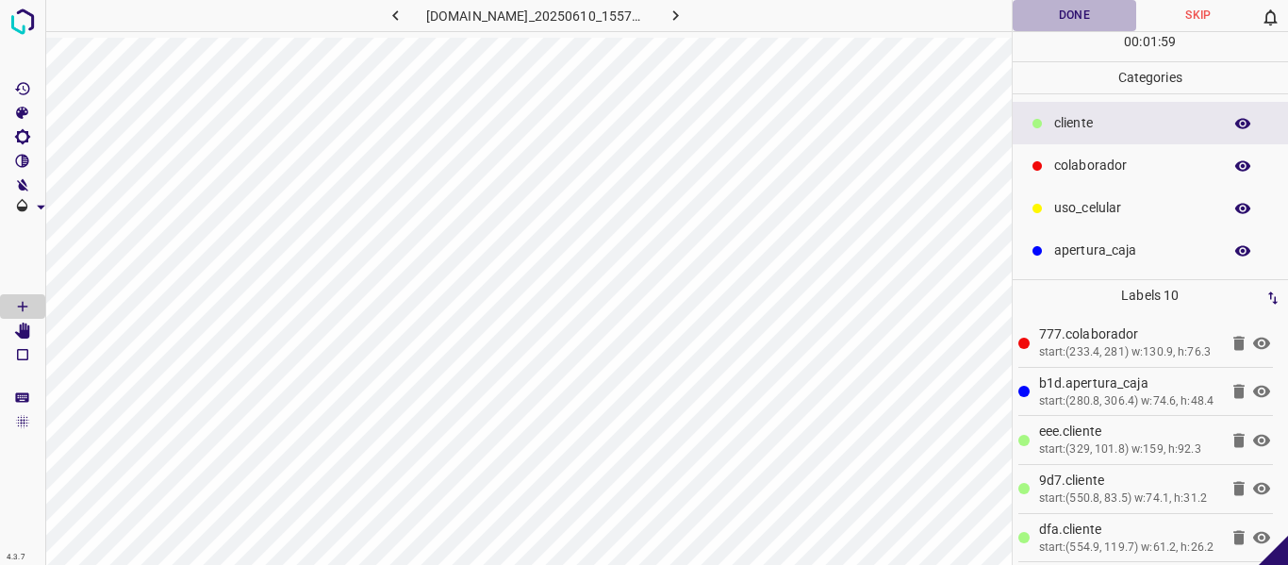
click at [1065, 9] on button "Done" at bounding box center [1075, 15] width 124 height 31
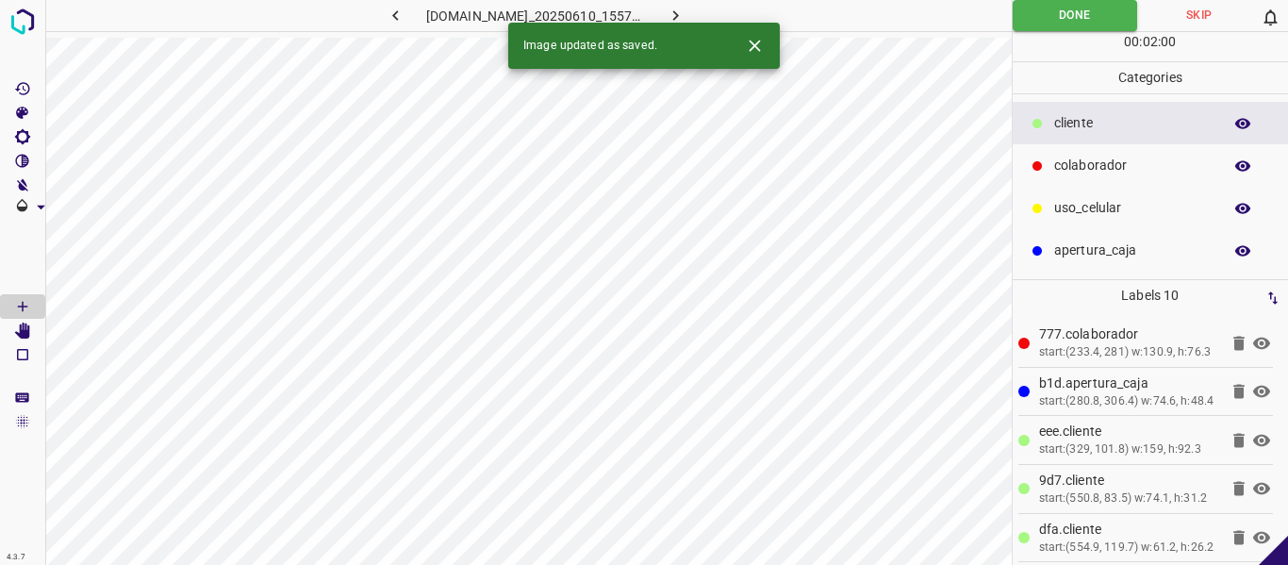
click at [685, 10] on icon "button" at bounding box center [676, 16] width 20 height 20
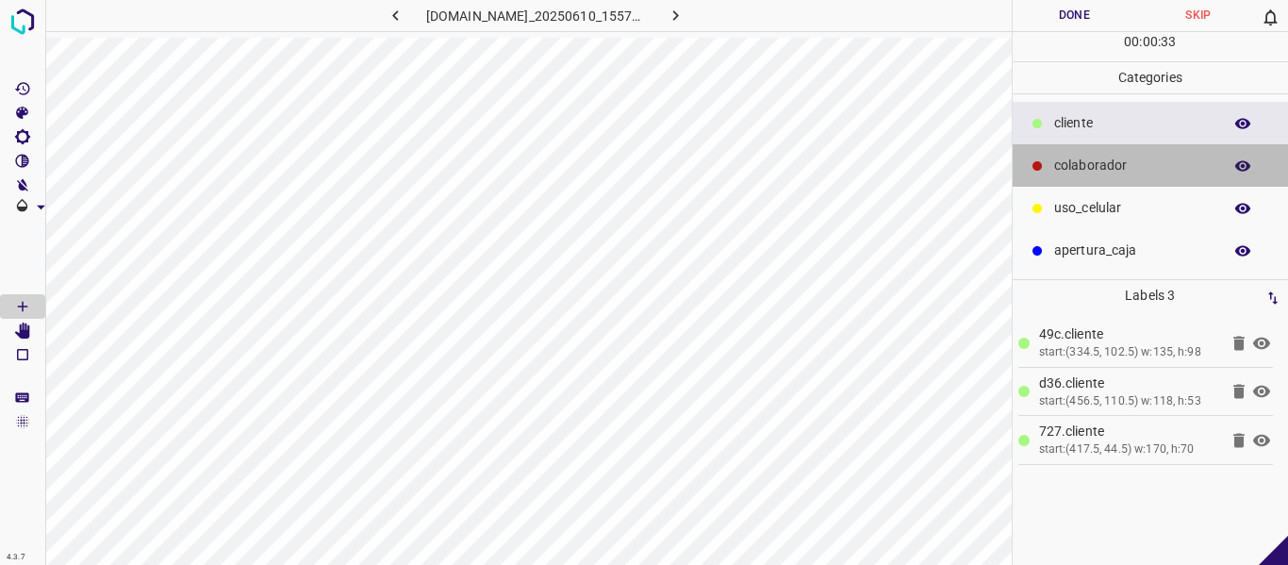
click at [1082, 167] on p "colaborador" at bounding box center [1133, 166] width 158 height 20
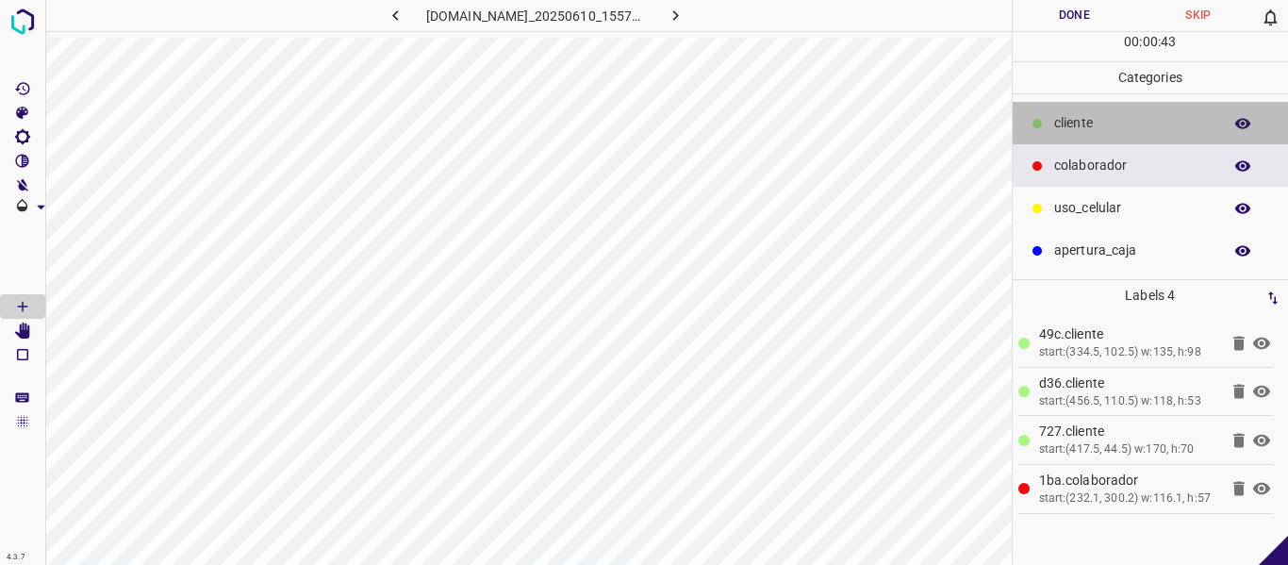
drag, startPoint x: 1077, startPoint y: 114, endPoint x: 1014, endPoint y: 182, distance: 92.7
click at [1076, 118] on p "​​cliente" at bounding box center [1133, 123] width 158 height 20
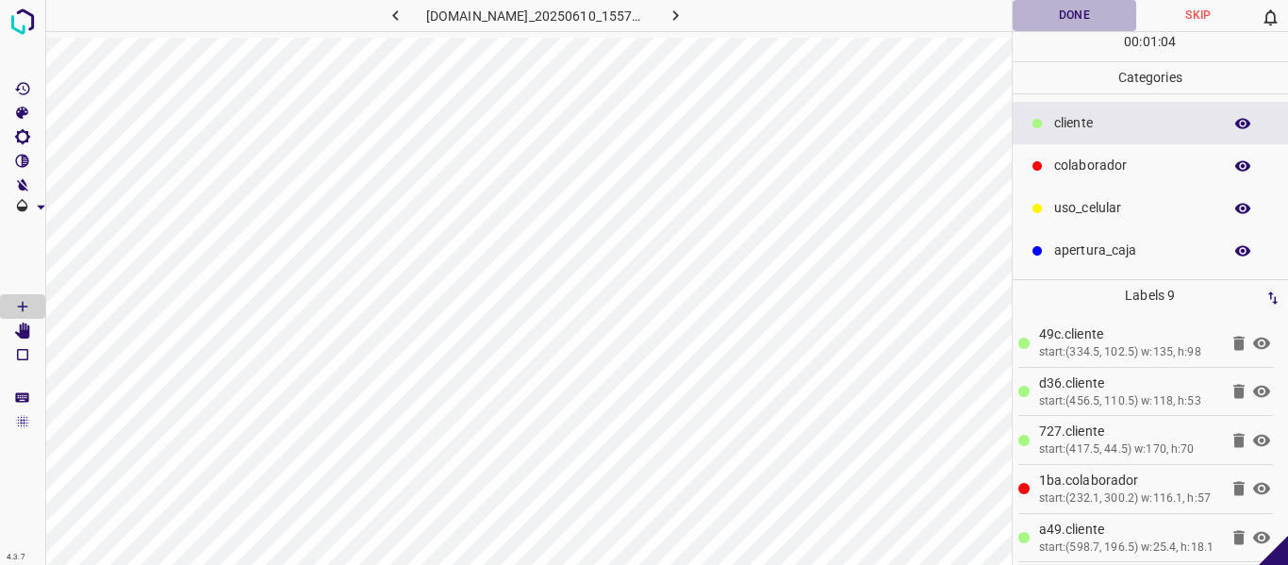
click at [1080, 26] on button "Done" at bounding box center [1075, 15] width 124 height 31
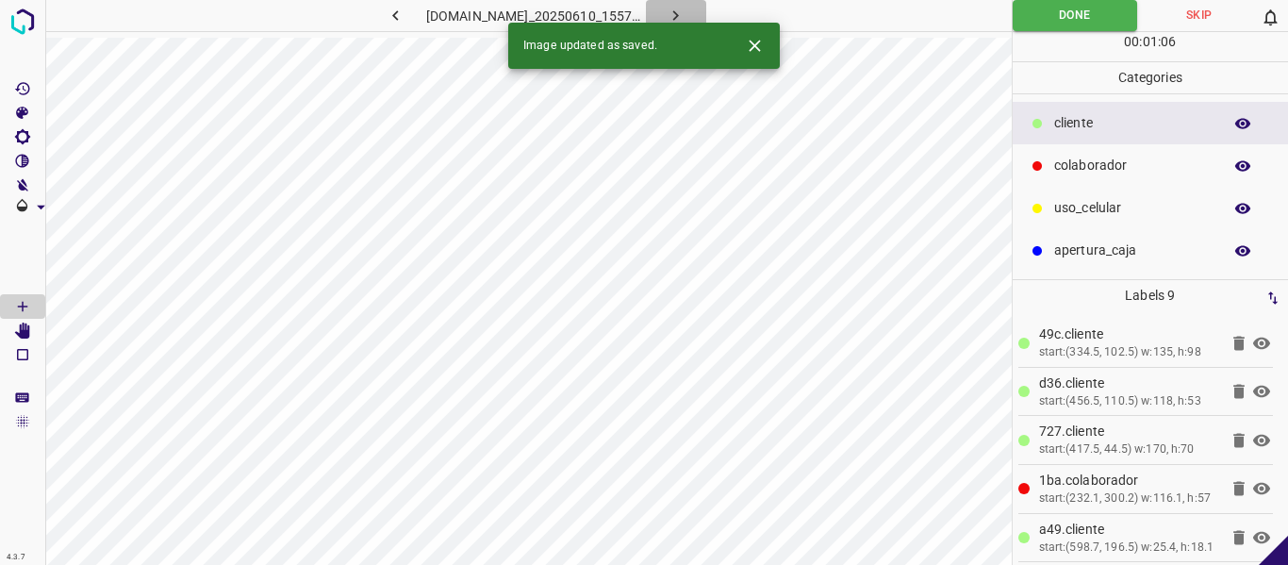
click at [706, 7] on button "button" at bounding box center [676, 15] width 60 height 31
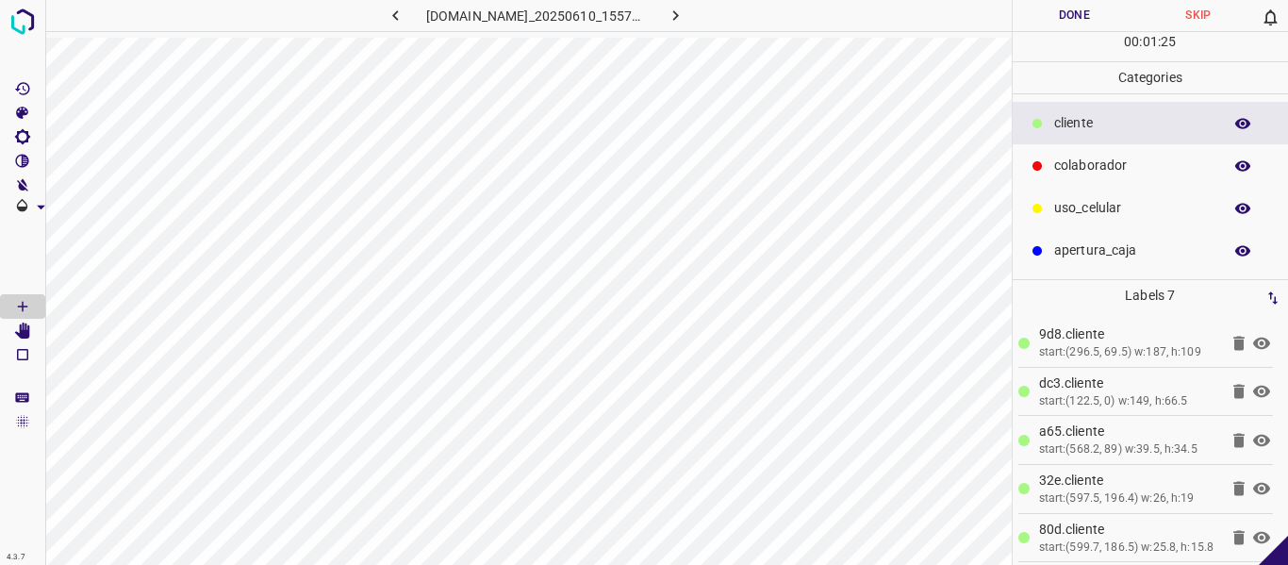
click at [1060, 15] on button "Done" at bounding box center [1075, 15] width 124 height 31
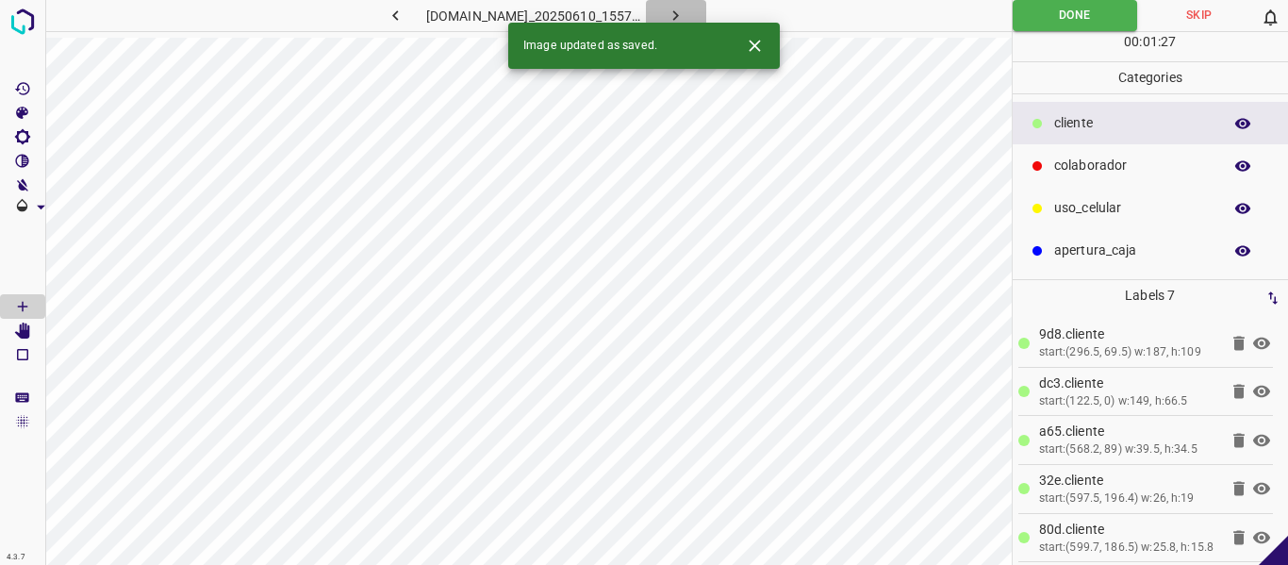
click at [706, 9] on button "button" at bounding box center [676, 15] width 60 height 31
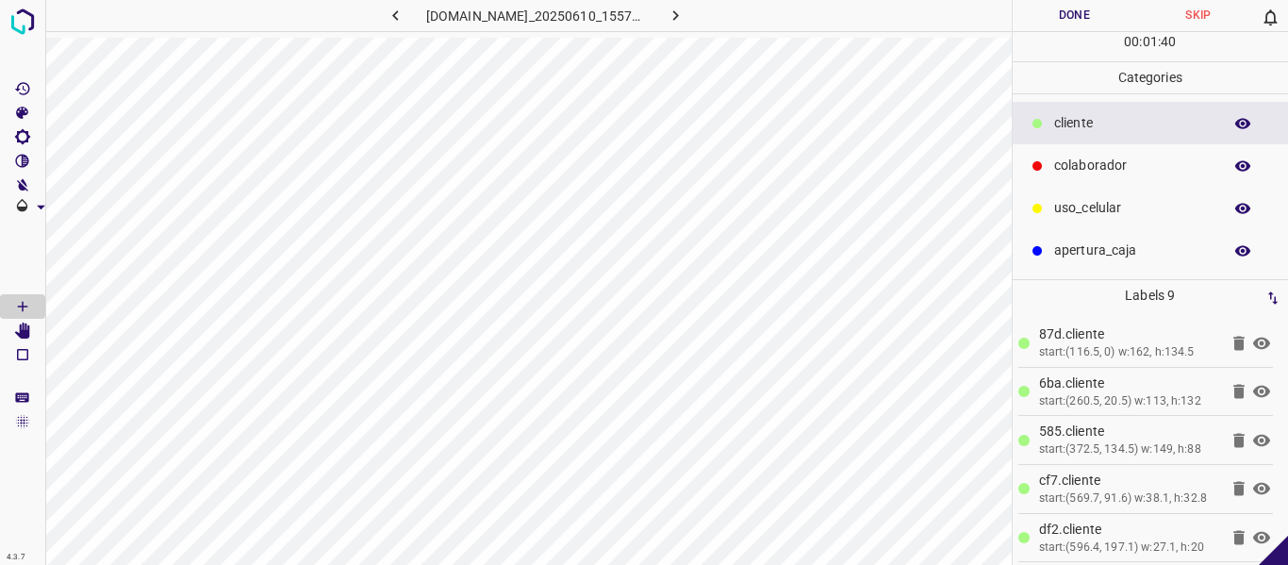
click at [1047, 7] on button "Done" at bounding box center [1075, 15] width 124 height 31
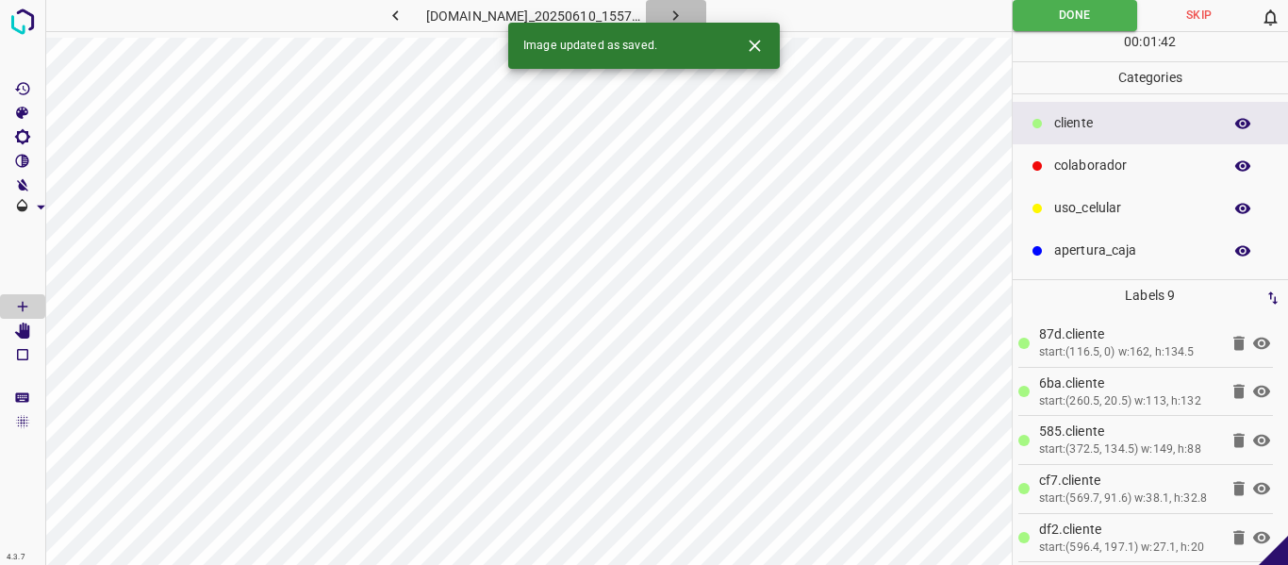
click at [685, 12] on icon "button" at bounding box center [676, 16] width 20 height 20
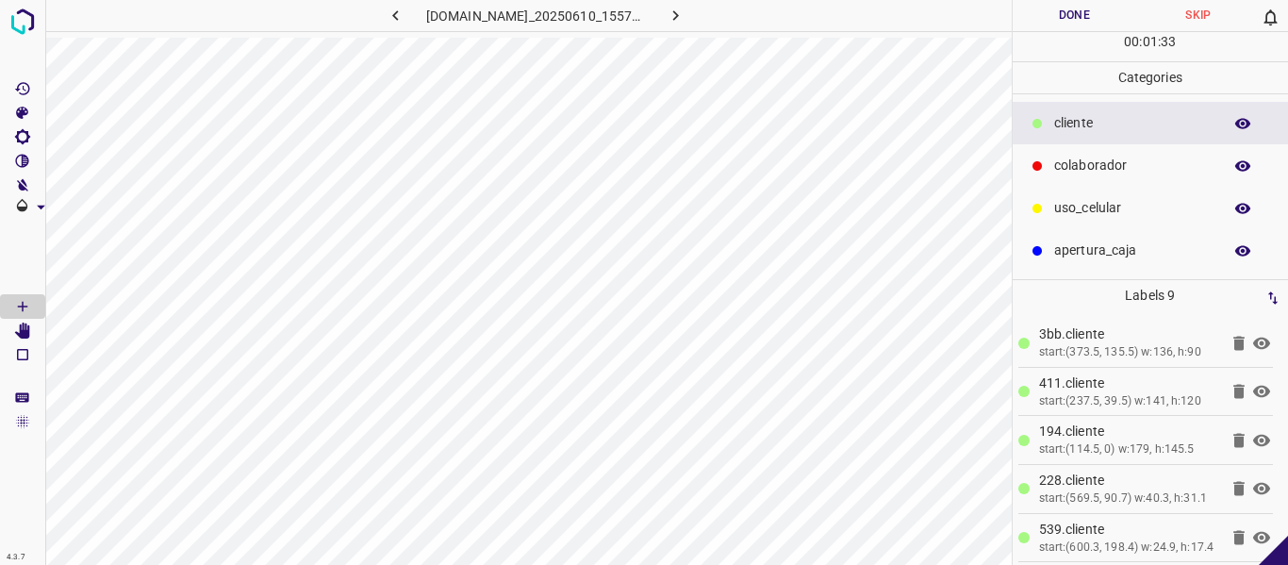
click at [1064, 21] on button "Done" at bounding box center [1075, 15] width 124 height 31
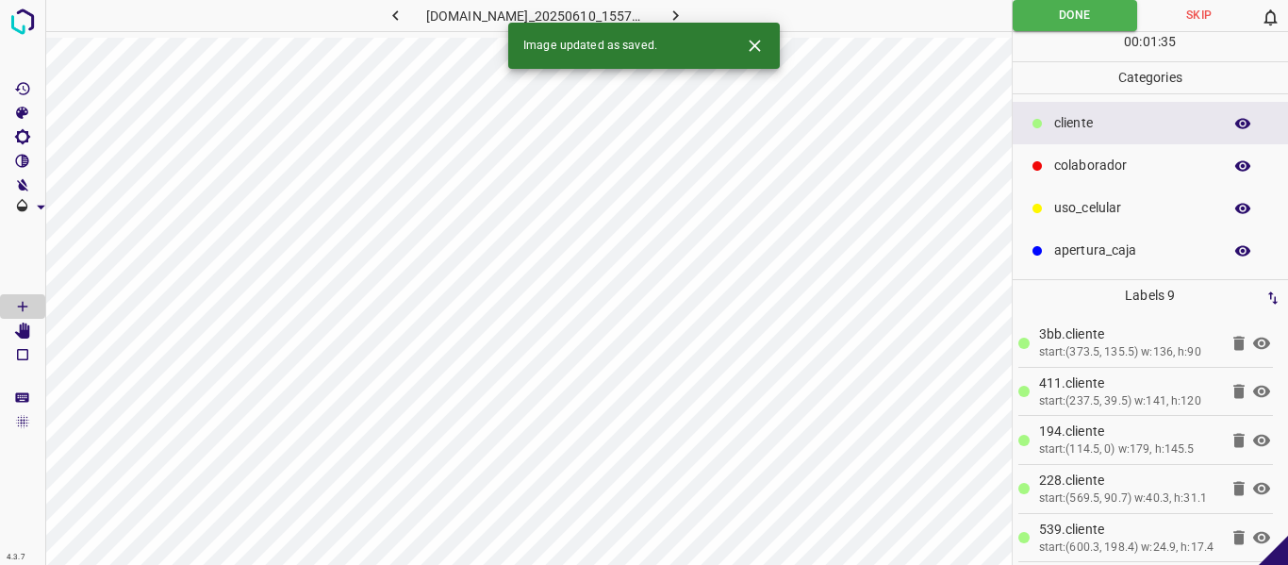
click at [685, 13] on icon "button" at bounding box center [676, 16] width 20 height 20
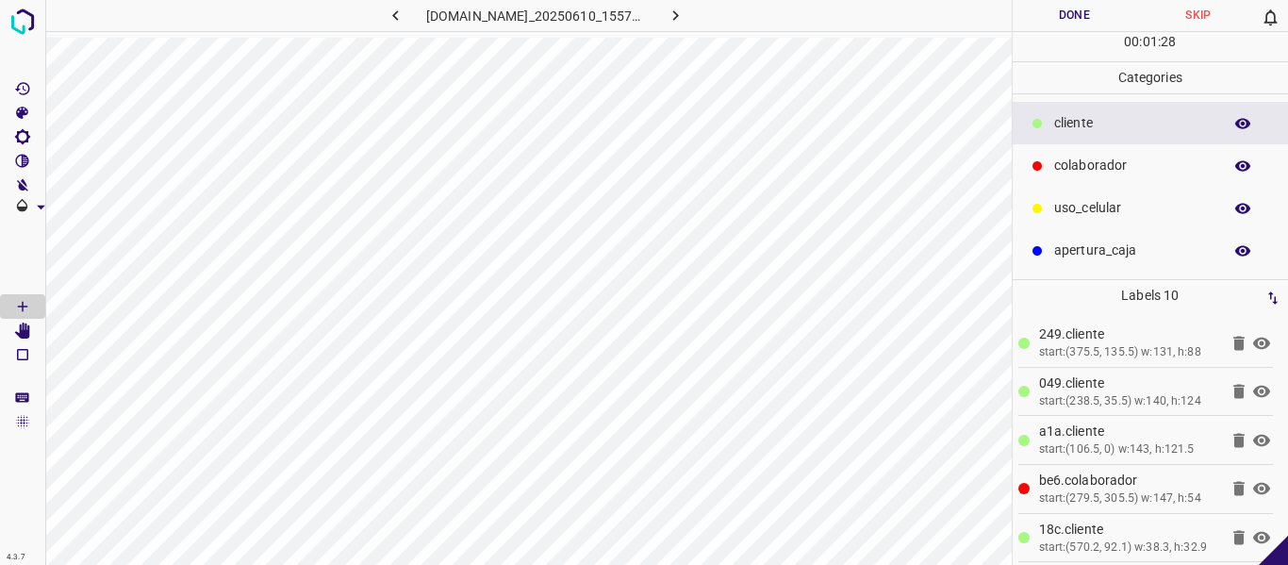
click at [1058, 15] on button "Done" at bounding box center [1075, 15] width 124 height 31
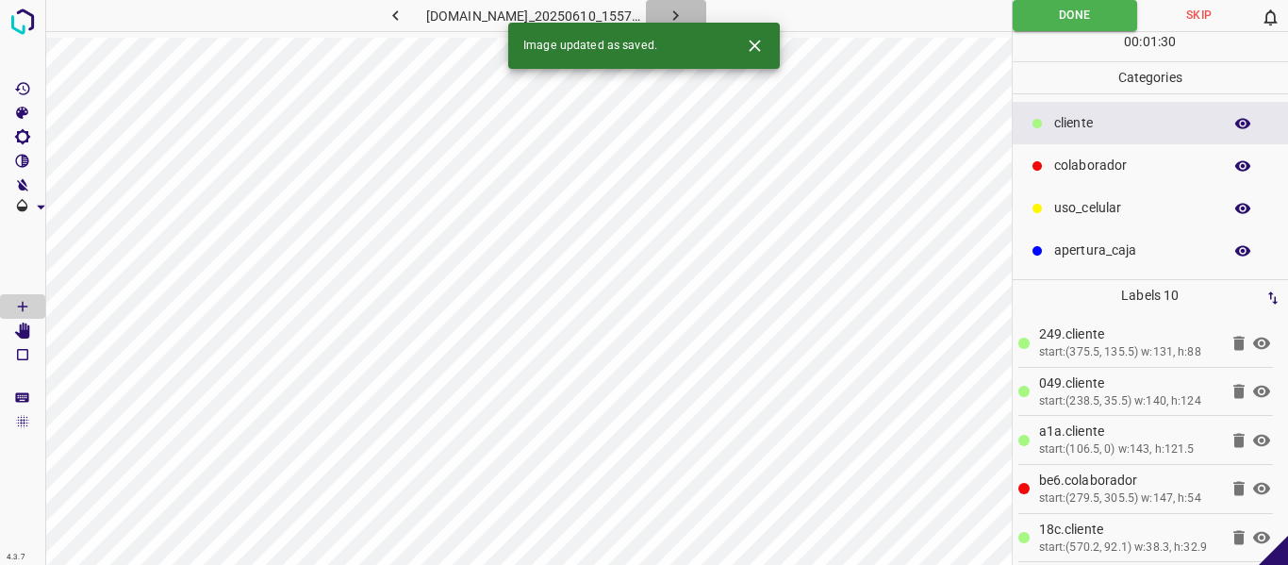
click at [685, 14] on icon "button" at bounding box center [676, 16] width 20 height 20
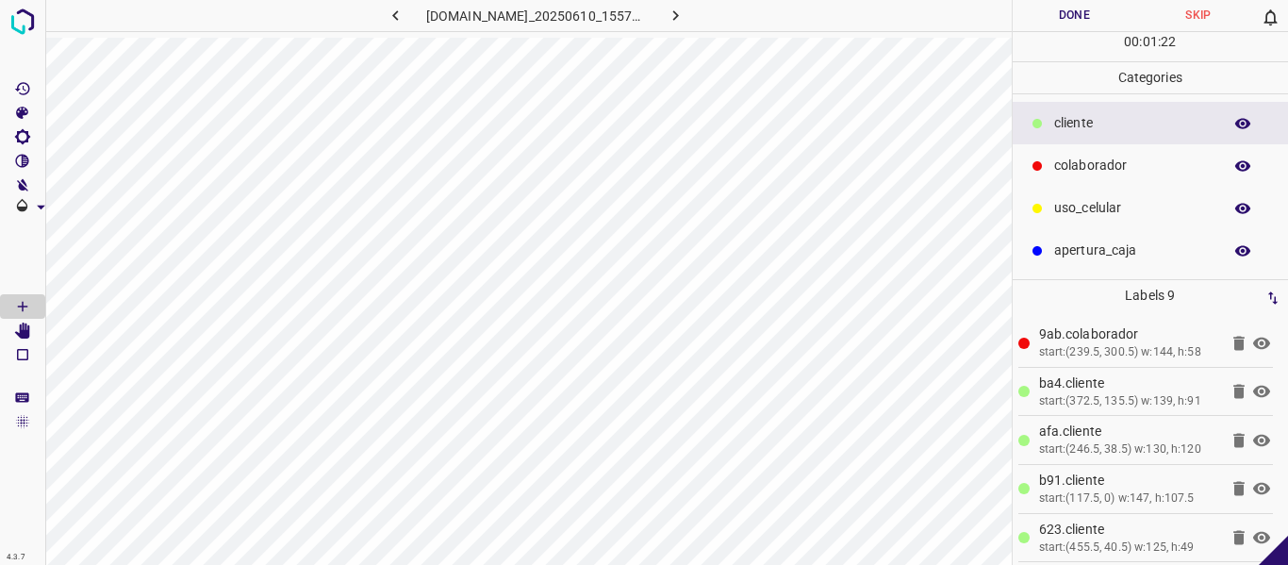
click at [1063, 16] on button "Done" at bounding box center [1075, 15] width 124 height 31
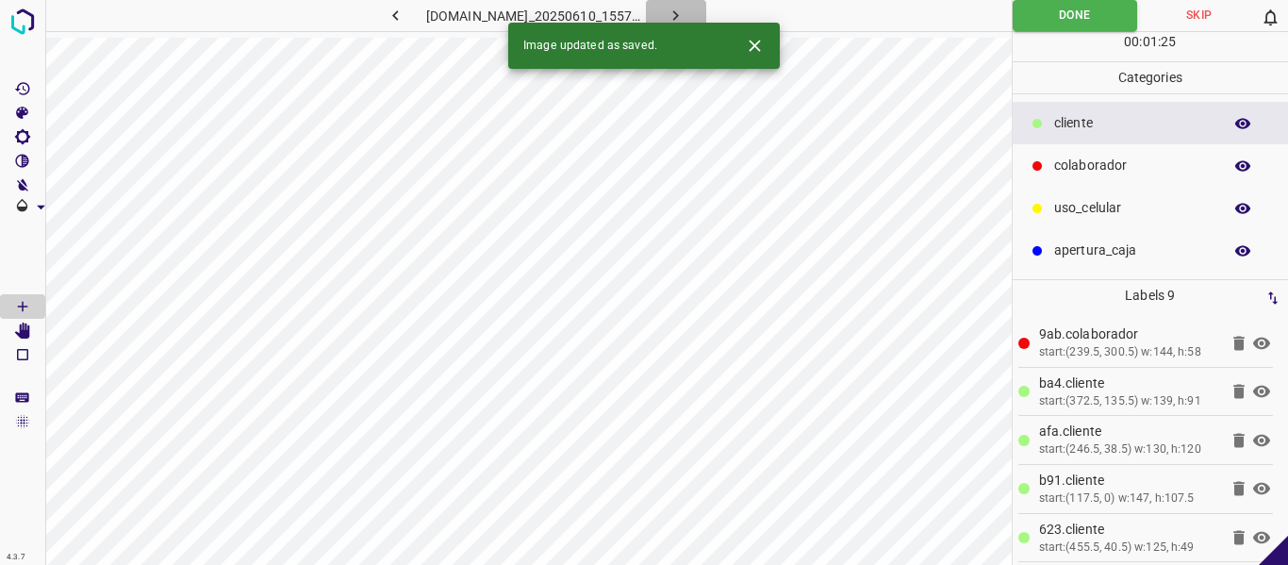
drag, startPoint x: 702, startPoint y: 15, endPoint x: 713, endPoint y: 59, distance: 45.5
click at [685, 18] on icon "button" at bounding box center [676, 16] width 20 height 20
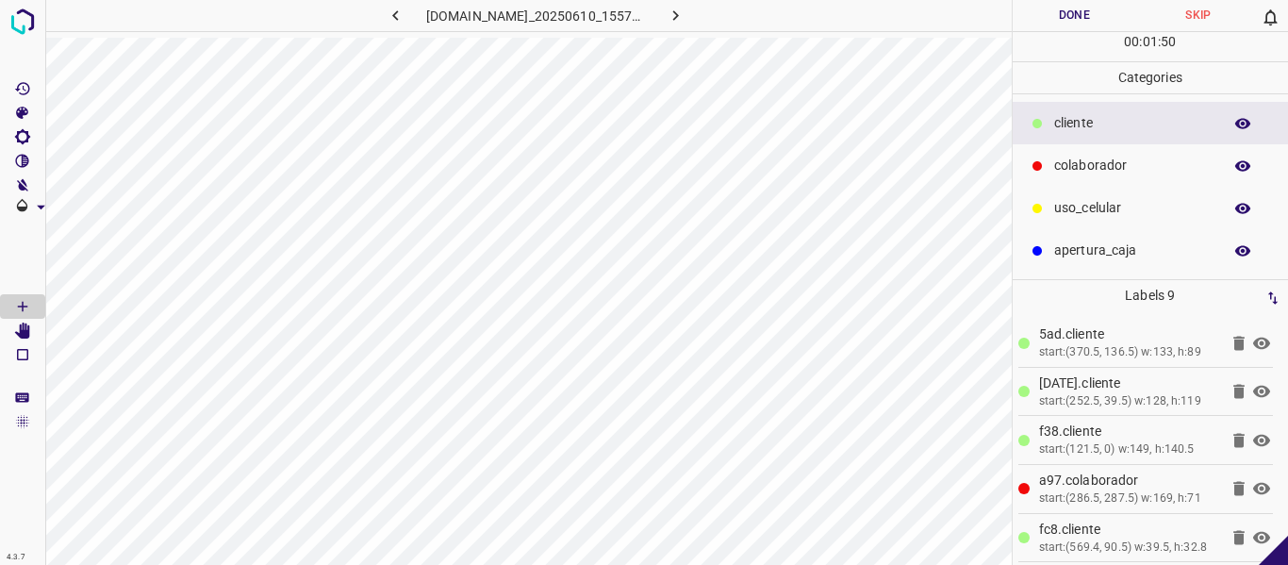
click at [1050, 17] on button "Done" at bounding box center [1075, 15] width 124 height 31
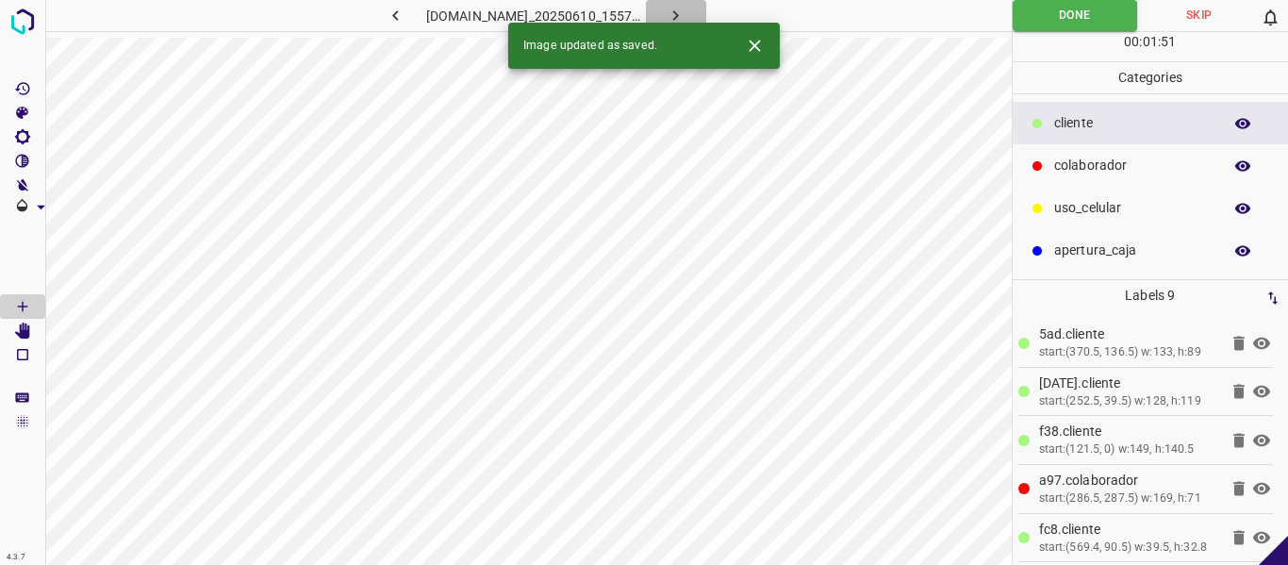
click at [706, 14] on button "button" at bounding box center [676, 15] width 60 height 31
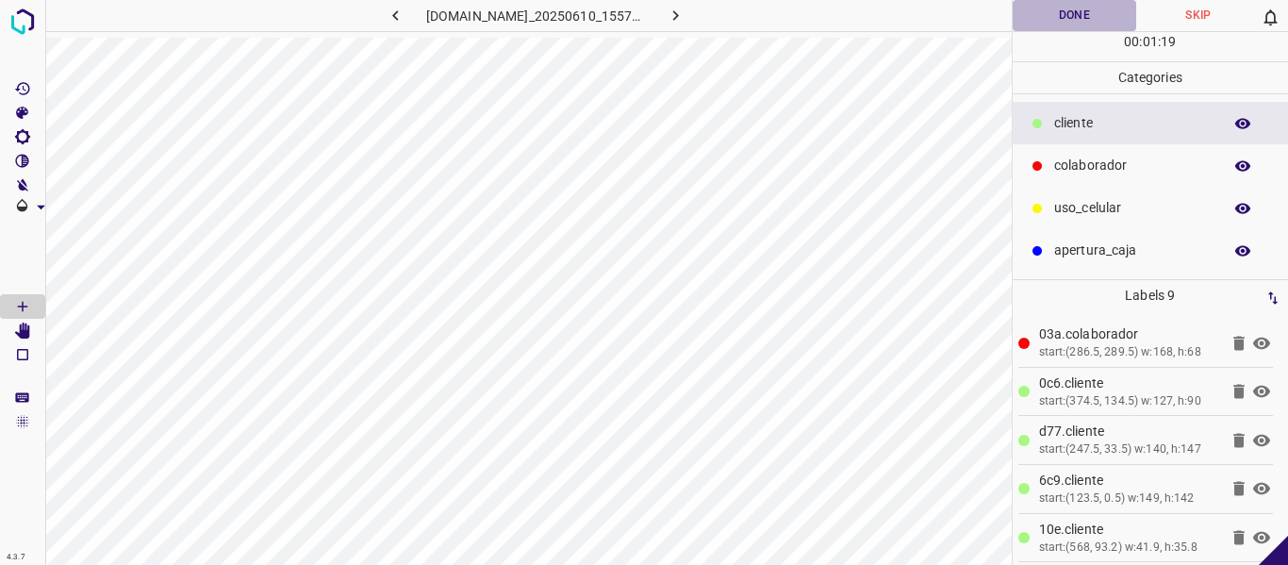
drag, startPoint x: 1065, startPoint y: 15, endPoint x: 1085, endPoint y: 31, distance: 26.2
click at [1065, 15] on button "Done" at bounding box center [1075, 15] width 124 height 31
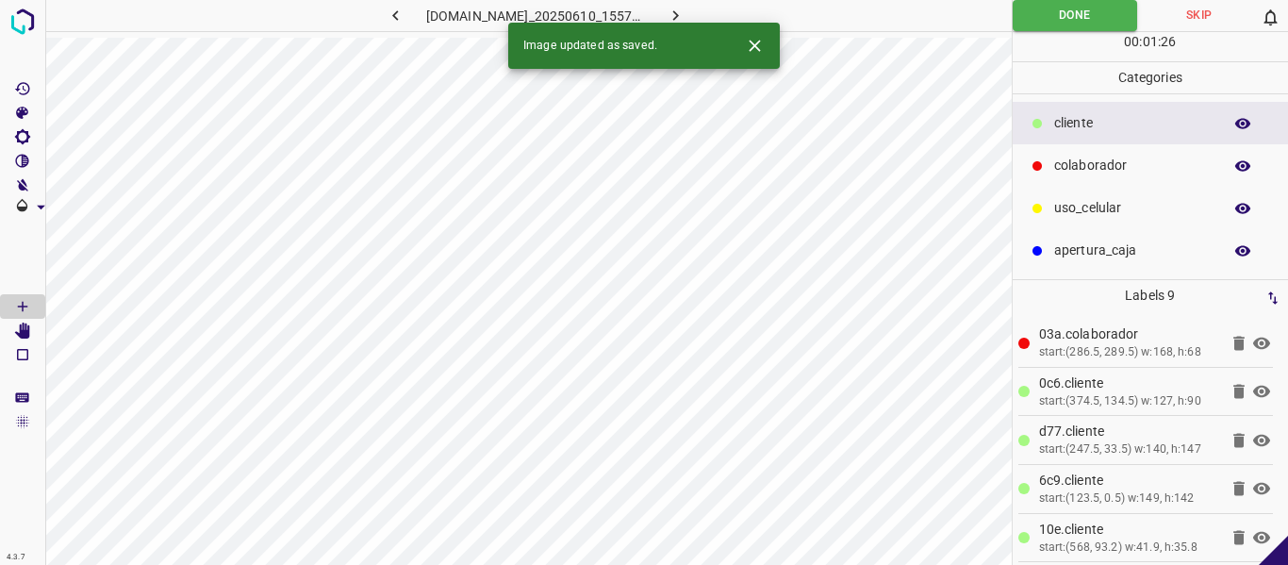
click at [685, 8] on icon "button" at bounding box center [676, 16] width 20 height 20
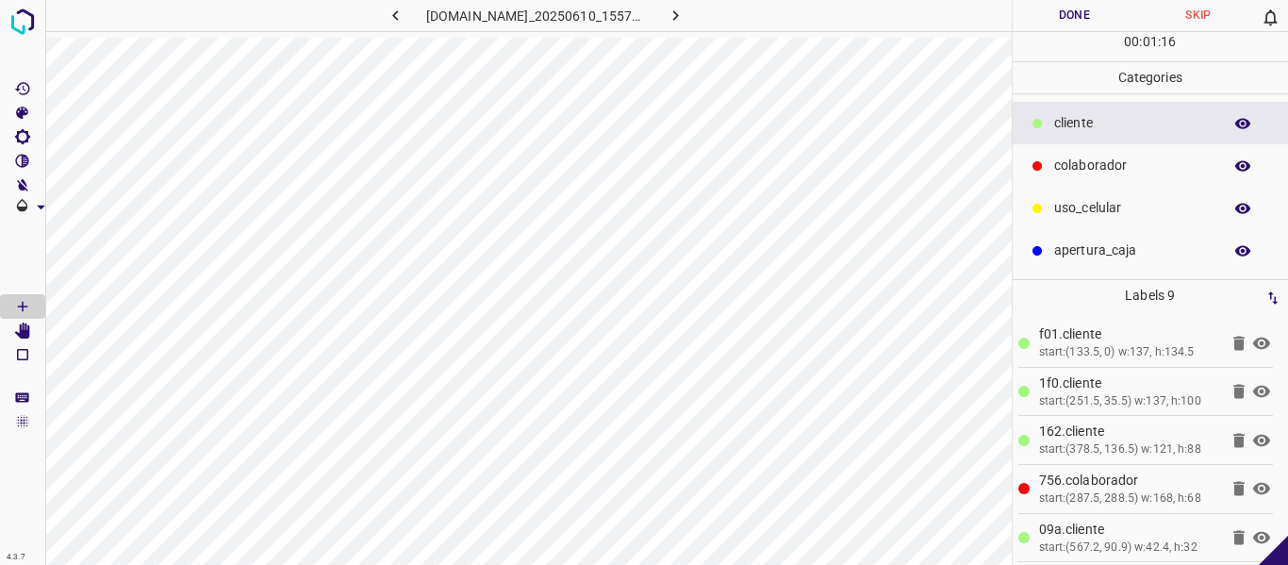
click at [1077, 11] on button "Done" at bounding box center [1075, 15] width 124 height 31
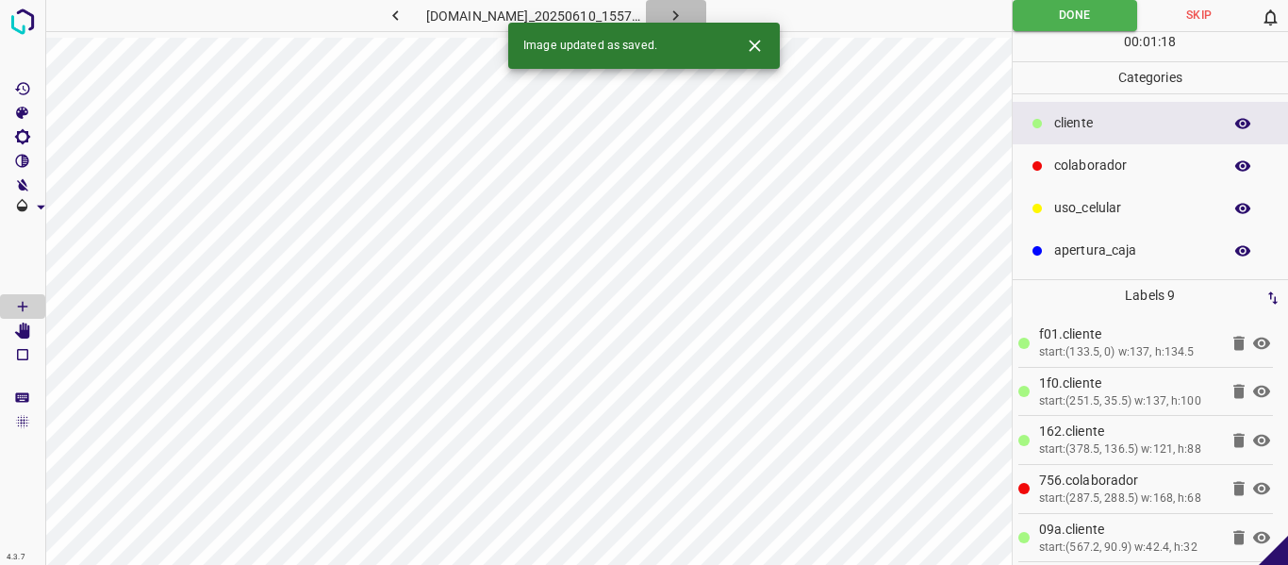
click at [685, 10] on icon "button" at bounding box center [676, 16] width 20 height 20
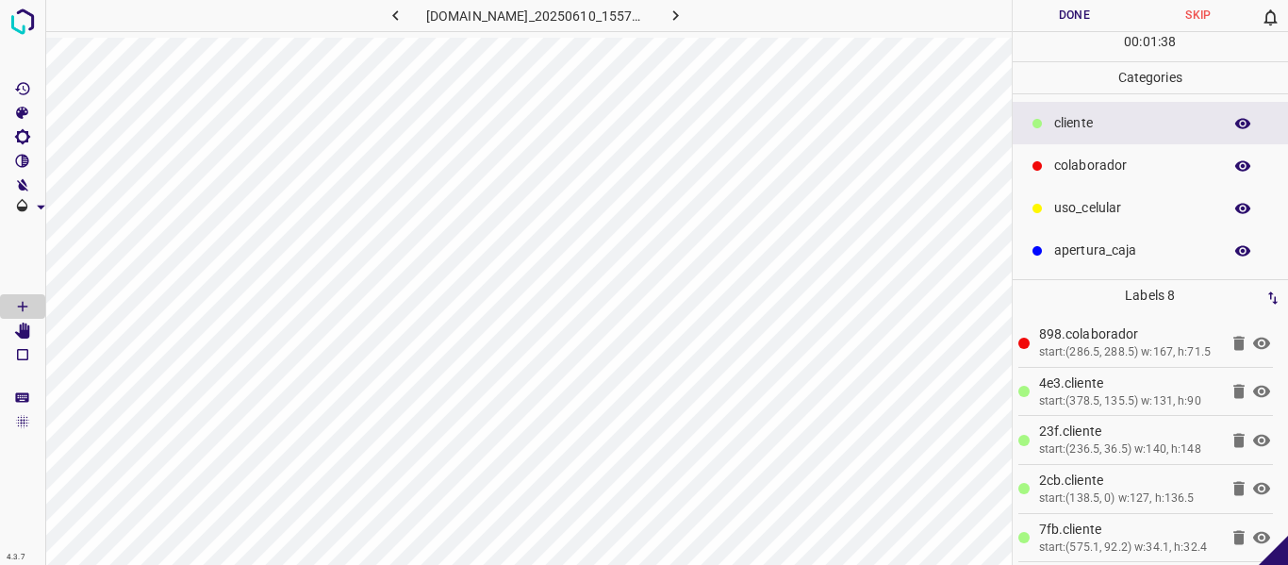
click at [1043, 15] on button "Done" at bounding box center [1075, 15] width 124 height 31
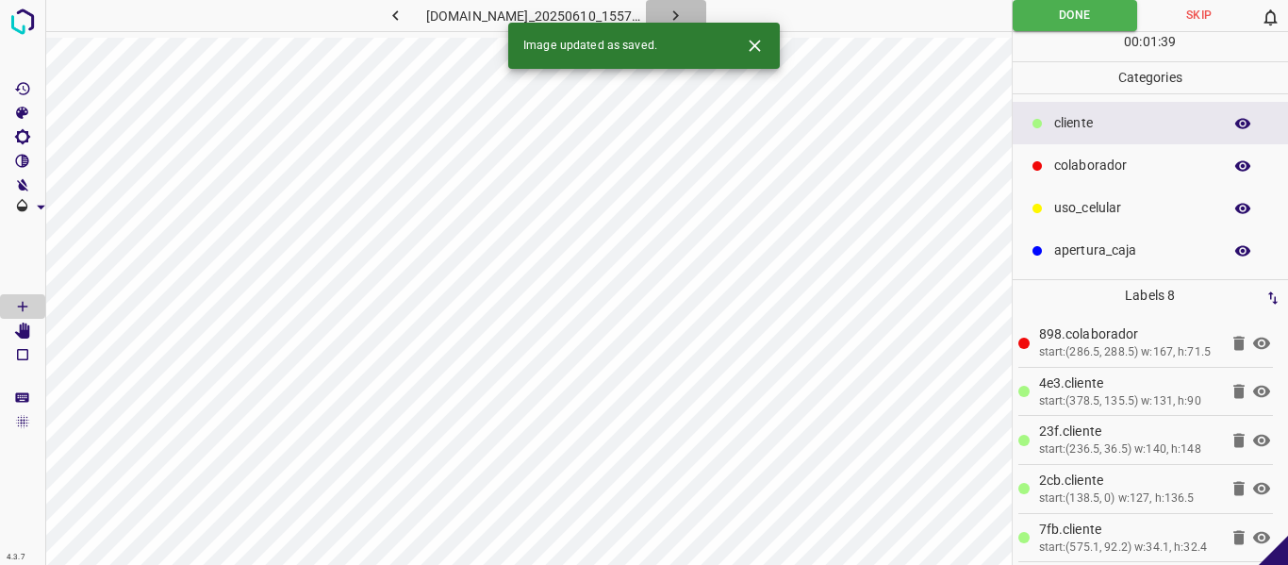
click at [685, 14] on icon "button" at bounding box center [676, 16] width 20 height 20
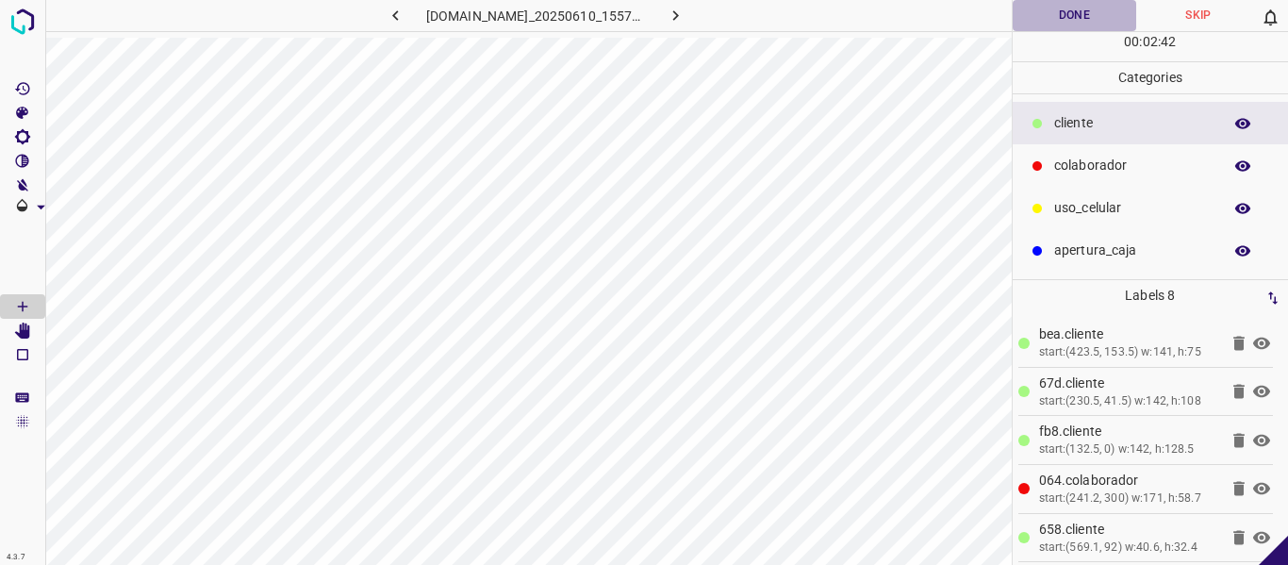
click at [1053, 9] on button "Done" at bounding box center [1075, 15] width 124 height 31
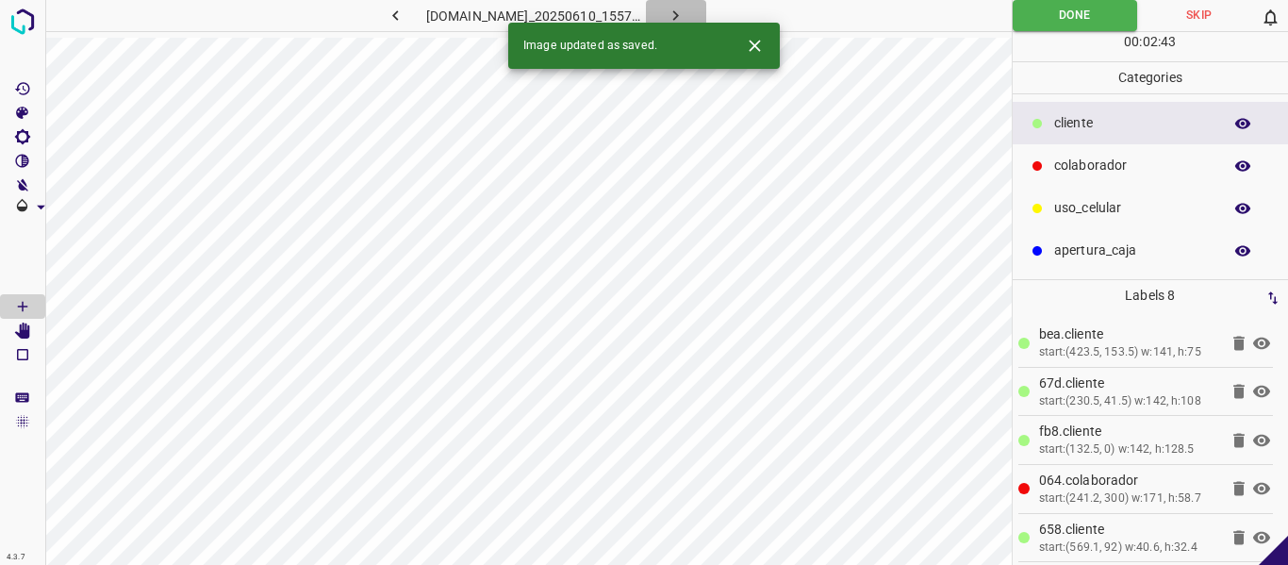
click at [685, 17] on icon "button" at bounding box center [676, 16] width 20 height 20
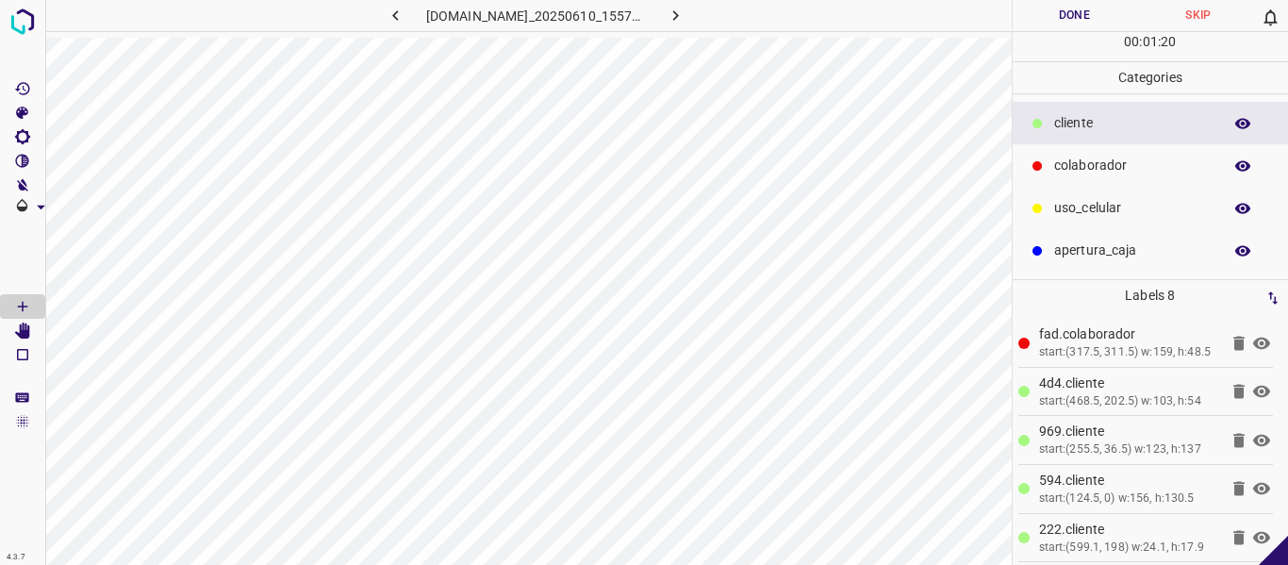
click at [1078, 24] on button "Done" at bounding box center [1075, 15] width 124 height 31
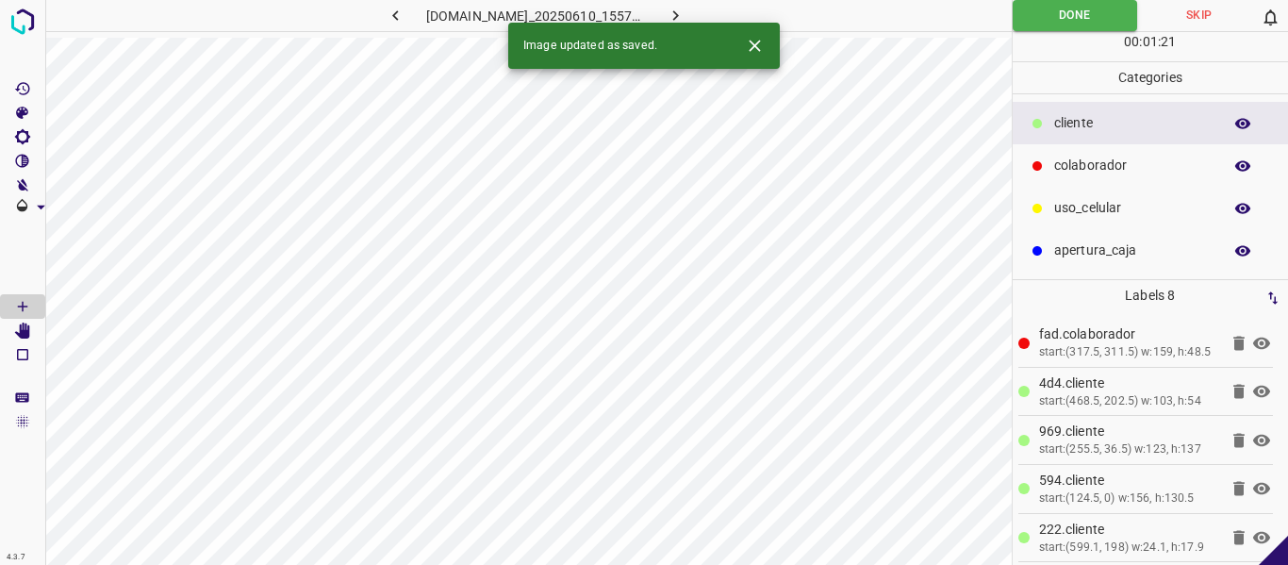
click at [685, 18] on icon "button" at bounding box center [676, 16] width 20 height 20
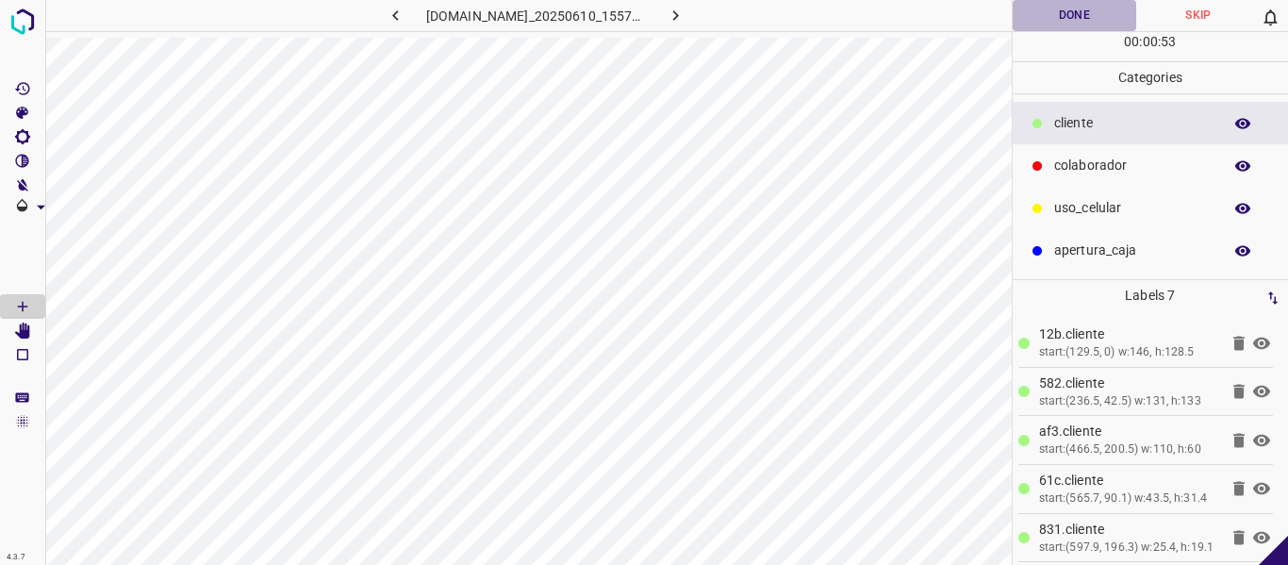
click at [1065, 10] on button "Done" at bounding box center [1075, 15] width 124 height 31
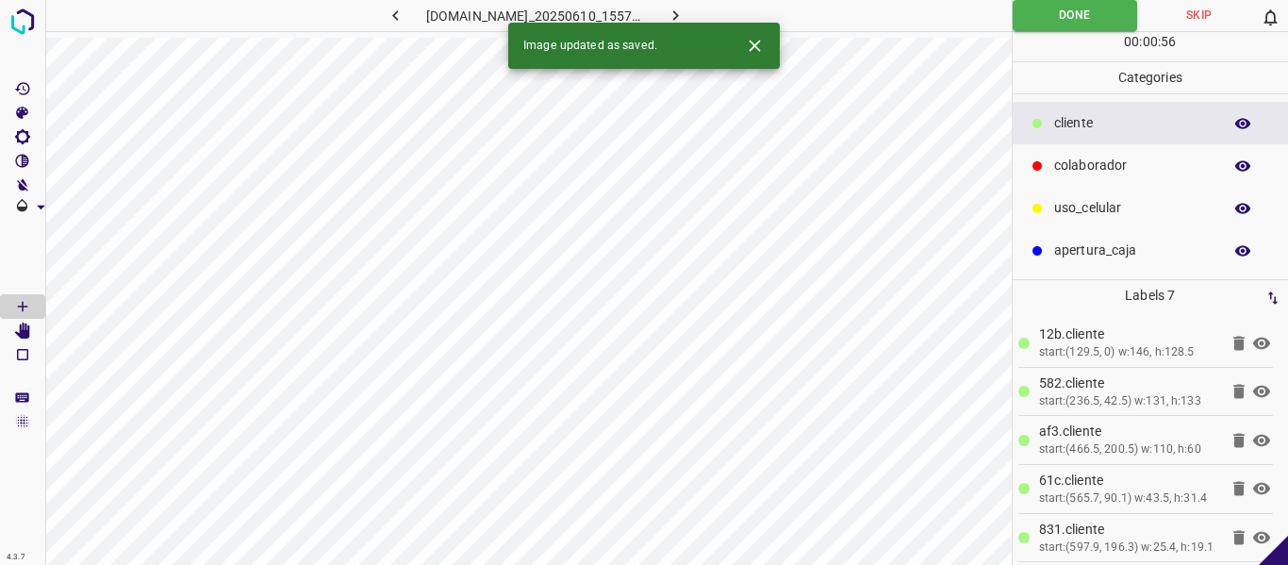
click at [685, 11] on icon "button" at bounding box center [676, 16] width 20 height 20
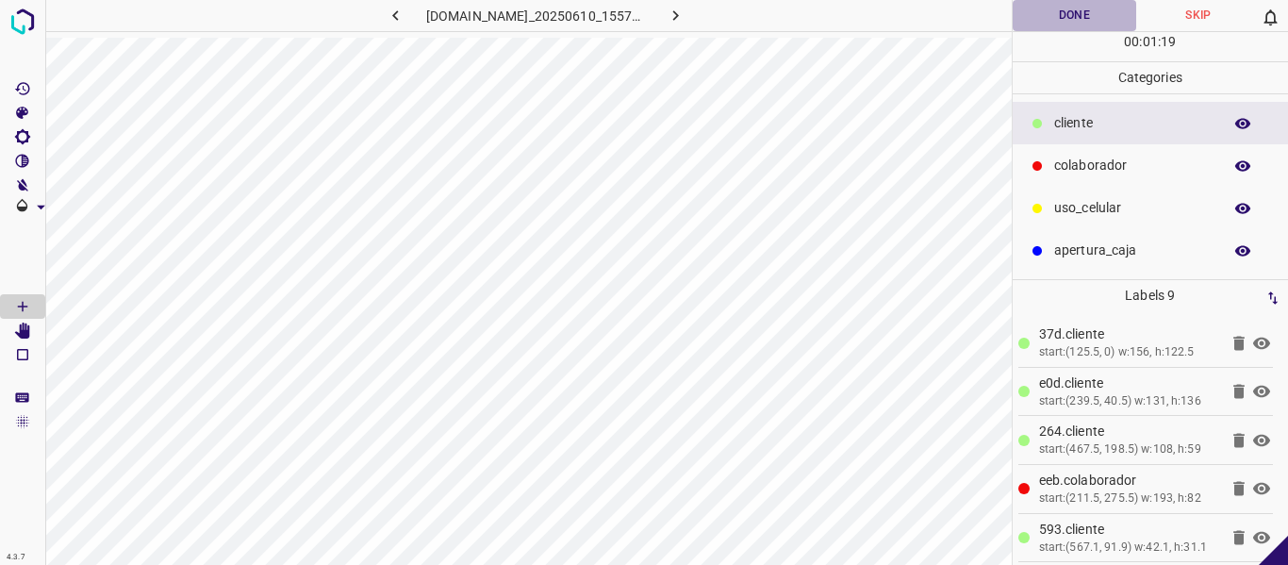
click at [1060, 15] on button "Done" at bounding box center [1075, 15] width 124 height 31
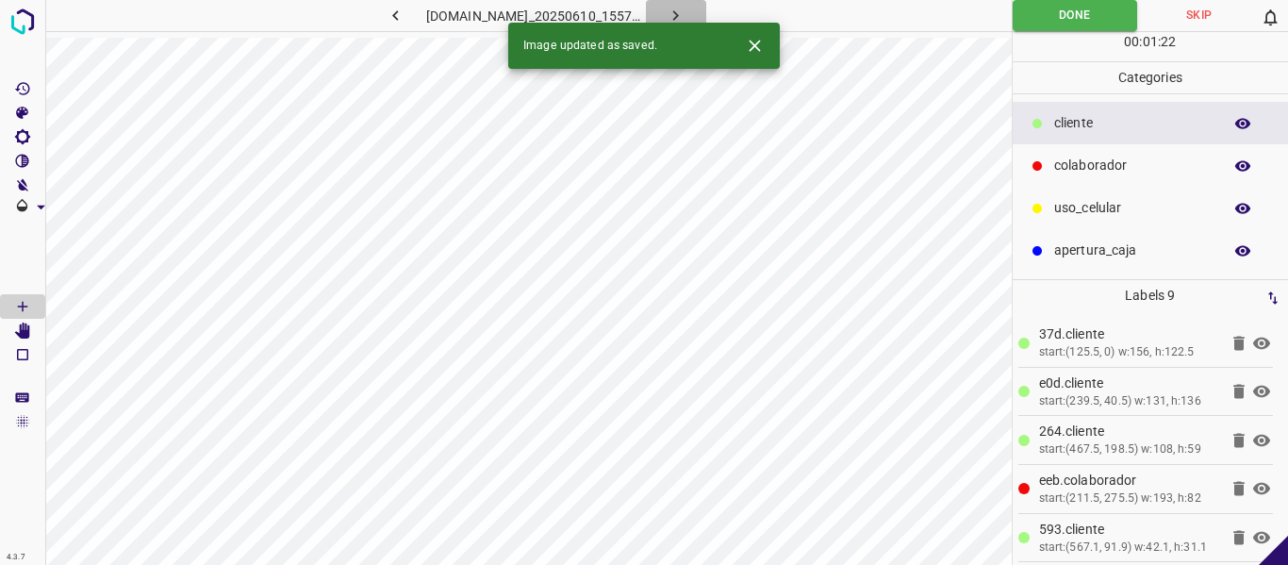
click at [685, 14] on icon "button" at bounding box center [676, 16] width 20 height 20
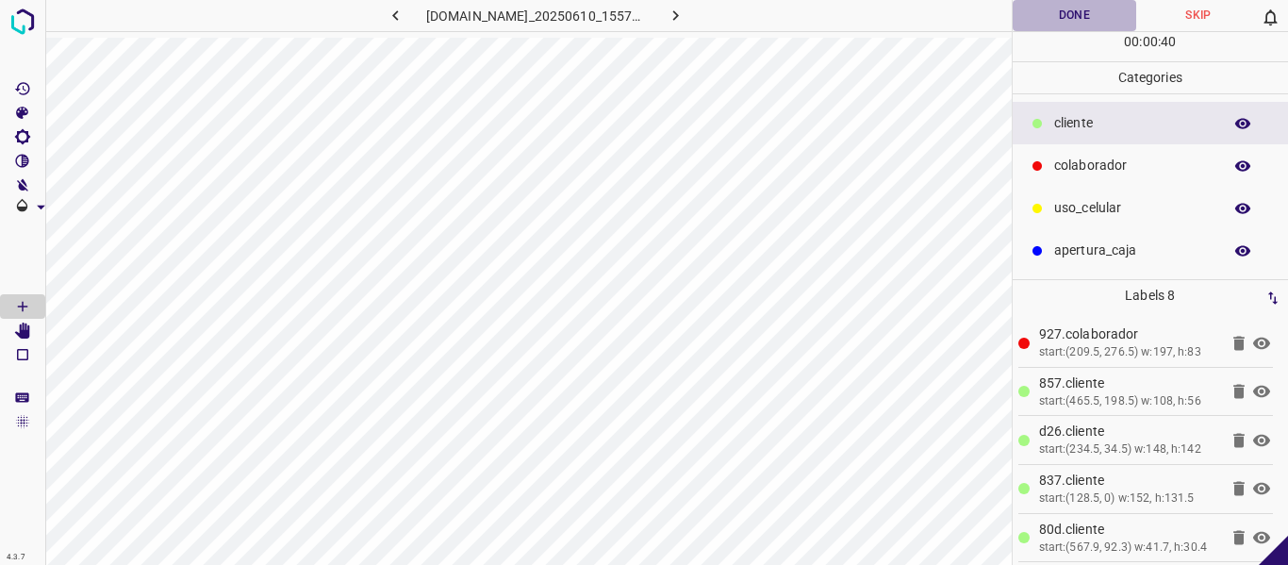
click at [1024, 10] on button "Done" at bounding box center [1075, 15] width 124 height 31
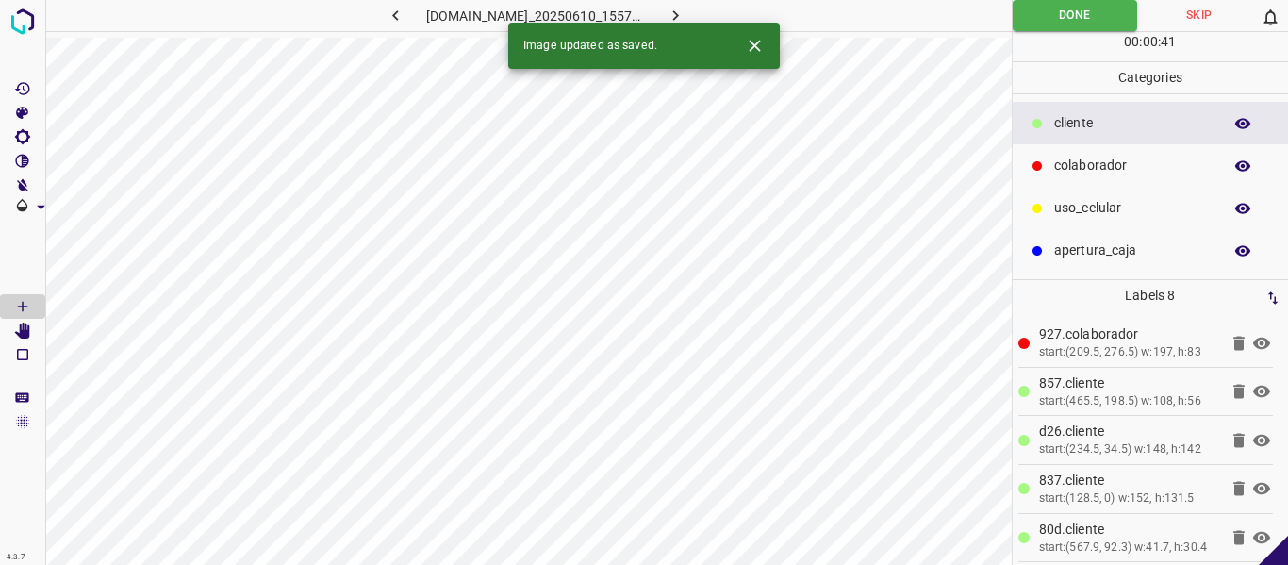
click at [685, 11] on icon "button" at bounding box center [676, 16] width 20 height 20
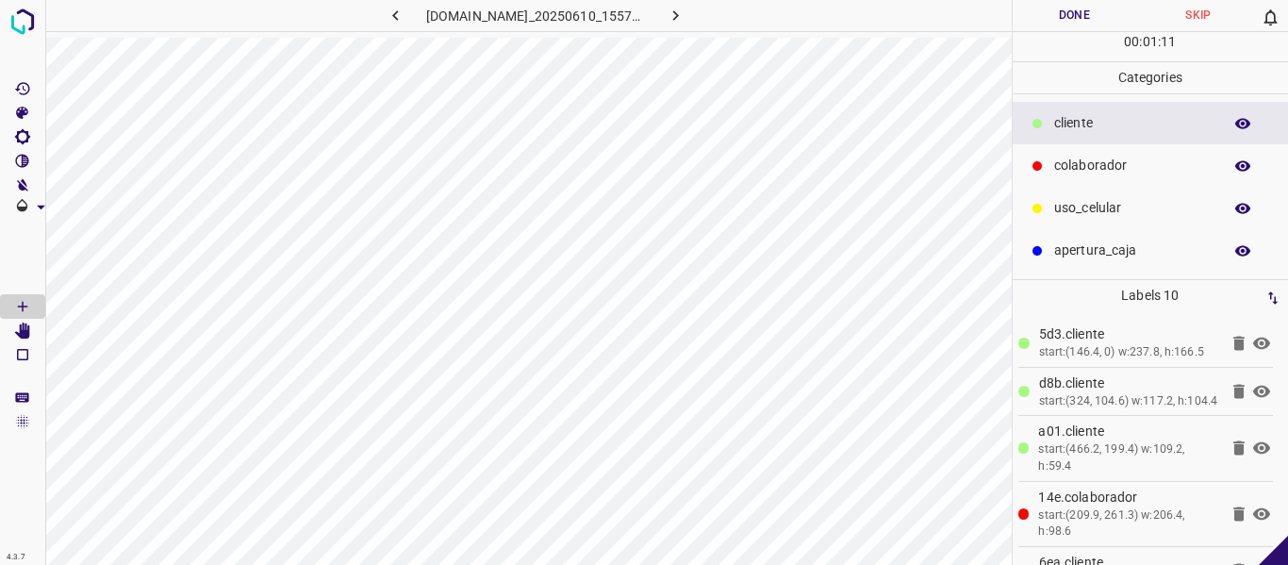
click at [1049, 11] on button "Done" at bounding box center [1075, 15] width 124 height 31
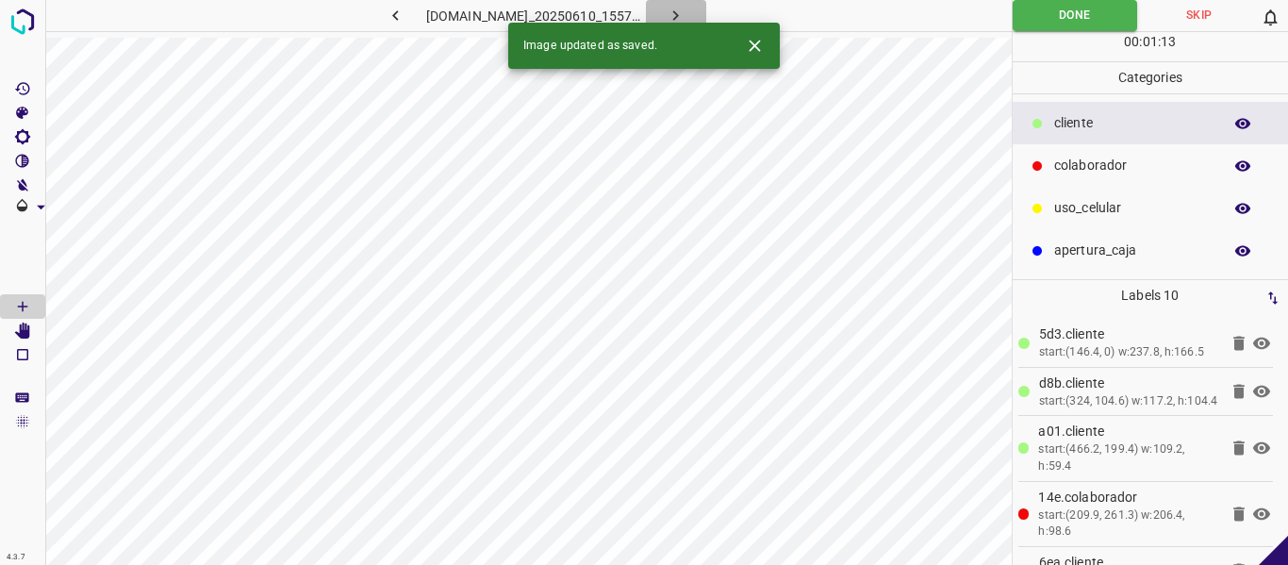
click at [685, 9] on icon "button" at bounding box center [676, 16] width 20 height 20
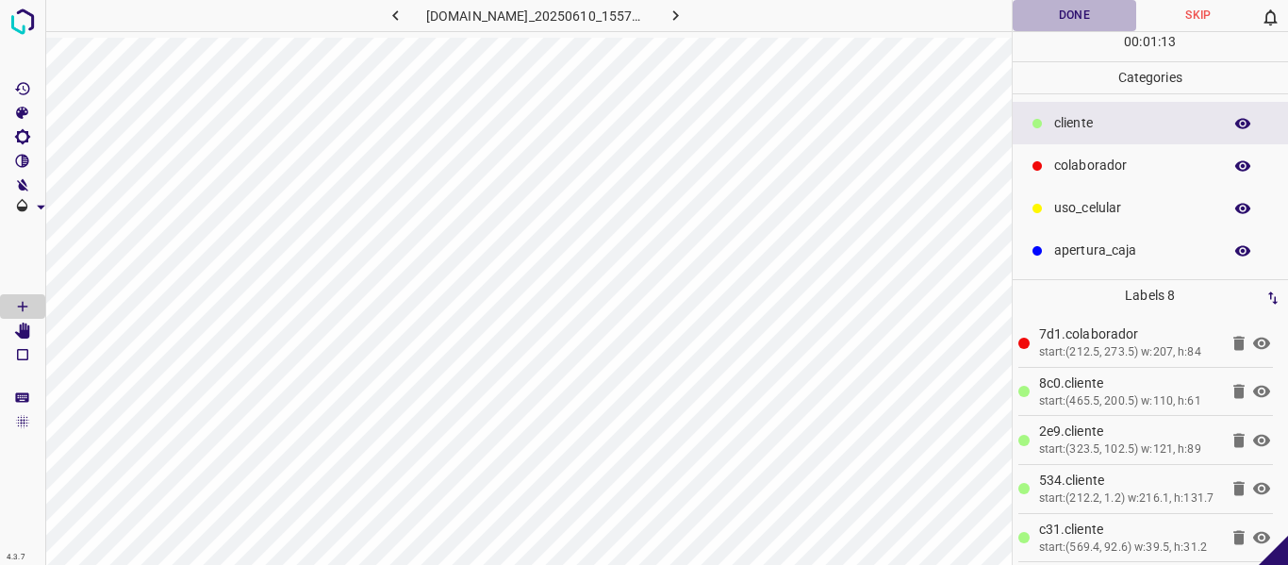
click at [1018, 16] on button "Done" at bounding box center [1075, 15] width 124 height 31
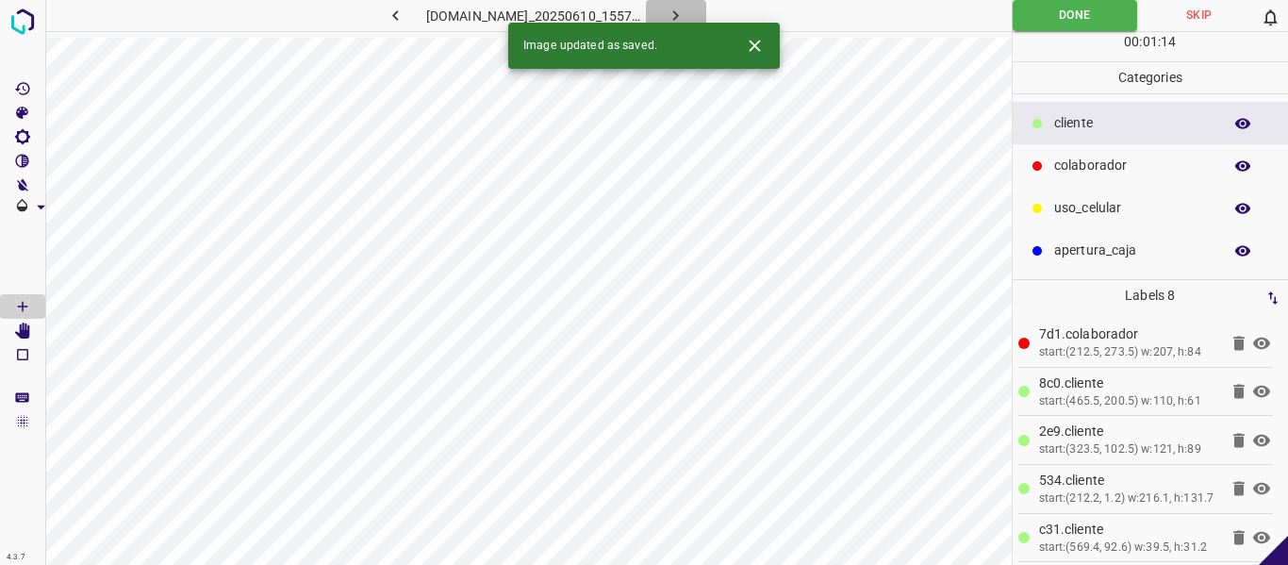
click at [685, 15] on icon "button" at bounding box center [676, 16] width 20 height 20
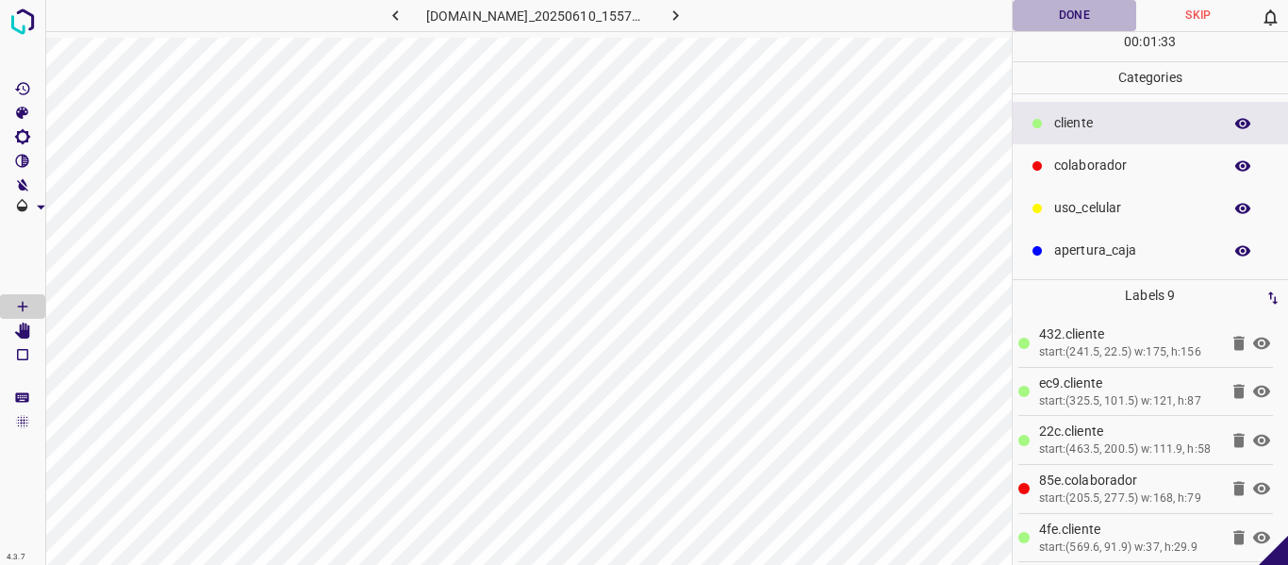
click at [1031, 2] on button "Done" at bounding box center [1075, 15] width 124 height 31
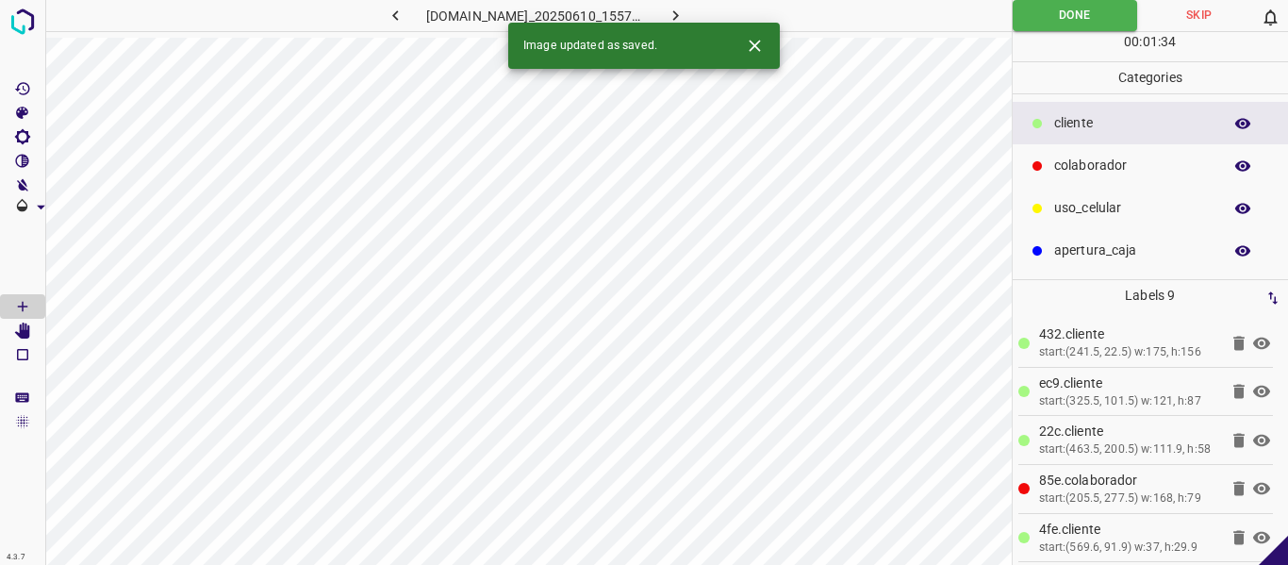
click at [706, 10] on button "button" at bounding box center [676, 15] width 60 height 31
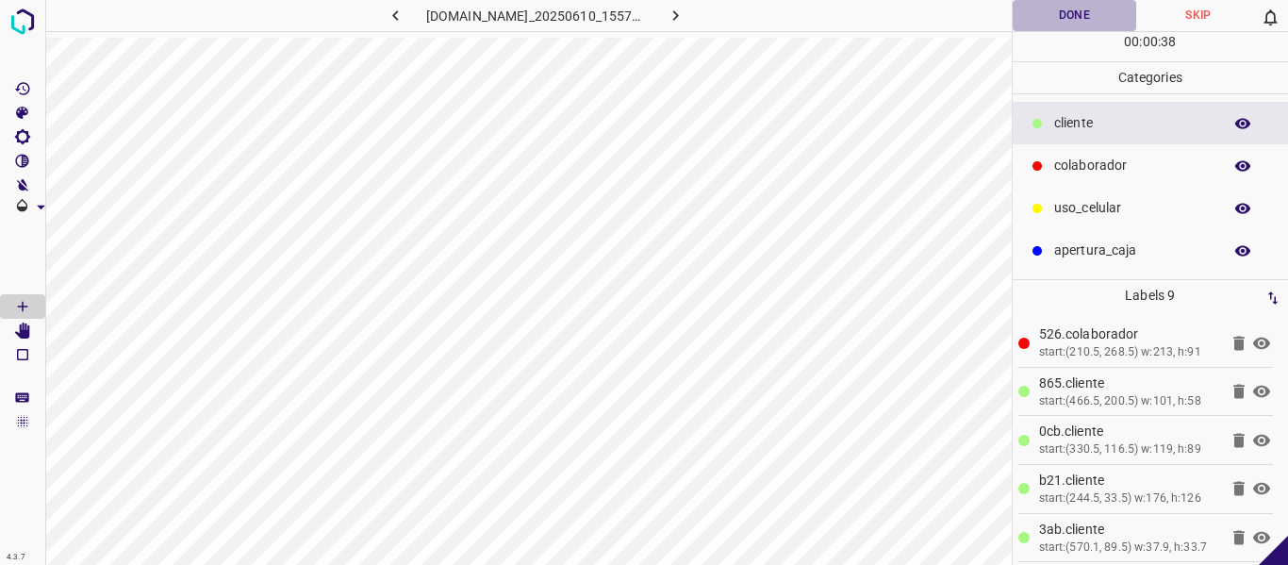
click at [1060, 21] on button "Done" at bounding box center [1075, 15] width 124 height 31
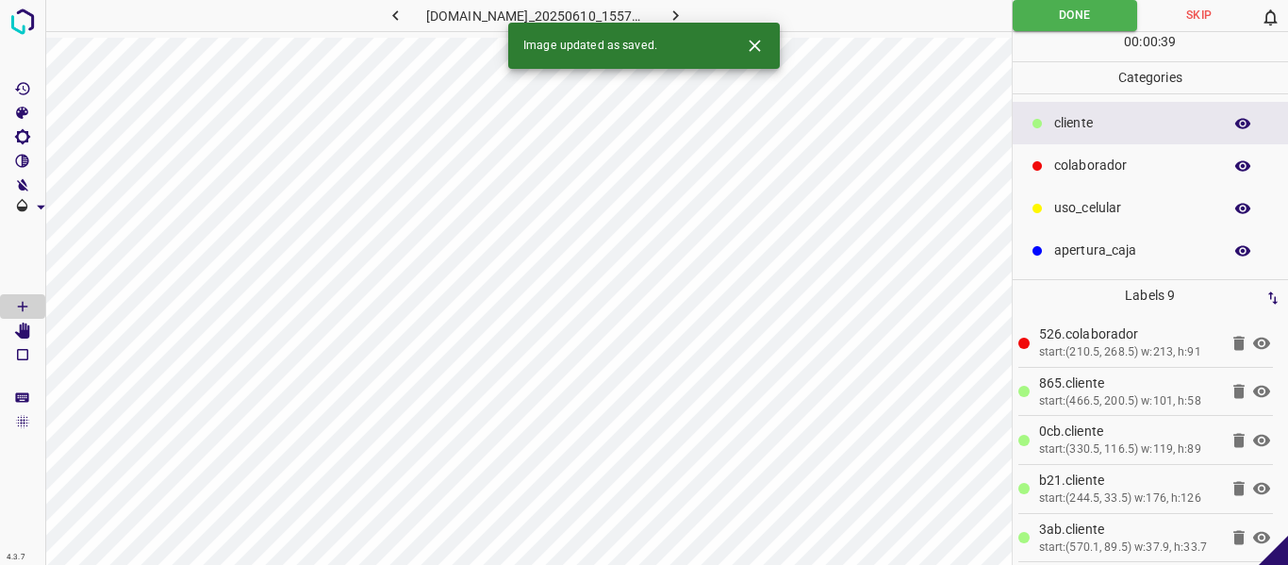
drag, startPoint x: 699, startPoint y: 6, endPoint x: 692, endPoint y: 28, distance: 23.6
click at [685, 7] on icon "button" at bounding box center [676, 16] width 20 height 20
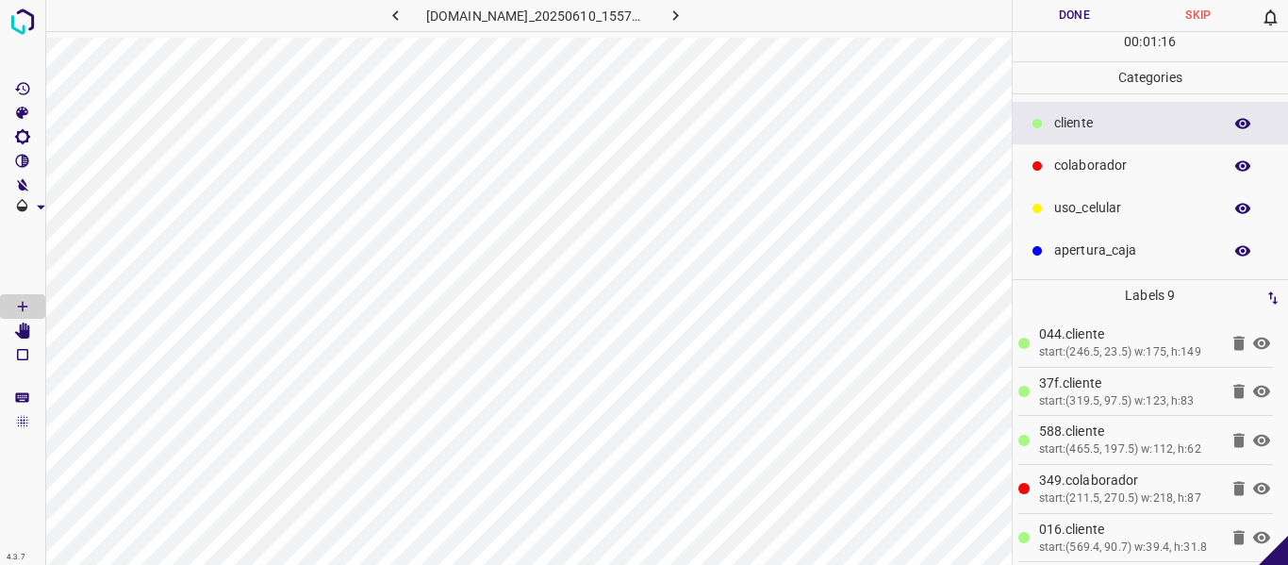
click at [1063, 18] on button "Done" at bounding box center [1075, 15] width 124 height 31
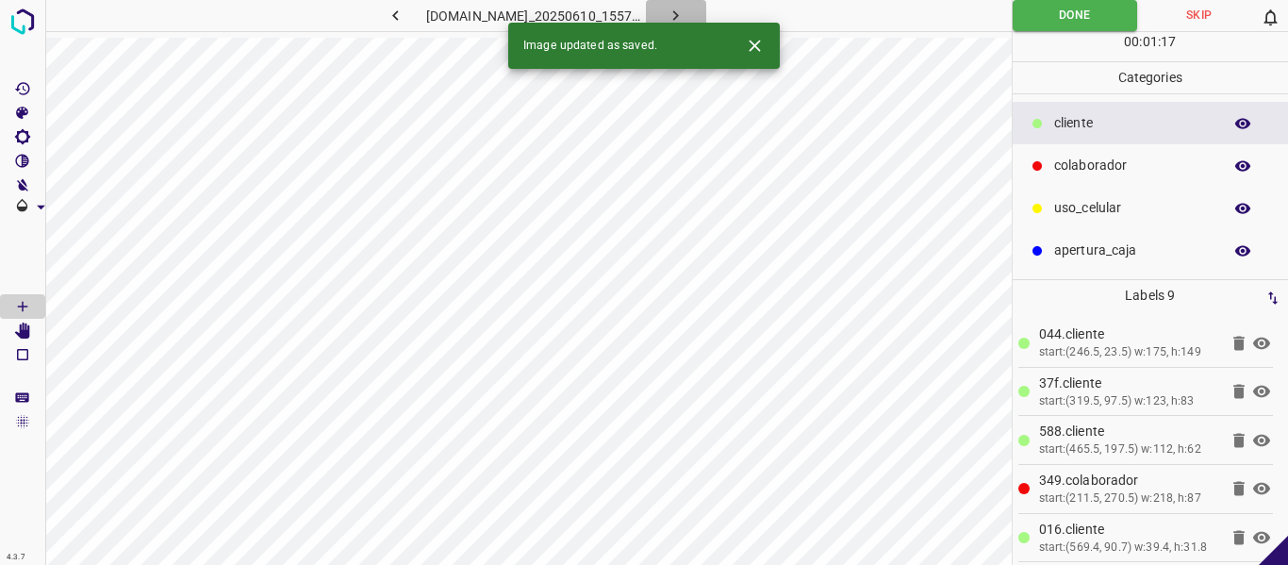
click at [685, 15] on icon "button" at bounding box center [676, 16] width 20 height 20
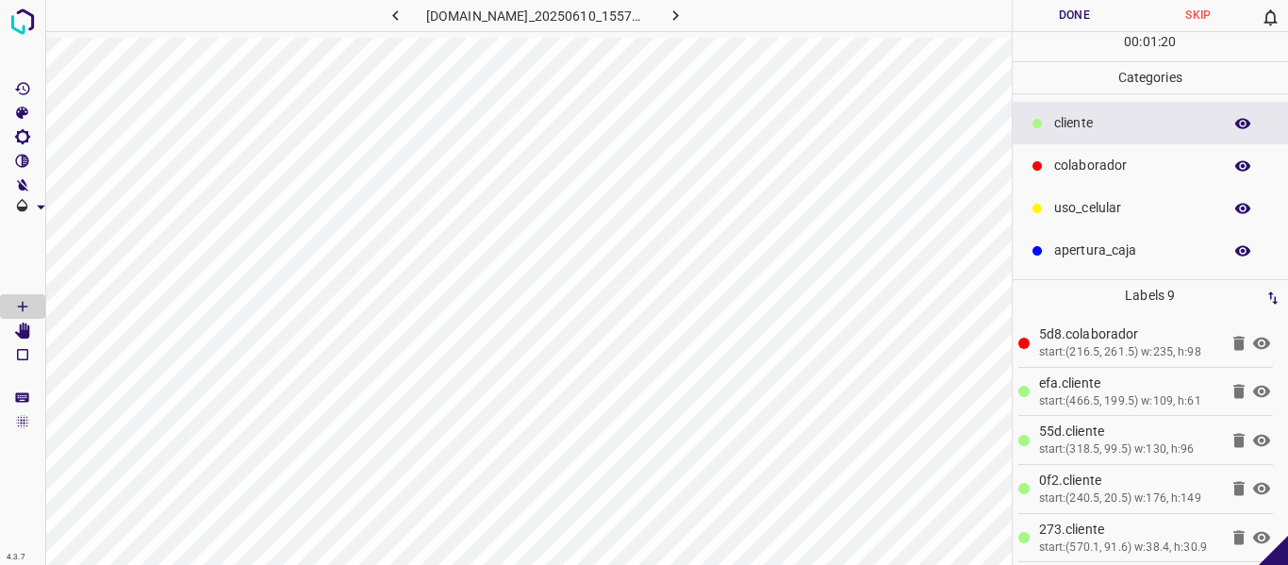
click at [1073, 22] on button "Done" at bounding box center [1075, 15] width 124 height 31
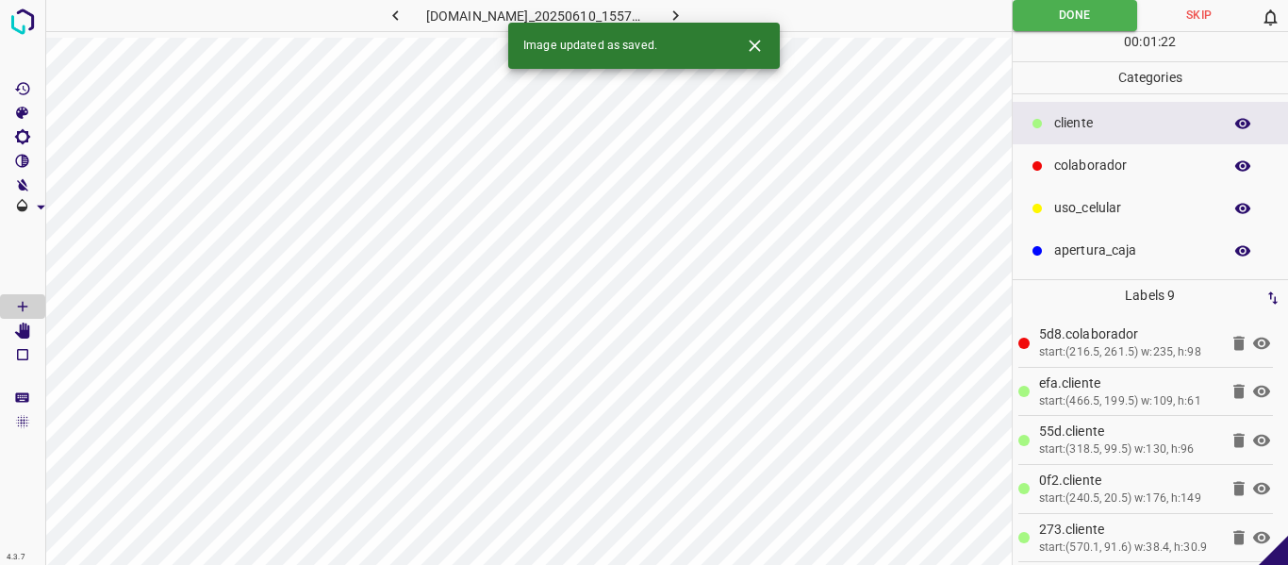
click at [685, 18] on icon "button" at bounding box center [676, 16] width 20 height 20
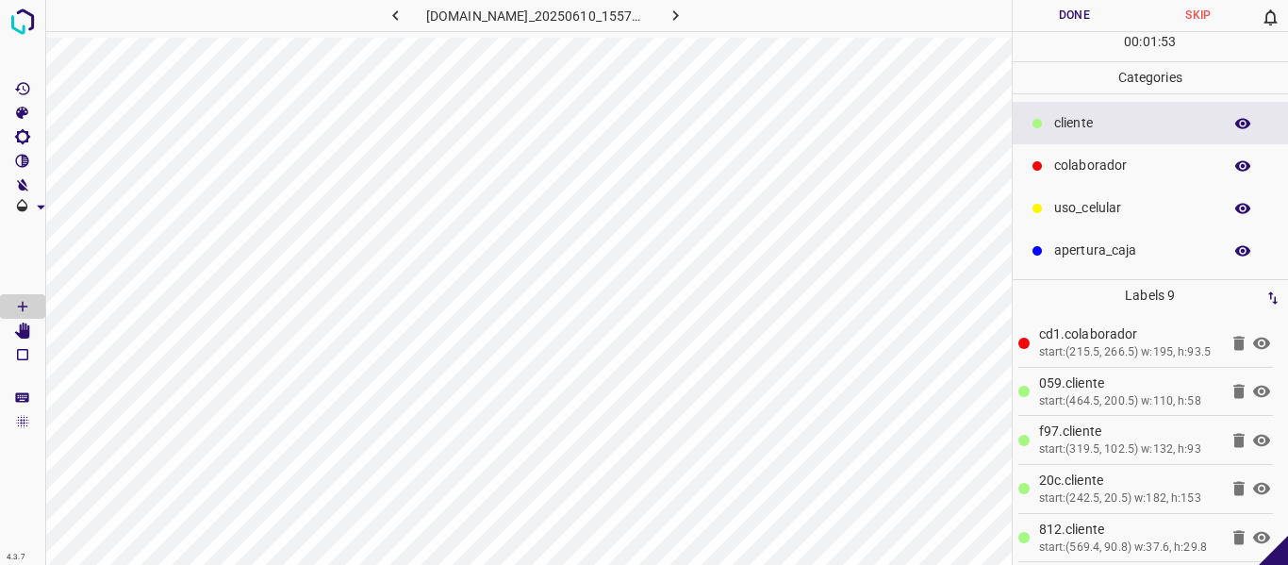
click at [1049, 13] on button "Done" at bounding box center [1075, 15] width 124 height 31
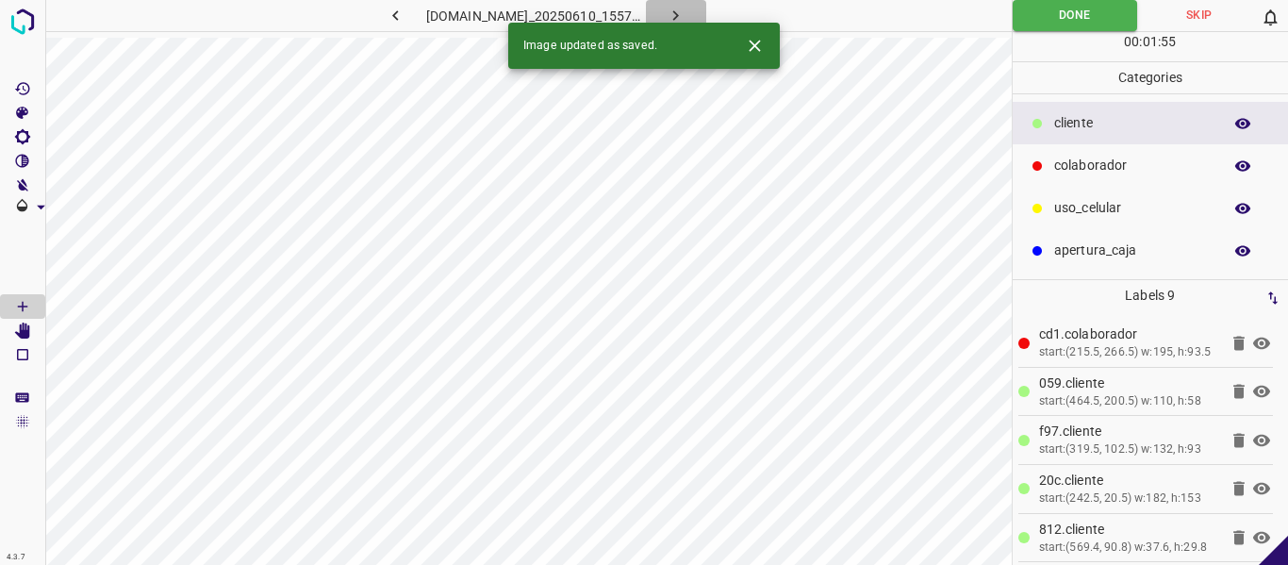
click at [679, 12] on icon "button" at bounding box center [676, 15] width 6 height 10
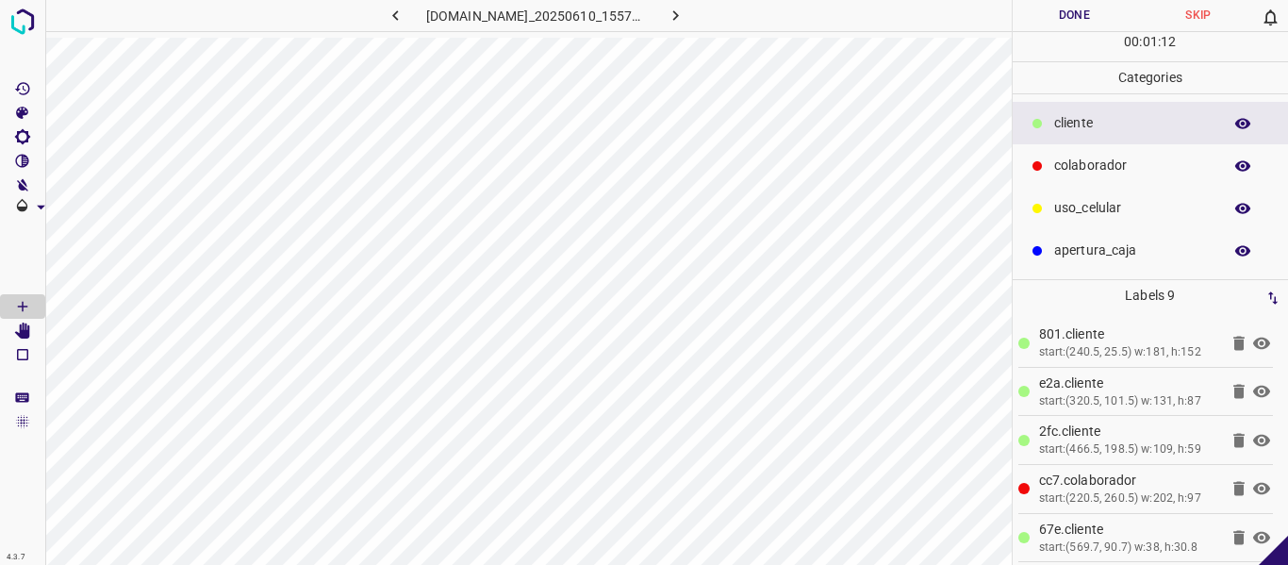
click at [1038, 14] on button "Done" at bounding box center [1075, 15] width 124 height 31
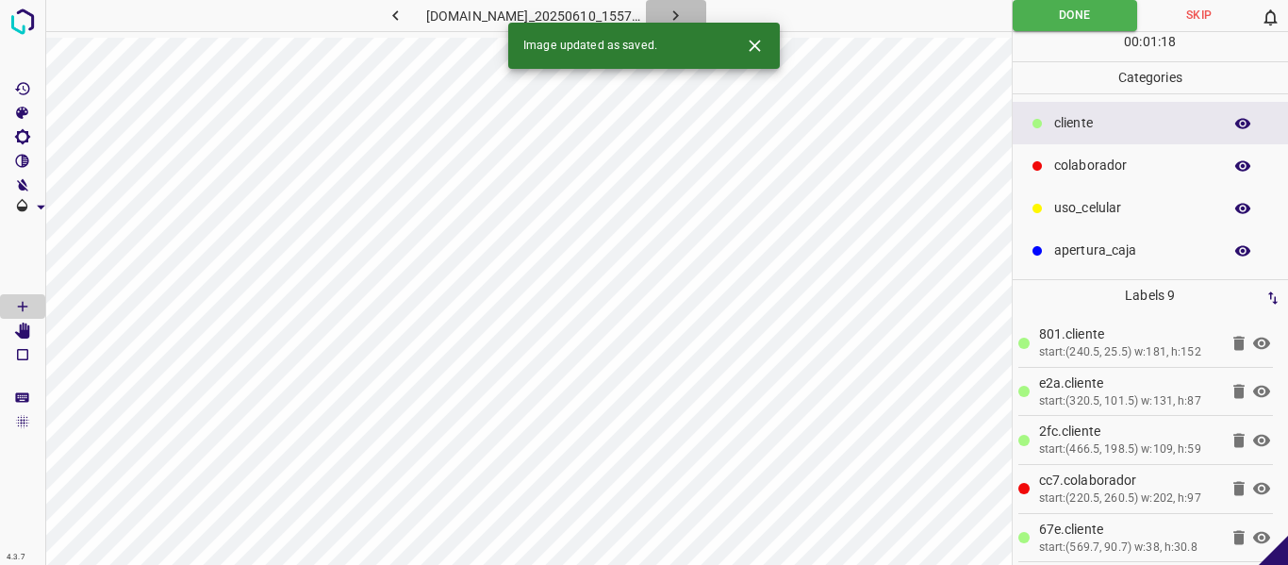
drag, startPoint x: 693, startPoint y: 13, endPoint x: 725, endPoint y: 19, distance: 32.6
click at [685, 13] on icon "button" at bounding box center [676, 16] width 20 height 20
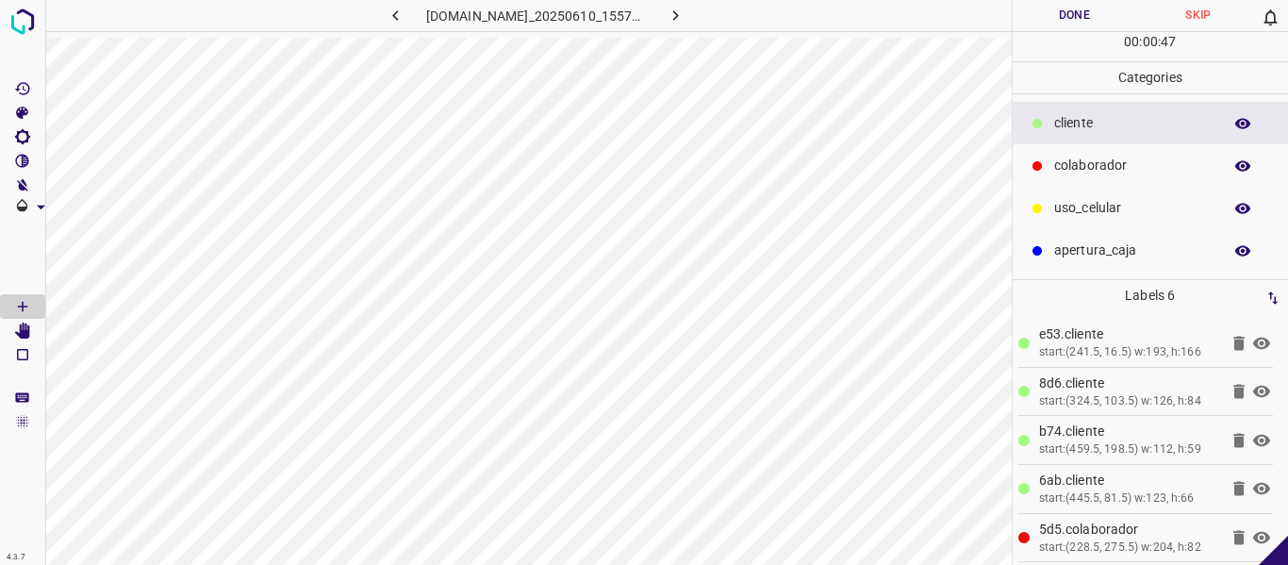
click at [1253, 345] on icon at bounding box center [1261, 343] width 17 height 12
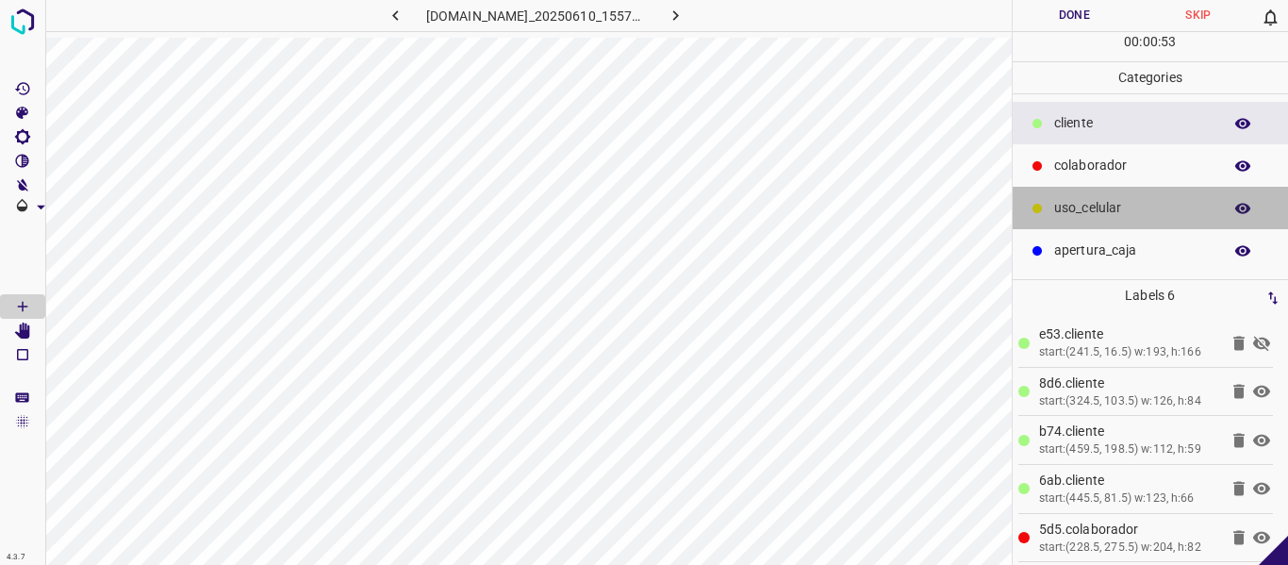
click at [1094, 207] on p "uso_celular" at bounding box center [1133, 208] width 158 height 20
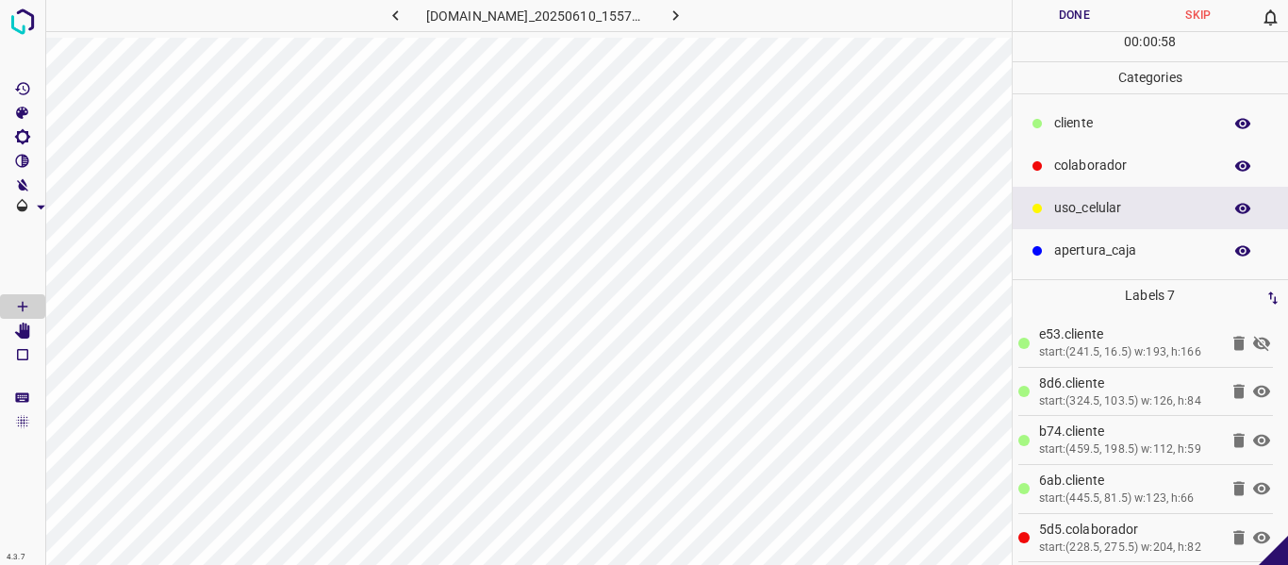
click at [1254, 338] on icon at bounding box center [1261, 343] width 23 height 23
click at [1068, 135] on div "​​cliente" at bounding box center [1151, 123] width 276 height 42
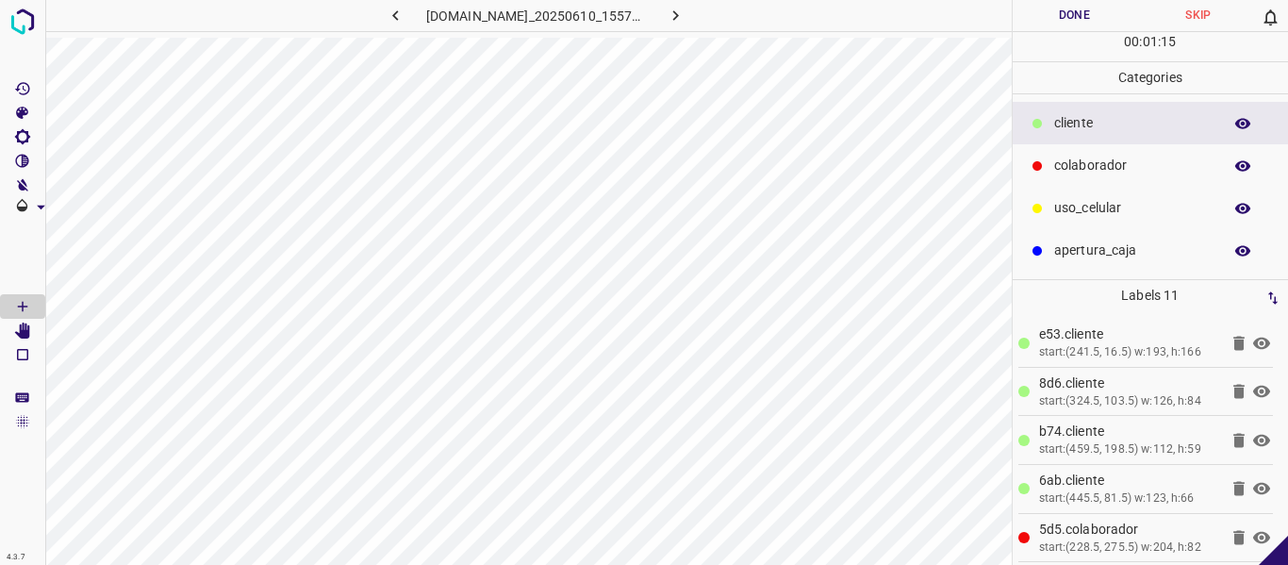
click at [1058, 9] on button "Done" at bounding box center [1075, 15] width 124 height 31
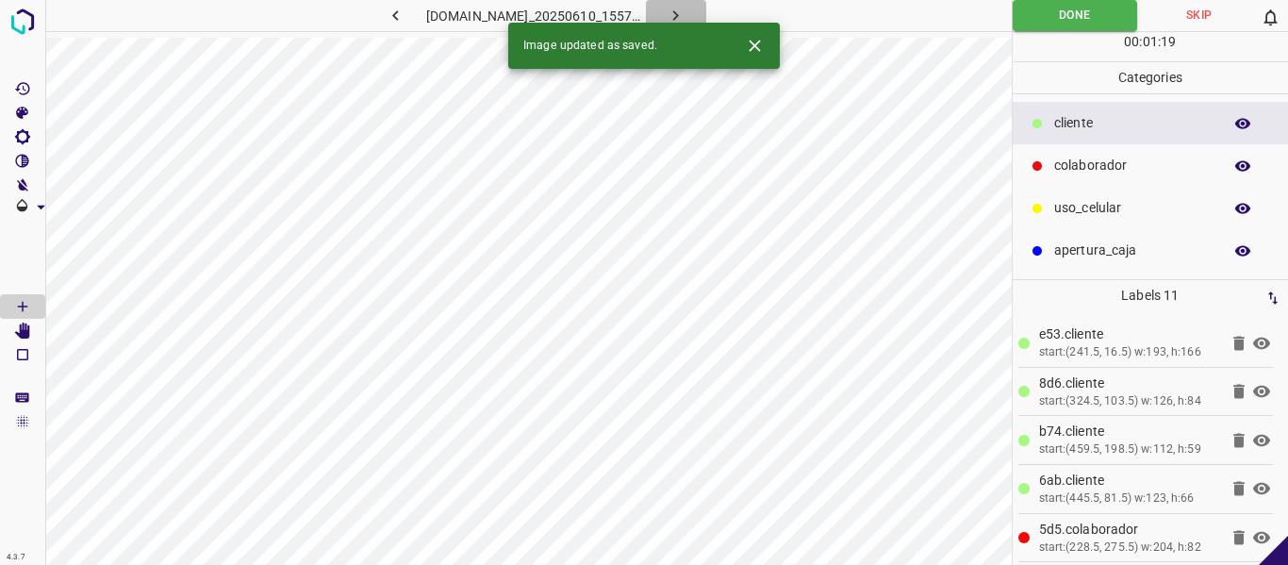
click at [685, 16] on icon "button" at bounding box center [676, 16] width 20 height 20
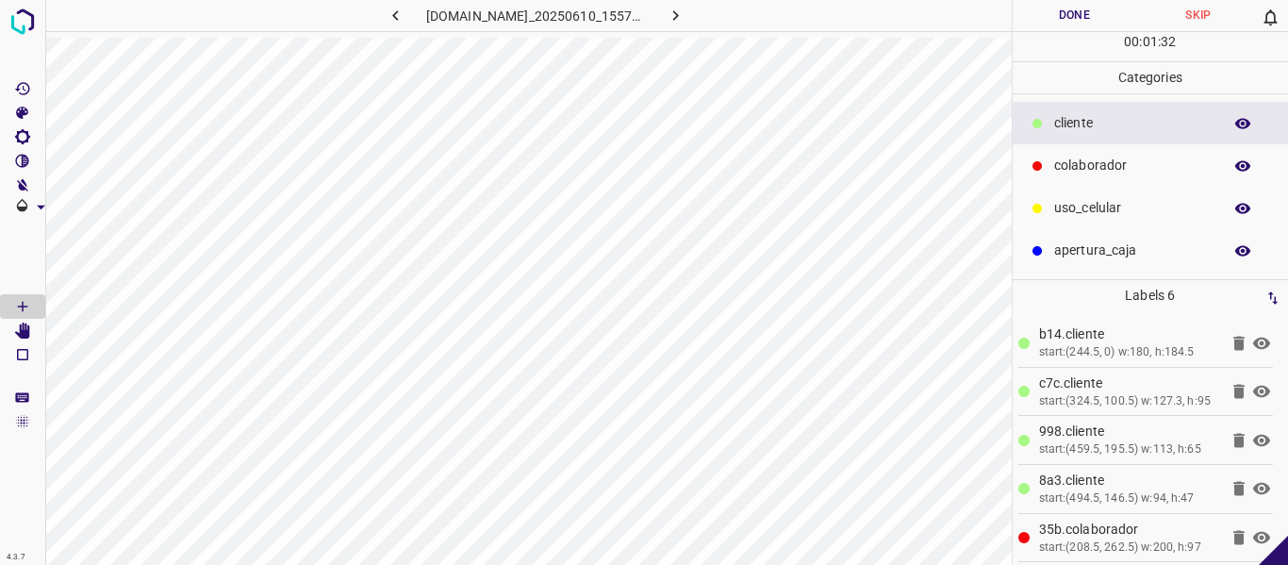
click at [1253, 341] on icon at bounding box center [1261, 343] width 17 height 12
click at [1250, 341] on icon at bounding box center [1261, 343] width 23 height 23
click at [1074, 11] on button "Done" at bounding box center [1075, 15] width 124 height 31
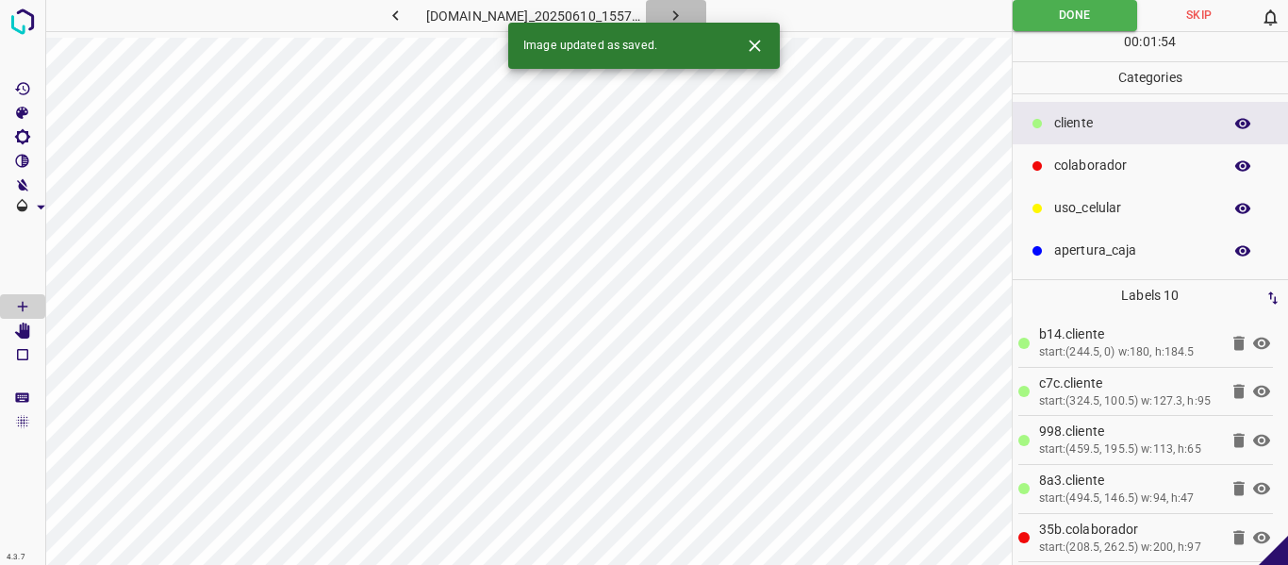
click at [685, 9] on icon "button" at bounding box center [676, 16] width 20 height 20
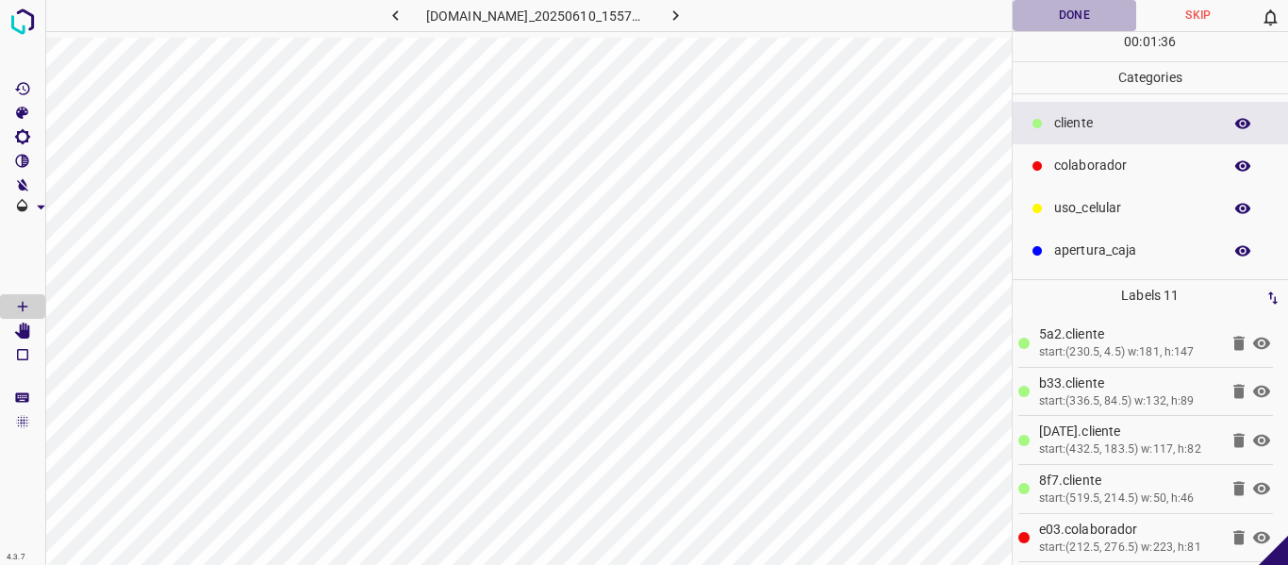
click at [1043, 24] on button "Done" at bounding box center [1075, 15] width 124 height 31
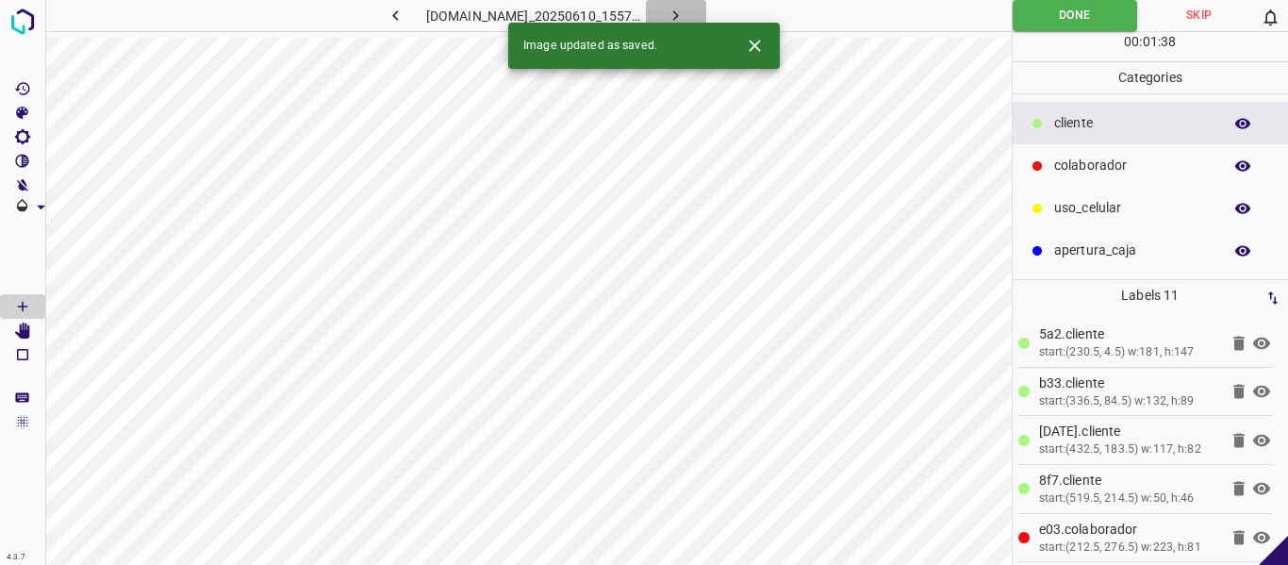
drag, startPoint x: 710, startPoint y: 8, endPoint x: 700, endPoint y: 15, distance: 12.3
click at [685, 8] on icon "button" at bounding box center [676, 16] width 20 height 20
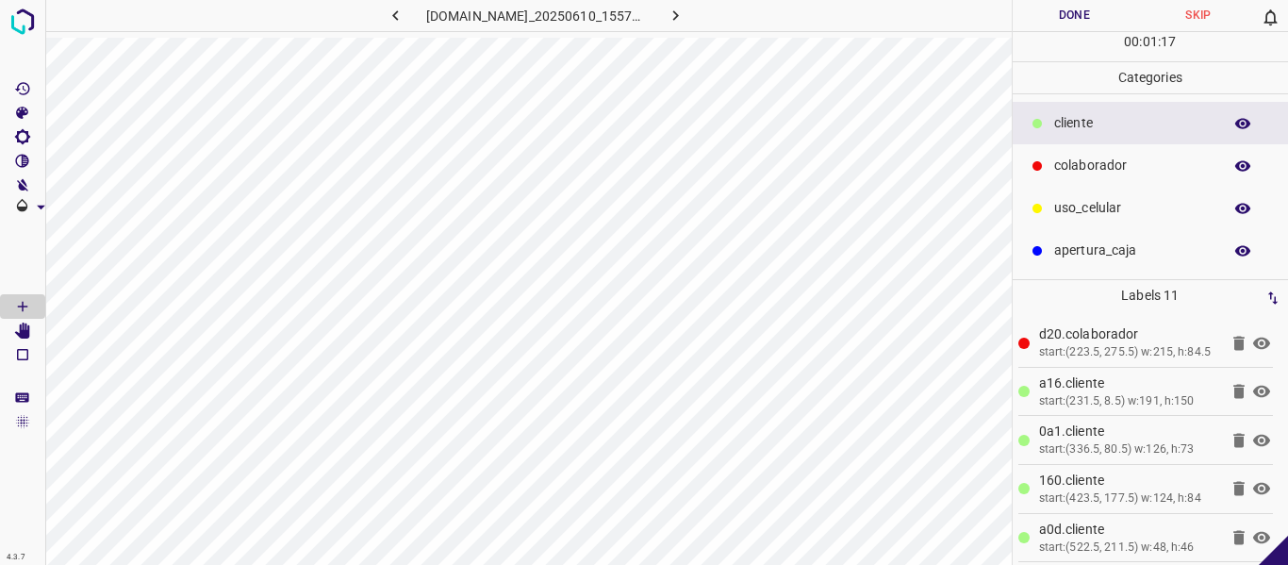
click at [1041, 23] on button "Done" at bounding box center [1075, 15] width 124 height 31
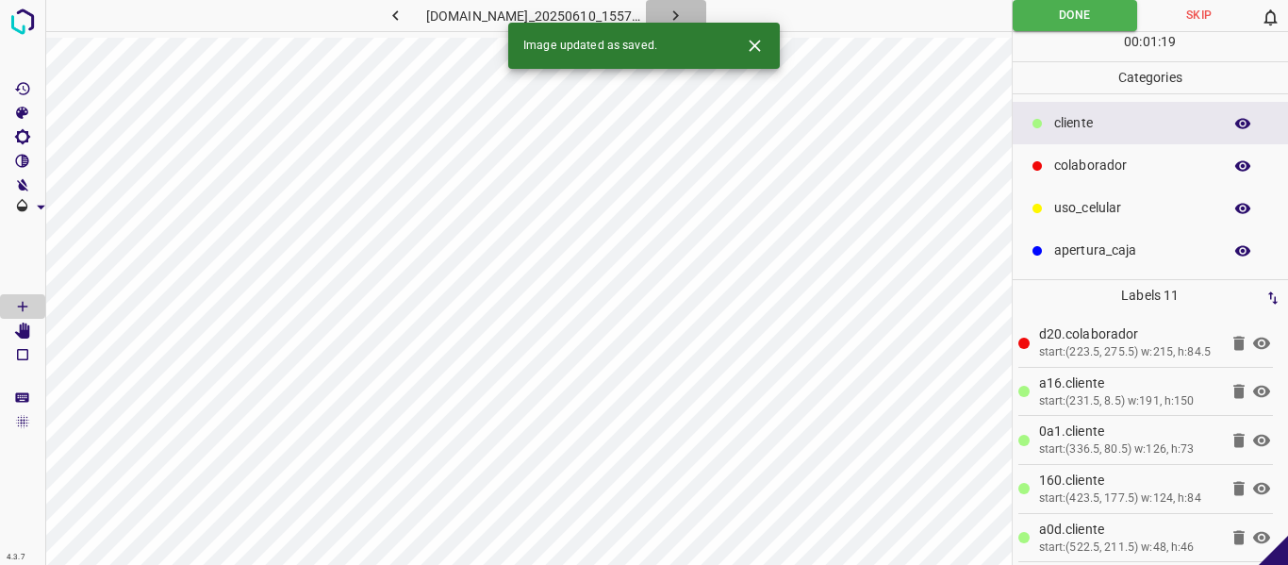
click at [685, 13] on icon "button" at bounding box center [676, 16] width 20 height 20
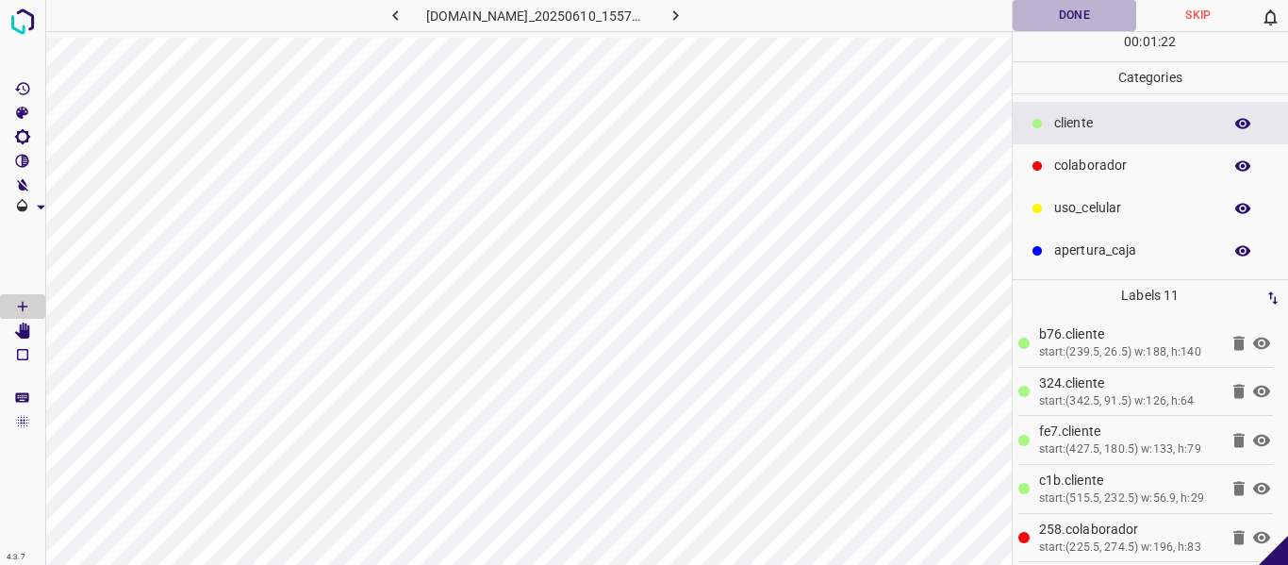
click at [1071, 17] on button "Done" at bounding box center [1075, 15] width 124 height 31
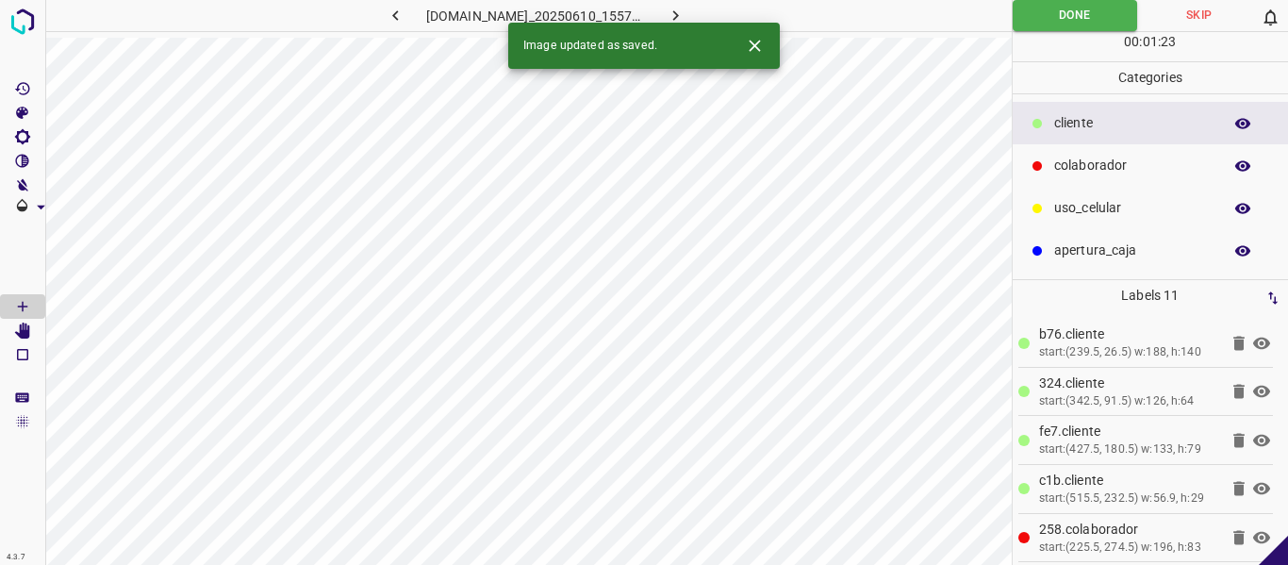
click at [685, 14] on icon "button" at bounding box center [676, 16] width 20 height 20
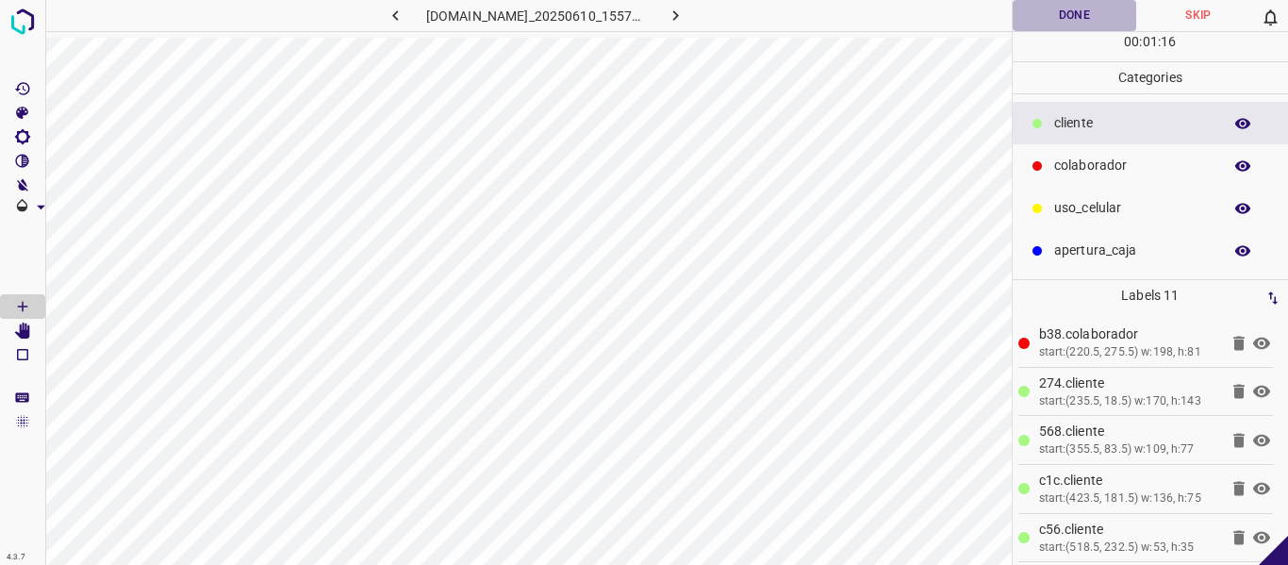
click at [1071, 15] on button "Done" at bounding box center [1075, 15] width 124 height 31
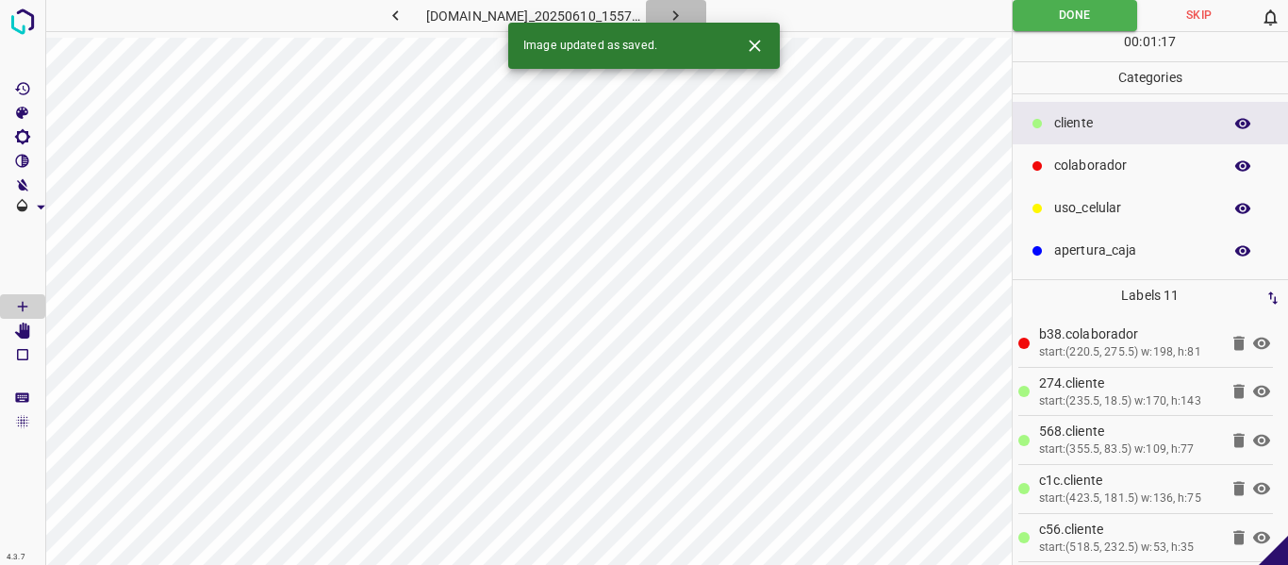
click at [685, 9] on icon "button" at bounding box center [676, 16] width 20 height 20
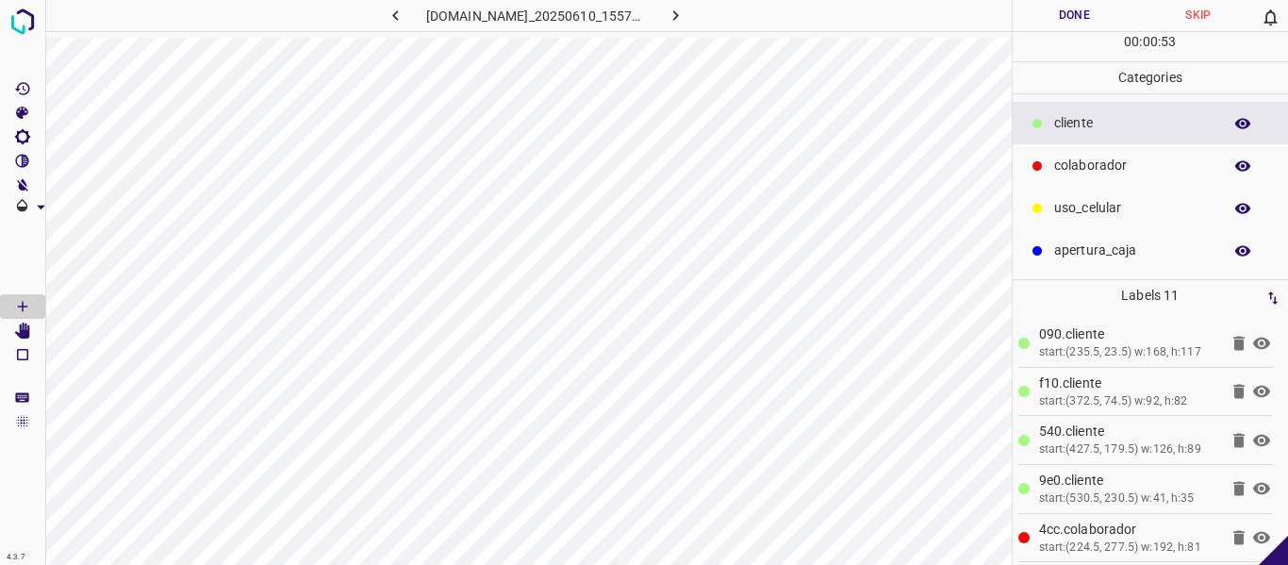
click at [1076, 11] on button "Done" at bounding box center [1075, 15] width 124 height 31
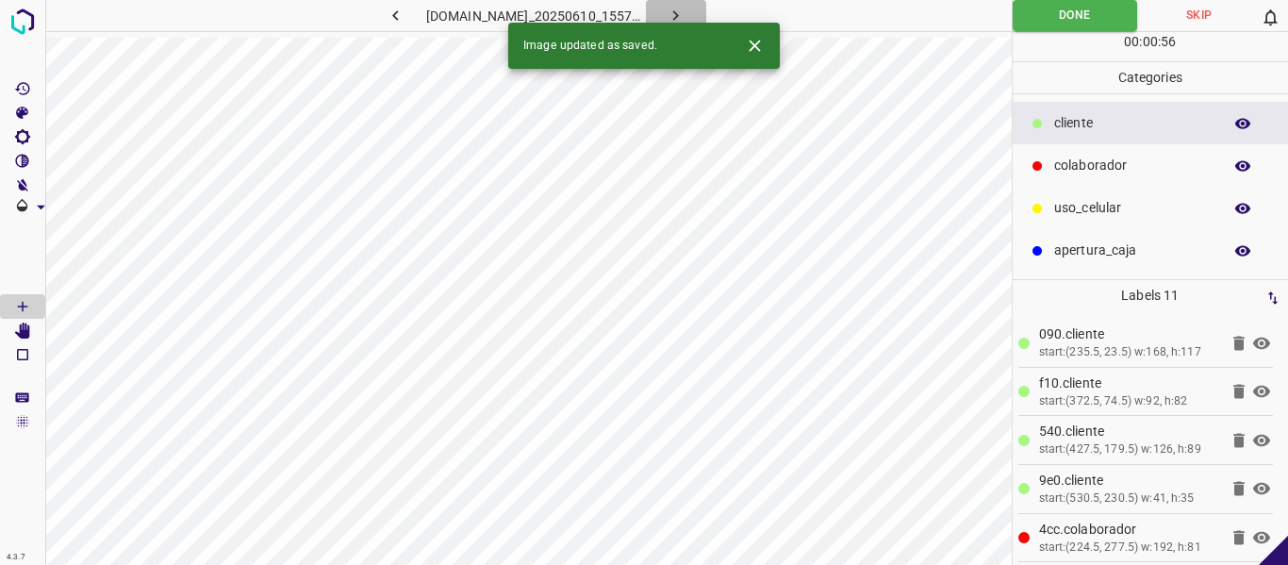
click at [679, 16] on icon "button" at bounding box center [676, 15] width 6 height 10
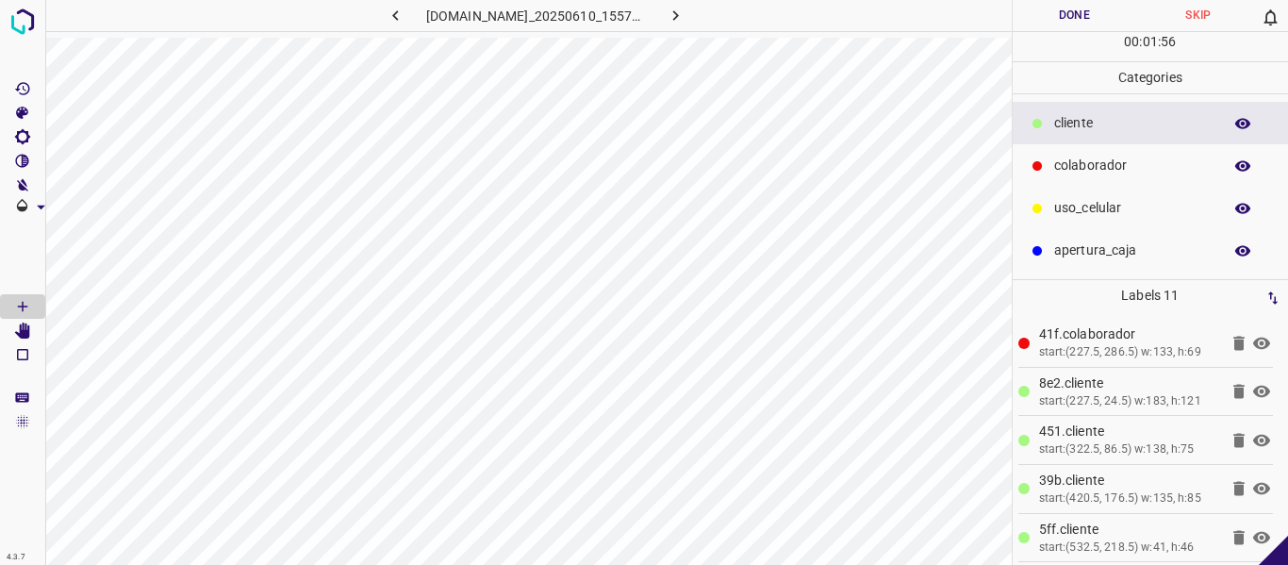
click at [1051, 17] on button "Done" at bounding box center [1075, 15] width 124 height 31
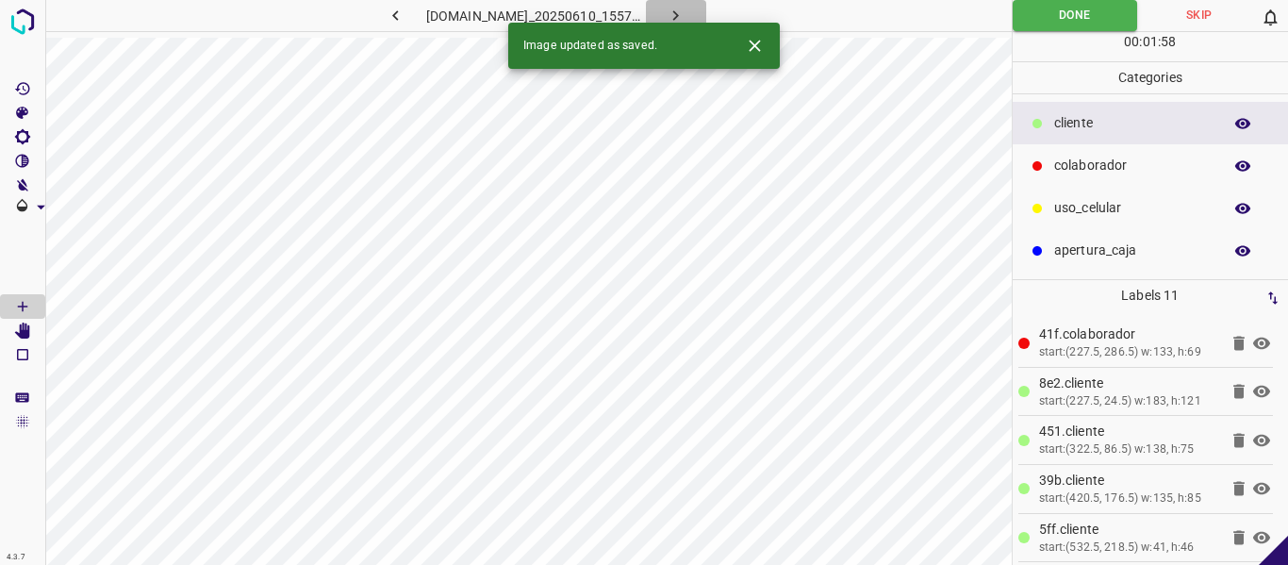
click at [706, 10] on button "button" at bounding box center [676, 15] width 60 height 31
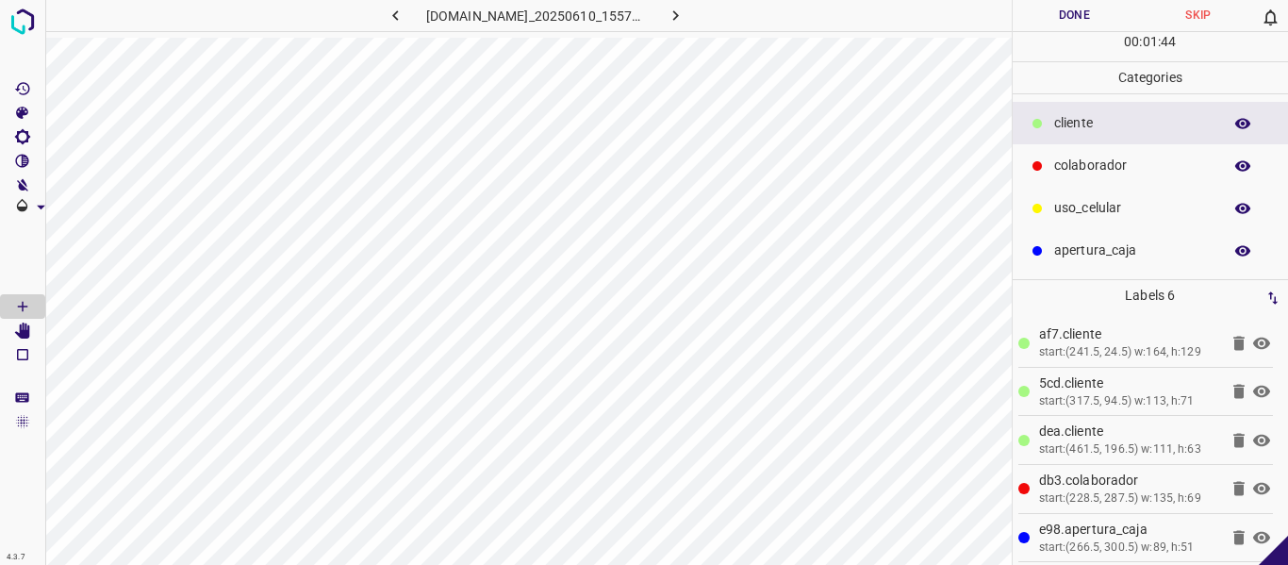
click at [1253, 493] on icon at bounding box center [1261, 489] width 17 height 12
click at [1253, 540] on icon at bounding box center [1261, 538] width 17 height 12
click at [1250, 540] on icon at bounding box center [1261, 537] width 23 height 23
click at [1253, 487] on icon at bounding box center [1261, 489] width 17 height 15
click at [1070, 12] on button "Done" at bounding box center [1075, 15] width 124 height 31
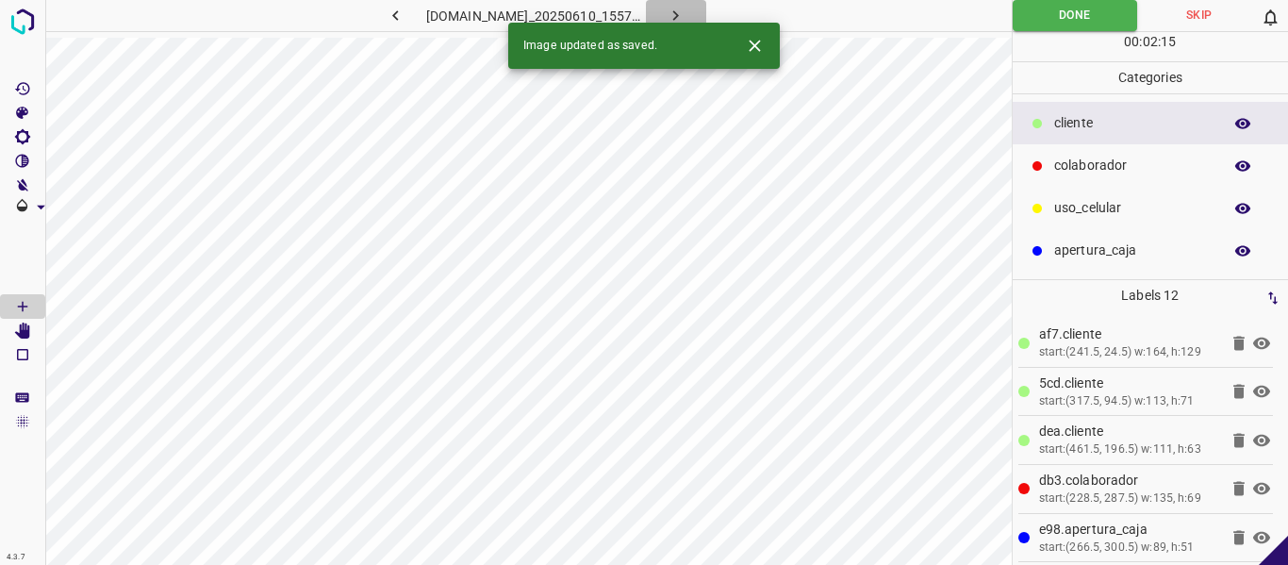
click at [685, 11] on icon "button" at bounding box center [676, 16] width 20 height 20
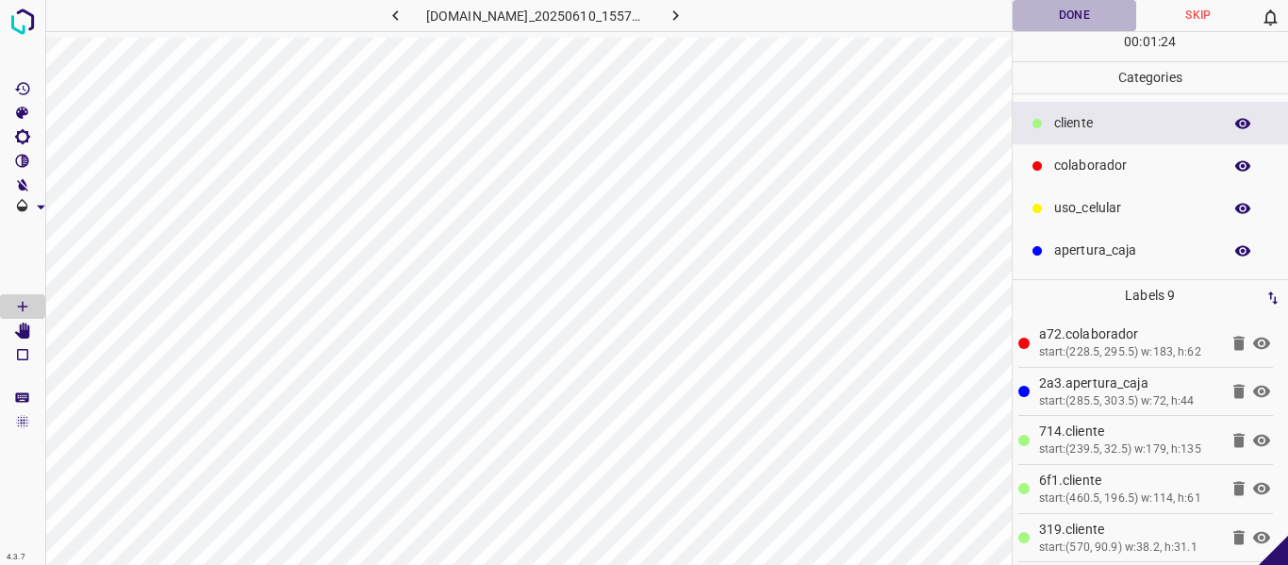
click at [1061, 12] on button "Done" at bounding box center [1075, 15] width 124 height 31
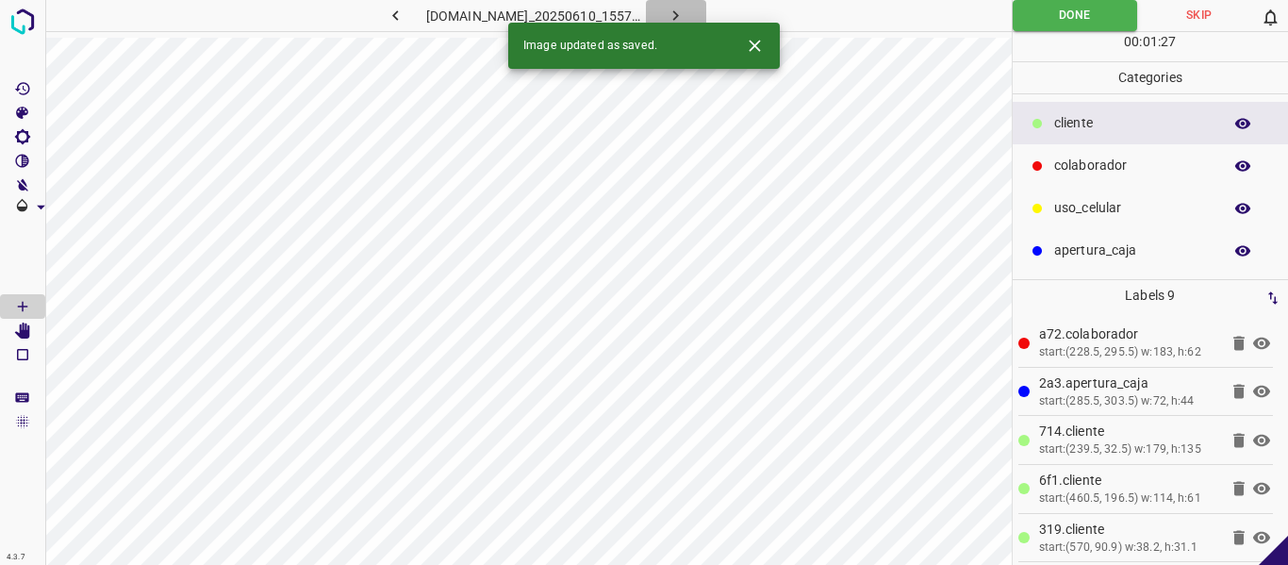
click at [685, 14] on icon "button" at bounding box center [676, 16] width 20 height 20
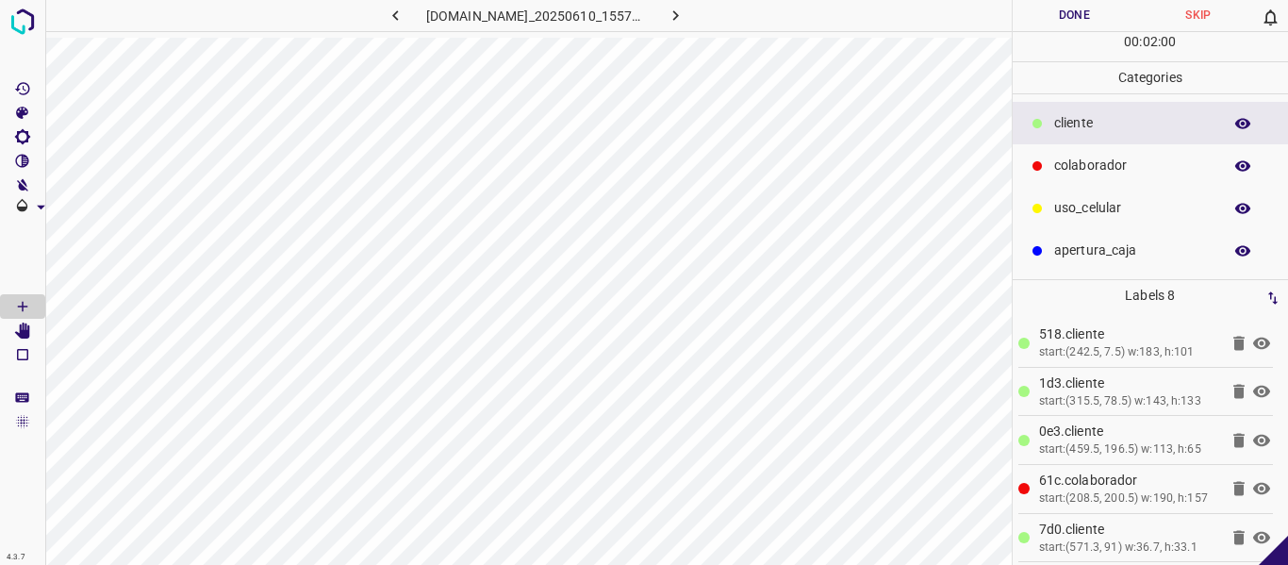
click at [1079, 17] on button "Done" at bounding box center [1075, 15] width 124 height 31
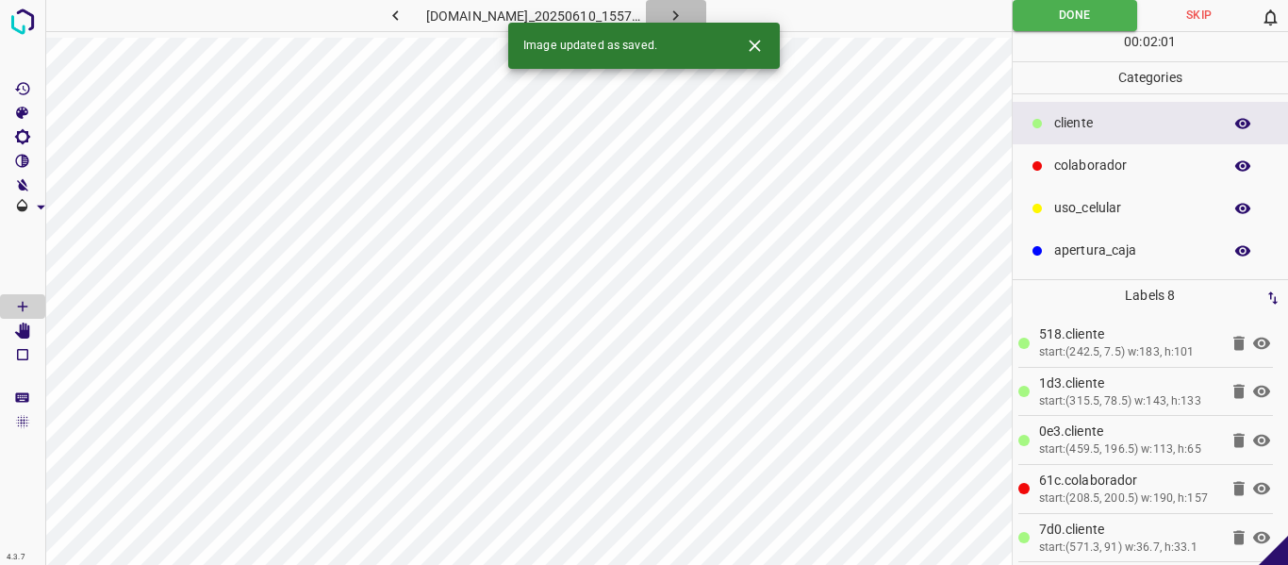
click at [685, 10] on icon "button" at bounding box center [676, 16] width 20 height 20
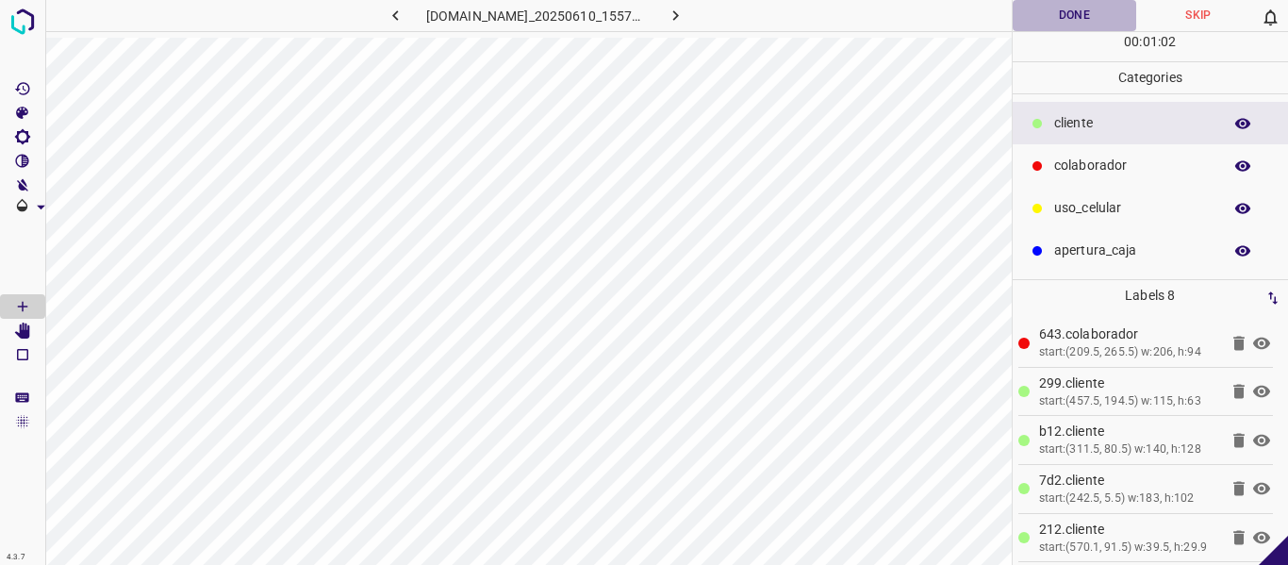
drag, startPoint x: 1058, startPoint y: 15, endPoint x: 1065, endPoint y: 25, distance: 12.8
click at [1059, 16] on button "Done" at bounding box center [1075, 15] width 124 height 31
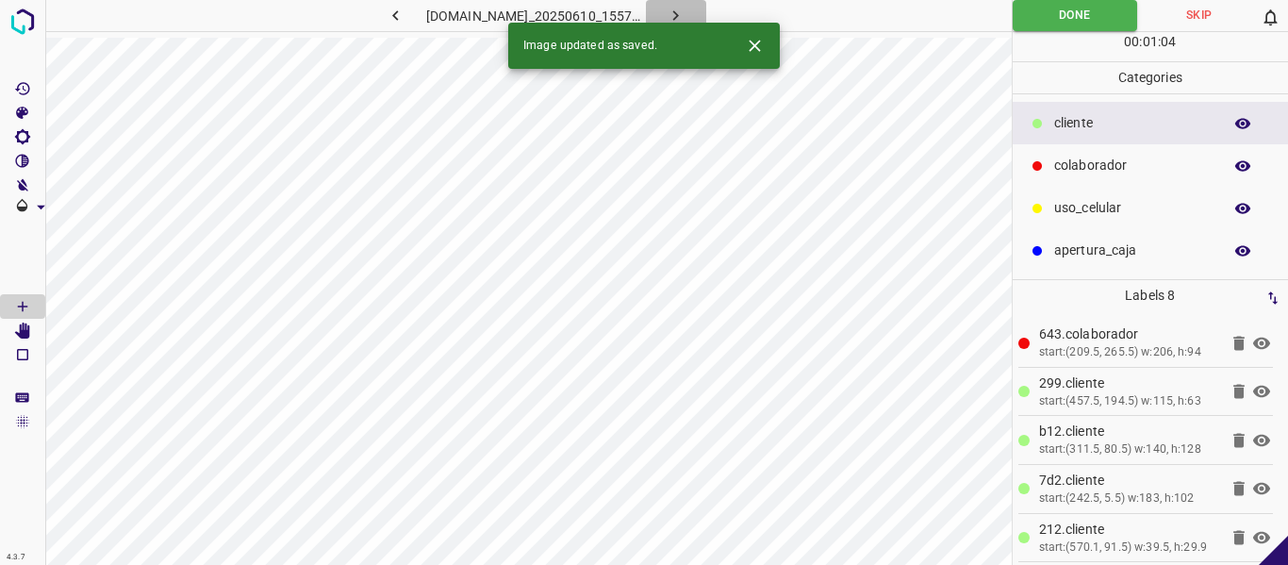
click at [679, 13] on icon "button" at bounding box center [676, 15] width 6 height 10
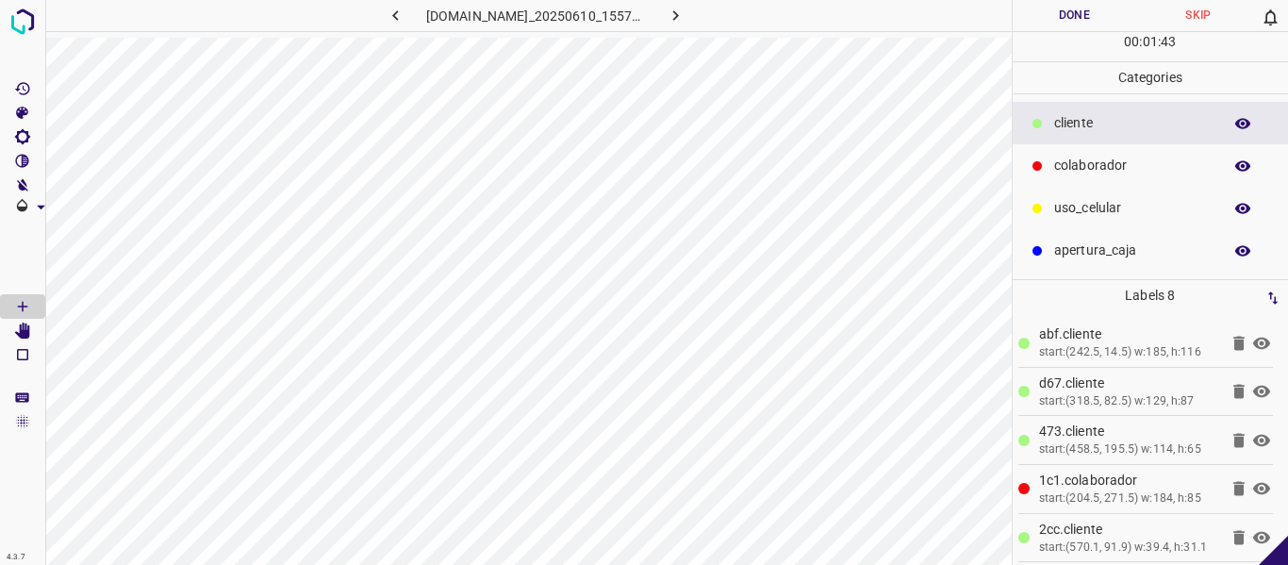
click at [1039, 19] on button "Done" at bounding box center [1075, 15] width 124 height 31
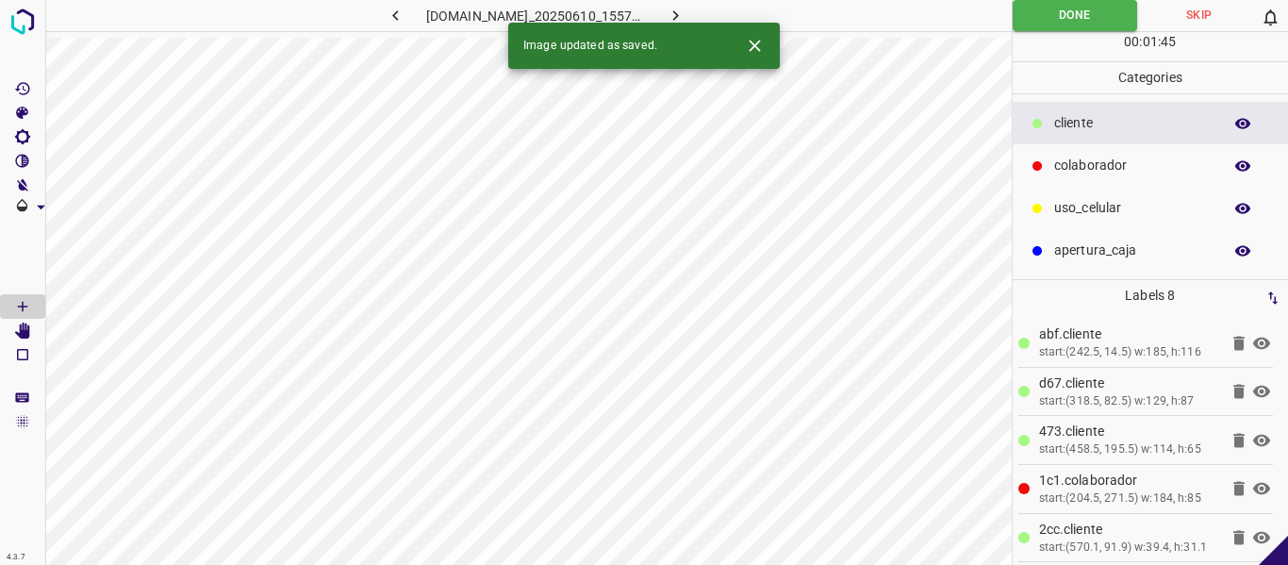
click at [685, 8] on icon "button" at bounding box center [676, 16] width 20 height 20
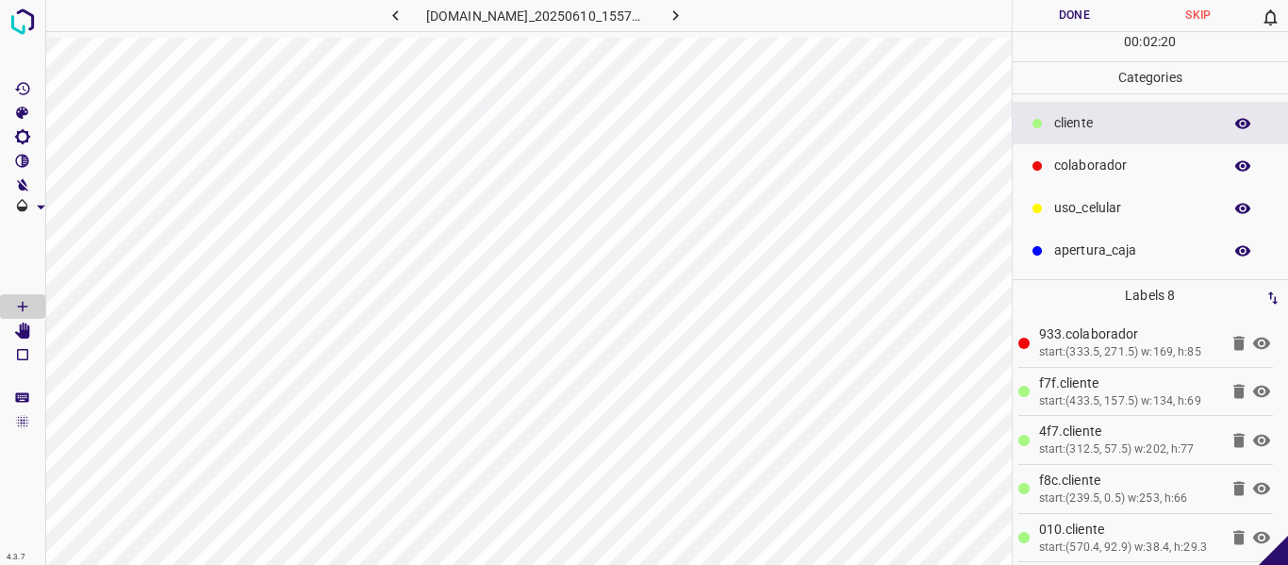
click at [1046, 11] on button "Done" at bounding box center [1075, 15] width 124 height 31
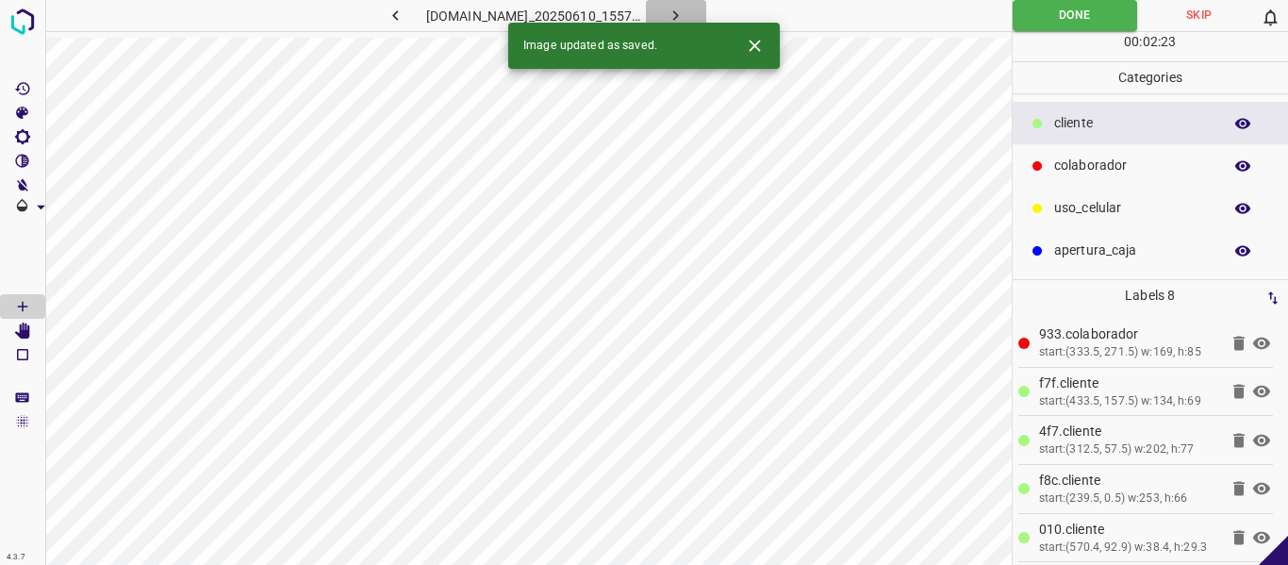
click at [685, 17] on icon "button" at bounding box center [676, 16] width 20 height 20
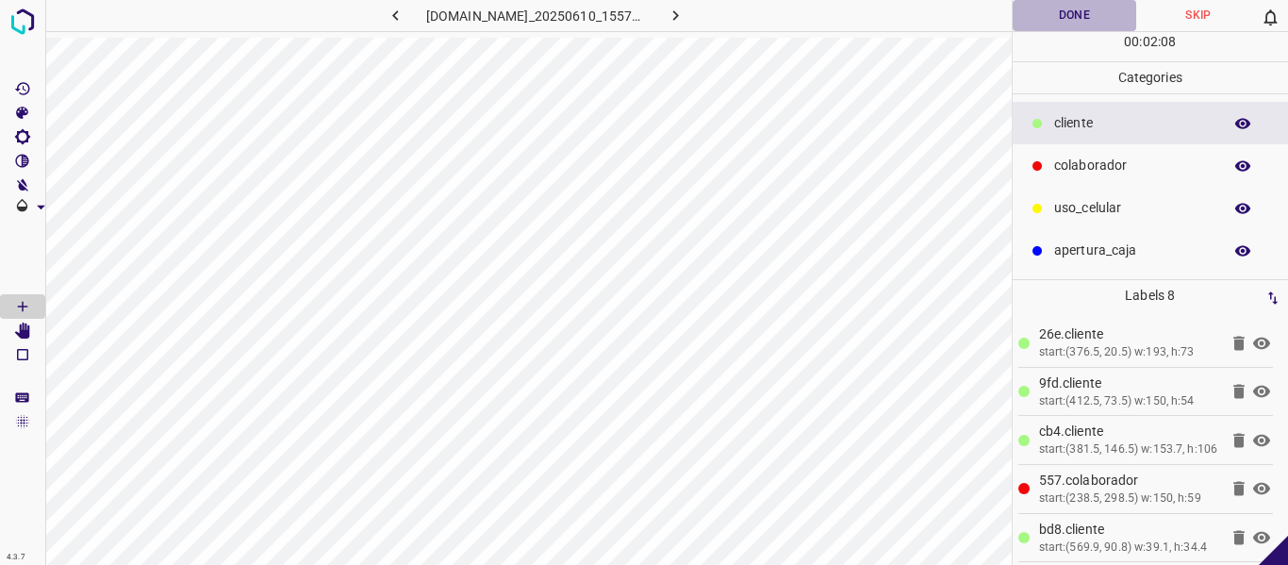
click at [1045, 23] on button "Done" at bounding box center [1075, 15] width 124 height 31
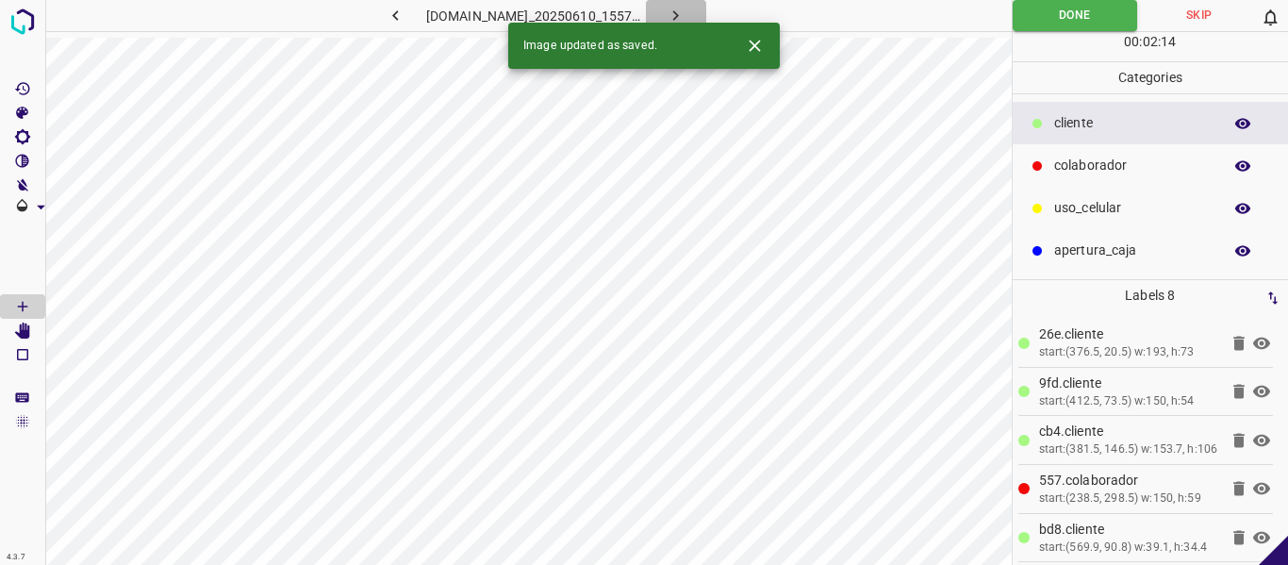
click at [689, 13] on button "button" at bounding box center [676, 15] width 60 height 31
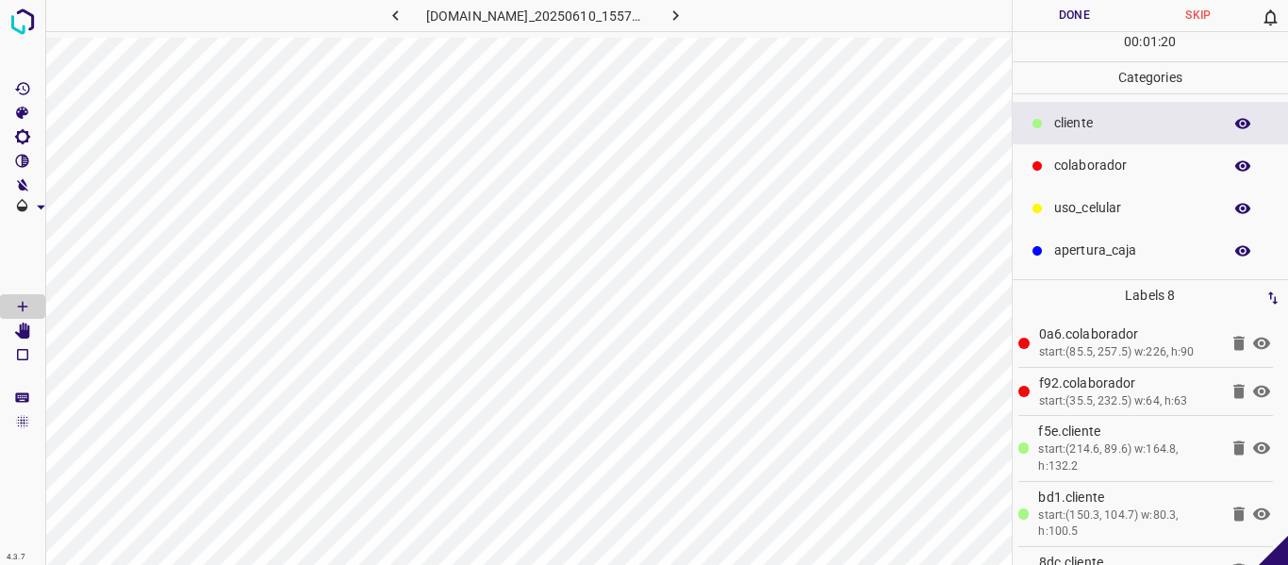
click at [1085, 19] on button "Done" at bounding box center [1075, 15] width 124 height 31
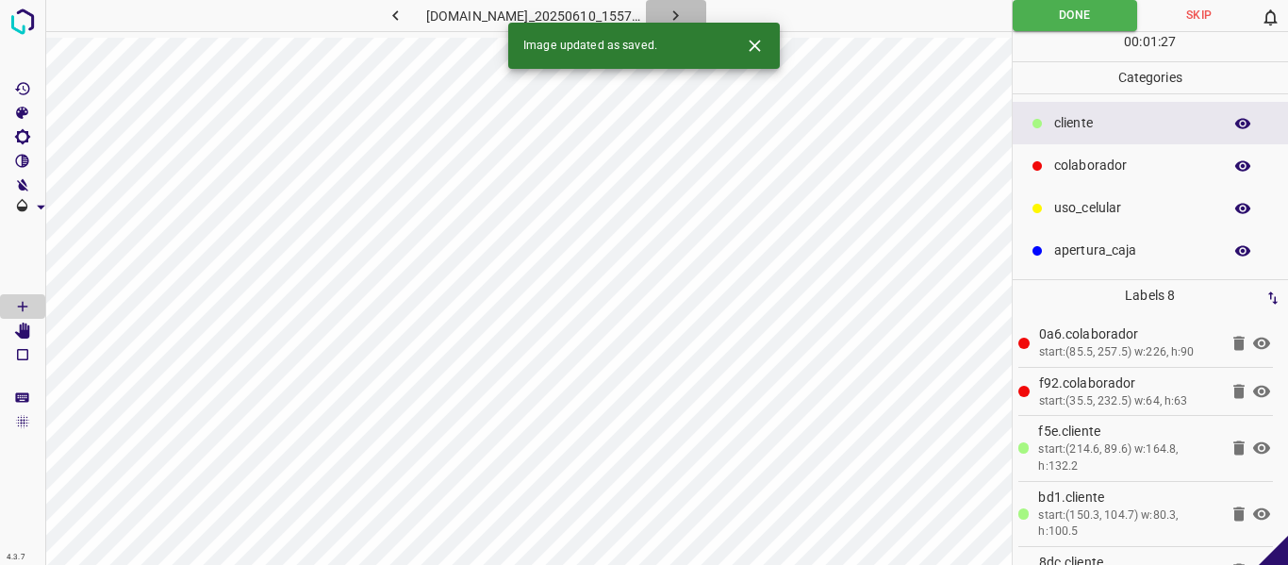
click at [685, 13] on icon "button" at bounding box center [676, 16] width 20 height 20
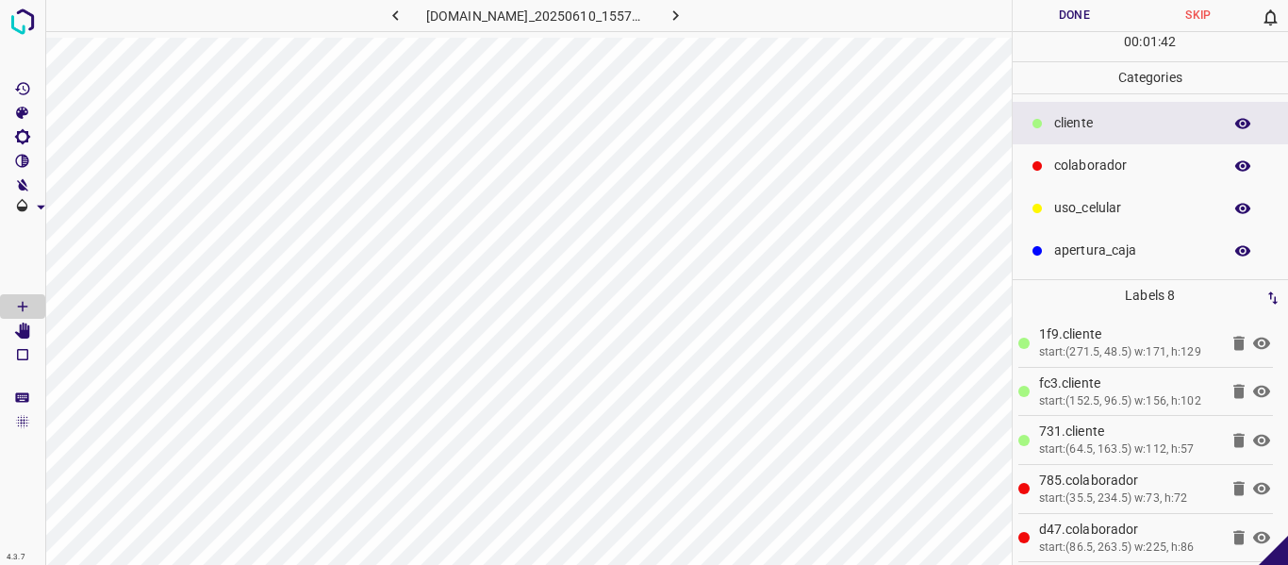
click at [1059, 19] on button "Done" at bounding box center [1075, 15] width 124 height 31
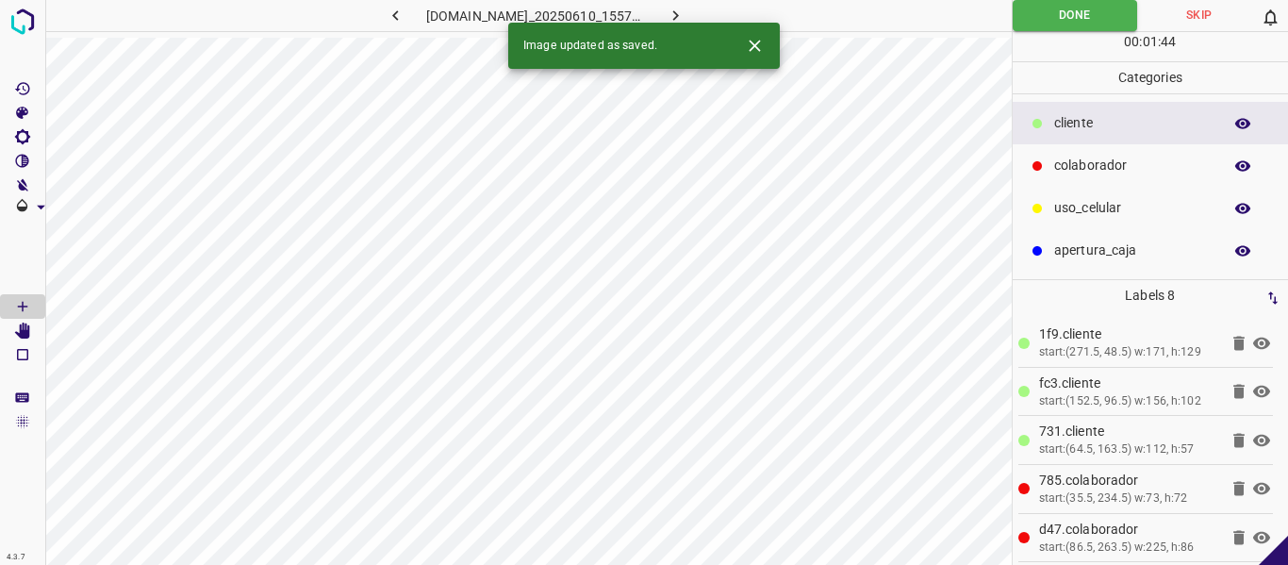
click at [688, 13] on button "button" at bounding box center [676, 15] width 60 height 31
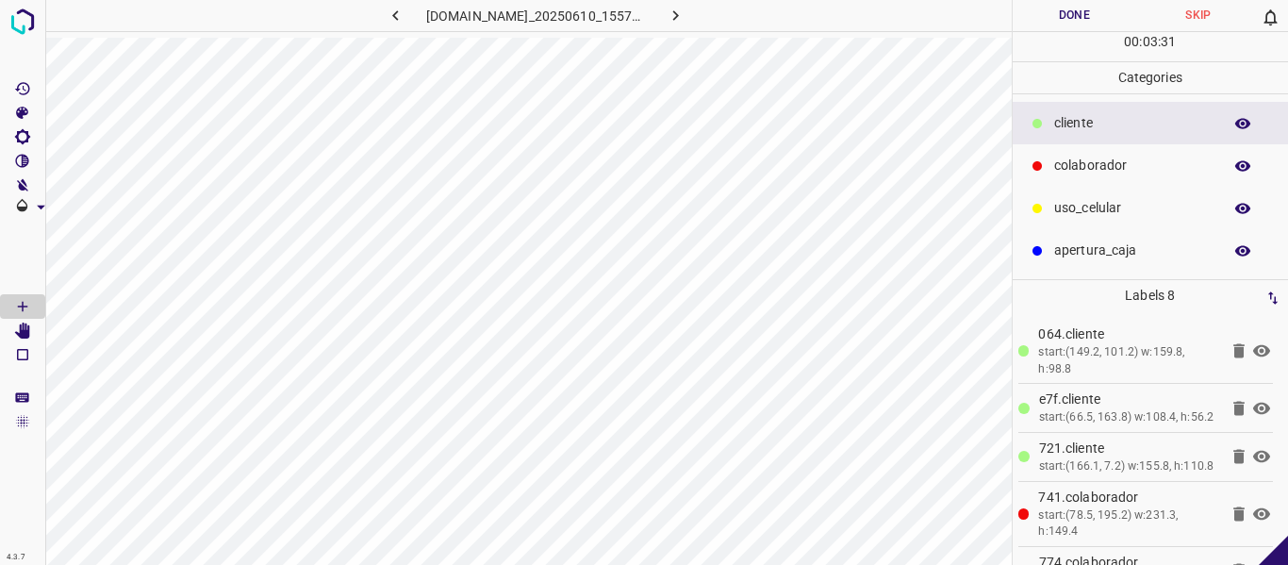
click at [1072, 25] on button "Done" at bounding box center [1075, 15] width 124 height 31
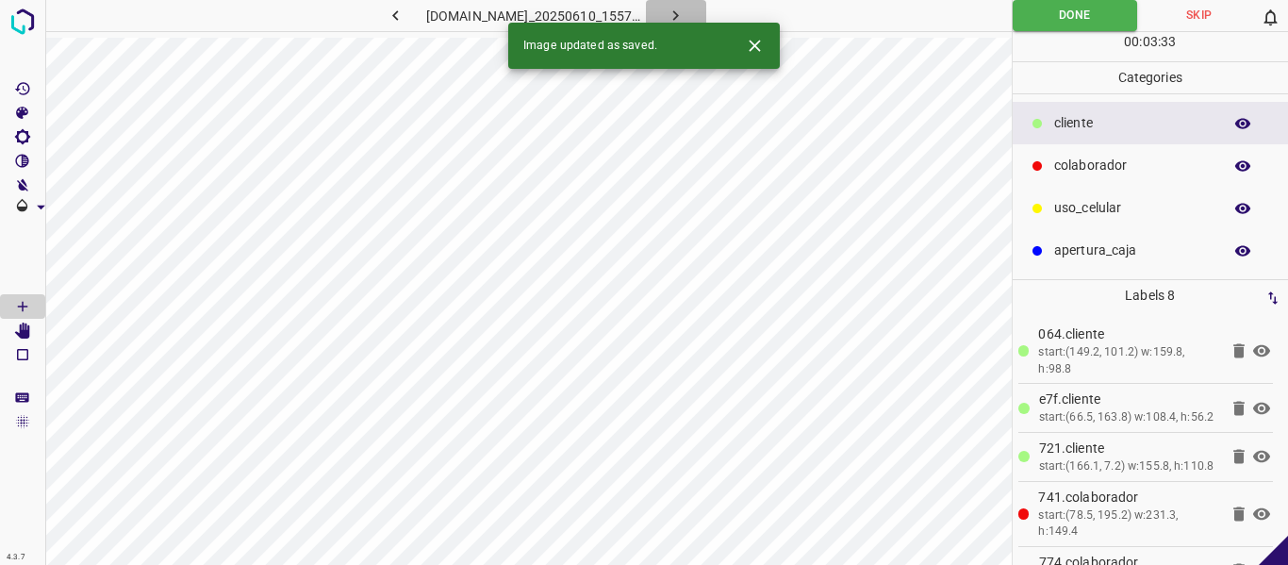
click at [685, 13] on icon "button" at bounding box center [676, 16] width 20 height 20
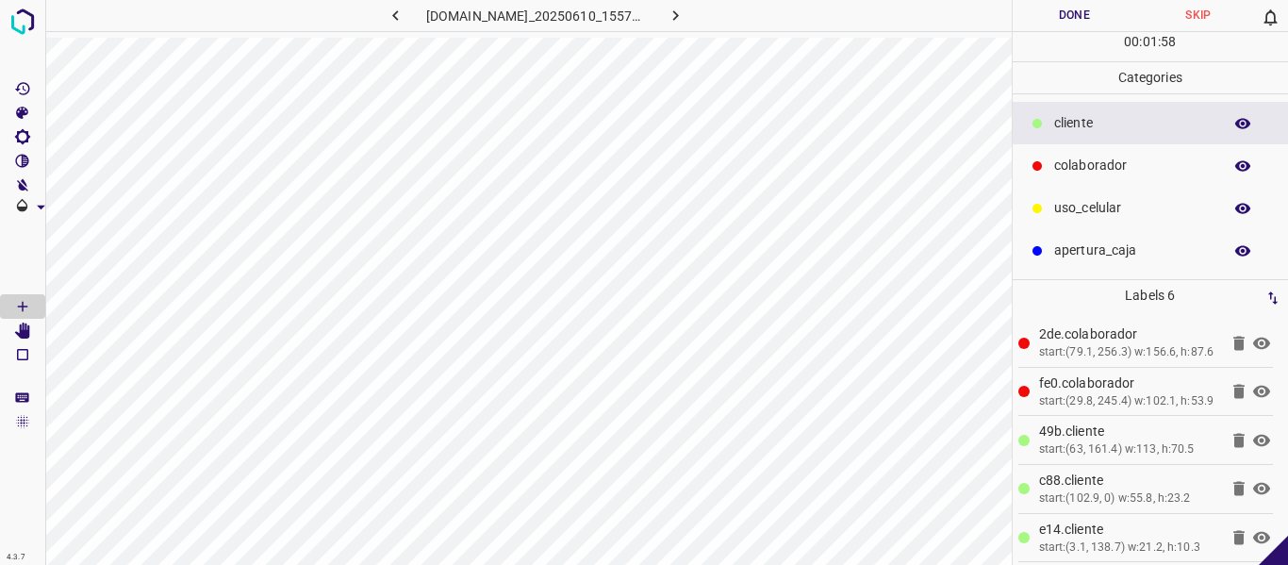
click at [1055, 26] on button "Done" at bounding box center [1075, 15] width 124 height 31
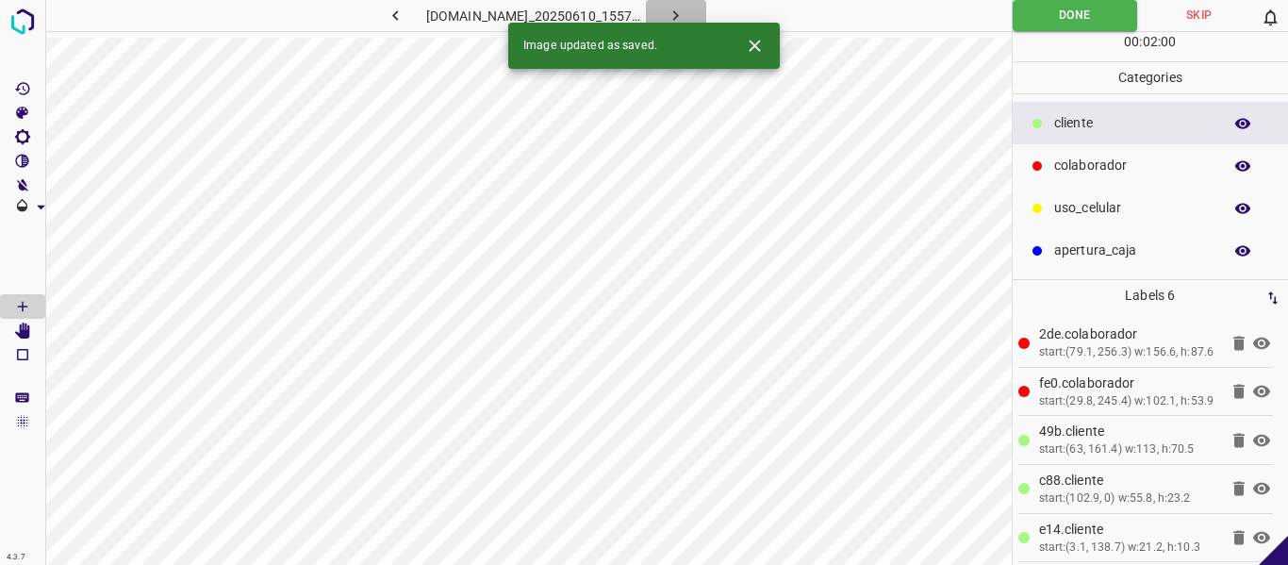
click at [679, 12] on icon "button" at bounding box center [676, 15] width 6 height 10
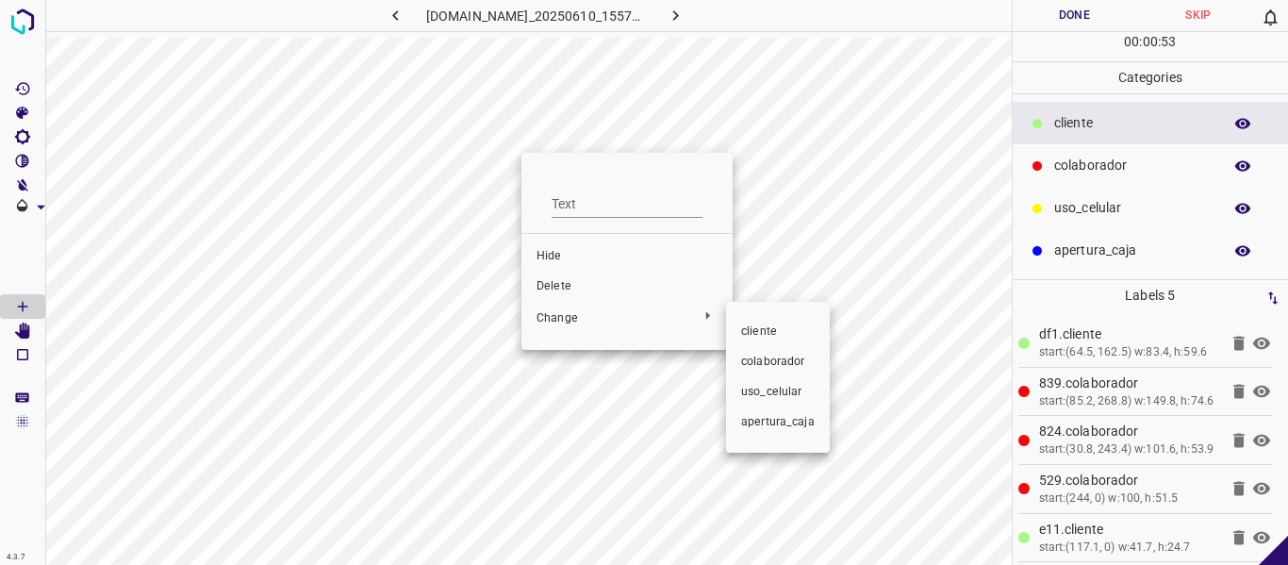
click at [761, 328] on span "​​cliente" at bounding box center [778, 331] width 74 height 17
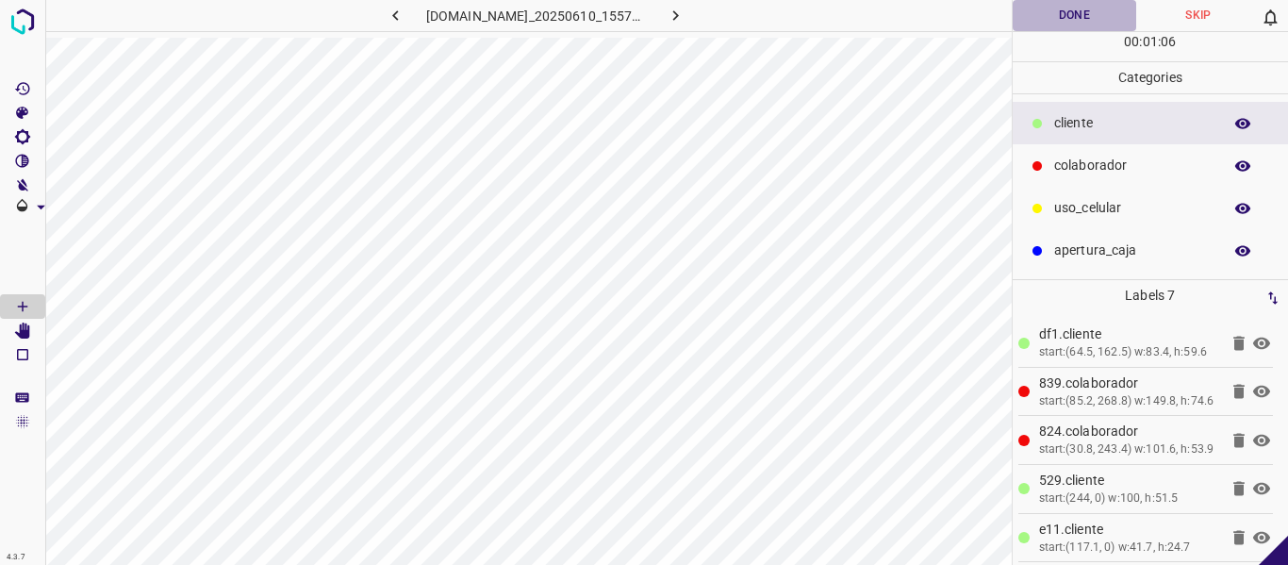
click at [1075, 19] on button "Done" at bounding box center [1075, 15] width 124 height 31
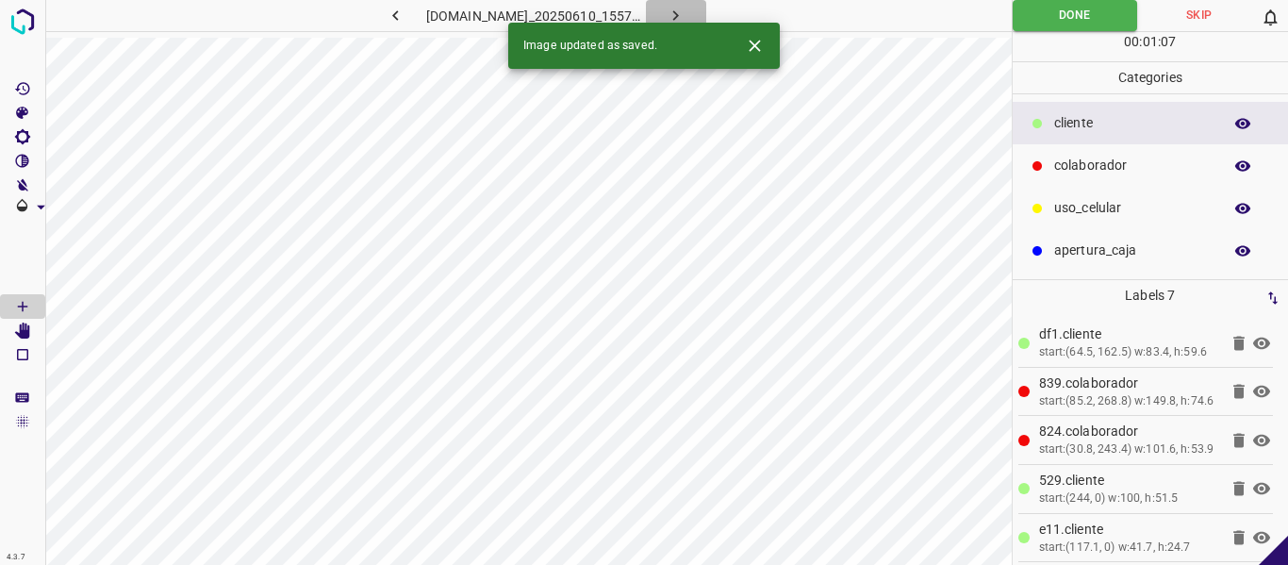
click at [685, 15] on icon "button" at bounding box center [676, 16] width 20 height 20
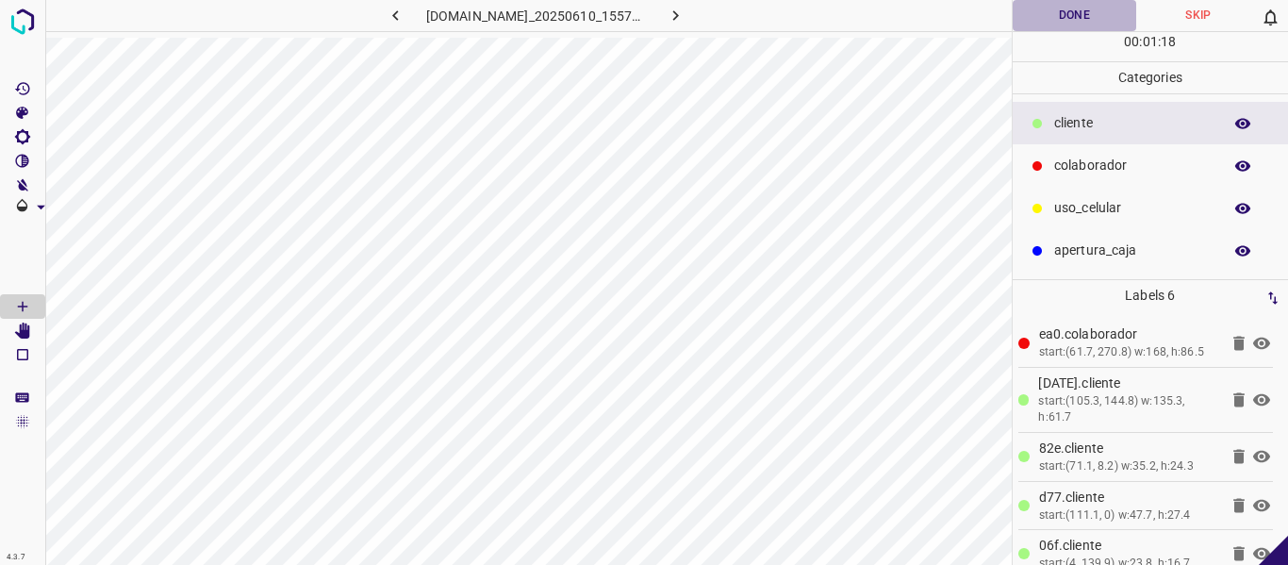
click at [1075, 17] on button "Done" at bounding box center [1075, 15] width 124 height 31
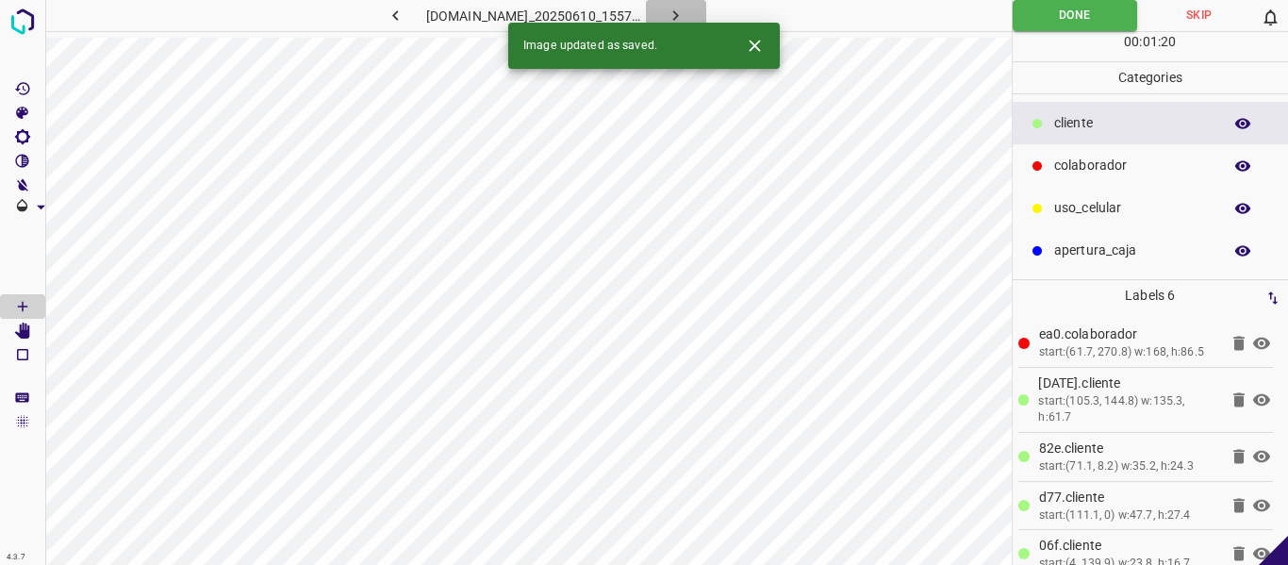
click at [685, 12] on icon "button" at bounding box center [676, 16] width 20 height 20
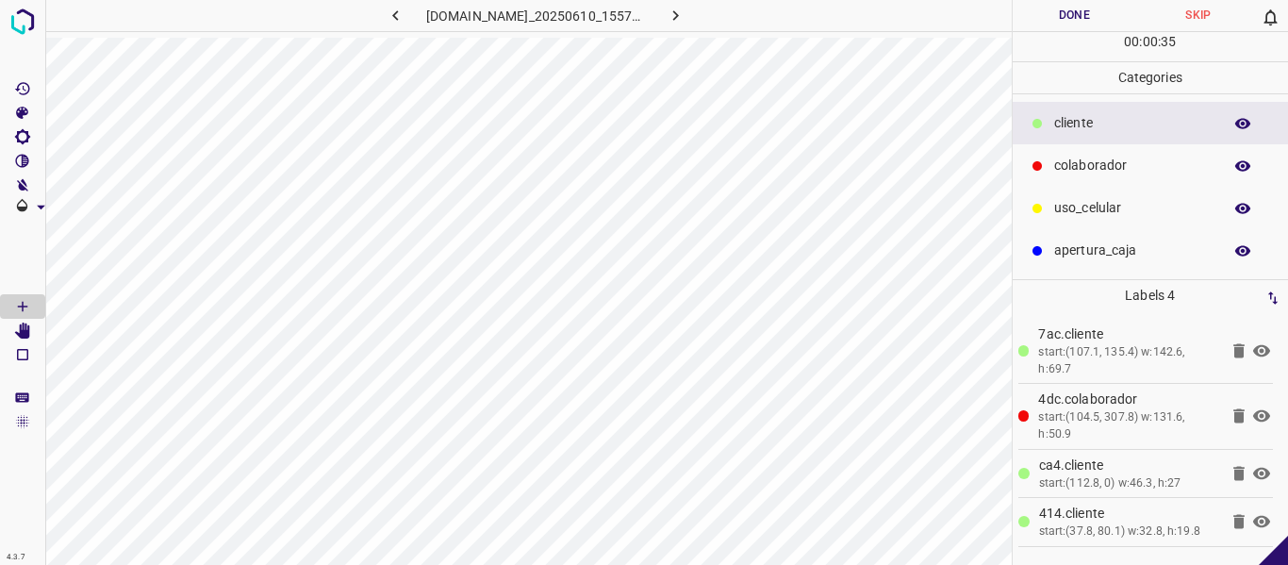
click at [1055, 19] on button "Done" at bounding box center [1075, 15] width 124 height 31
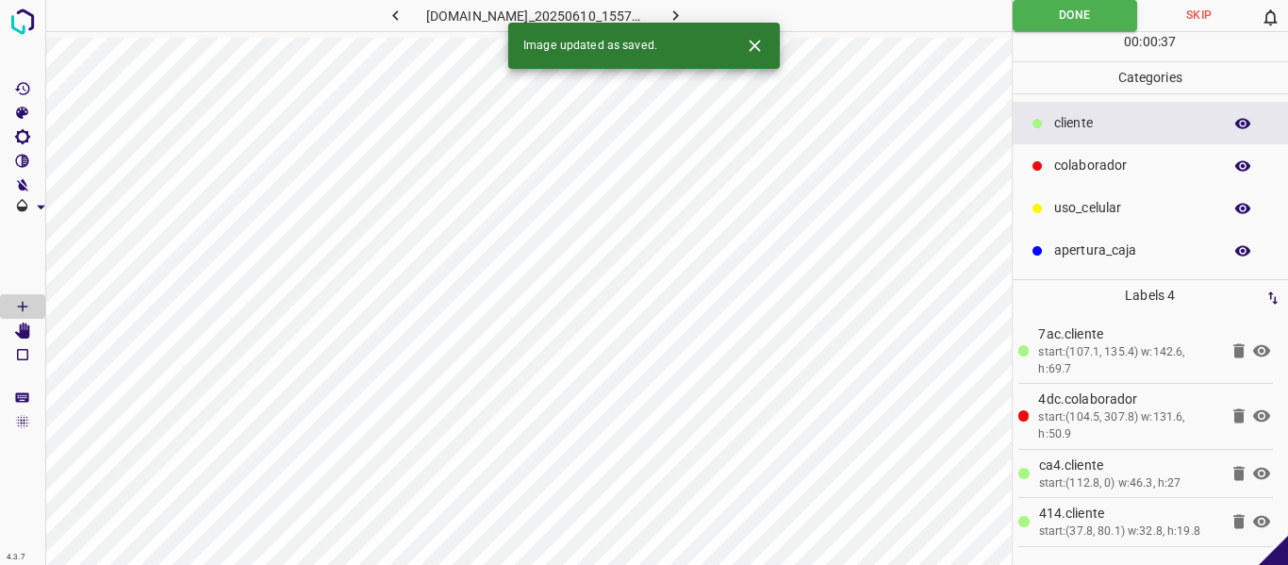
click at [685, 8] on icon "button" at bounding box center [676, 16] width 20 height 20
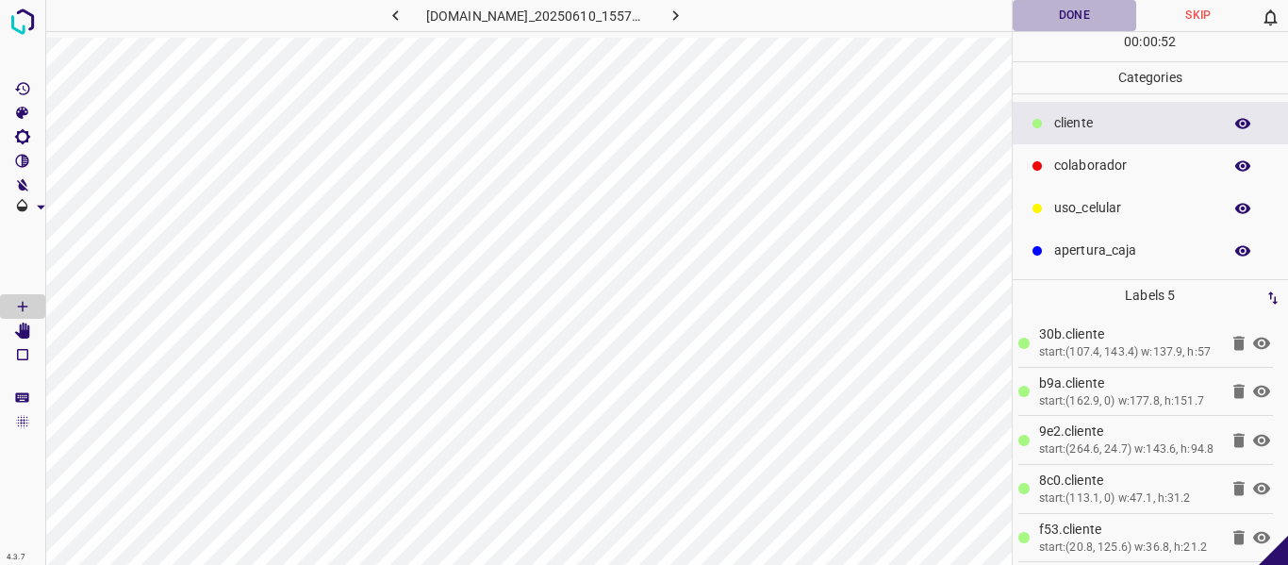
click at [1044, 18] on button "Done" at bounding box center [1075, 15] width 124 height 31
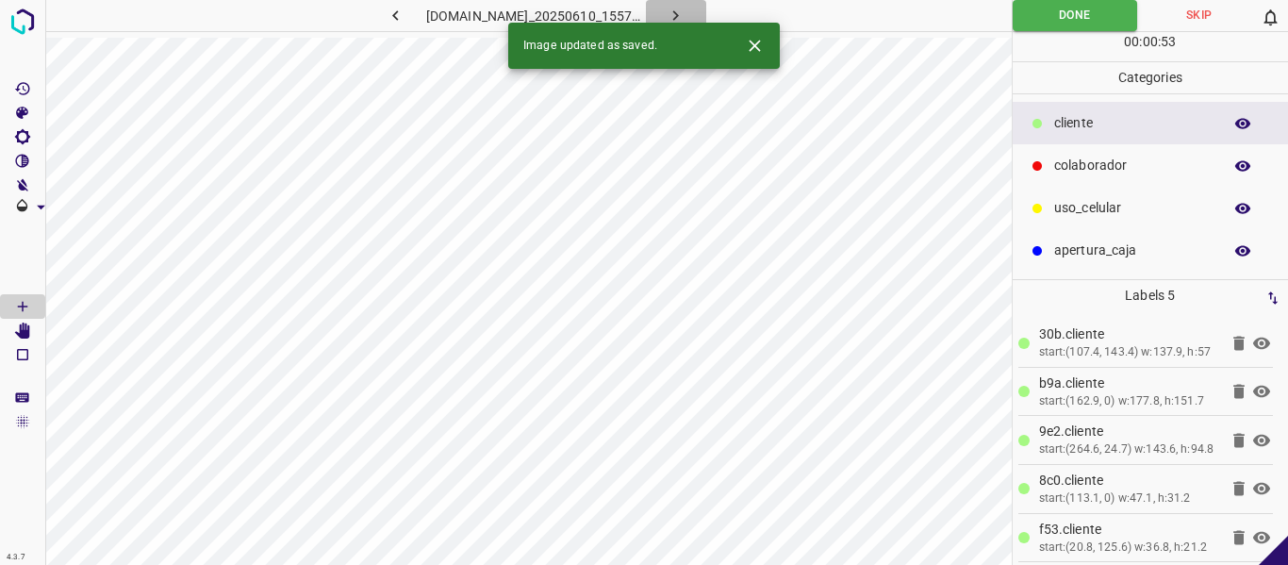
click at [685, 13] on icon "button" at bounding box center [676, 16] width 20 height 20
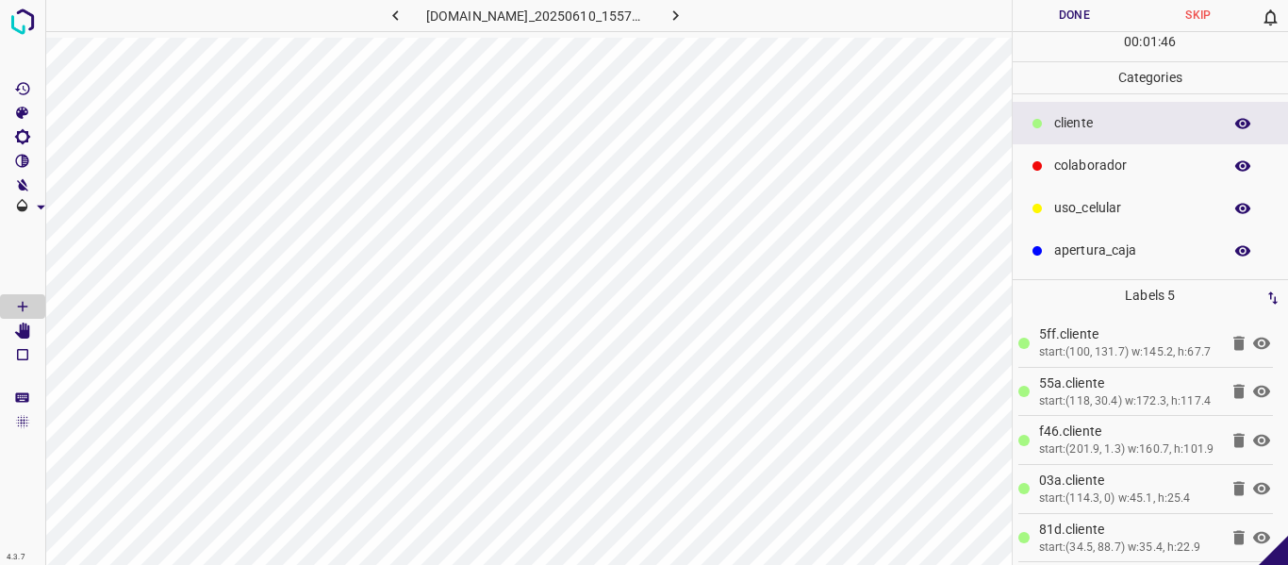
click at [1040, 19] on button "Done" at bounding box center [1075, 15] width 124 height 31
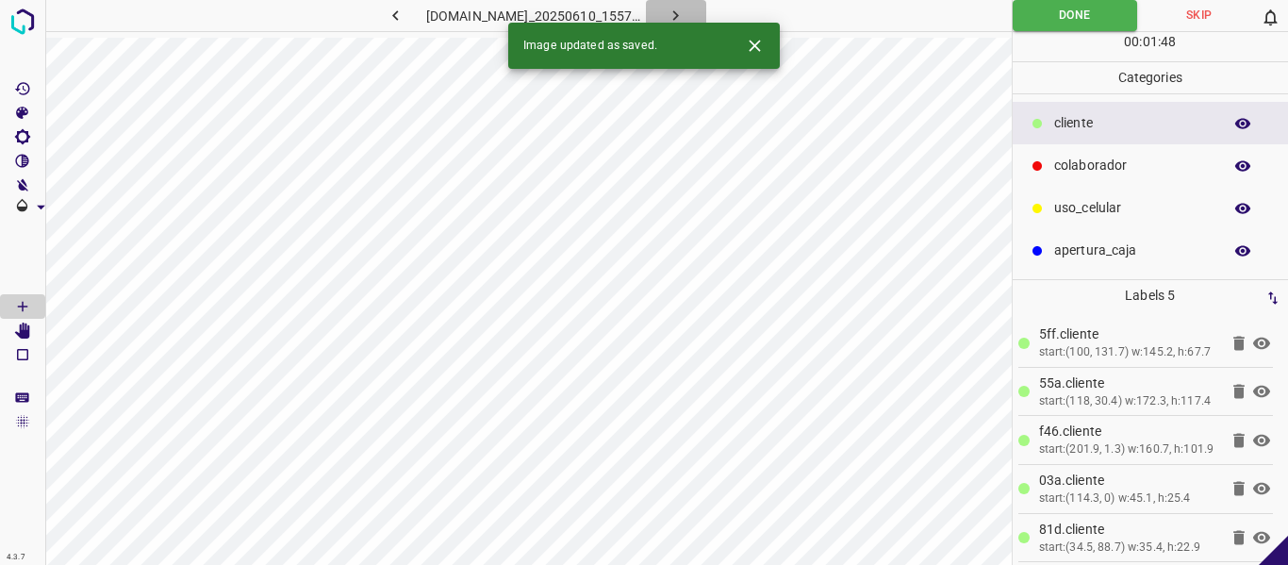
click at [685, 9] on icon "button" at bounding box center [676, 16] width 20 height 20
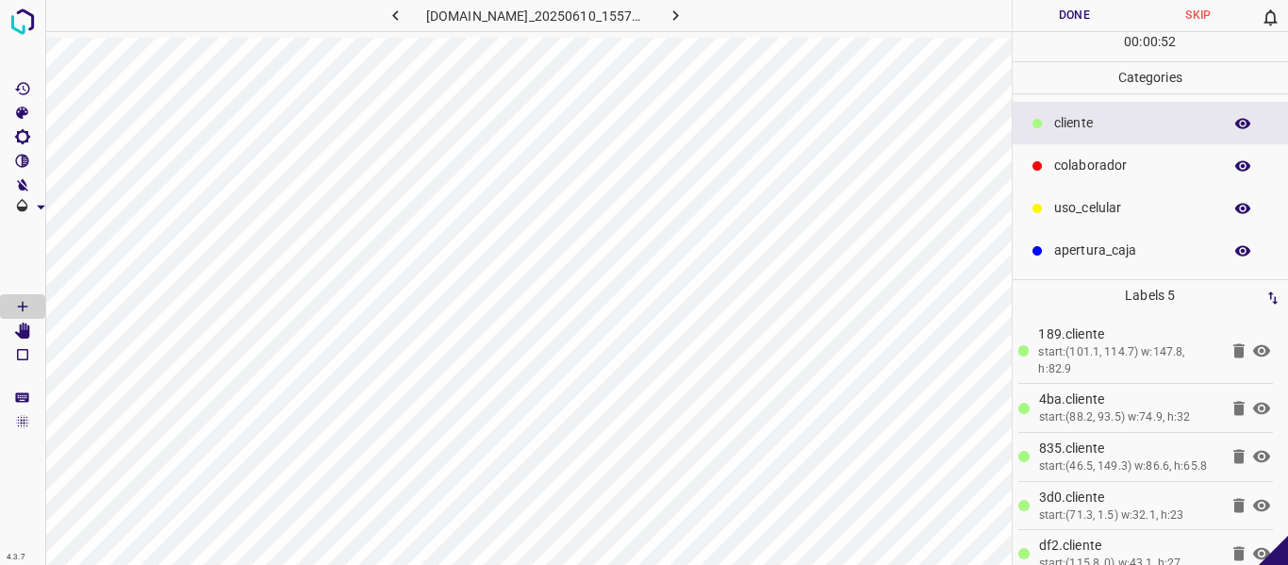
click at [1062, 20] on button "Done" at bounding box center [1075, 15] width 124 height 31
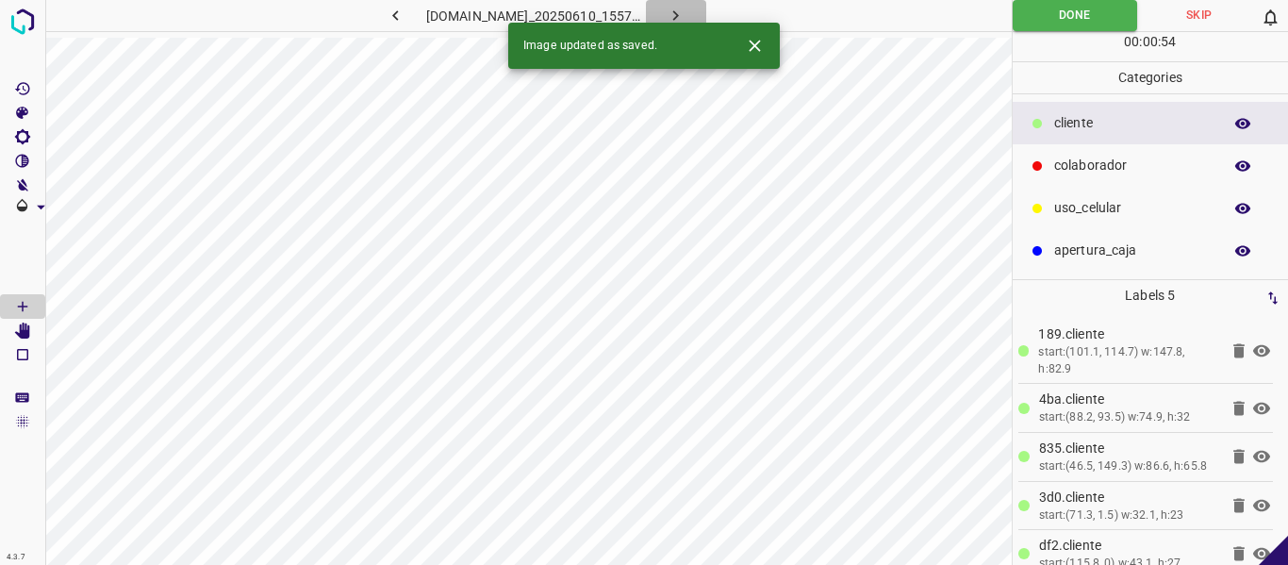
click at [685, 8] on icon "button" at bounding box center [676, 16] width 20 height 20
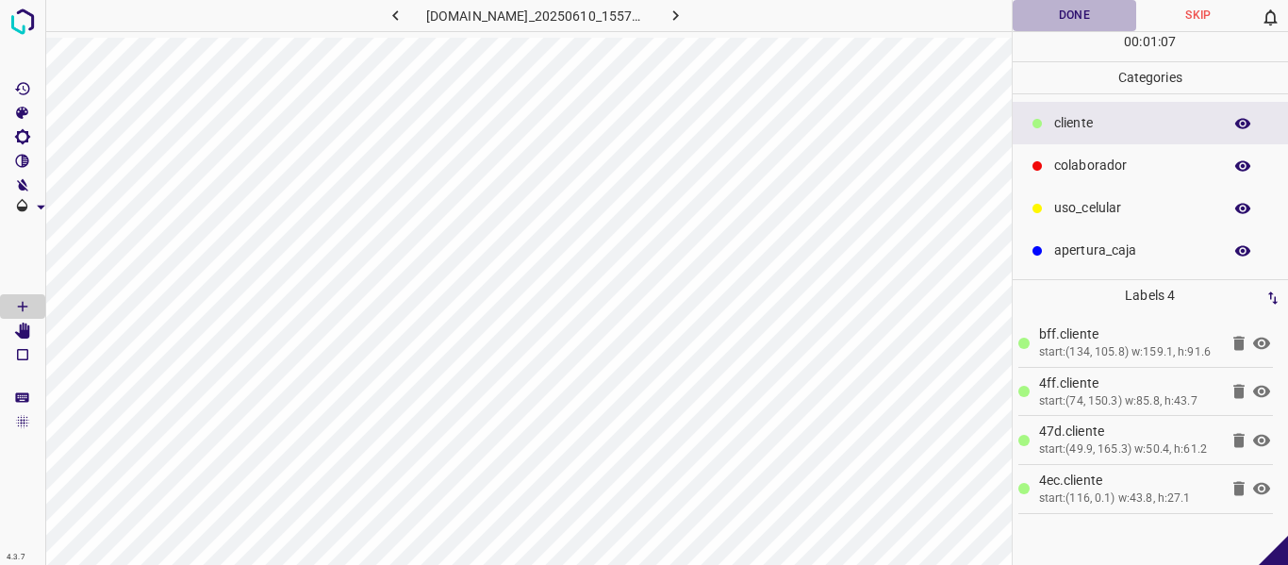
click at [1040, 13] on button "Done" at bounding box center [1075, 15] width 124 height 31
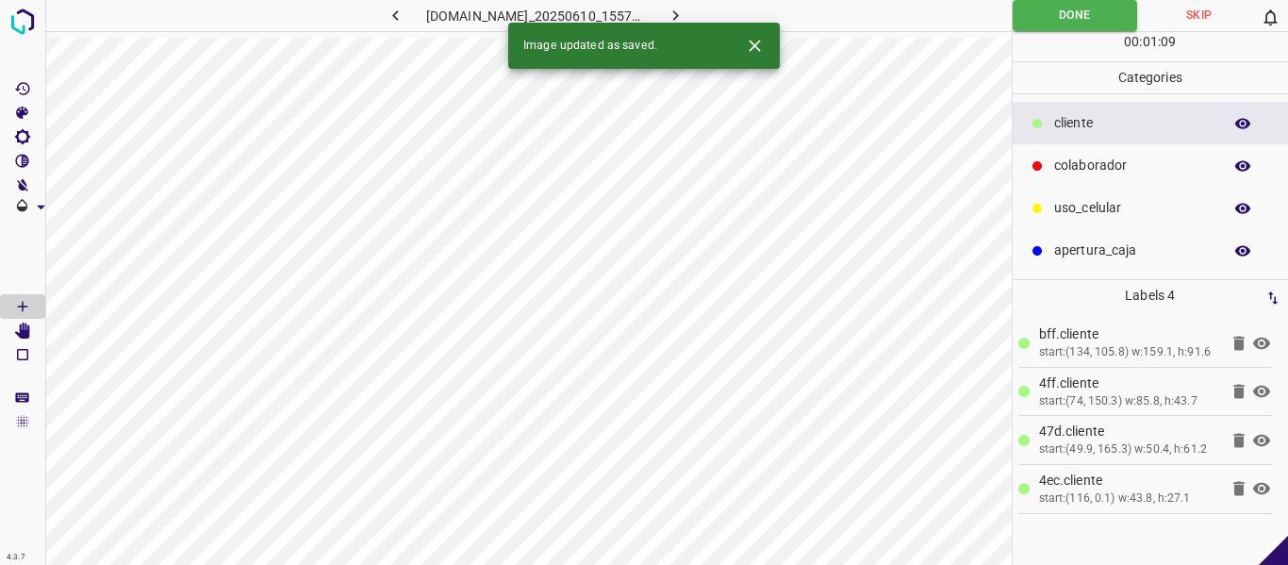
click at [685, 10] on icon "button" at bounding box center [676, 16] width 20 height 20
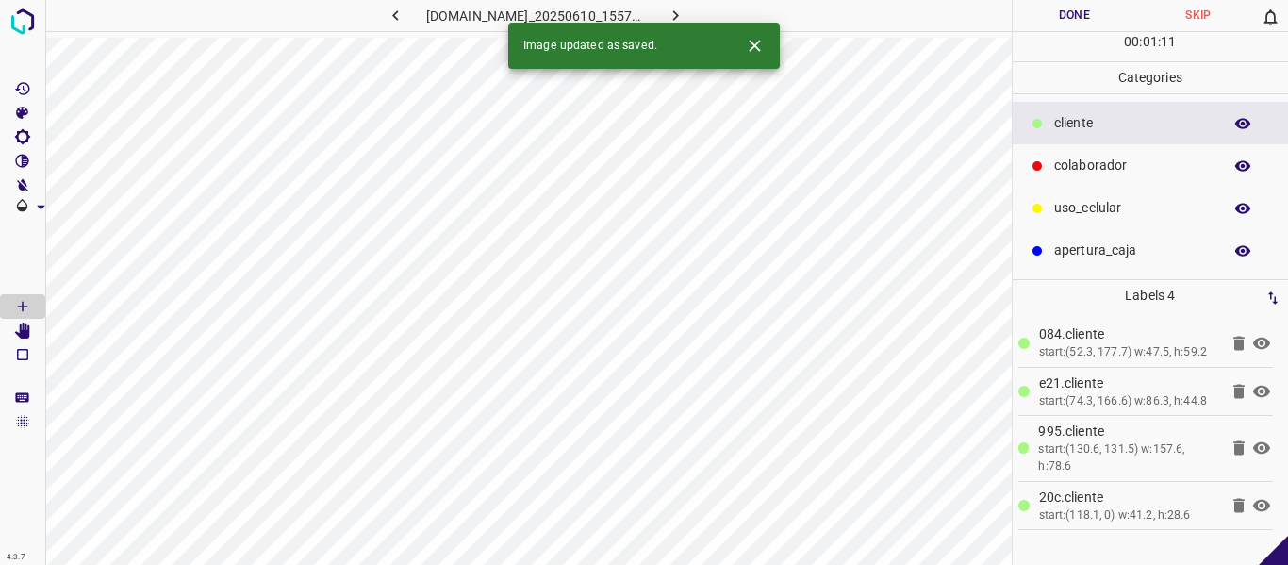
click at [1044, 23] on button "Done" at bounding box center [1075, 15] width 124 height 31
click at [685, 12] on icon "button" at bounding box center [676, 16] width 20 height 20
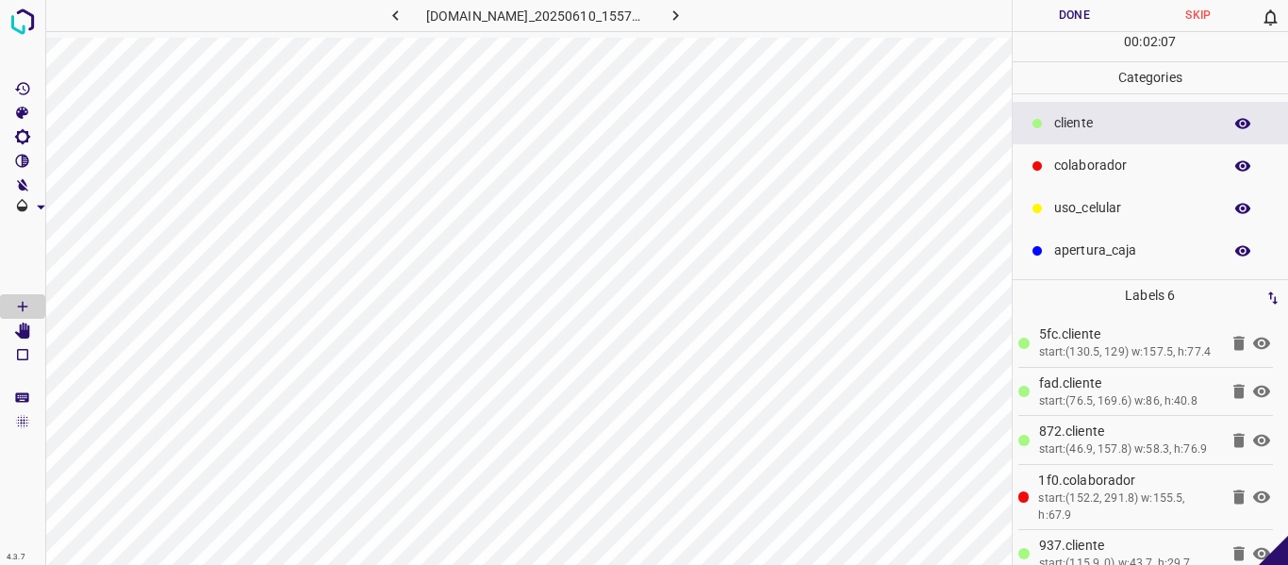
click at [1065, 17] on button "Done" at bounding box center [1075, 15] width 124 height 31
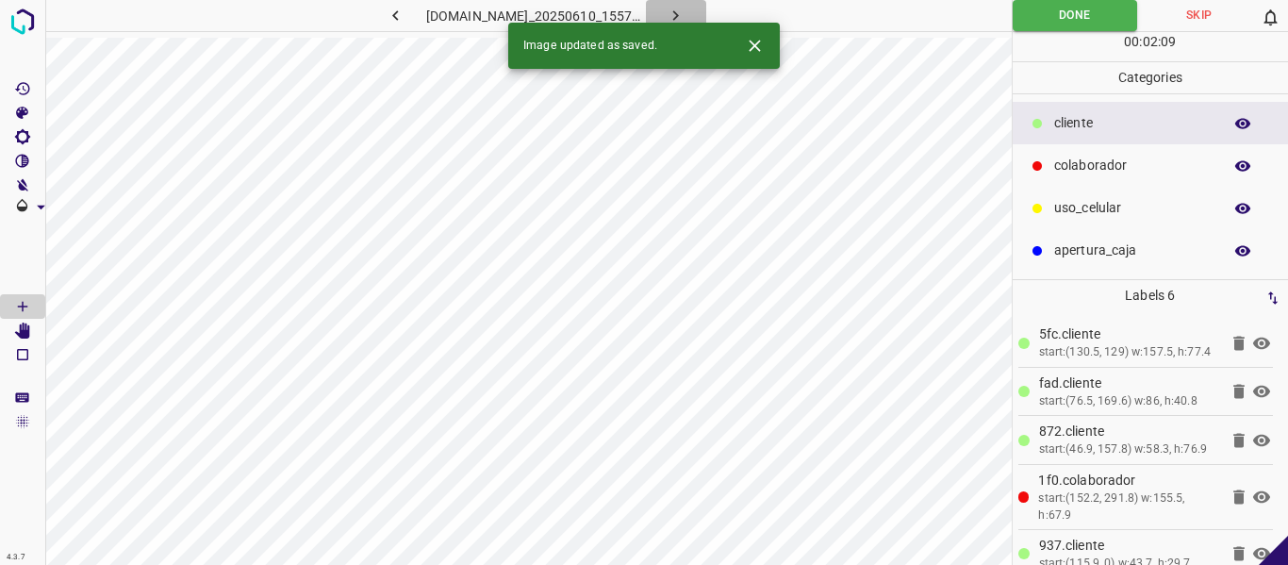
click at [685, 8] on icon "button" at bounding box center [676, 16] width 20 height 20
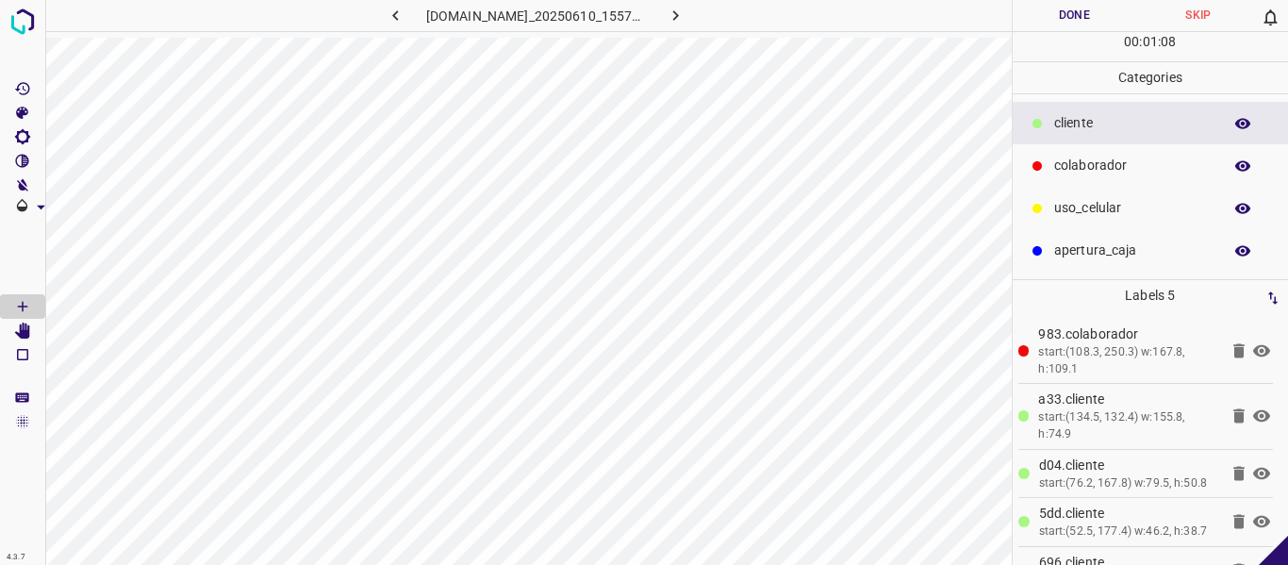
click at [1030, 27] on button "Done" at bounding box center [1075, 15] width 124 height 31
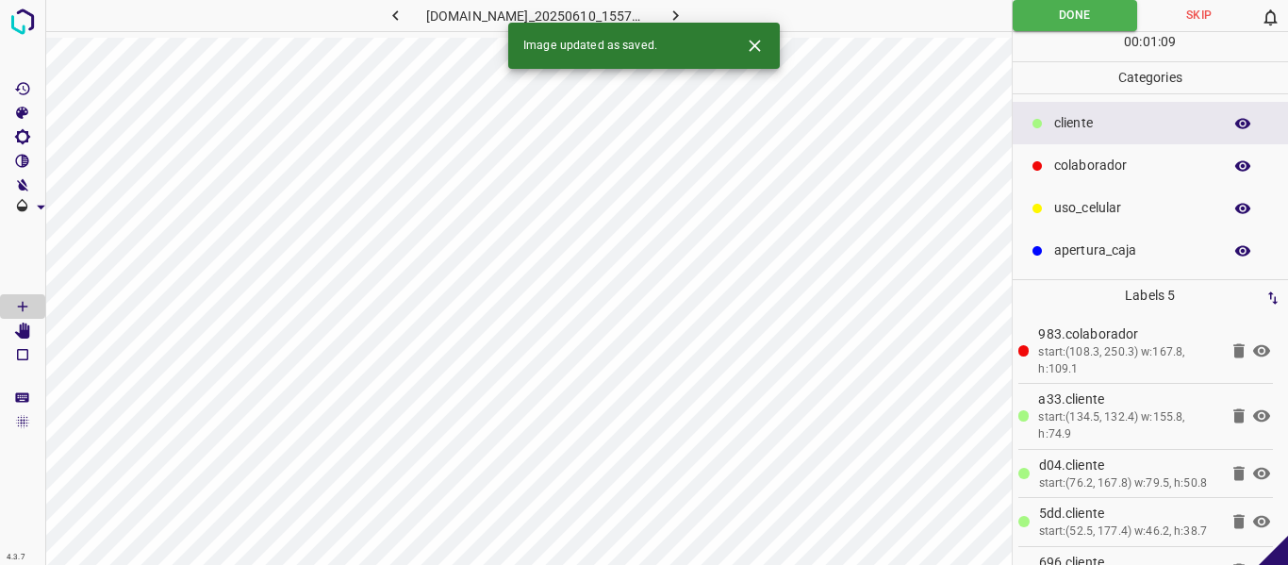
click at [685, 10] on icon "button" at bounding box center [676, 16] width 20 height 20
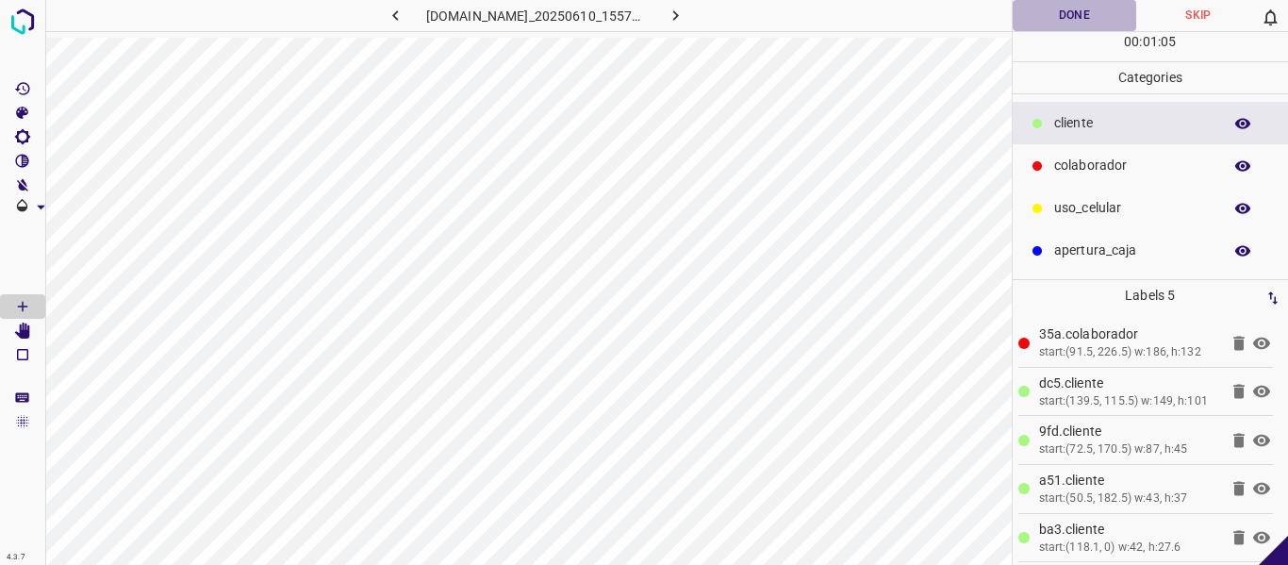
click at [1078, 13] on button "Done" at bounding box center [1075, 15] width 124 height 31
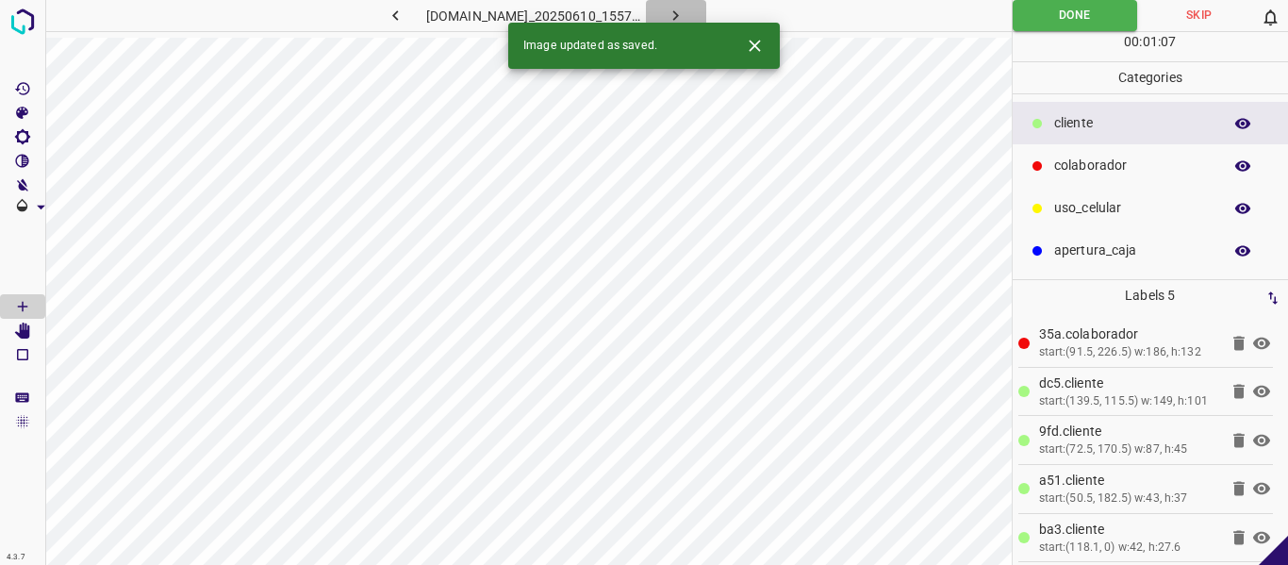
click at [685, 11] on icon "button" at bounding box center [676, 16] width 20 height 20
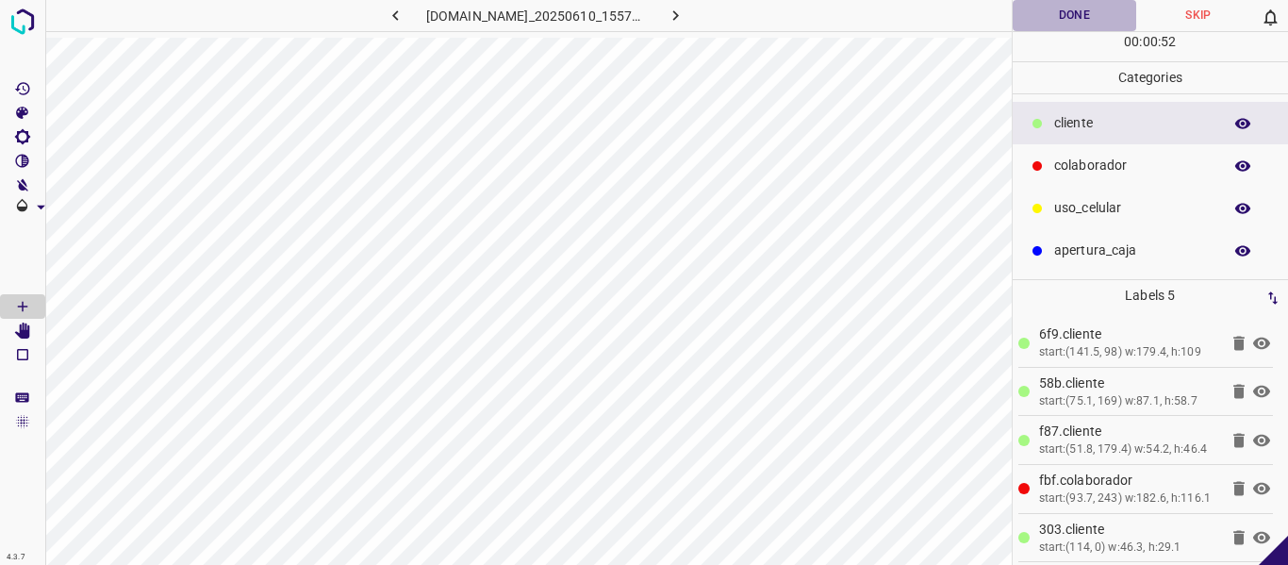
click at [1025, 25] on button "Done" at bounding box center [1075, 15] width 124 height 31
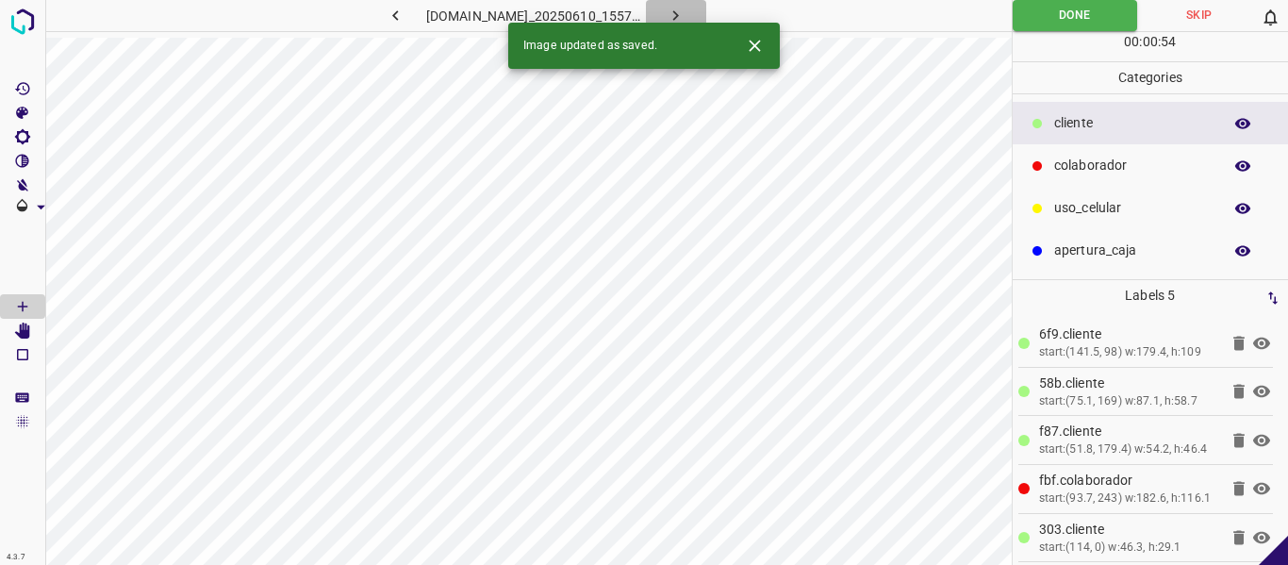
click at [685, 8] on icon "button" at bounding box center [676, 16] width 20 height 20
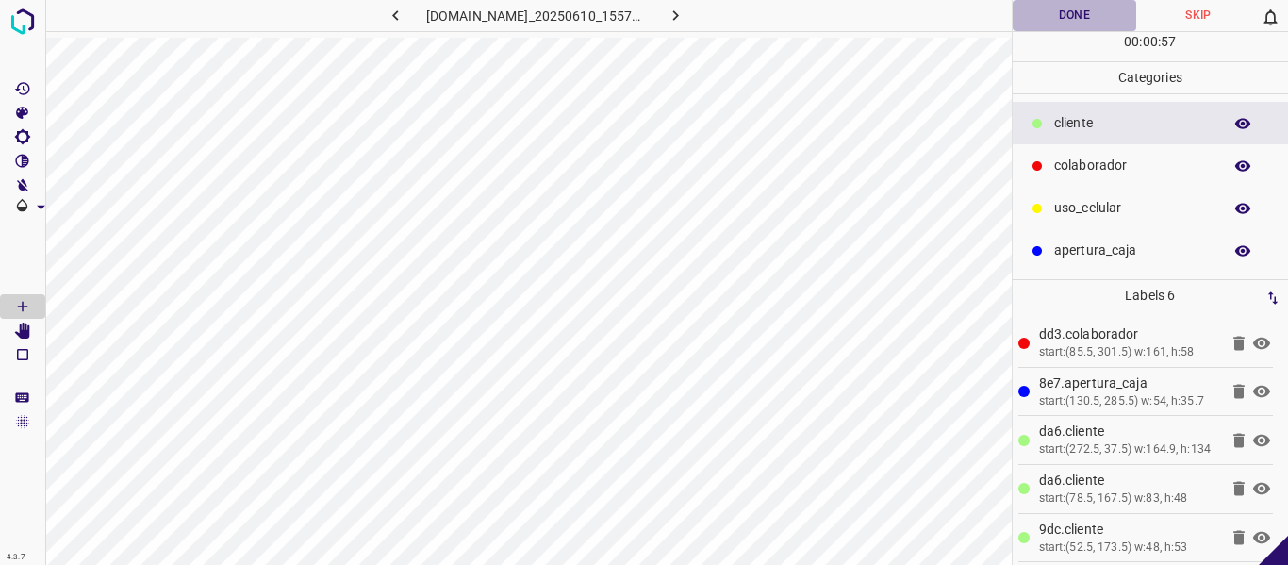
click at [1066, 10] on button "Done" at bounding box center [1075, 15] width 124 height 31
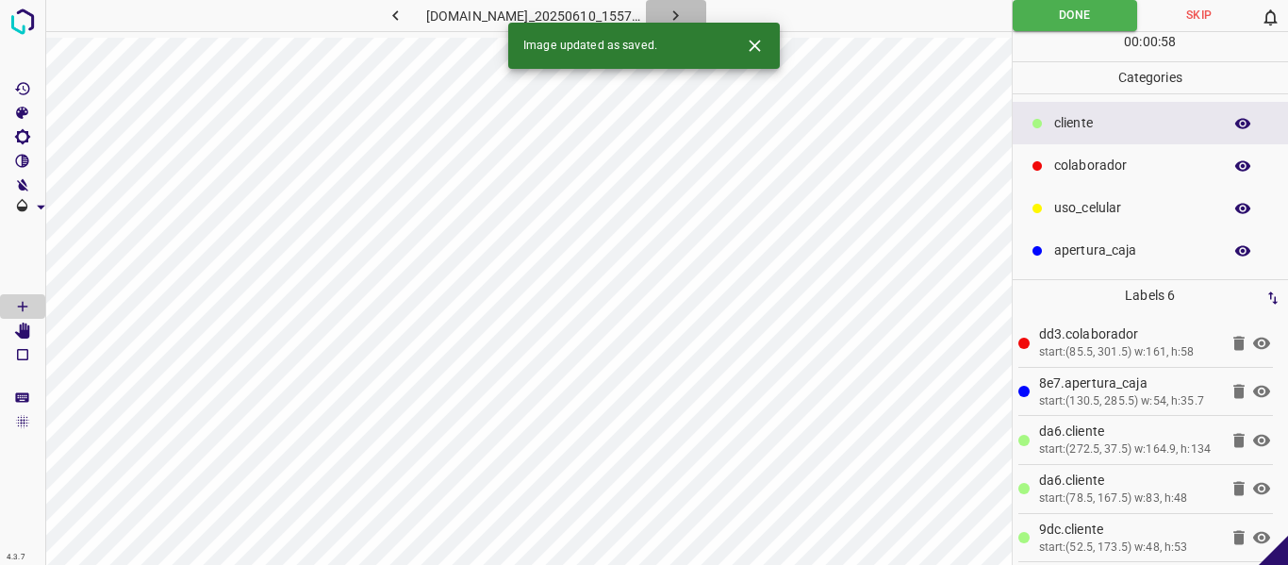
click at [679, 13] on icon "button" at bounding box center [676, 15] width 6 height 10
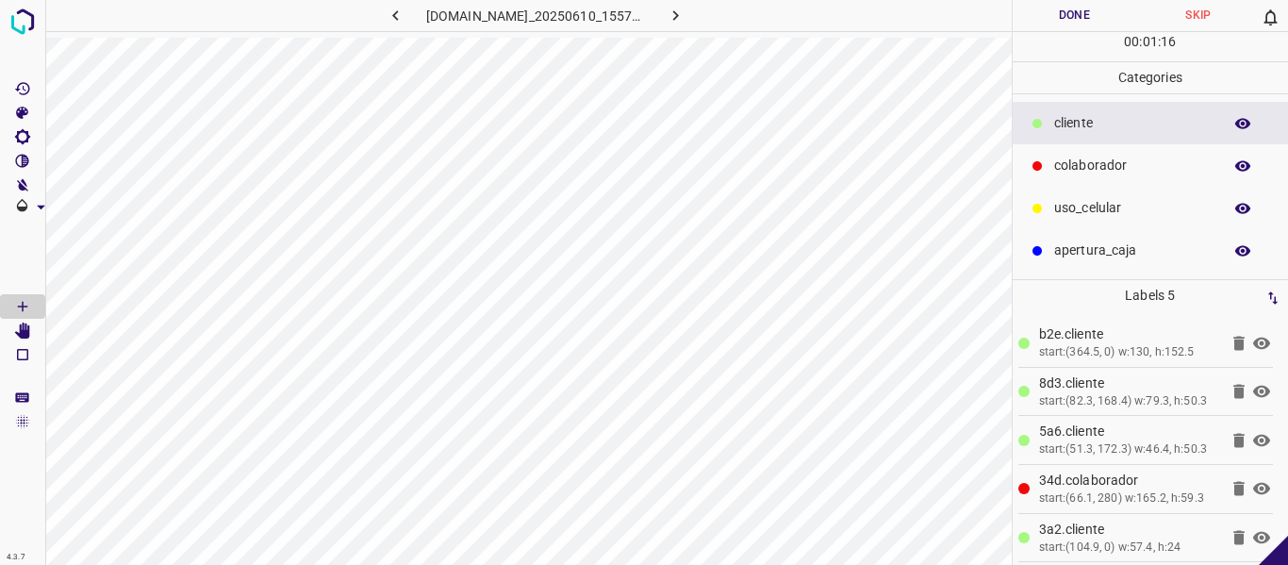
click at [1062, 8] on button "Done" at bounding box center [1075, 15] width 124 height 31
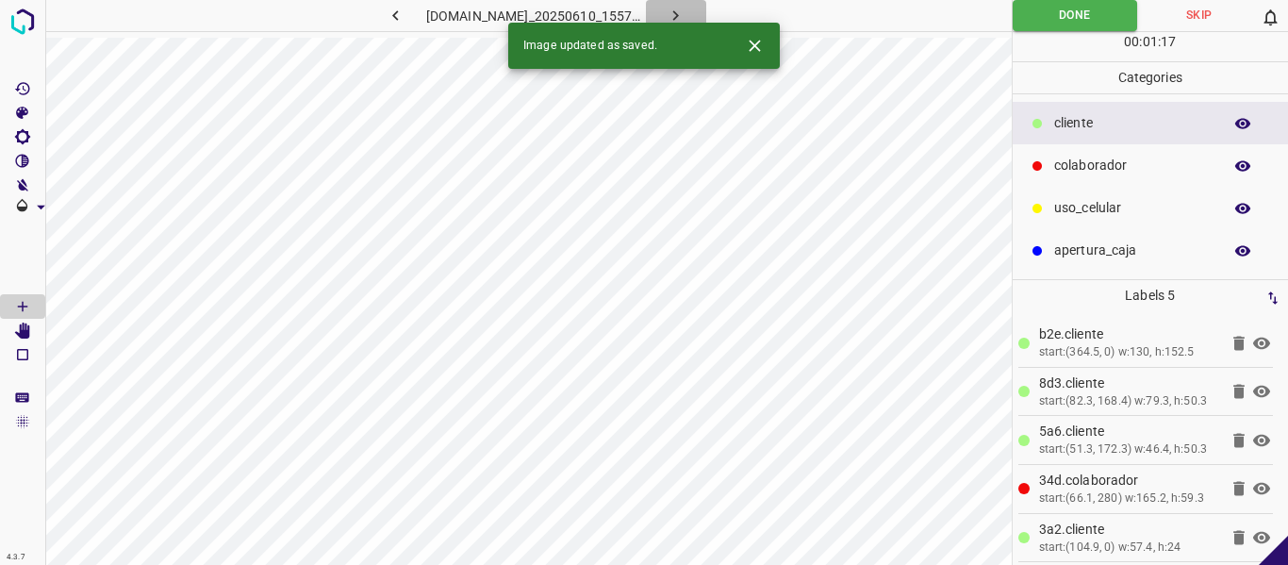
click at [691, 11] on button "button" at bounding box center [676, 15] width 60 height 31
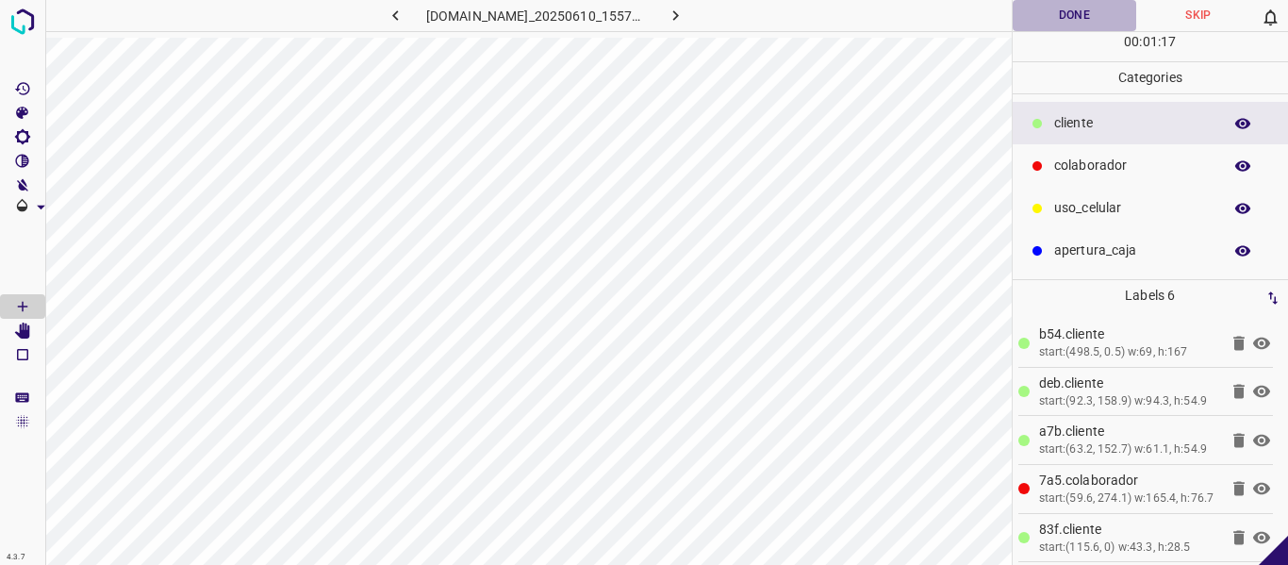
click at [1048, 14] on button "Done" at bounding box center [1075, 15] width 124 height 31
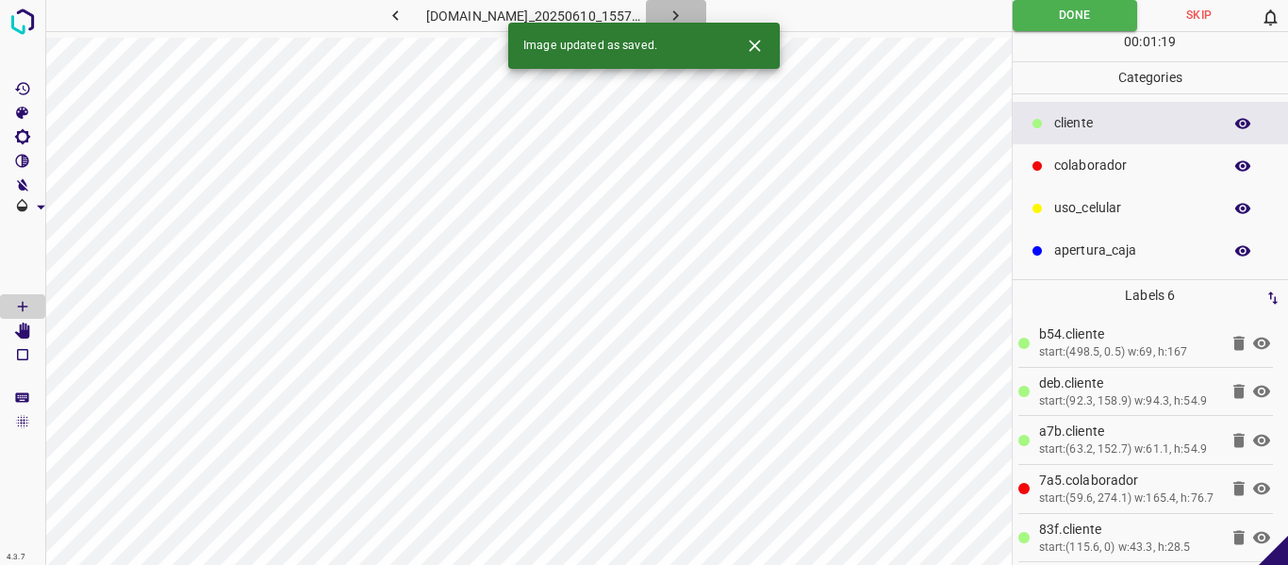
click at [685, 16] on icon "button" at bounding box center [676, 16] width 20 height 20
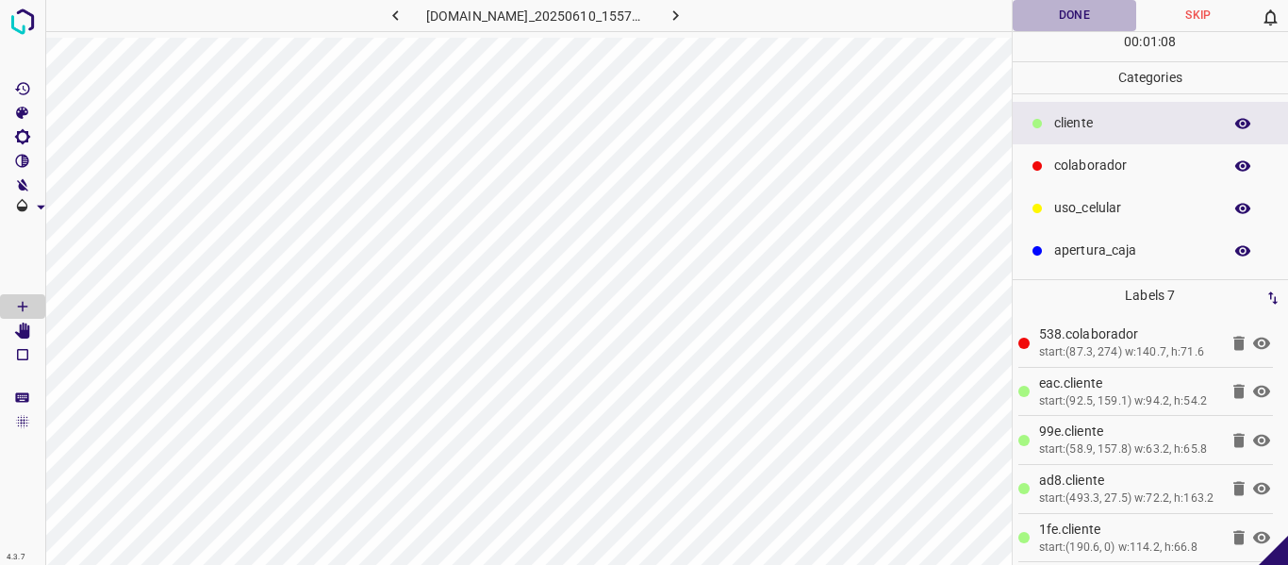
click at [1067, 18] on button "Done" at bounding box center [1075, 15] width 124 height 31
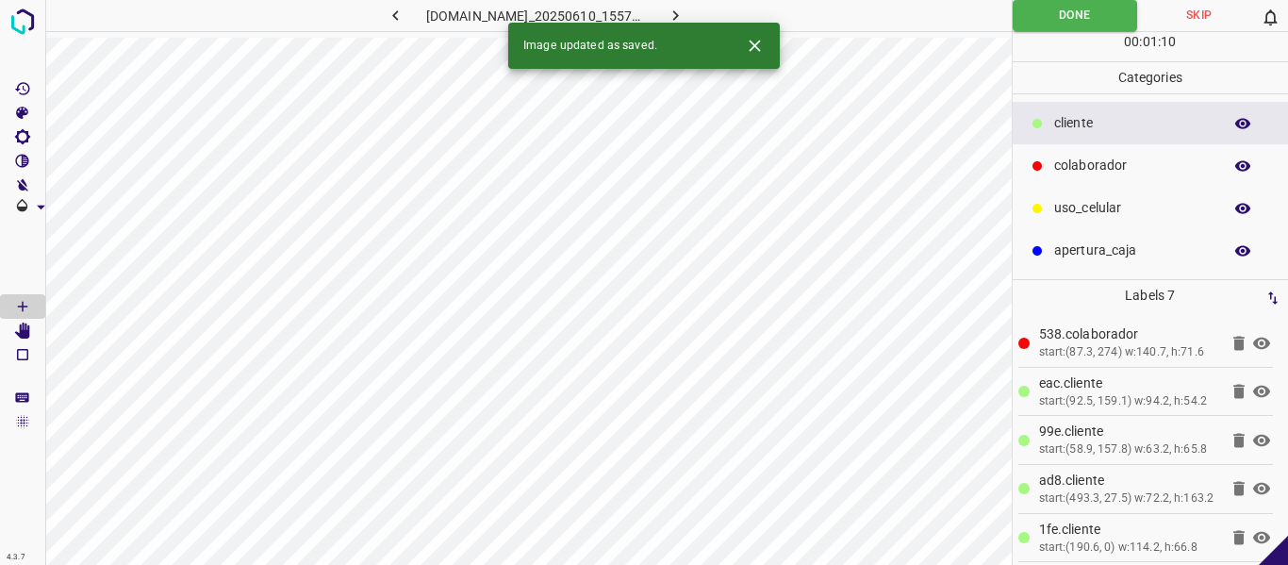
click at [706, 13] on button "button" at bounding box center [676, 15] width 60 height 31
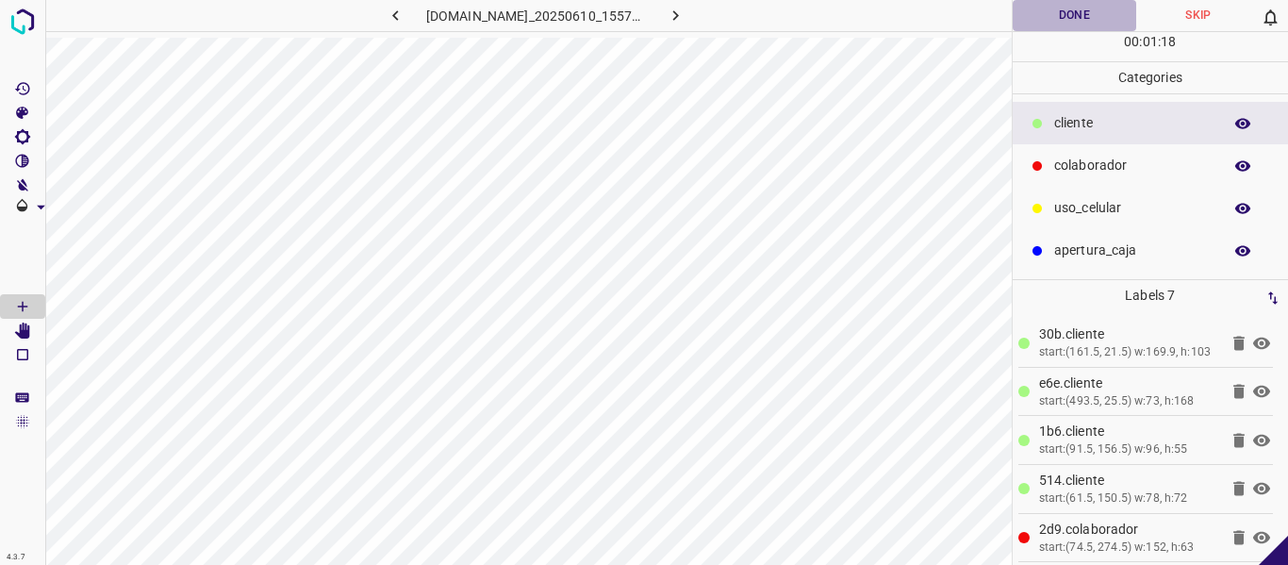
click at [1087, 11] on button "Done" at bounding box center [1075, 15] width 124 height 31
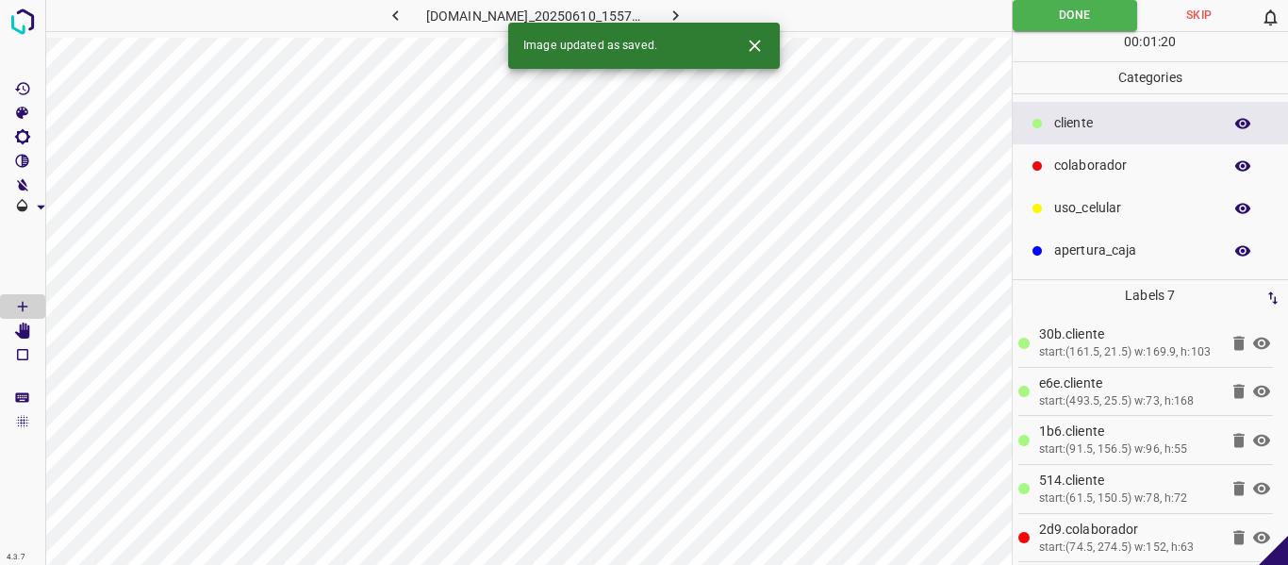
click at [685, 17] on icon "button" at bounding box center [676, 16] width 20 height 20
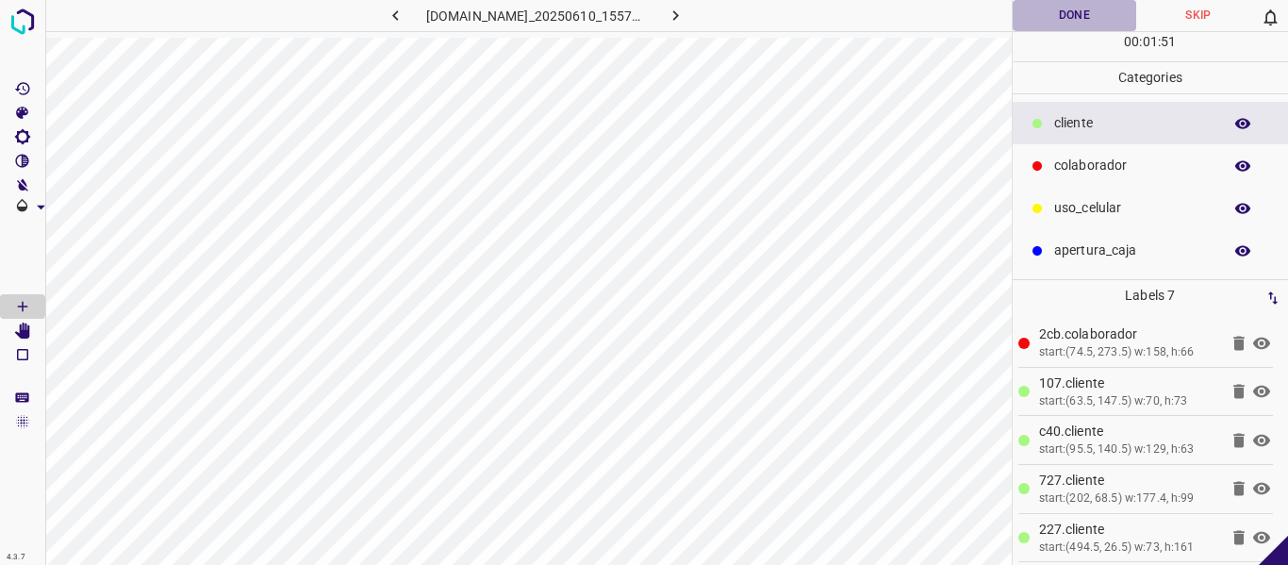
click at [1068, 25] on button "Done" at bounding box center [1075, 15] width 124 height 31
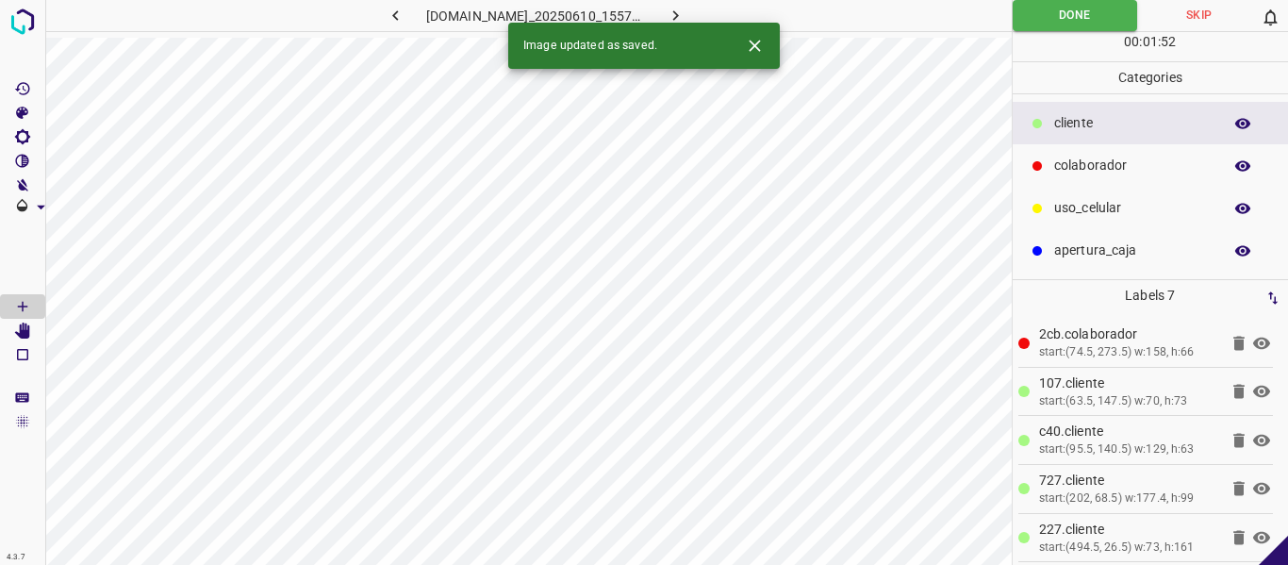
click at [685, 12] on icon "button" at bounding box center [676, 16] width 20 height 20
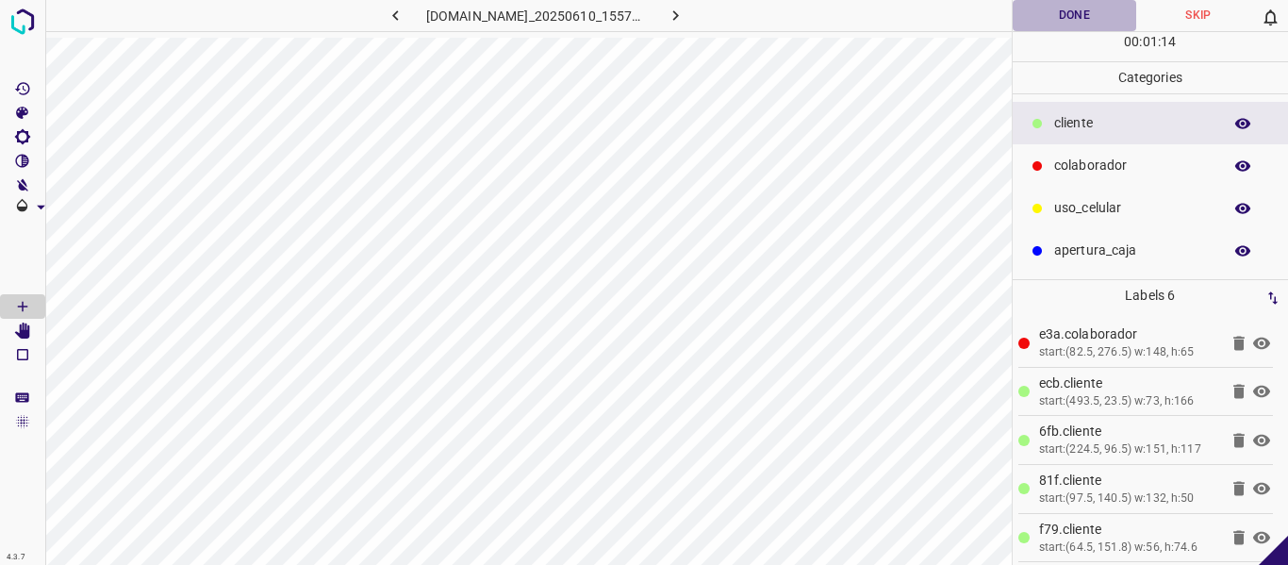
click at [1025, 10] on button "Done" at bounding box center [1075, 15] width 124 height 31
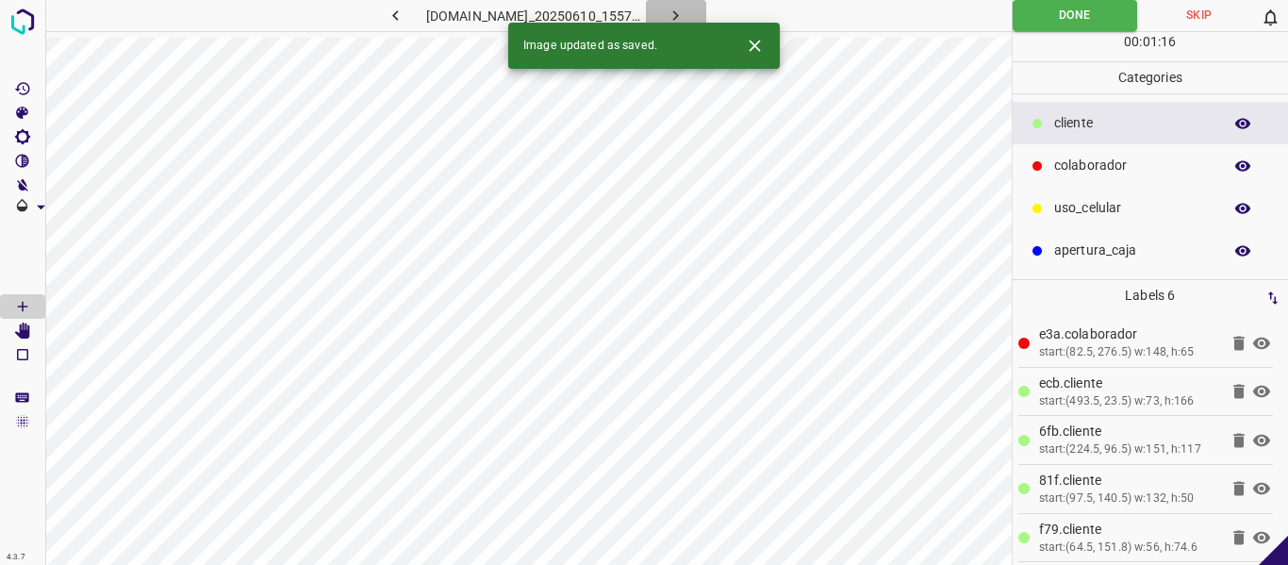
click at [685, 8] on icon "button" at bounding box center [676, 16] width 20 height 20
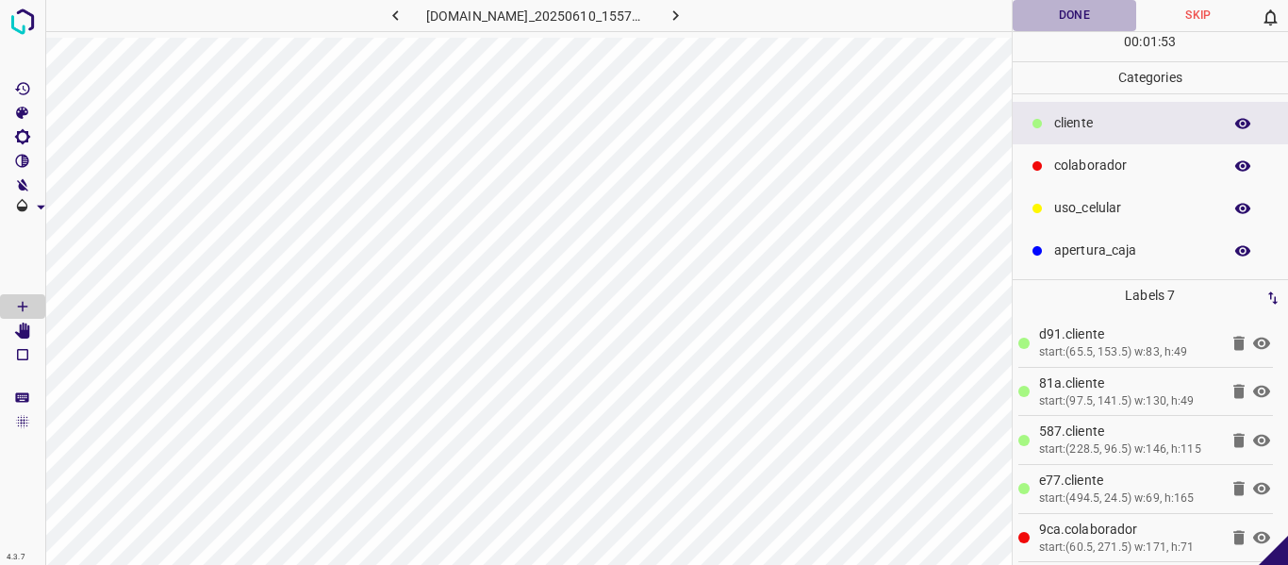
click at [1055, 22] on button "Done" at bounding box center [1075, 15] width 124 height 31
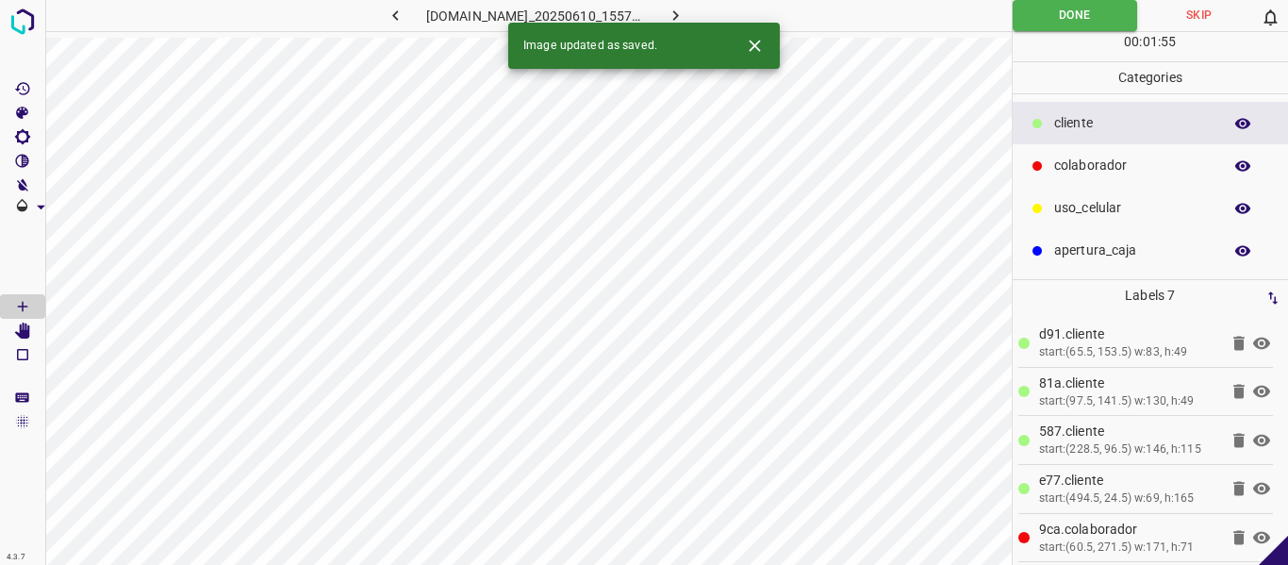
click at [685, 15] on icon "button" at bounding box center [676, 16] width 20 height 20
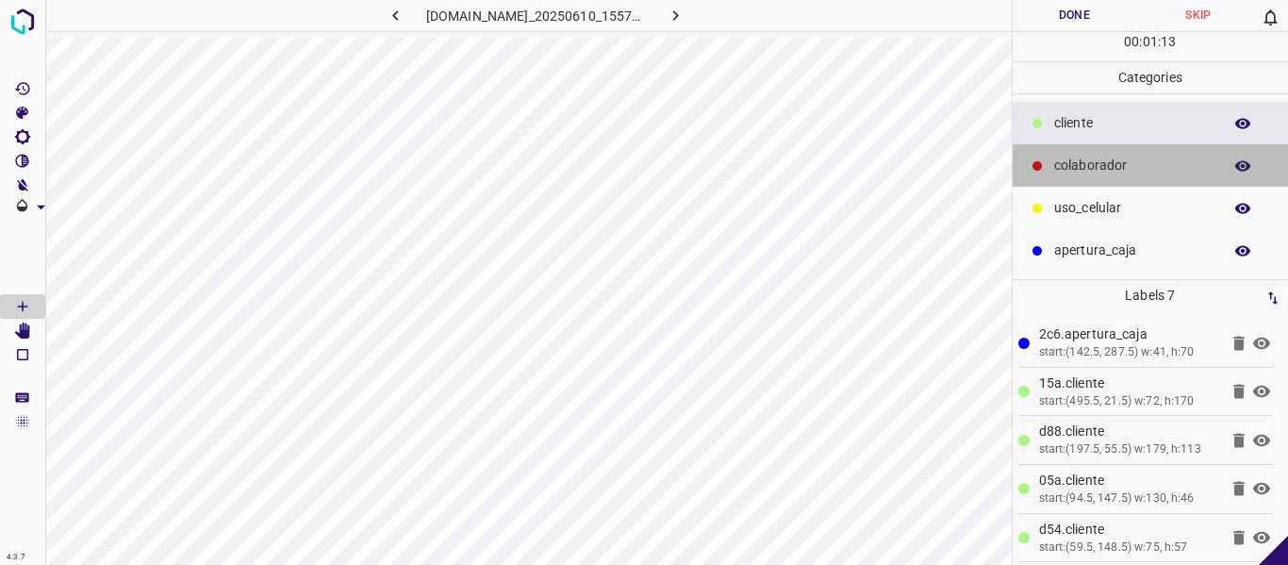
click at [1098, 170] on p "colaborador" at bounding box center [1133, 166] width 158 height 20
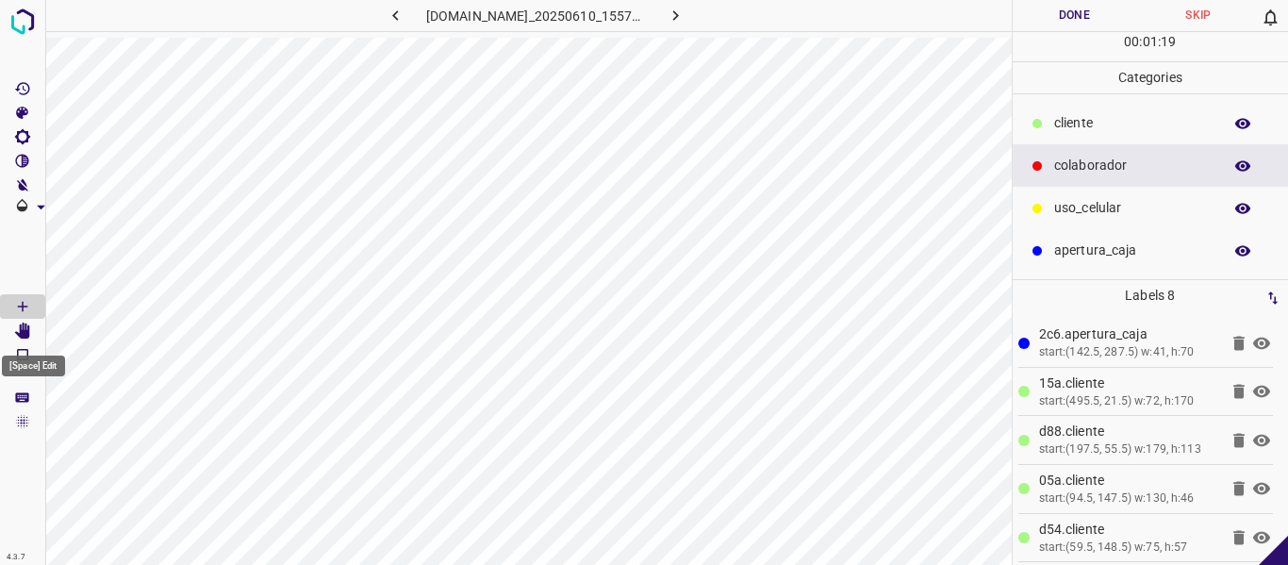
click at [17, 329] on icon "[Space] Edit" at bounding box center [22, 330] width 17 height 17
click at [26, 307] on icon "[Space] Draw" at bounding box center [22, 306] width 17 height 17
click at [1045, 18] on button "Done" at bounding box center [1075, 15] width 124 height 31
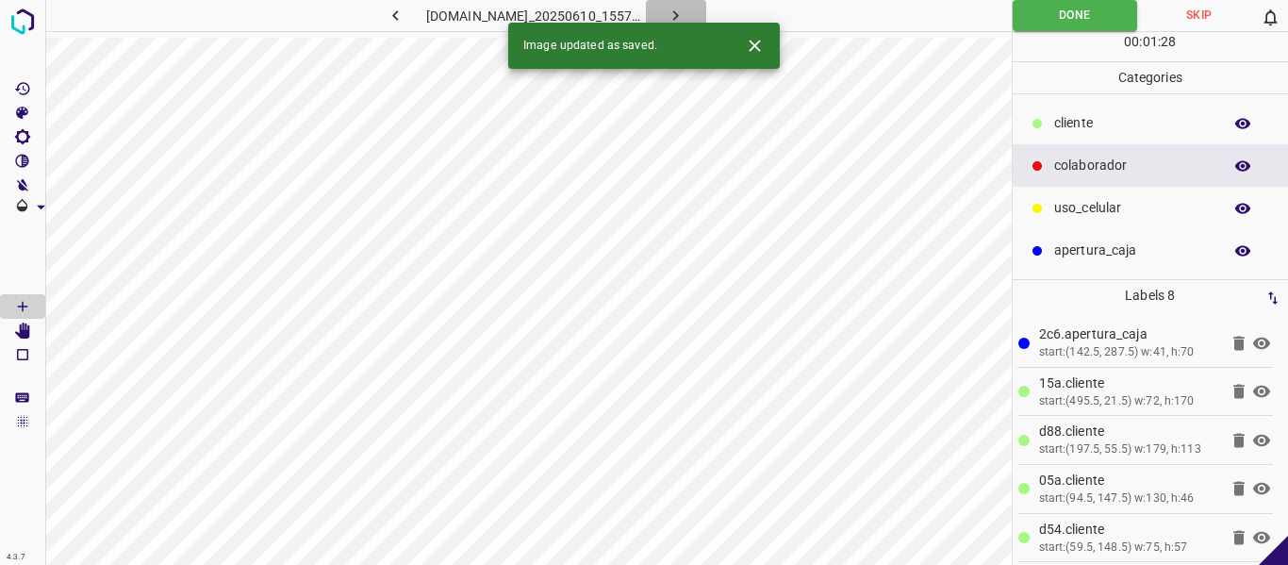
click at [685, 11] on icon "button" at bounding box center [676, 16] width 20 height 20
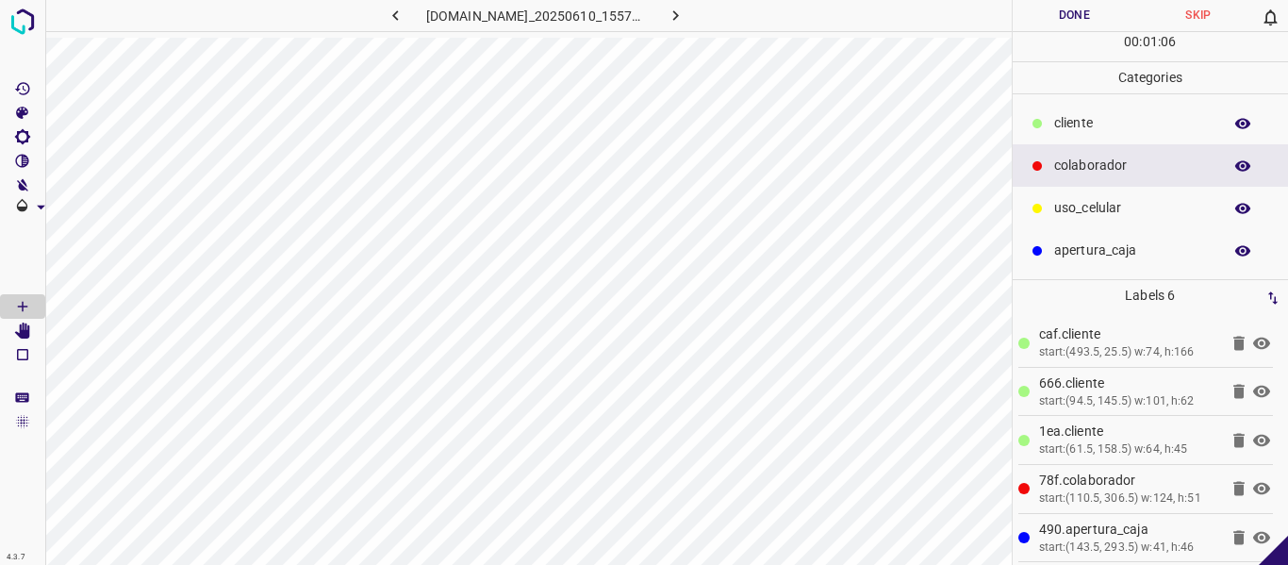
drag, startPoint x: 1102, startPoint y: 122, endPoint x: 1090, endPoint y: 124, distance: 12.6
click at [1101, 122] on p "​​cliente" at bounding box center [1133, 123] width 158 height 20
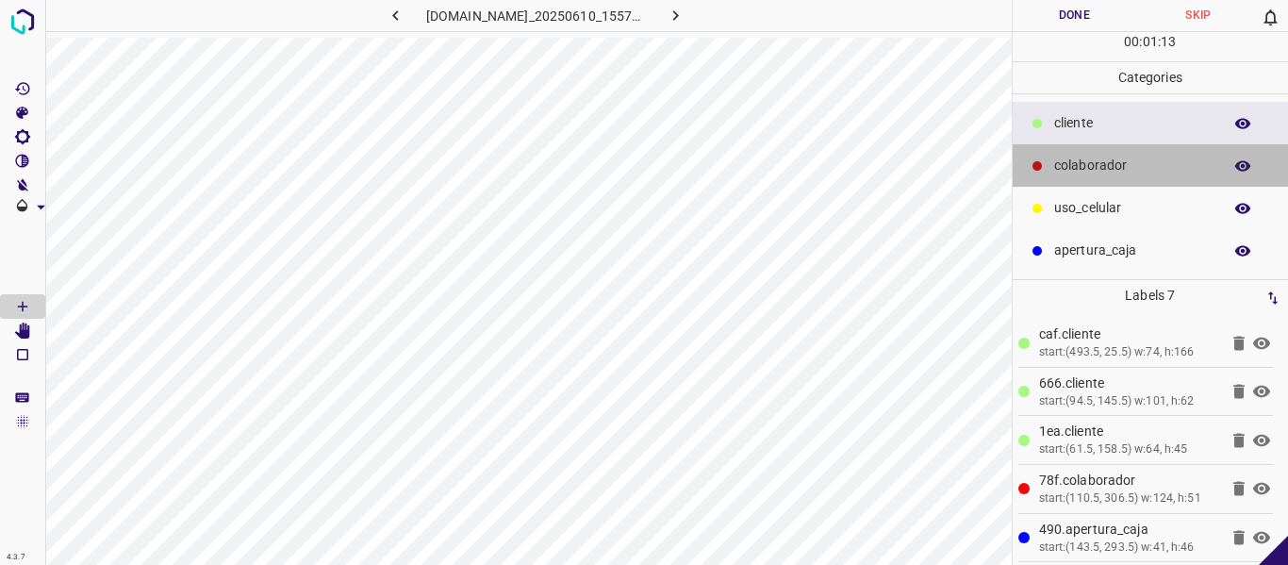
drag, startPoint x: 1128, startPoint y: 158, endPoint x: 1068, endPoint y: 179, distance: 62.9
click at [1120, 162] on p "colaborador" at bounding box center [1133, 166] width 158 height 20
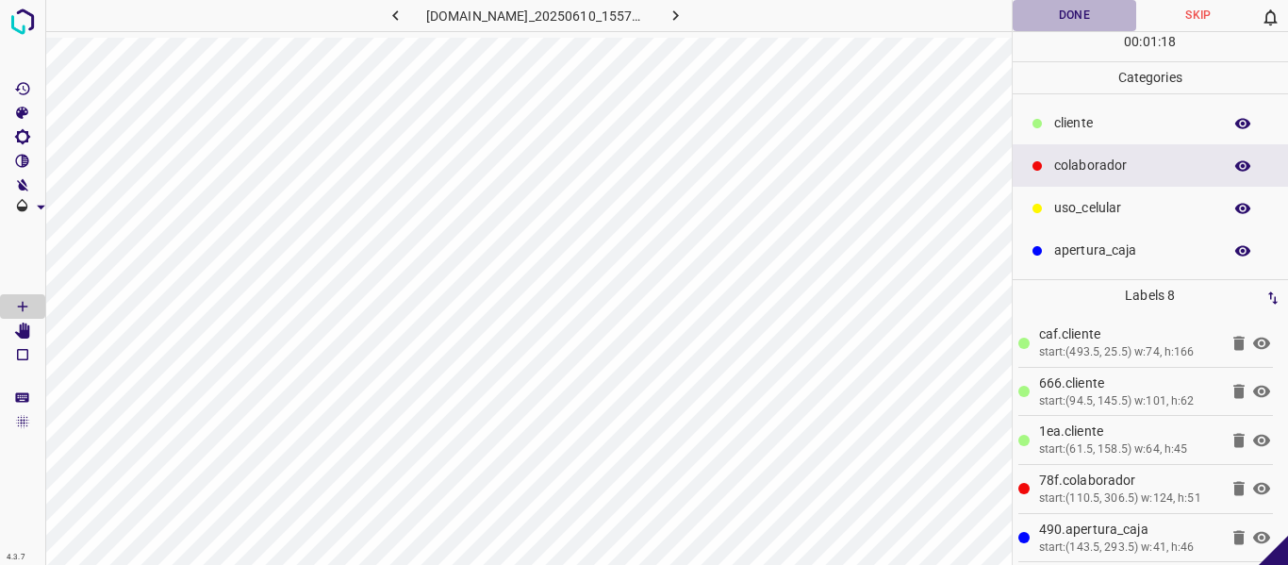
click at [1050, 25] on button "Done" at bounding box center [1075, 15] width 124 height 31
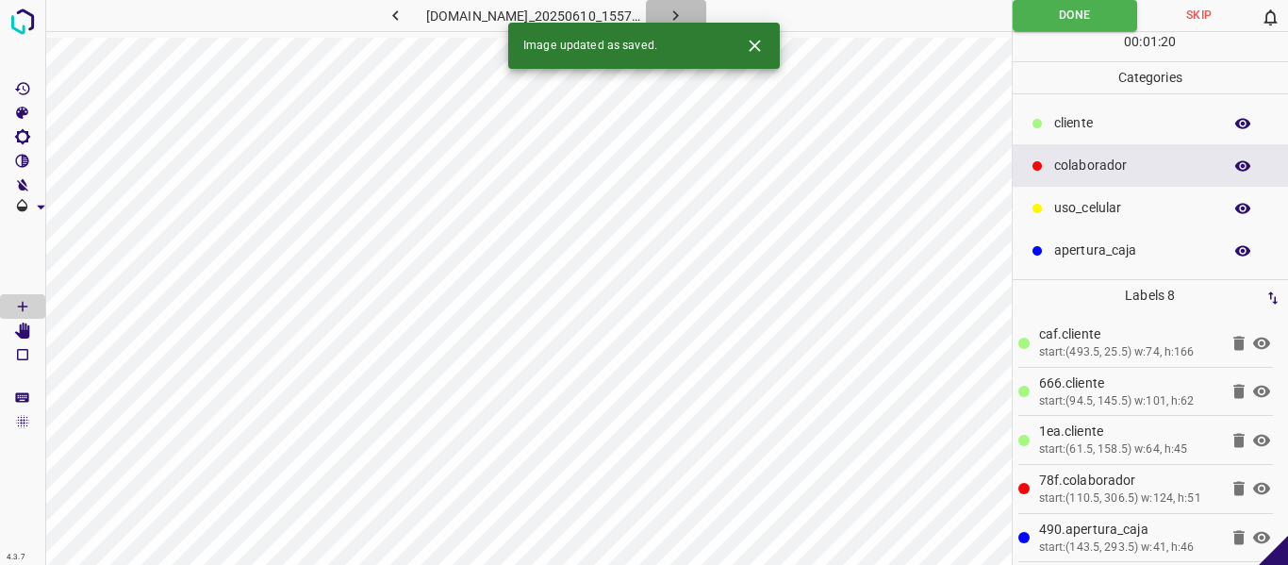
drag, startPoint x: 709, startPoint y: 9, endPoint x: 714, endPoint y: 54, distance: 44.6
click at [685, 8] on icon "button" at bounding box center [676, 16] width 20 height 20
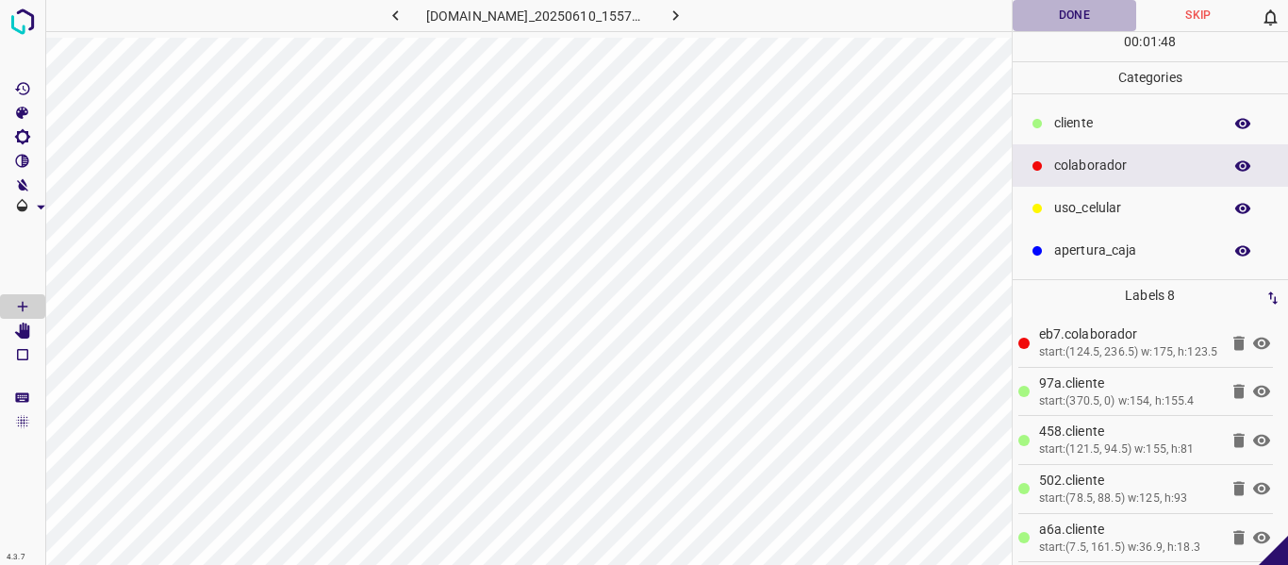
click at [1053, 20] on button "Done" at bounding box center [1075, 15] width 124 height 31
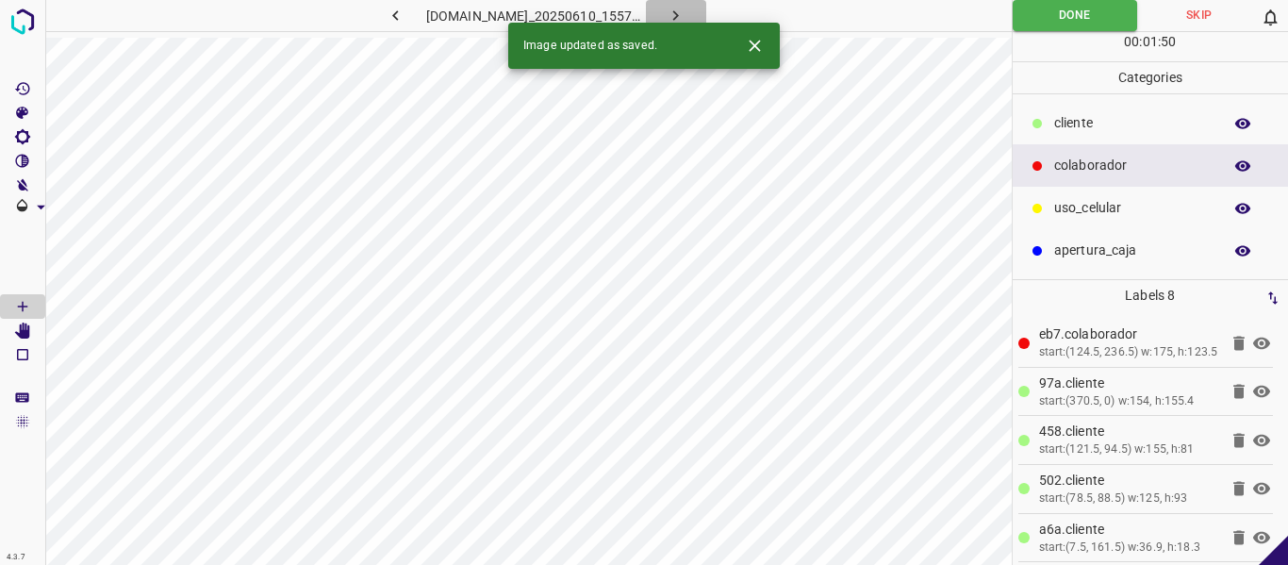
click at [679, 13] on icon "button" at bounding box center [676, 15] width 6 height 10
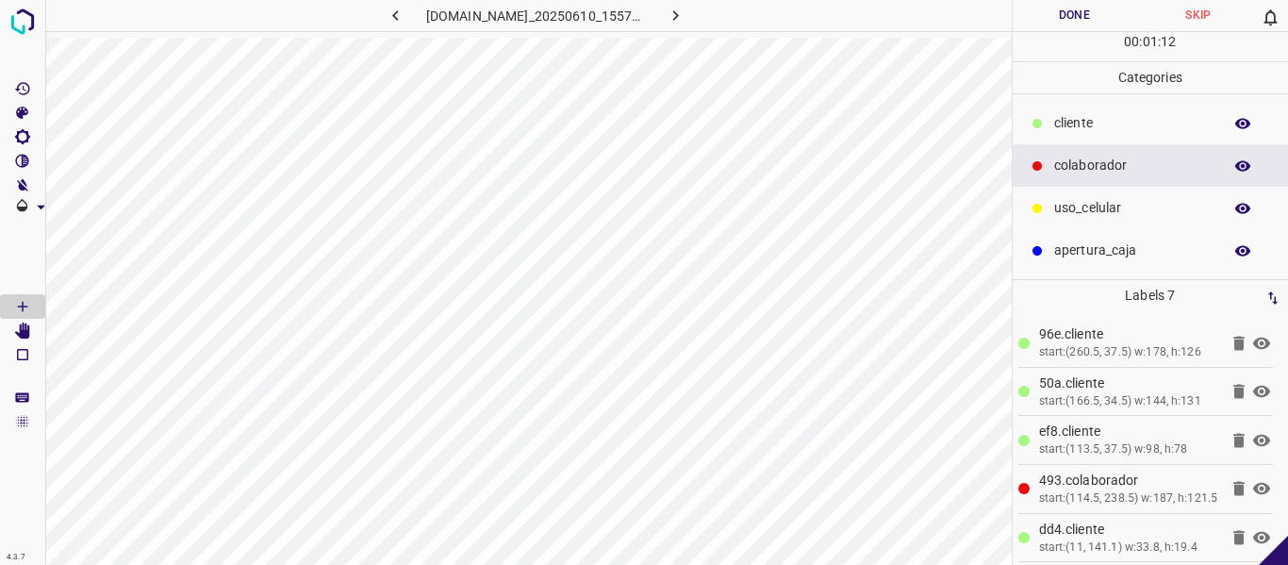
click at [1042, 10] on button "Done" at bounding box center [1075, 15] width 124 height 31
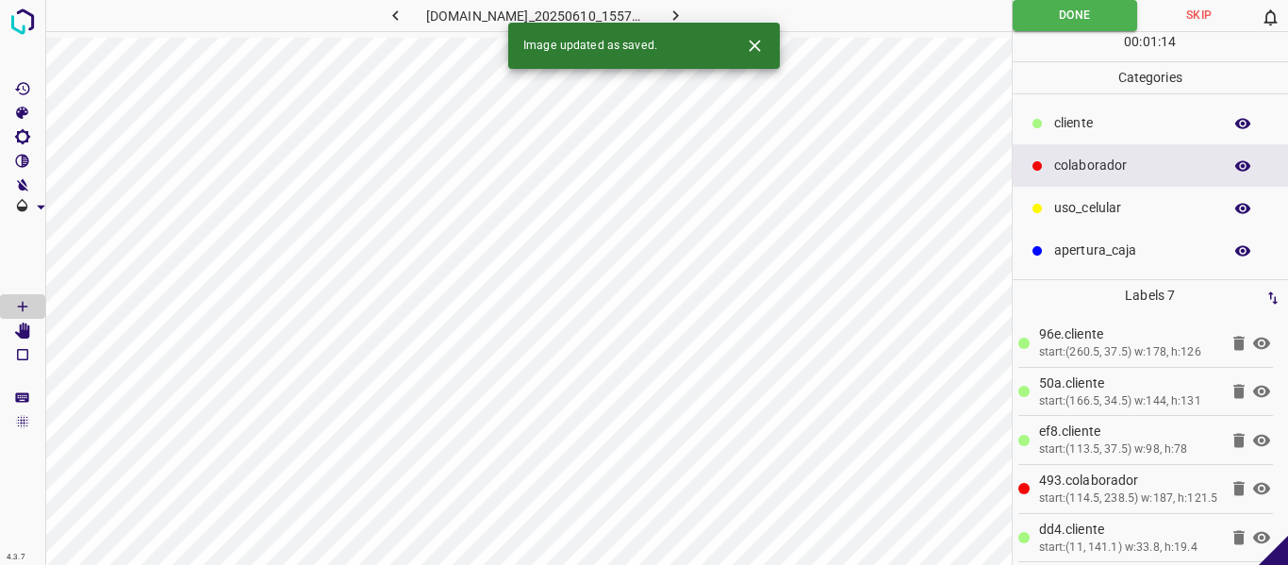
click at [688, 11] on button "button" at bounding box center [676, 15] width 60 height 31
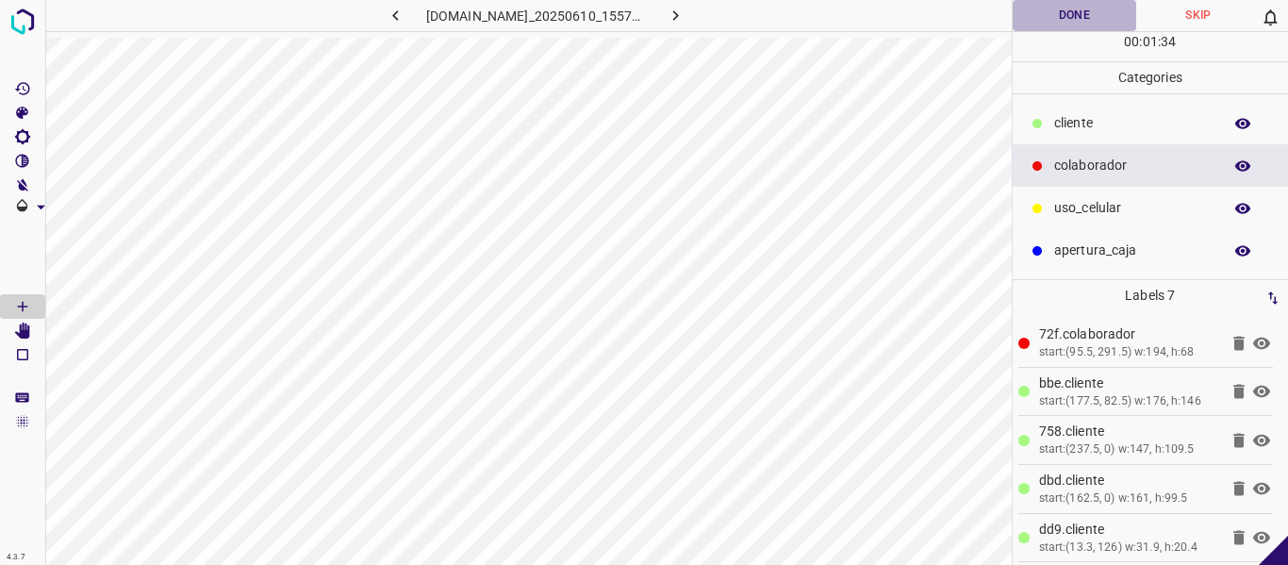
click at [1085, 23] on button "Done" at bounding box center [1075, 15] width 124 height 31
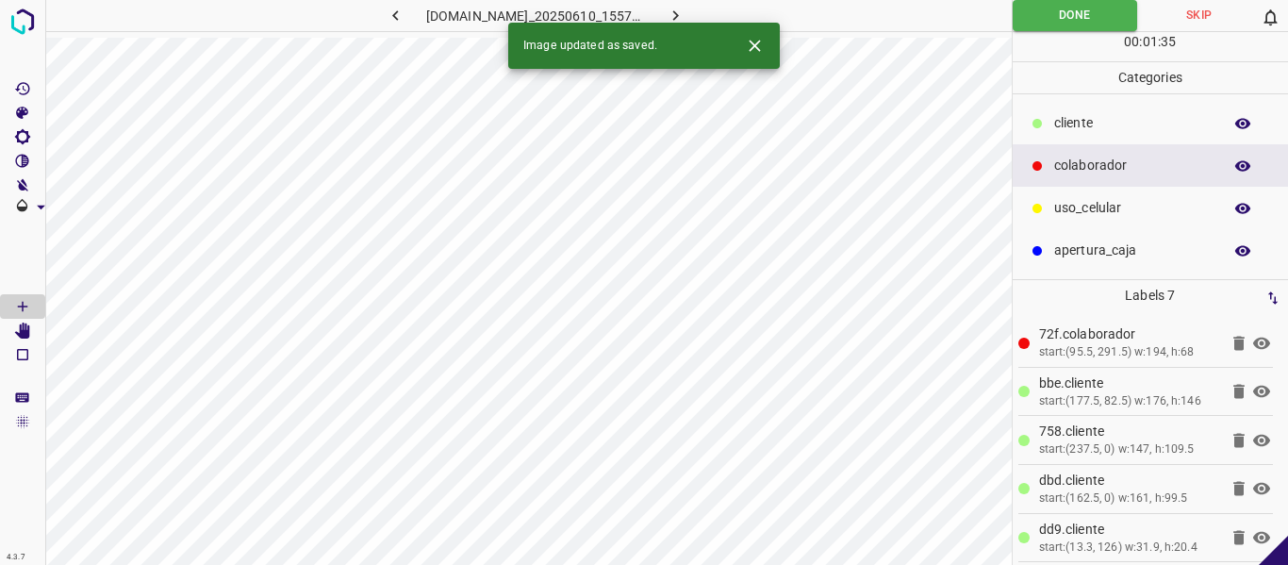
click at [685, 16] on icon "button" at bounding box center [676, 16] width 20 height 20
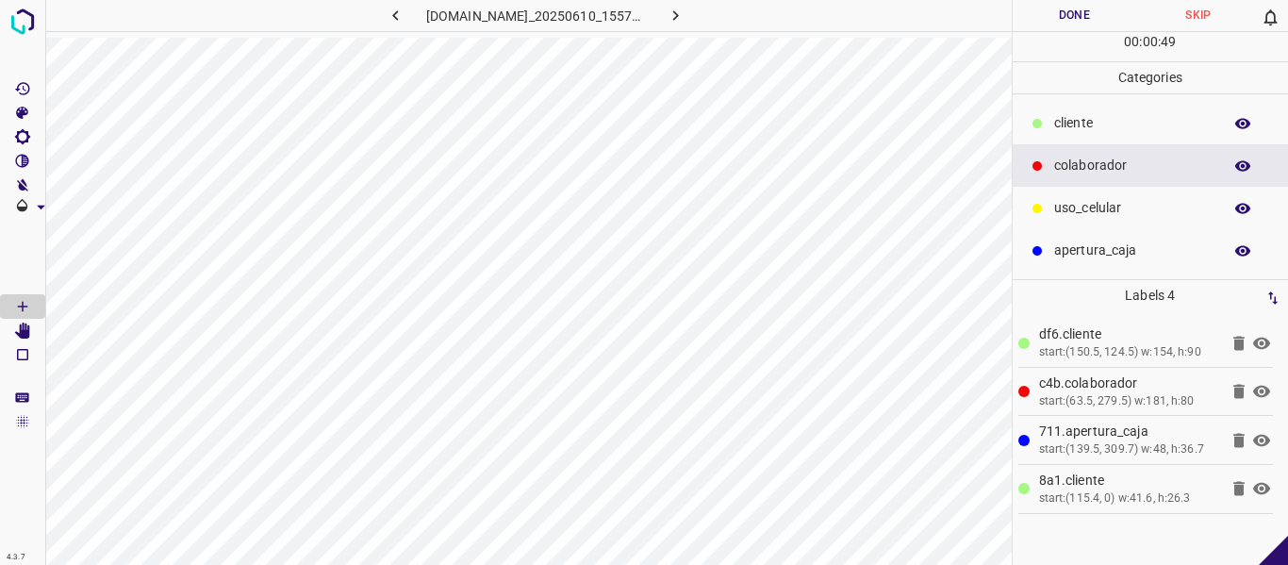
click at [1074, 122] on p "​​cliente" at bounding box center [1133, 123] width 158 height 20
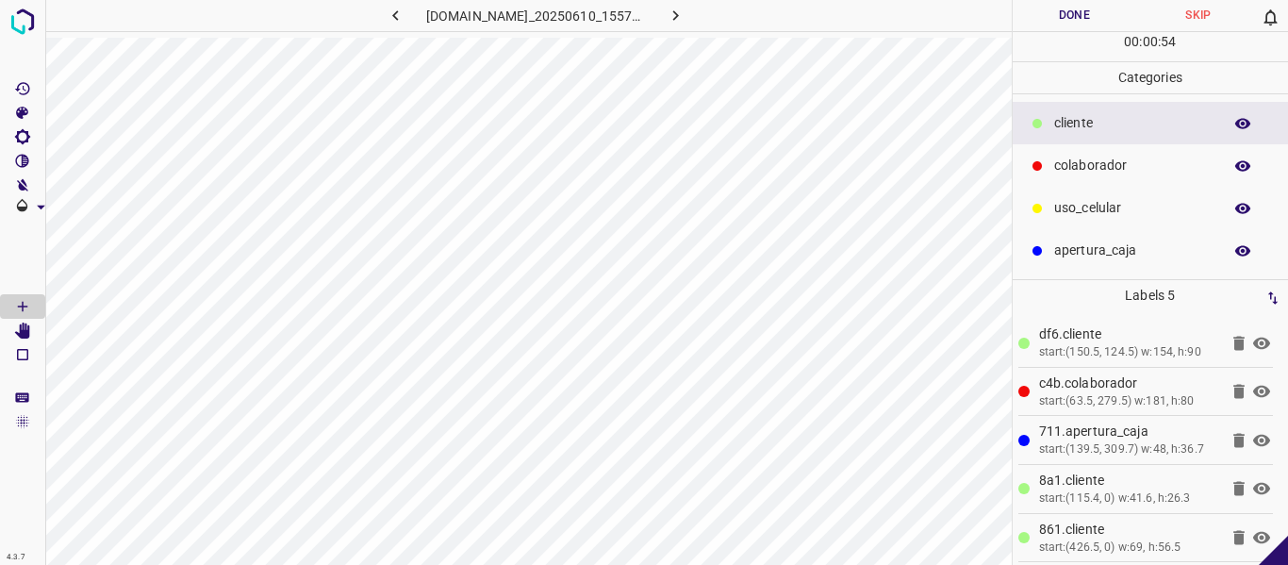
click at [1043, 19] on button "Done" at bounding box center [1075, 15] width 124 height 31
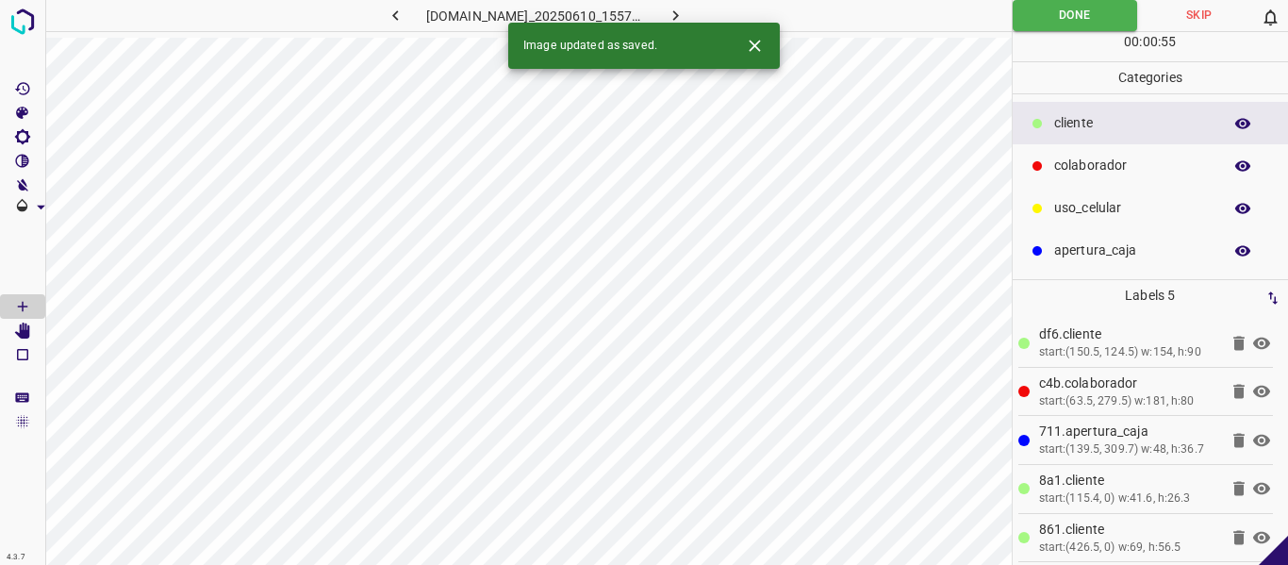
click at [685, 11] on icon "button" at bounding box center [676, 16] width 20 height 20
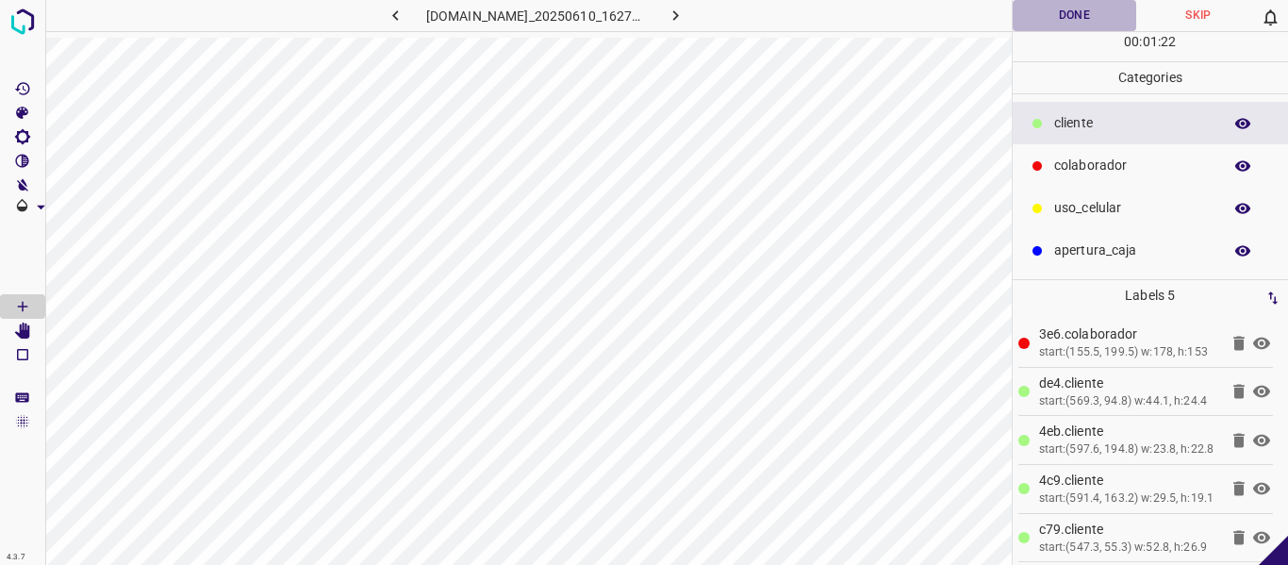
click at [1031, 23] on button "Done" at bounding box center [1075, 15] width 124 height 31
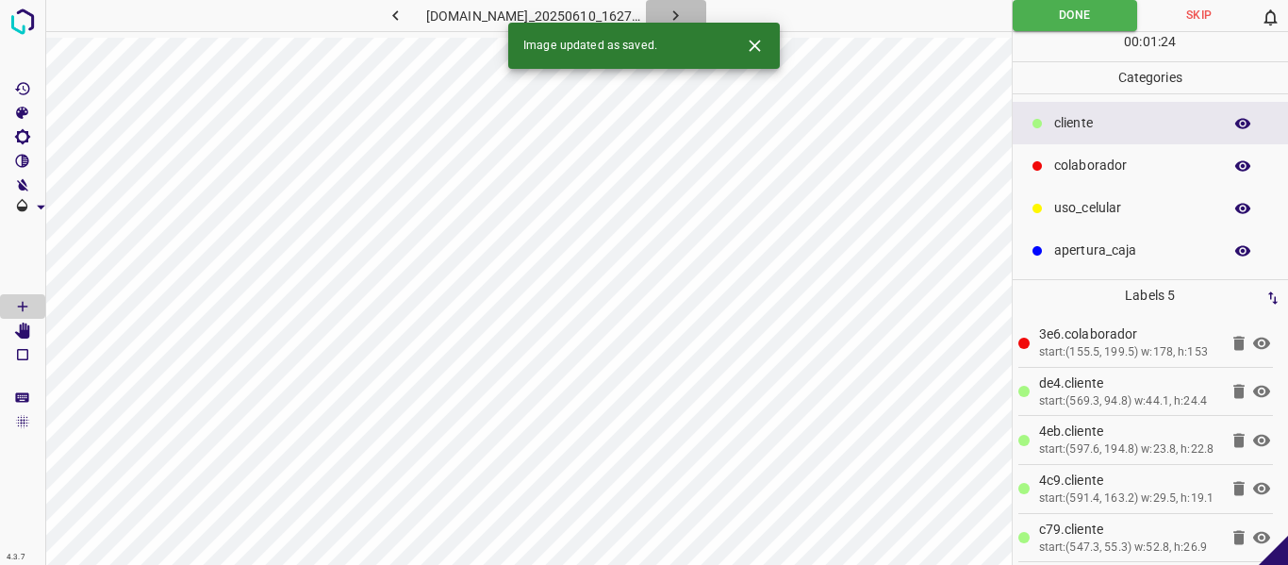
click at [685, 8] on icon "button" at bounding box center [676, 16] width 20 height 20
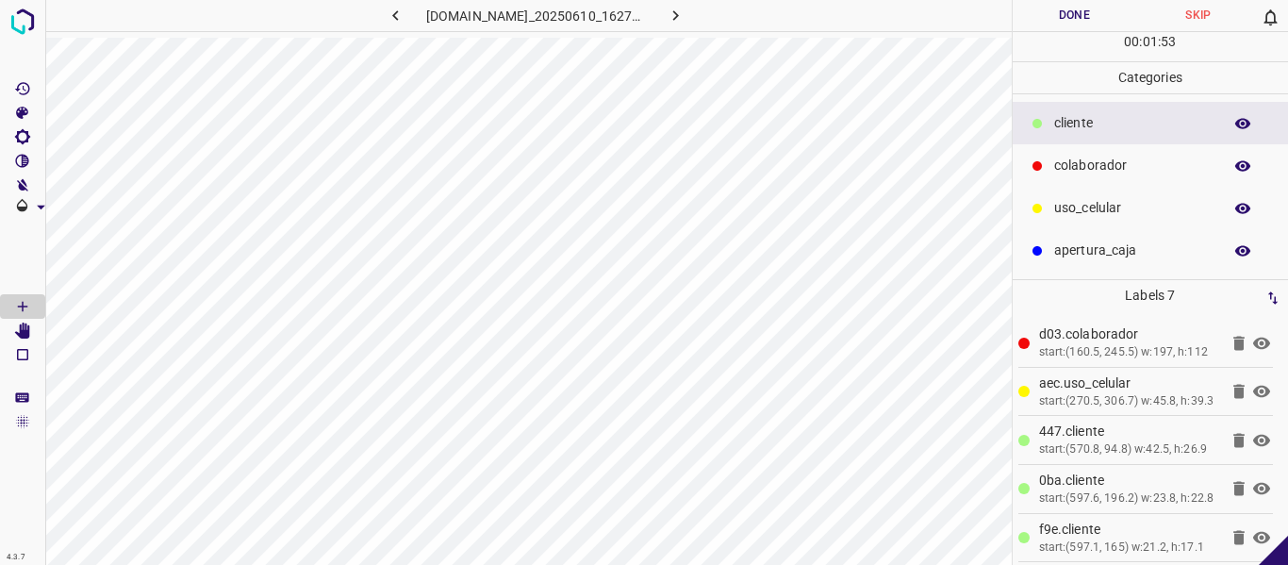
click at [1060, 10] on button "Done" at bounding box center [1075, 15] width 124 height 31
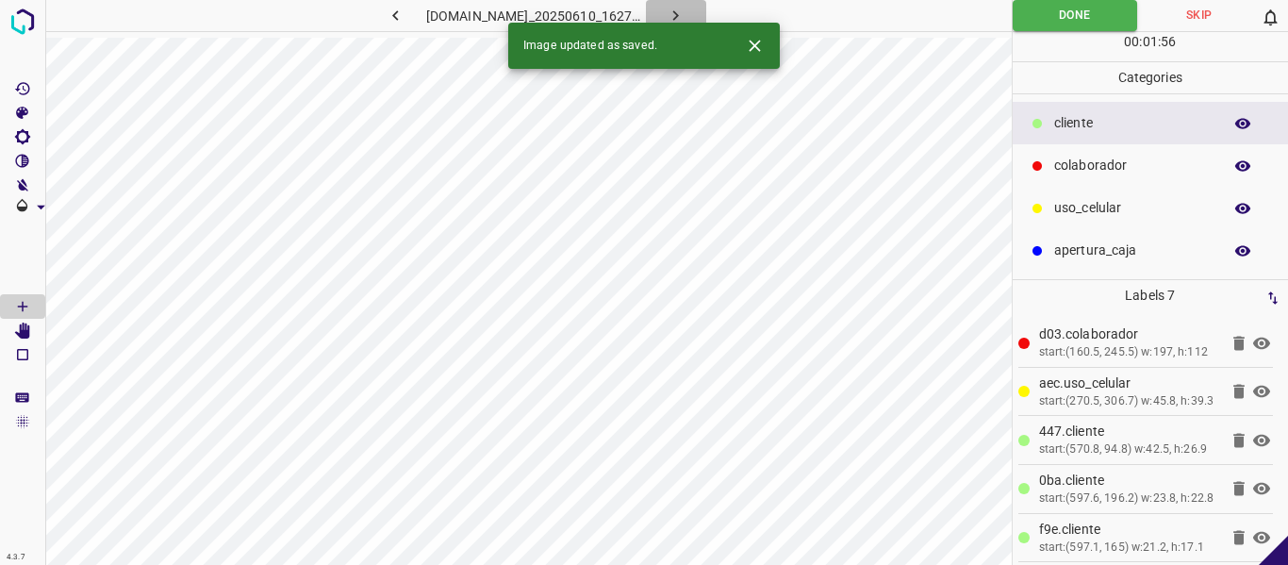
click at [685, 12] on icon "button" at bounding box center [676, 16] width 20 height 20
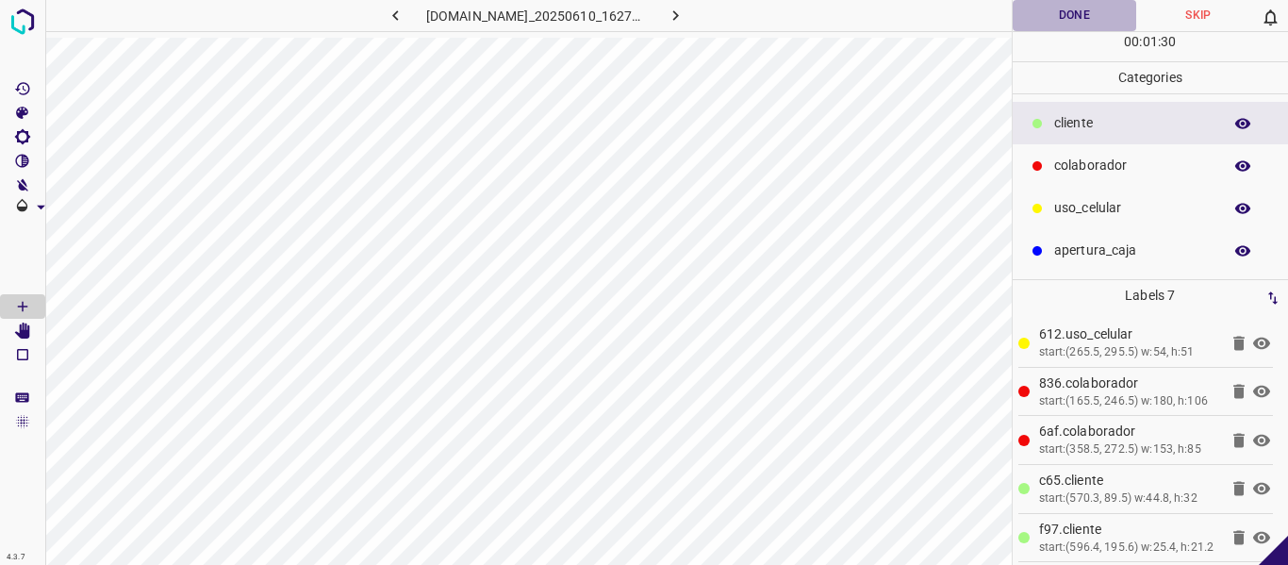
click at [1077, 17] on button "Done" at bounding box center [1075, 15] width 124 height 31
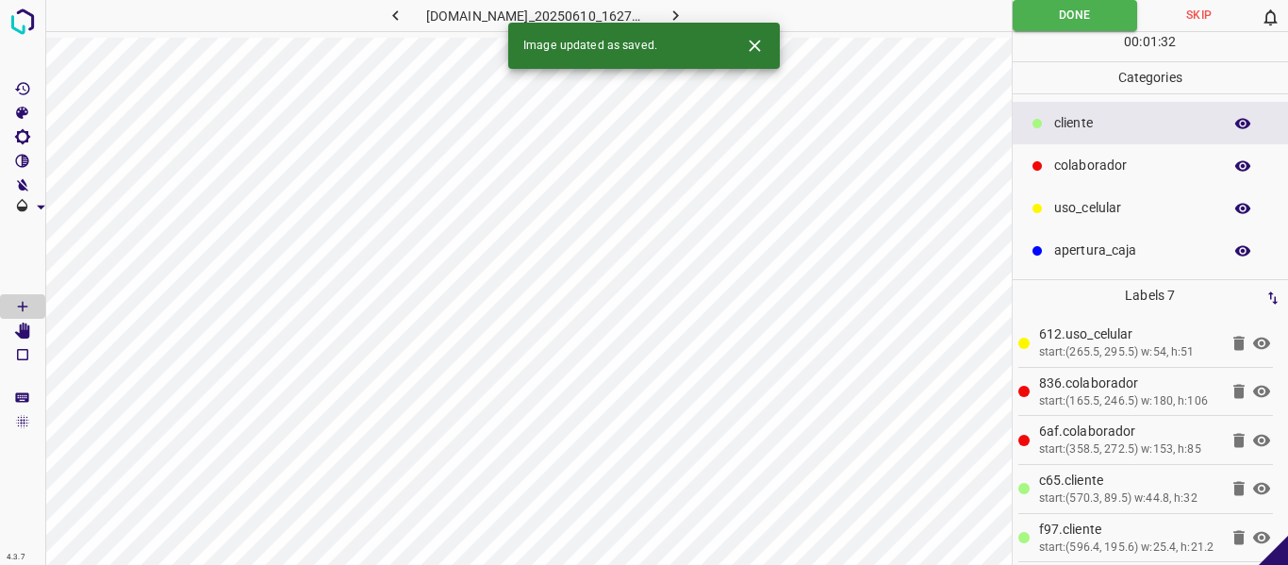
click at [685, 14] on icon "button" at bounding box center [676, 16] width 20 height 20
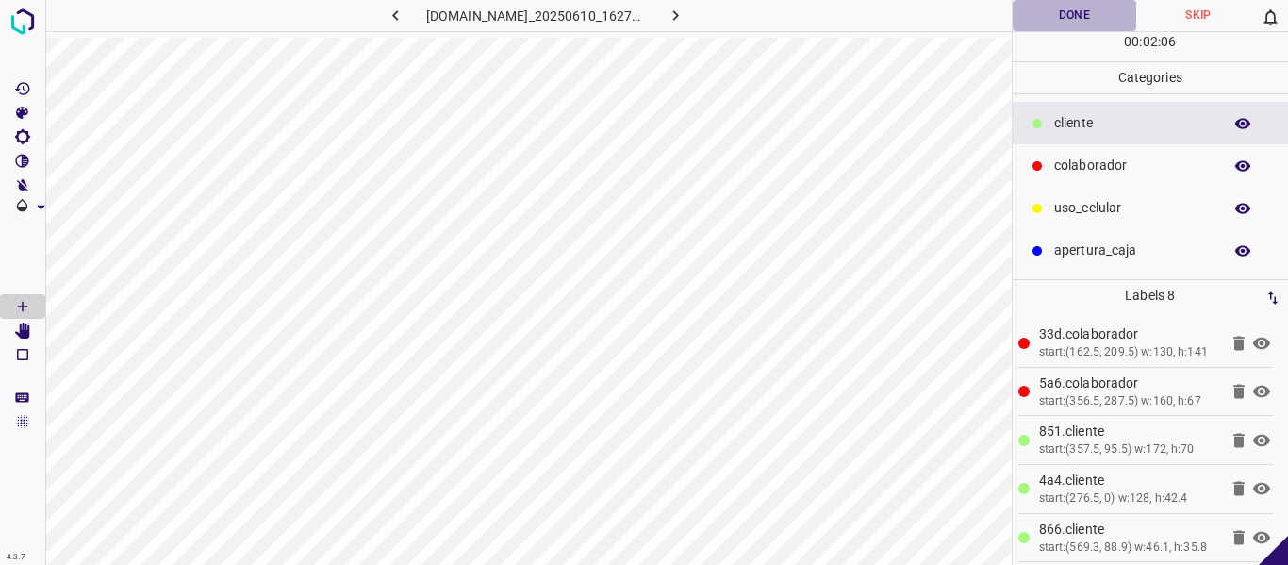
click at [1082, 11] on button "Done" at bounding box center [1075, 15] width 124 height 31
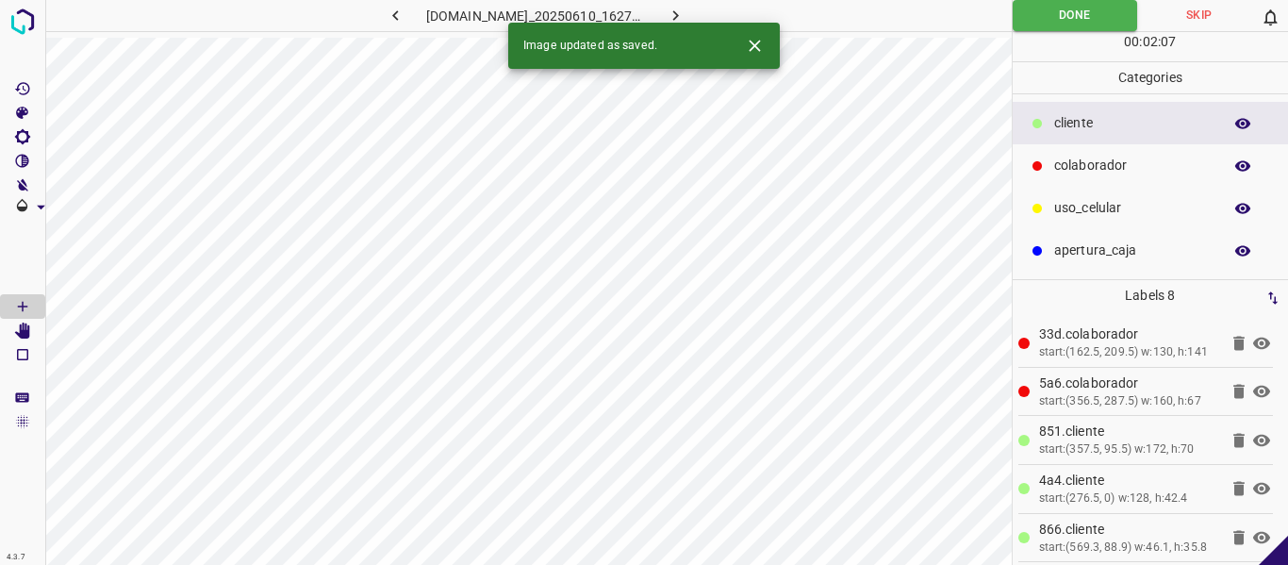
click at [706, 15] on button "button" at bounding box center [676, 15] width 60 height 31
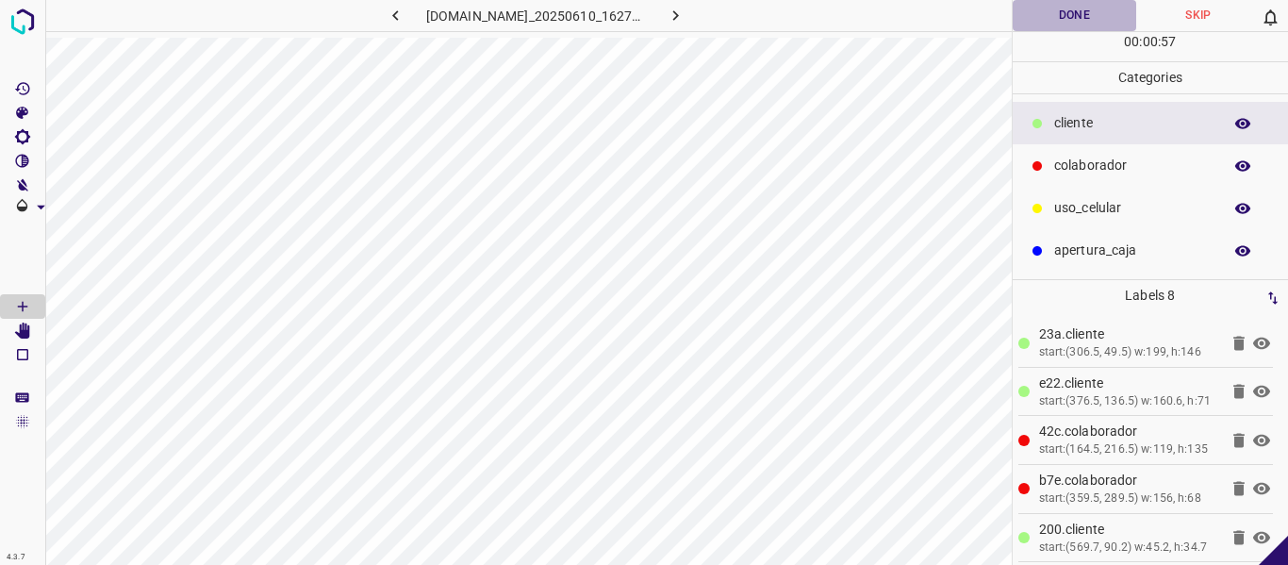
click at [1079, 11] on button "Done" at bounding box center [1075, 15] width 124 height 31
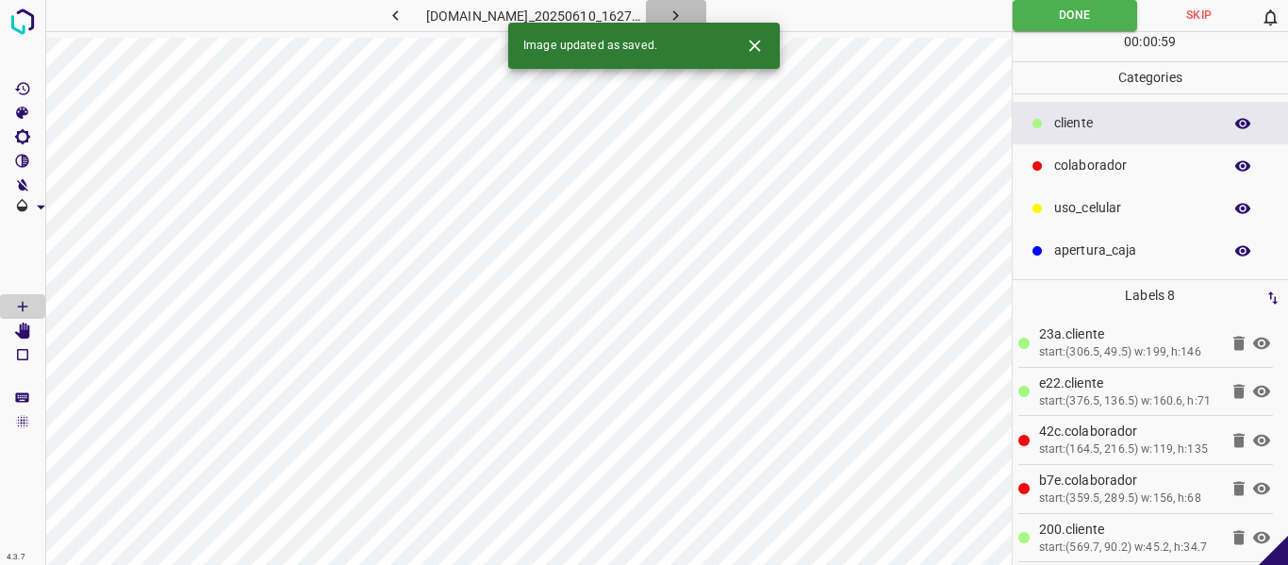
click at [706, 14] on button "button" at bounding box center [676, 15] width 60 height 31
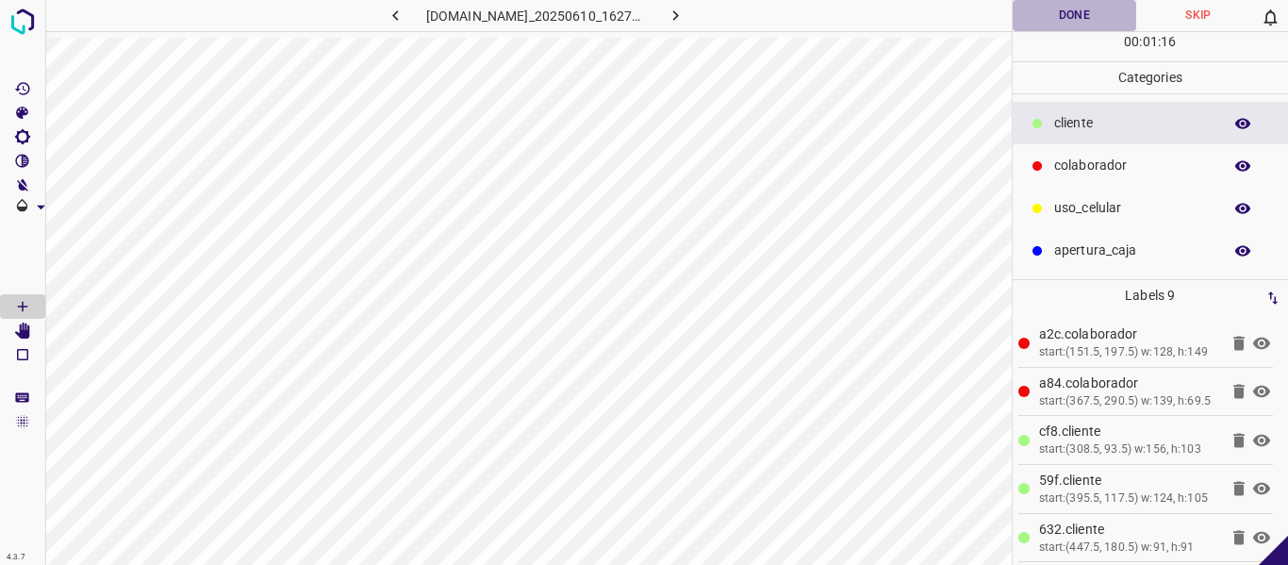
click at [1078, 20] on button "Done" at bounding box center [1075, 15] width 124 height 31
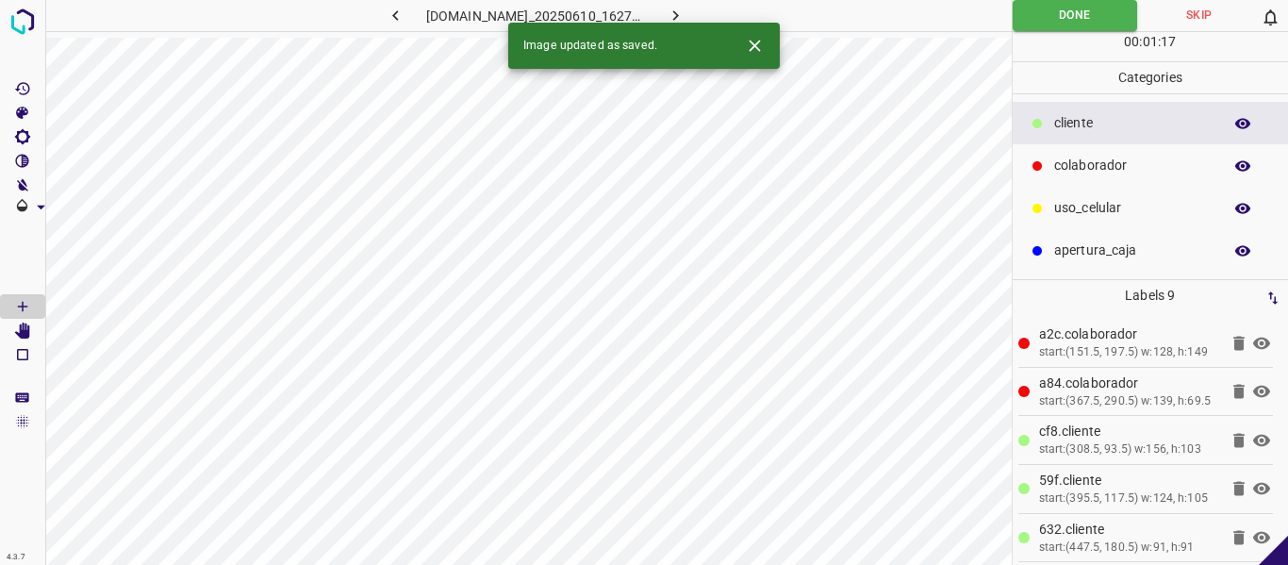
click at [685, 13] on icon "button" at bounding box center [676, 16] width 20 height 20
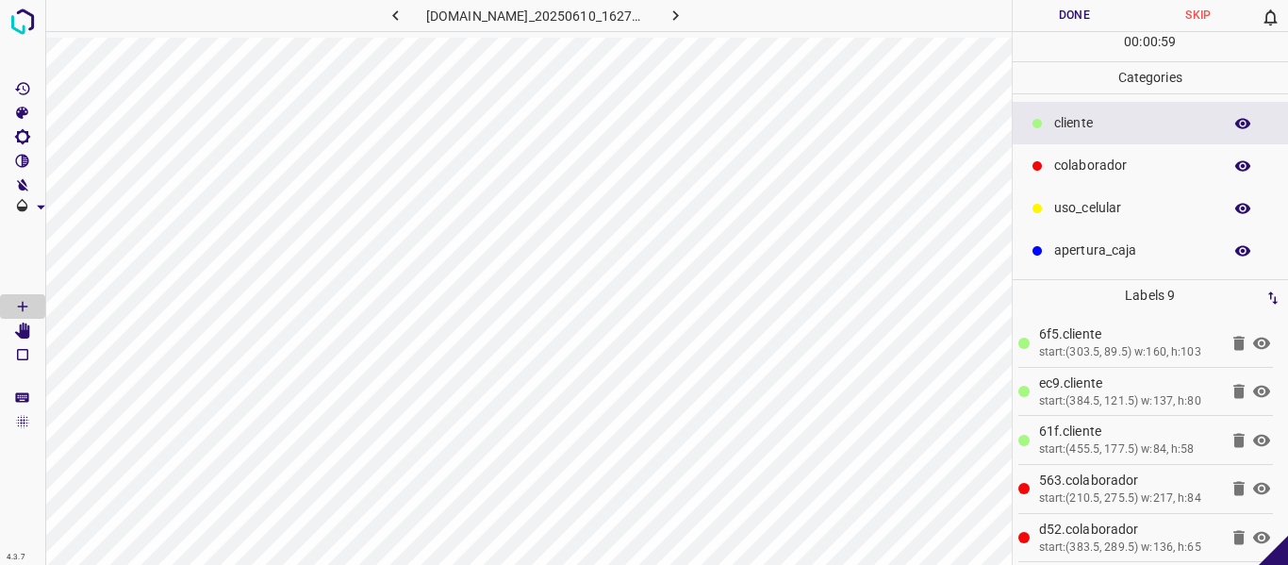
click at [1075, 3] on button "Done" at bounding box center [1075, 15] width 124 height 31
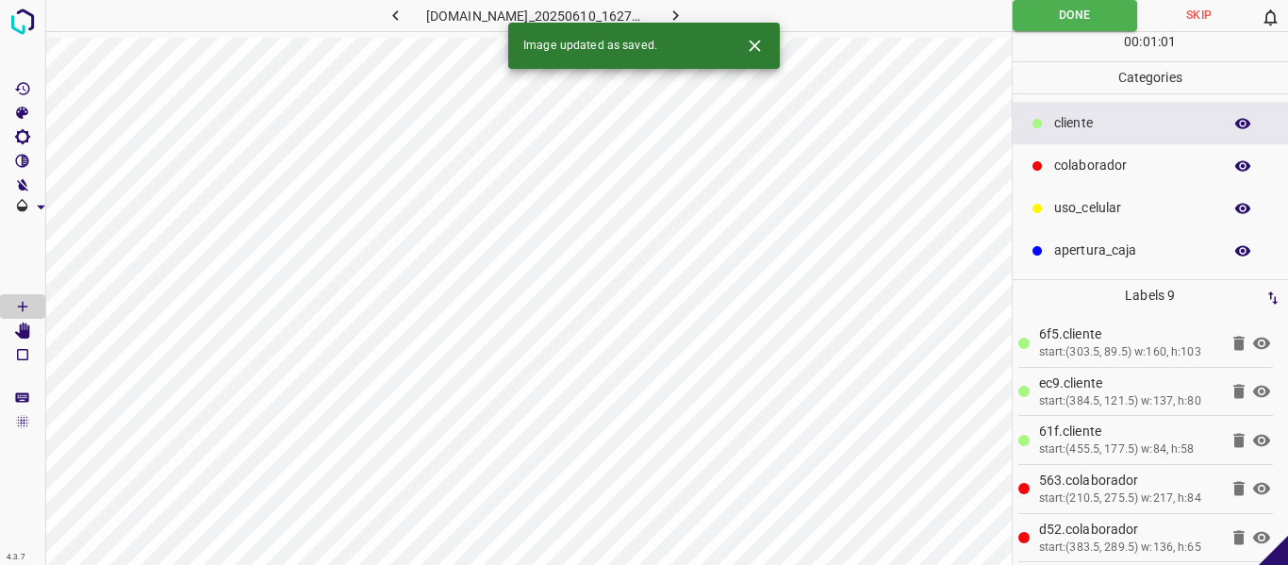
click at [685, 14] on icon "button" at bounding box center [676, 16] width 20 height 20
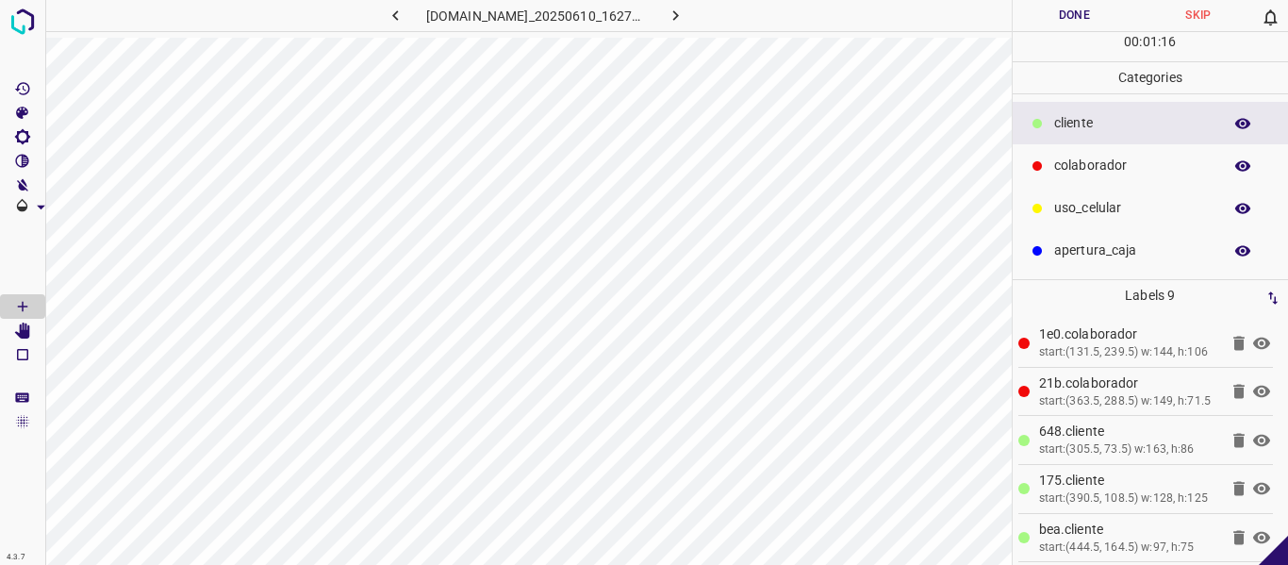
click at [1068, 21] on button "Done" at bounding box center [1075, 15] width 124 height 31
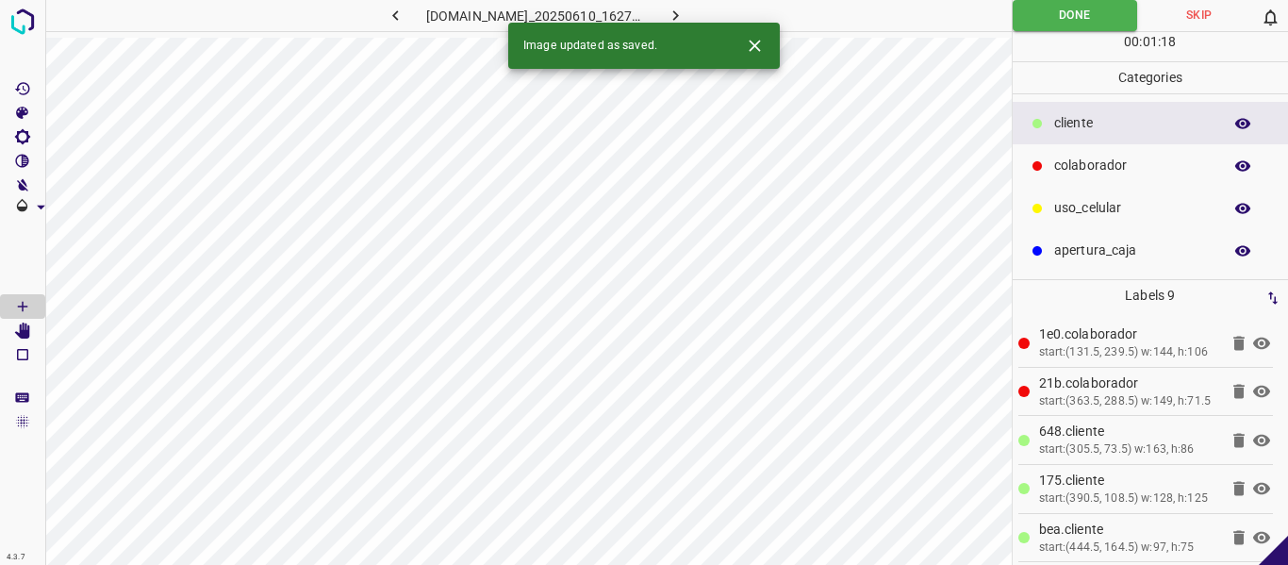
click at [685, 12] on icon "button" at bounding box center [676, 16] width 20 height 20
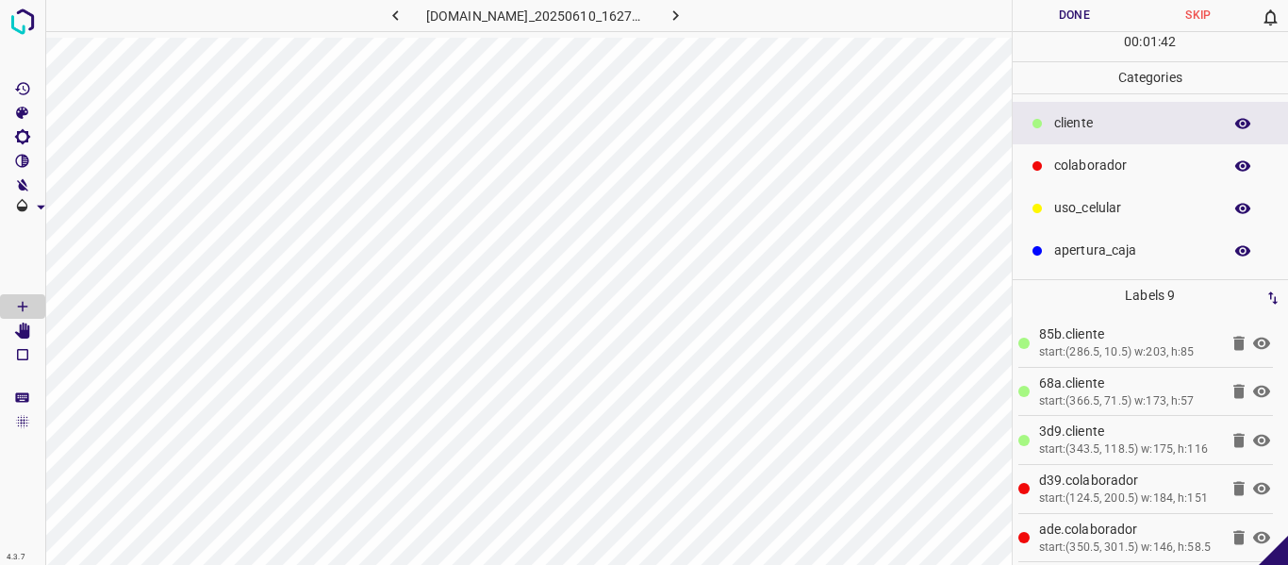
click at [1044, 21] on button "Done" at bounding box center [1075, 15] width 124 height 31
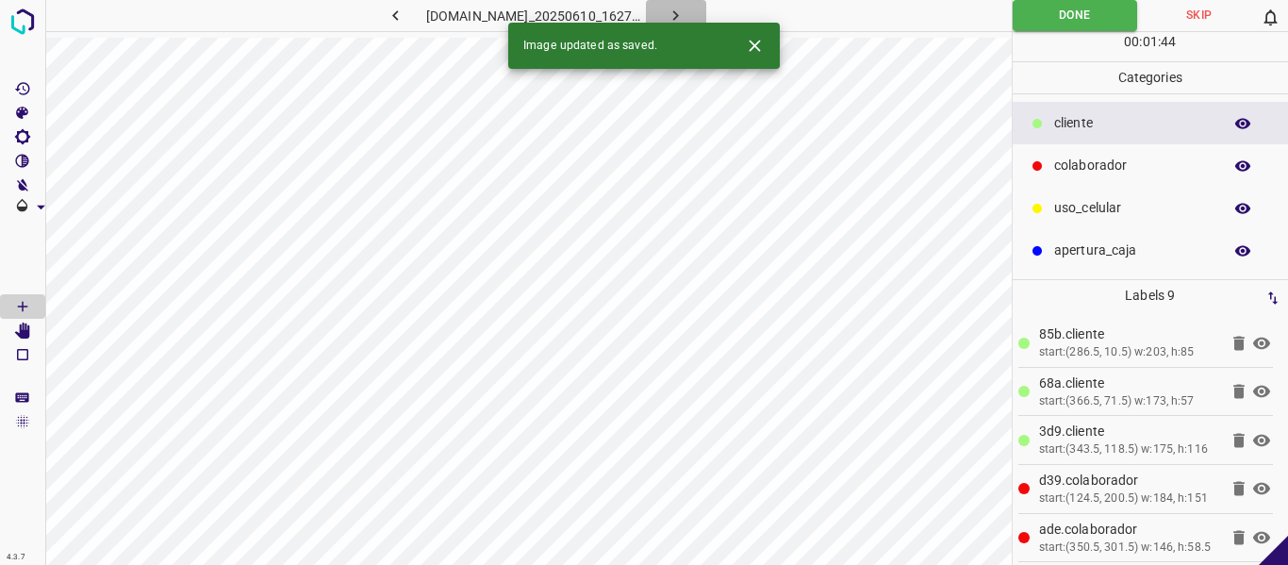
click at [685, 14] on icon "button" at bounding box center [676, 16] width 20 height 20
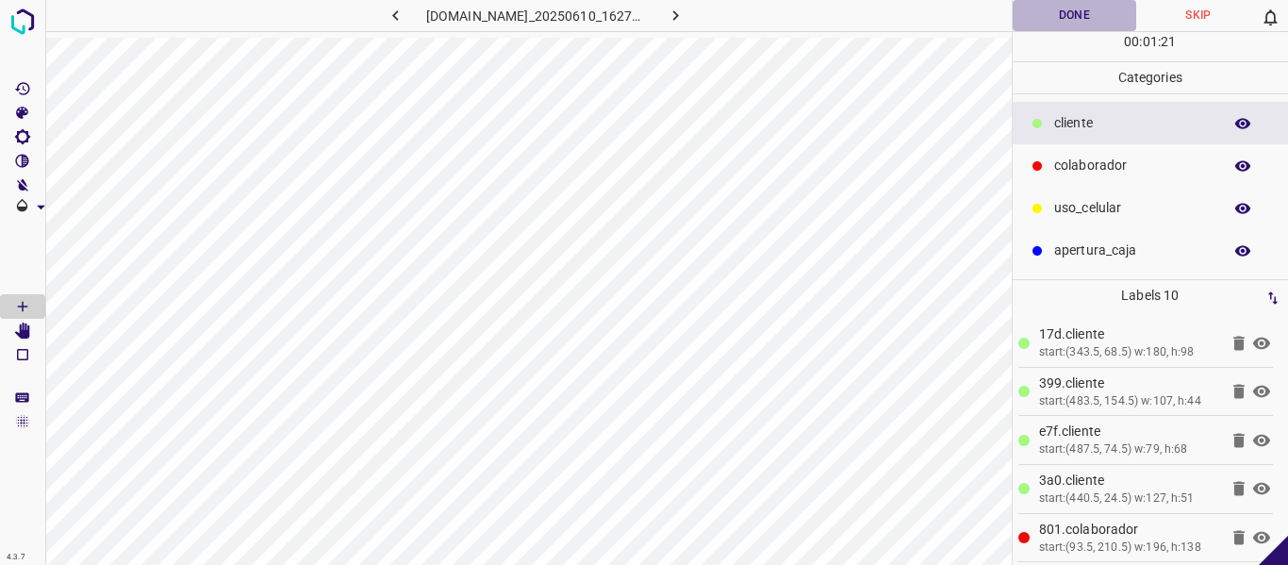
click at [1061, 14] on button "Done" at bounding box center [1075, 15] width 124 height 31
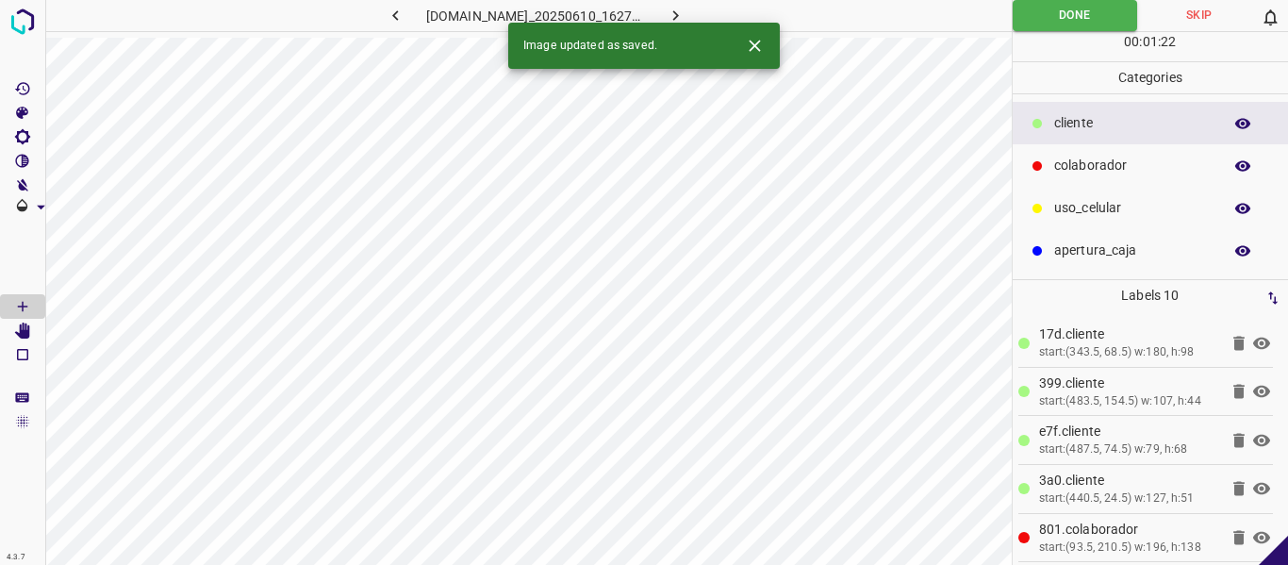
click at [685, 13] on icon "button" at bounding box center [676, 16] width 20 height 20
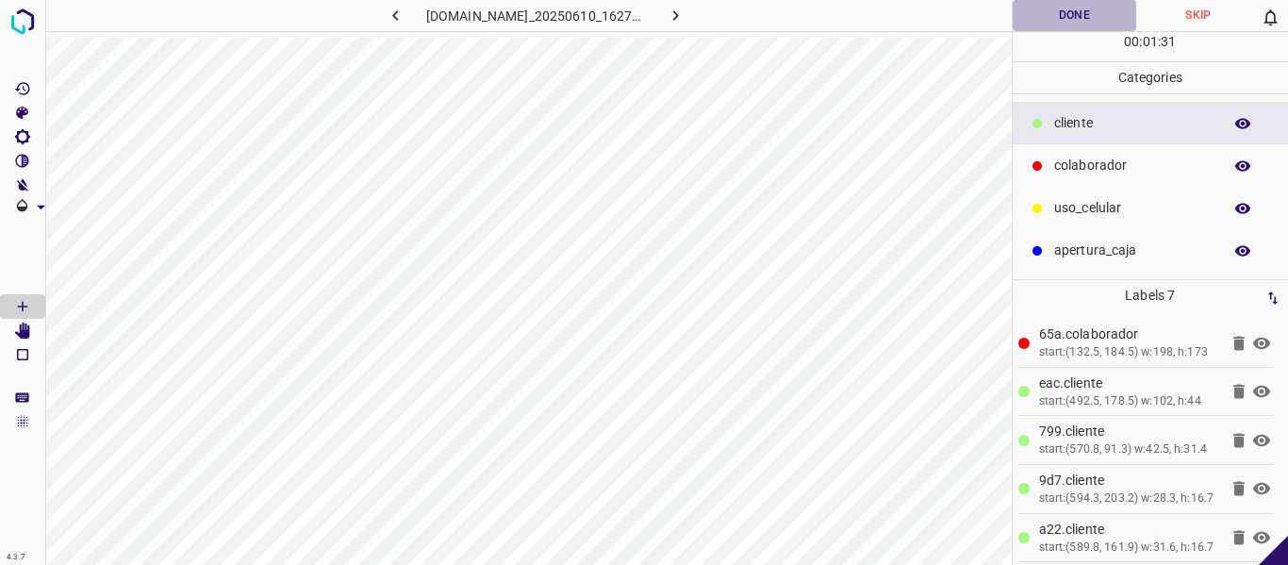
click at [1048, 24] on button "Done" at bounding box center [1075, 15] width 124 height 31
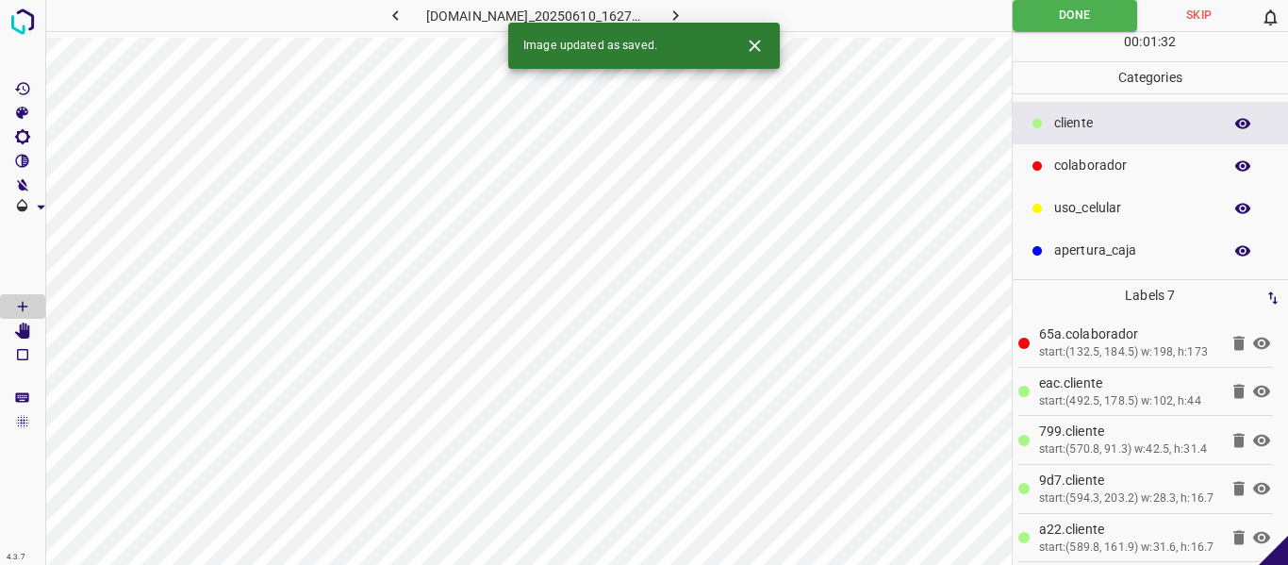
click at [685, 12] on icon "button" at bounding box center [676, 16] width 20 height 20
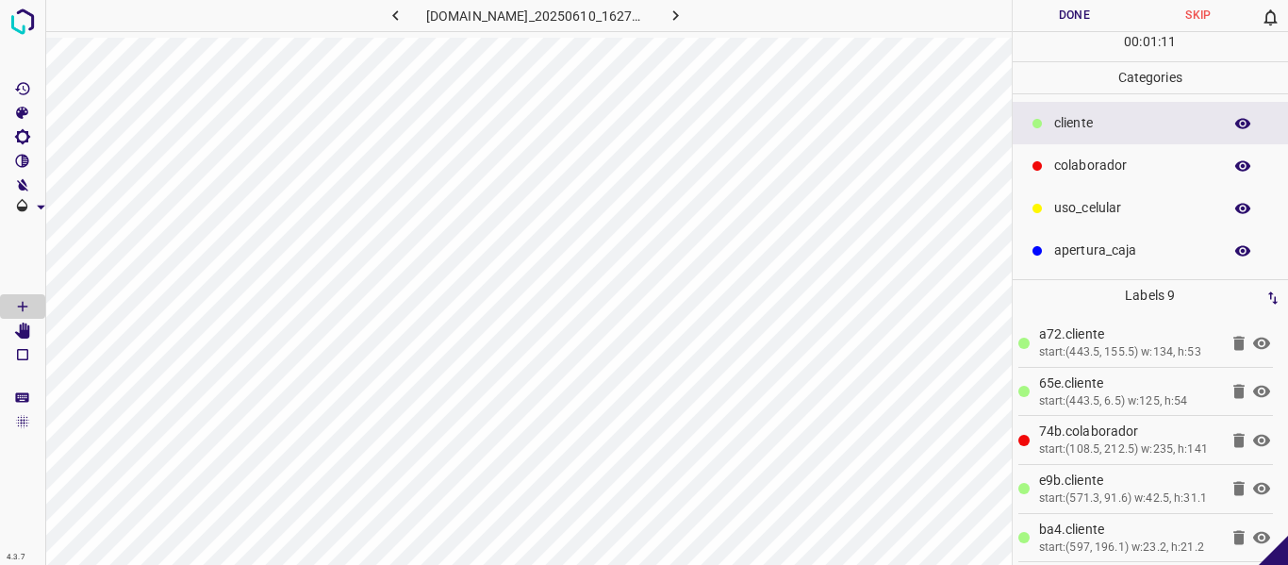
click at [1059, 14] on button "Done" at bounding box center [1075, 15] width 124 height 31
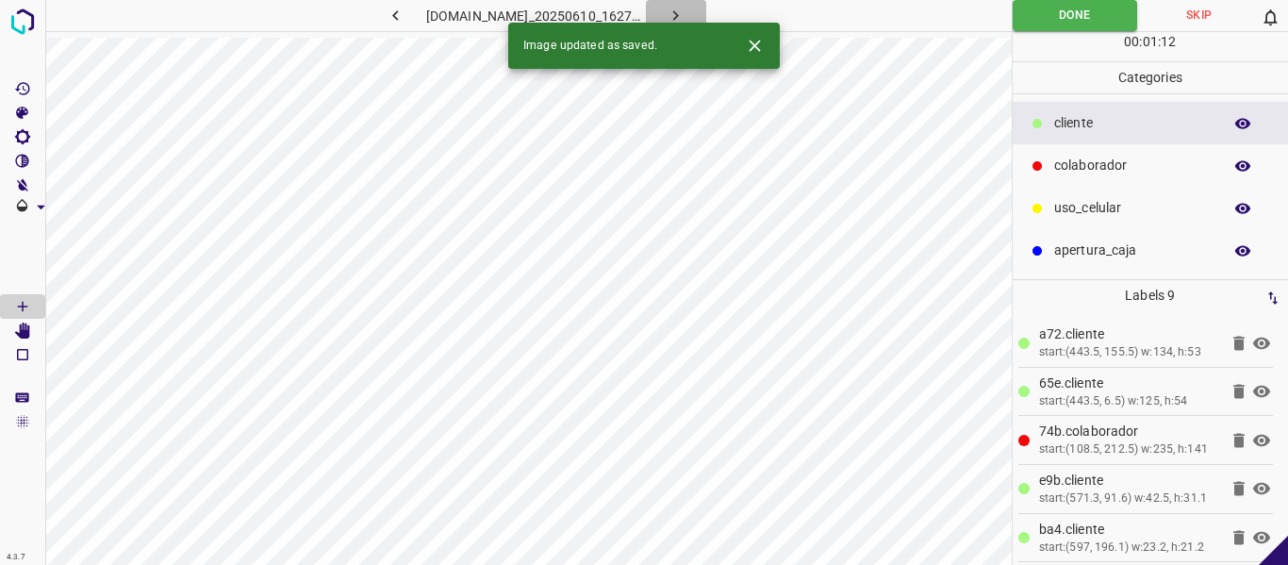
click at [685, 8] on icon "button" at bounding box center [676, 16] width 20 height 20
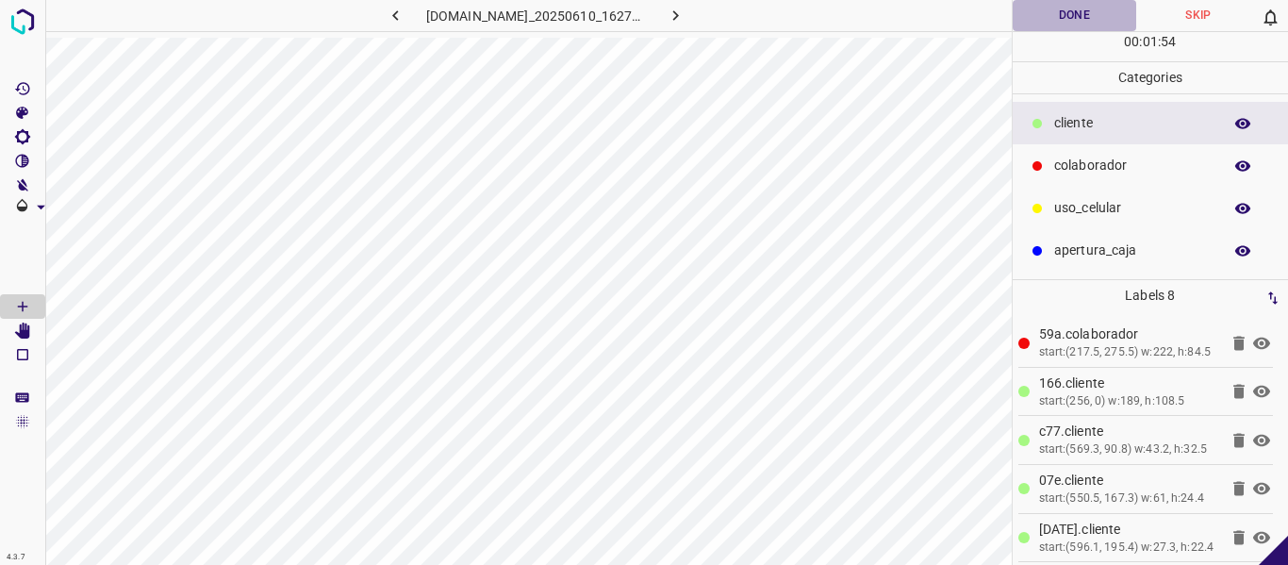
click at [1024, 24] on button "Done" at bounding box center [1075, 15] width 124 height 31
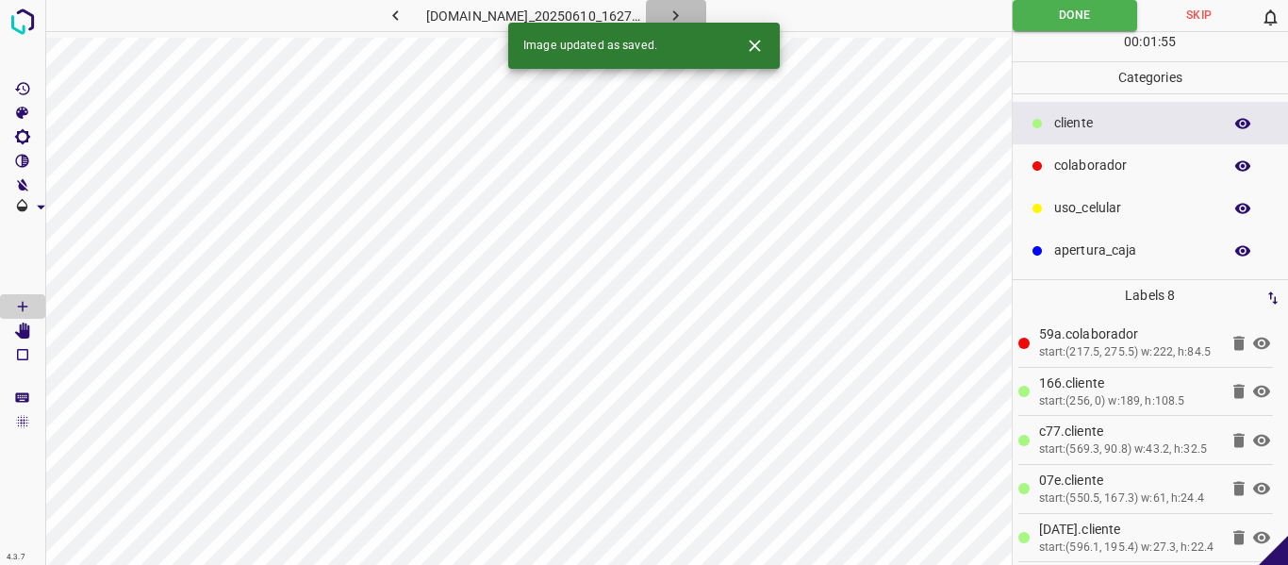
click at [685, 10] on icon "button" at bounding box center [676, 16] width 20 height 20
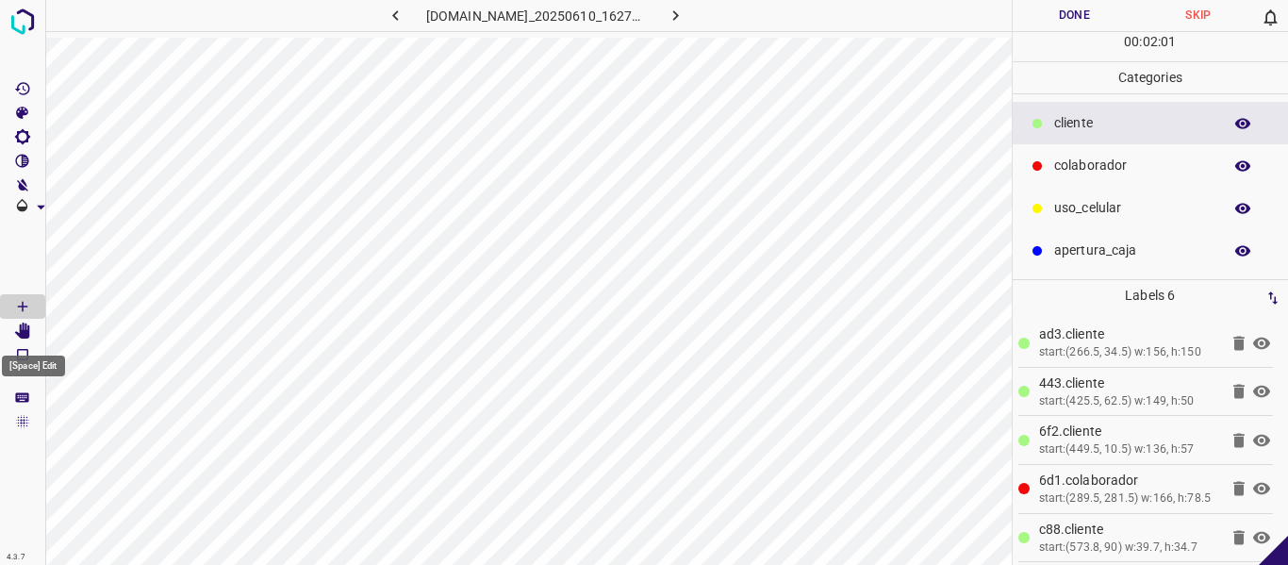
click at [22, 333] on icon "[Space] Edit" at bounding box center [22, 330] width 15 height 17
drag, startPoint x: 27, startPoint y: 306, endPoint x: 57, endPoint y: 331, distance: 38.1
click at [25, 309] on icon "[Space] Draw" at bounding box center [22, 306] width 17 height 17
click at [1048, 23] on button "Done" at bounding box center [1075, 15] width 124 height 31
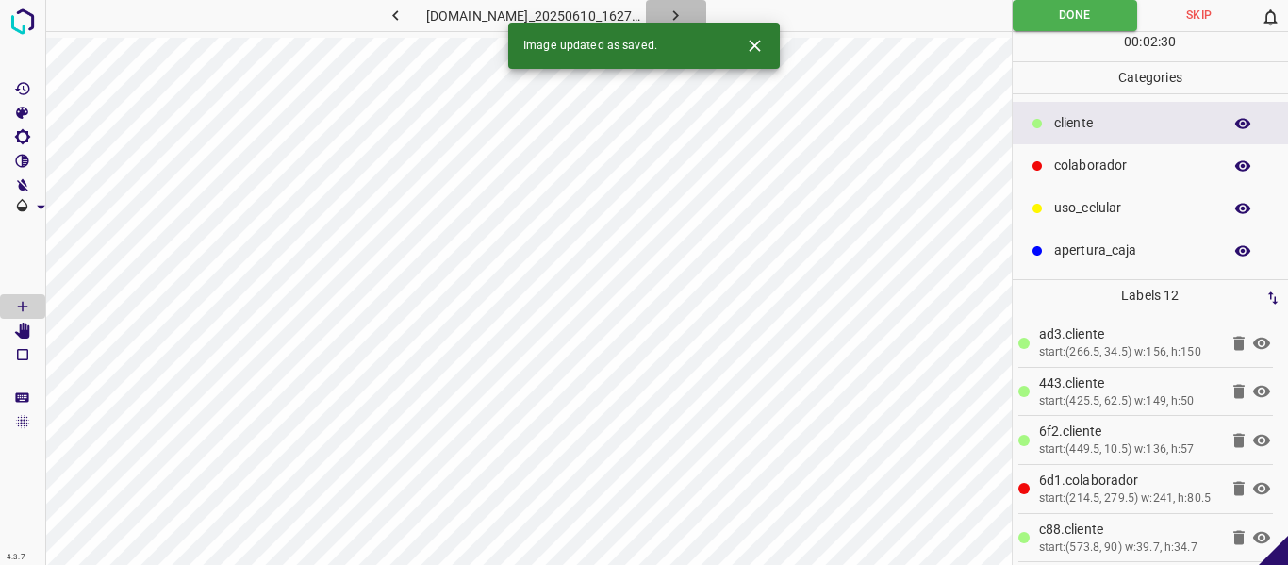
click at [706, 9] on button "button" at bounding box center [676, 15] width 60 height 31
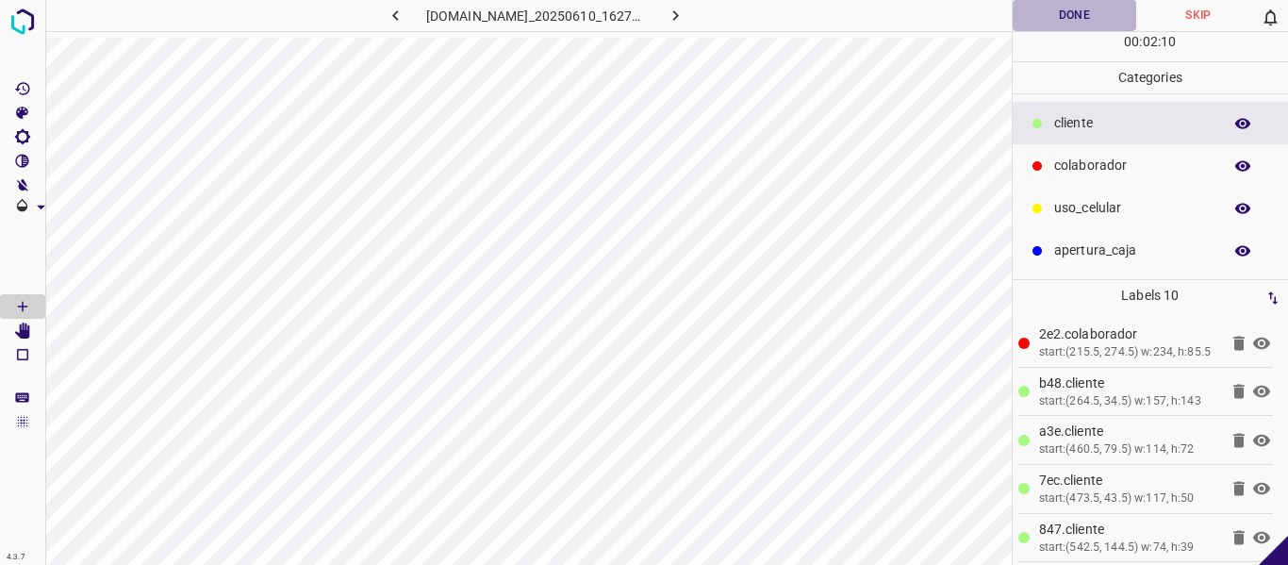
click at [1047, 18] on button "Done" at bounding box center [1075, 15] width 124 height 31
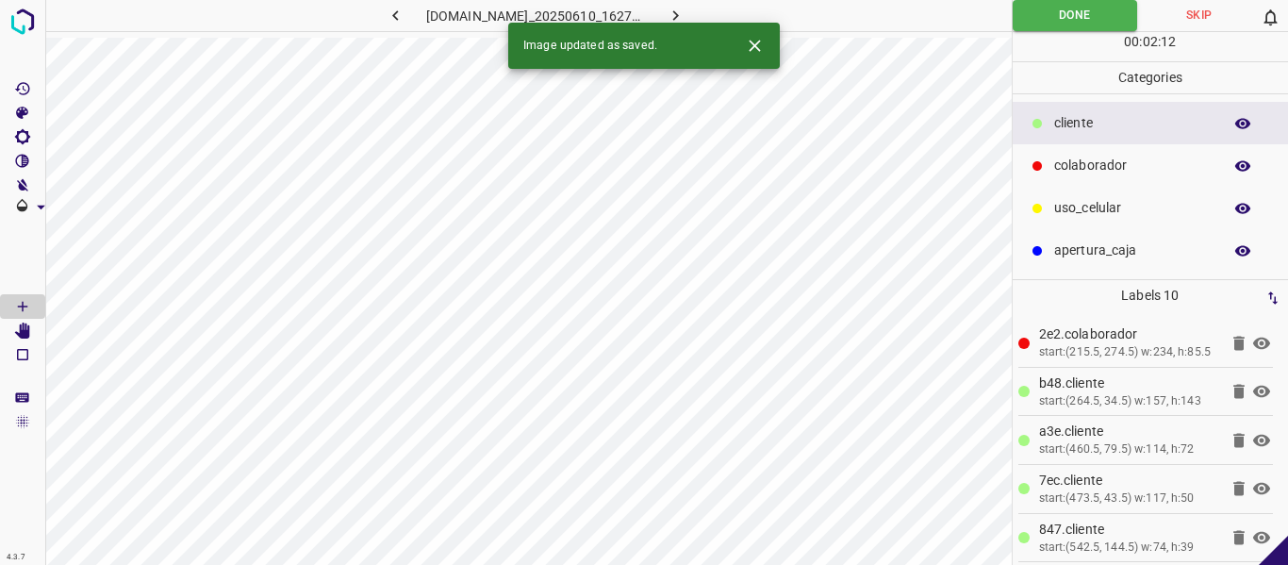
click at [689, 18] on button "button" at bounding box center [676, 15] width 60 height 31
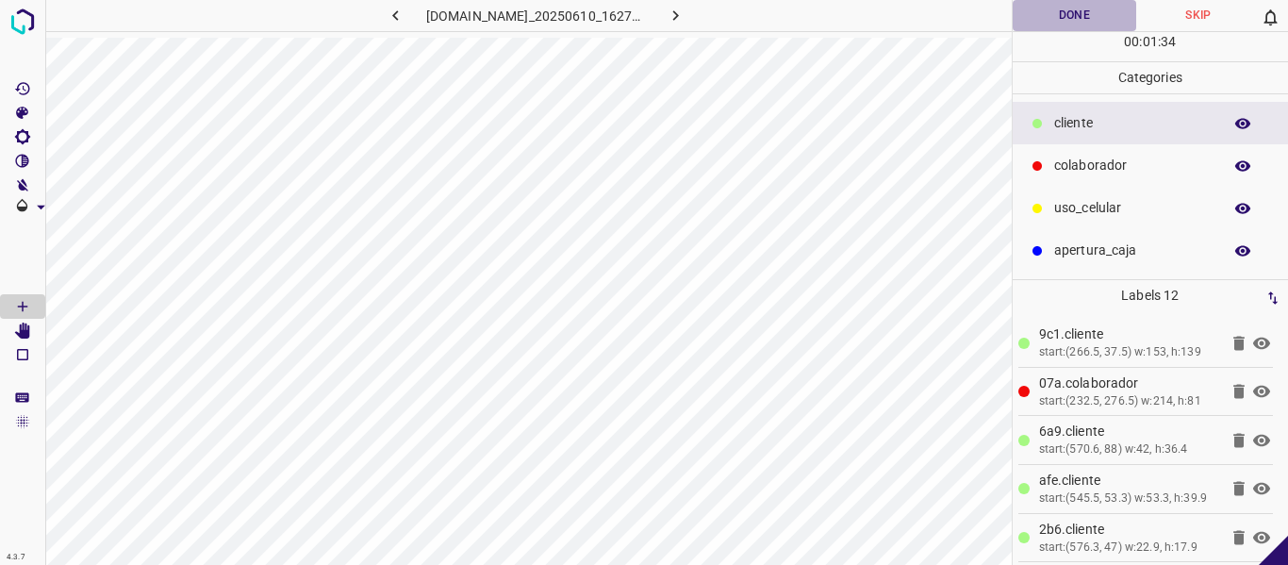
click at [1054, 4] on button "Done" at bounding box center [1075, 15] width 124 height 31
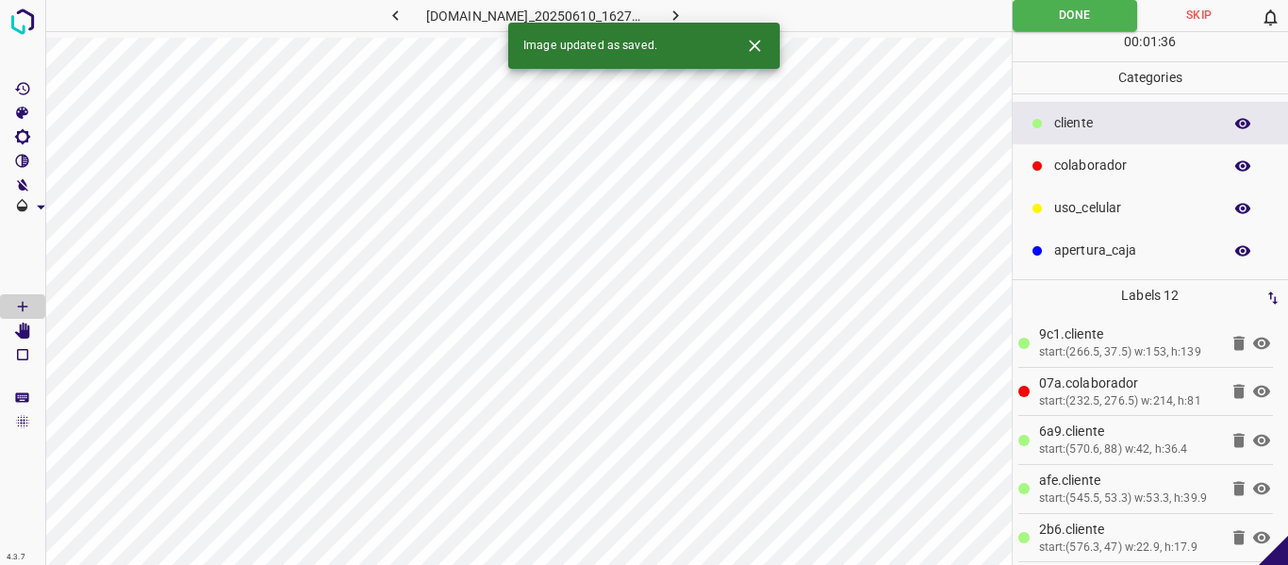
click at [691, 12] on button "button" at bounding box center [676, 15] width 60 height 31
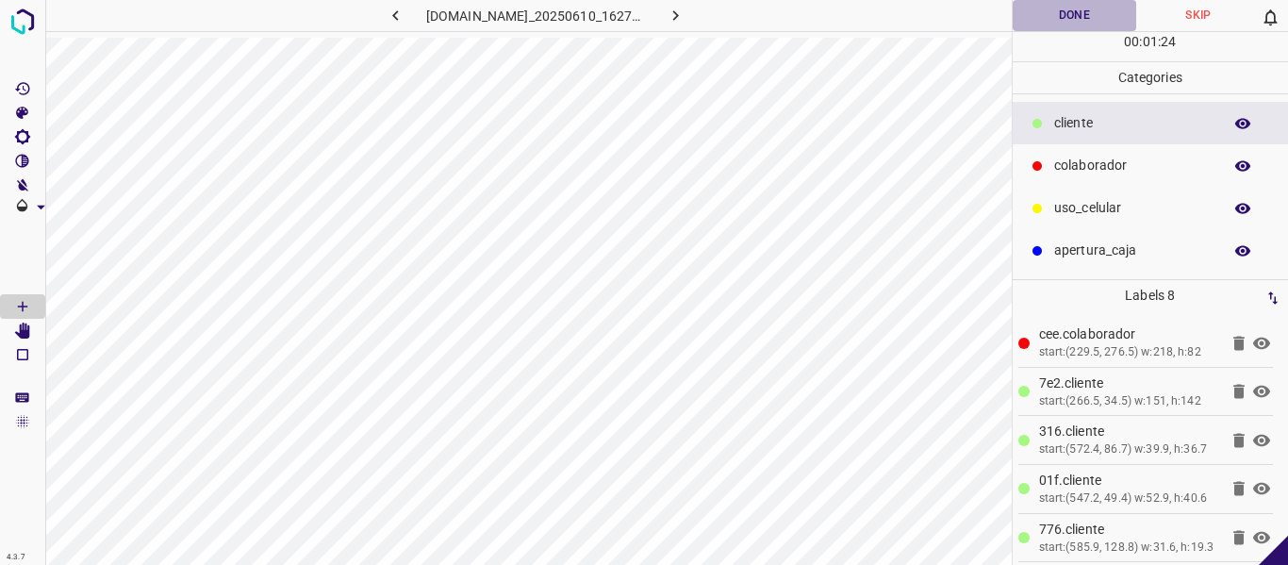
click at [1054, 23] on button "Done" at bounding box center [1075, 15] width 124 height 31
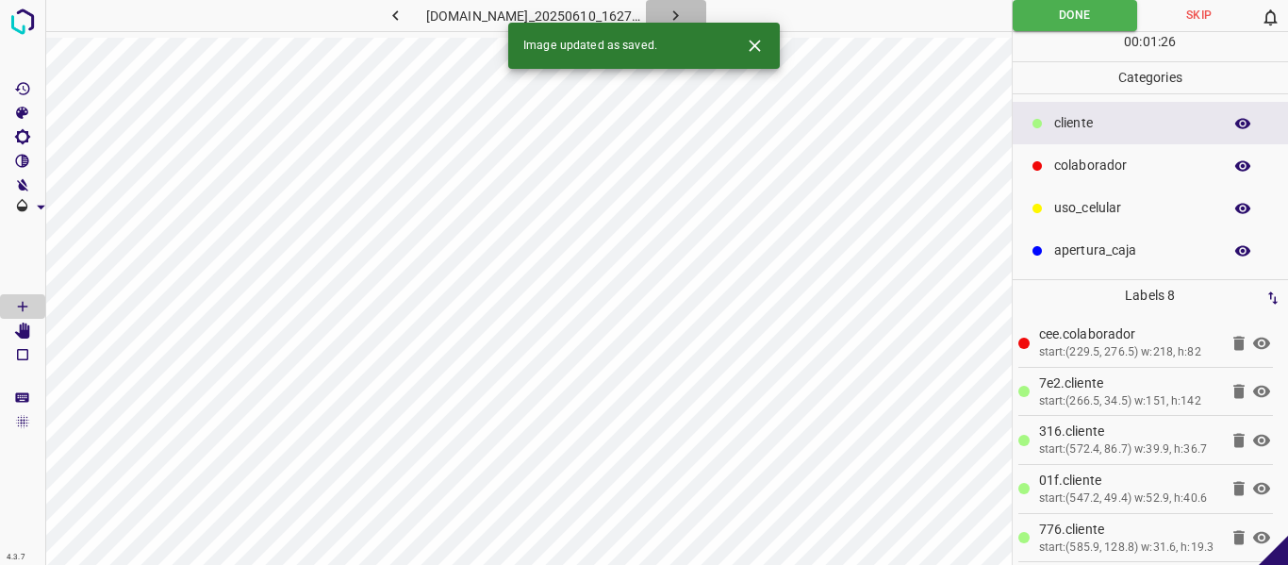
drag, startPoint x: 705, startPoint y: 11, endPoint x: 659, endPoint y: 44, distance: 56.8
click at [685, 11] on icon "button" at bounding box center [676, 16] width 20 height 20
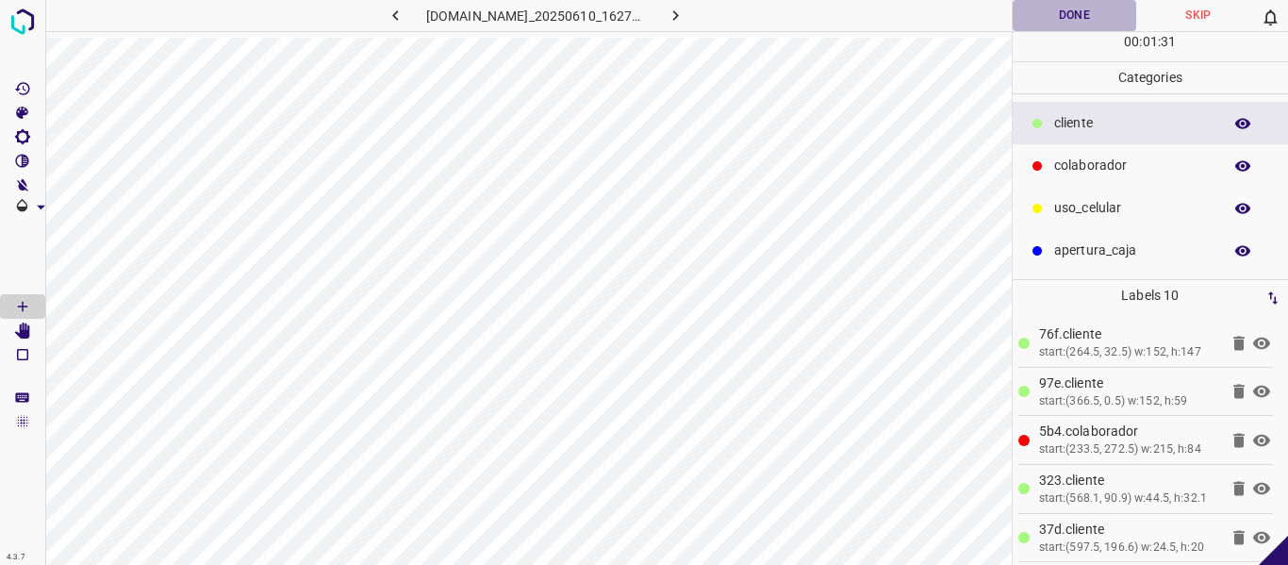
click at [1065, 21] on button "Done" at bounding box center [1075, 15] width 124 height 31
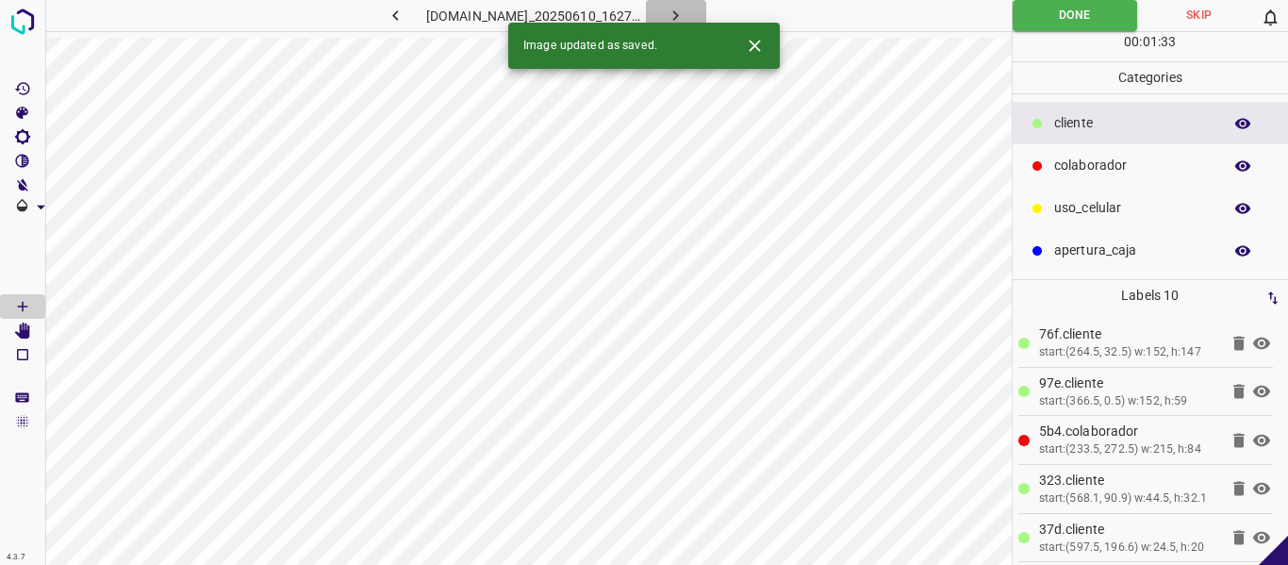
drag, startPoint x: 709, startPoint y: 14, endPoint x: 646, endPoint y: 58, distance: 76.6
click at [685, 14] on icon "button" at bounding box center [676, 16] width 20 height 20
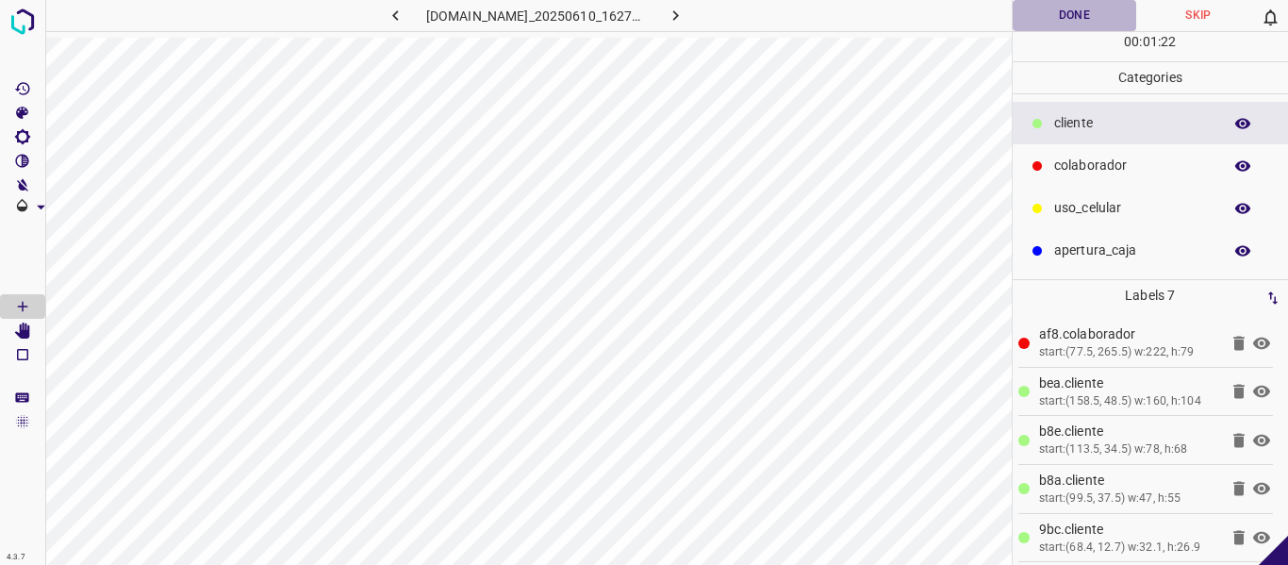
click at [1049, 14] on button "Done" at bounding box center [1075, 15] width 124 height 31
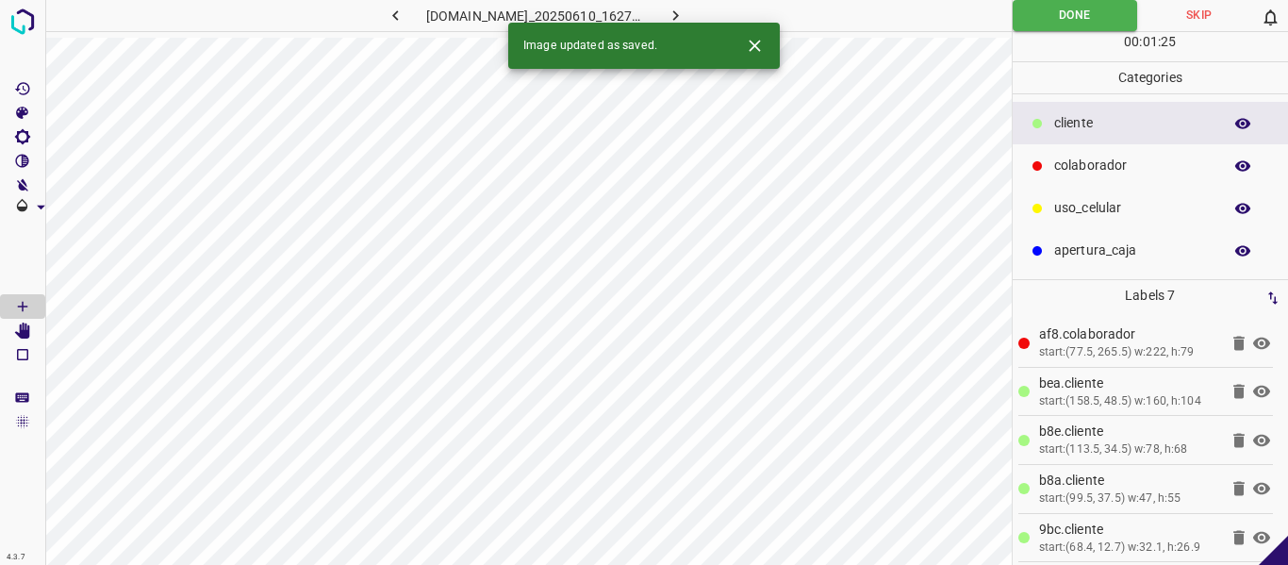
click at [685, 15] on icon "button" at bounding box center [676, 16] width 20 height 20
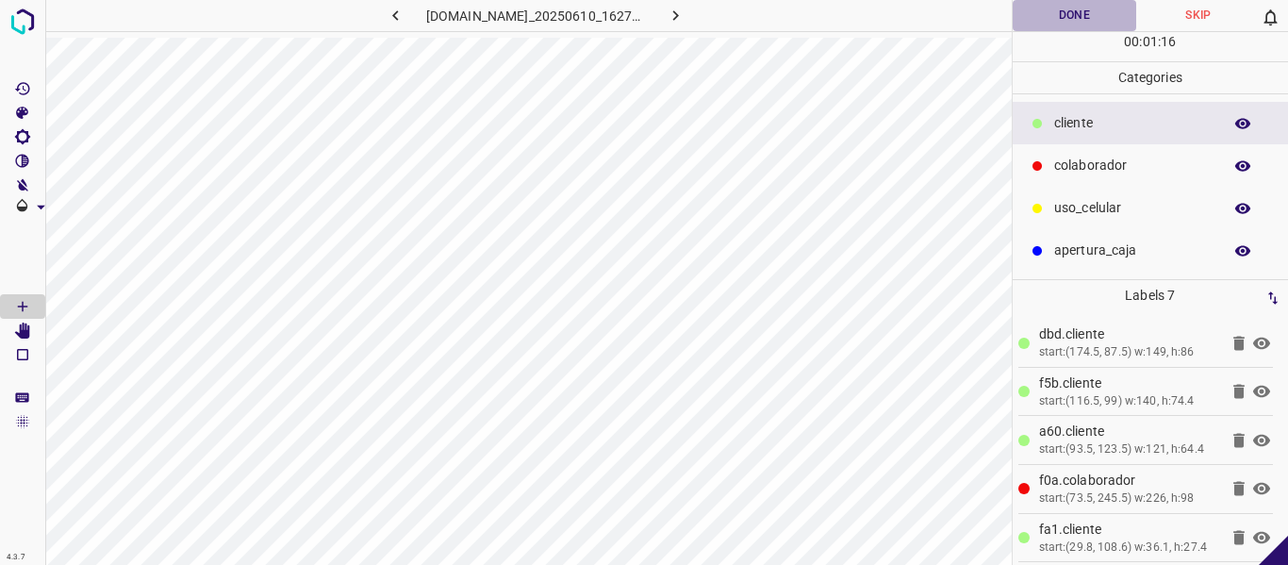
click at [1075, 17] on button "Done" at bounding box center [1075, 15] width 124 height 31
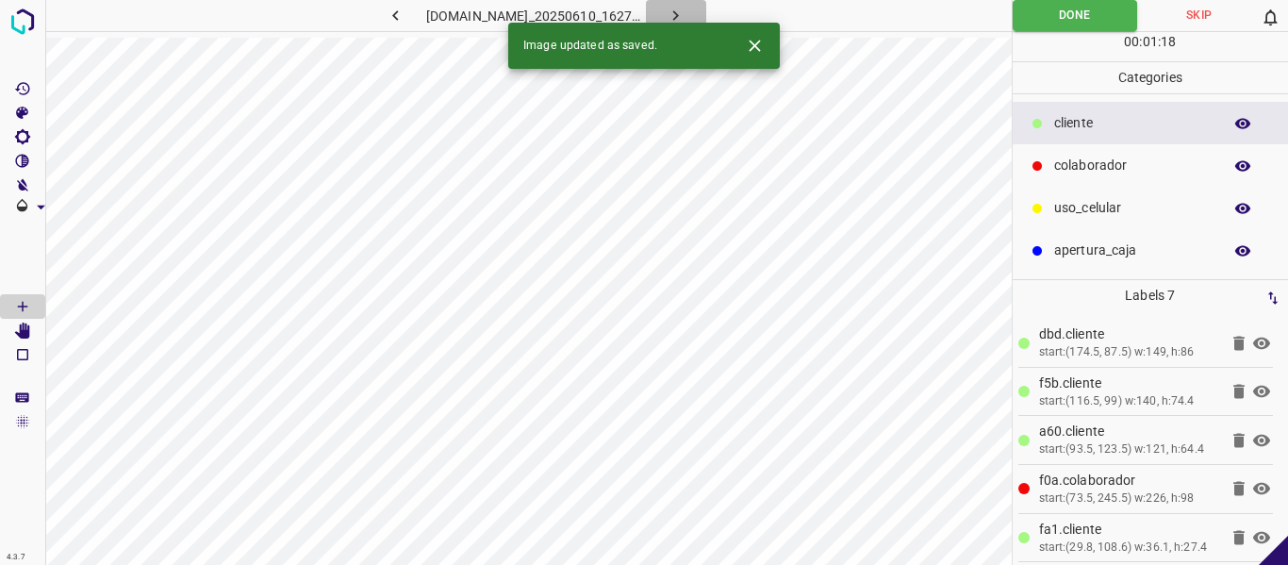
click at [685, 11] on icon "button" at bounding box center [676, 16] width 20 height 20
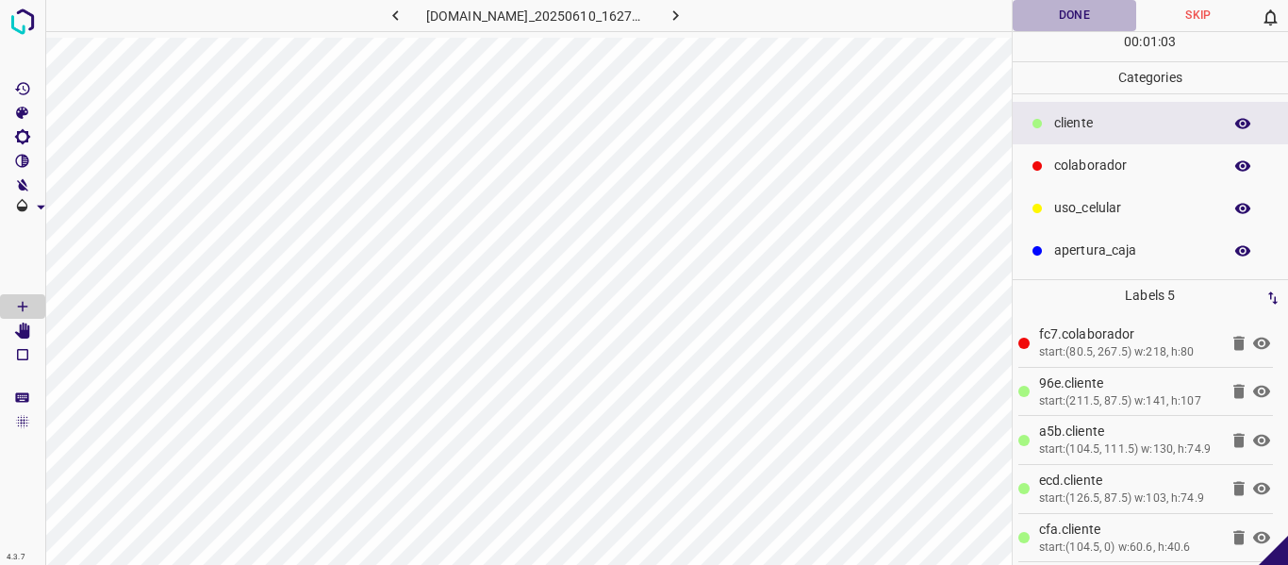
click at [1092, 20] on button "Done" at bounding box center [1075, 15] width 124 height 31
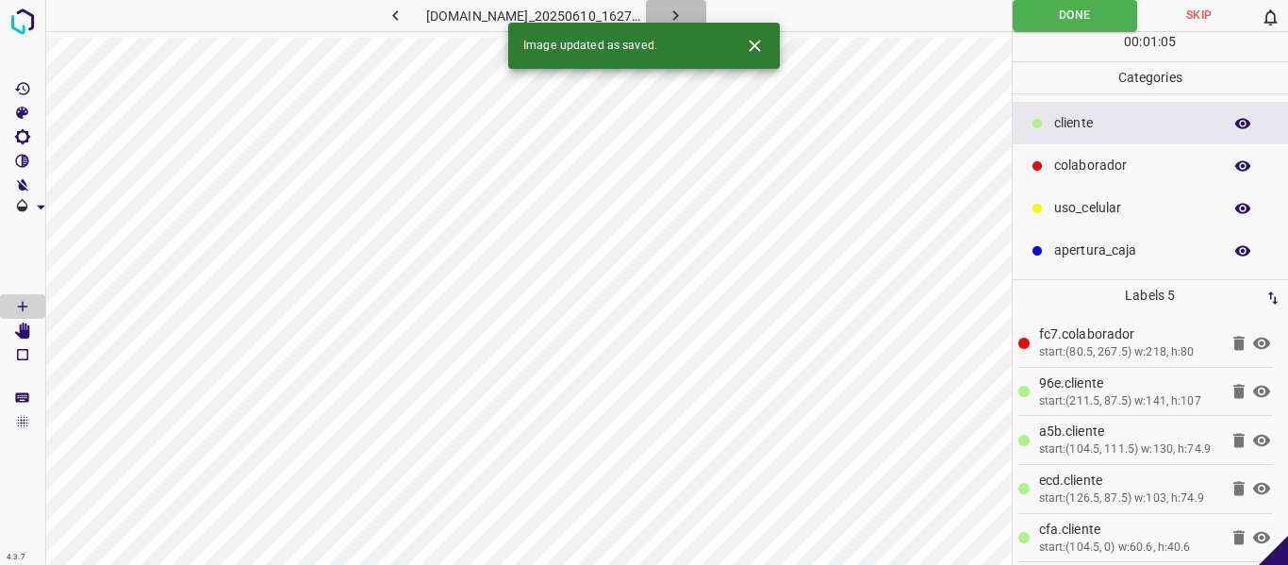
click at [685, 14] on icon "button" at bounding box center [676, 16] width 20 height 20
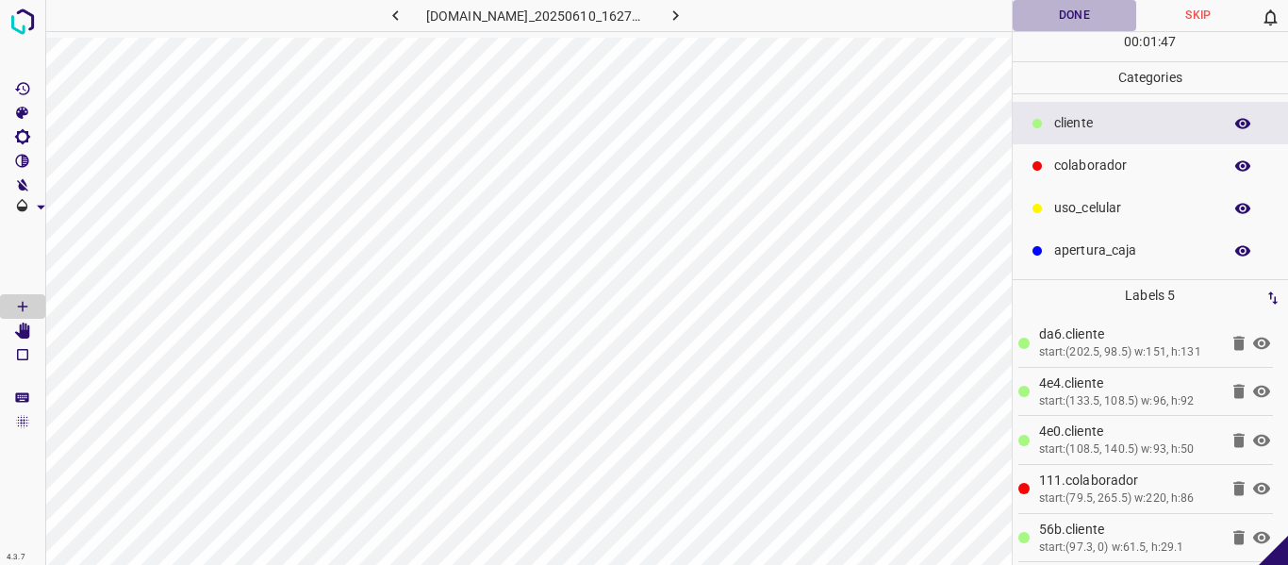
click at [1093, 17] on button "Done" at bounding box center [1075, 15] width 124 height 31
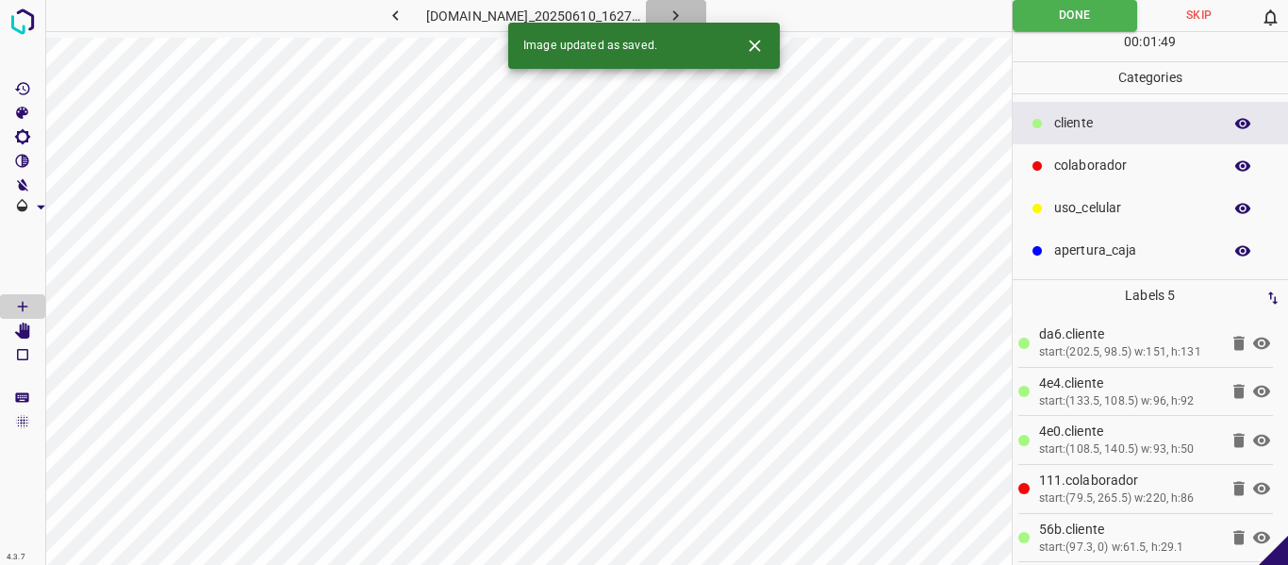
drag, startPoint x: 702, startPoint y: 8, endPoint x: 751, endPoint y: 47, distance: 63.0
click at [685, 8] on icon "button" at bounding box center [676, 16] width 20 height 20
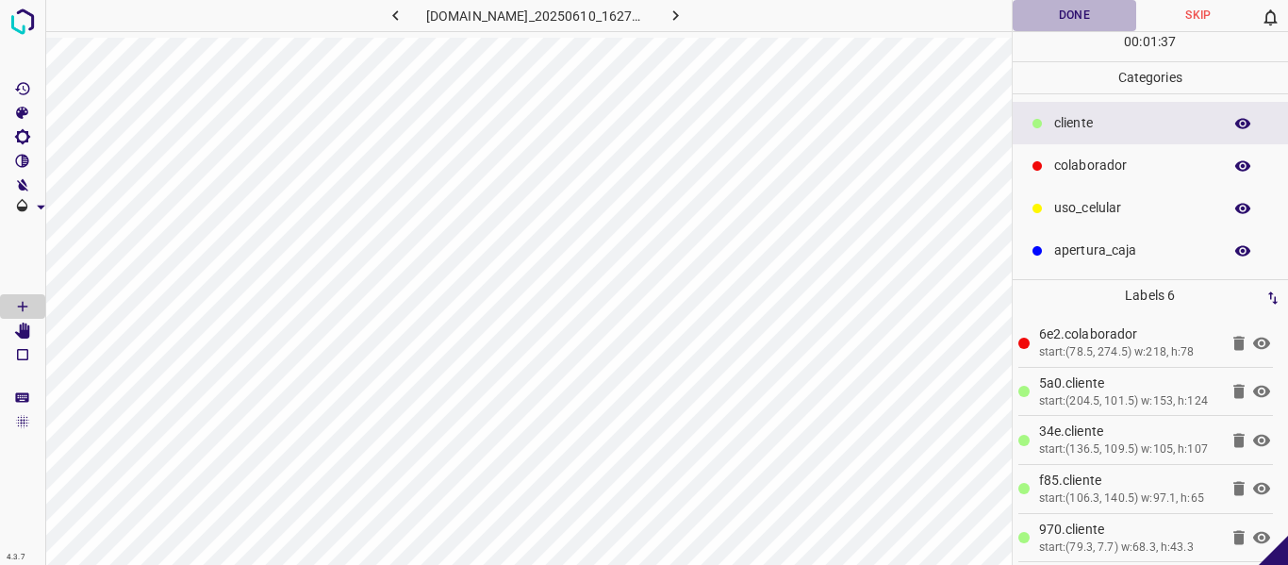
click at [1068, 17] on button "Done" at bounding box center [1075, 15] width 124 height 31
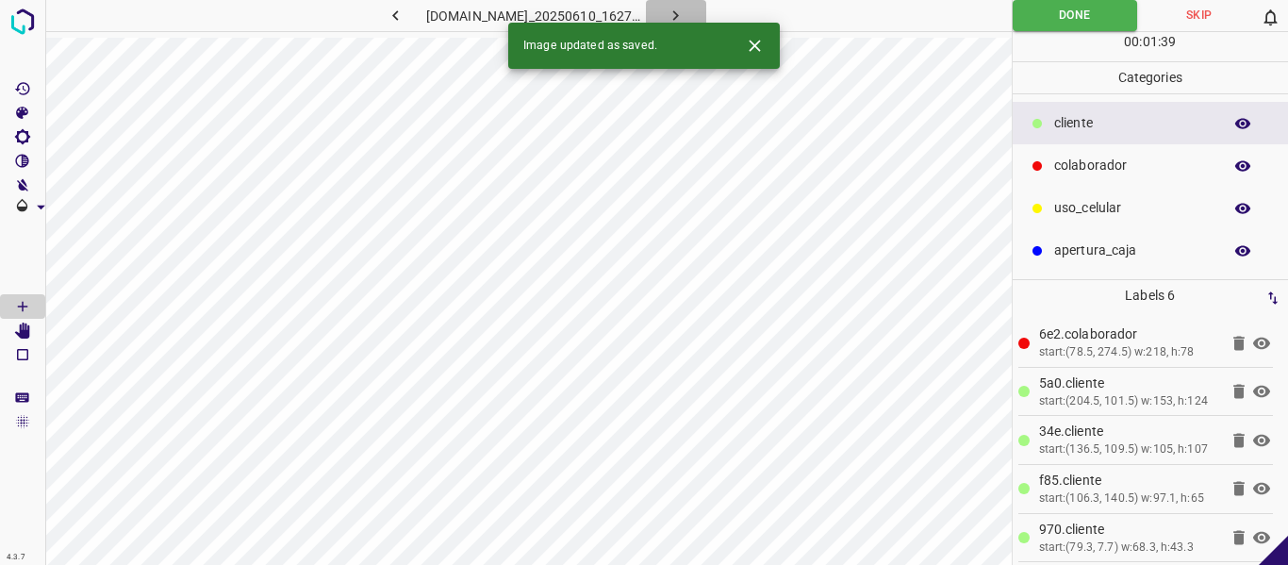
click at [685, 10] on icon "button" at bounding box center [676, 16] width 20 height 20
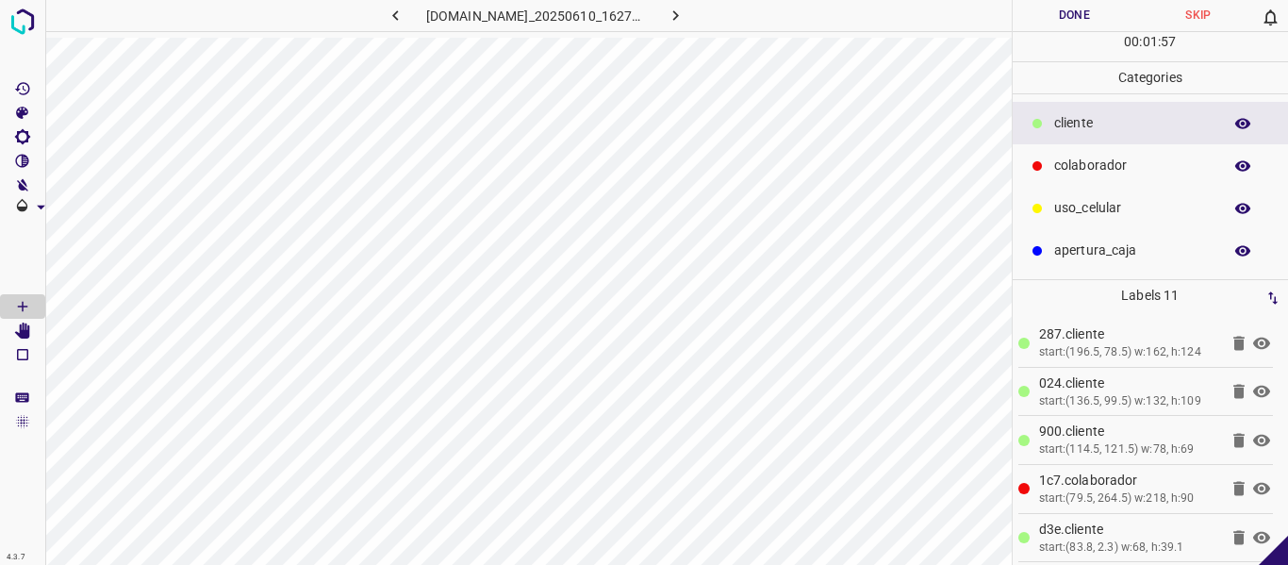
click at [1069, 10] on button "Done" at bounding box center [1075, 15] width 124 height 31
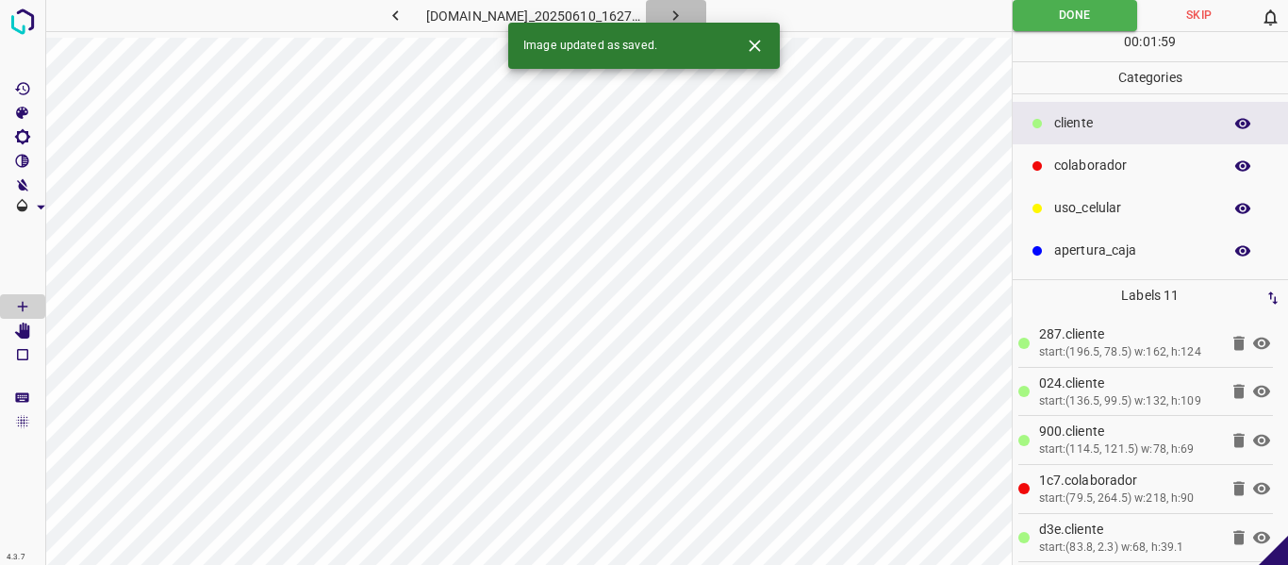
click at [685, 14] on icon "button" at bounding box center [676, 16] width 20 height 20
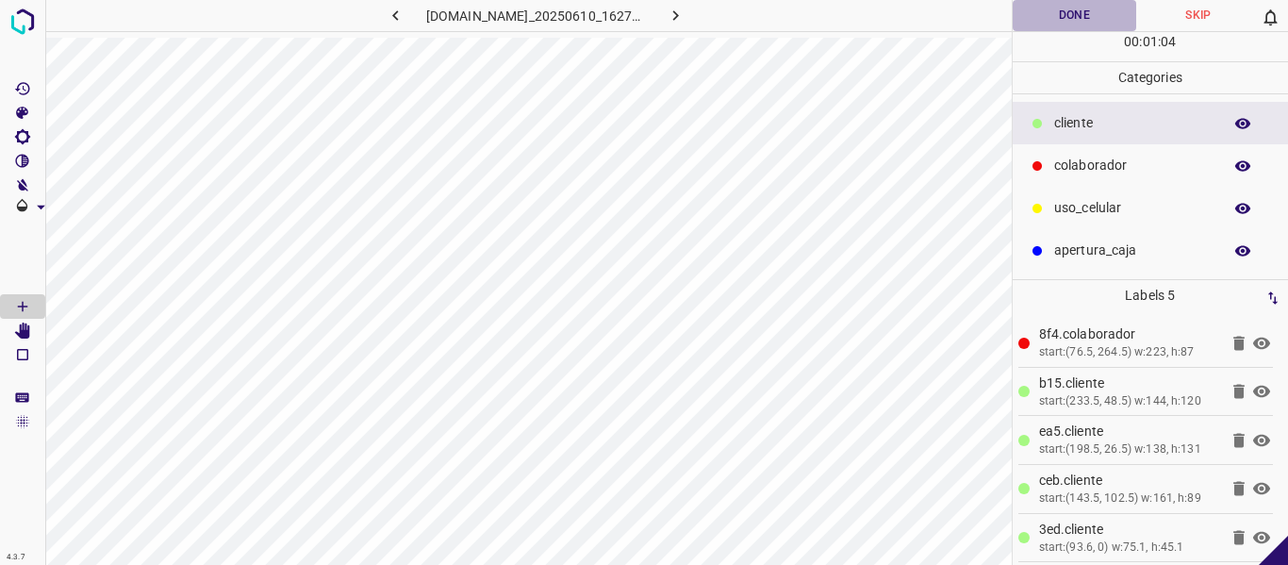
click at [1070, 13] on button "Done" at bounding box center [1075, 15] width 124 height 31
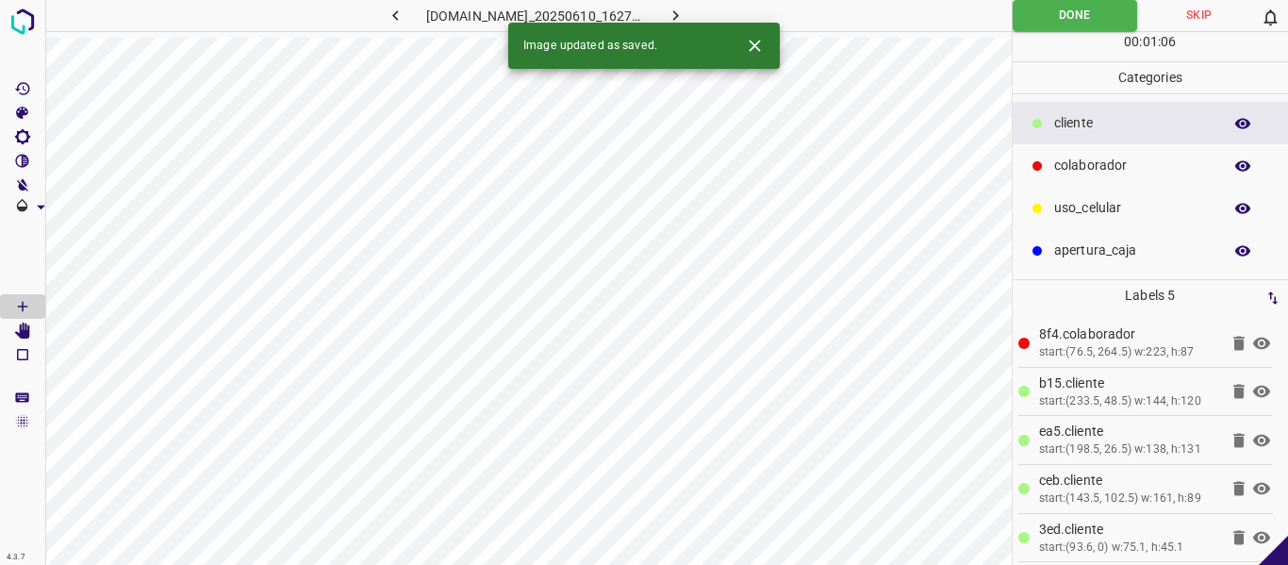
click at [685, 8] on icon "button" at bounding box center [676, 16] width 20 height 20
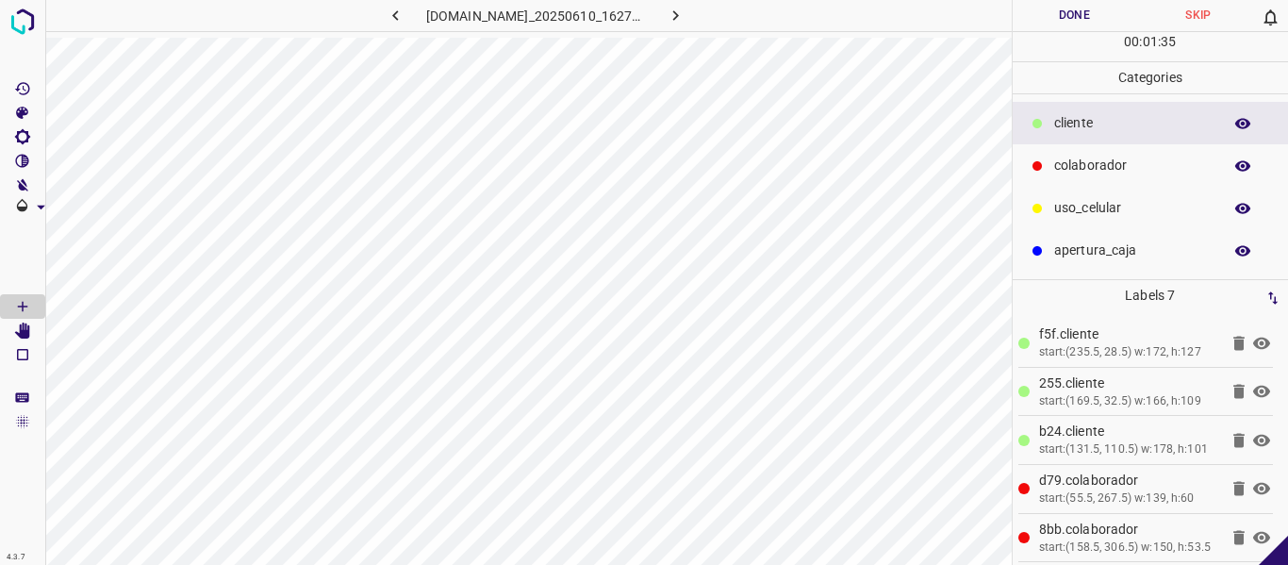
click at [1082, 9] on button "Done" at bounding box center [1075, 15] width 124 height 31
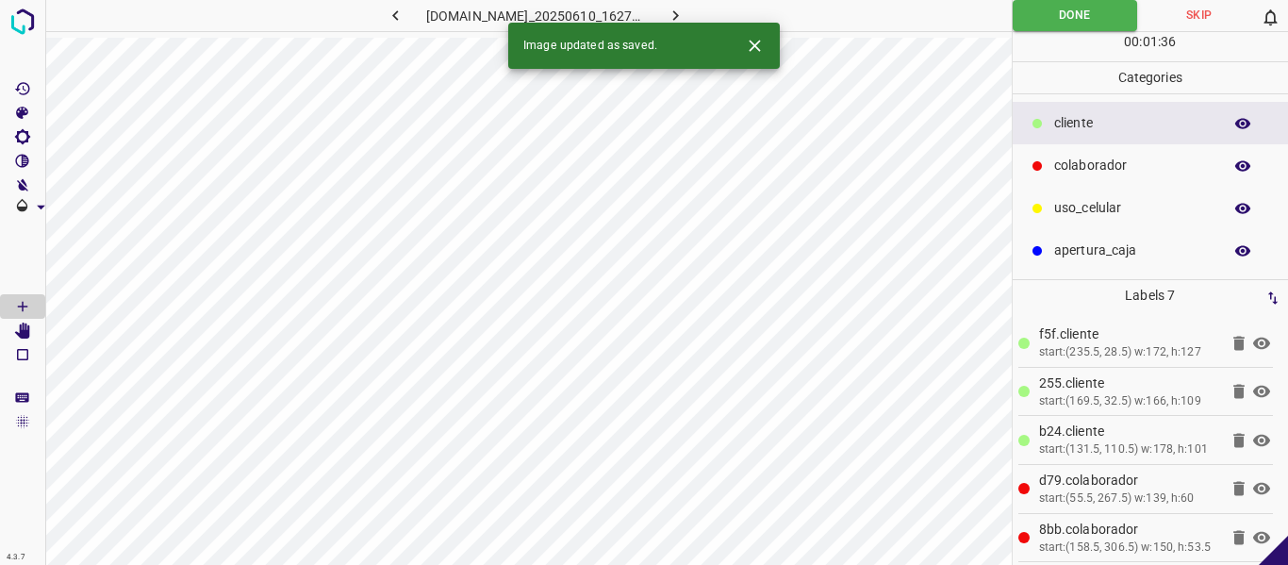
click at [685, 10] on icon "button" at bounding box center [676, 16] width 20 height 20
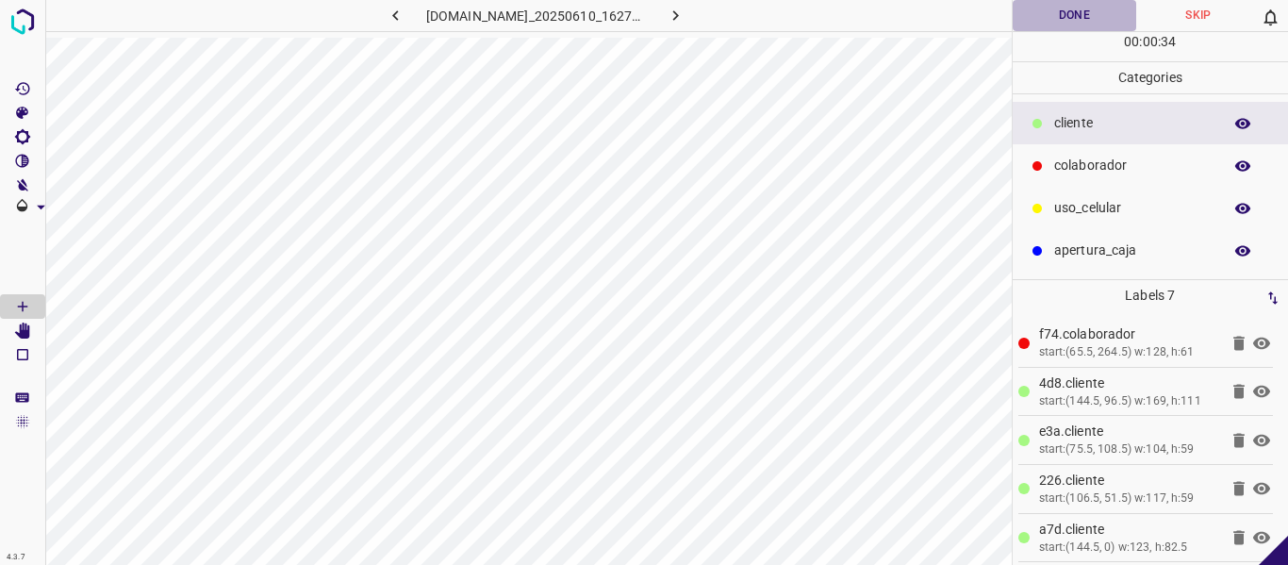
click at [1055, 14] on button "Done" at bounding box center [1075, 15] width 124 height 31
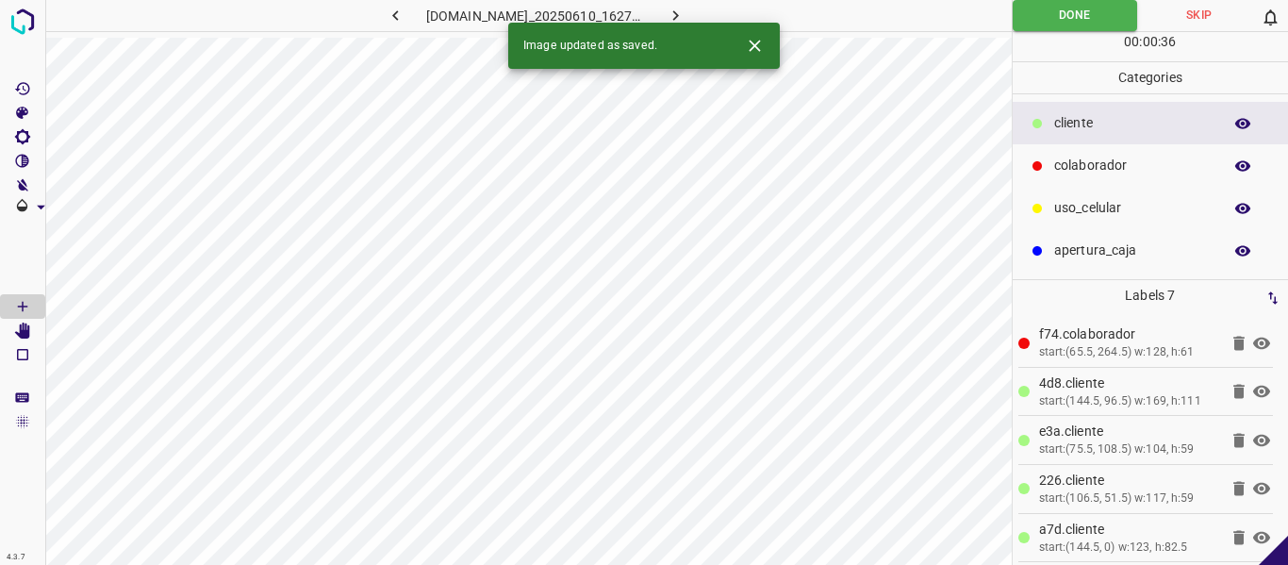
click at [685, 10] on icon "button" at bounding box center [676, 16] width 20 height 20
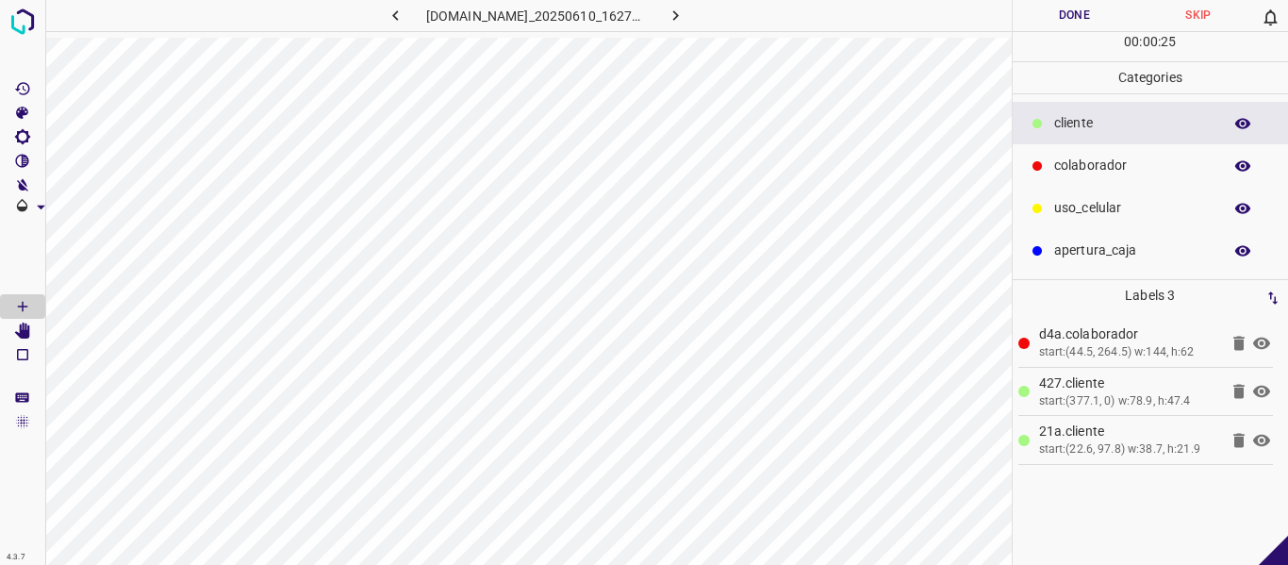
click at [1088, 21] on button "Done" at bounding box center [1075, 15] width 124 height 31
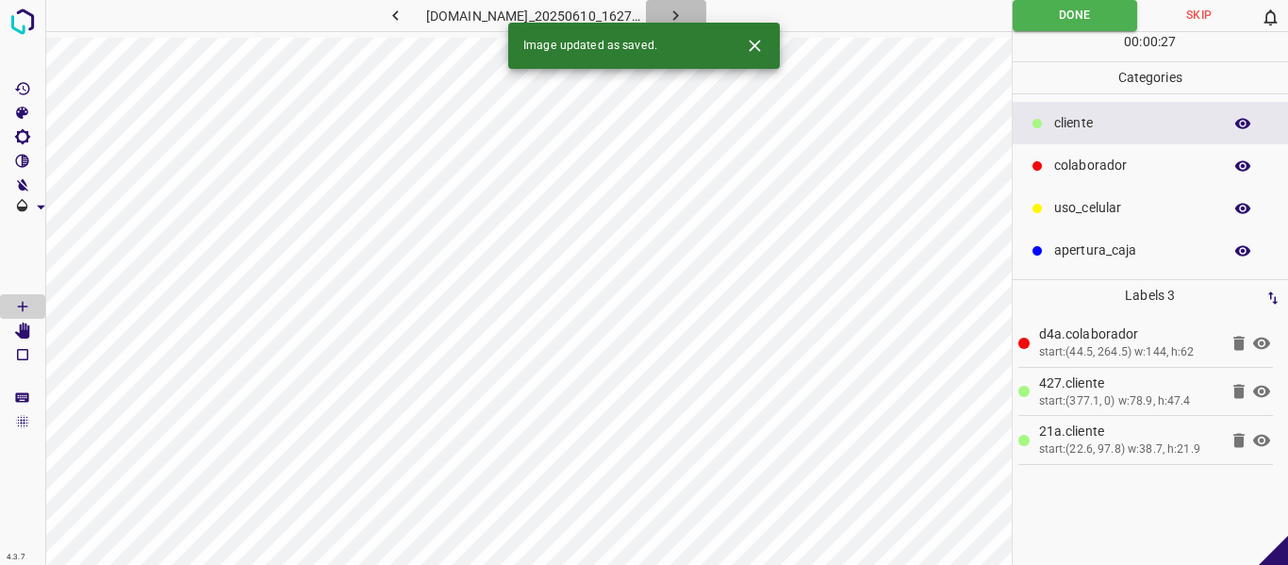
click at [685, 7] on icon "button" at bounding box center [676, 16] width 20 height 20
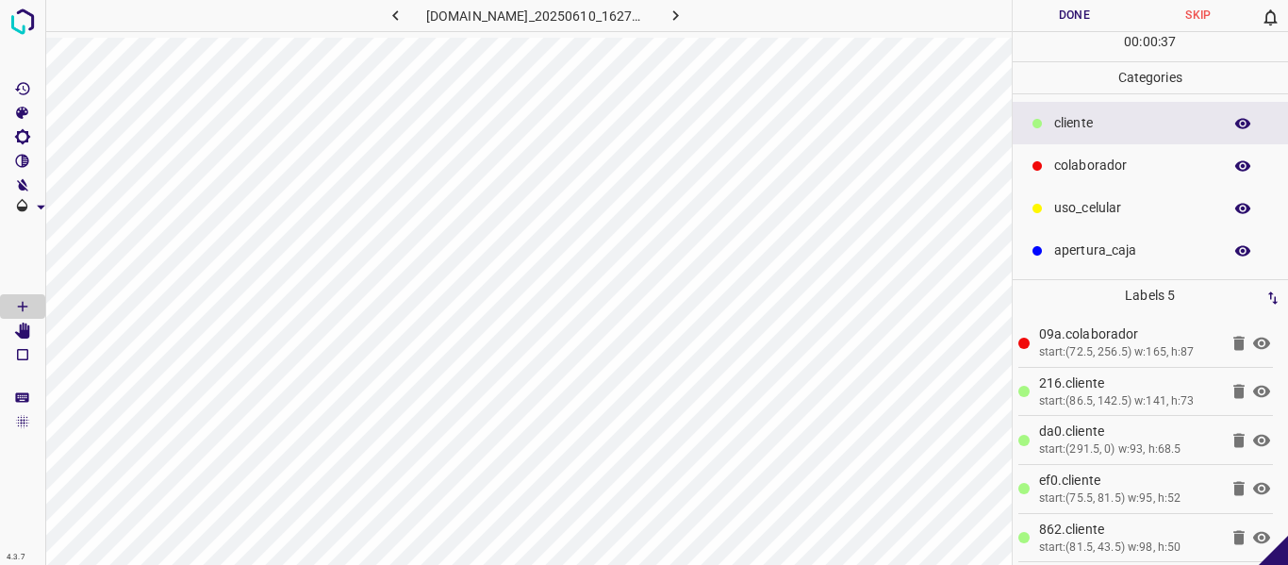
click at [1253, 340] on icon at bounding box center [1261, 343] width 17 height 12
click at [1254, 339] on icon at bounding box center [1261, 343] width 23 height 23
click at [1052, 11] on button "Done" at bounding box center [1075, 15] width 124 height 31
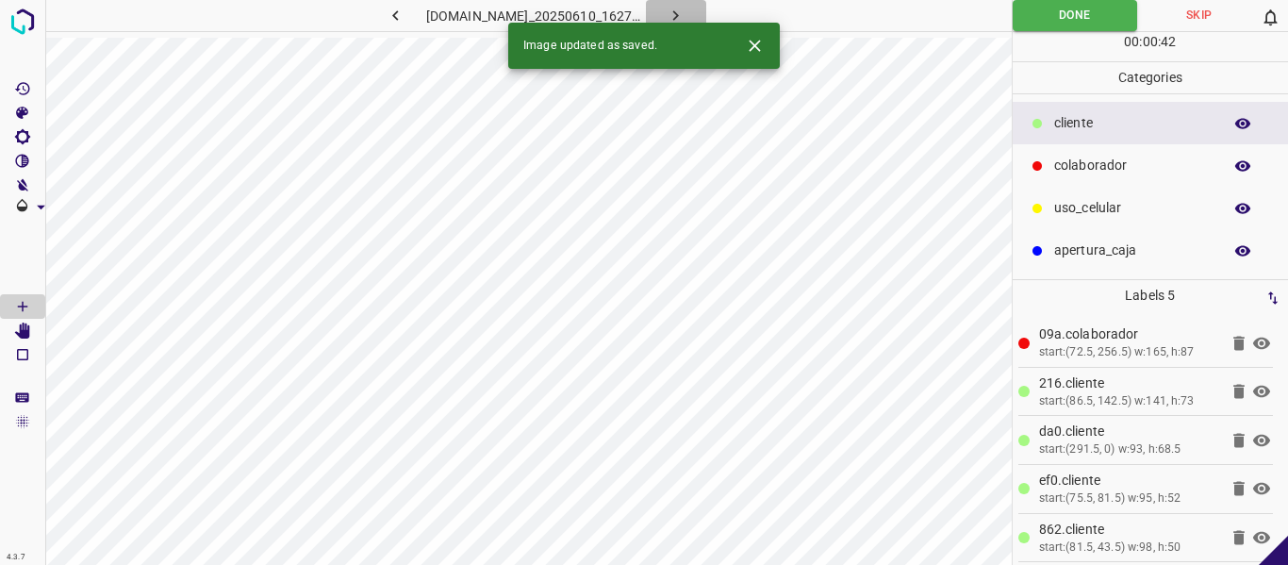
click at [685, 8] on icon "button" at bounding box center [676, 16] width 20 height 20
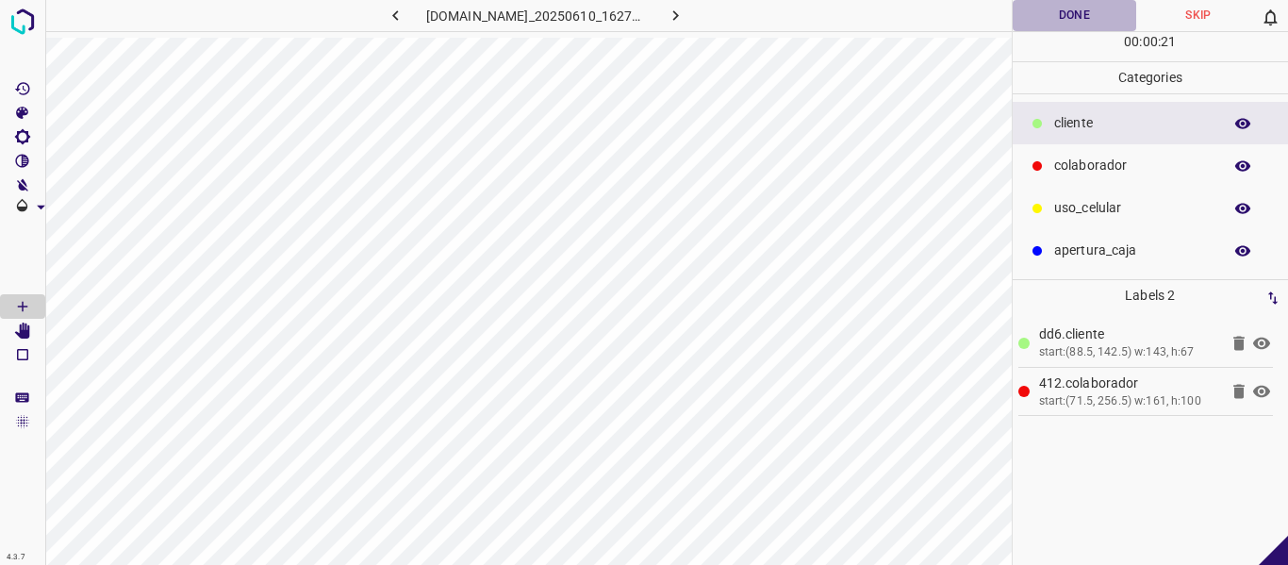
click at [1066, 11] on button "Done" at bounding box center [1075, 15] width 124 height 31
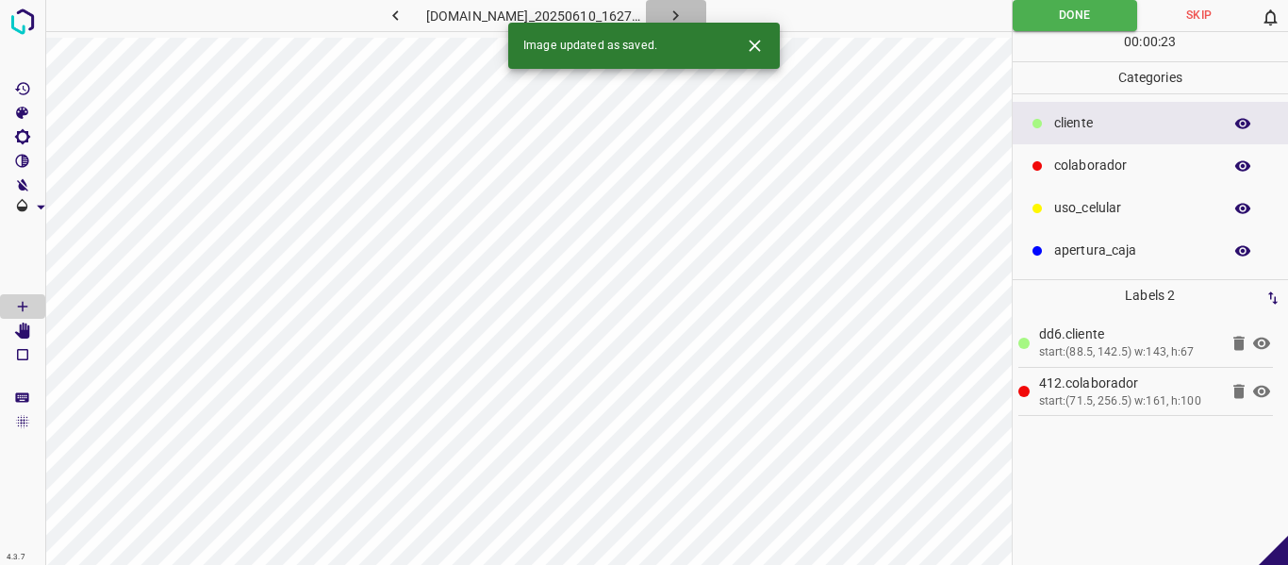
click at [685, 18] on icon "button" at bounding box center [676, 16] width 20 height 20
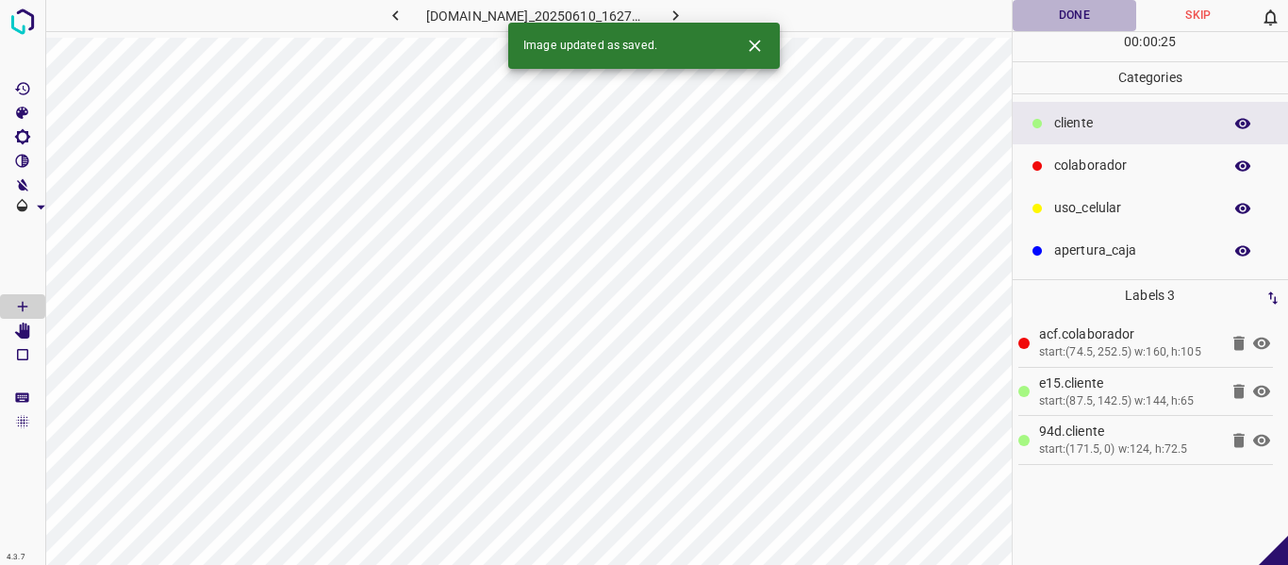
click at [1051, 16] on button "Done" at bounding box center [1075, 15] width 124 height 31
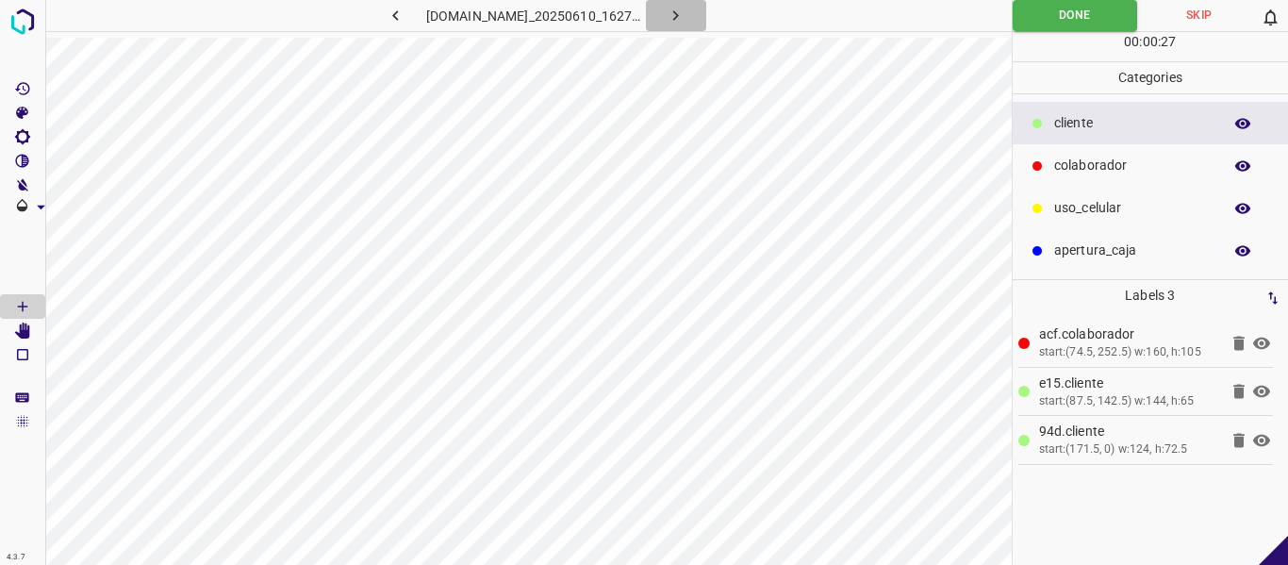
click at [685, 13] on icon "button" at bounding box center [676, 16] width 20 height 20
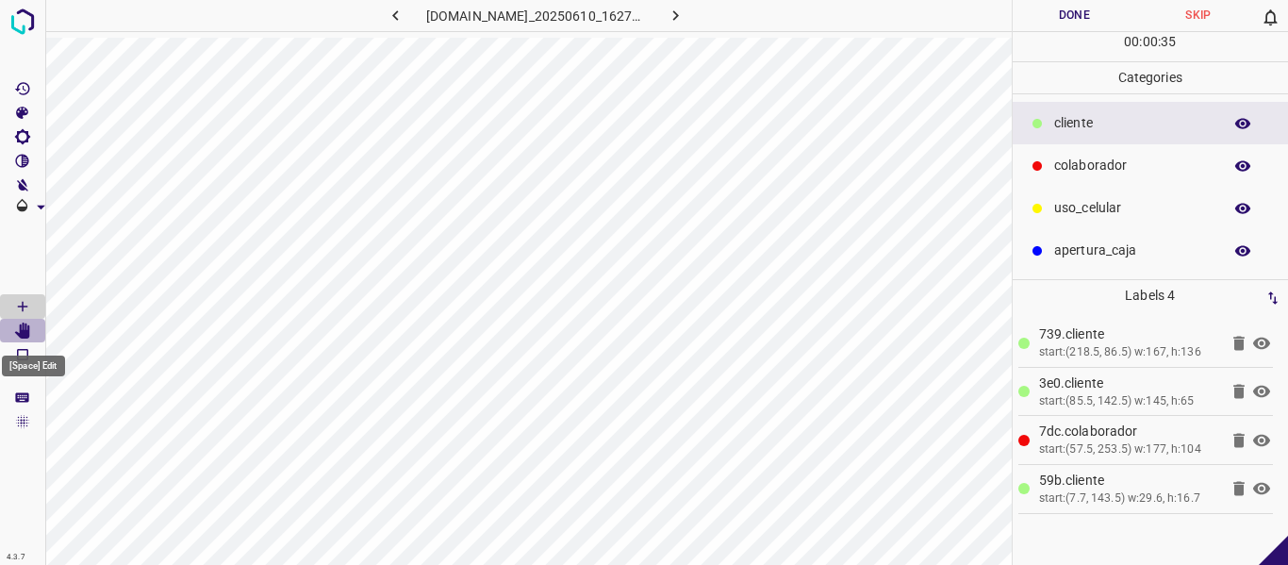
drag, startPoint x: 24, startPoint y: 333, endPoint x: 39, endPoint y: 332, distance: 15.1
click at [24, 332] on icon "[Space] Edit" at bounding box center [22, 330] width 15 height 17
click at [31, 302] on Draw"] "[Space] Draw" at bounding box center [22, 306] width 45 height 25
click at [1073, 12] on button "Done" at bounding box center [1075, 15] width 124 height 31
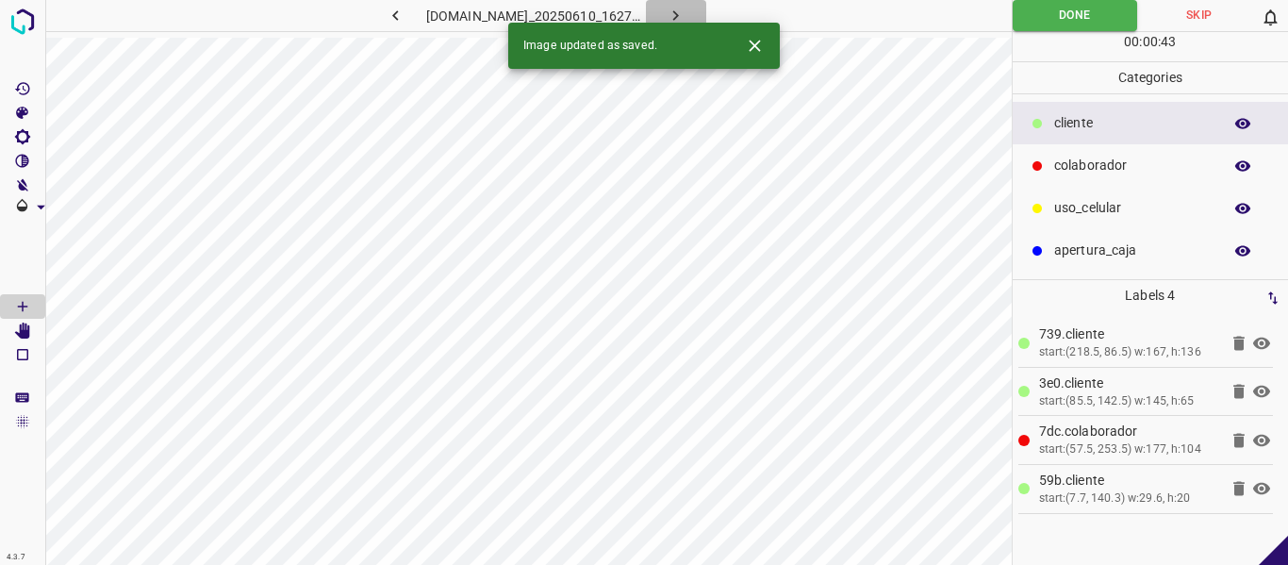
click at [685, 12] on icon "button" at bounding box center [676, 16] width 20 height 20
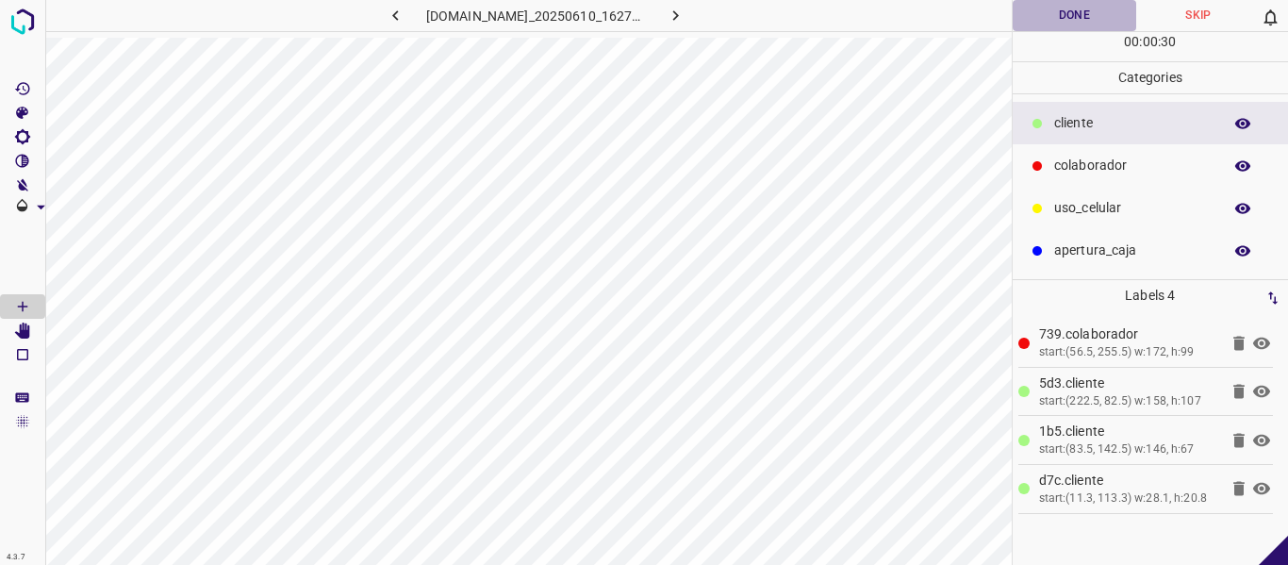
click at [1049, 20] on button "Done" at bounding box center [1075, 15] width 124 height 31
click at [1040, 19] on button "Done" at bounding box center [1075, 15] width 125 height 31
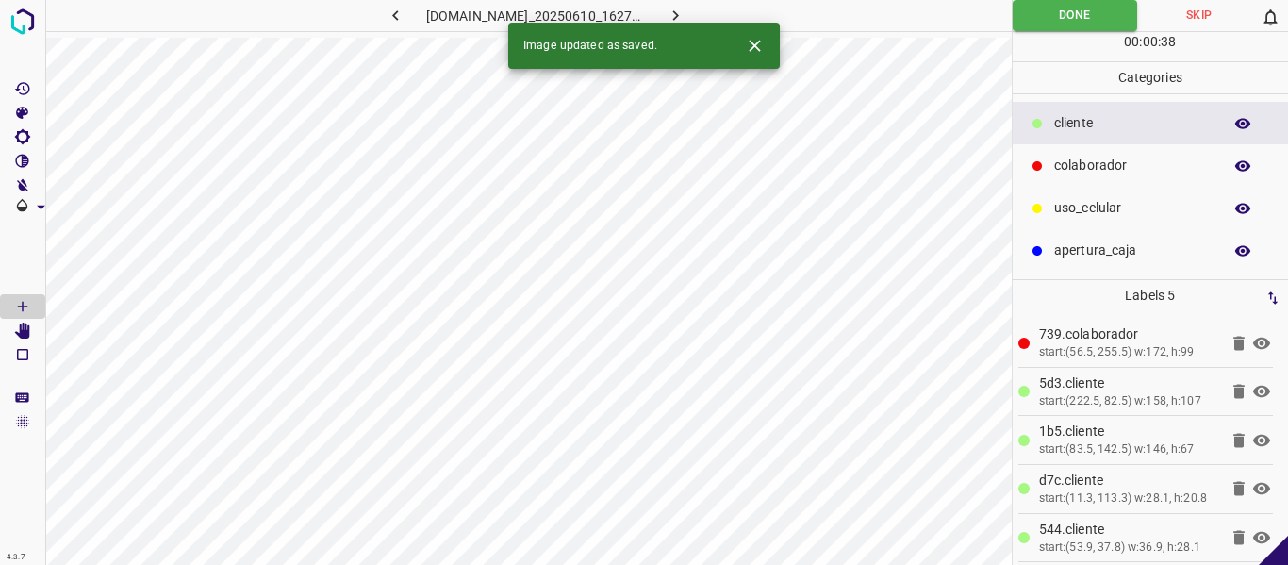
click at [685, 14] on icon "button" at bounding box center [676, 16] width 20 height 20
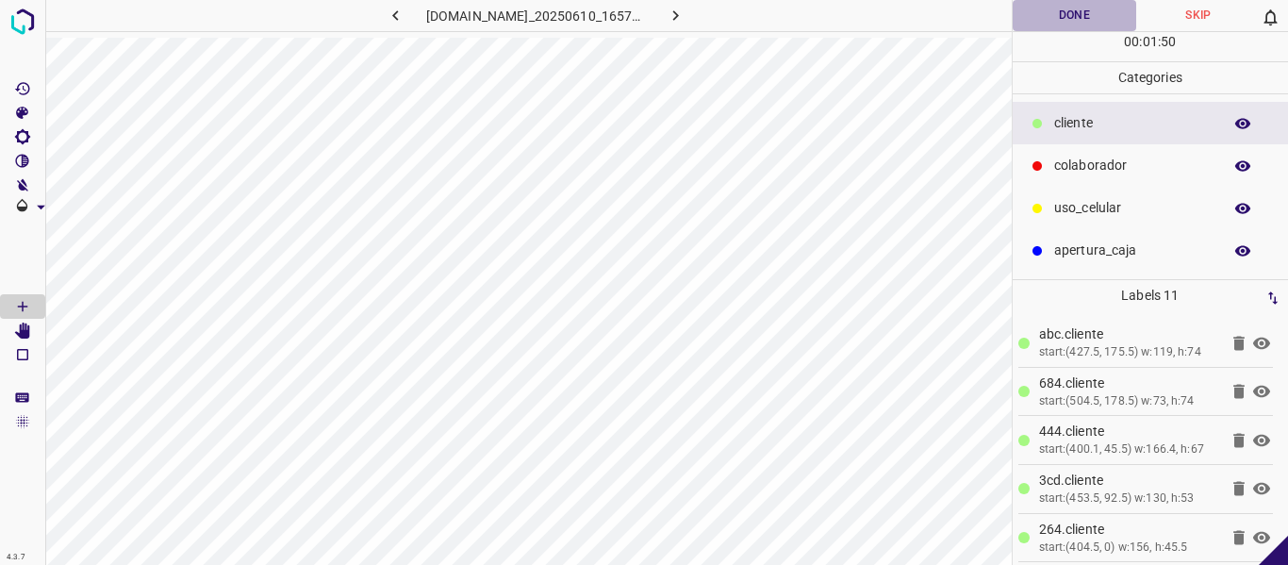
click at [1075, 19] on button "Done" at bounding box center [1075, 15] width 124 height 31
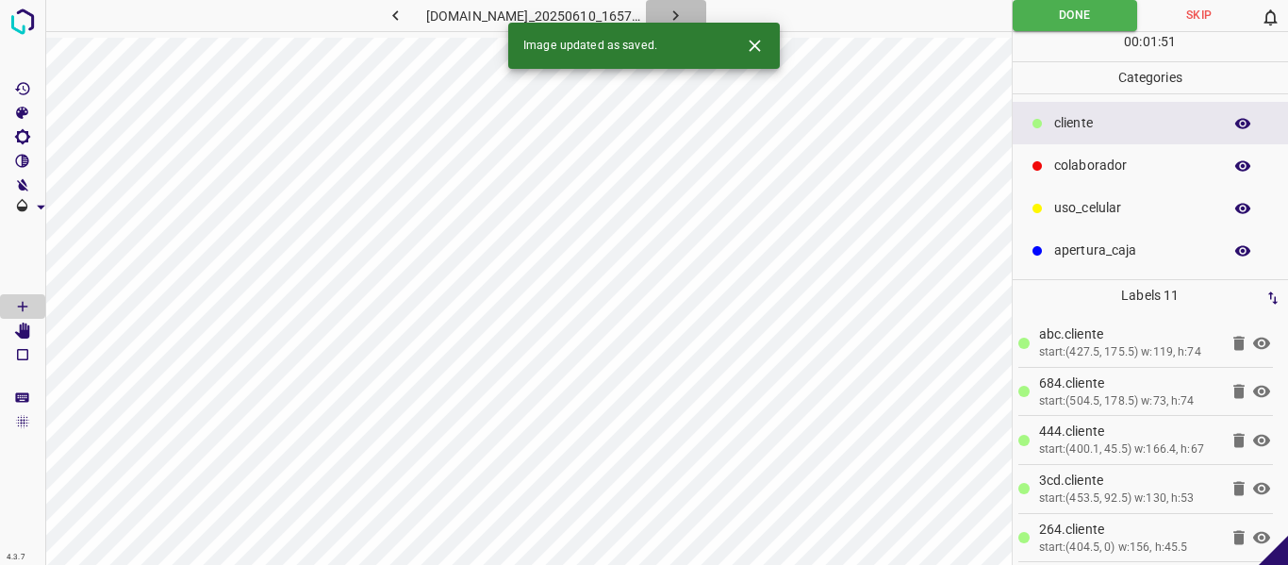
click at [685, 16] on icon "button" at bounding box center [676, 16] width 20 height 20
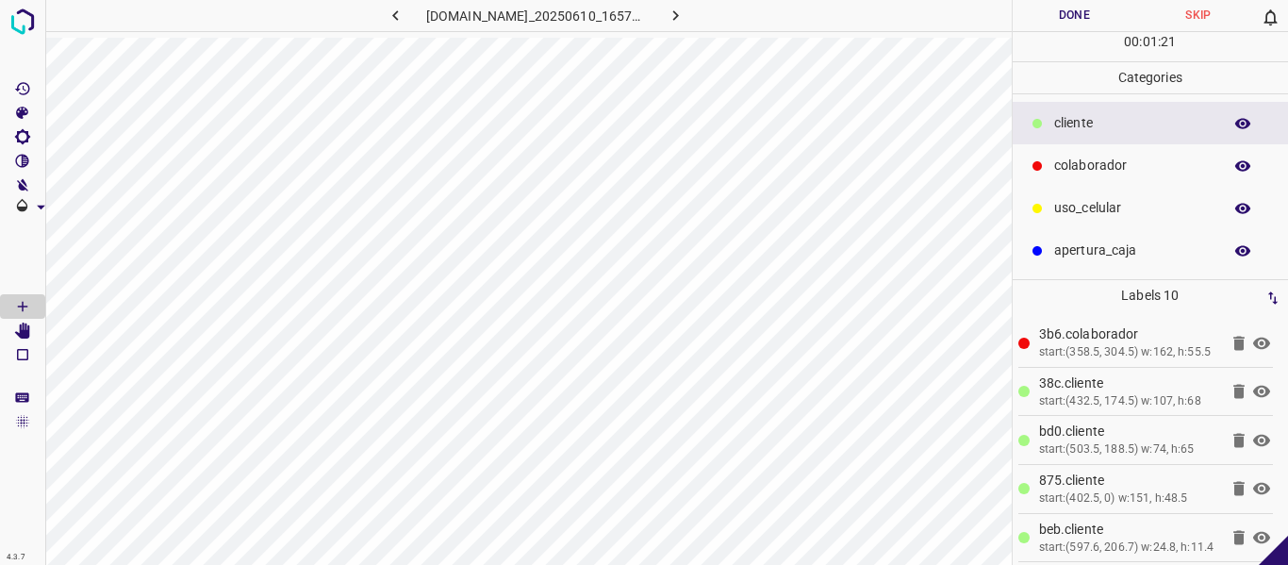
click at [1078, 18] on button "Done" at bounding box center [1075, 15] width 124 height 31
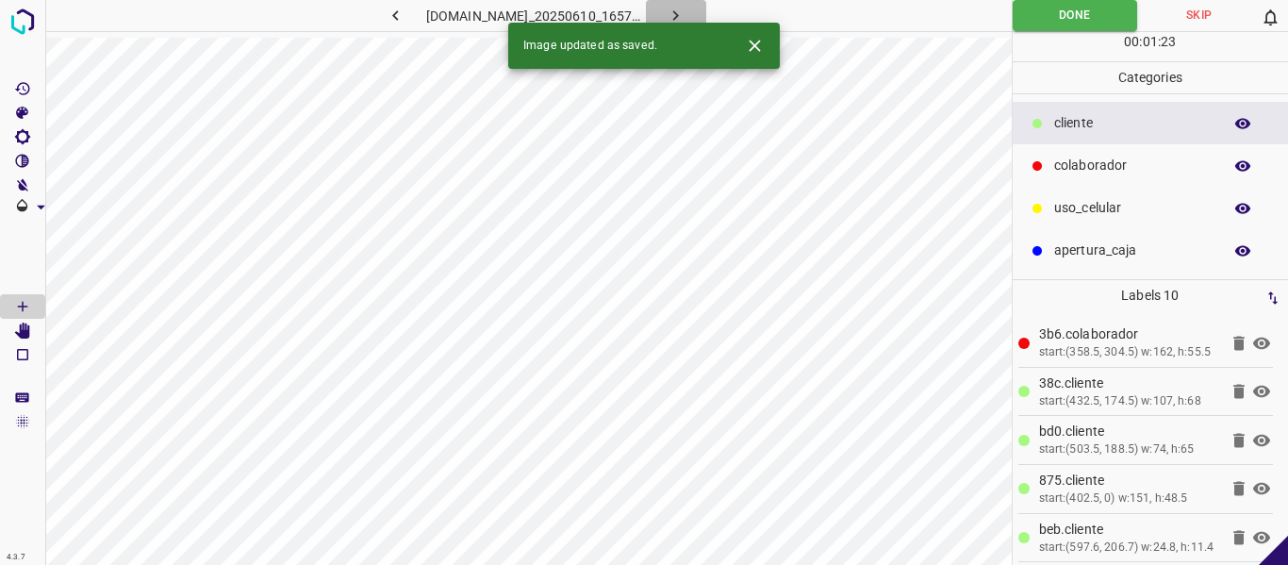
click at [685, 11] on icon "button" at bounding box center [676, 16] width 20 height 20
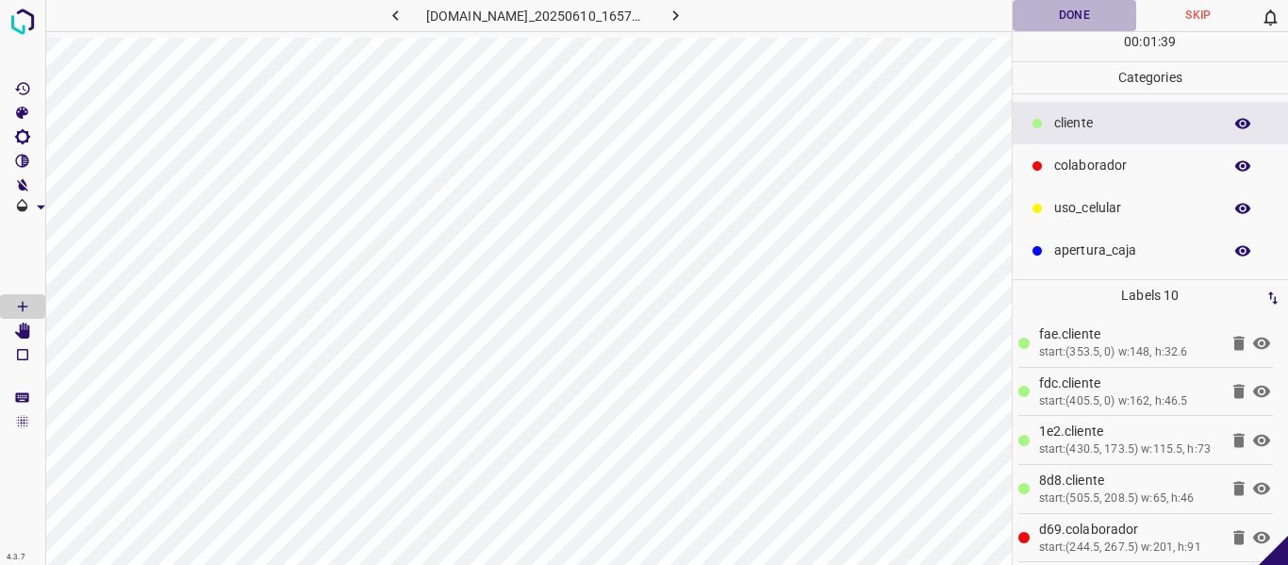
click at [1064, 12] on button "Done" at bounding box center [1075, 15] width 124 height 31
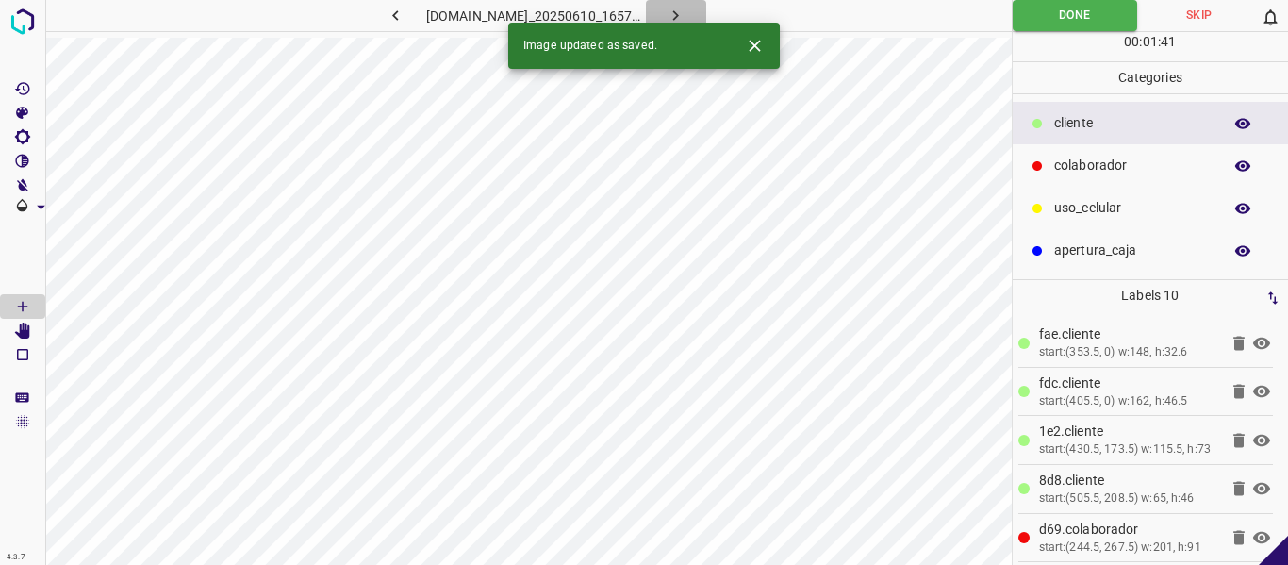
click at [685, 8] on icon "button" at bounding box center [676, 16] width 20 height 20
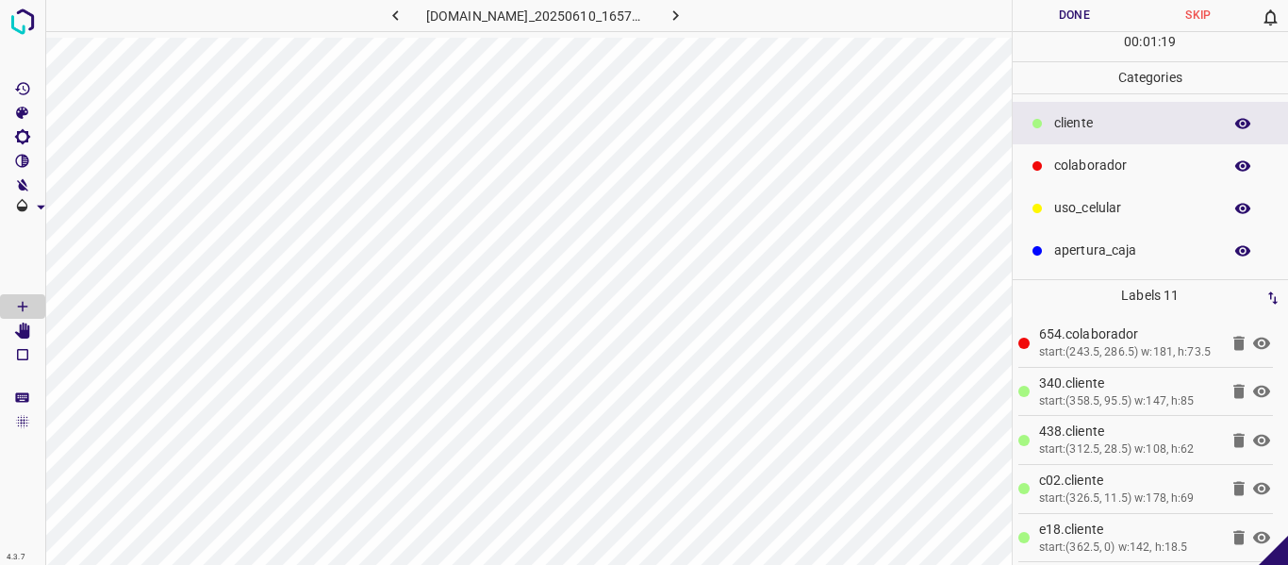
click at [1065, 6] on button "Done" at bounding box center [1075, 15] width 124 height 31
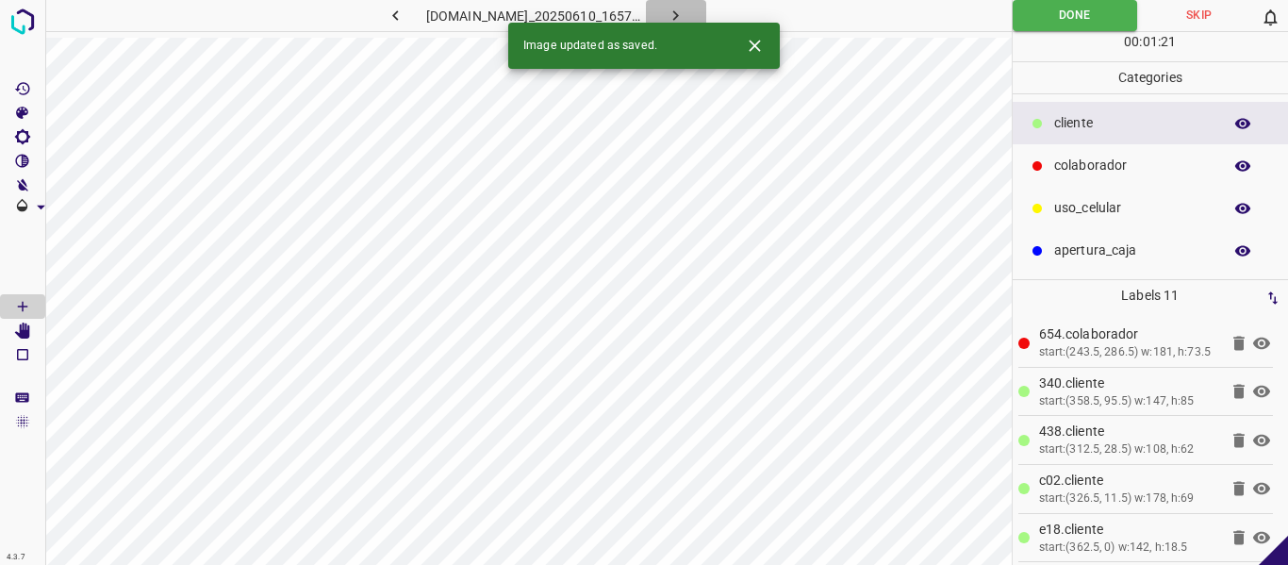
click at [679, 13] on icon "button" at bounding box center [676, 15] width 6 height 10
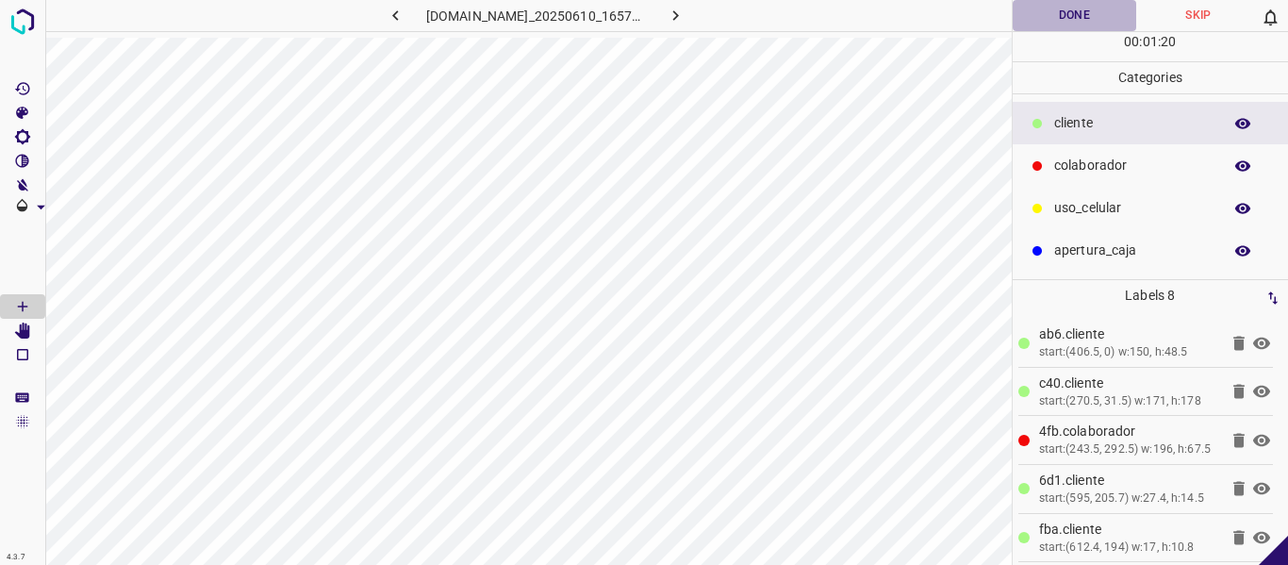
click at [1052, 17] on button "Done" at bounding box center [1075, 15] width 124 height 31
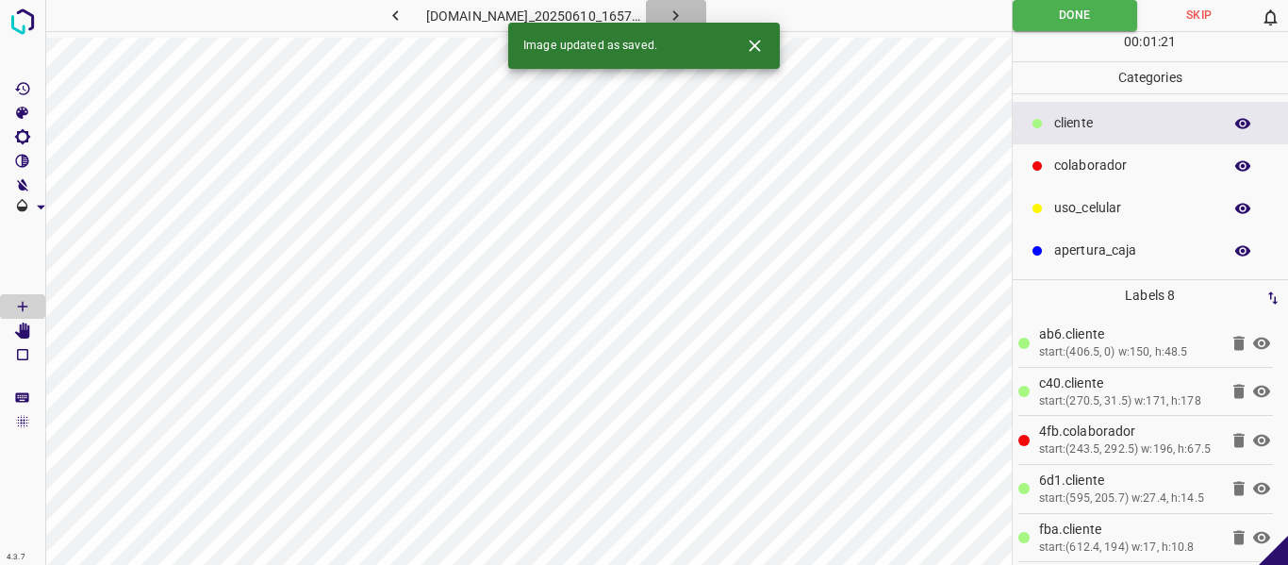
click at [706, 13] on button "button" at bounding box center [676, 15] width 60 height 31
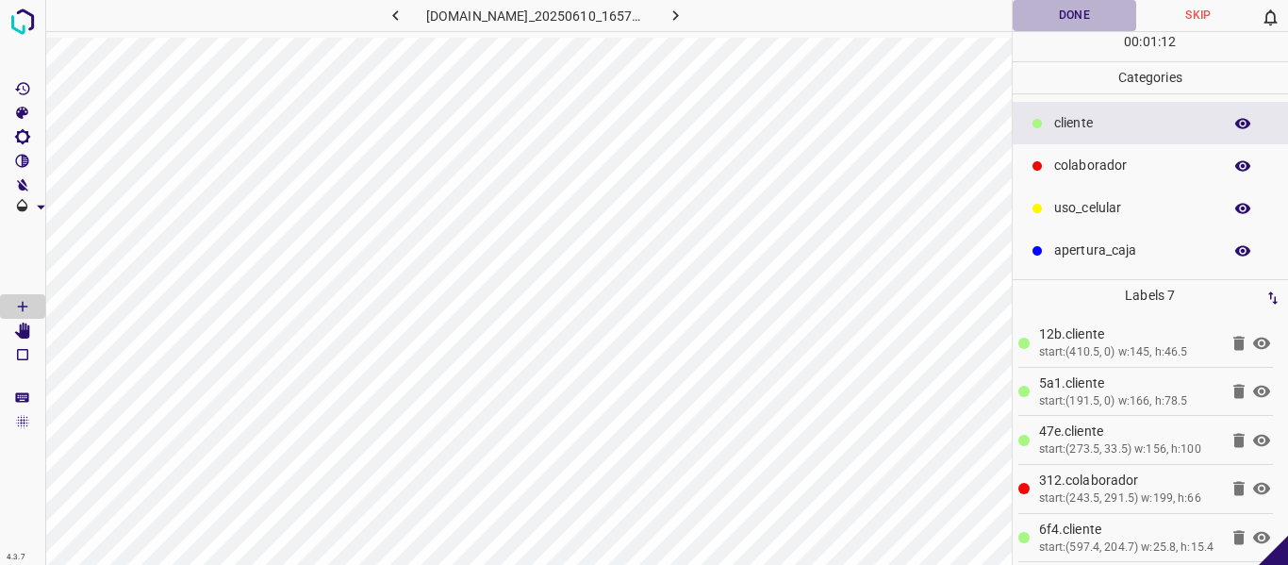
click at [1072, 23] on button "Done" at bounding box center [1075, 15] width 124 height 31
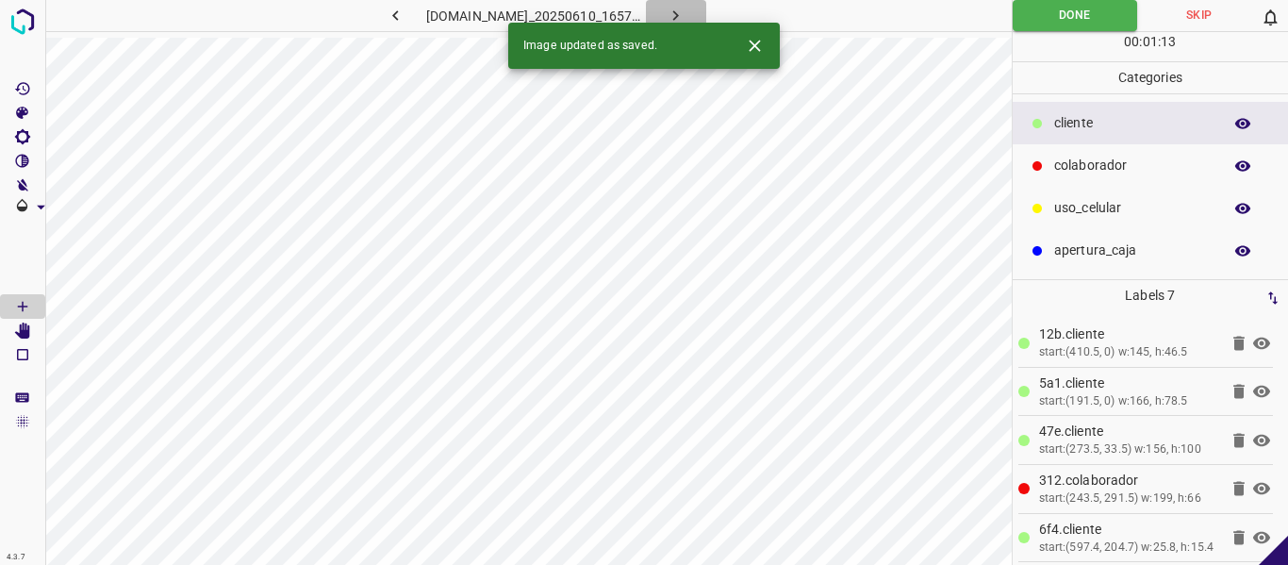
click at [685, 17] on icon "button" at bounding box center [676, 16] width 20 height 20
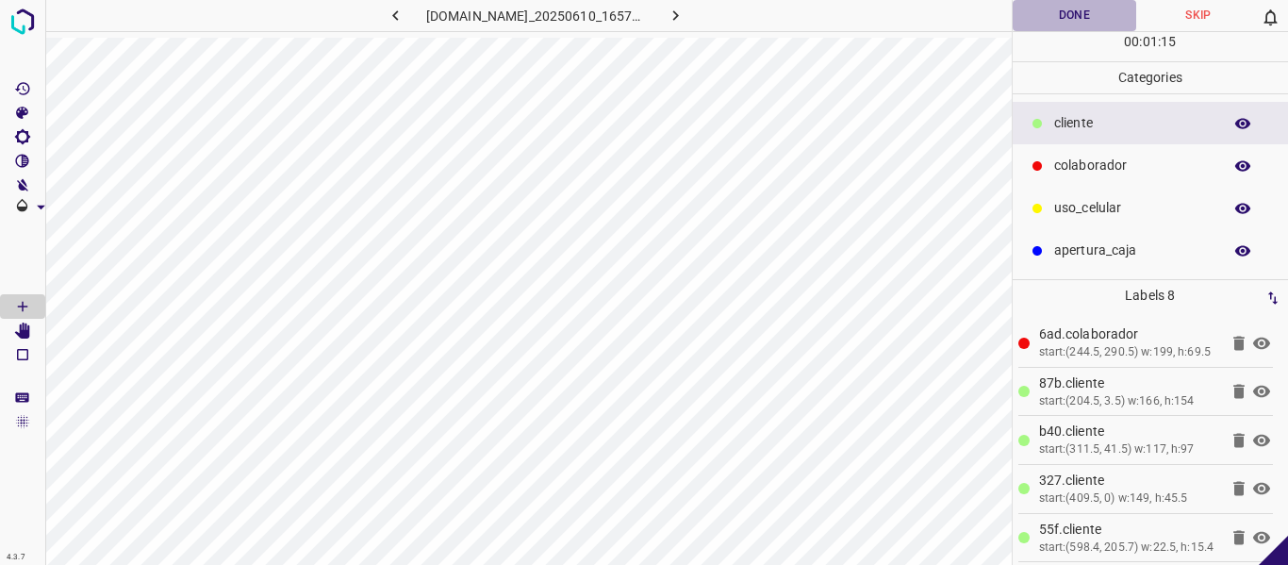
drag, startPoint x: 1043, startPoint y: 15, endPoint x: 1051, endPoint y: 25, distance: 12.7
click at [1044, 15] on button "Done" at bounding box center [1075, 15] width 124 height 31
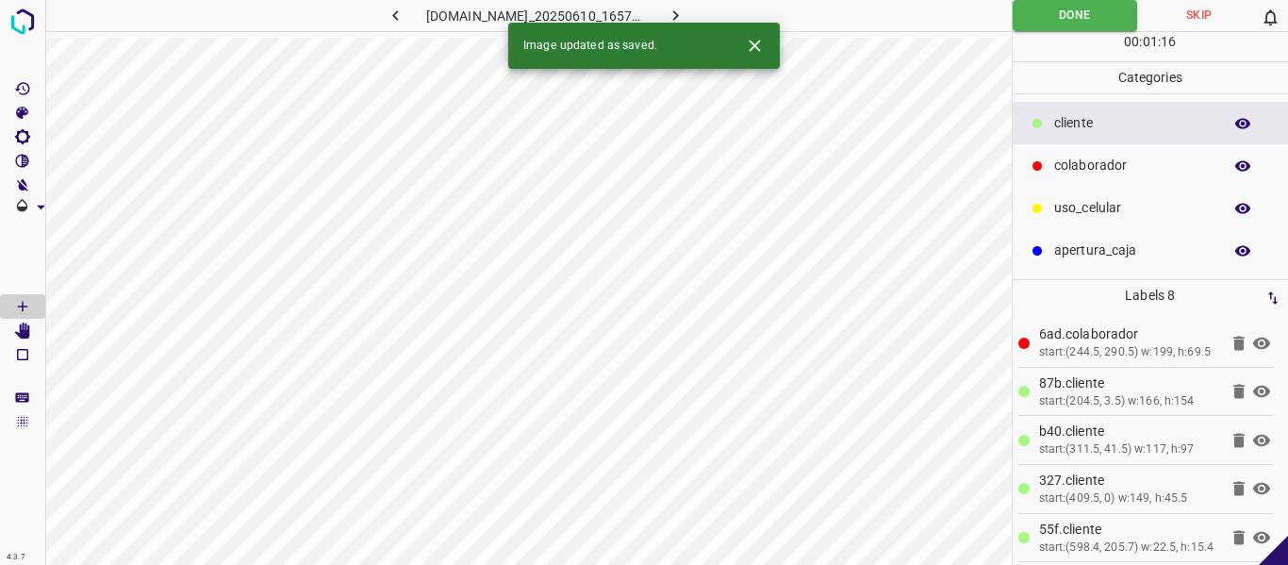
click at [685, 20] on icon "button" at bounding box center [676, 16] width 20 height 20
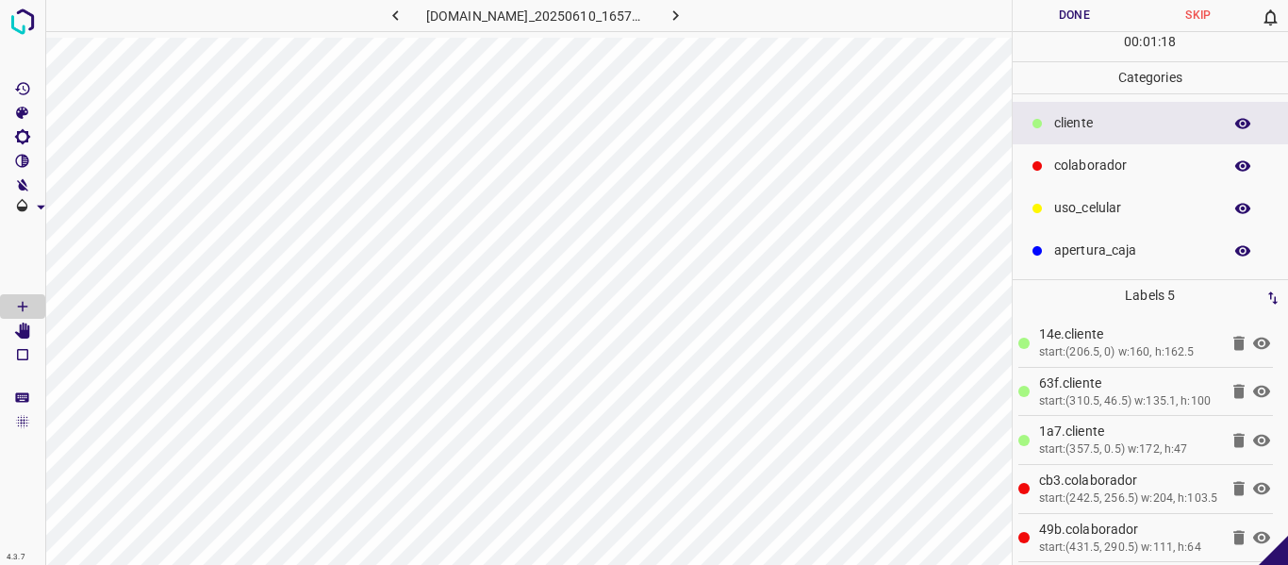
click at [1084, 164] on p "colaborador" at bounding box center [1133, 166] width 158 height 20
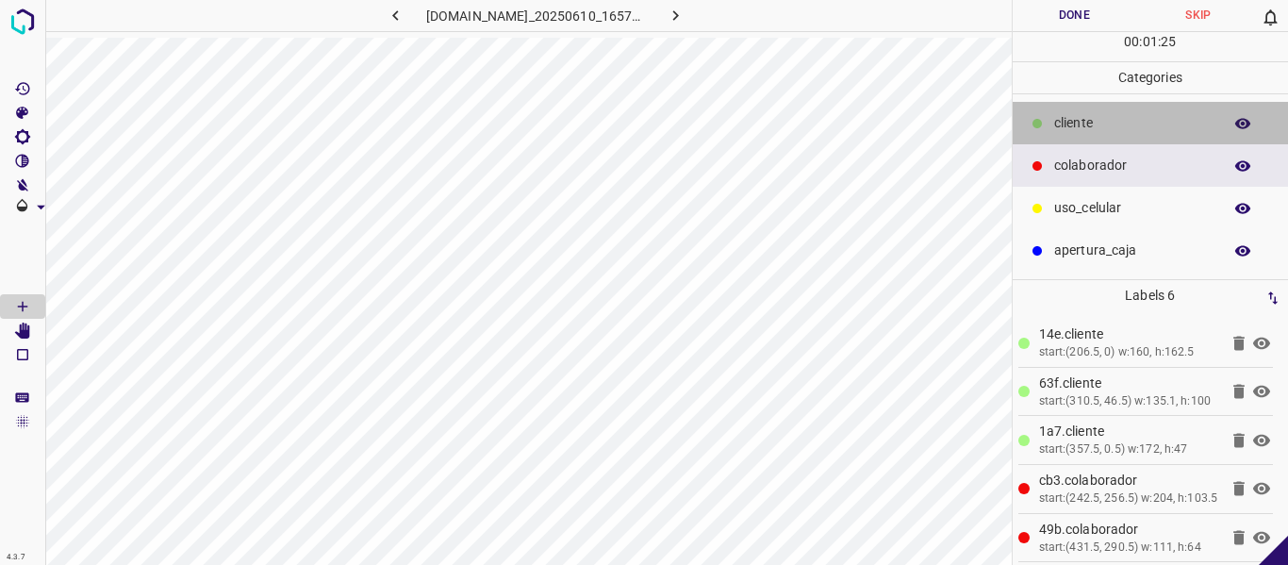
drag, startPoint x: 1084, startPoint y: 119, endPoint x: 1052, endPoint y: 150, distance: 44.7
click at [1086, 119] on p "​​cliente" at bounding box center [1133, 123] width 158 height 20
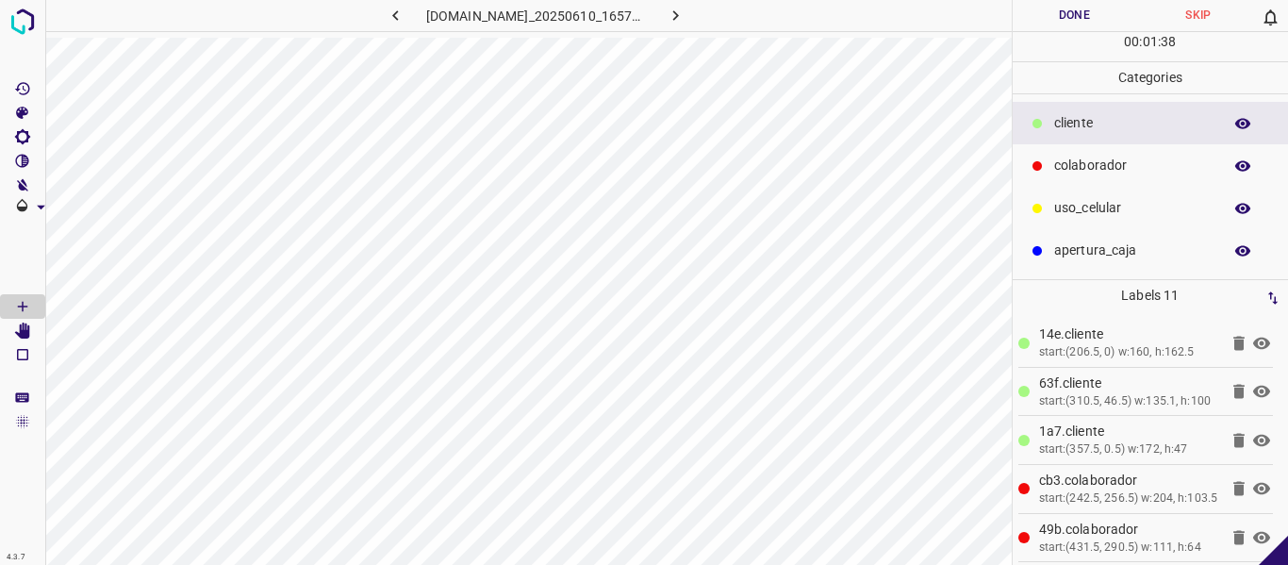
click at [1056, 8] on button "Done" at bounding box center [1075, 15] width 124 height 31
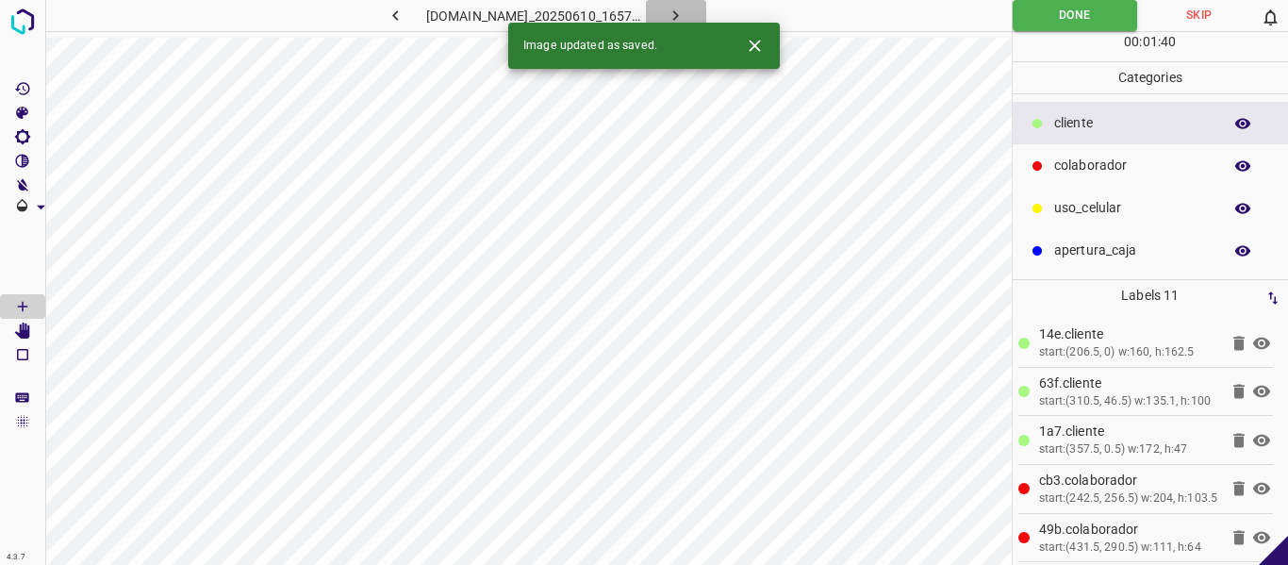
click at [685, 11] on icon "button" at bounding box center [676, 16] width 20 height 20
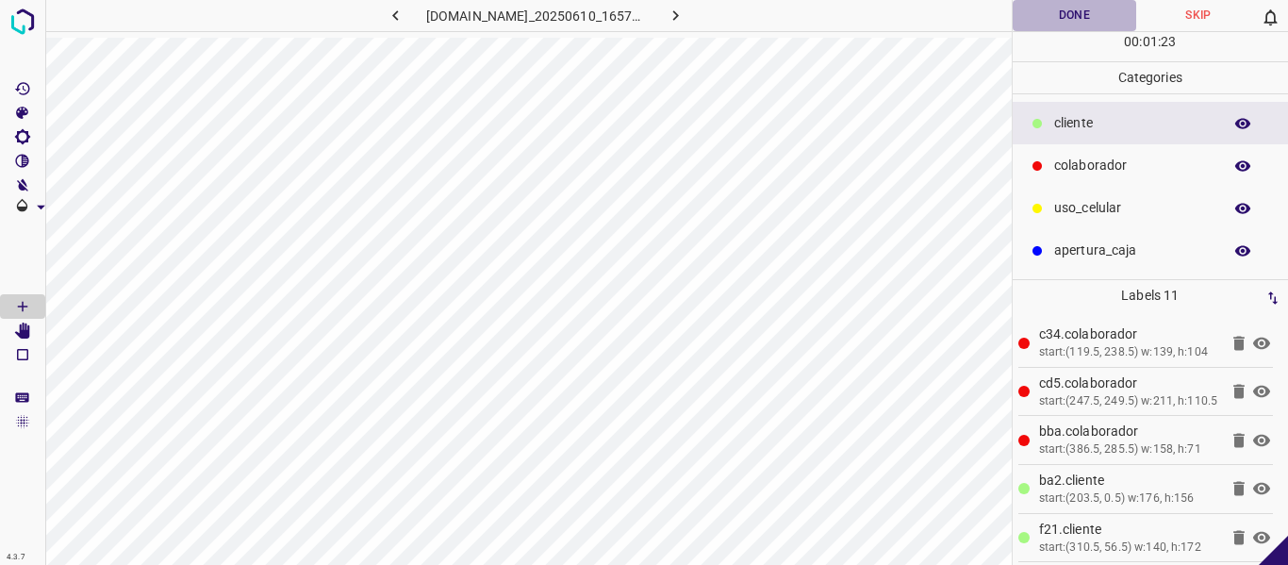
click at [1068, 19] on button "Done" at bounding box center [1075, 15] width 124 height 31
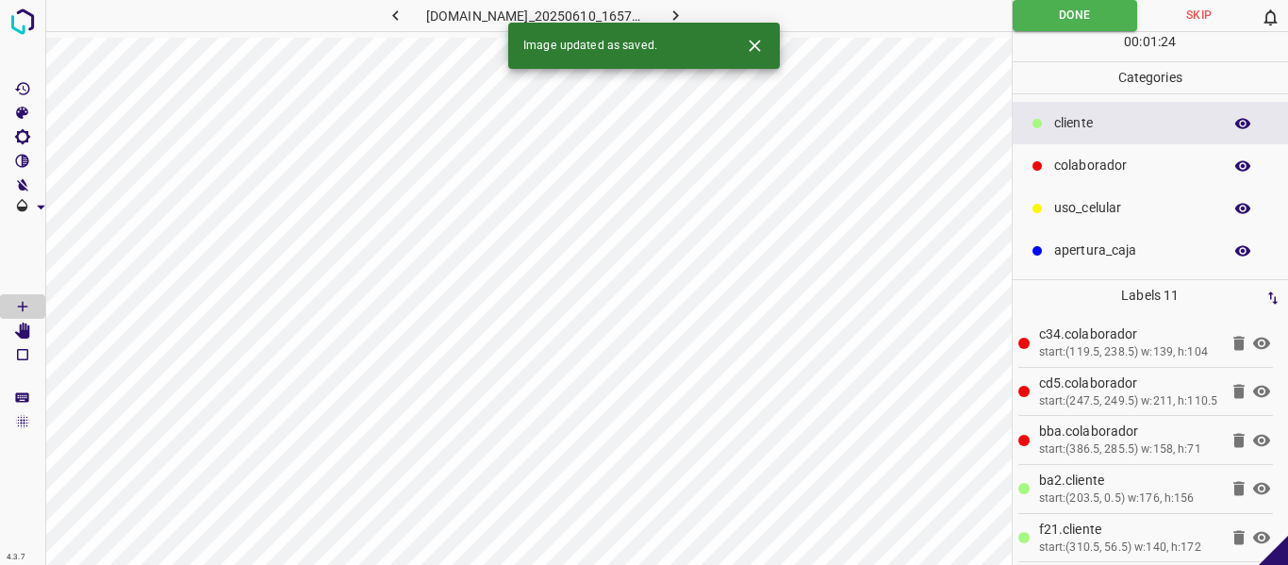
click at [685, 14] on icon "button" at bounding box center [676, 16] width 20 height 20
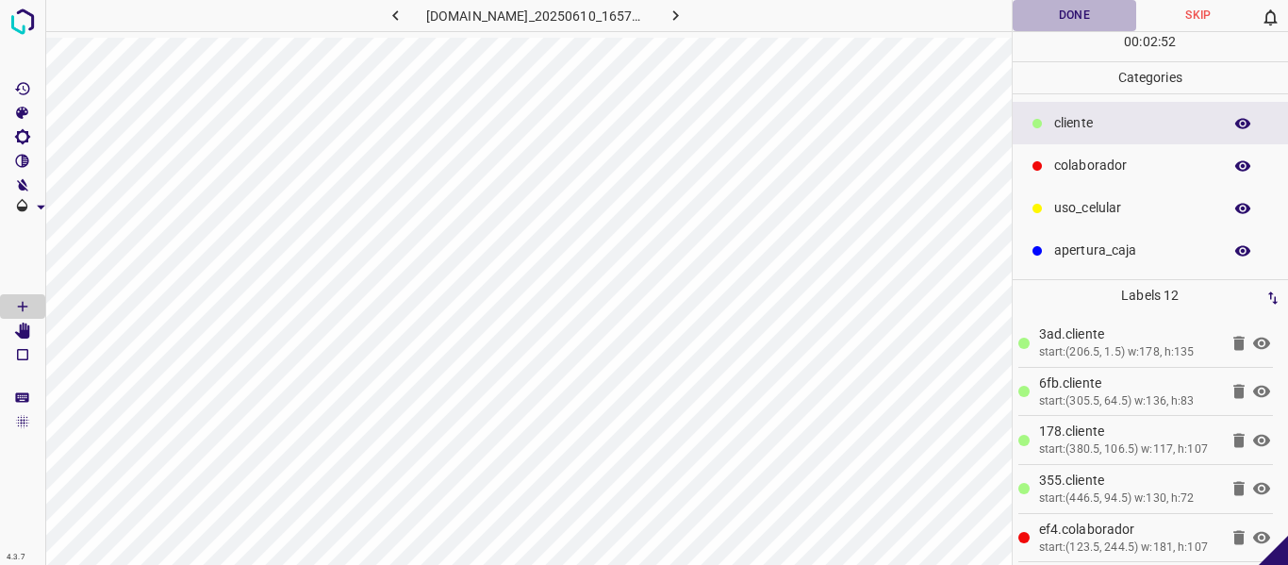
click at [1046, 15] on button "Done" at bounding box center [1075, 15] width 124 height 31
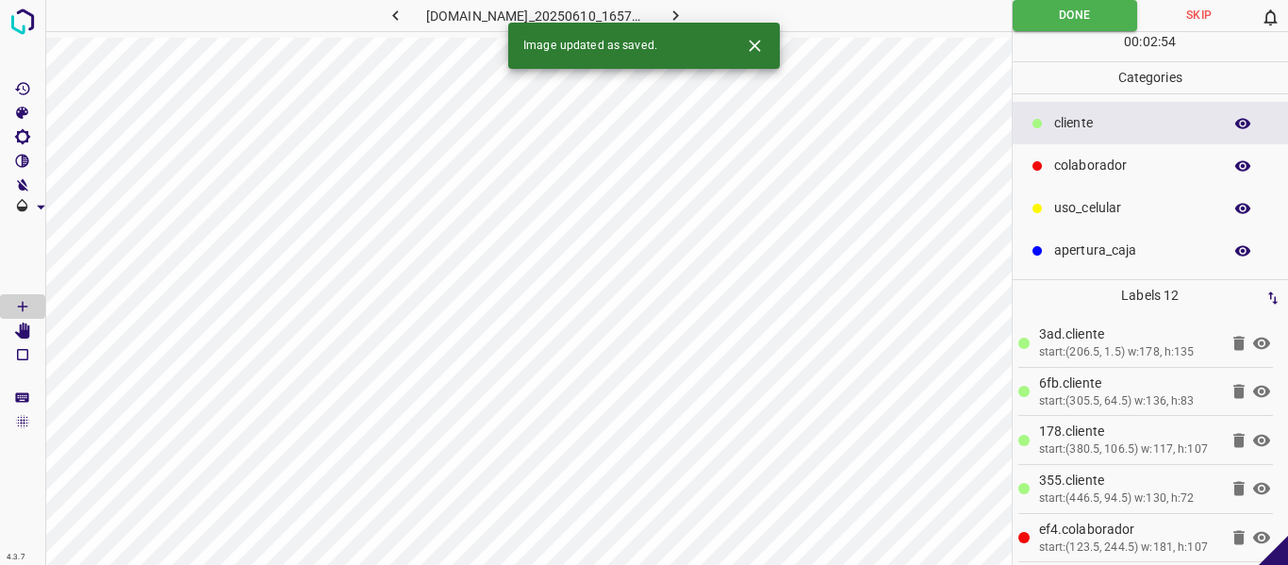
click at [679, 18] on icon "button" at bounding box center [676, 15] width 6 height 10
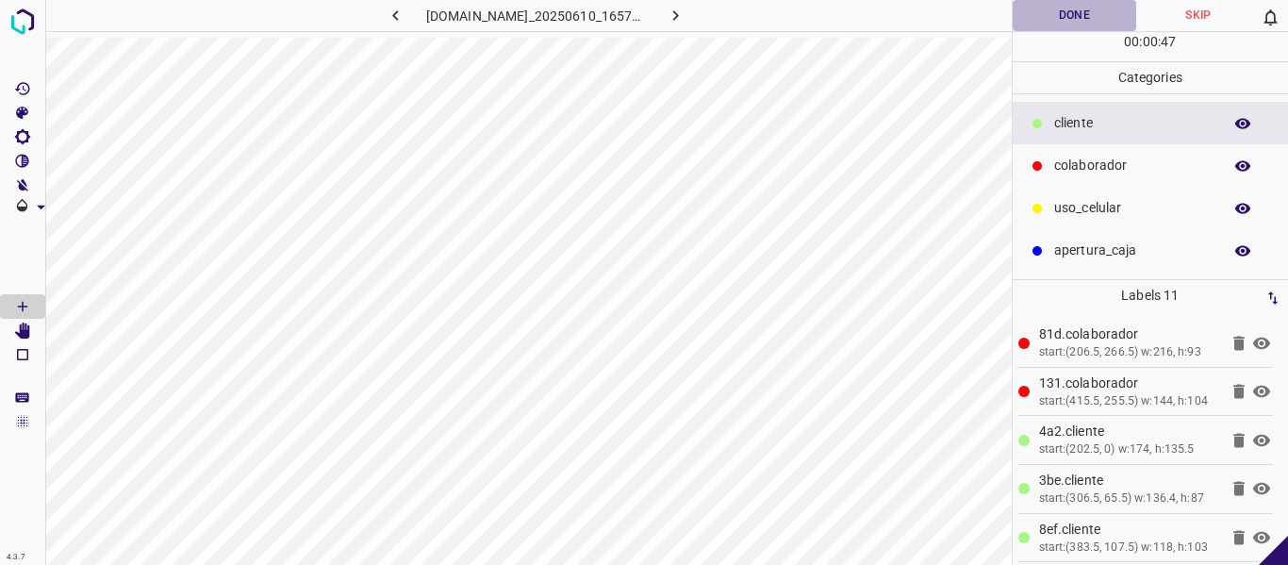
click at [1050, 9] on button "Done" at bounding box center [1075, 15] width 124 height 31
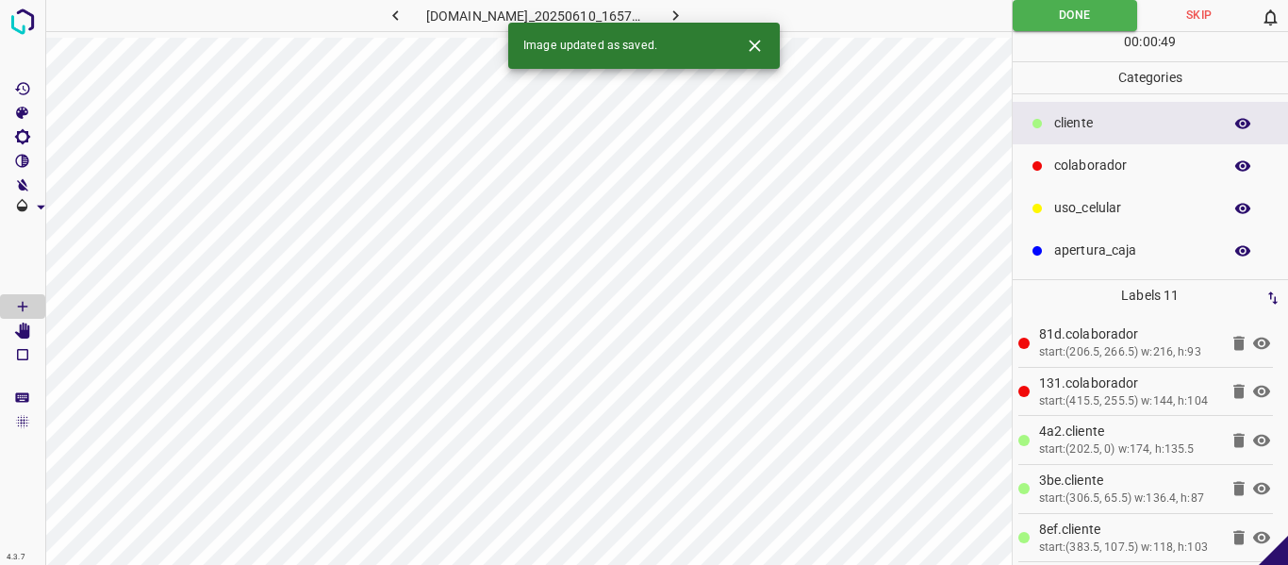
click at [685, 13] on icon "button" at bounding box center [676, 16] width 20 height 20
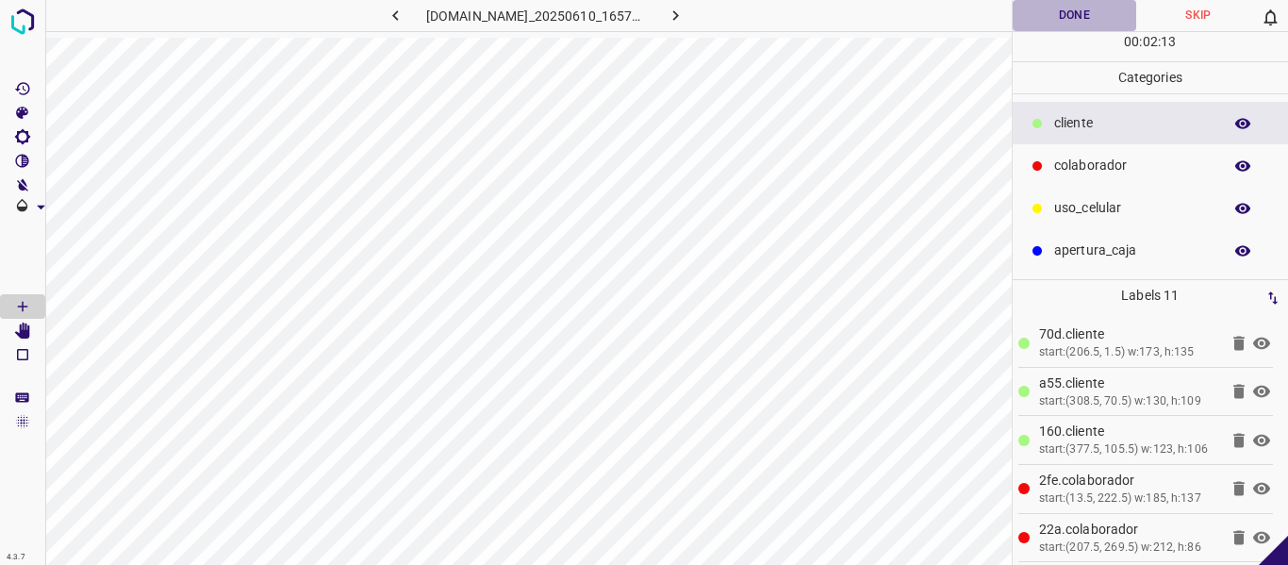
click at [1050, 15] on button "Done" at bounding box center [1075, 15] width 124 height 31
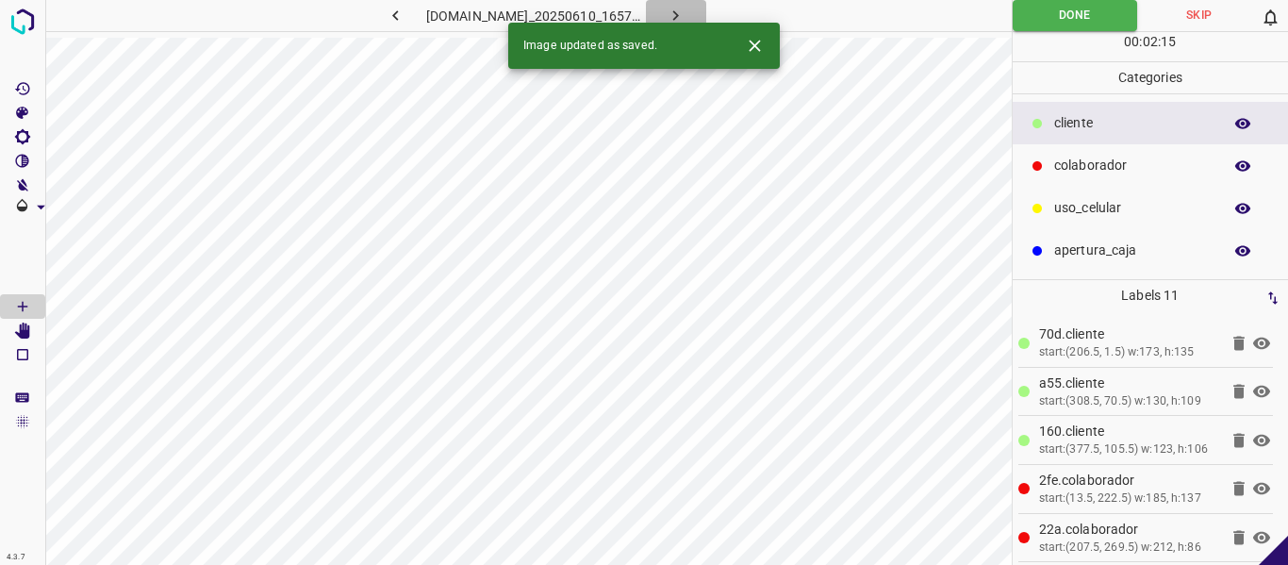
click at [685, 7] on icon "button" at bounding box center [676, 16] width 20 height 20
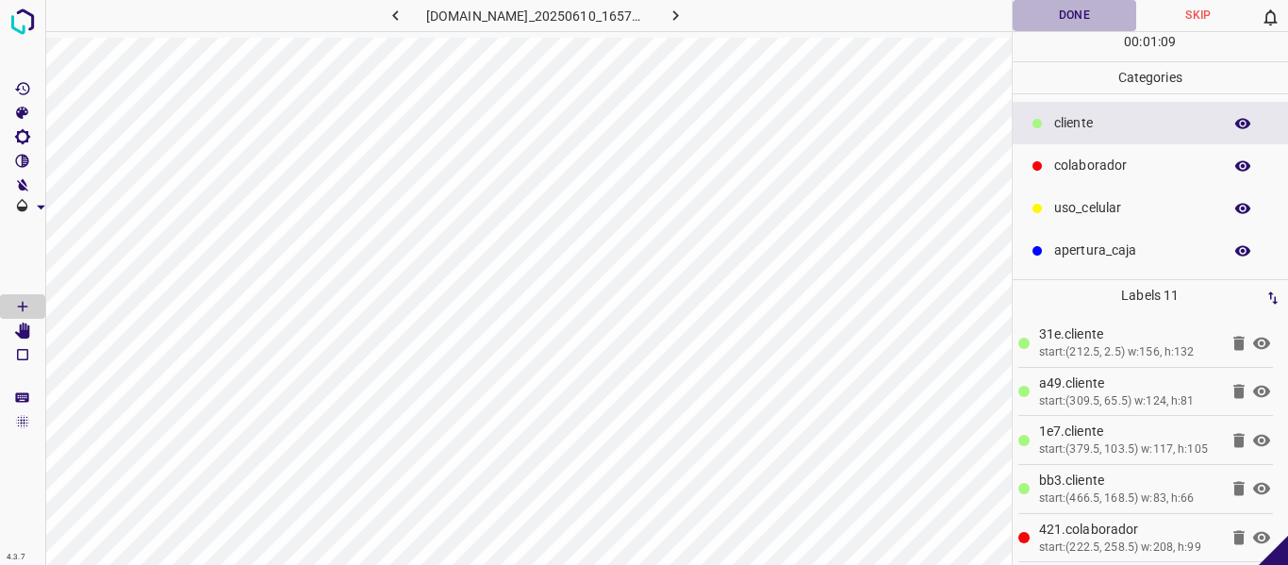
click at [1079, 13] on button "Done" at bounding box center [1075, 15] width 124 height 31
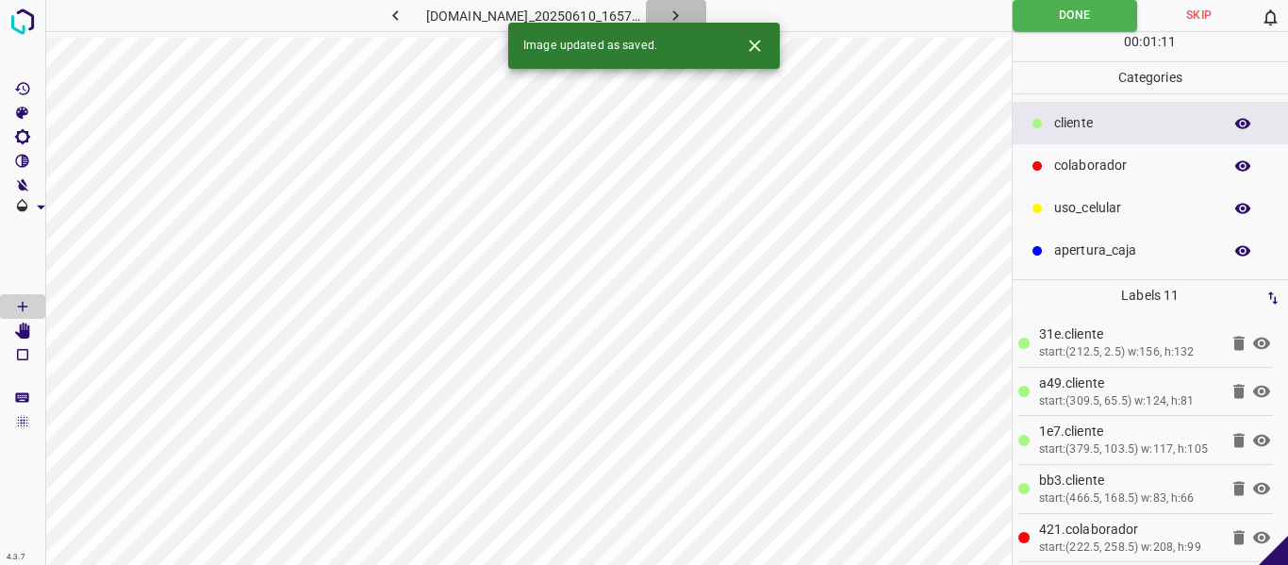
click at [685, 9] on icon "button" at bounding box center [676, 16] width 20 height 20
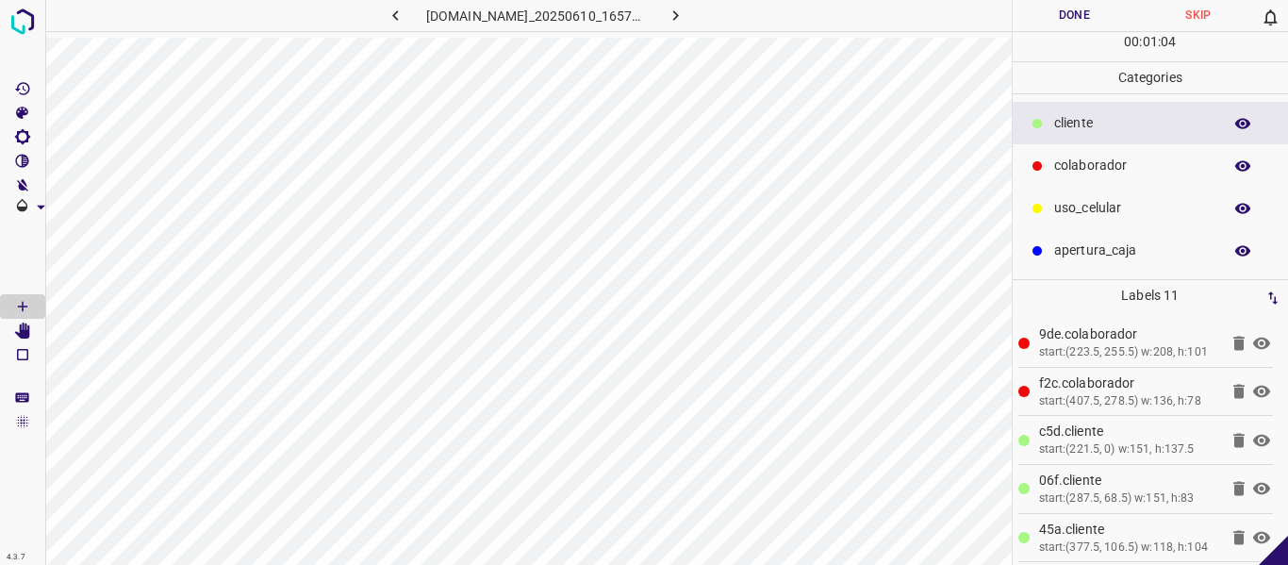
click at [1059, 19] on button "Done" at bounding box center [1075, 15] width 124 height 31
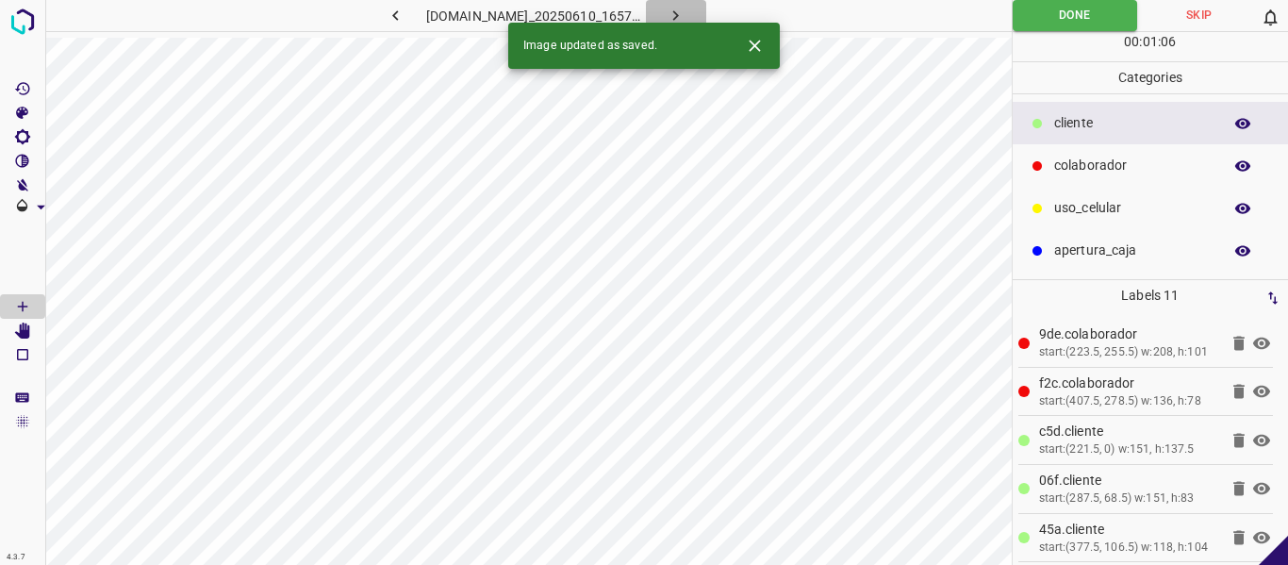
click at [694, 5] on button "button" at bounding box center [676, 15] width 60 height 31
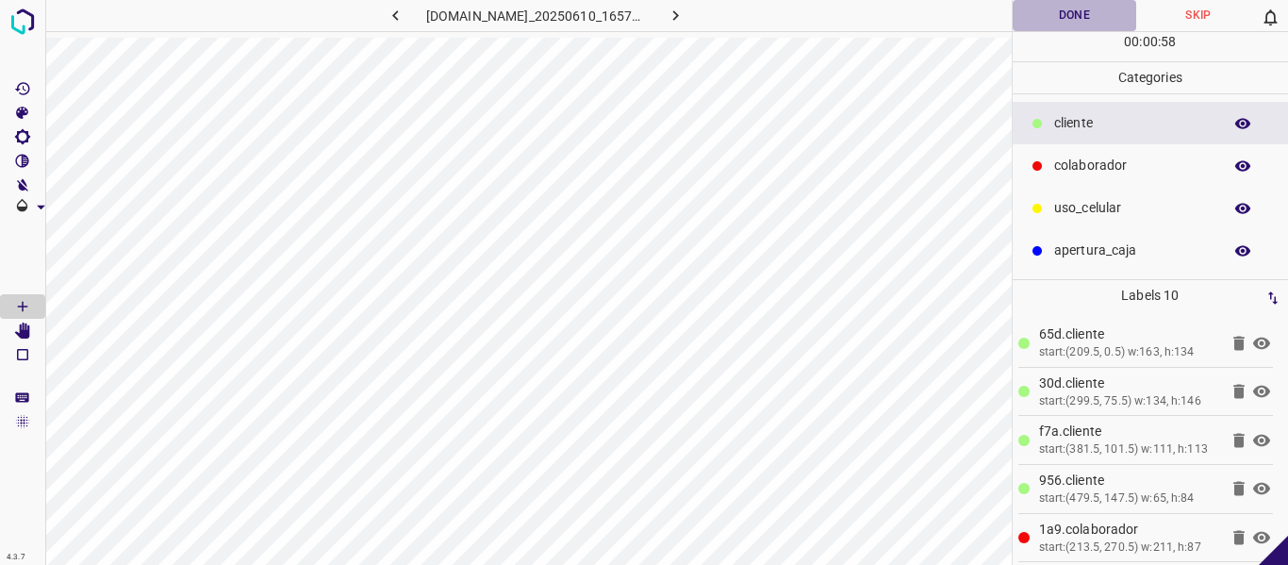
click at [1077, 17] on button "Done" at bounding box center [1075, 15] width 124 height 31
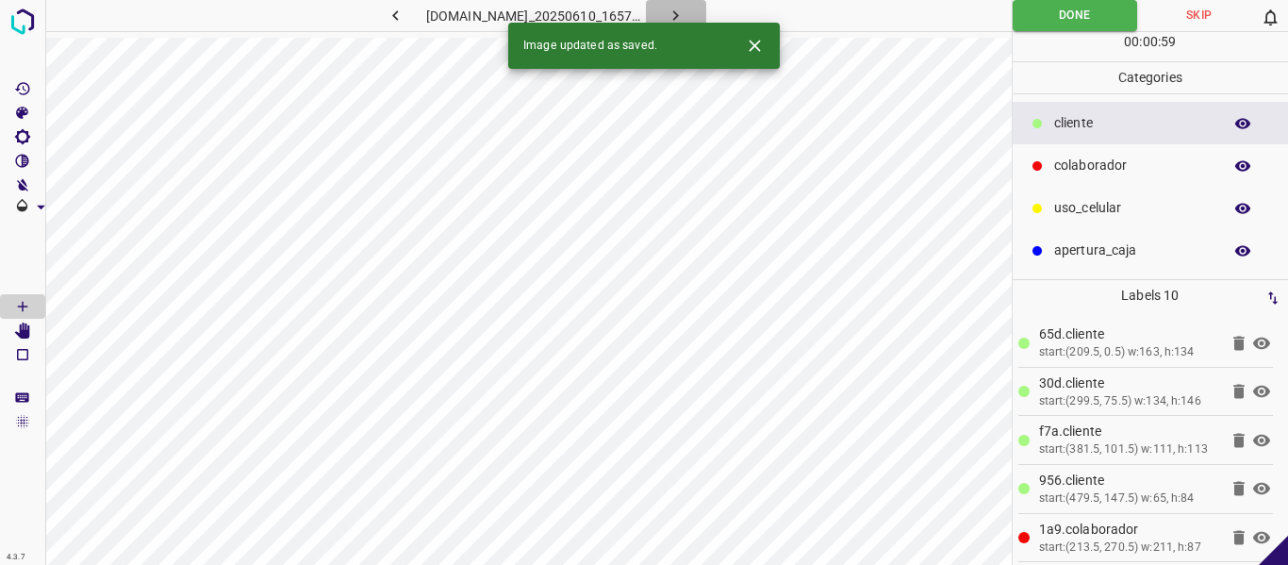
click at [685, 8] on icon "button" at bounding box center [676, 16] width 20 height 20
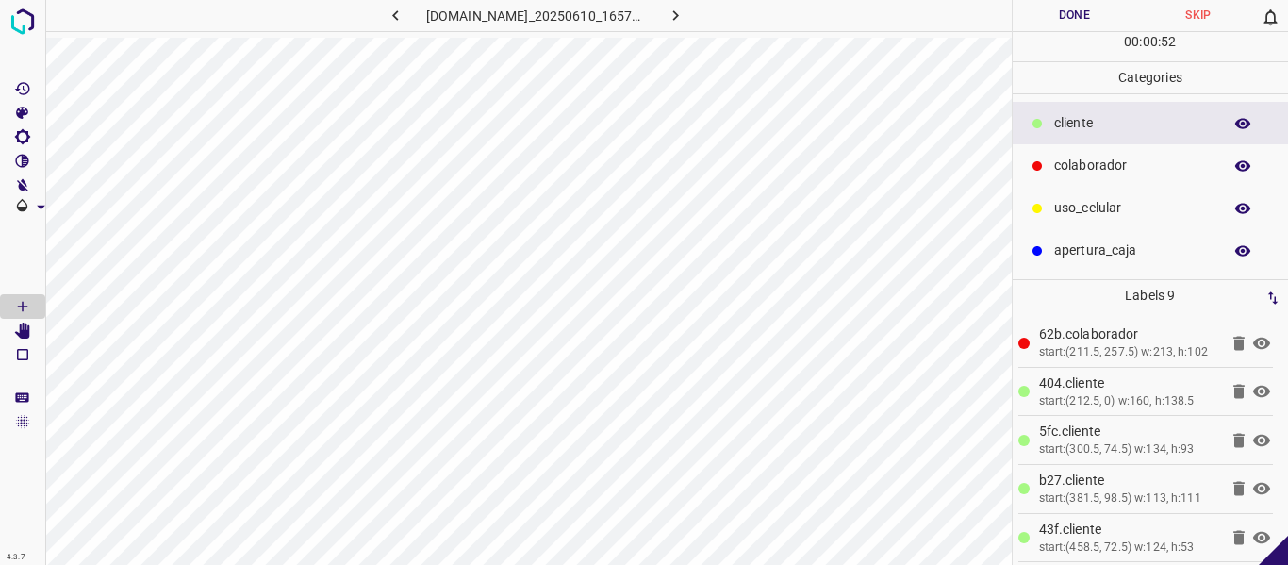
click at [1076, 17] on button "Done" at bounding box center [1075, 15] width 124 height 31
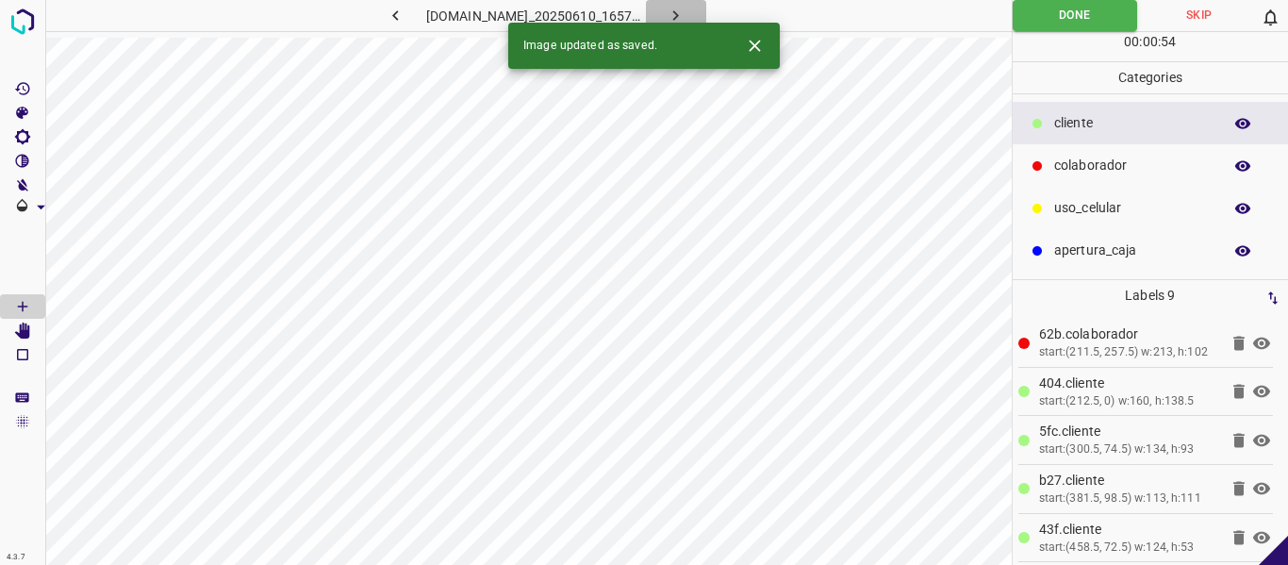
click at [679, 11] on icon "button" at bounding box center [676, 15] width 6 height 10
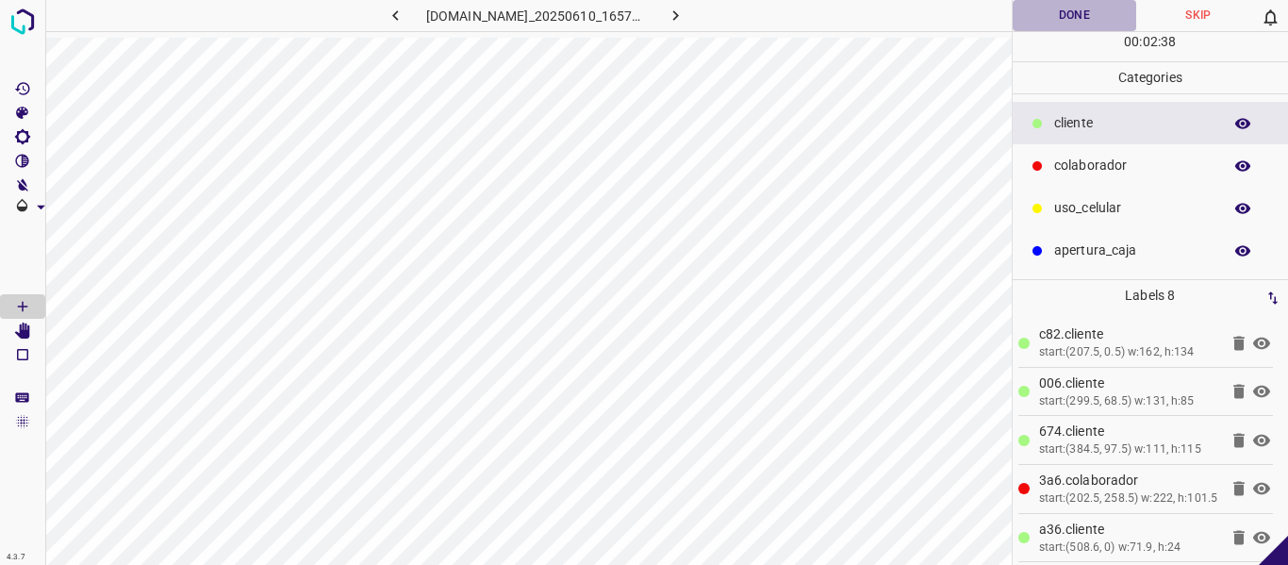
click at [1058, 19] on button "Done" at bounding box center [1075, 15] width 124 height 31
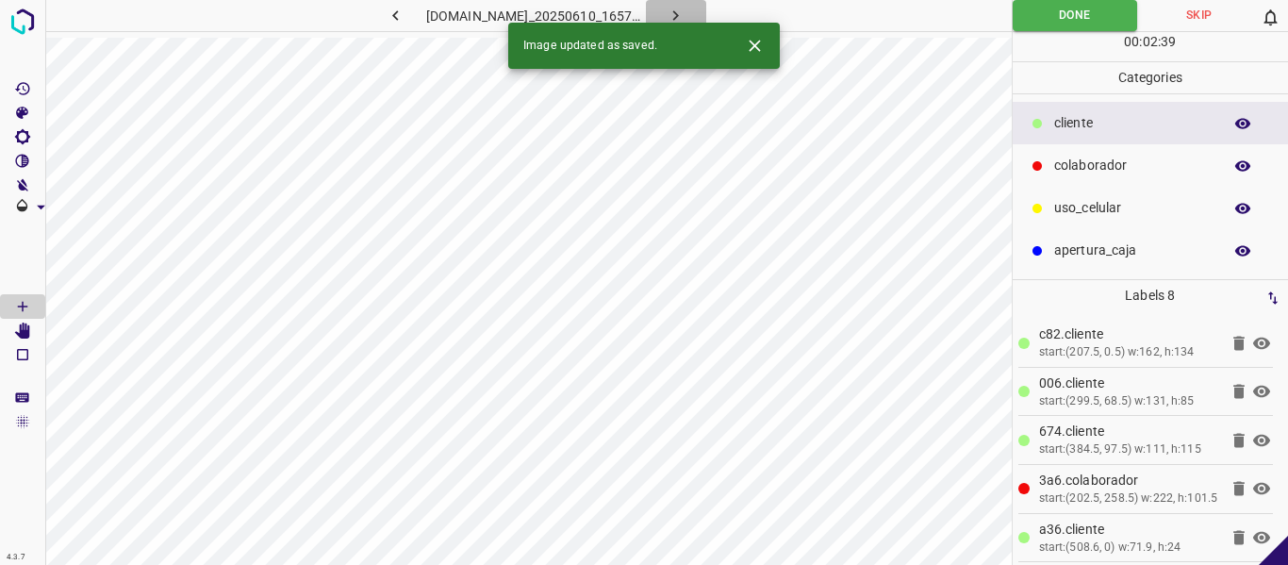
click at [706, 2] on button "button" at bounding box center [676, 15] width 60 height 31
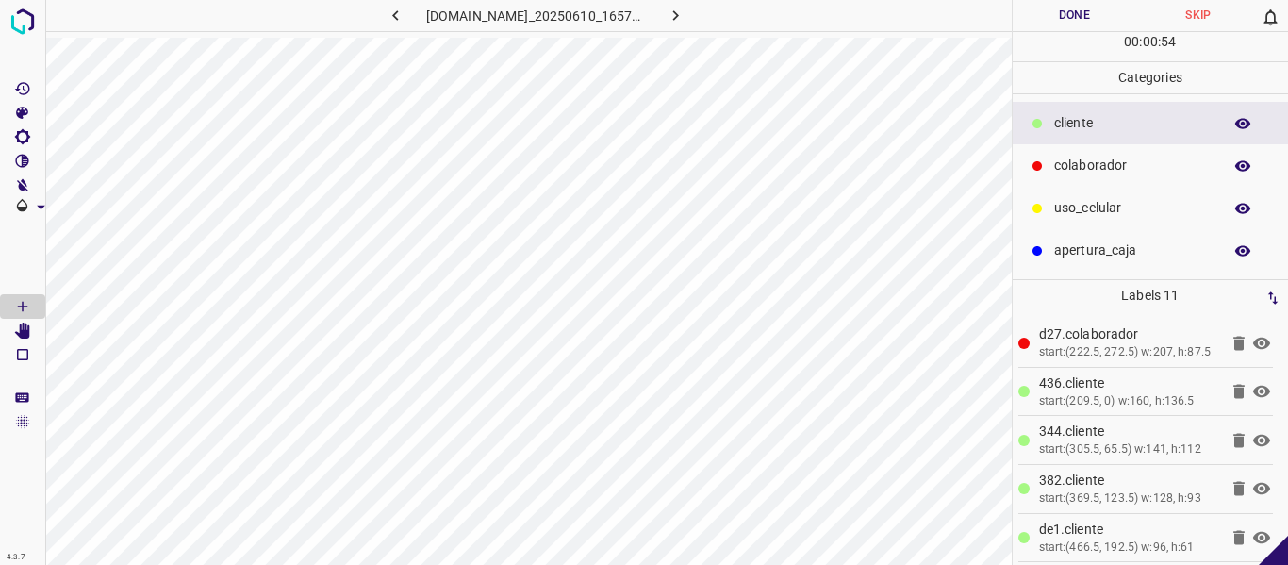
click at [1049, 12] on button "Done" at bounding box center [1075, 15] width 124 height 31
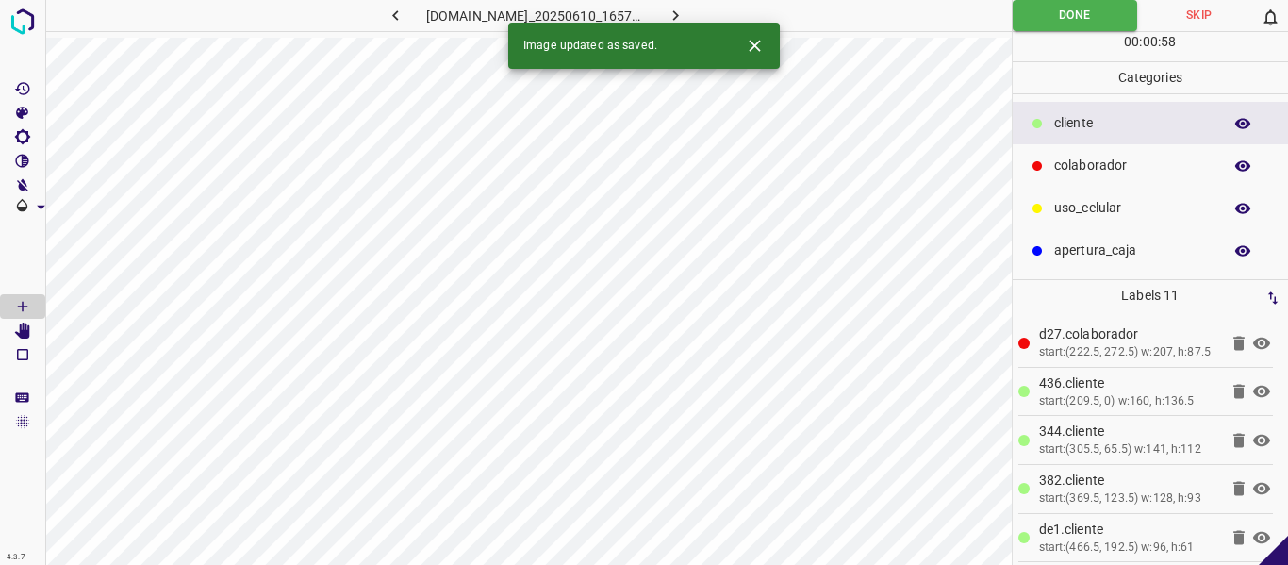
click at [685, 11] on icon "button" at bounding box center [676, 16] width 20 height 20
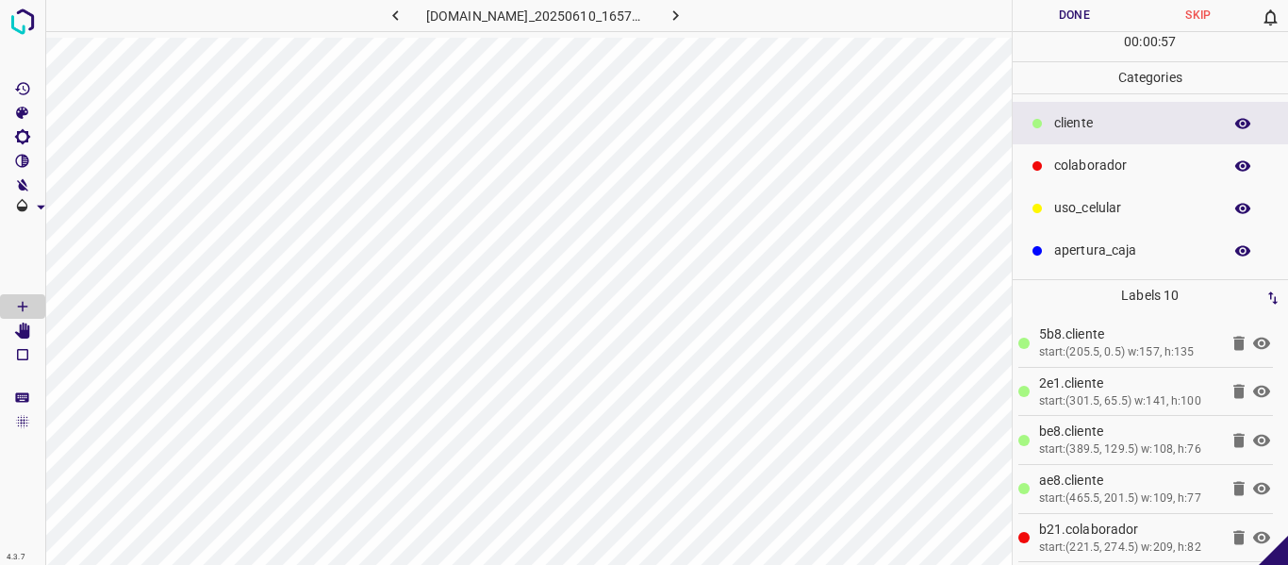
click at [1042, 15] on button "Done" at bounding box center [1075, 15] width 124 height 31
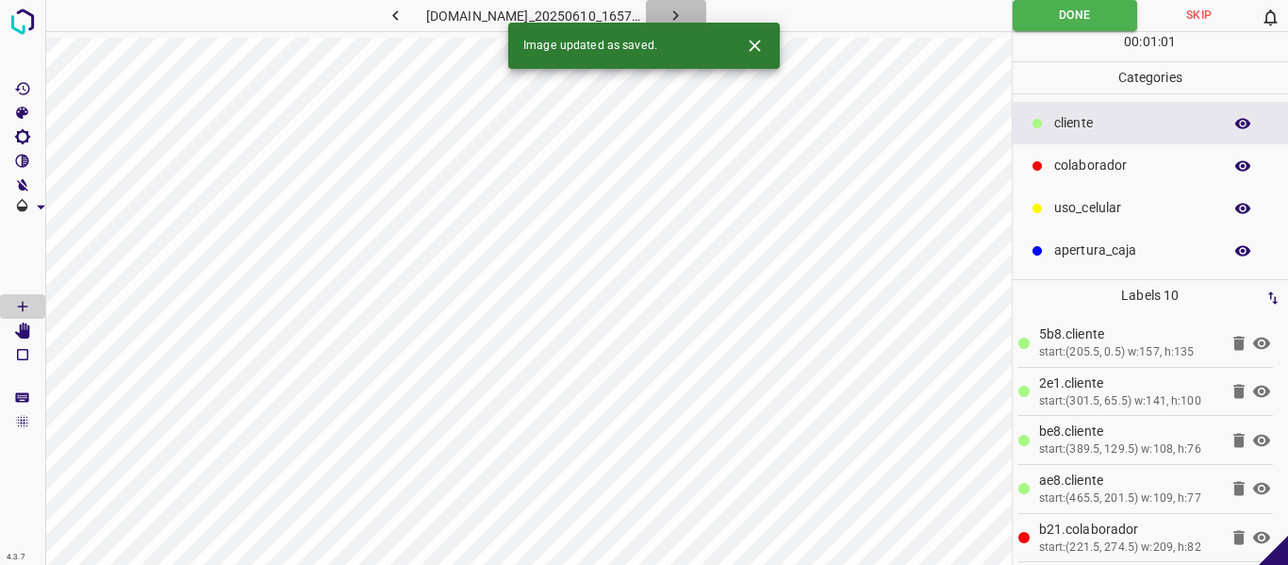
click at [685, 10] on icon "button" at bounding box center [676, 16] width 20 height 20
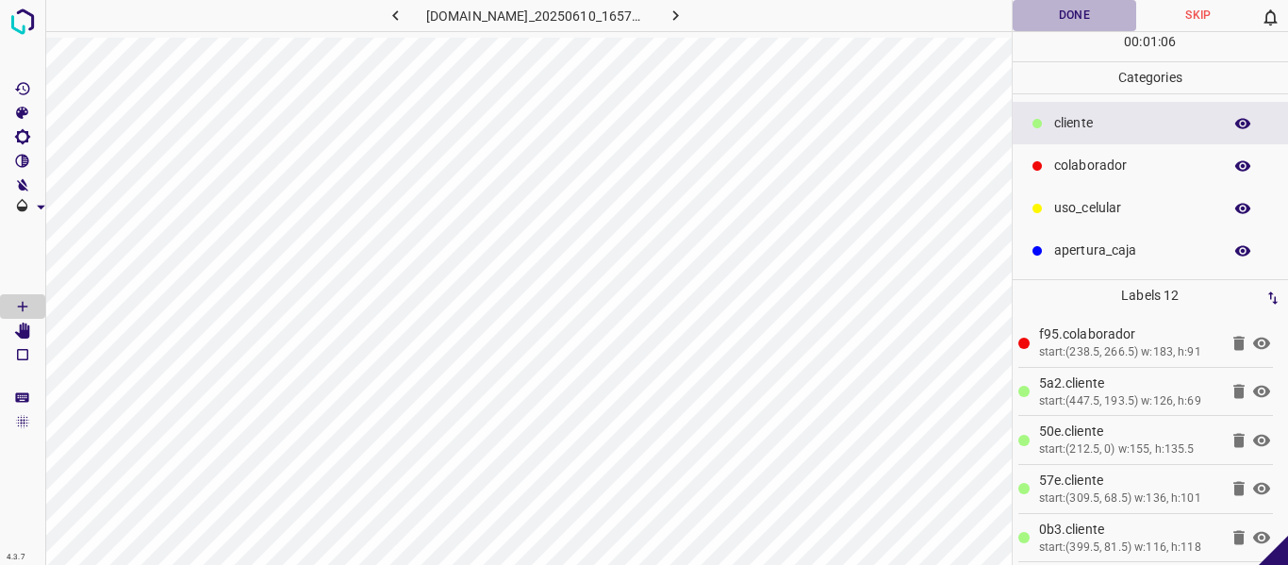
click at [1066, 10] on button "Done" at bounding box center [1075, 15] width 124 height 31
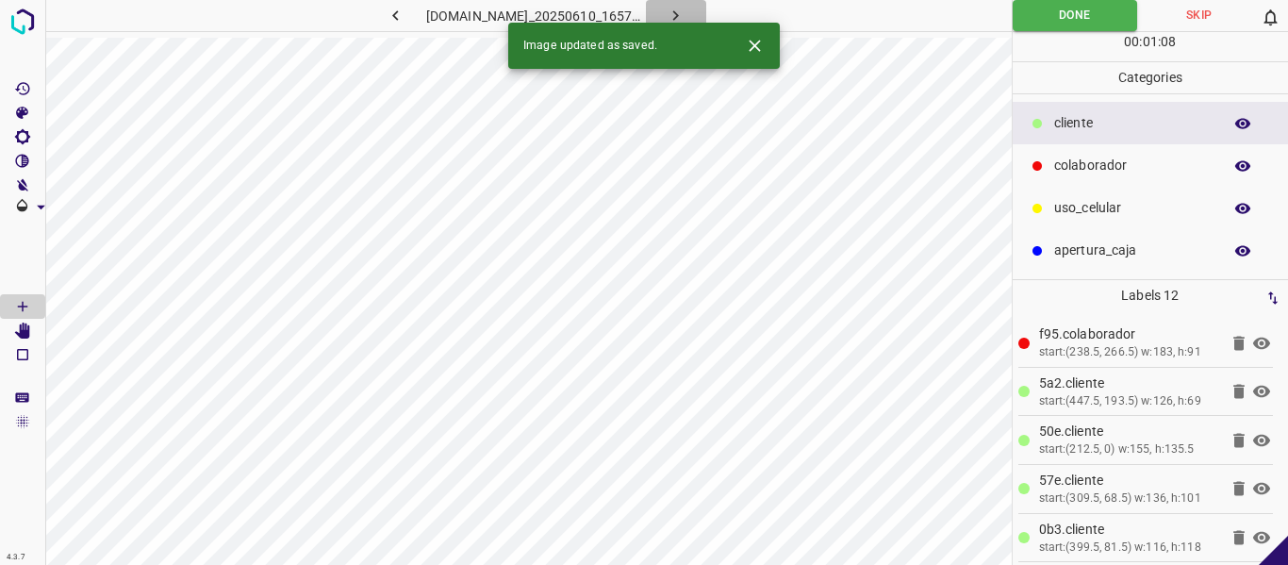
click at [685, 13] on icon "button" at bounding box center [676, 16] width 20 height 20
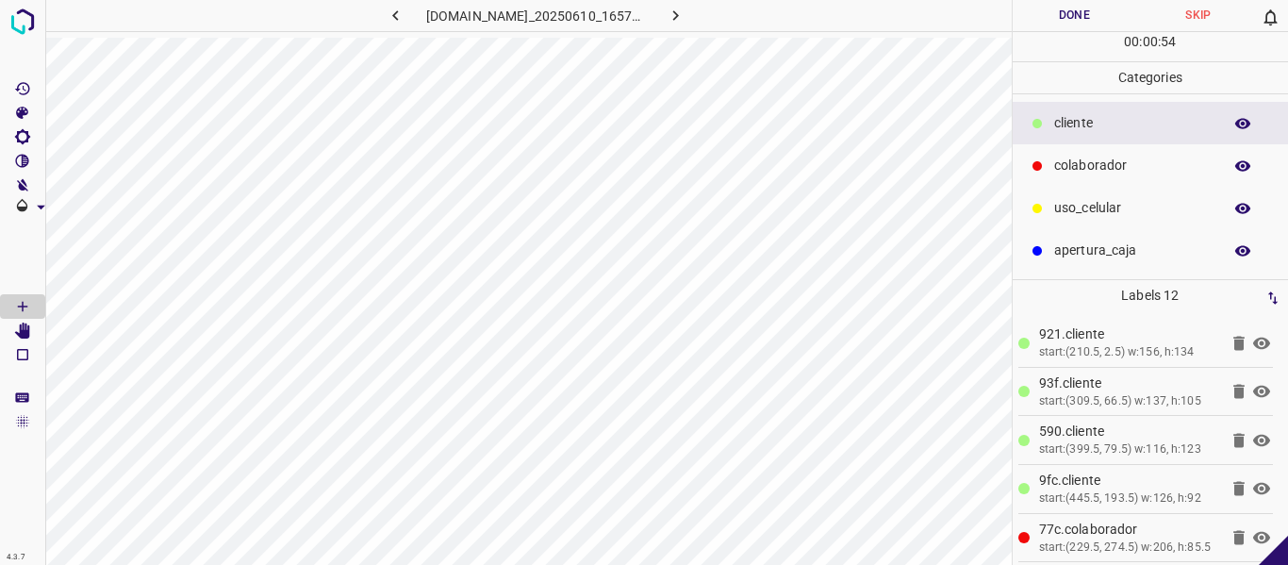
click at [1037, 28] on button "Done" at bounding box center [1075, 15] width 124 height 31
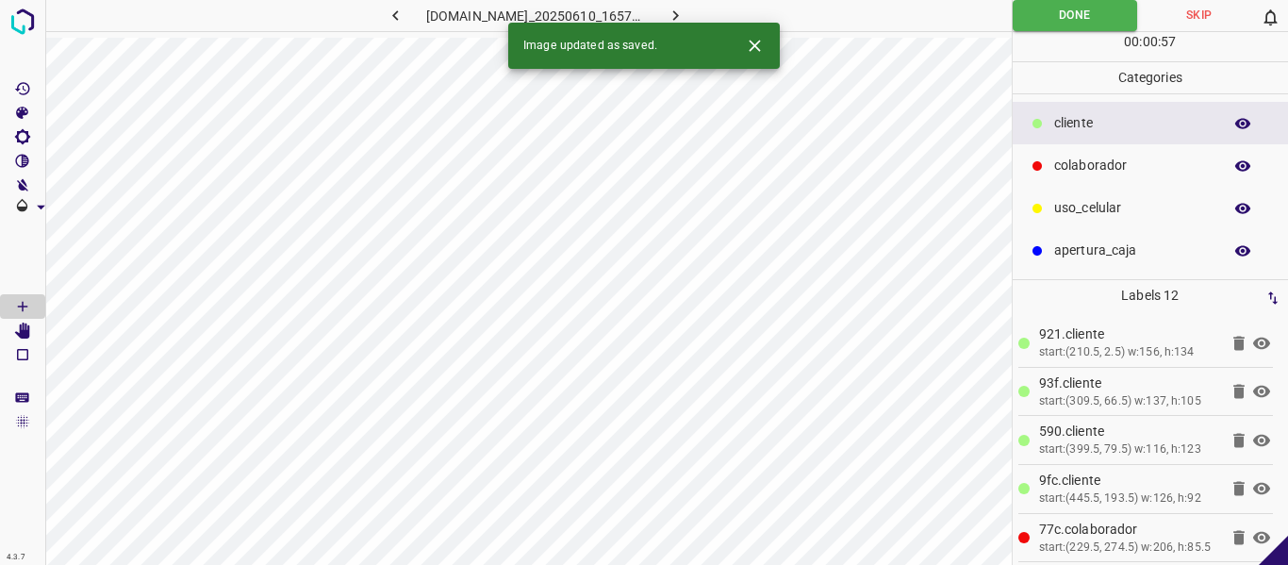
click at [685, 17] on icon "button" at bounding box center [676, 16] width 20 height 20
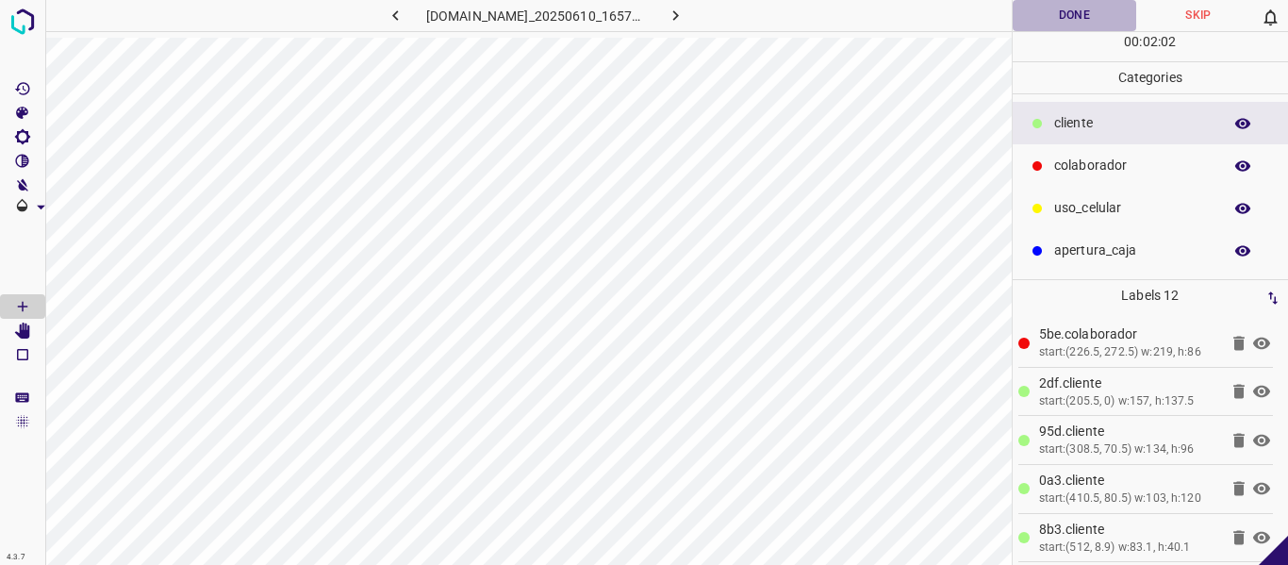
click at [1061, 20] on button "Done" at bounding box center [1075, 15] width 124 height 31
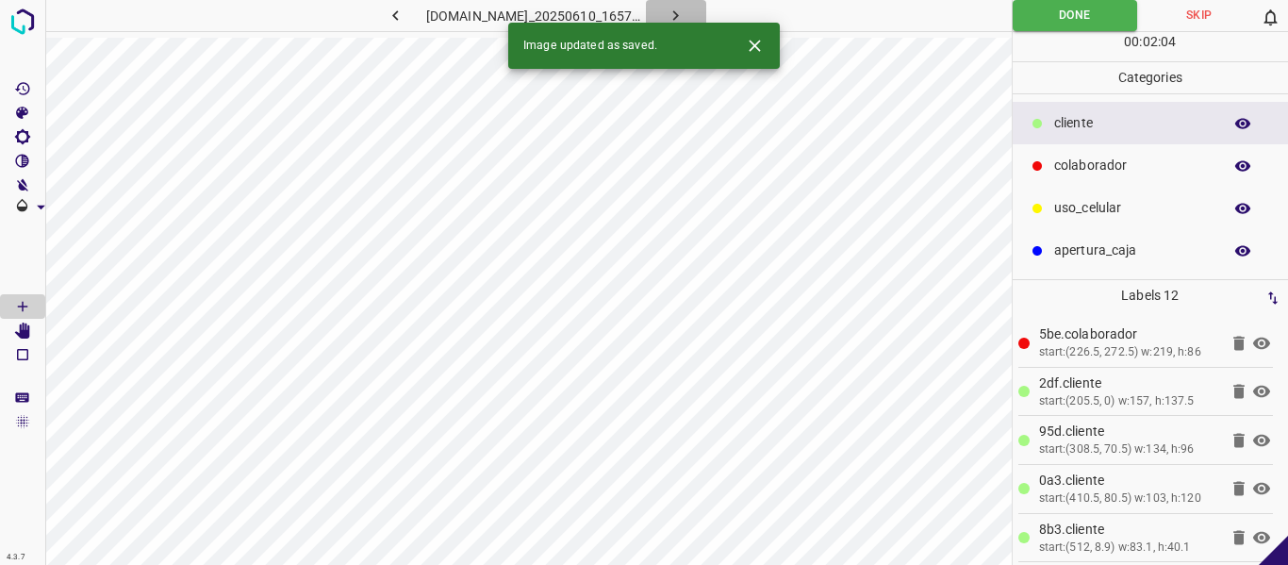
click at [685, 11] on icon "button" at bounding box center [676, 16] width 20 height 20
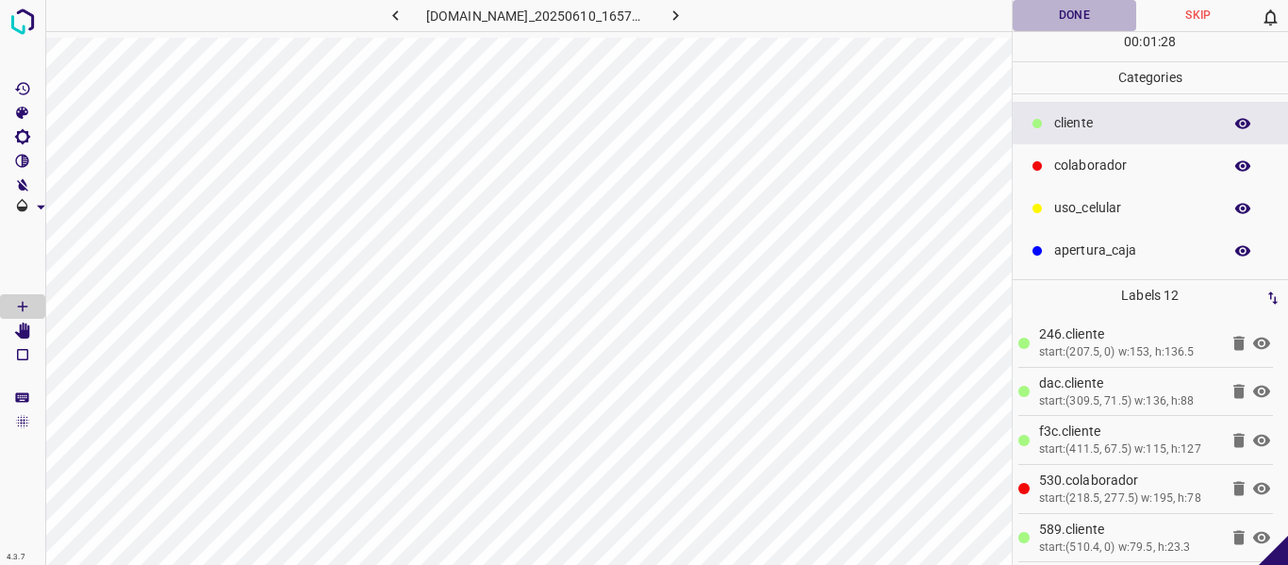
click at [1037, 25] on button "Done" at bounding box center [1075, 15] width 124 height 31
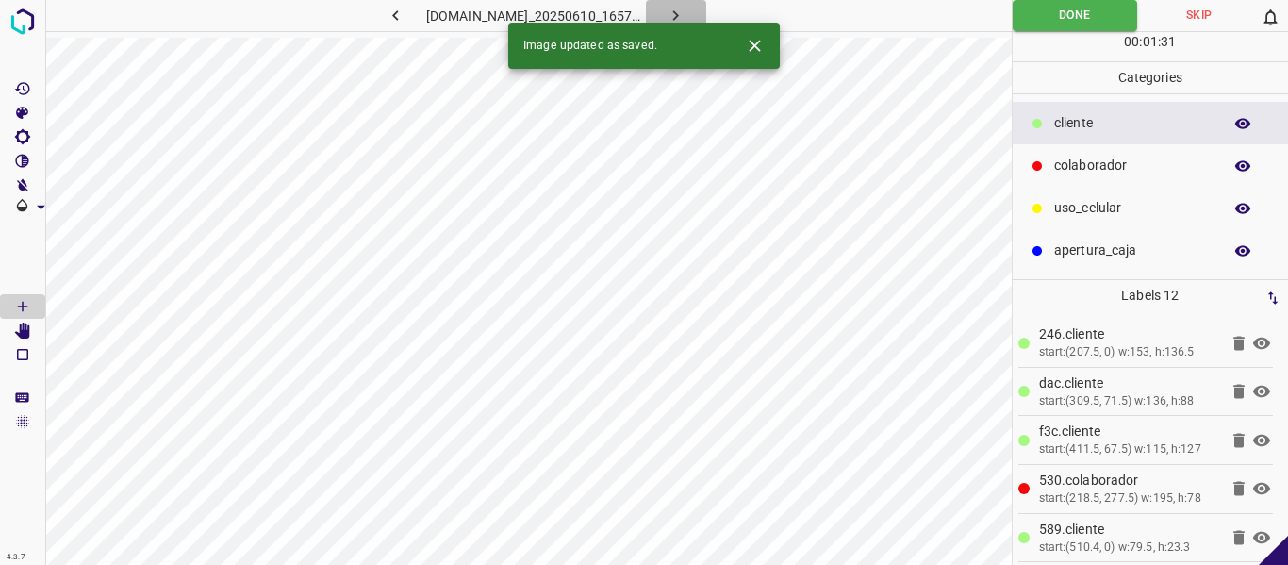
click at [685, 16] on icon "button" at bounding box center [676, 16] width 20 height 20
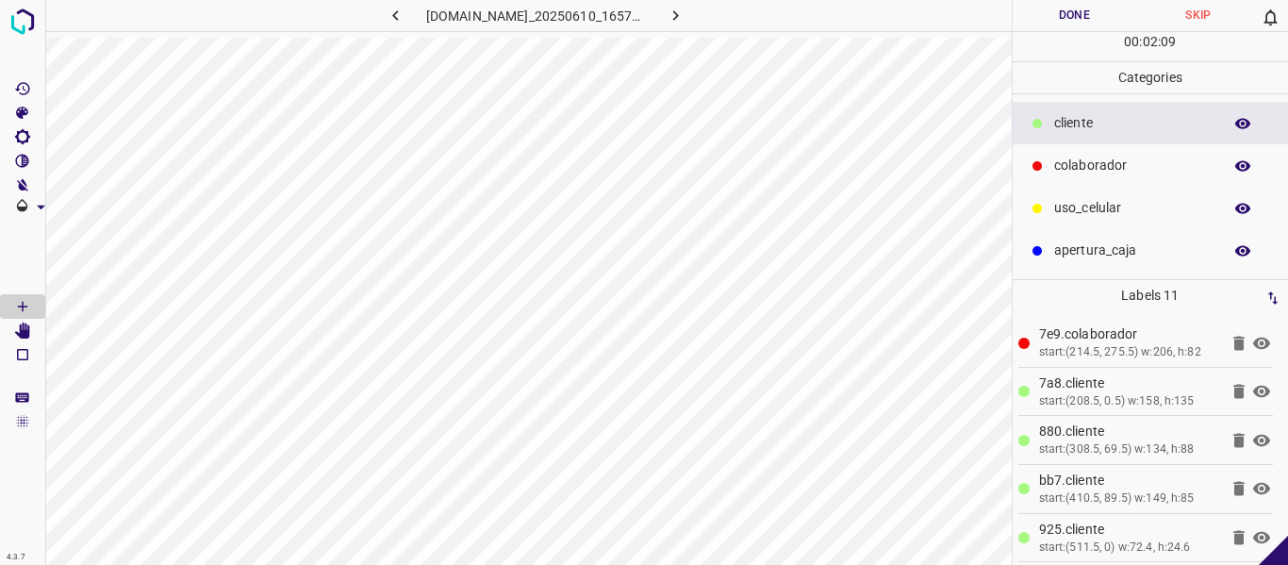
drag, startPoint x: 1060, startPoint y: 12, endPoint x: 1048, endPoint y: 12, distance: 11.3
click at [1057, 12] on button "Done" at bounding box center [1075, 15] width 124 height 31
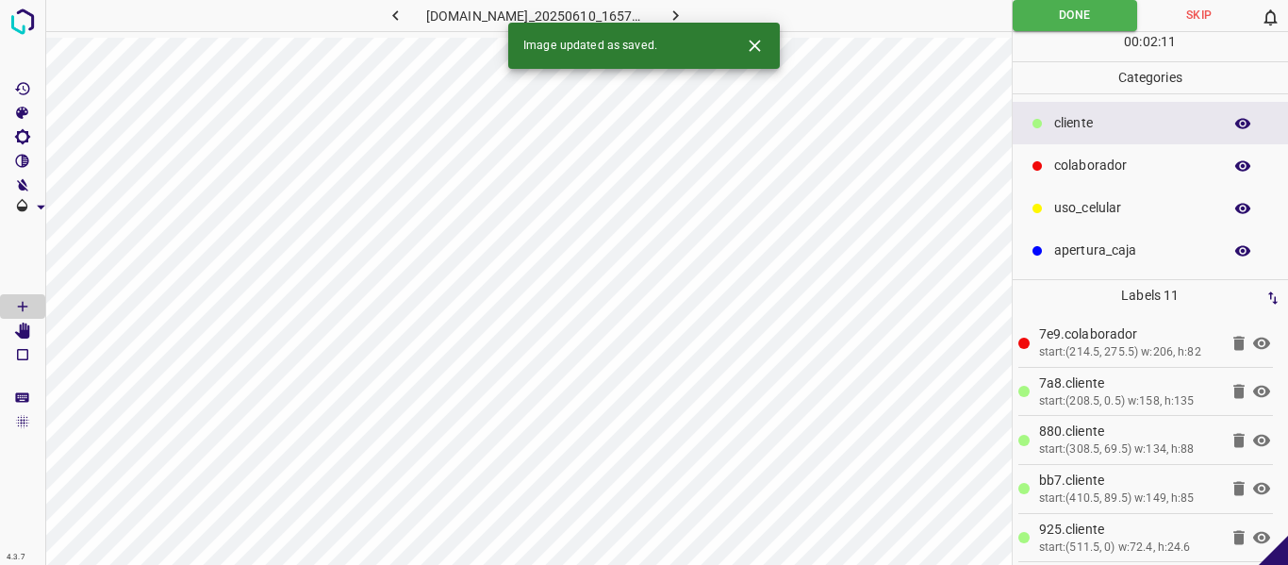
click at [704, 23] on div "Image updated as saved." at bounding box center [644, 46] width 272 height 46
drag, startPoint x: 708, startPoint y: 13, endPoint x: 662, endPoint y: 51, distance: 59.6
click at [685, 12] on icon "button" at bounding box center [676, 16] width 20 height 20
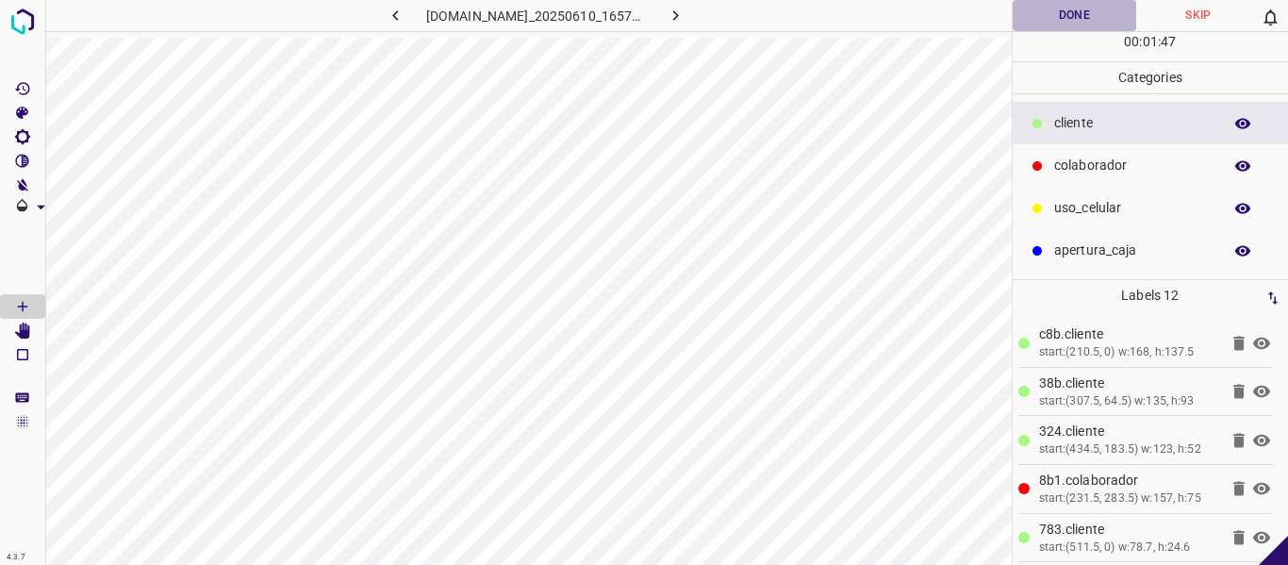
click at [1057, 12] on button "Done" at bounding box center [1075, 15] width 124 height 31
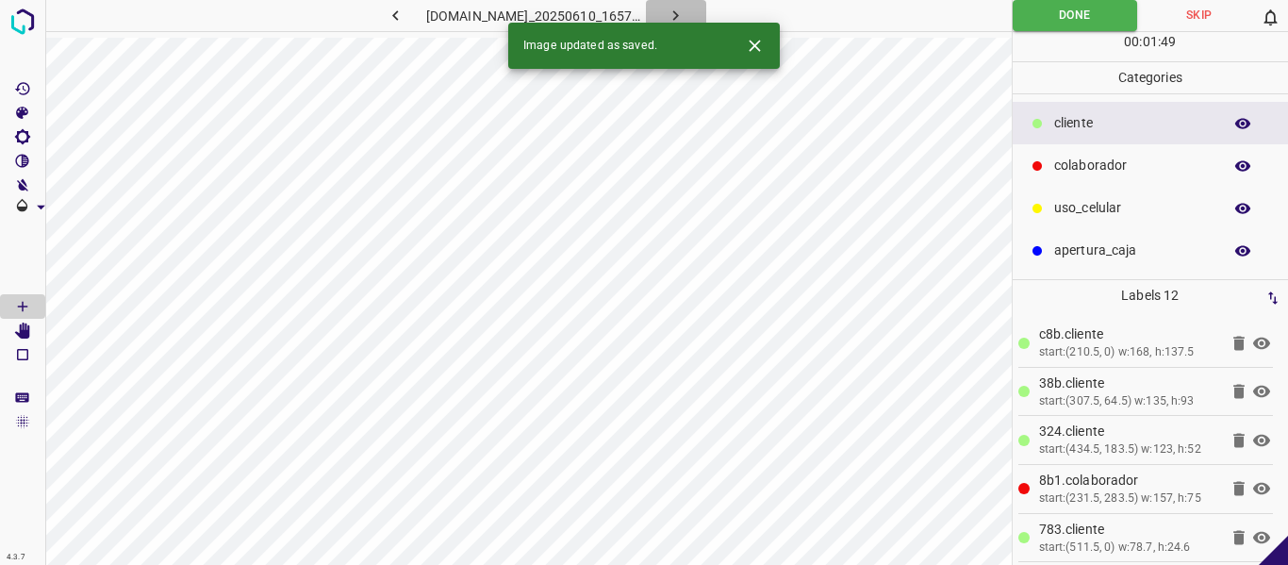
click at [685, 14] on icon "button" at bounding box center [676, 16] width 20 height 20
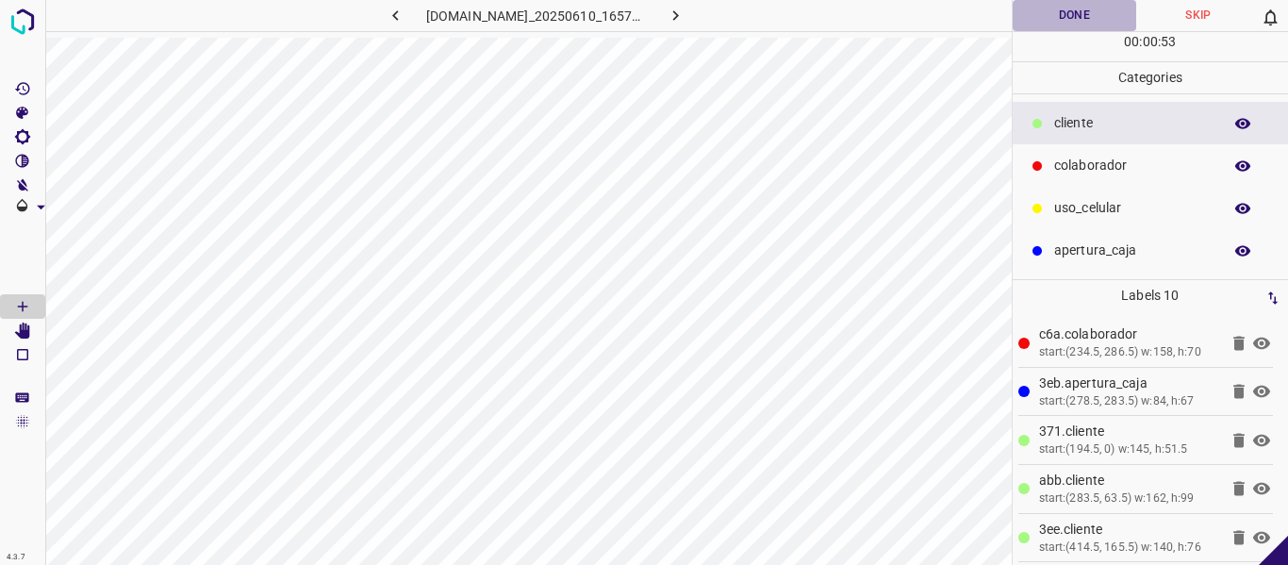
click at [1051, 23] on button "Done" at bounding box center [1075, 15] width 124 height 31
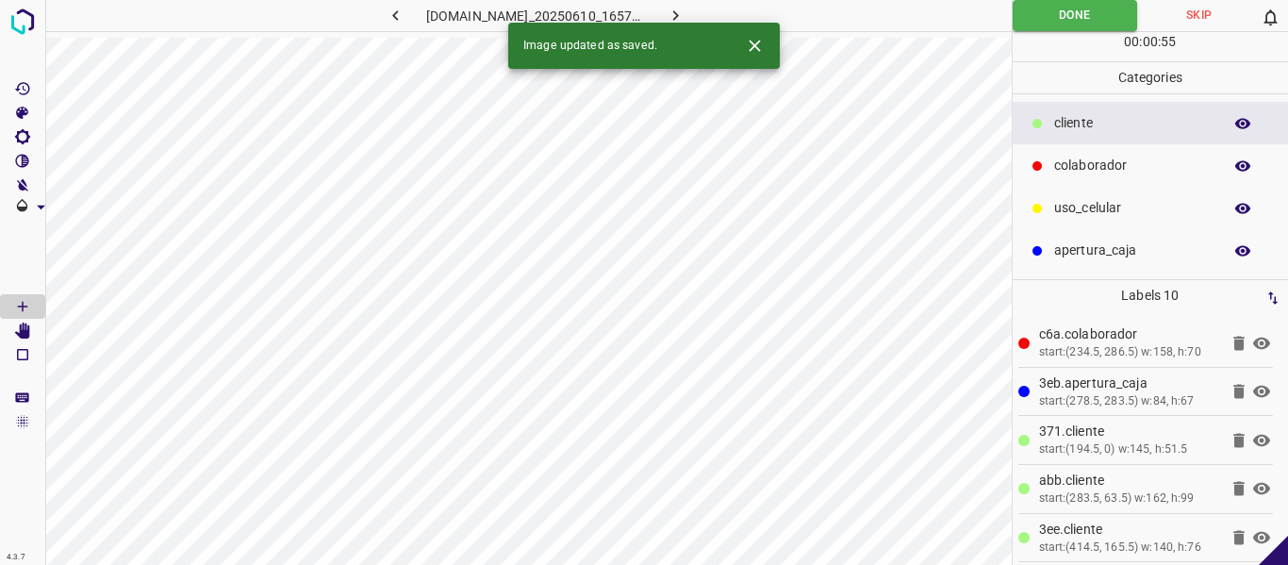
click at [685, 8] on icon "button" at bounding box center [676, 16] width 20 height 20
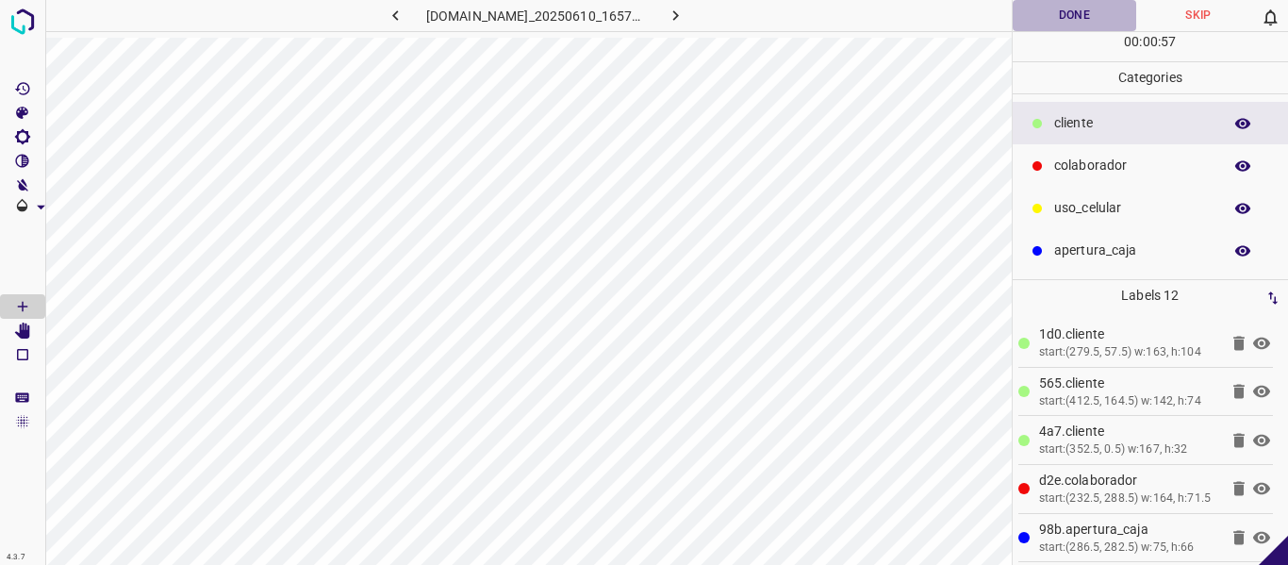
click at [1038, 25] on button "Done" at bounding box center [1075, 15] width 124 height 31
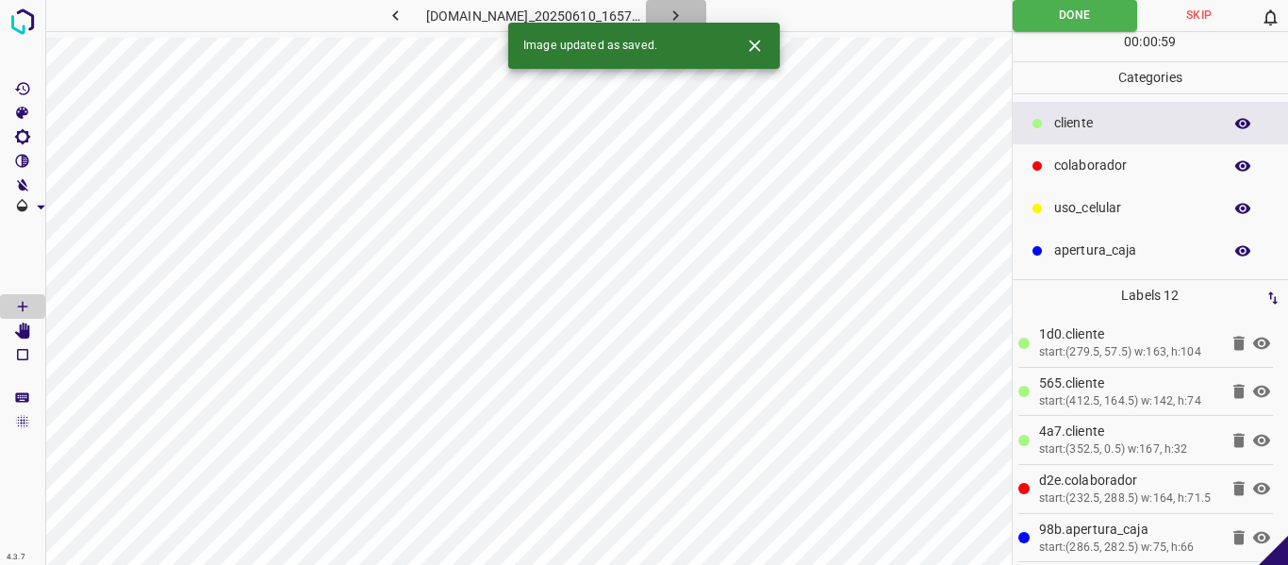
click at [685, 16] on icon "button" at bounding box center [676, 16] width 20 height 20
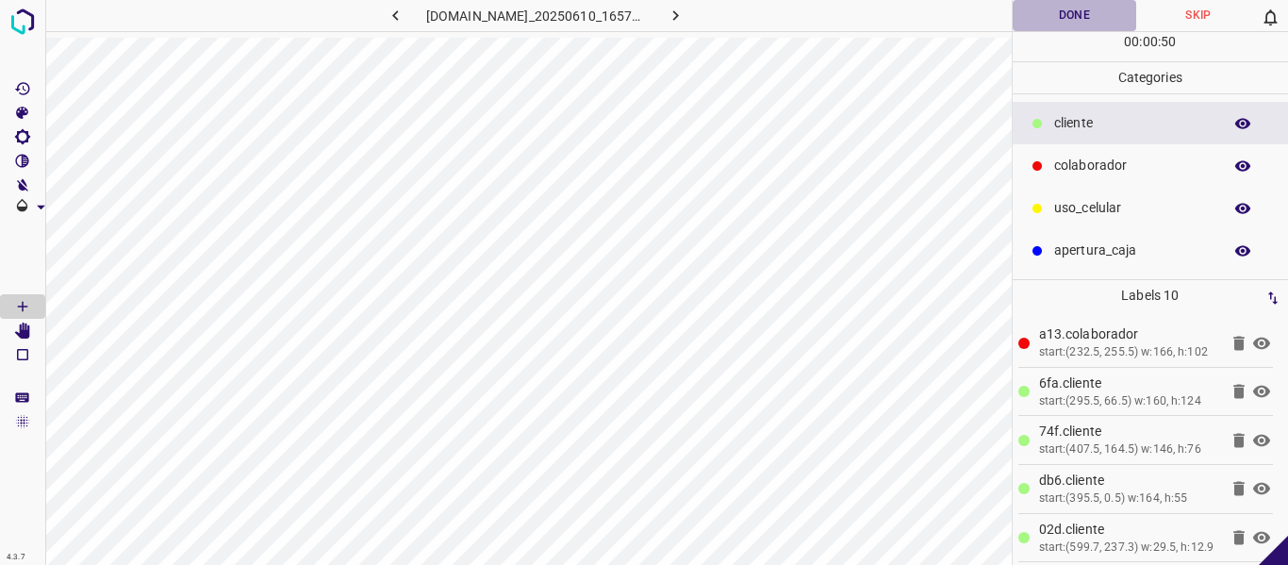
click at [1048, 19] on button "Done" at bounding box center [1075, 15] width 124 height 31
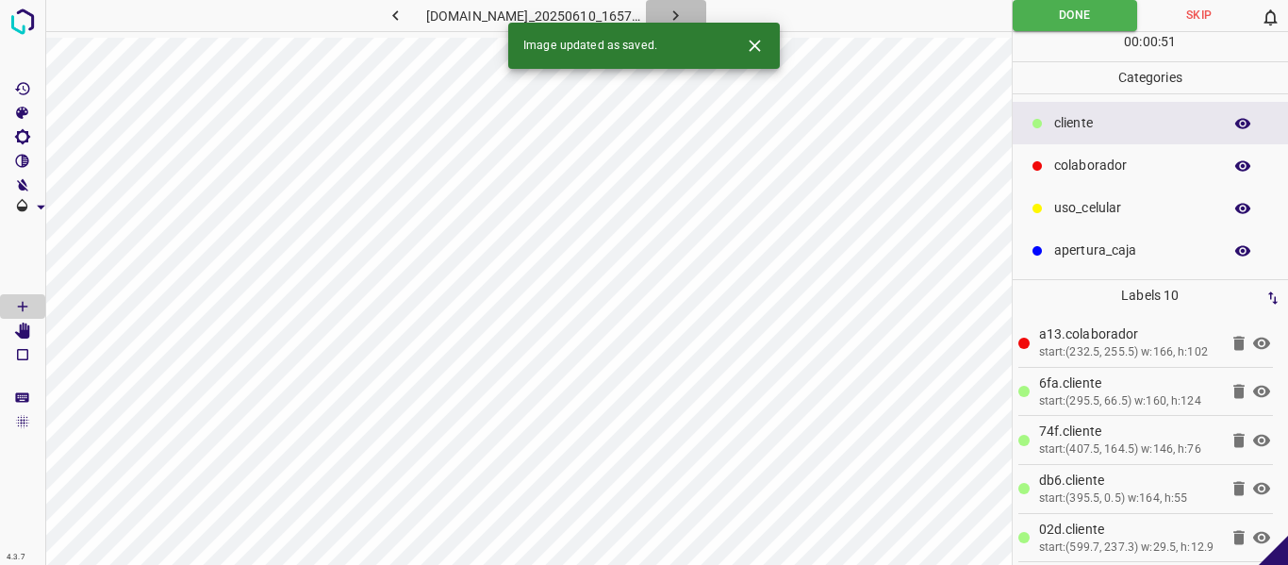
click at [685, 8] on icon "button" at bounding box center [676, 16] width 20 height 20
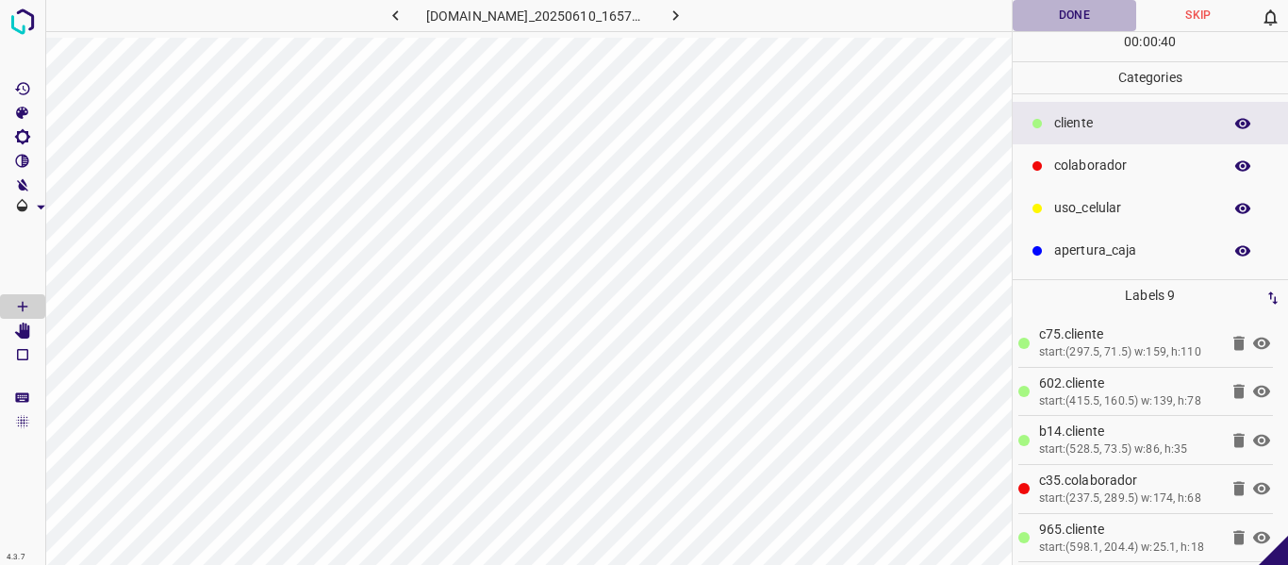
click at [1069, 6] on button "Done" at bounding box center [1075, 15] width 124 height 31
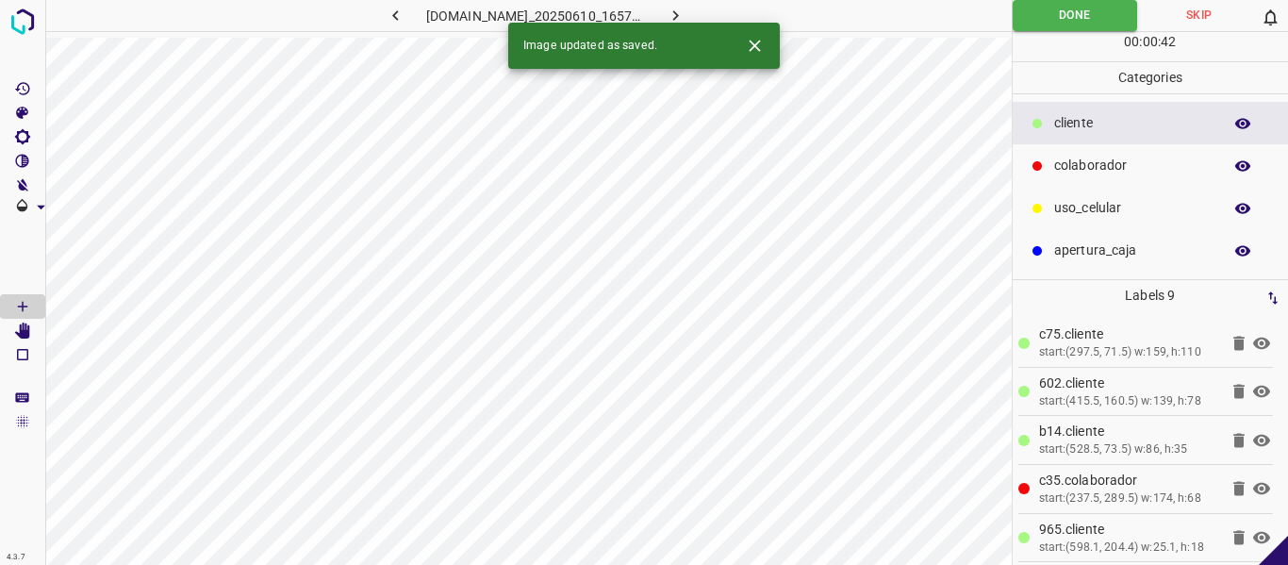
click at [685, 7] on icon "button" at bounding box center [676, 16] width 20 height 20
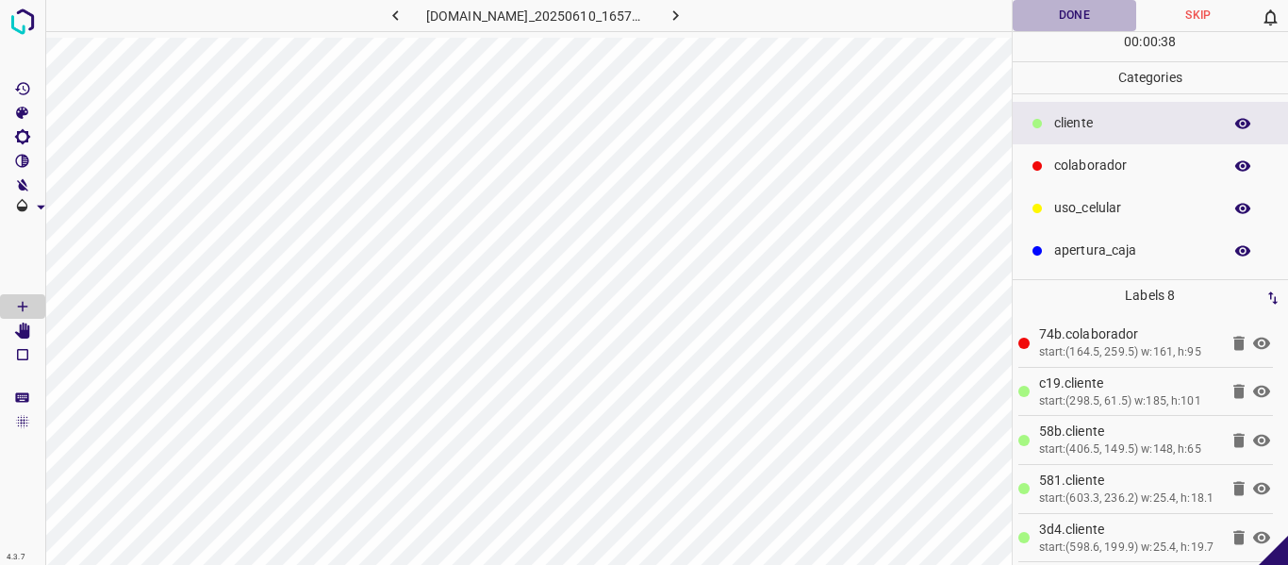
click at [1085, 11] on button "Done" at bounding box center [1075, 15] width 124 height 31
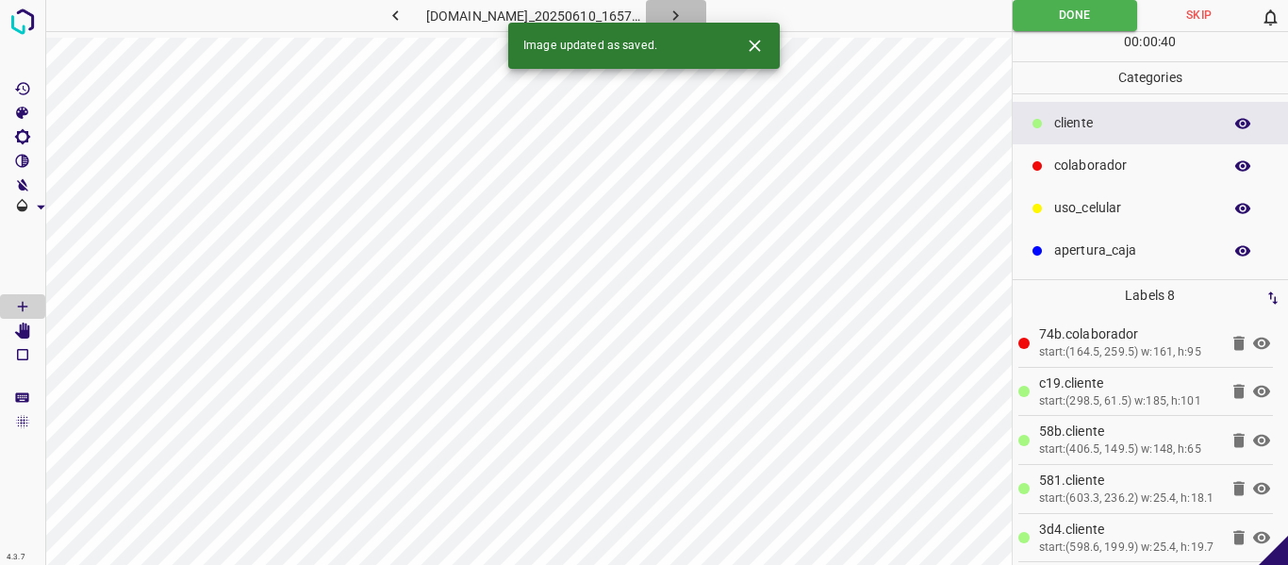
click at [685, 9] on icon "button" at bounding box center [676, 16] width 20 height 20
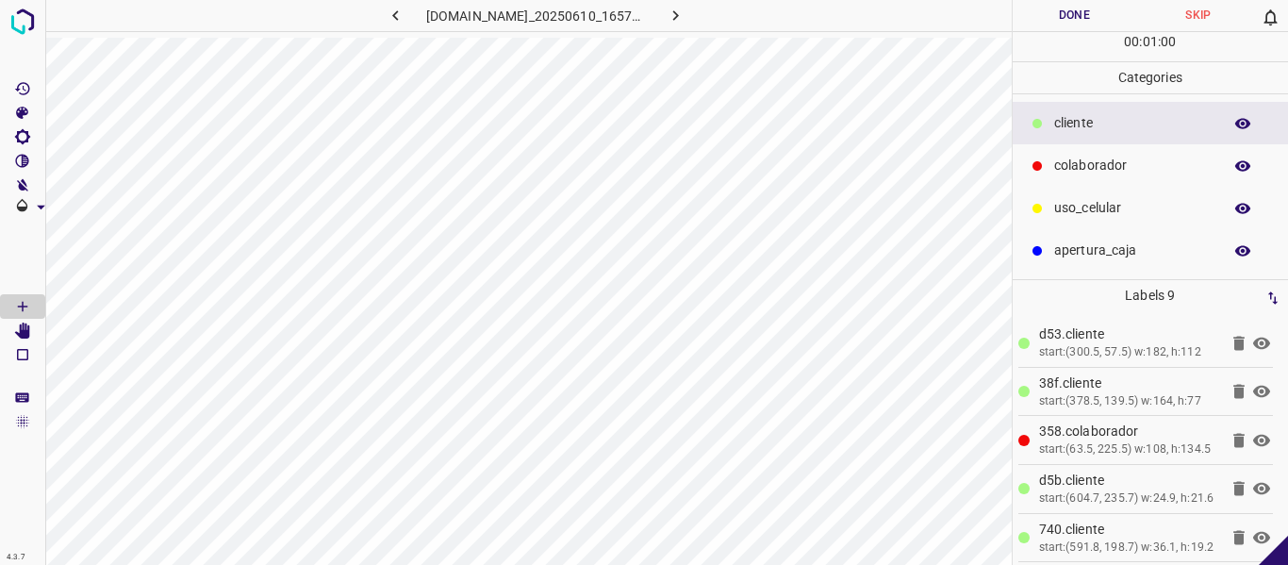
click at [1063, 18] on button "Done" at bounding box center [1075, 15] width 124 height 31
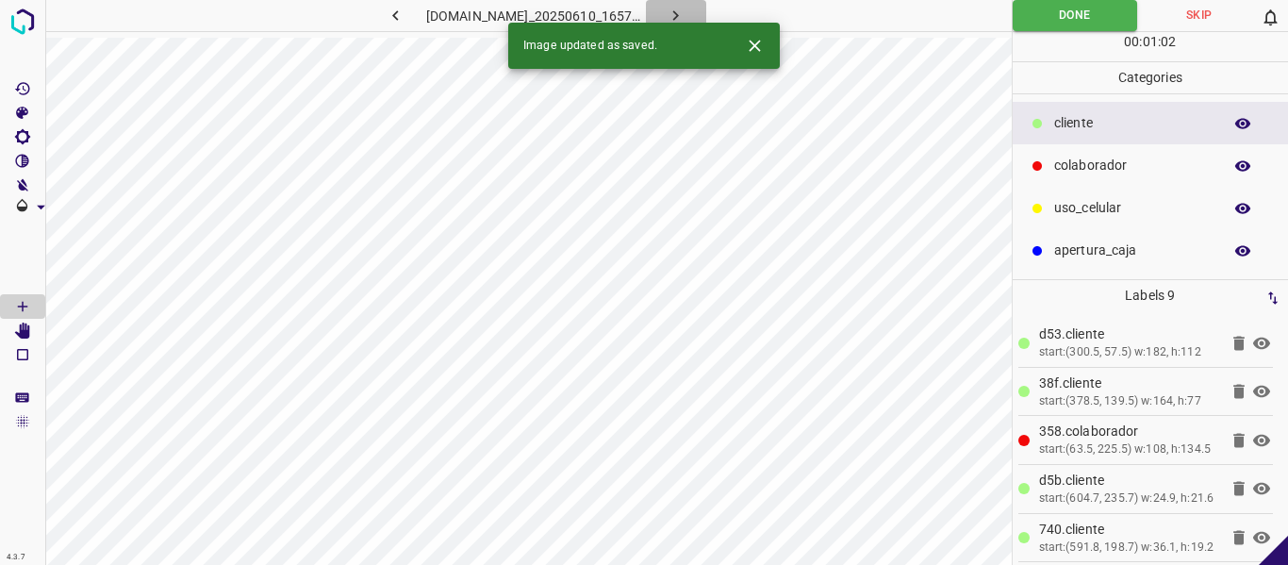
click at [679, 14] on icon "button" at bounding box center [676, 15] width 6 height 10
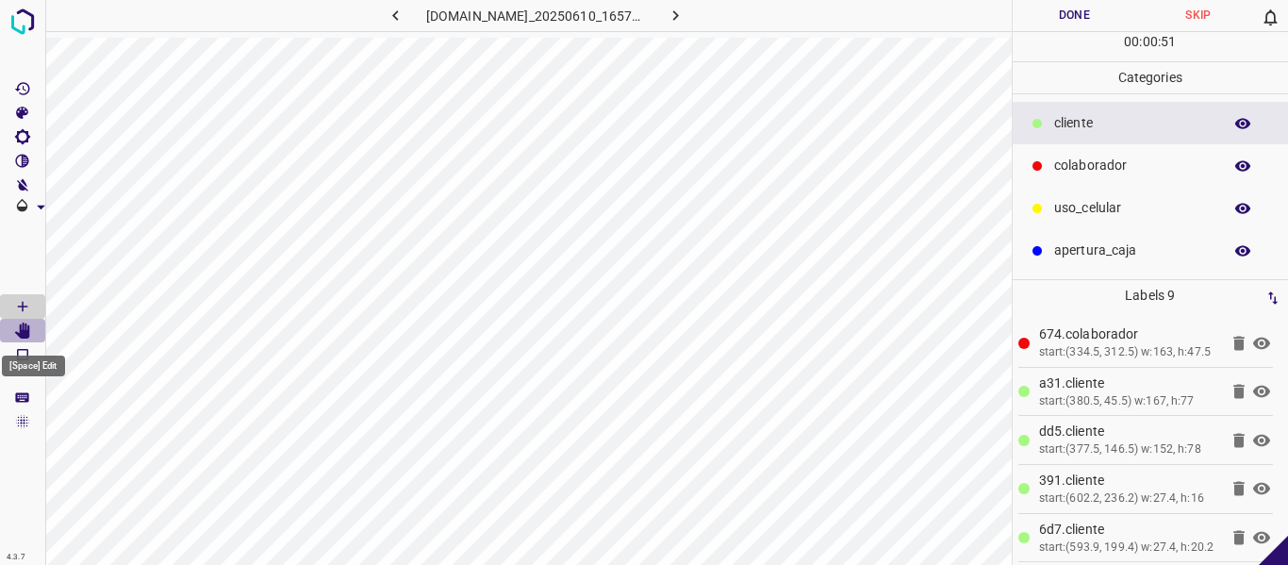
click at [24, 329] on icon "[Space] Edit" at bounding box center [22, 330] width 15 height 17
click at [33, 302] on Draw"] "[Space] Draw" at bounding box center [22, 306] width 45 height 25
click at [1057, 17] on button "Done" at bounding box center [1075, 15] width 124 height 31
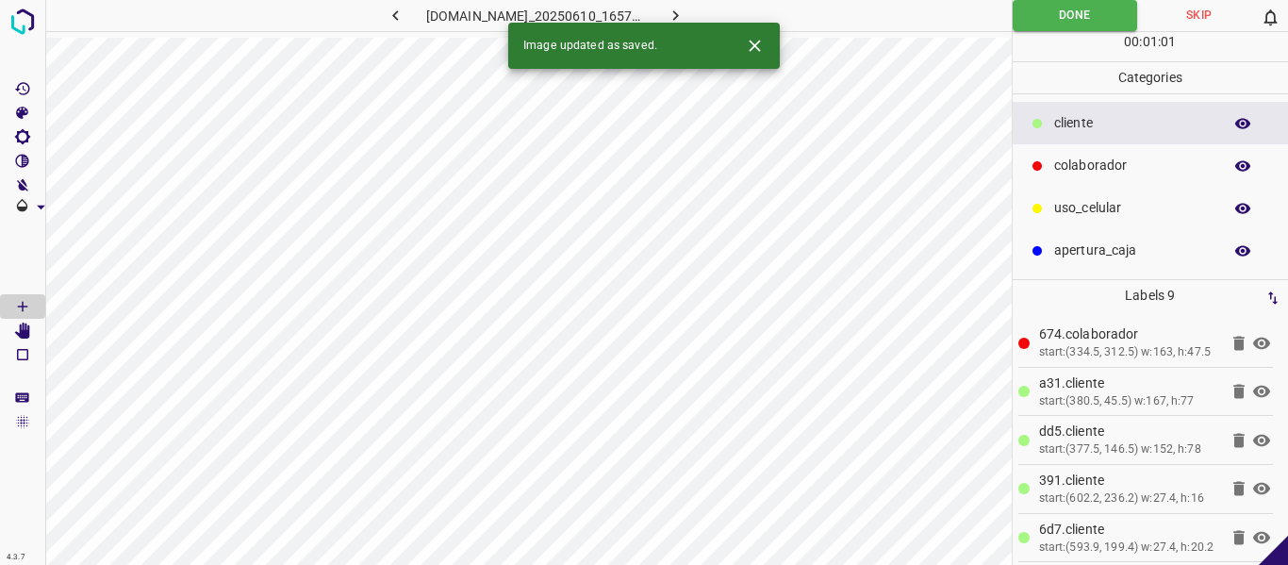
click at [685, 12] on icon "button" at bounding box center [676, 16] width 20 height 20
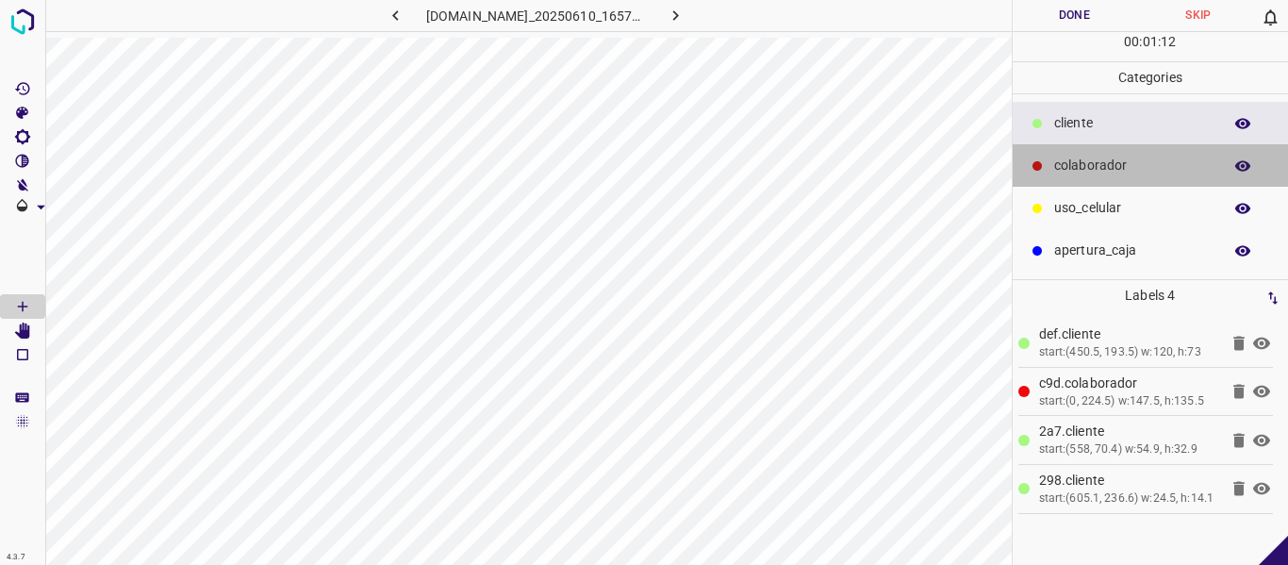
drag, startPoint x: 1072, startPoint y: 161, endPoint x: 1043, endPoint y: 179, distance: 34.3
click at [1071, 161] on p "colaborador" at bounding box center [1133, 166] width 158 height 20
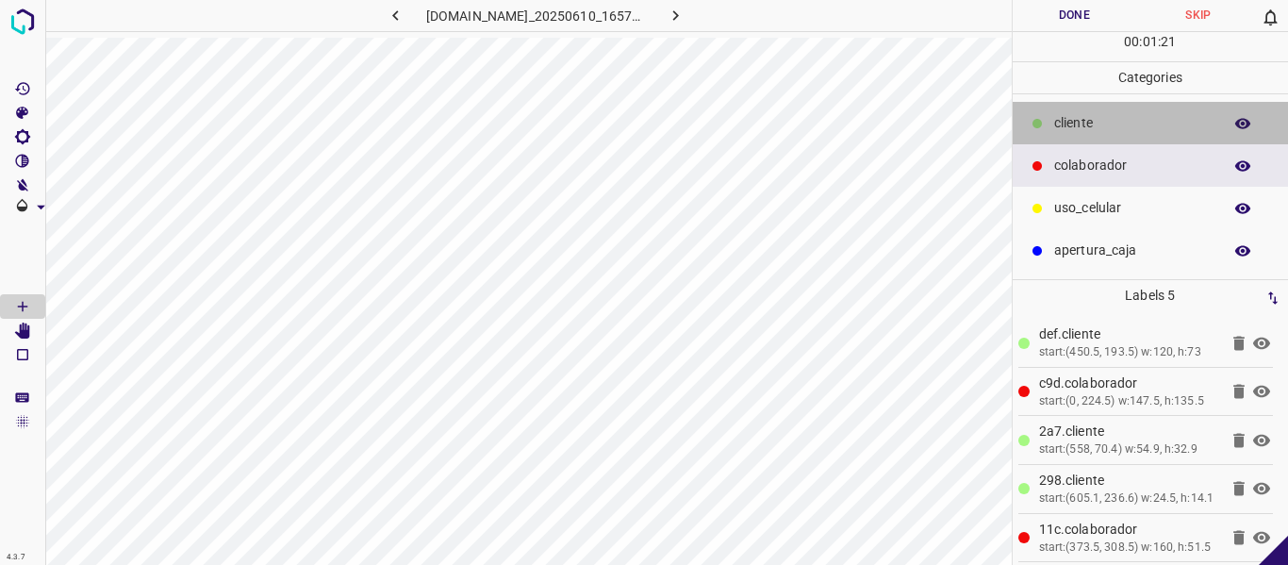
click at [1076, 124] on p "​​cliente" at bounding box center [1133, 123] width 158 height 20
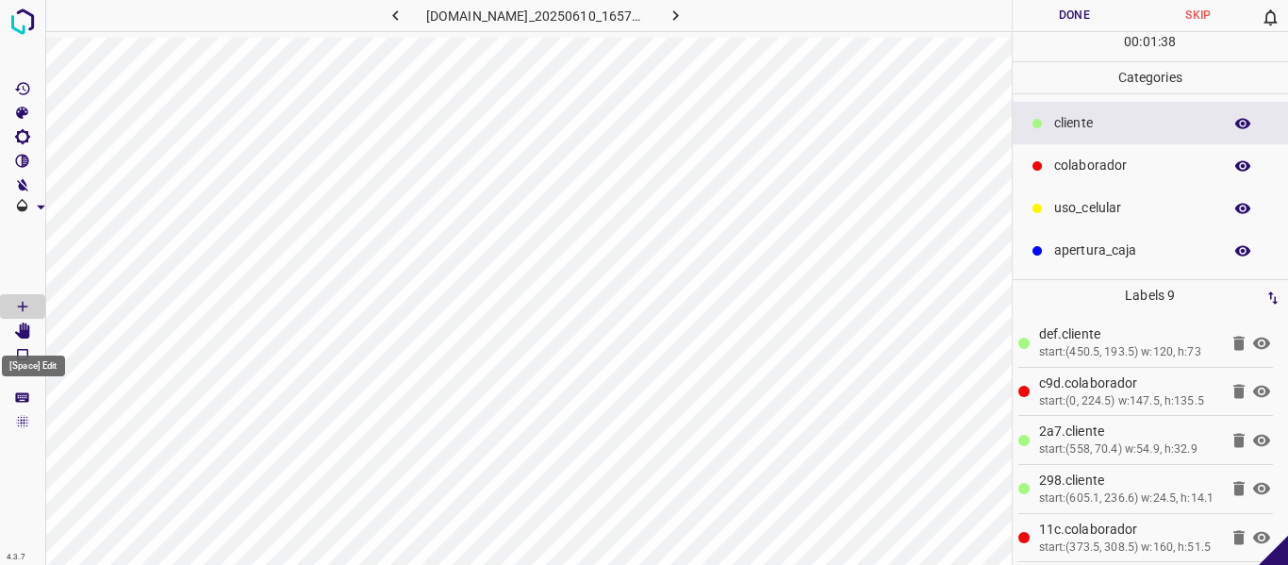
click at [23, 327] on icon "[Space] Edit" at bounding box center [22, 330] width 15 height 17
click at [1057, 9] on button "Done" at bounding box center [1075, 15] width 124 height 31
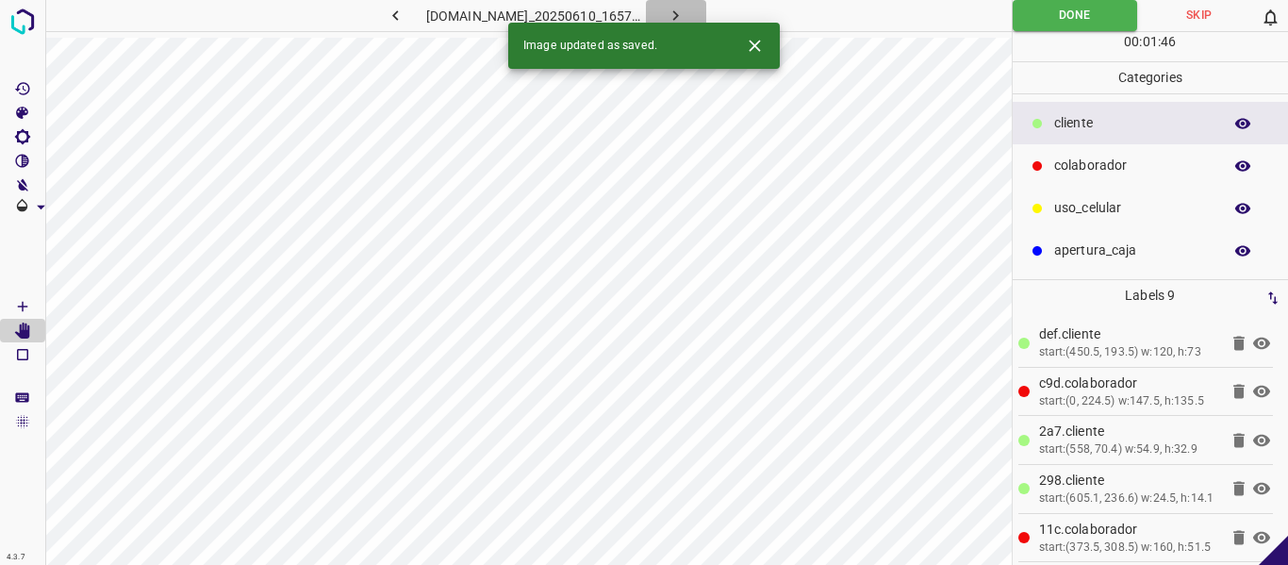
click at [685, 10] on icon "button" at bounding box center [676, 16] width 20 height 20
